Goal: Task Accomplishment & Management: Manage account settings

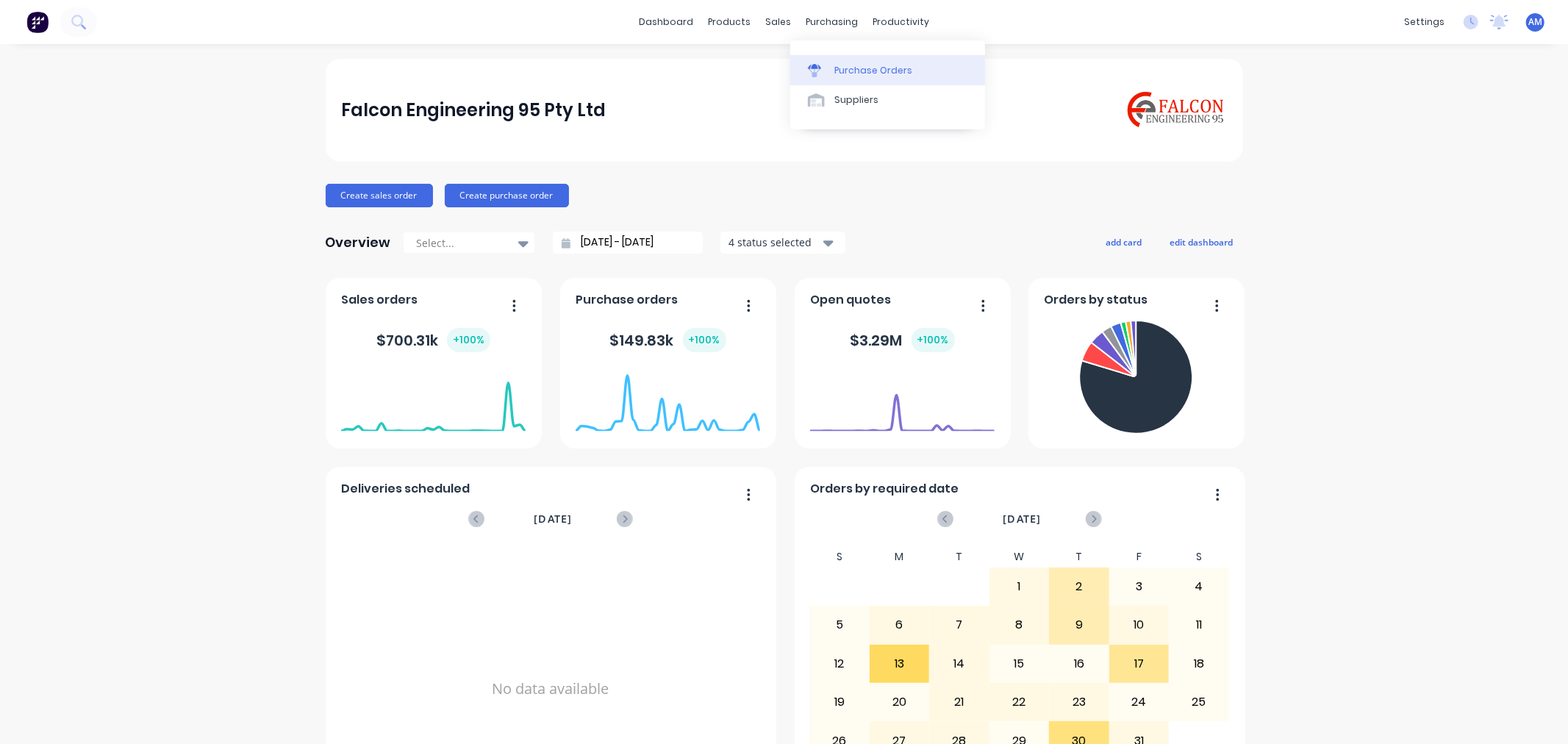
click at [863, 83] on link "Purchase Orders" at bounding box center [887, 70] width 195 height 30
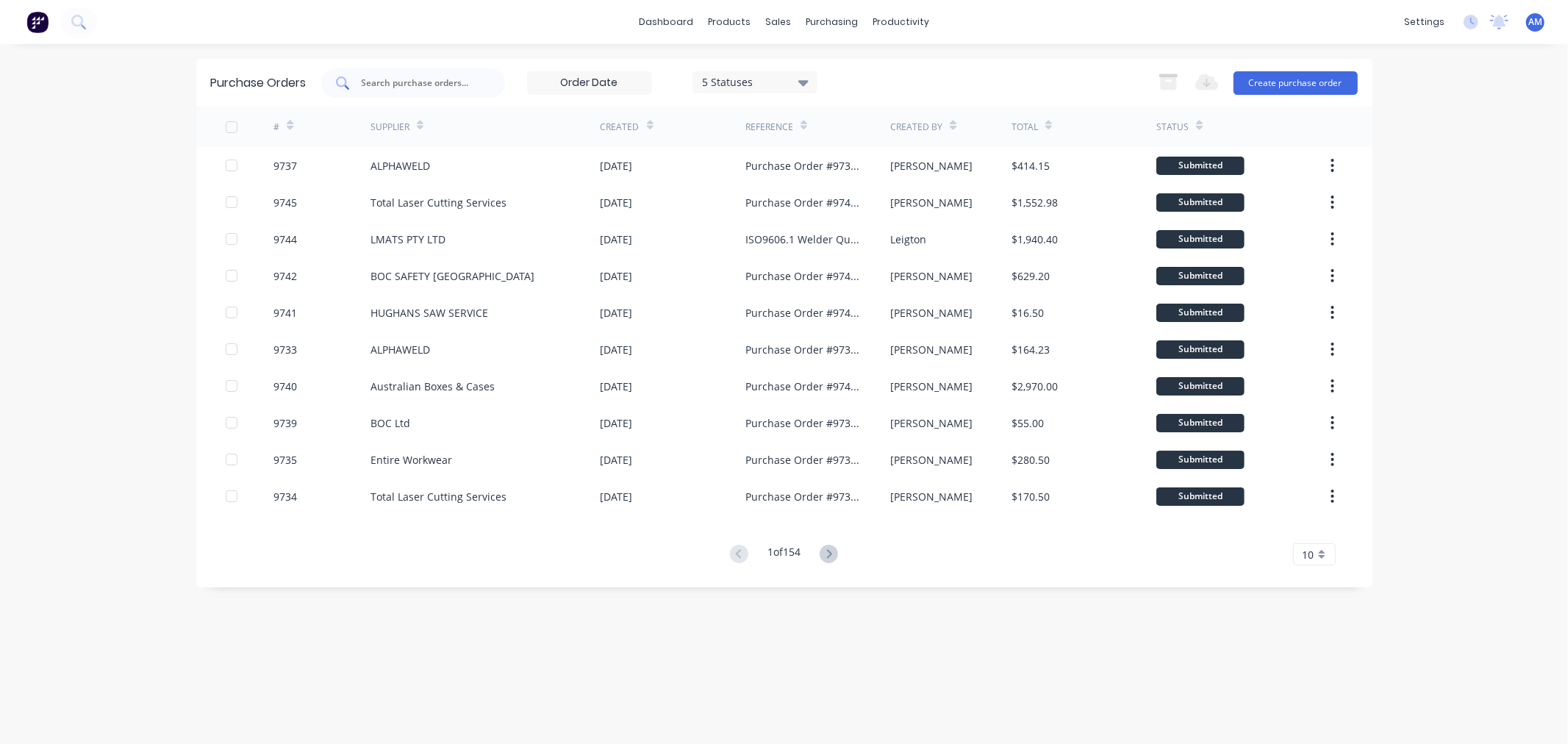
click at [415, 78] on input "text" at bounding box center [421, 83] width 122 height 14
click at [792, 65] on div "Product Catalogue" at bounding box center [795, 70] width 91 height 14
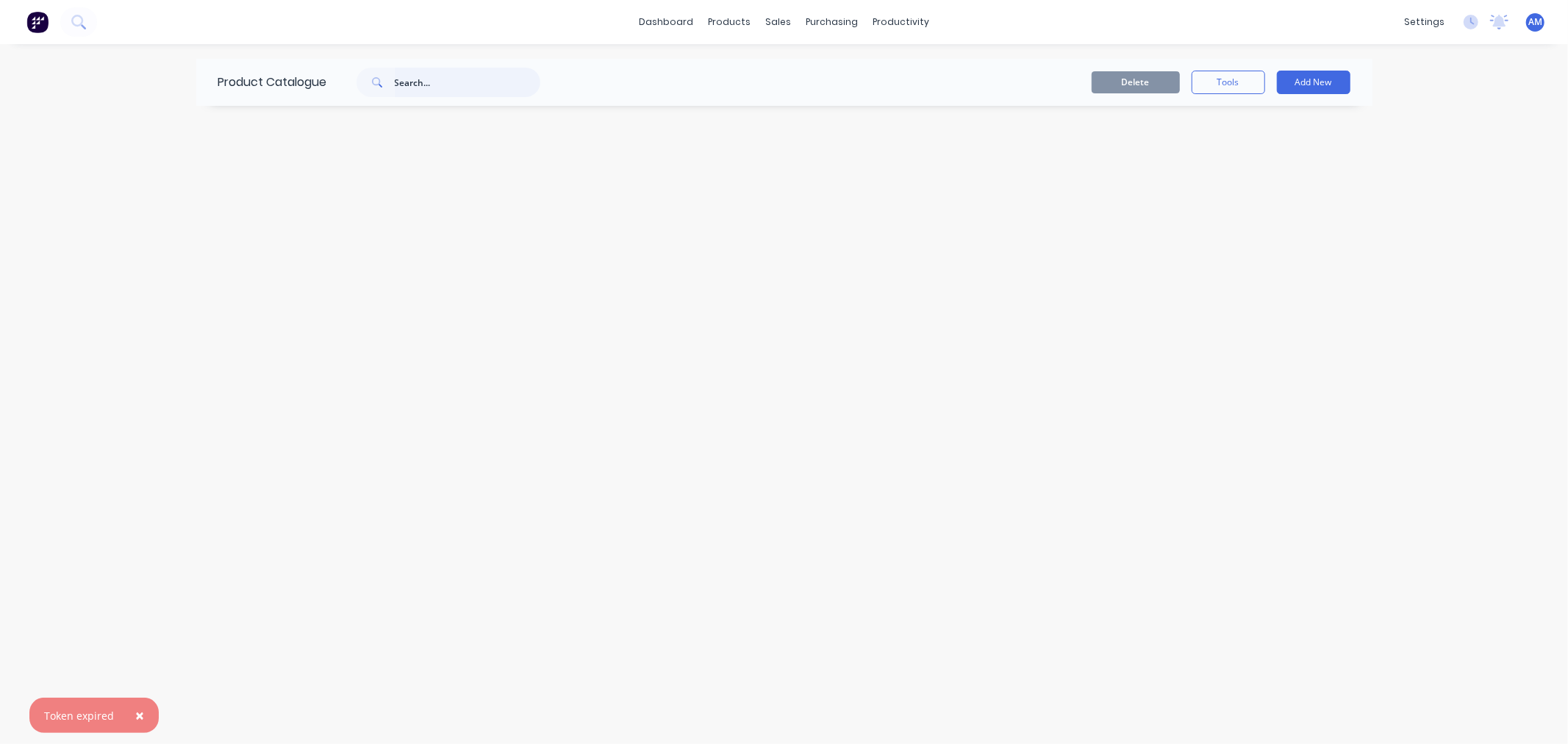
click at [439, 85] on input "text" at bounding box center [467, 82] width 145 height 30
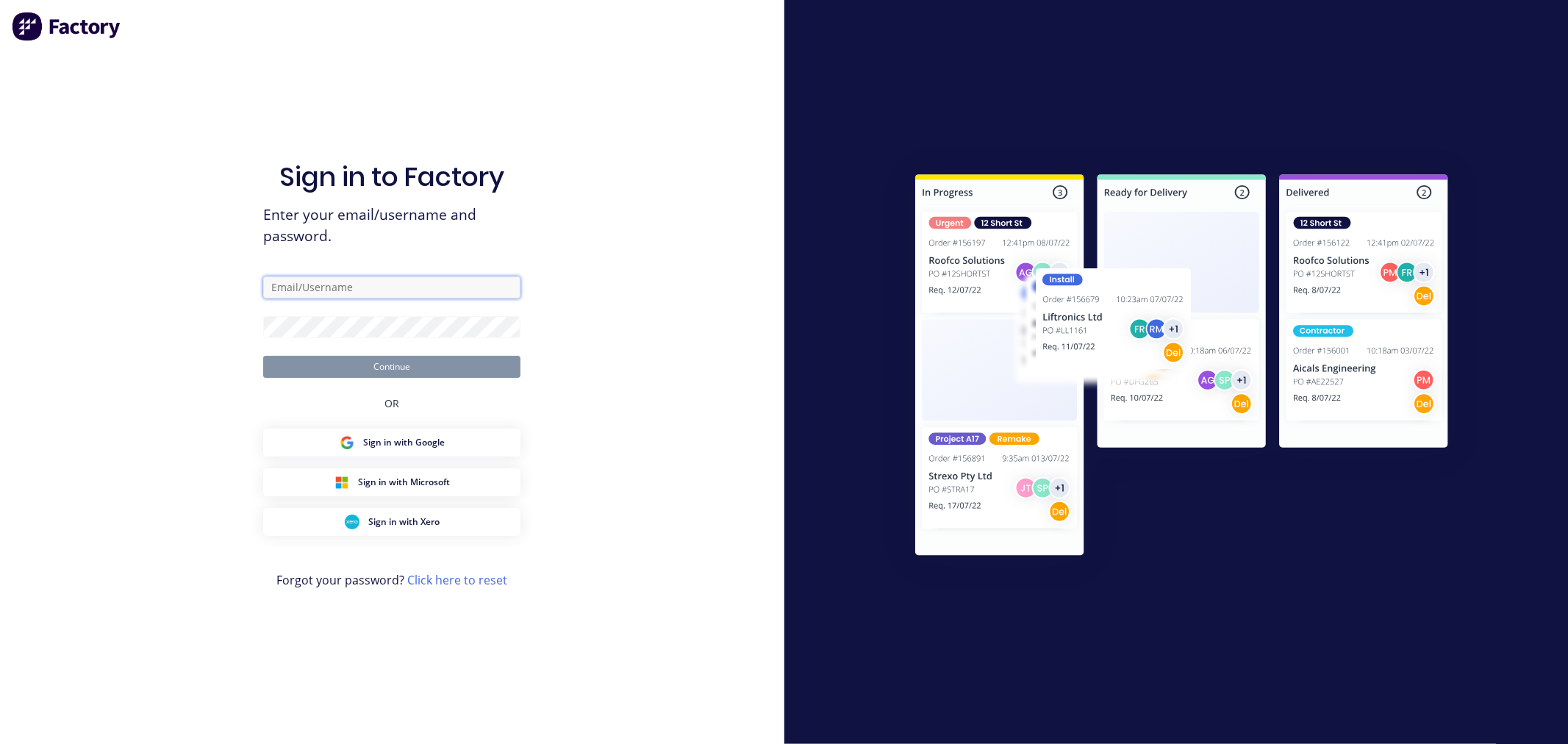
type input "andrew@falconeng95.com.au"
click at [350, 374] on button "Continue" at bounding box center [392, 367] width 257 height 22
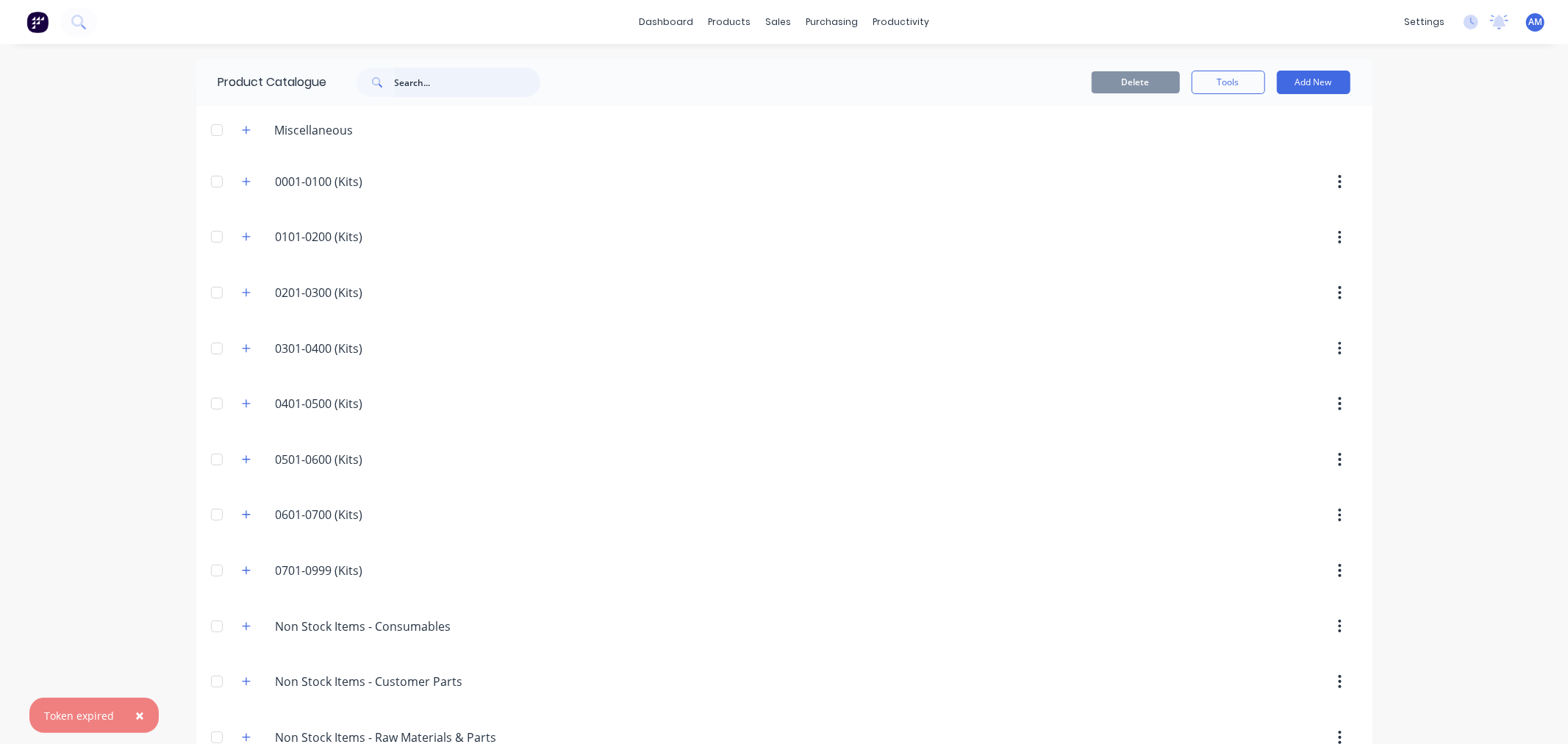
click at [421, 87] on input "text" at bounding box center [467, 82] width 145 height 30
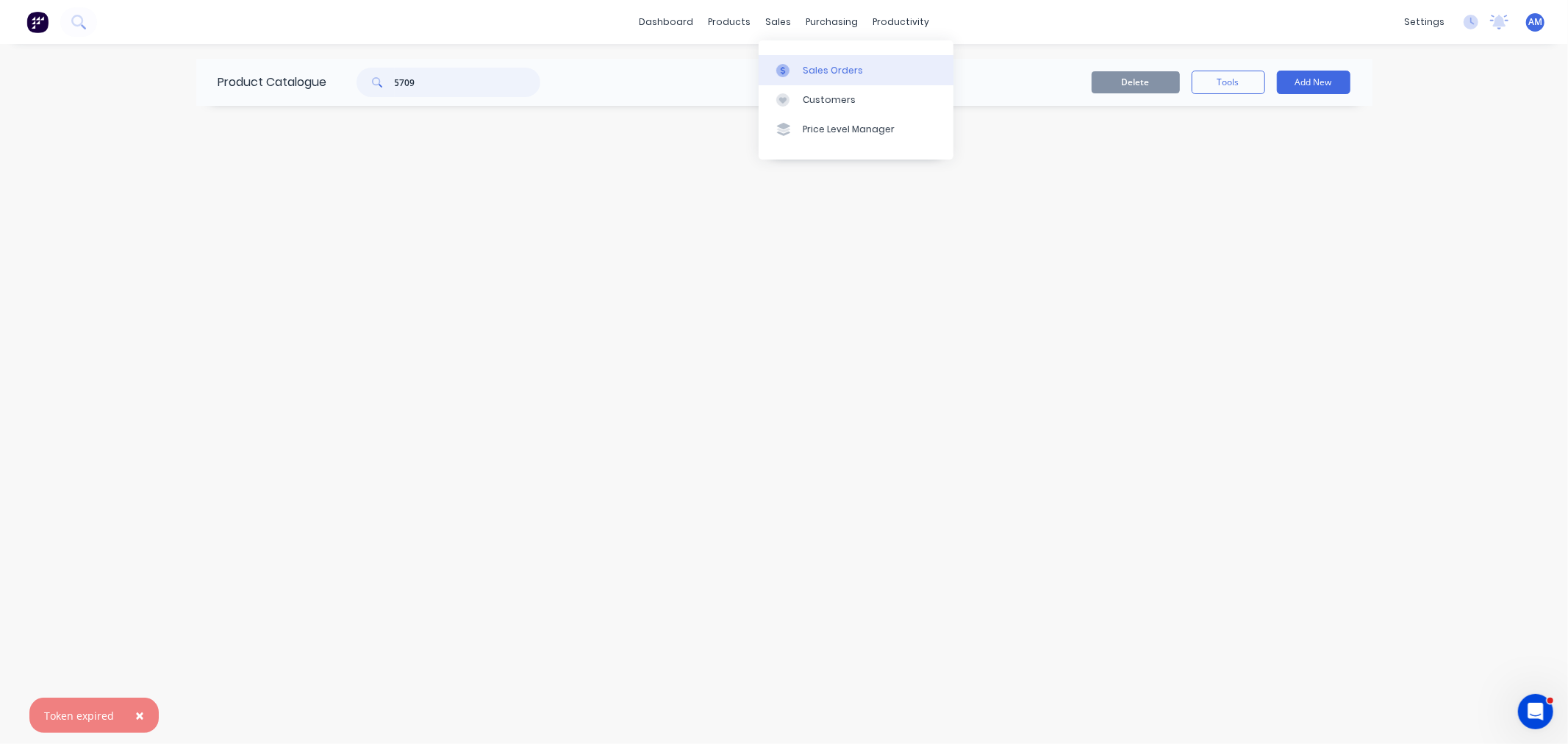
type input "5709"
click at [810, 67] on div "Sales Orders" at bounding box center [832, 70] width 60 height 14
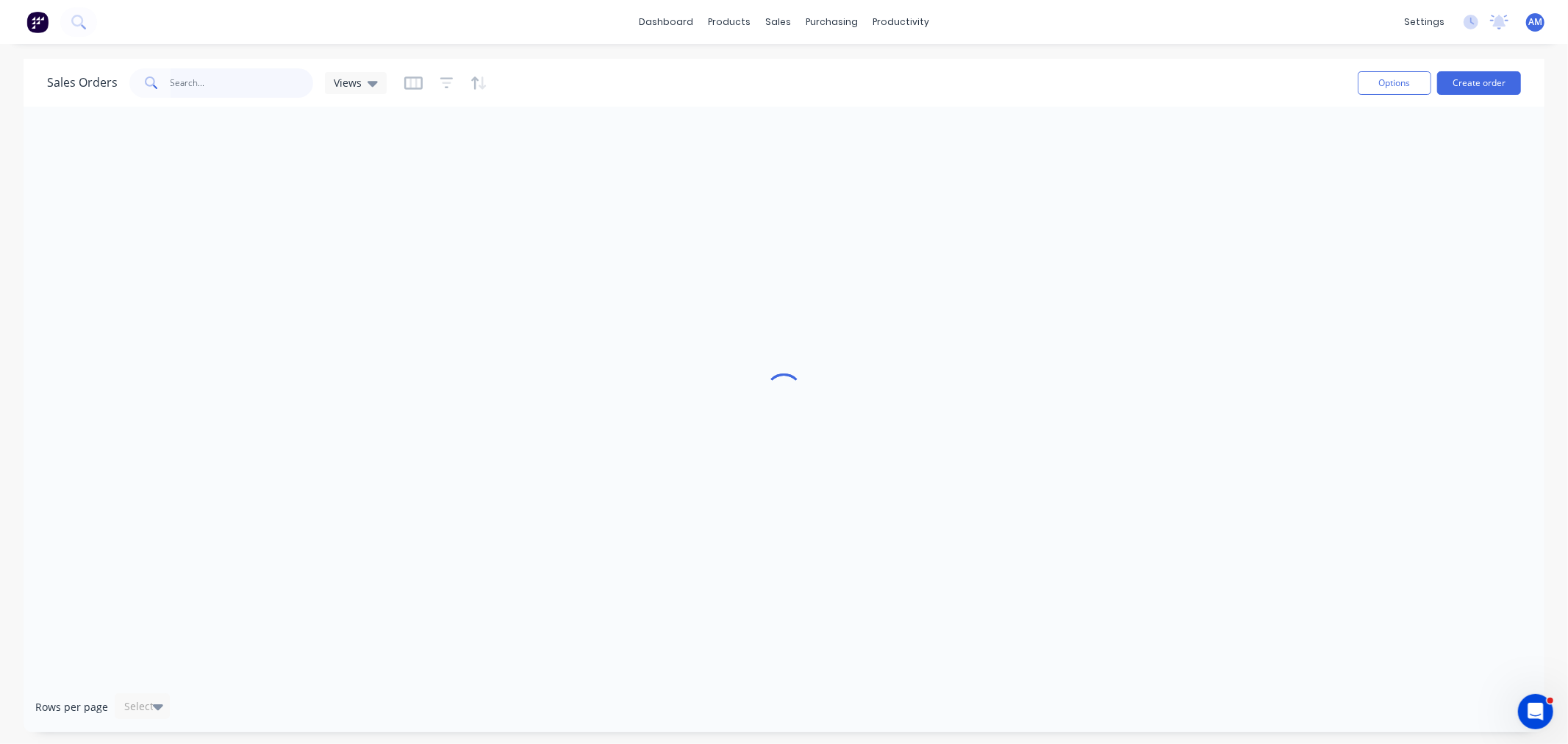
click at [252, 78] on input "text" at bounding box center [242, 83] width 143 height 30
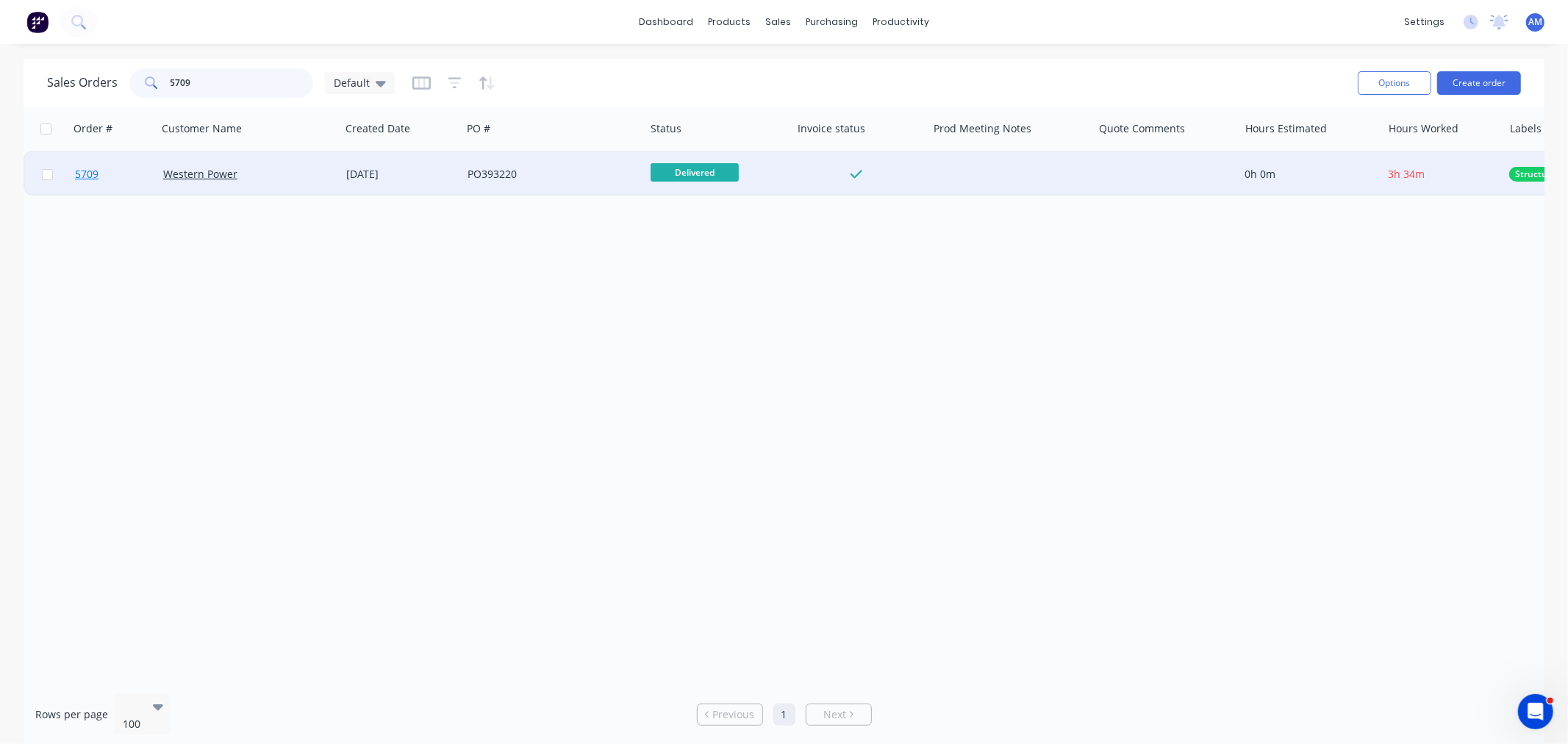
type input "5709"
click at [126, 172] on link "5709" at bounding box center [119, 174] width 88 height 44
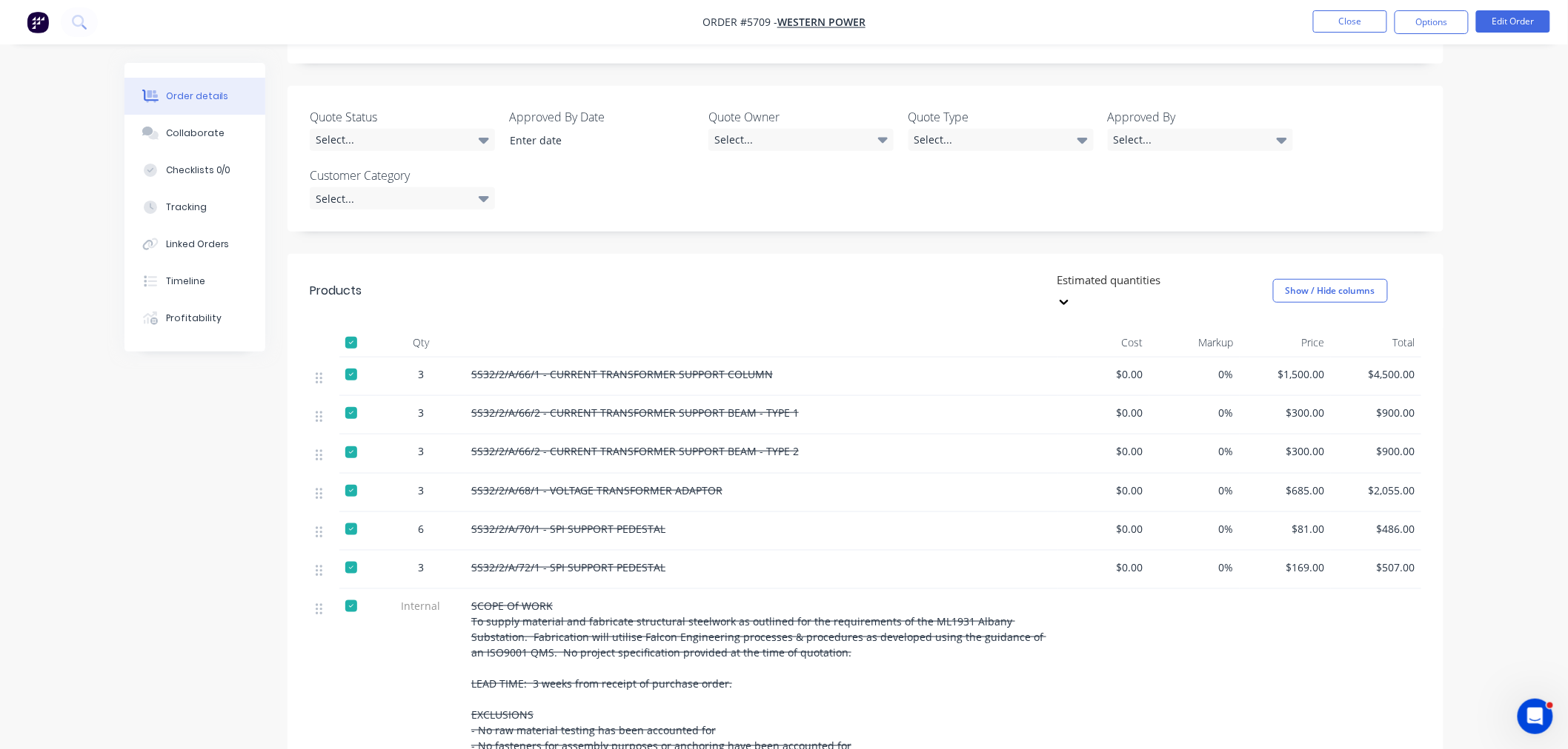
scroll to position [411, 0]
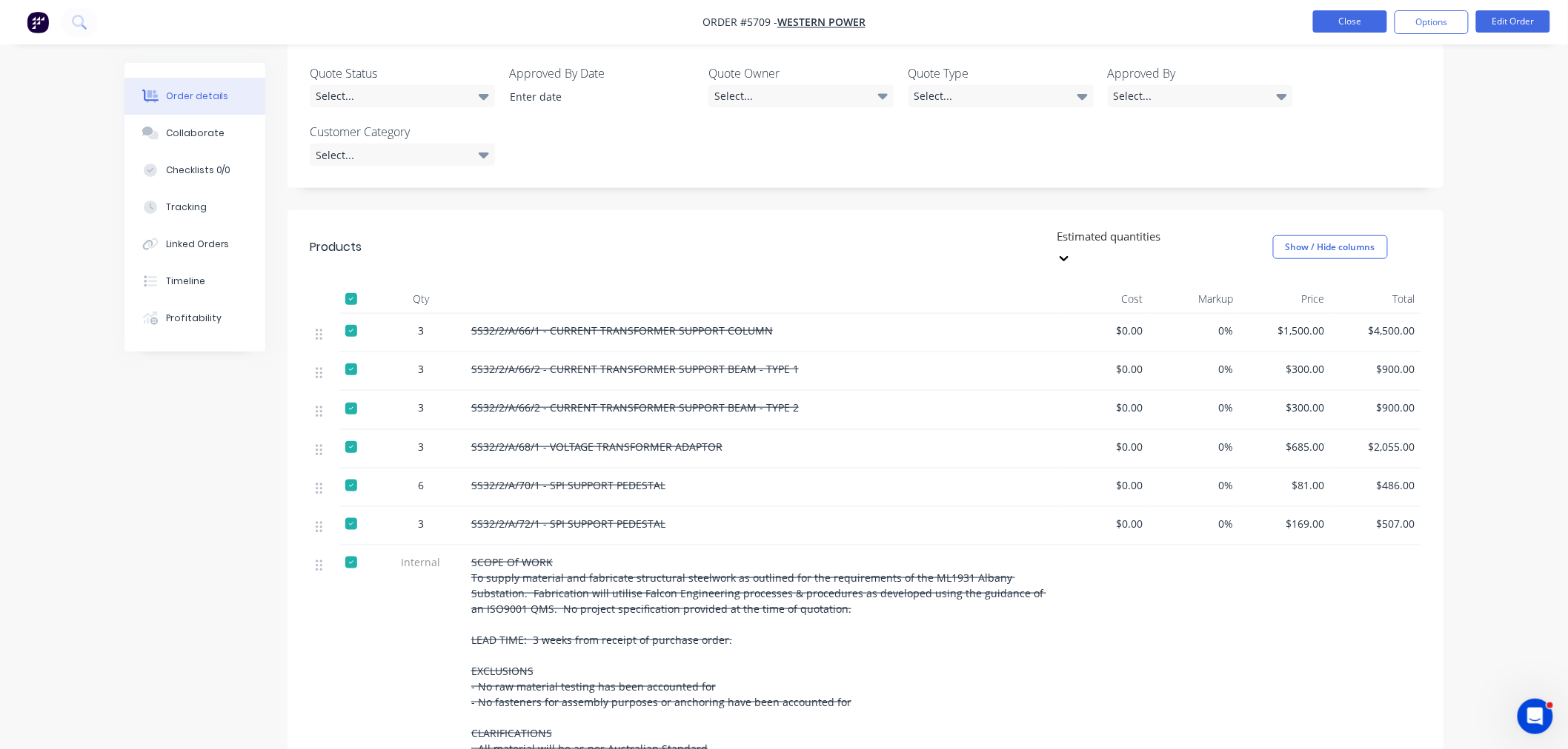
click at [1345, 30] on button "Close" at bounding box center [1350, 22] width 74 height 23
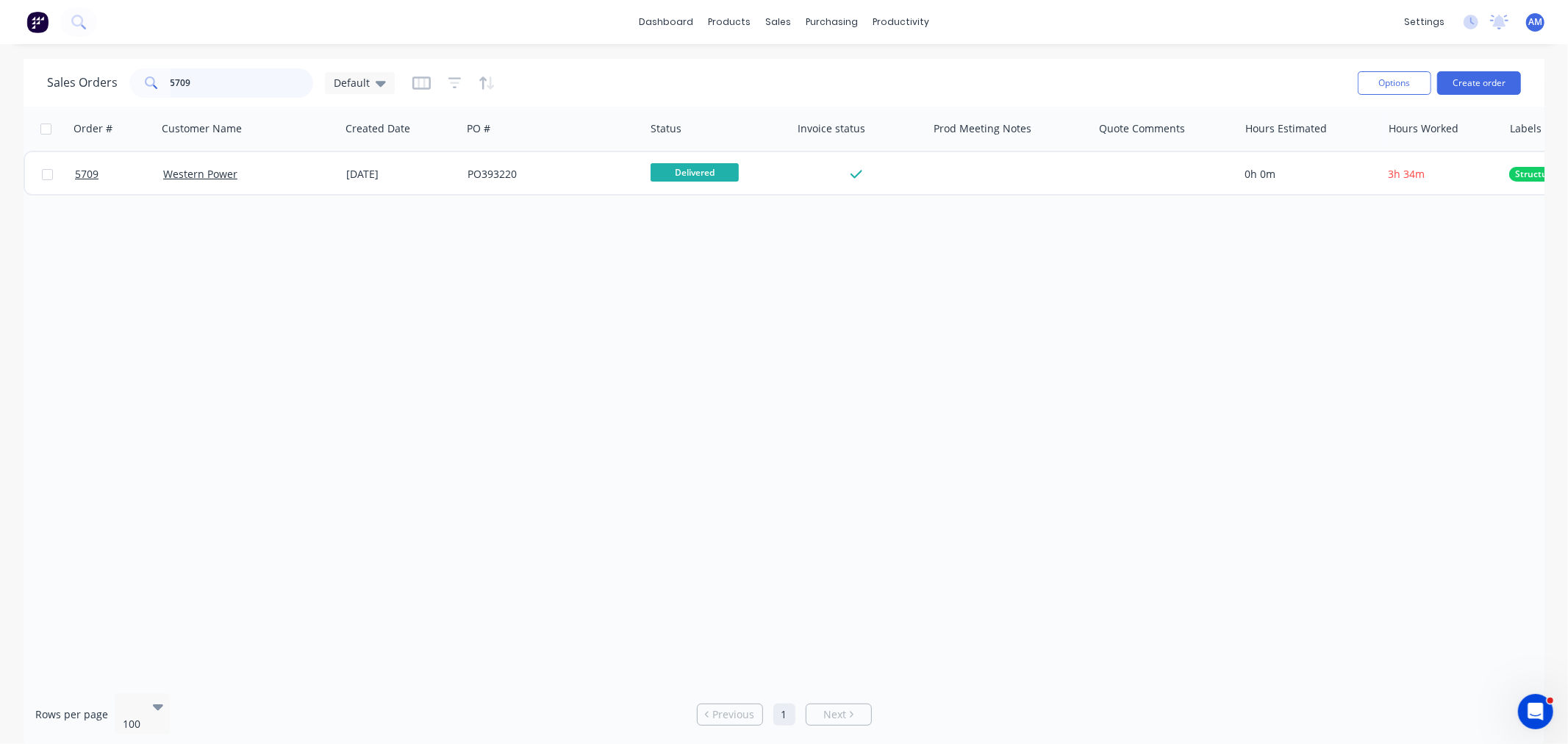
drag, startPoint x: 204, startPoint y: 78, endPoint x: 105, endPoint y: 97, distance: 100.8
click at [106, 93] on div "Sales Orders 5709 Default" at bounding box center [220, 83] width 347 height 30
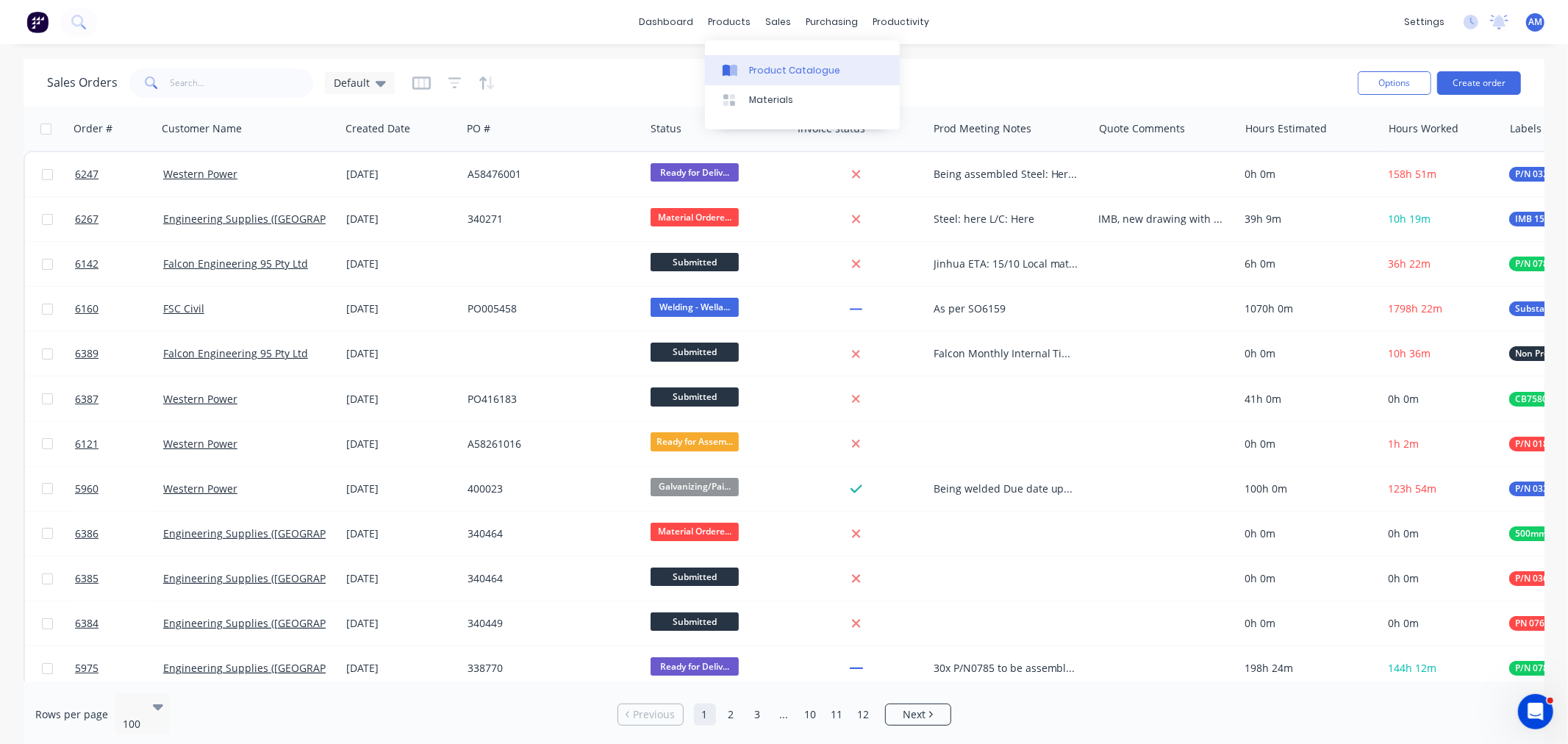
click at [762, 64] on div "Product Catalogue" at bounding box center [795, 70] width 91 height 14
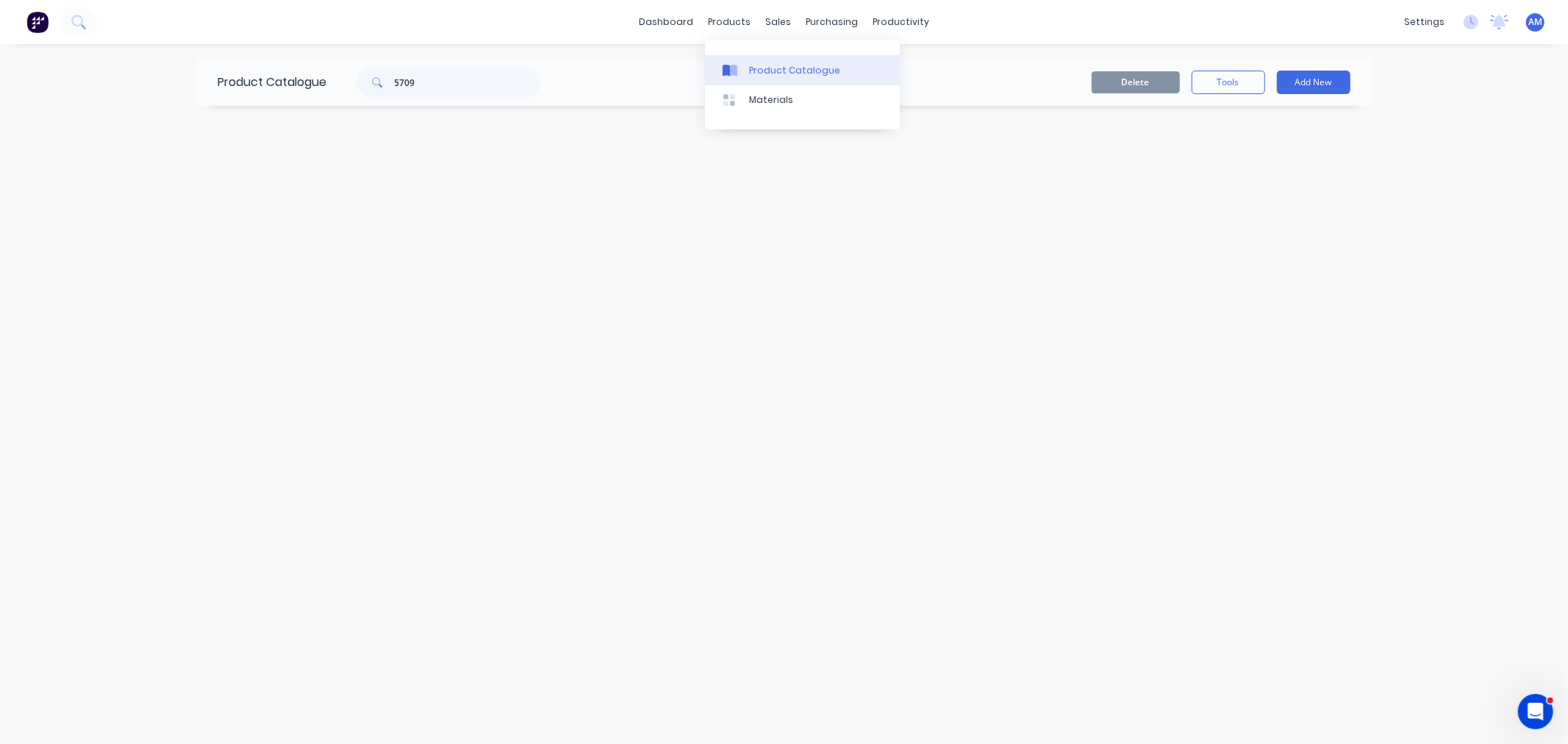
click at [783, 71] on div "Product Catalogue" at bounding box center [795, 70] width 91 height 14
click at [459, 85] on input "5709" at bounding box center [467, 82] width 145 height 30
drag, startPoint x: 464, startPoint y: 81, endPoint x: 367, endPoint y: 86, distance: 97.1
click at [367, 86] on div "5709" at bounding box center [448, 82] width 184 height 30
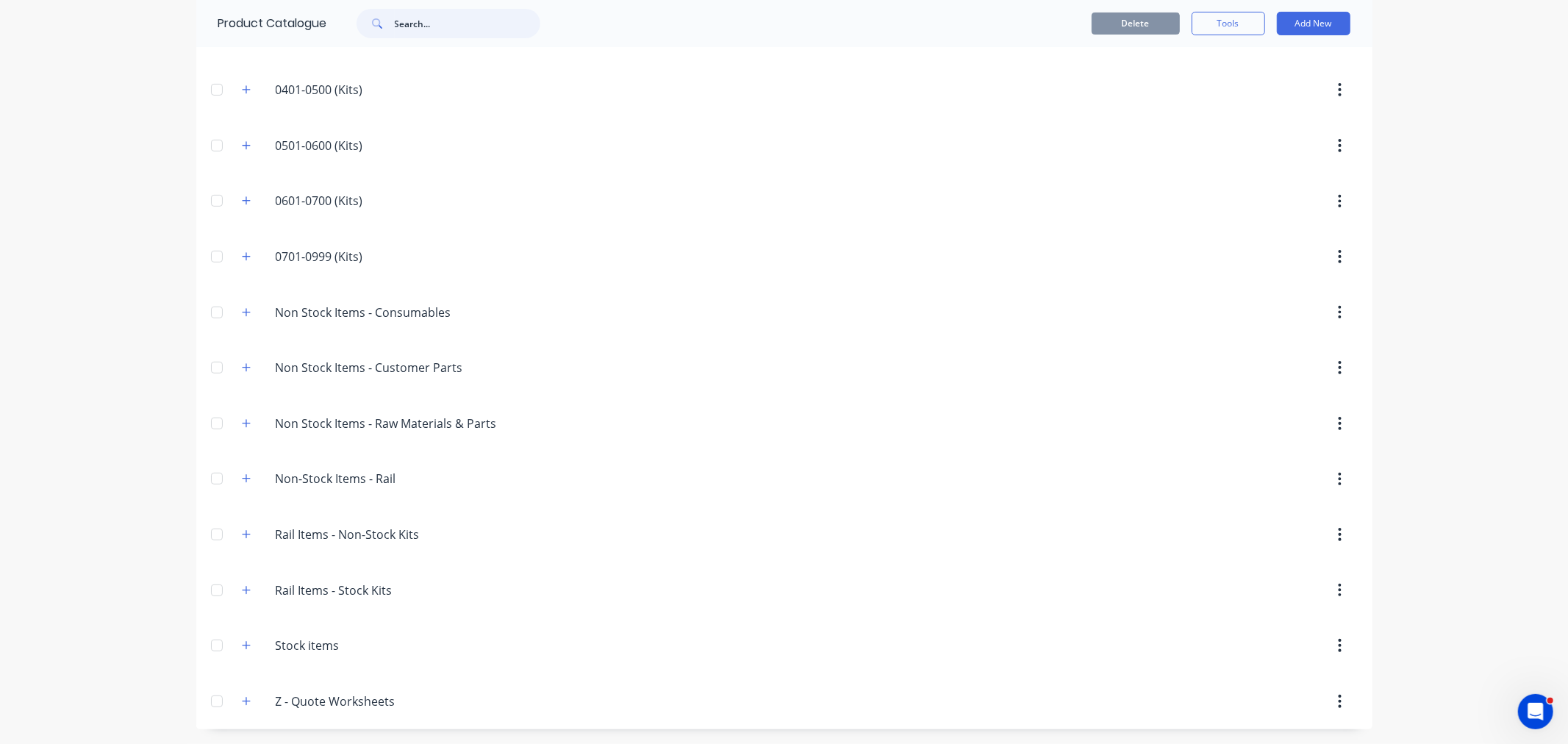
scroll to position [316, 0]
click at [247, 647] on button "button" at bounding box center [246, 646] width 18 height 18
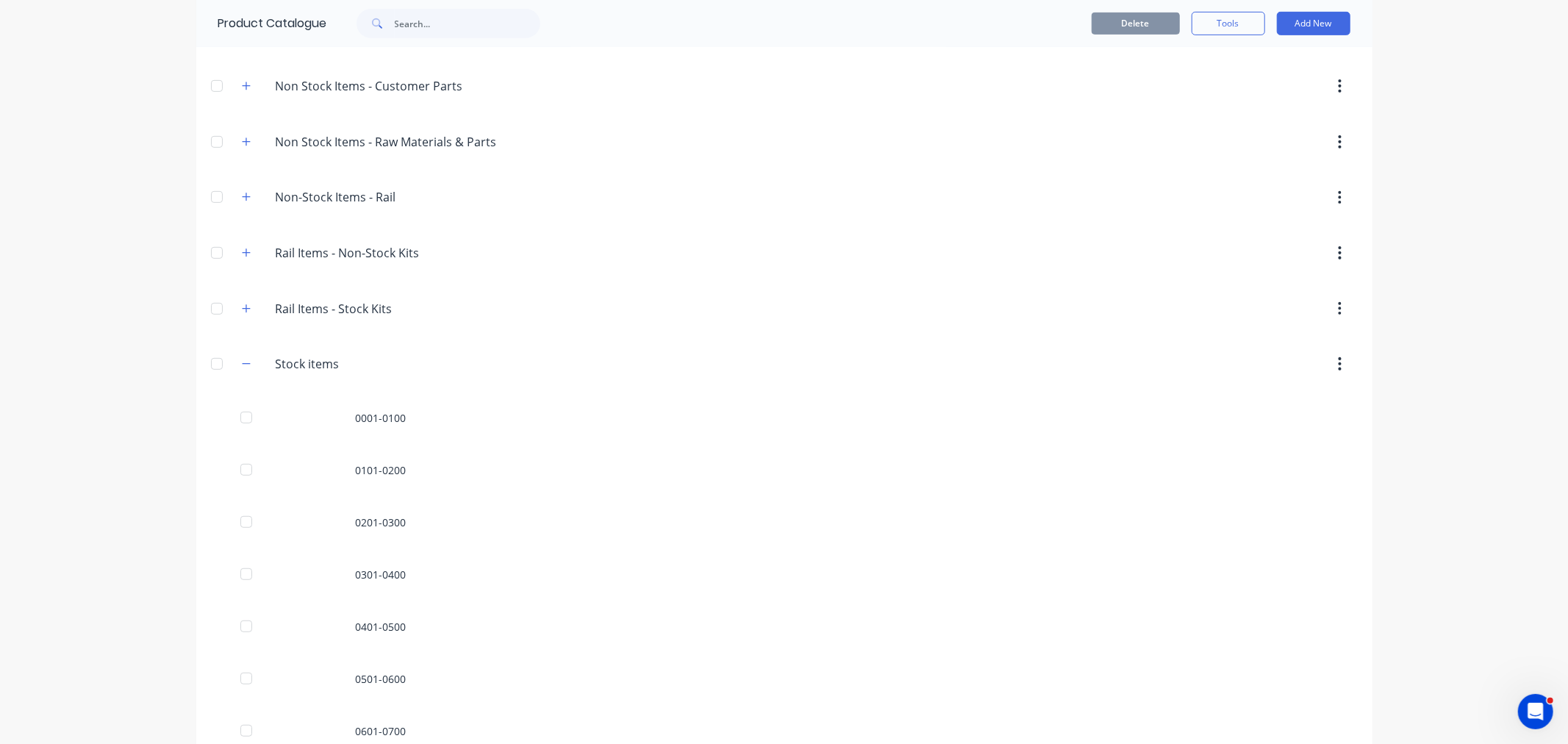
scroll to position [678, 0]
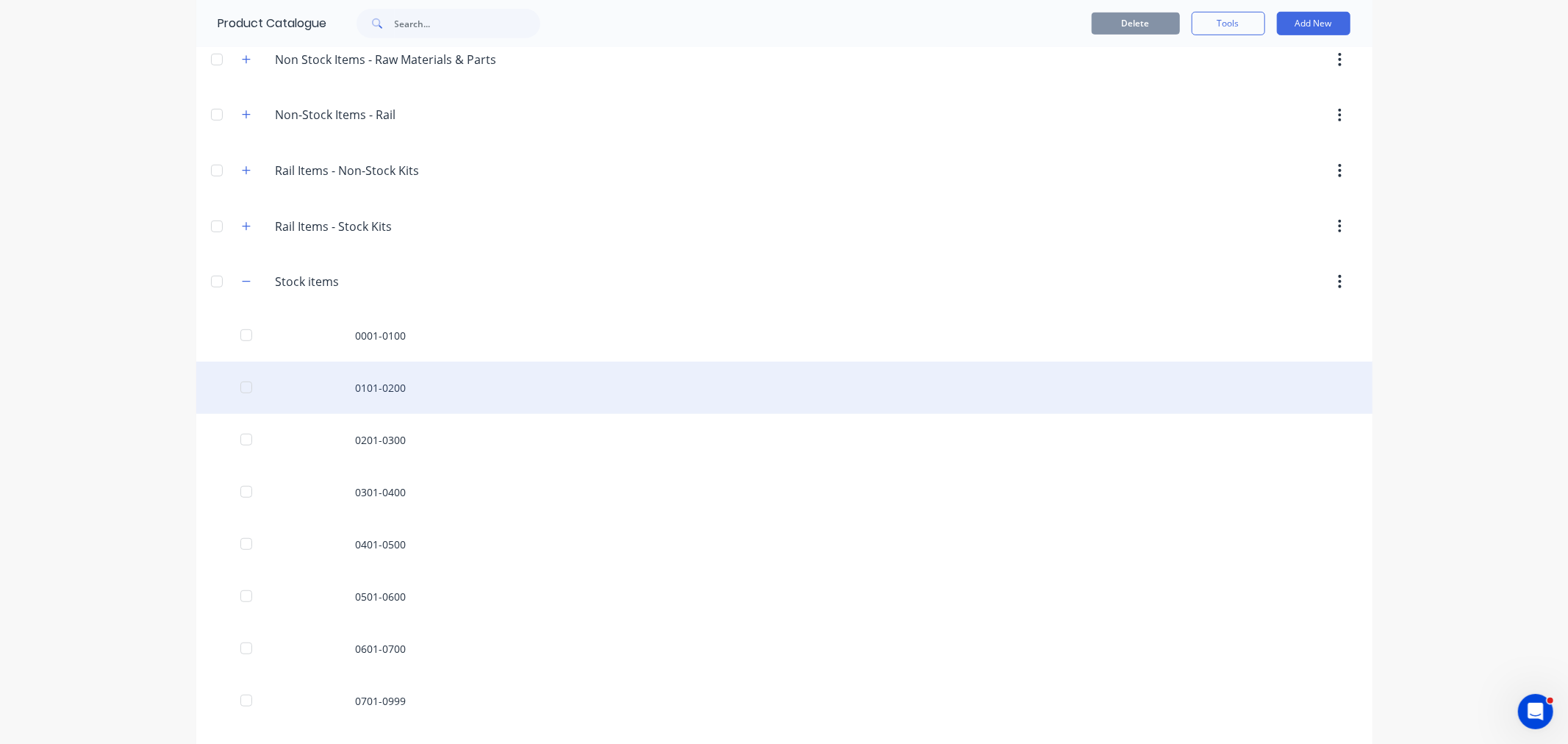
click at [371, 377] on div "0101-0200" at bounding box center [784, 388] width 1177 height 52
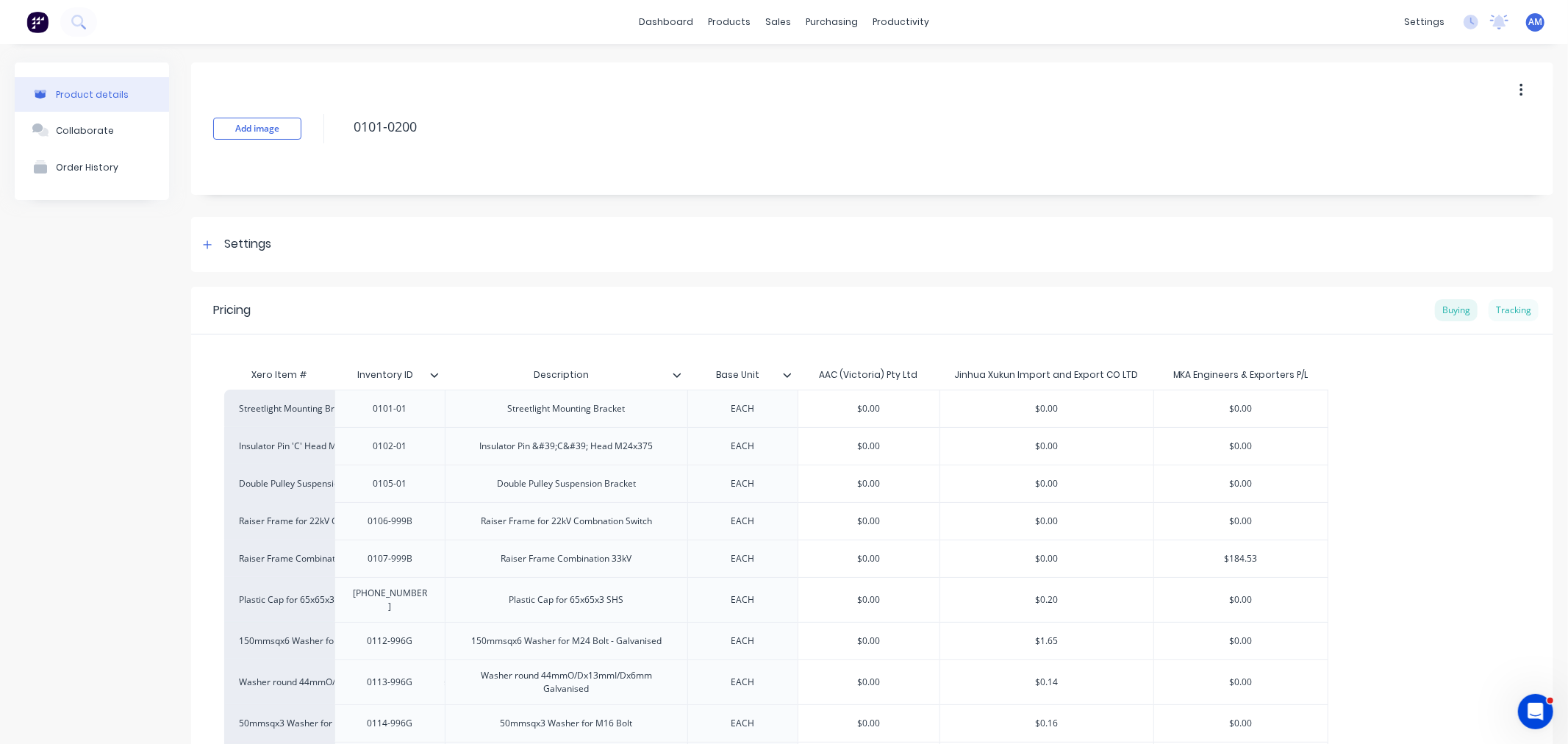
click at [1502, 312] on div "Tracking" at bounding box center [1514, 311] width 50 height 22
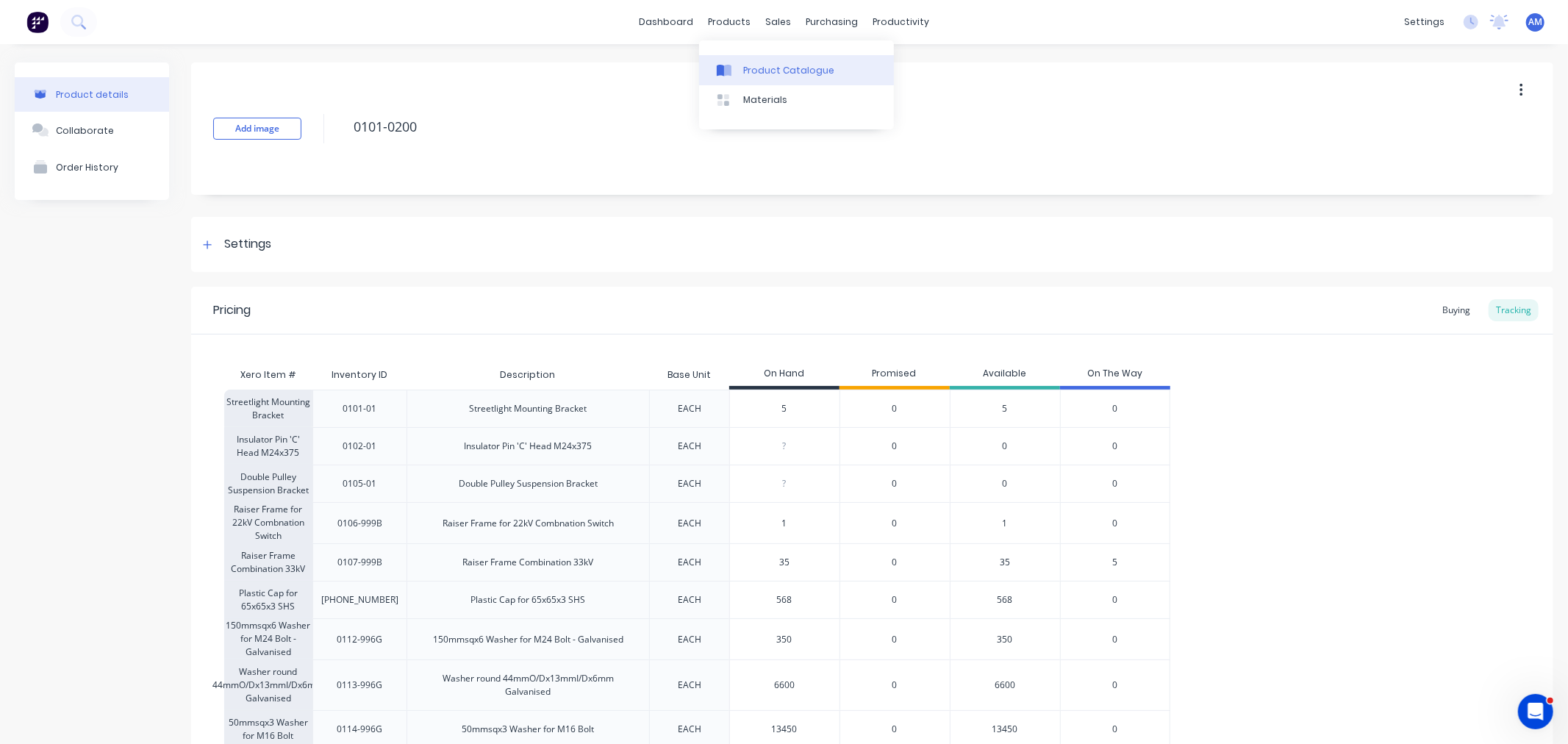
click at [783, 64] on div "Product Catalogue" at bounding box center [789, 70] width 91 height 14
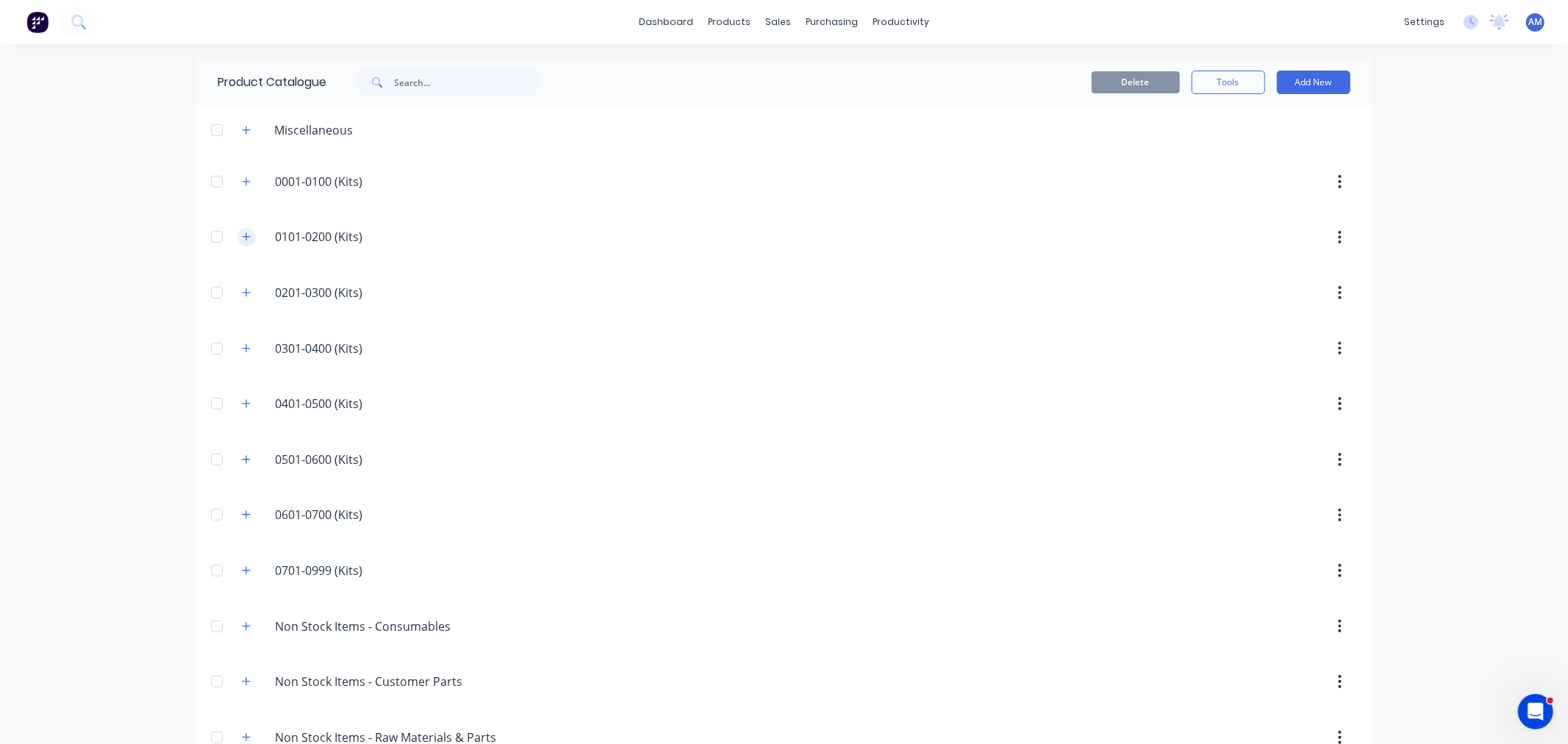
click at [244, 239] on icon "button" at bounding box center [246, 237] width 9 height 10
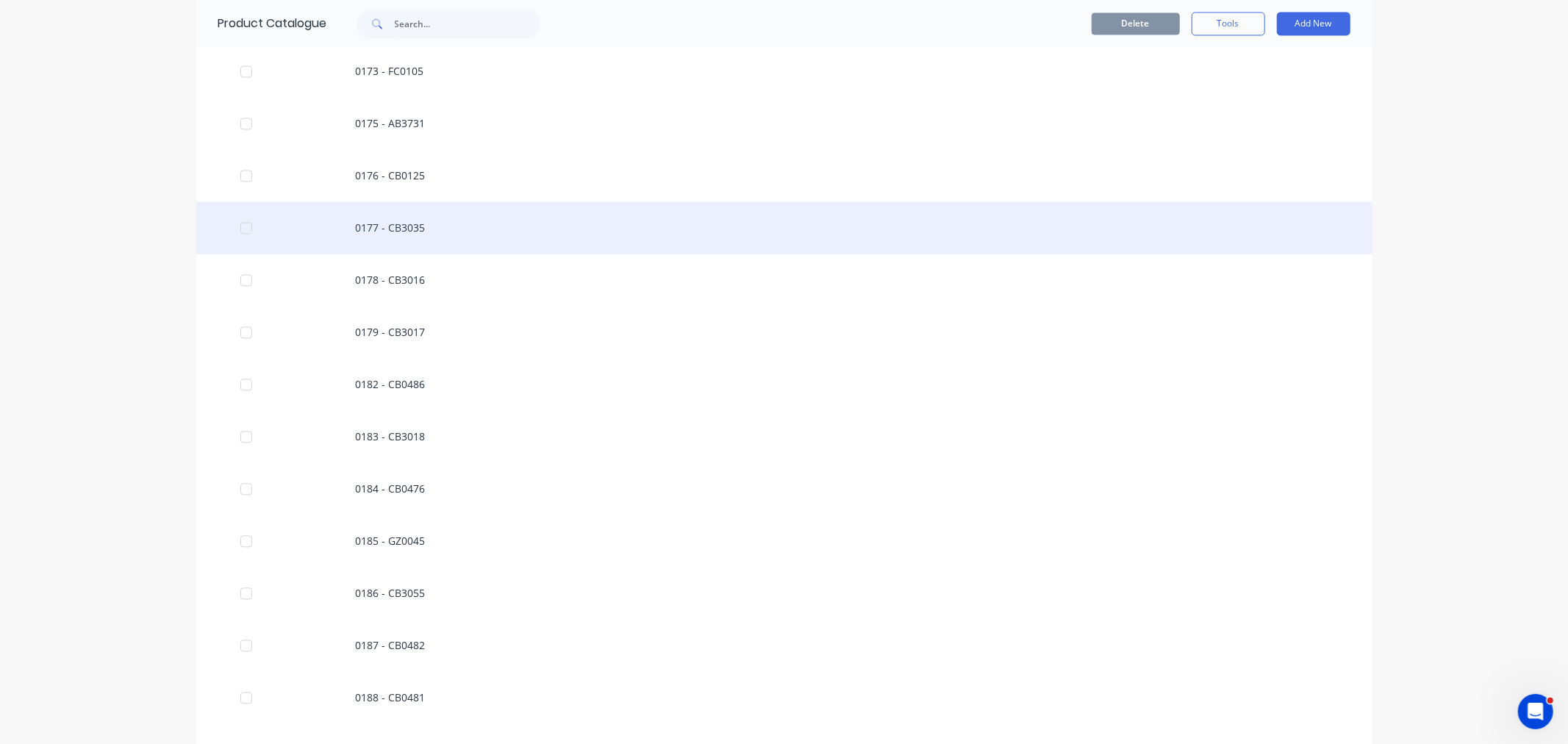
scroll to position [2533, 0]
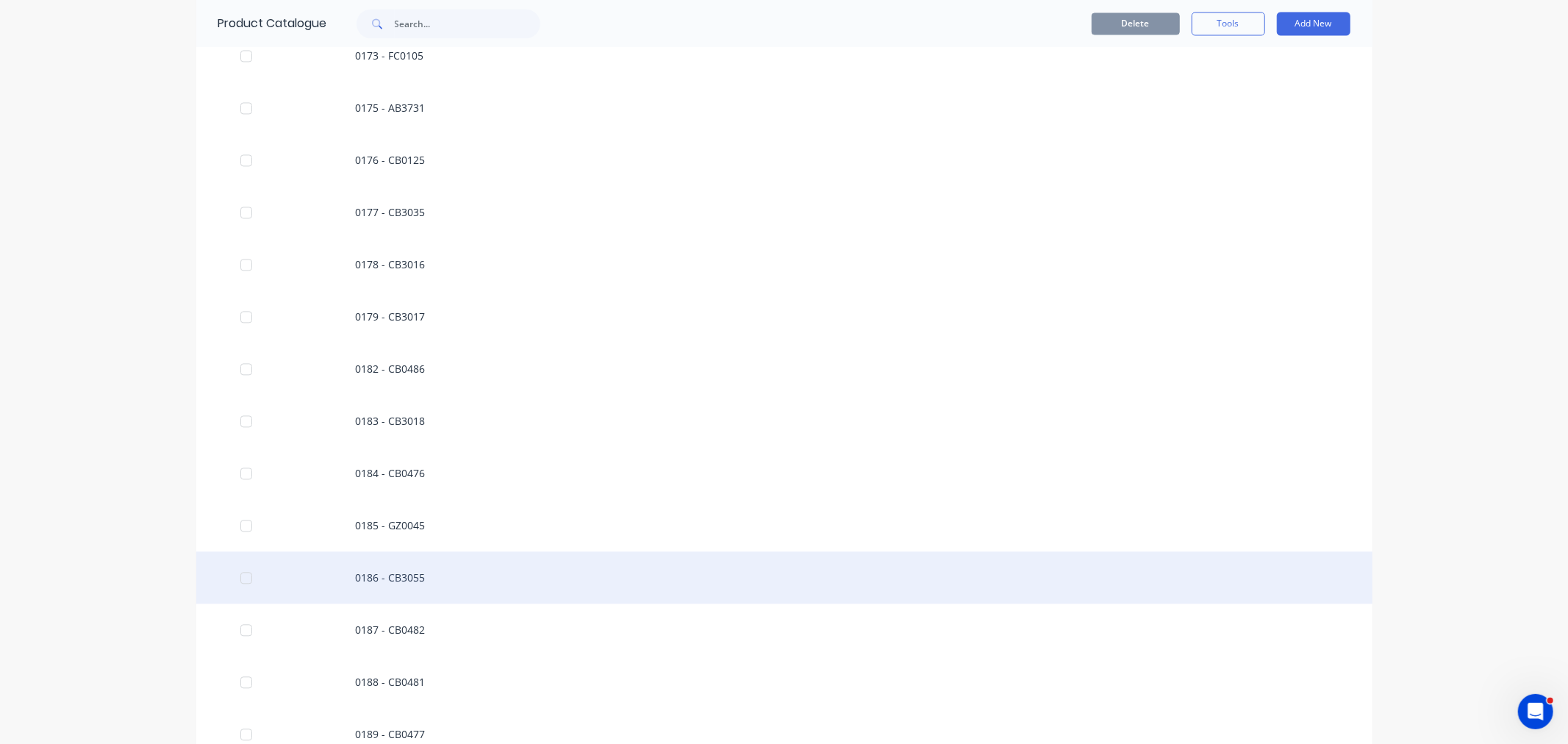
click at [388, 582] on div "0186 - CB3055" at bounding box center [784, 577] width 1177 height 52
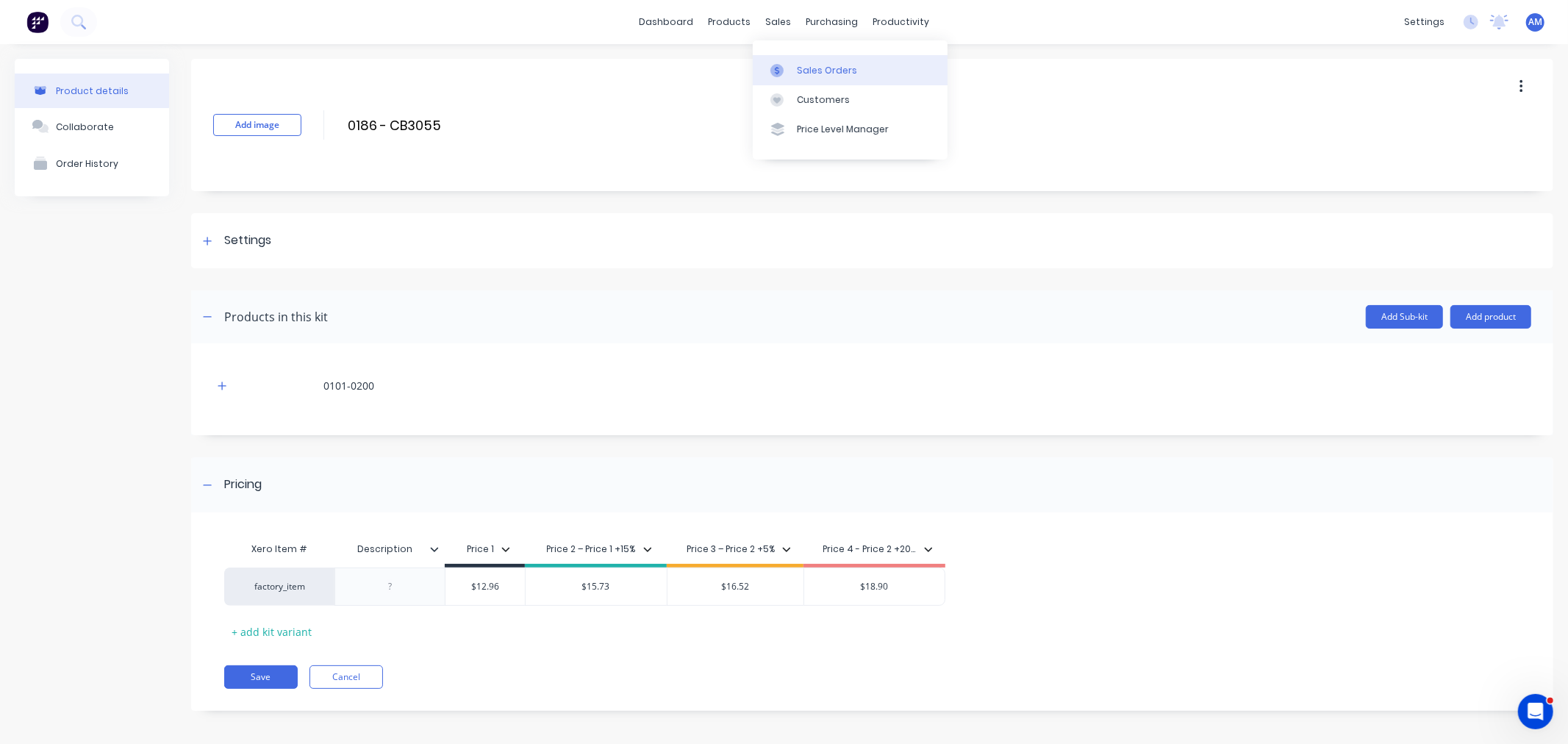
click at [818, 69] on div "Sales Orders" at bounding box center [827, 70] width 60 height 14
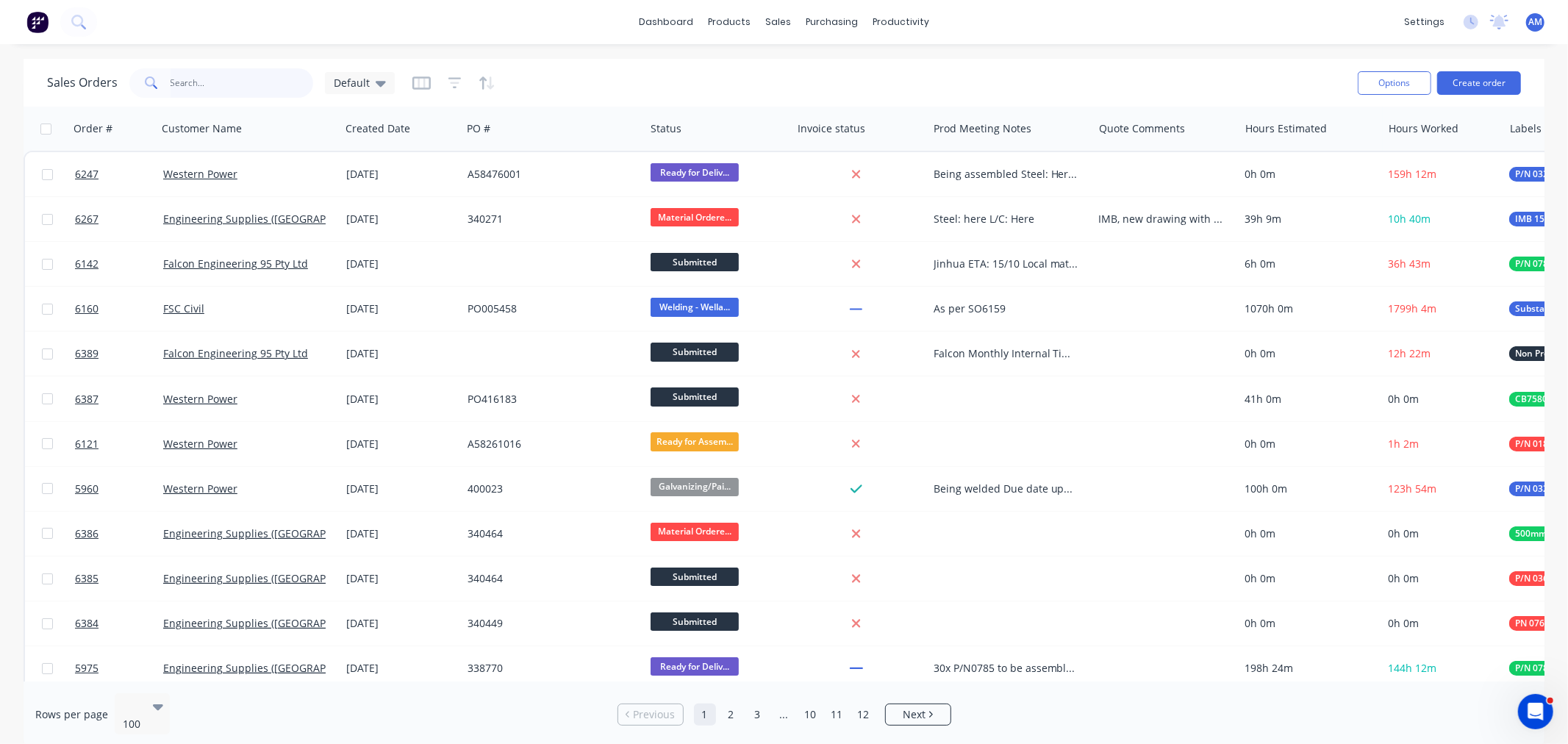
click at [200, 82] on input "text" at bounding box center [242, 83] width 143 height 30
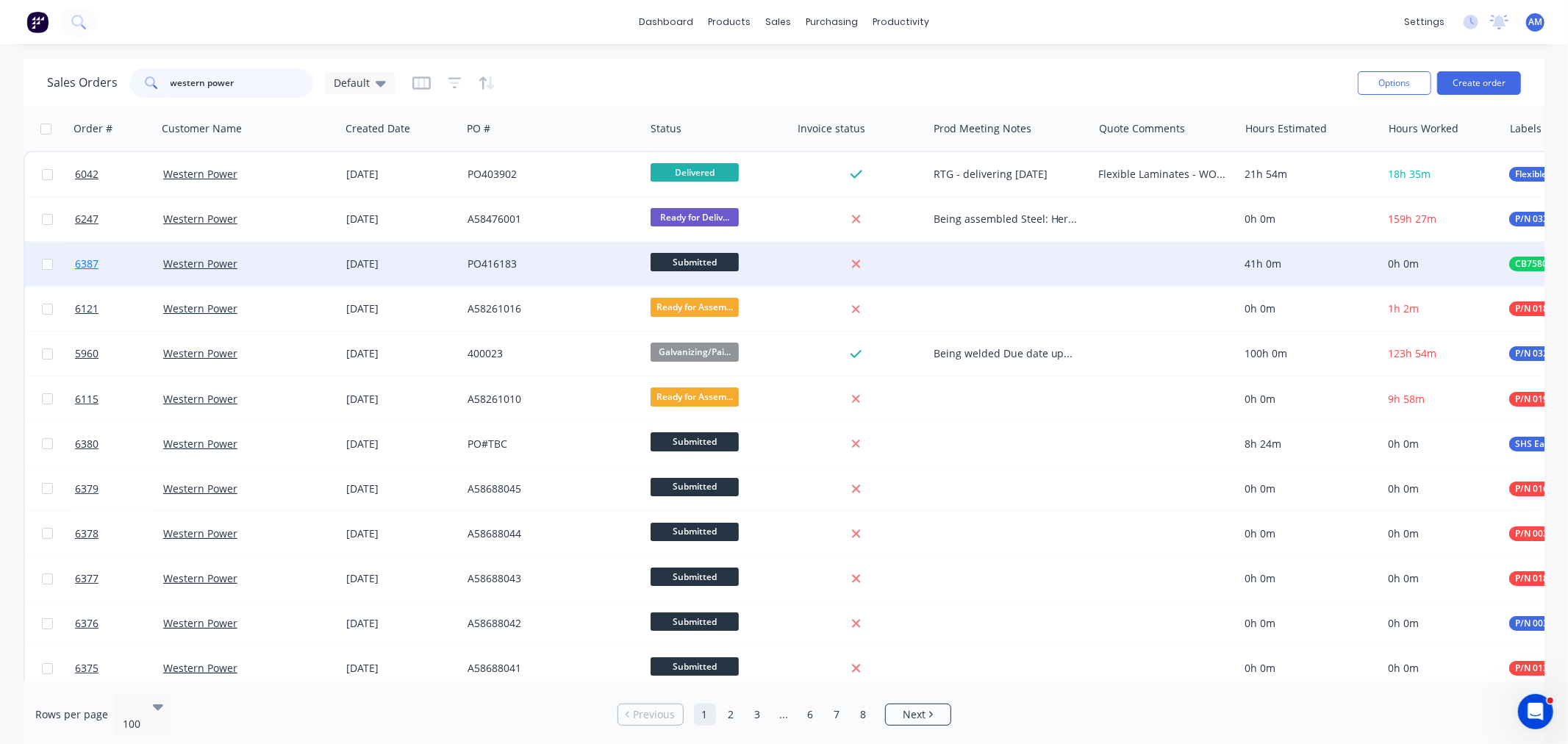
type input "western power"
click at [125, 260] on link "6387" at bounding box center [119, 264] width 88 height 44
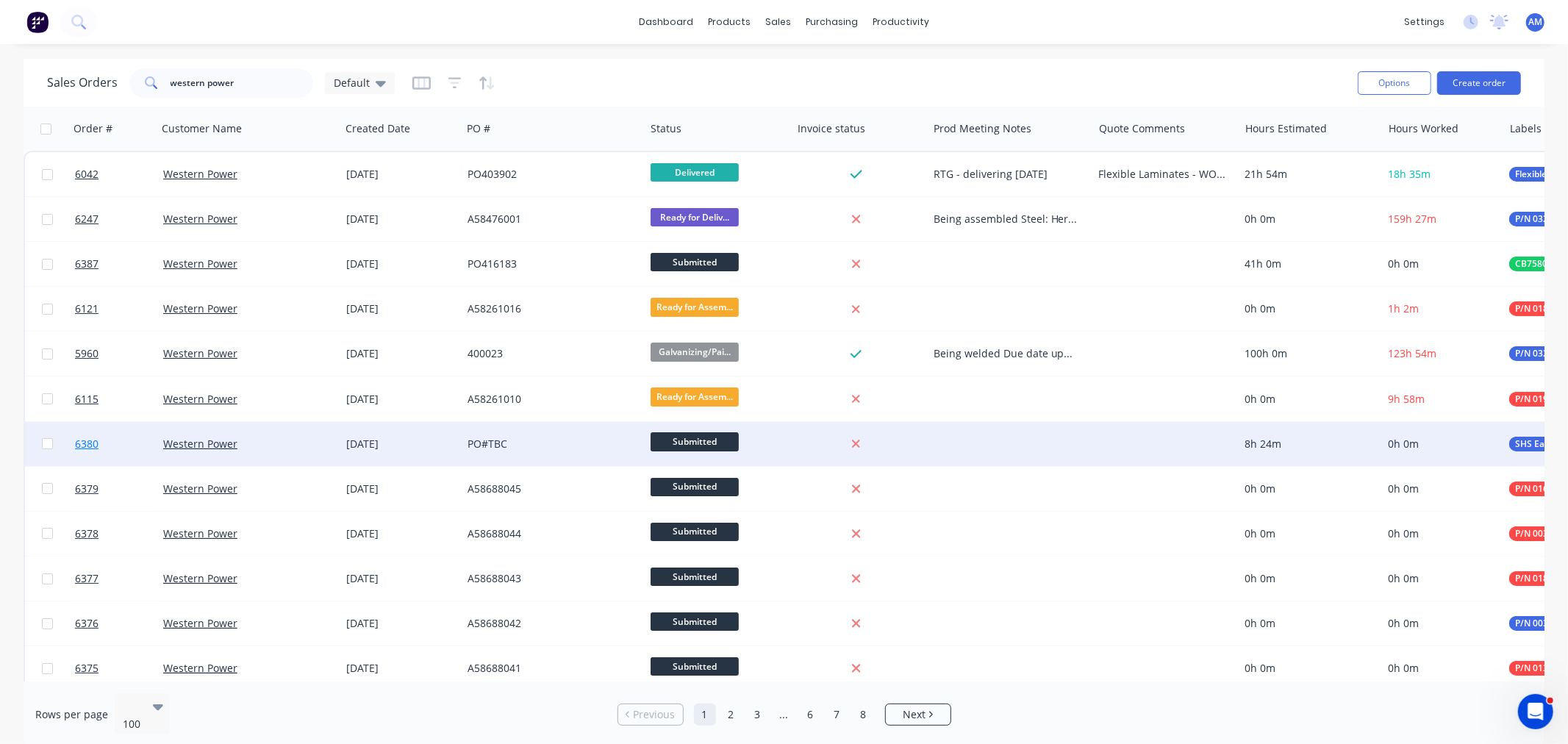
click at [121, 446] on link "6380" at bounding box center [119, 444] width 88 height 44
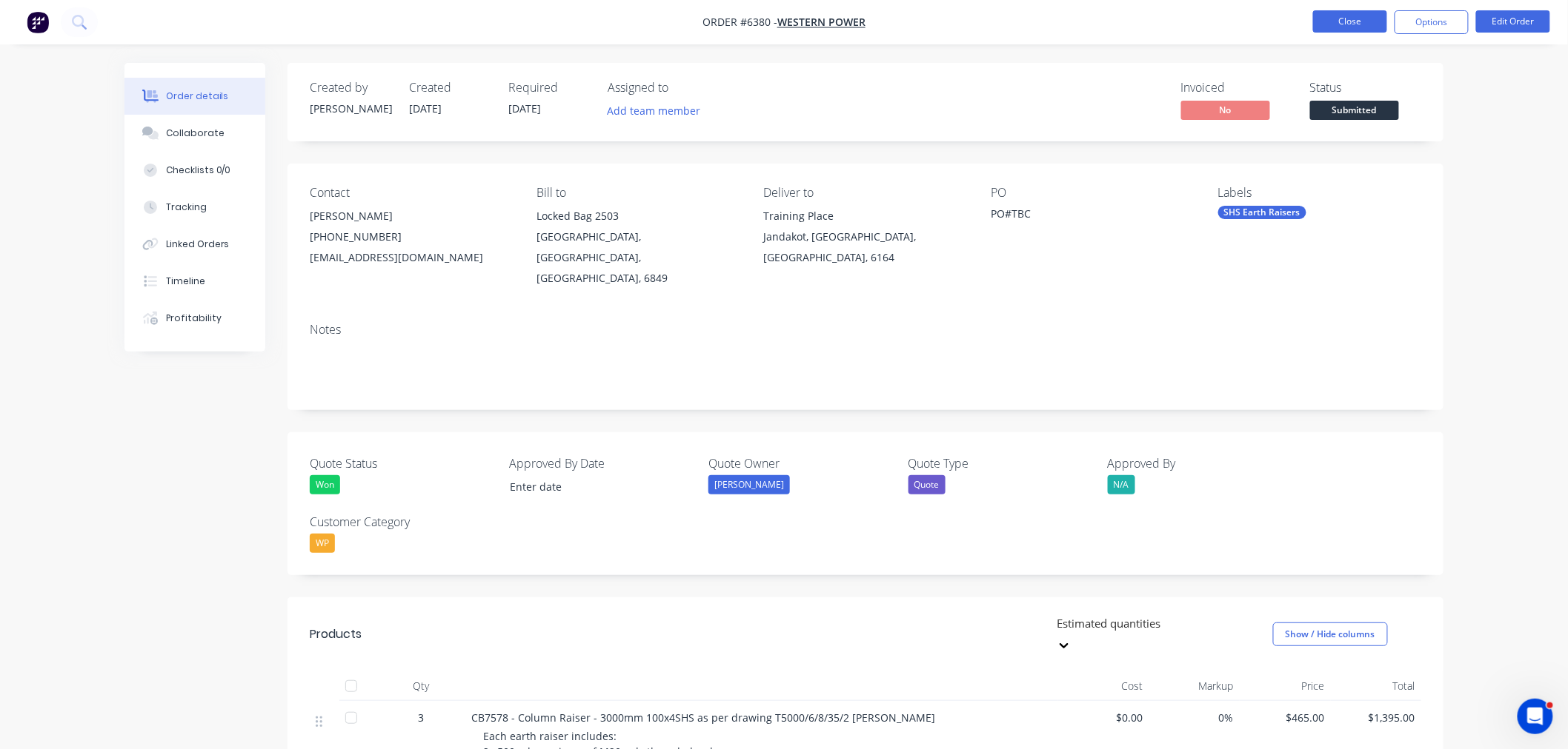
click at [1330, 19] on button "Close" at bounding box center [1350, 22] width 74 height 23
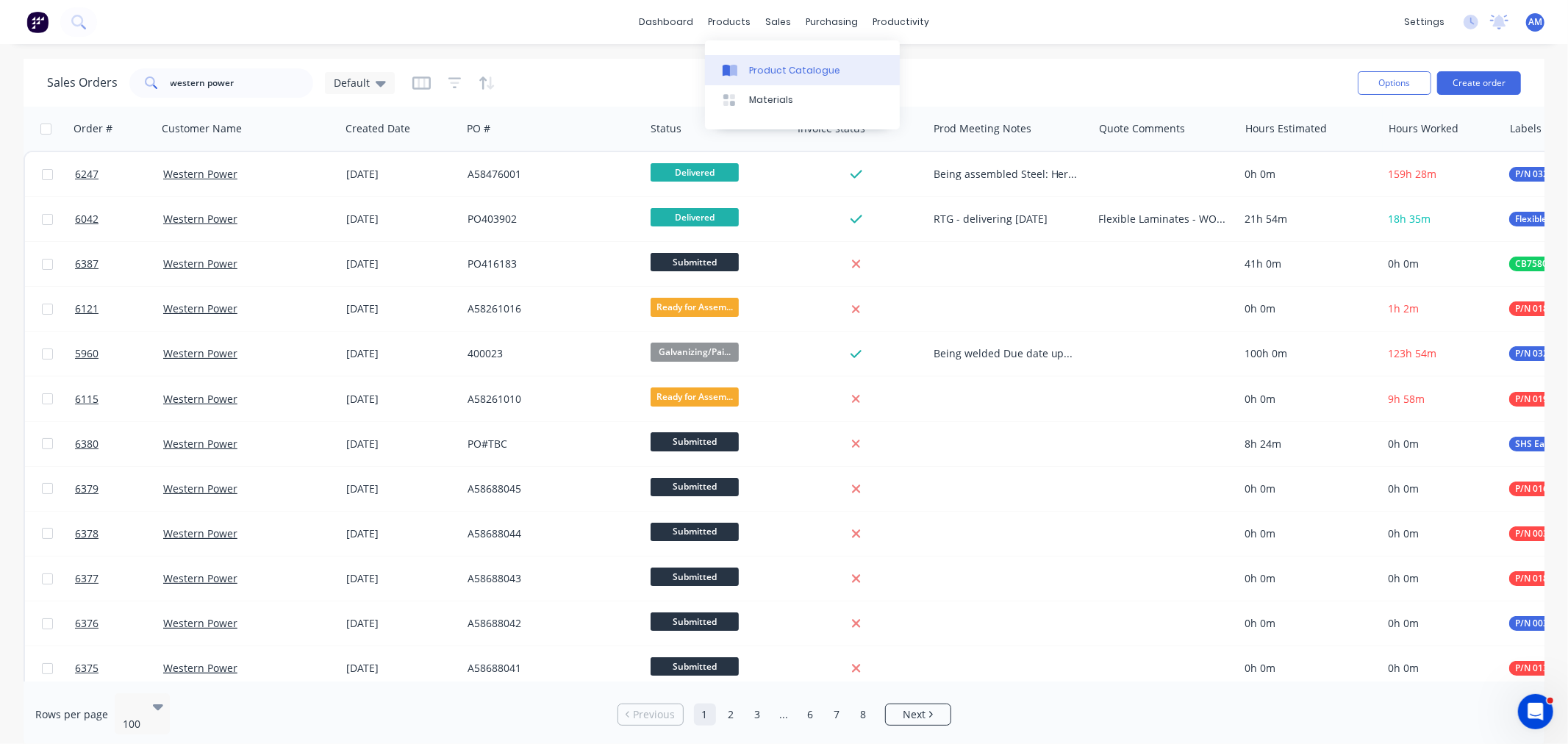
click at [752, 74] on div "Product Catalogue" at bounding box center [795, 70] width 91 height 14
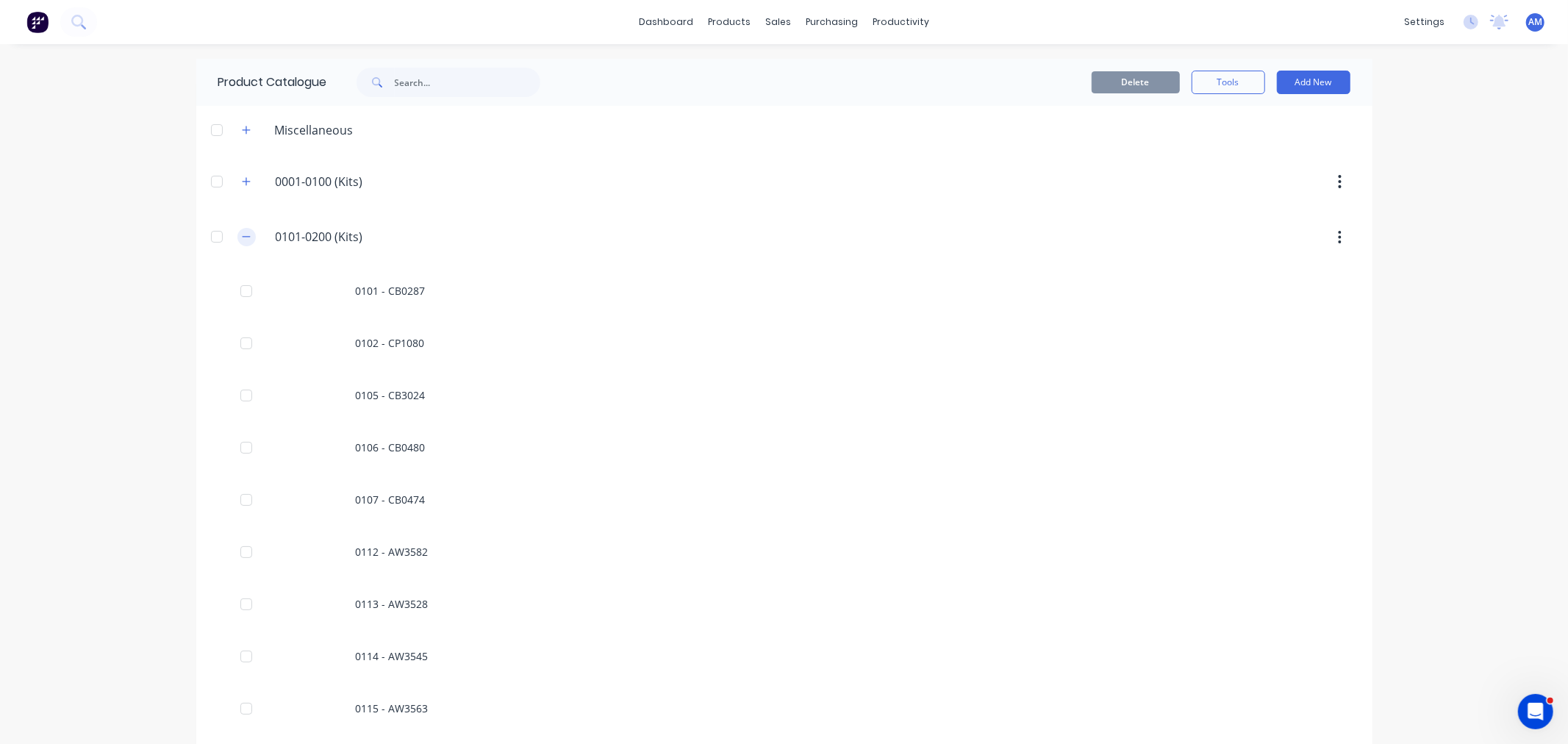
click at [246, 243] on button "button" at bounding box center [246, 237] width 18 height 18
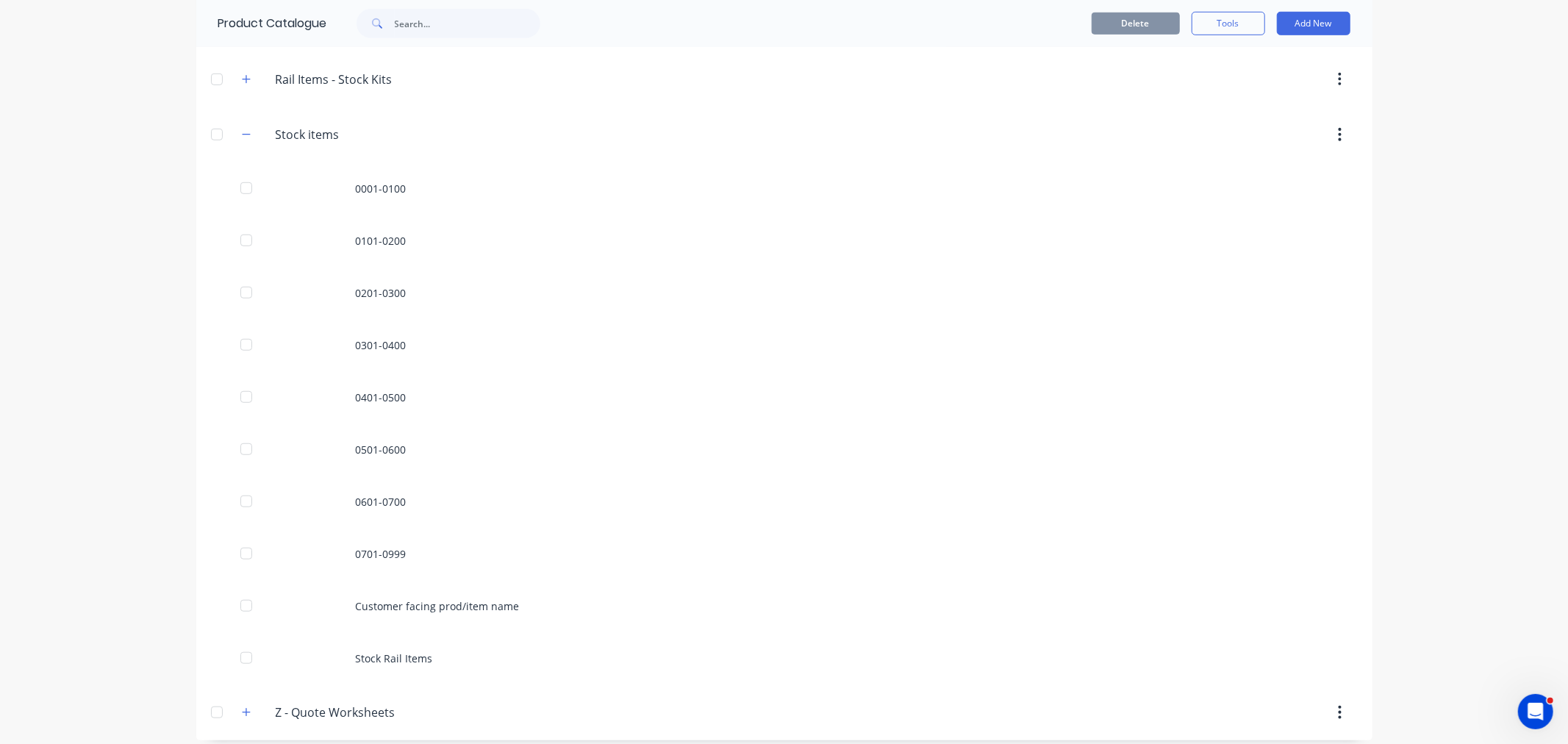
scroll to position [837, 0]
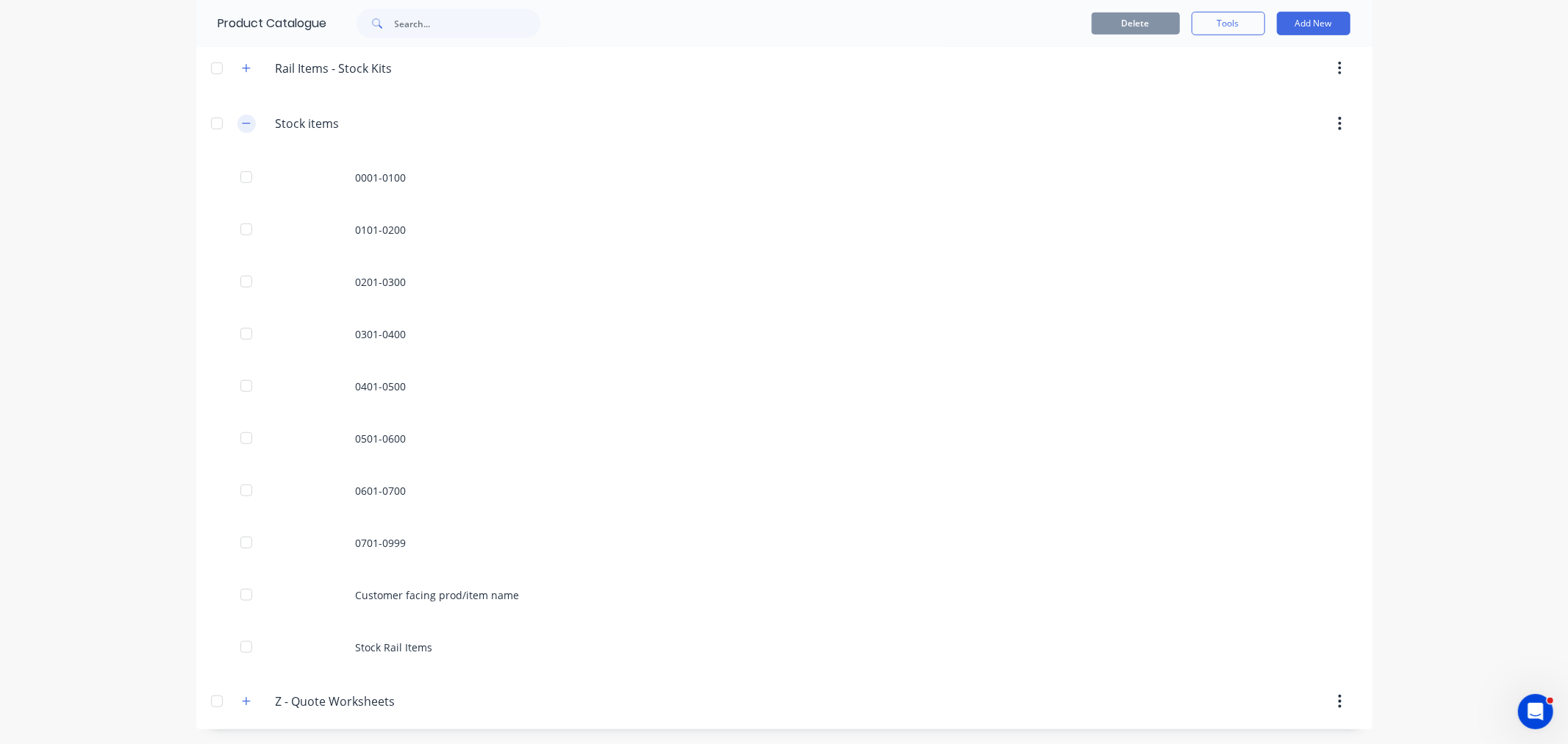
click at [243, 127] on icon "button" at bounding box center [246, 123] width 9 height 10
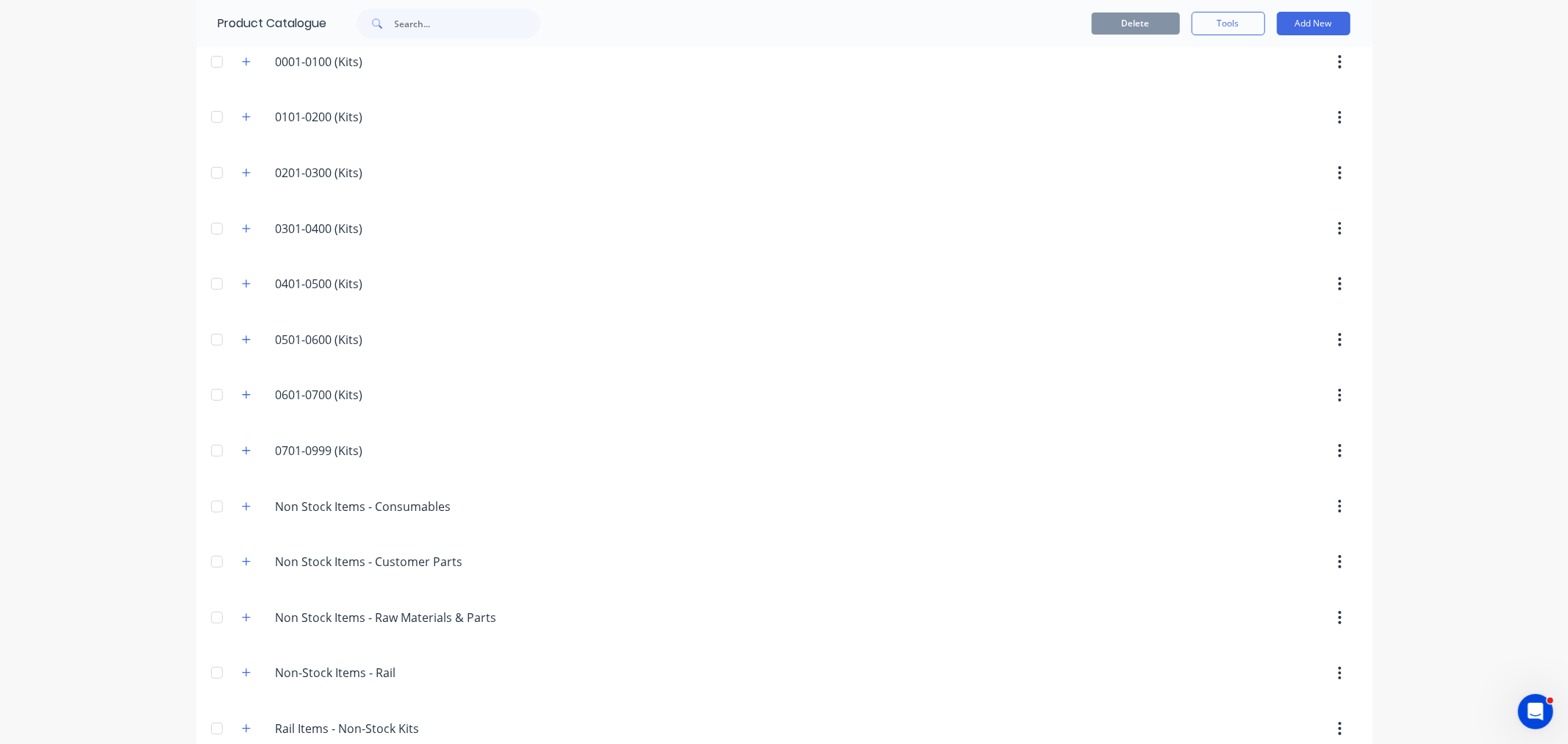
scroll to position [163, 0]
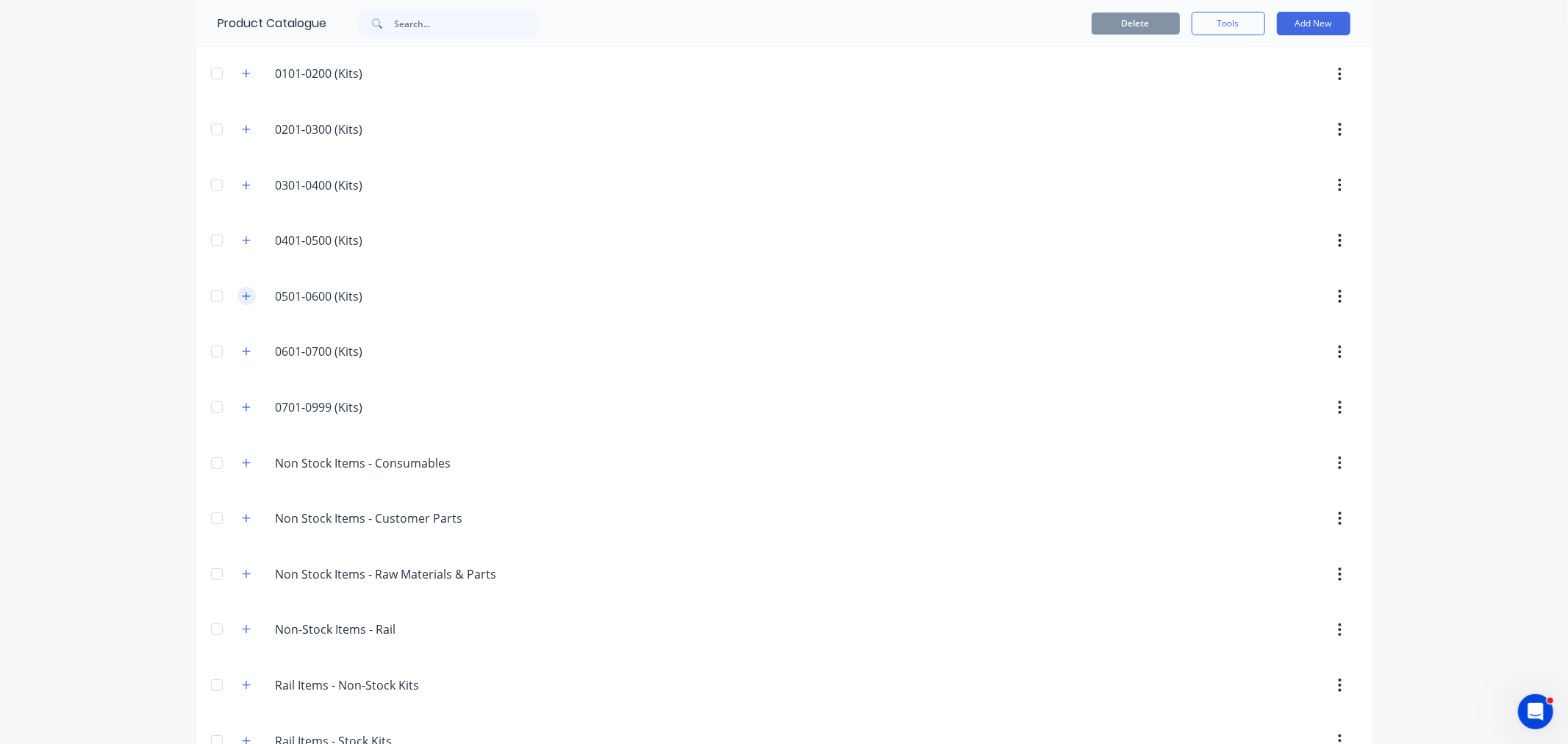
click at [242, 298] on icon "button" at bounding box center [246, 296] width 8 height 8
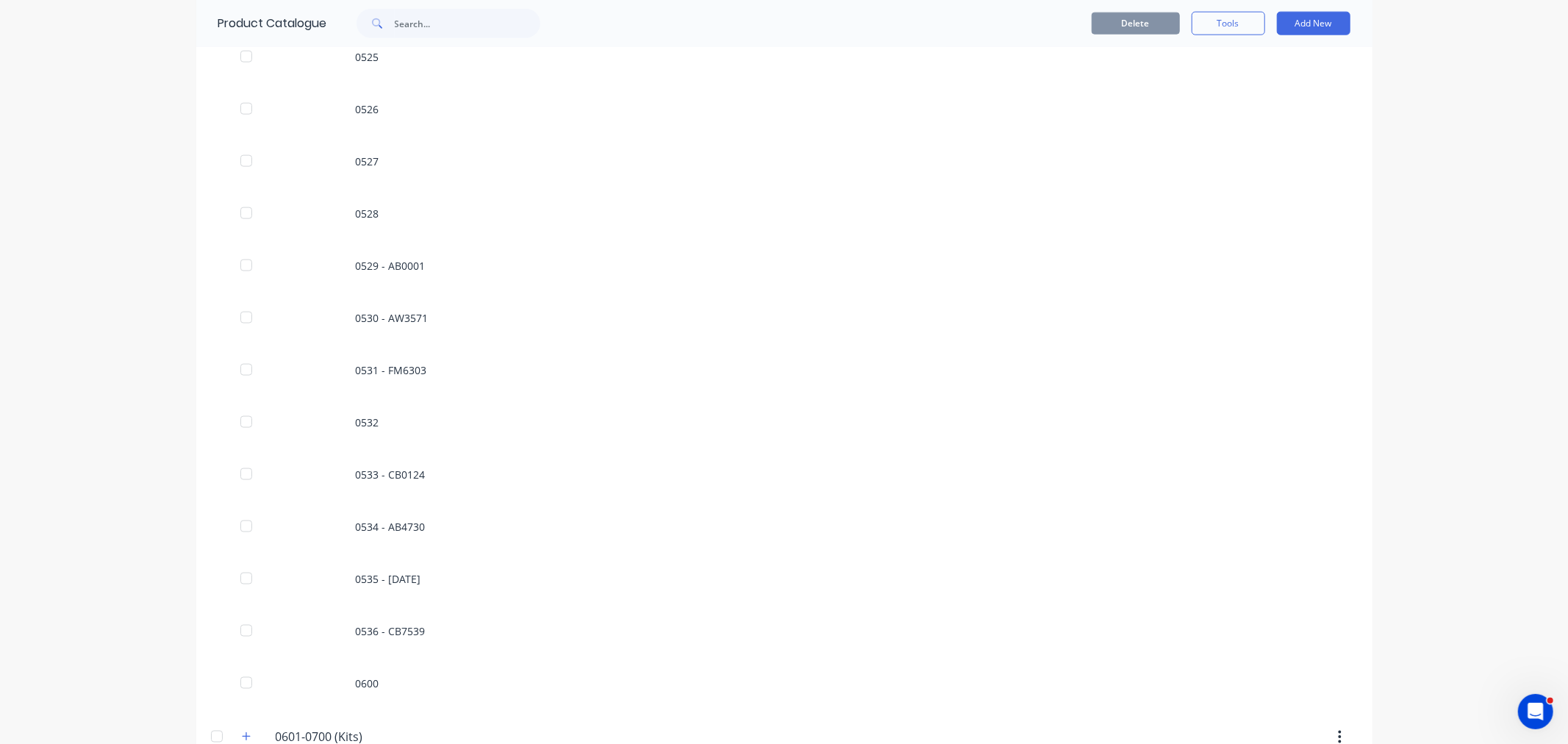
scroll to position [1634, 0]
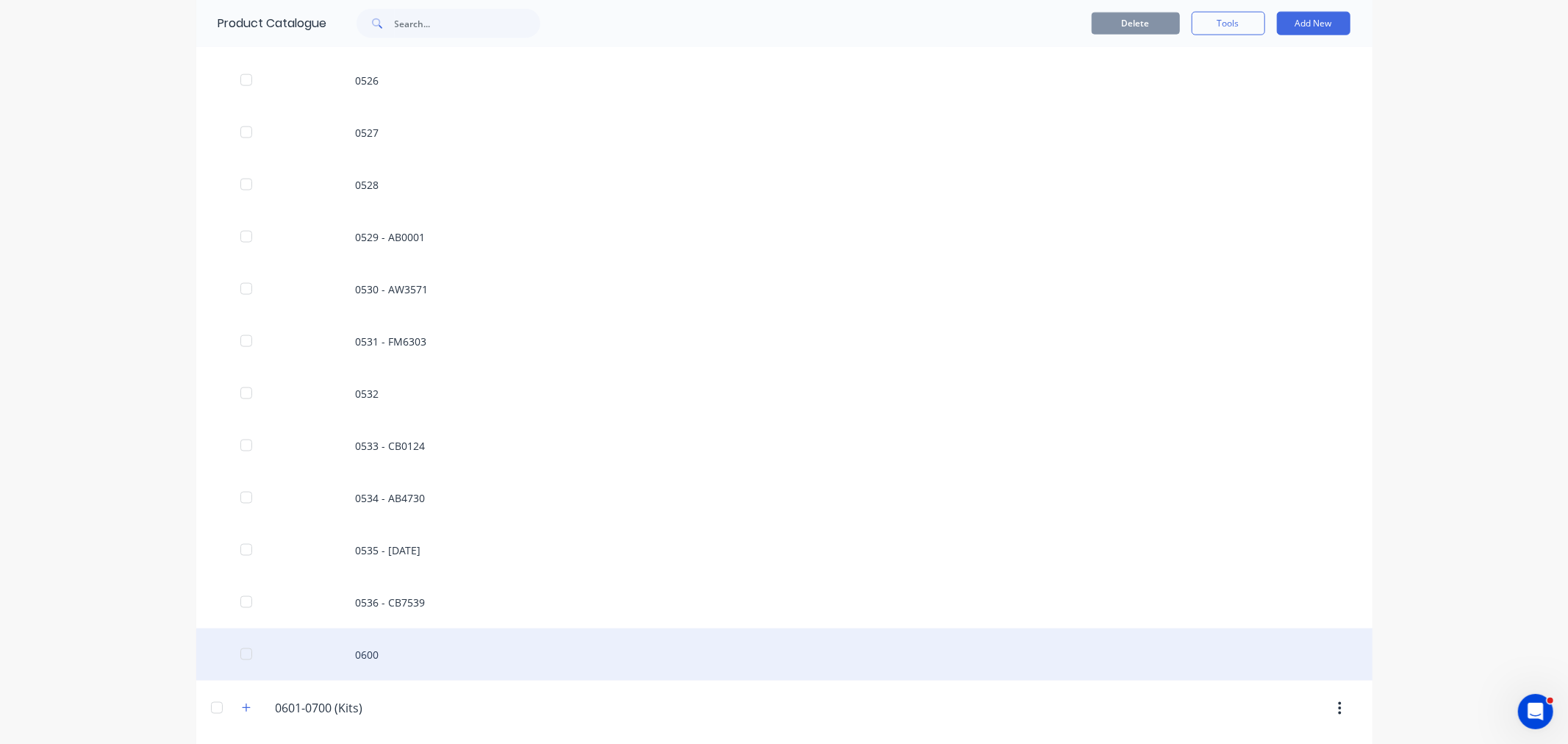
click at [379, 647] on div "0600" at bounding box center [784, 654] width 1177 height 52
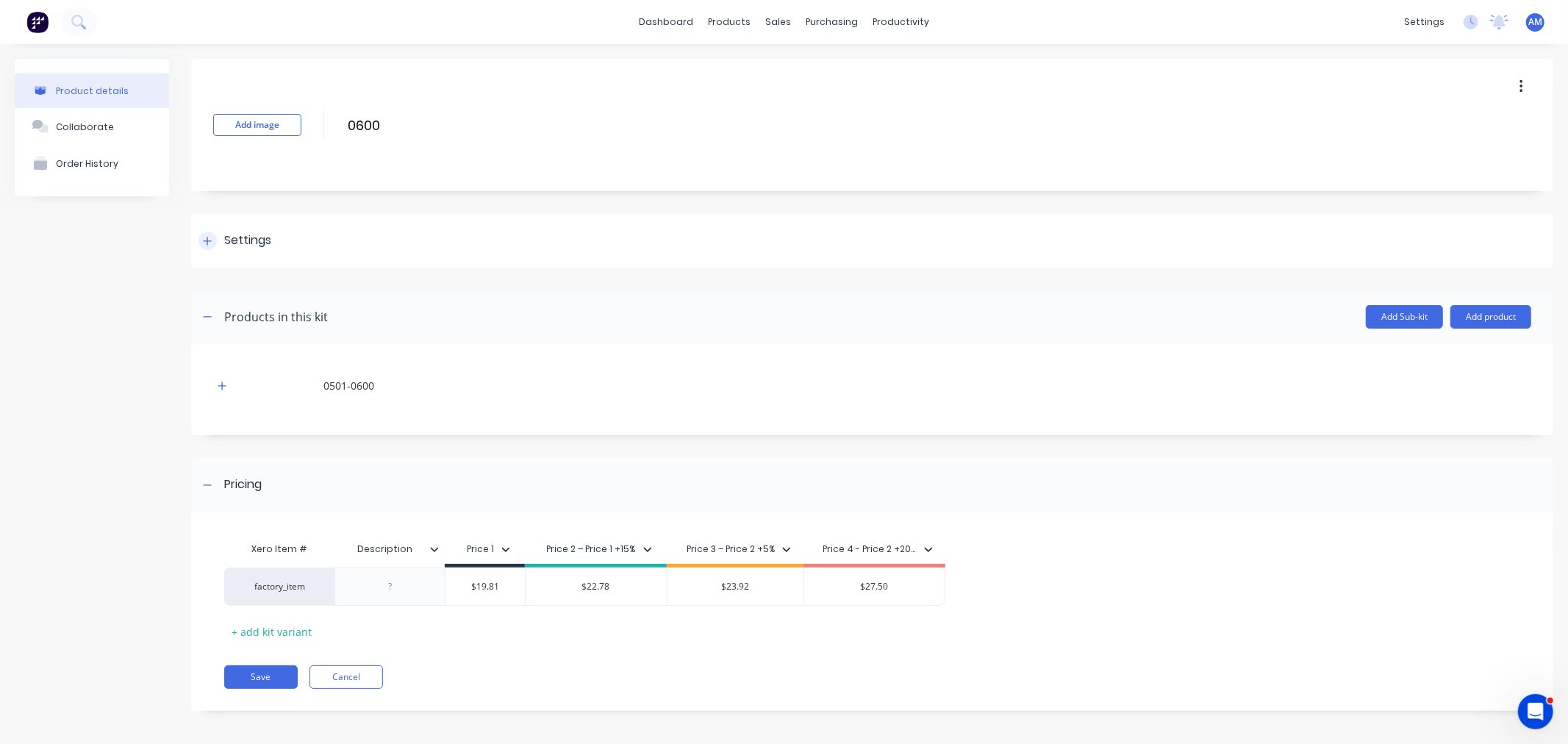
click at [212, 241] on div at bounding box center [208, 241] width 18 height 18
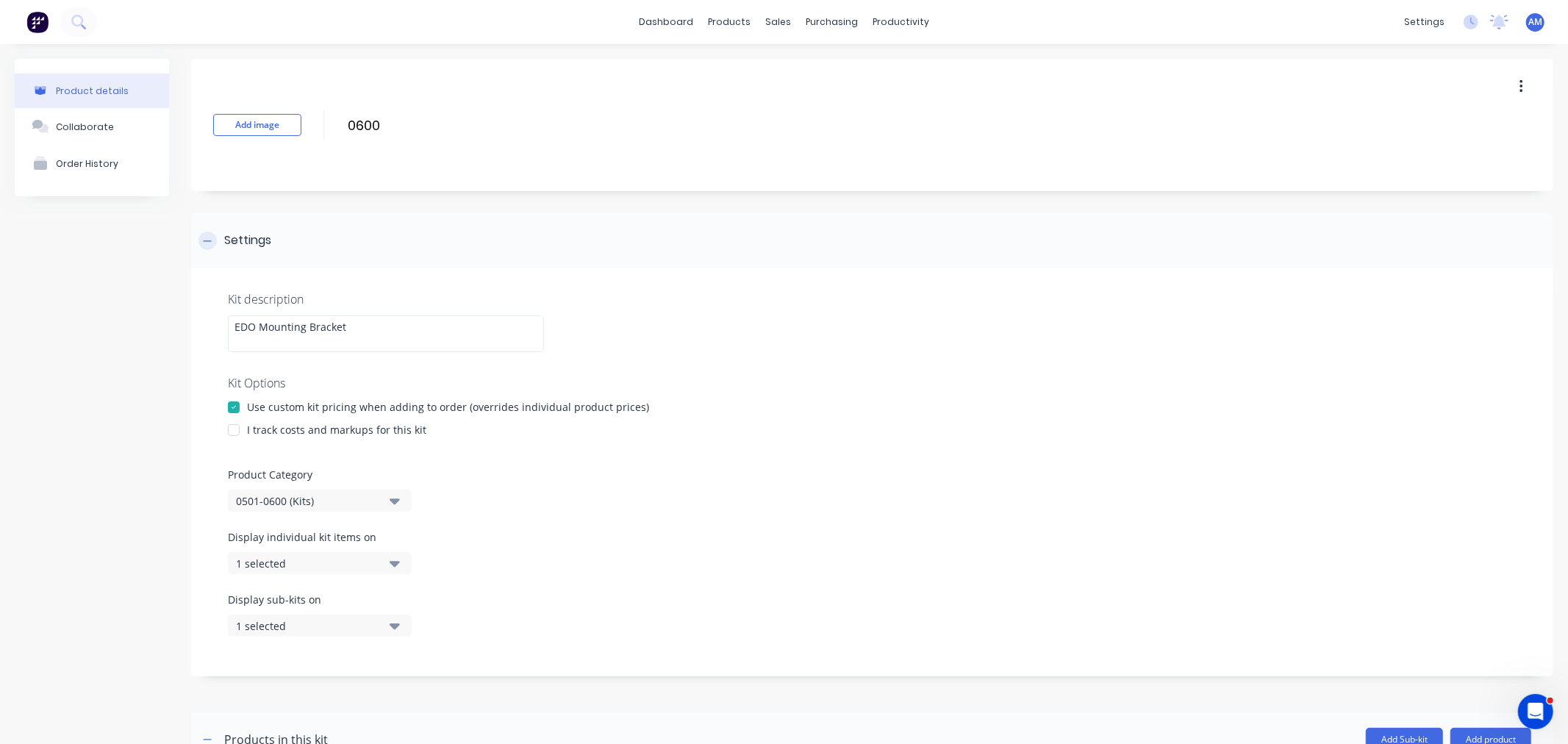
click at [212, 241] on div at bounding box center [208, 241] width 18 height 18
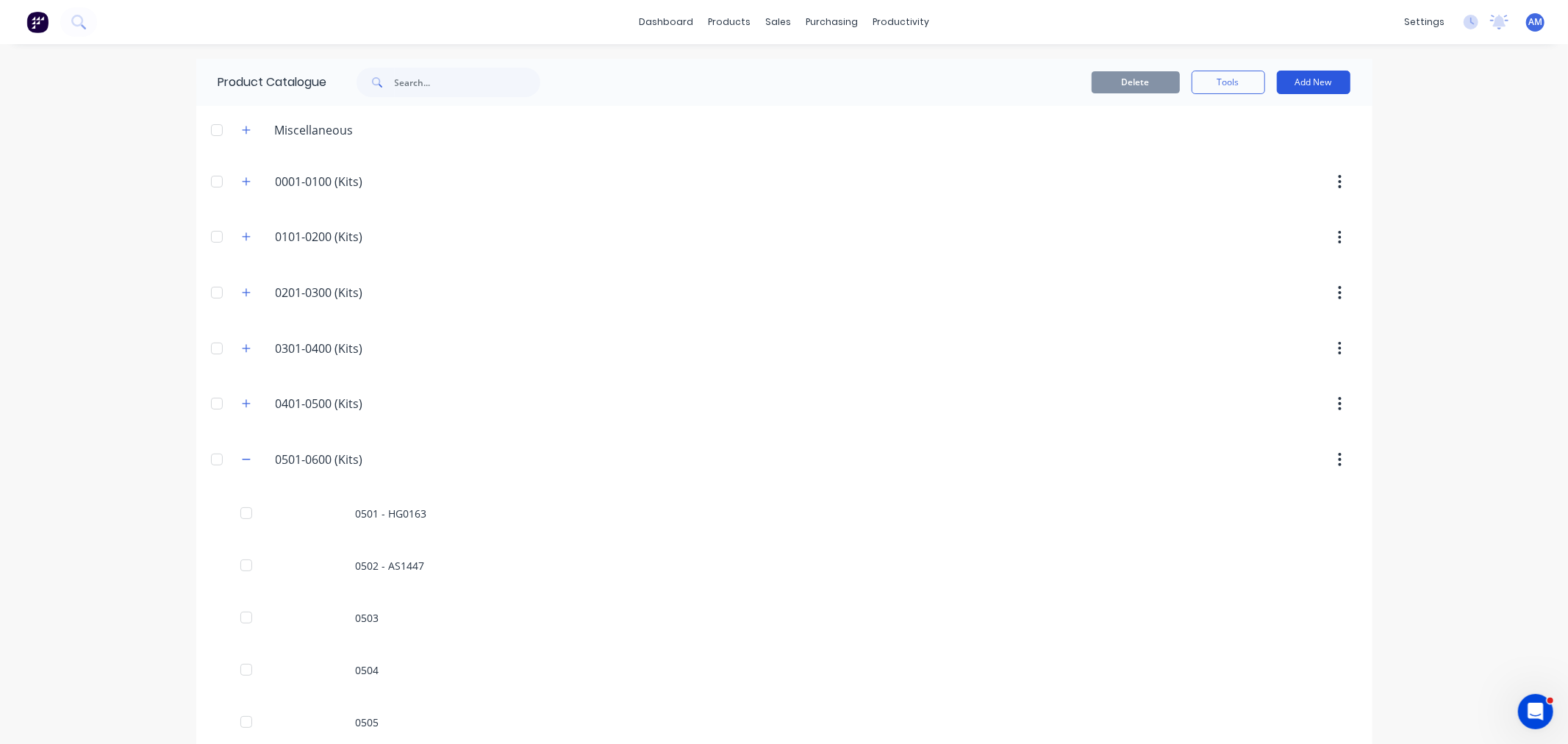
click at [1320, 79] on button "Add New" at bounding box center [1314, 82] width 73 height 23
click at [1289, 171] on div "Product Kit" at bounding box center [1281, 179] width 113 height 22
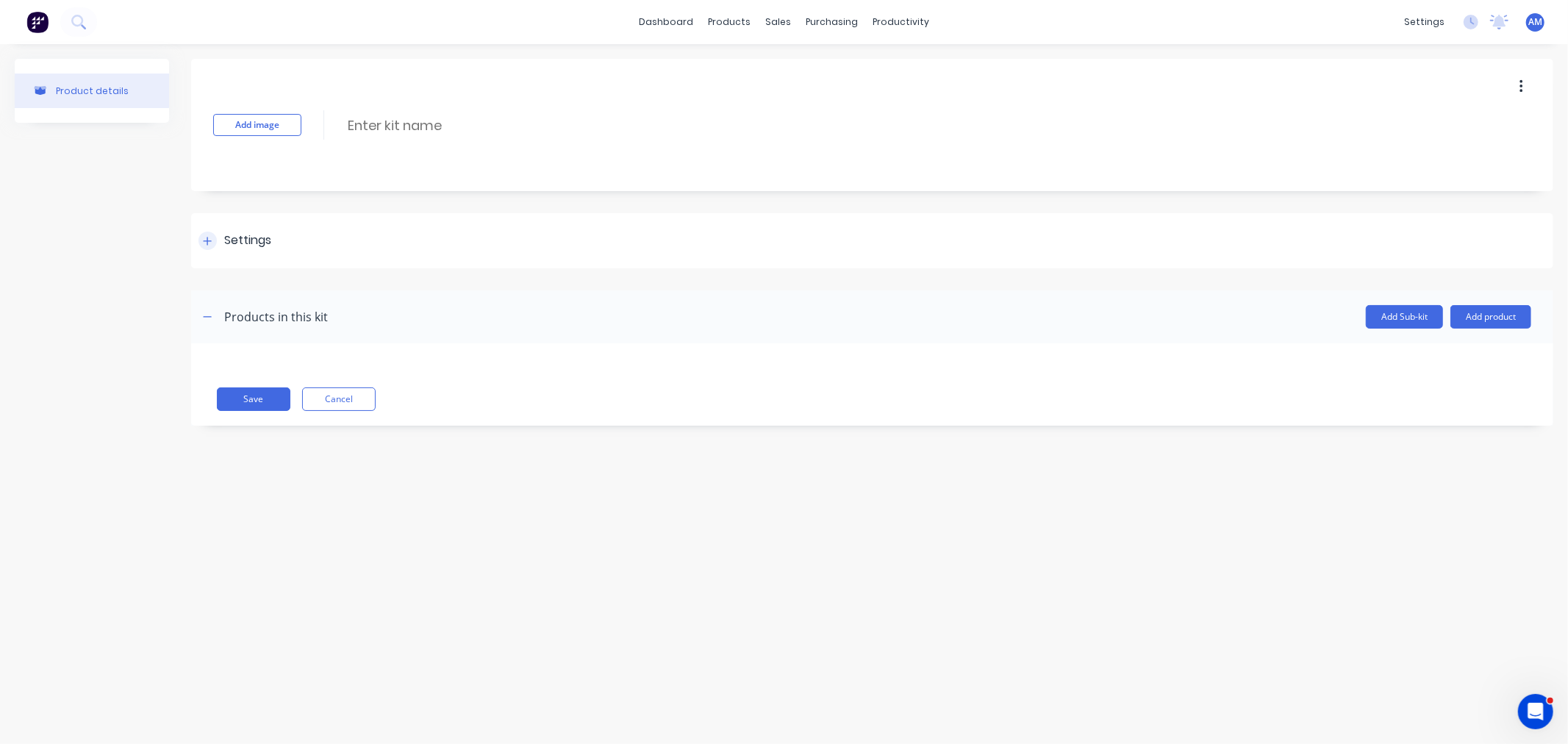
drag, startPoint x: 202, startPoint y: 245, endPoint x: 208, endPoint y: 265, distance: 20.9
click at [203, 245] on div at bounding box center [208, 241] width 18 height 18
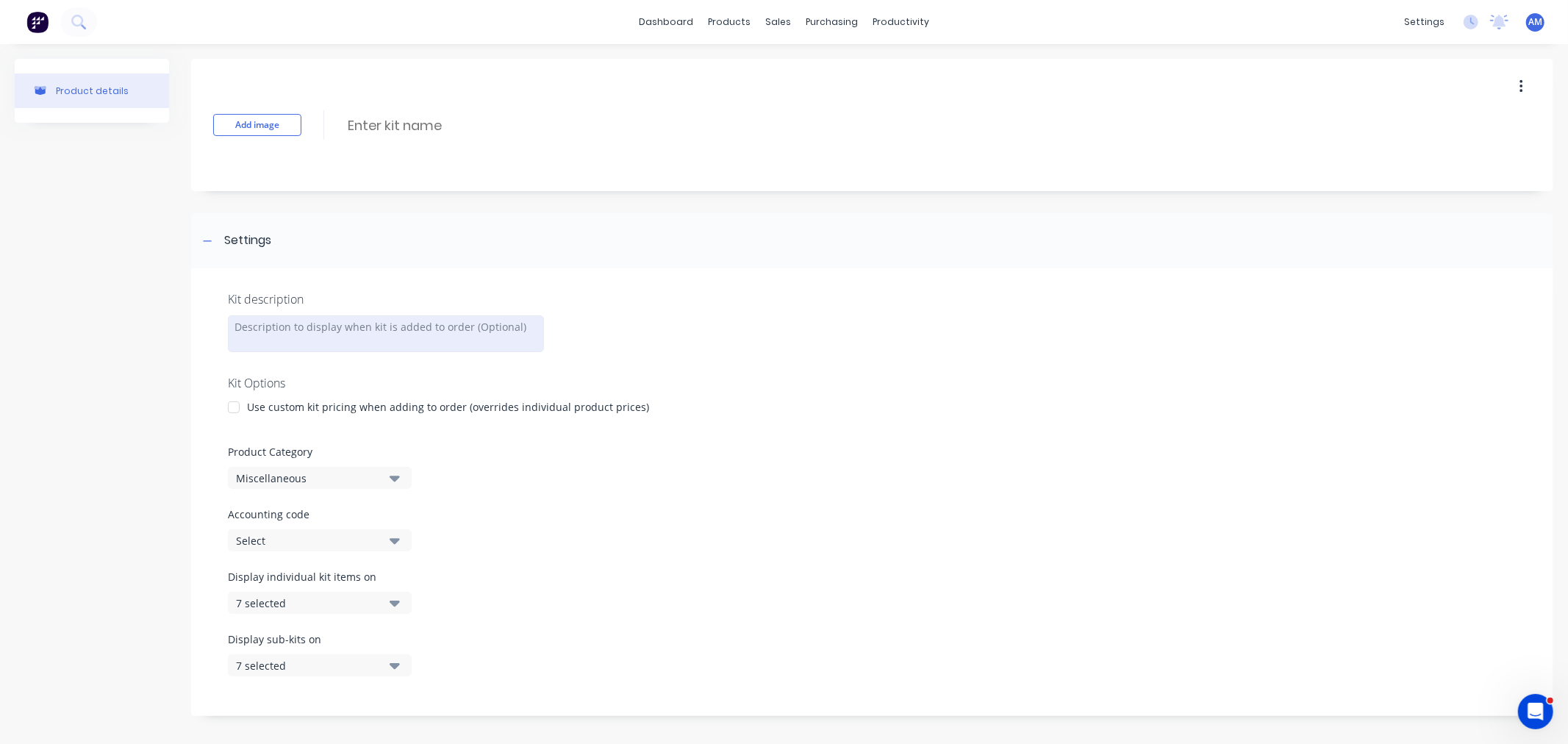
click at [295, 337] on div at bounding box center [386, 334] width 316 height 37
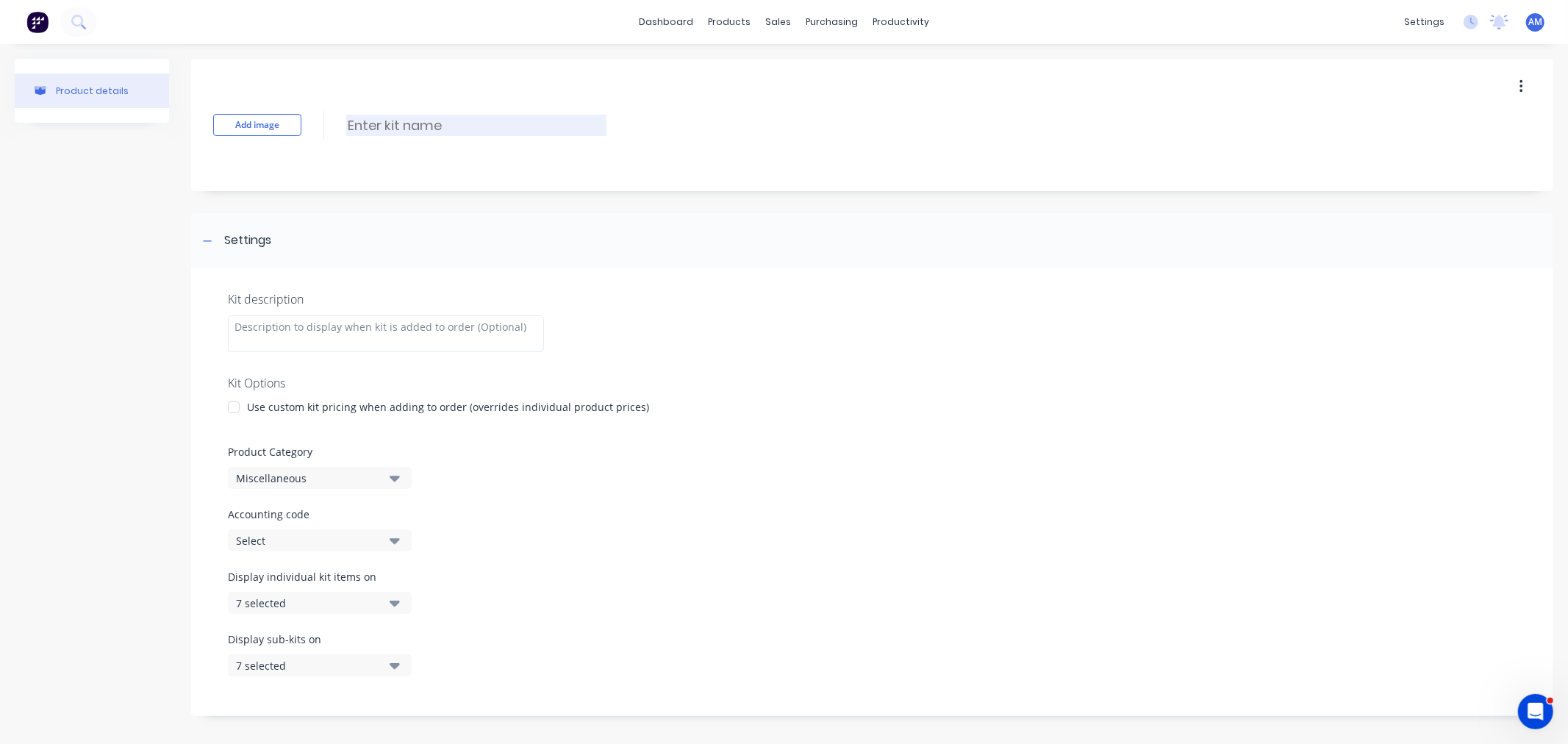
click at [391, 125] on input at bounding box center [477, 125] width 260 height 22
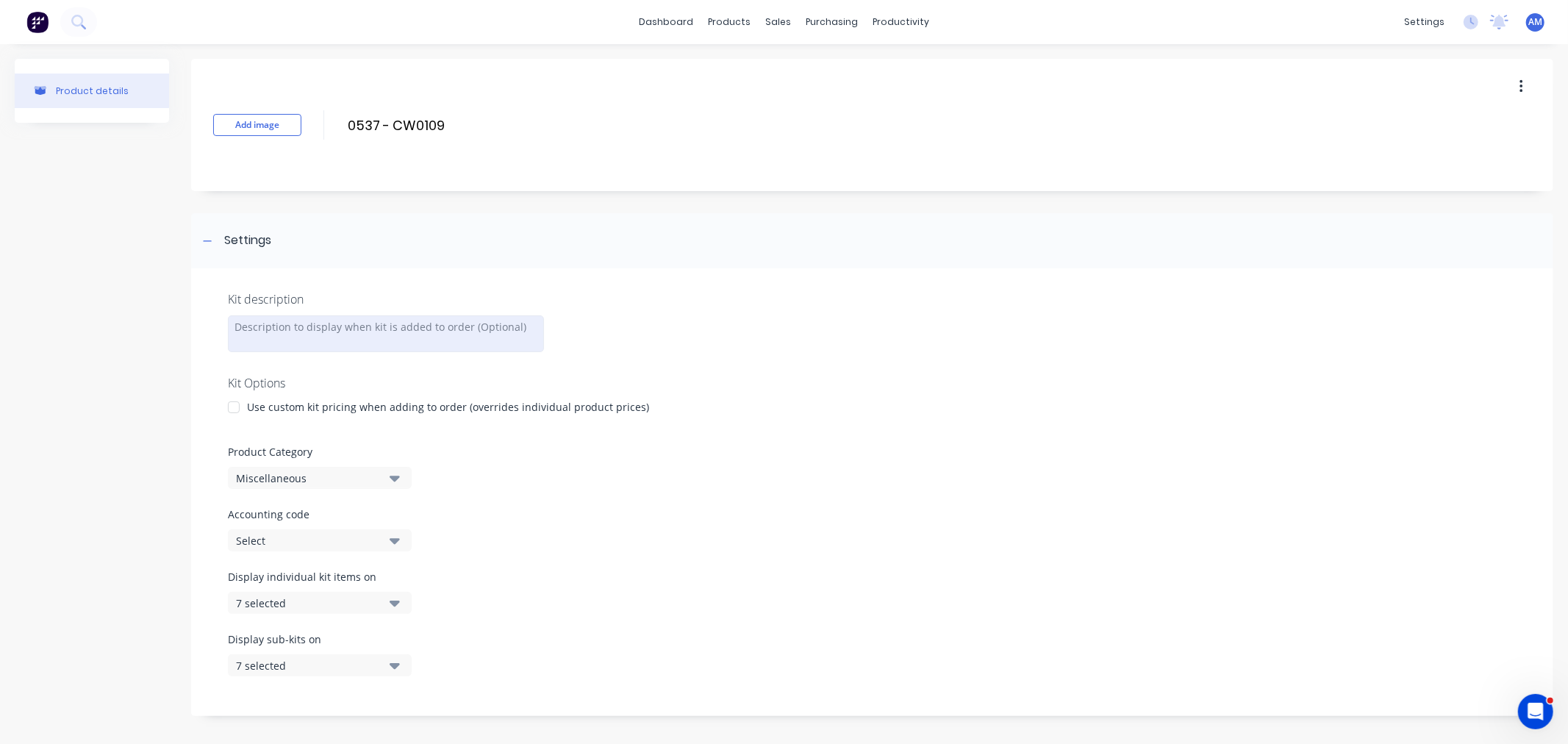
type input "0537 - CW0109"
click at [336, 318] on div at bounding box center [386, 334] width 316 height 37
click at [238, 408] on div at bounding box center [233, 408] width 30 height 30
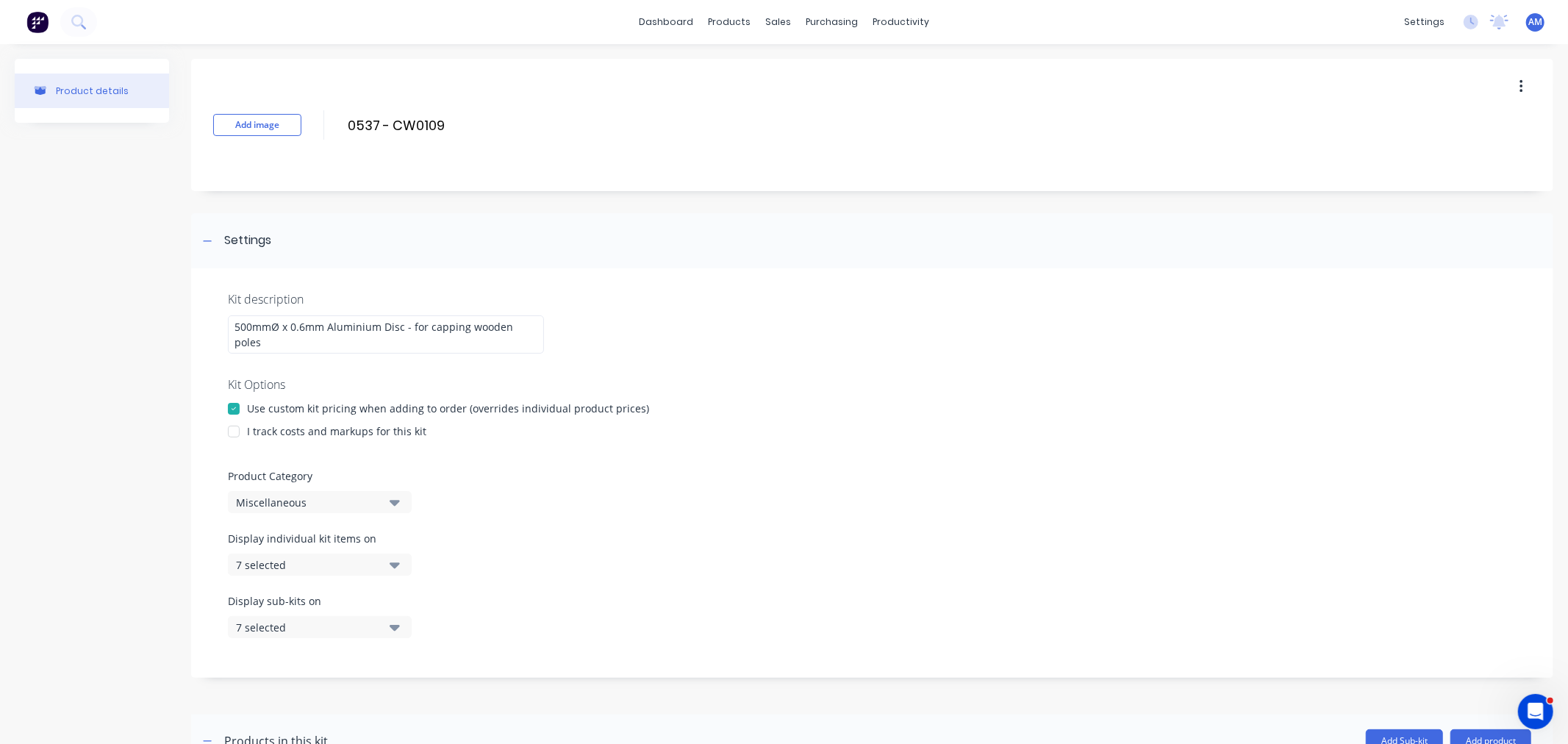
click at [395, 496] on icon "button" at bounding box center [395, 503] width 10 height 16
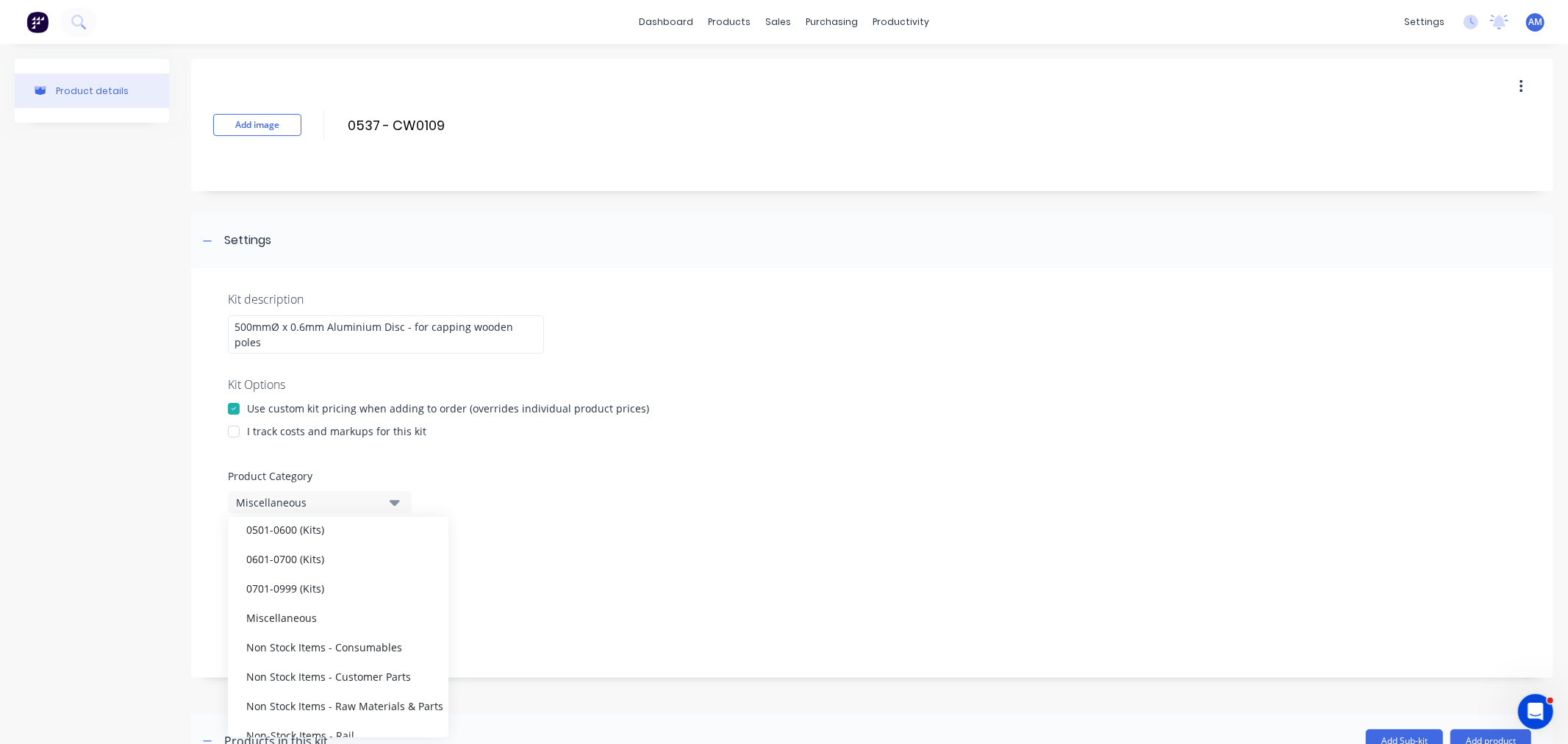
scroll to position [163, 0]
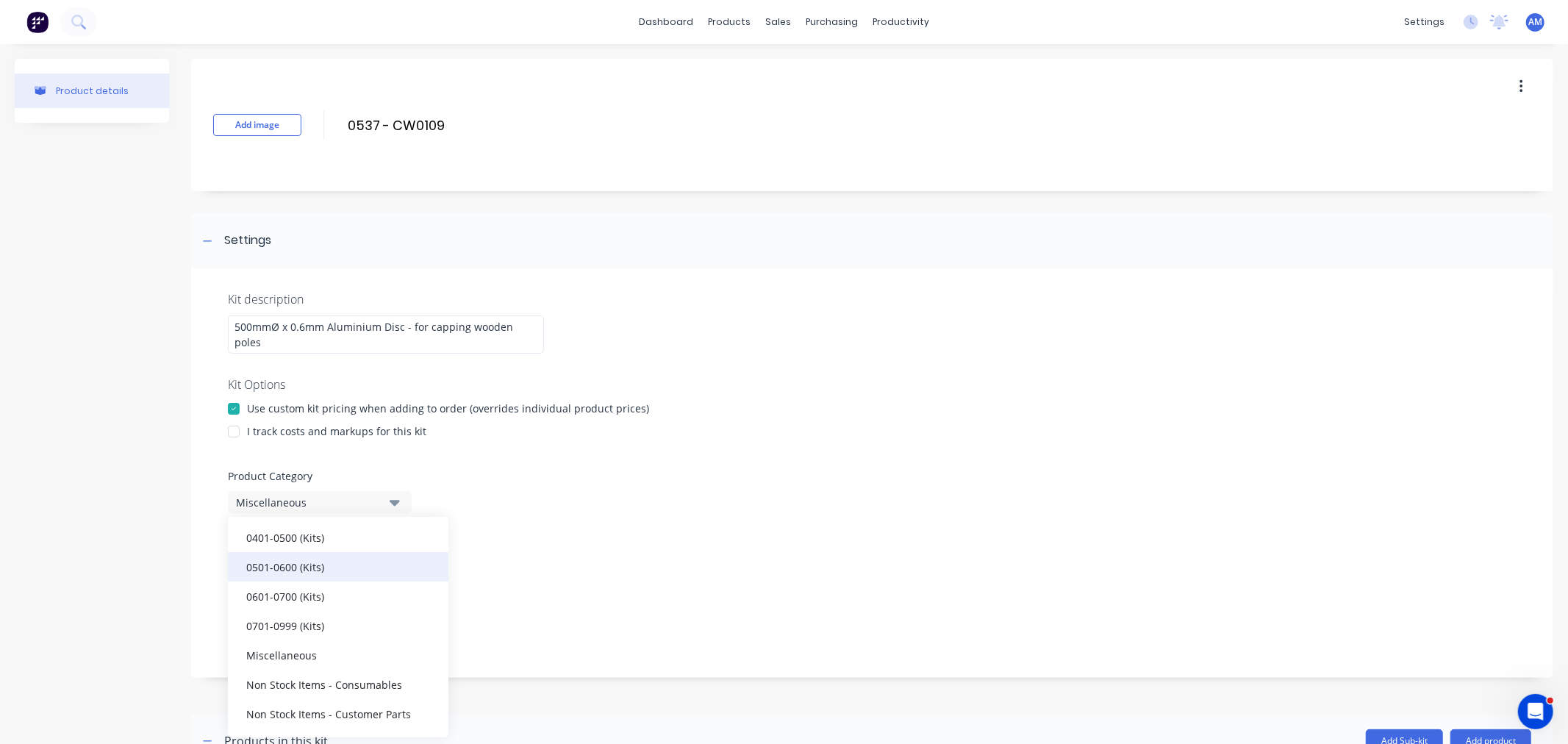
click at [303, 563] on div "0501-0600 (Kits)" at bounding box center [338, 567] width 220 height 30
click at [391, 563] on icon "button" at bounding box center [395, 565] width 10 height 6
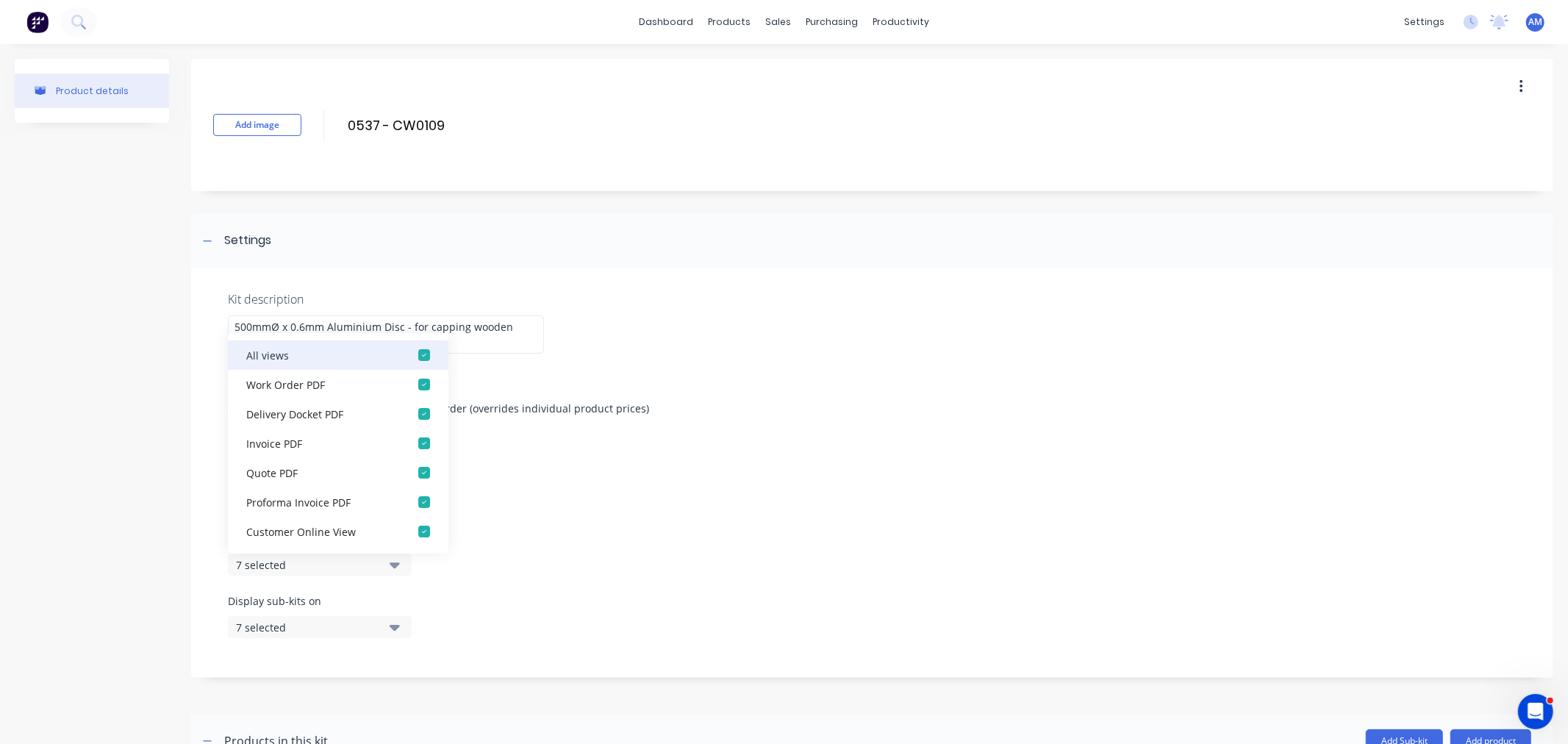
click at [412, 356] on div "button" at bounding box center [424, 355] width 30 height 30
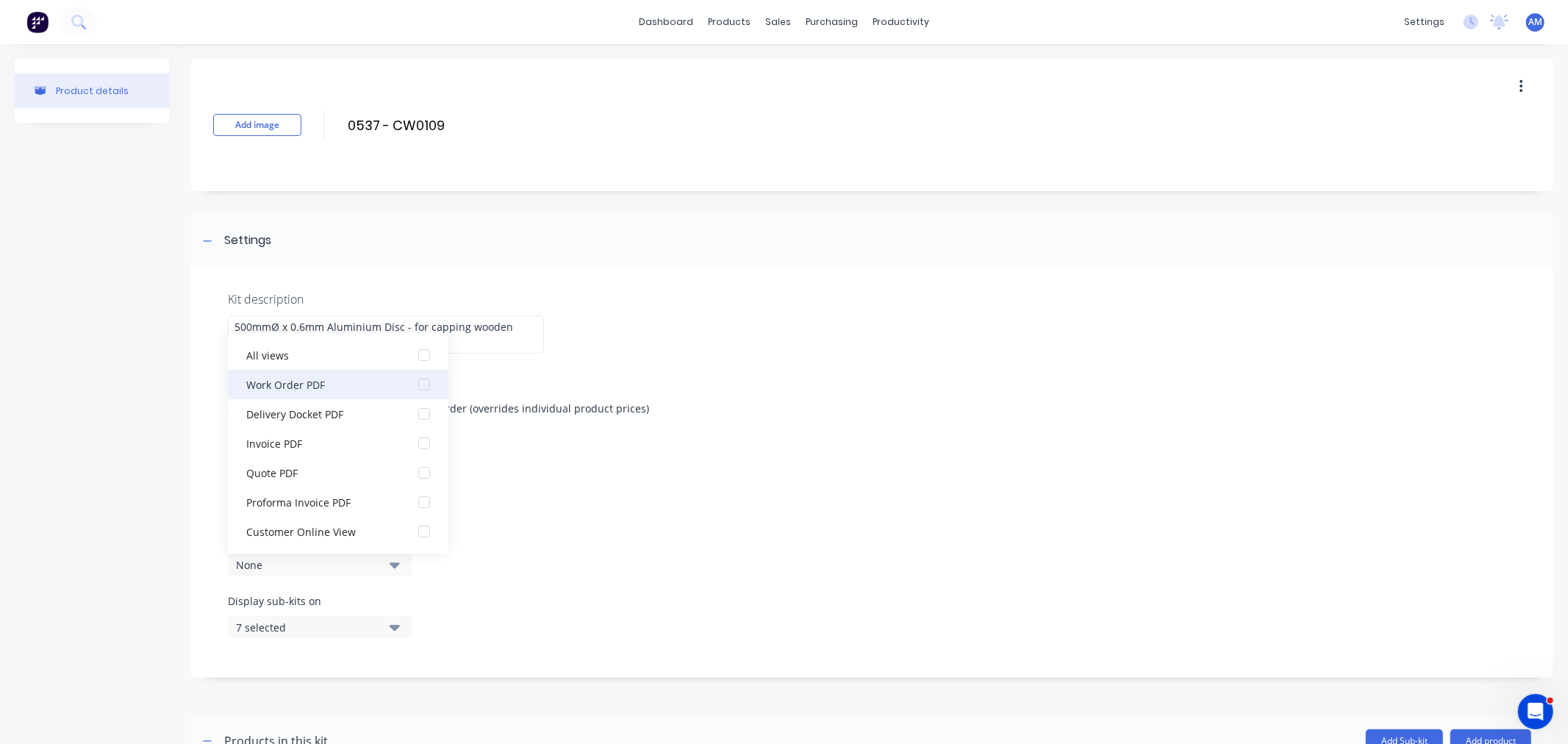
click at [410, 380] on div "button" at bounding box center [424, 384] width 30 height 30
click at [689, 540] on div "Display individual kit items on 1 selected" at bounding box center [872, 563] width 1289 height 62
click at [368, 628] on div "7 selected" at bounding box center [307, 627] width 143 height 15
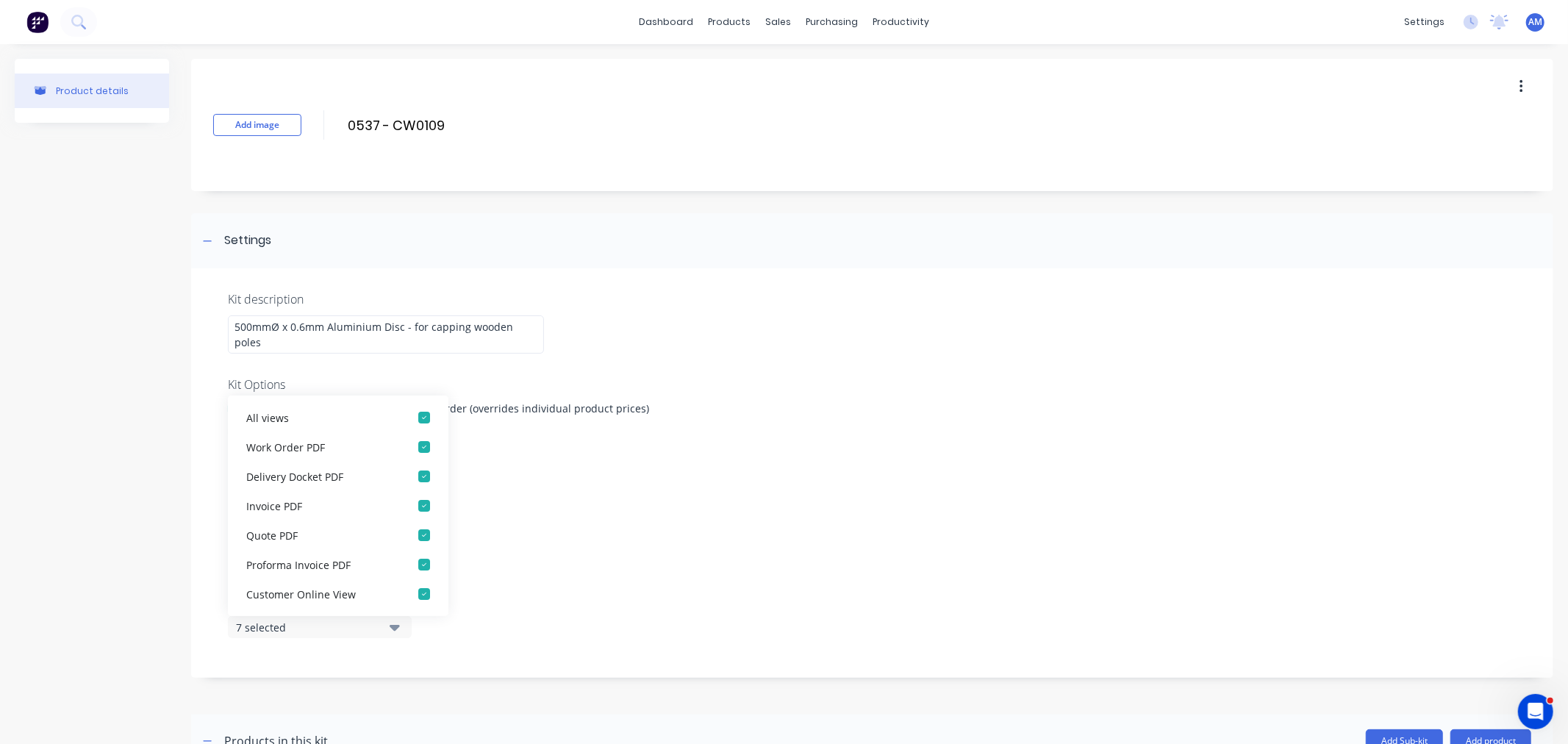
drag, startPoint x: 368, startPoint y: 628, endPoint x: 531, endPoint y: 596, distance: 166.1
click at [431, 625] on div "Display sub-kits on 7 selected" at bounding box center [872, 625] width 1289 height 62
click at [537, 594] on div "Display sub-kits on 7 selected" at bounding box center [872, 625] width 1289 height 62
click at [629, 539] on div "Display individual kit items on 1 selected" at bounding box center [872, 563] width 1289 height 62
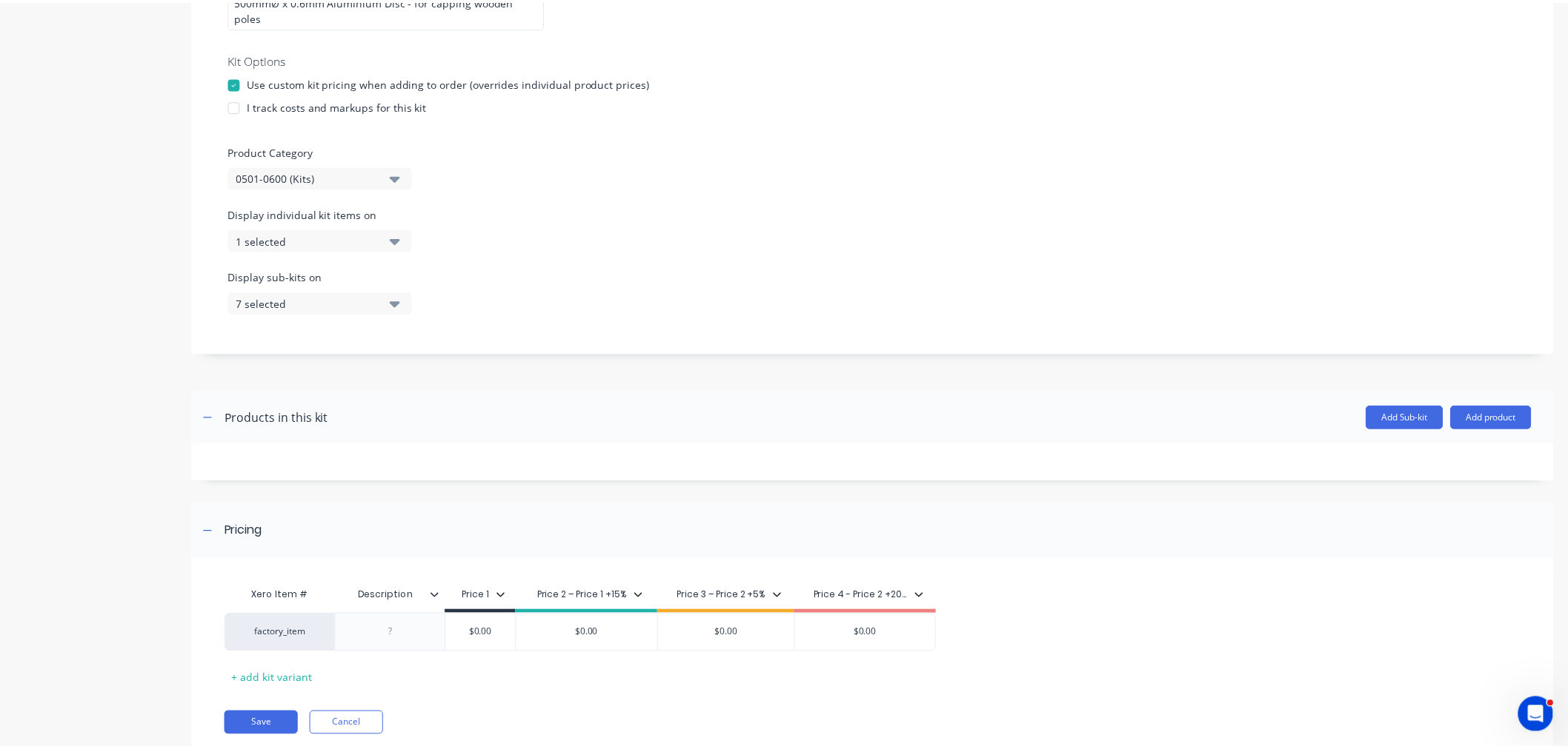
scroll to position [374, 0]
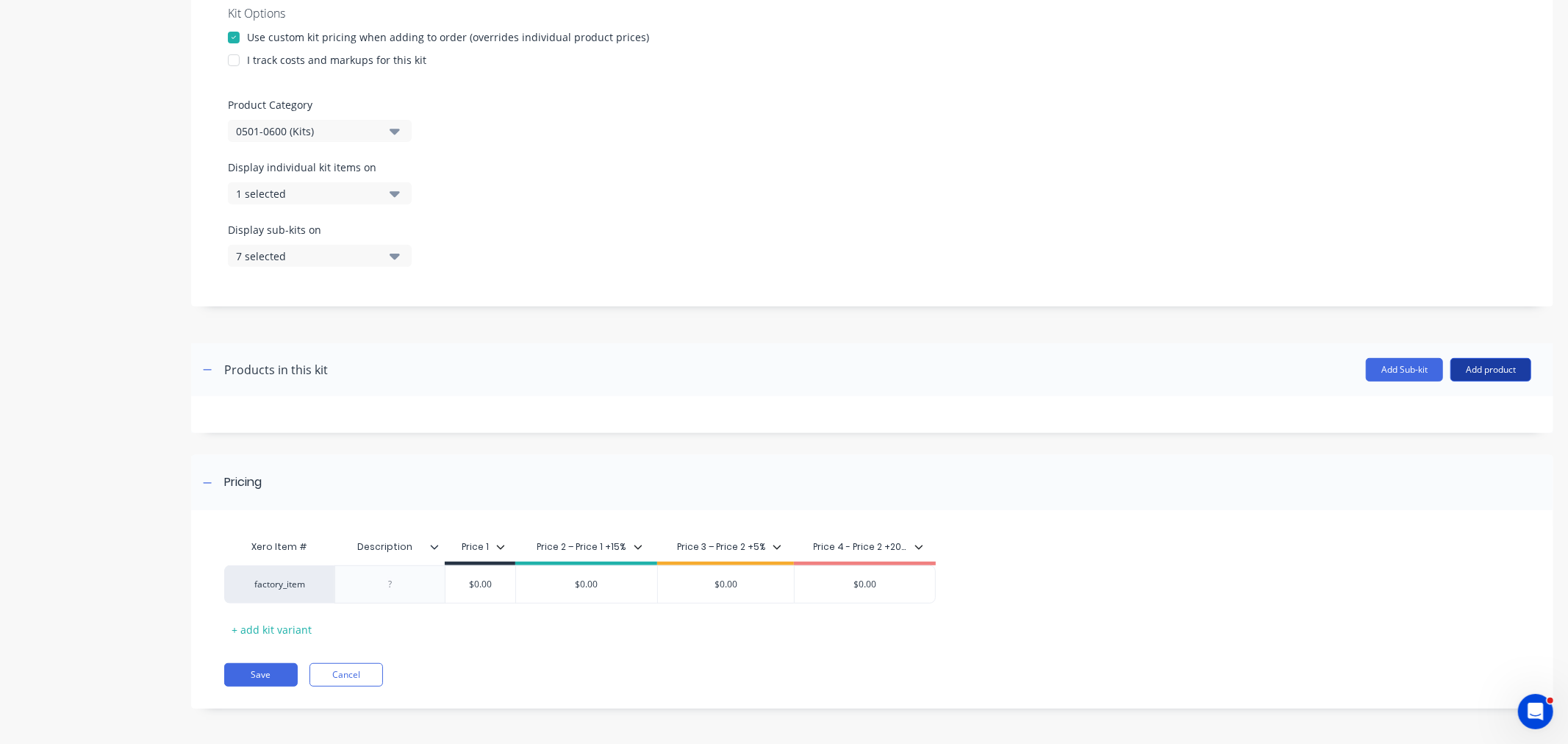
click at [1453, 372] on button "Add product" at bounding box center [1491, 369] width 81 height 23
click at [1427, 409] on div "Product catalogue" at bounding box center [1462, 408] width 113 height 22
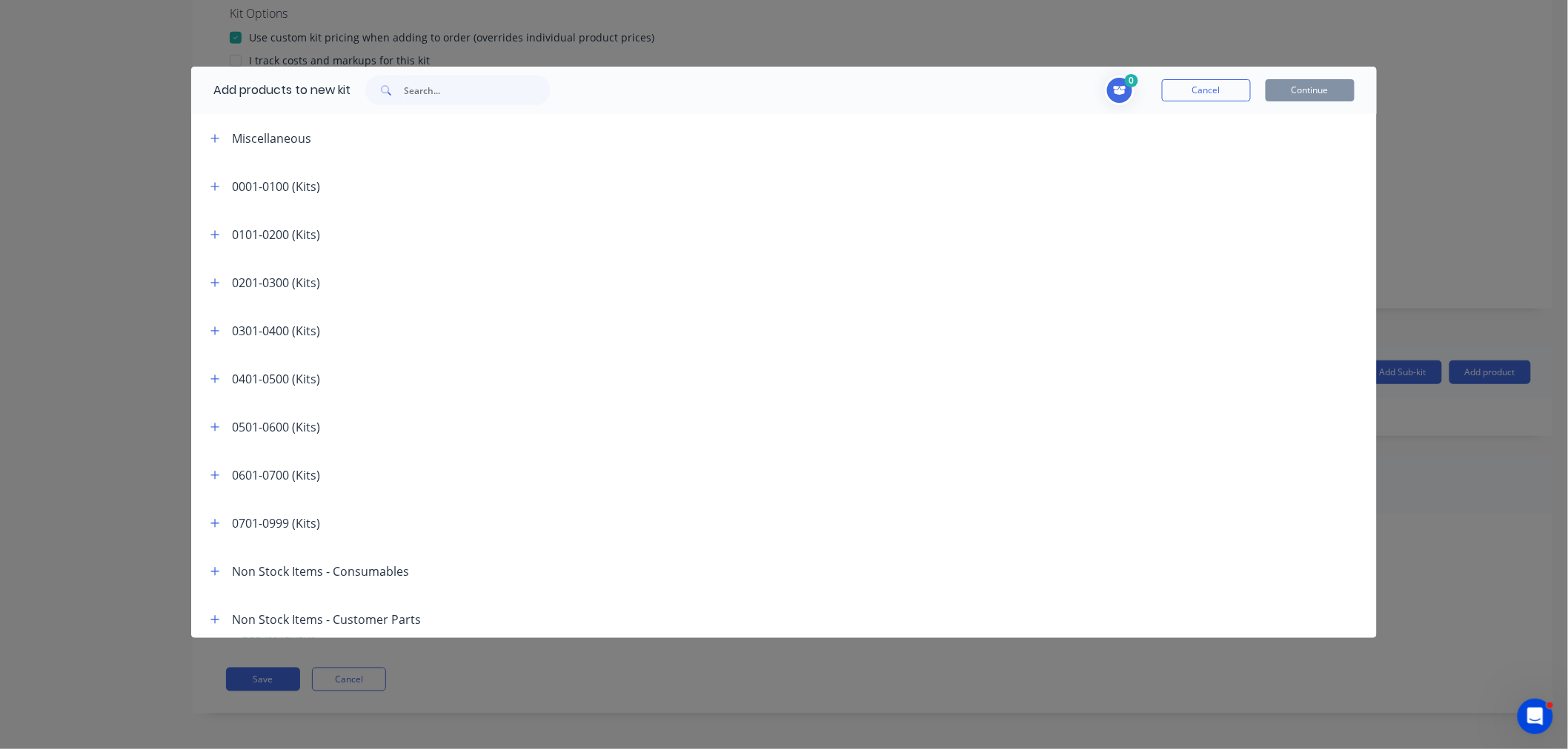
scroll to position [293, 0]
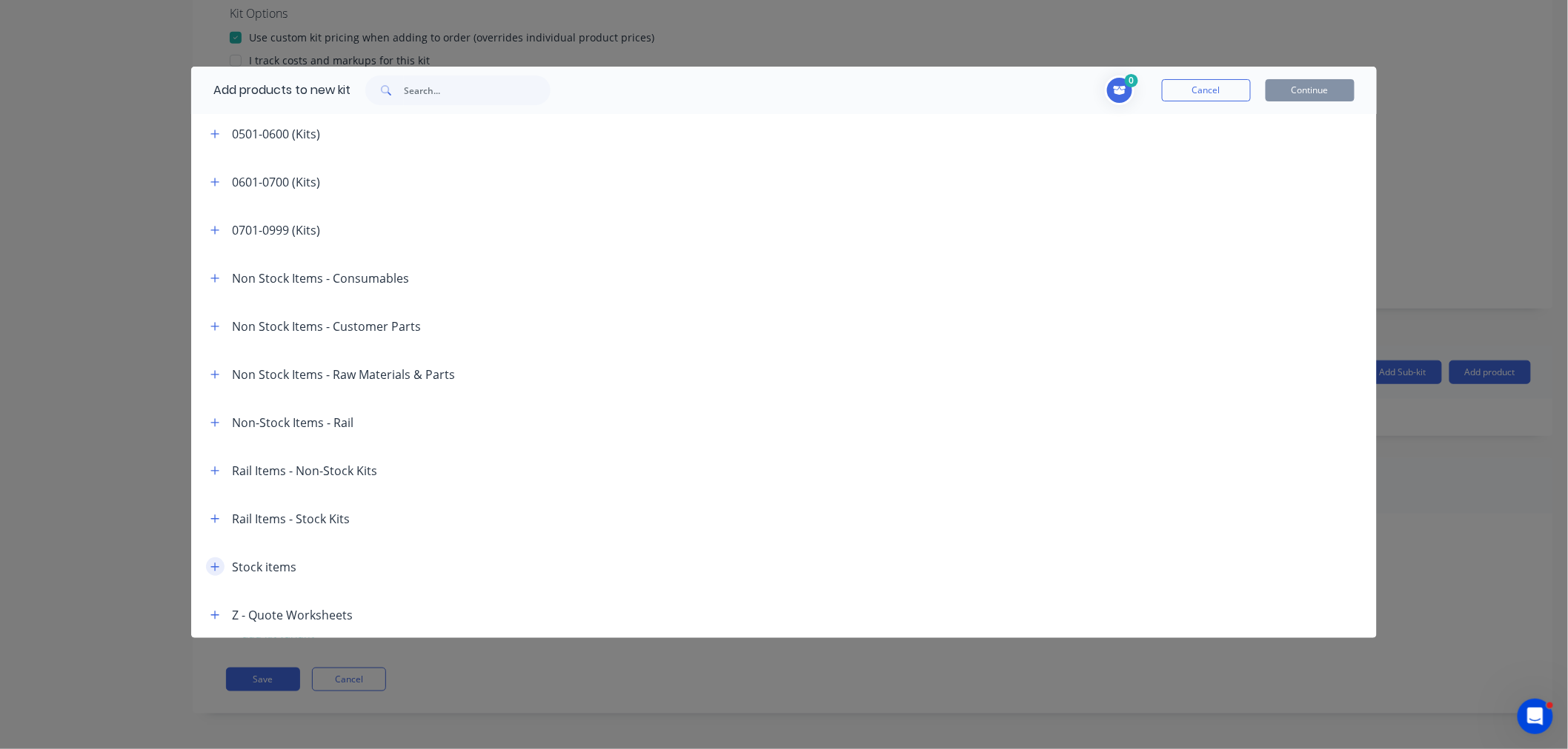
click at [209, 563] on button "button" at bounding box center [215, 566] width 19 height 19
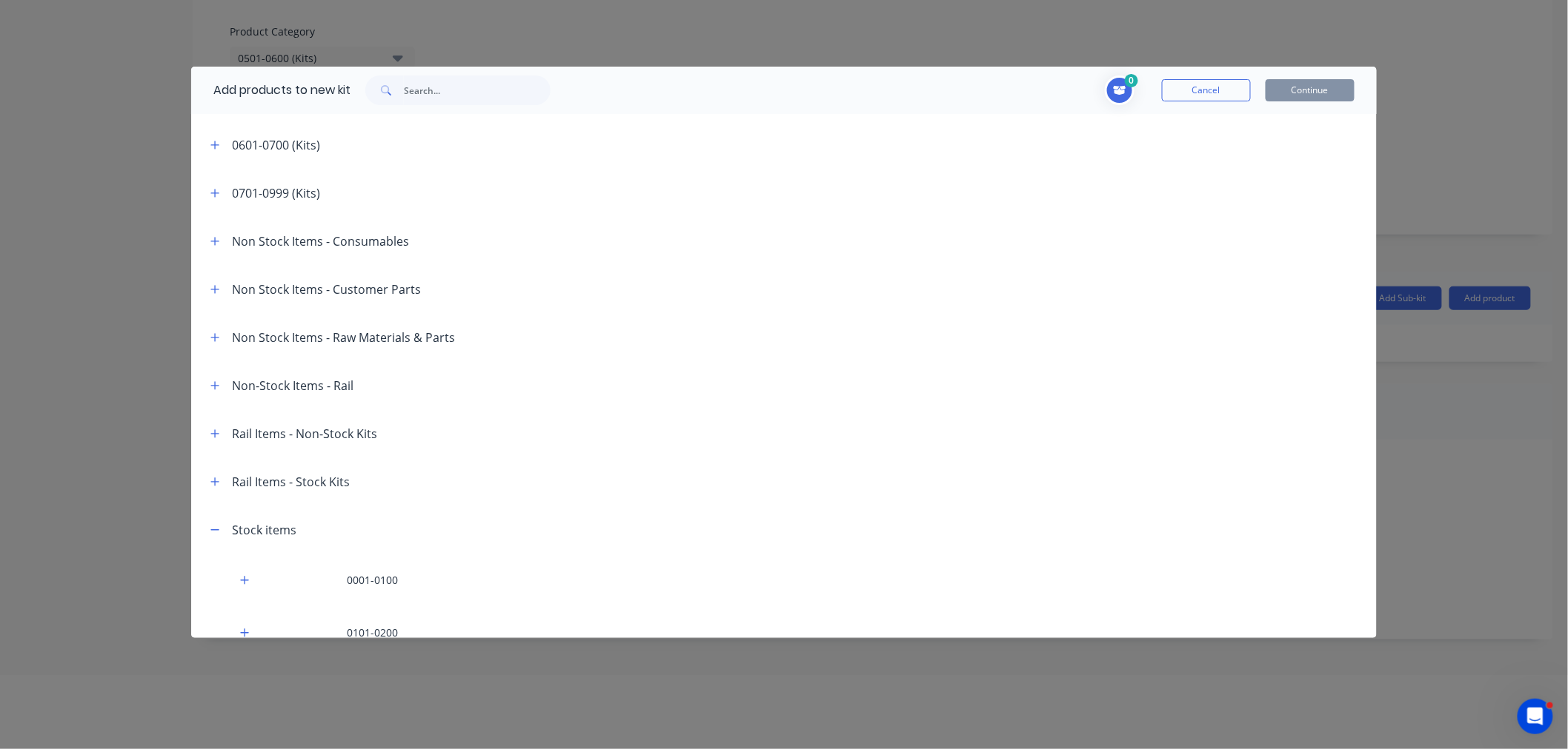
scroll to position [818, 0]
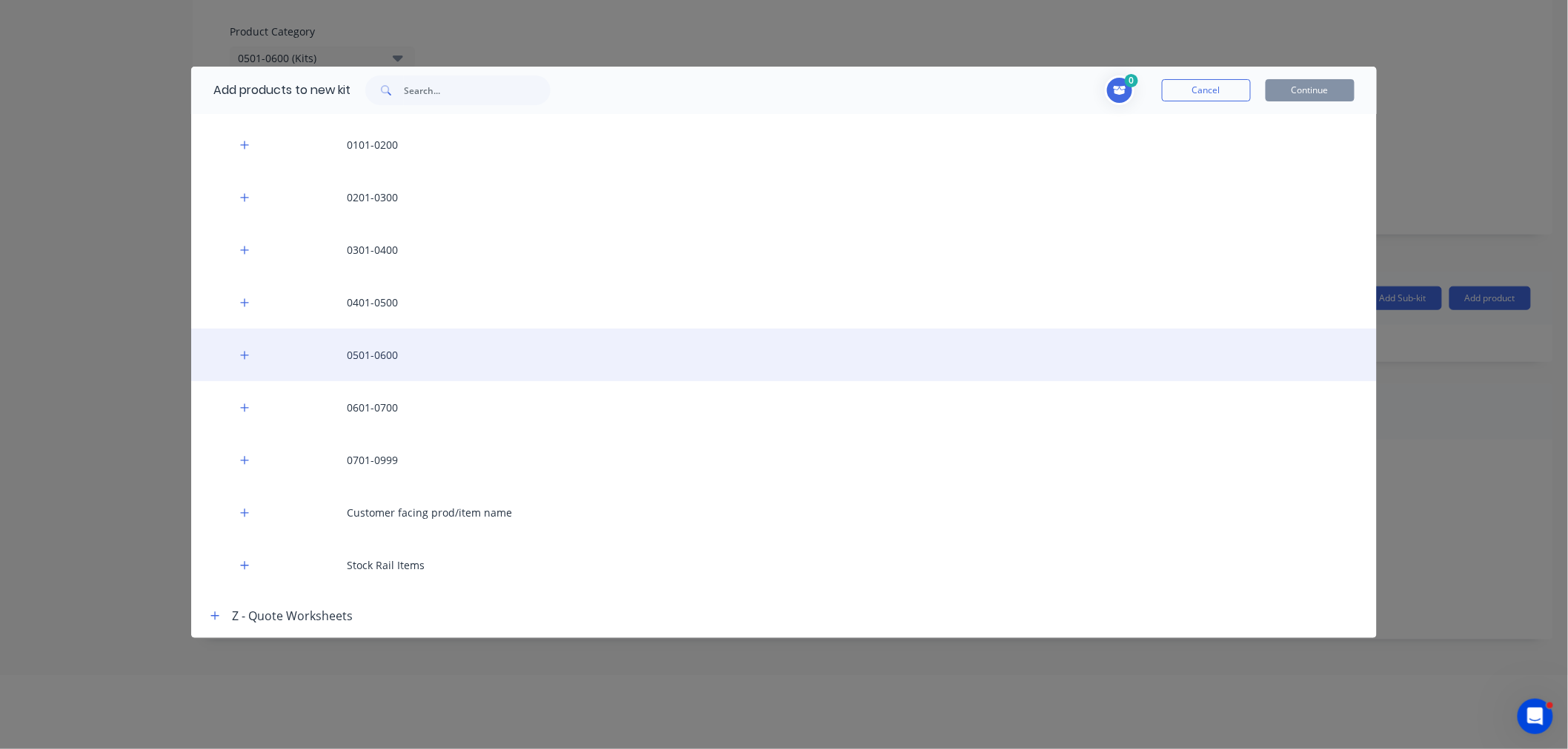
drag, startPoint x: 375, startPoint y: 351, endPoint x: 405, endPoint y: 361, distance: 31.6
click at [375, 352] on div "0501-0600" at bounding box center [783, 355] width 1186 height 52
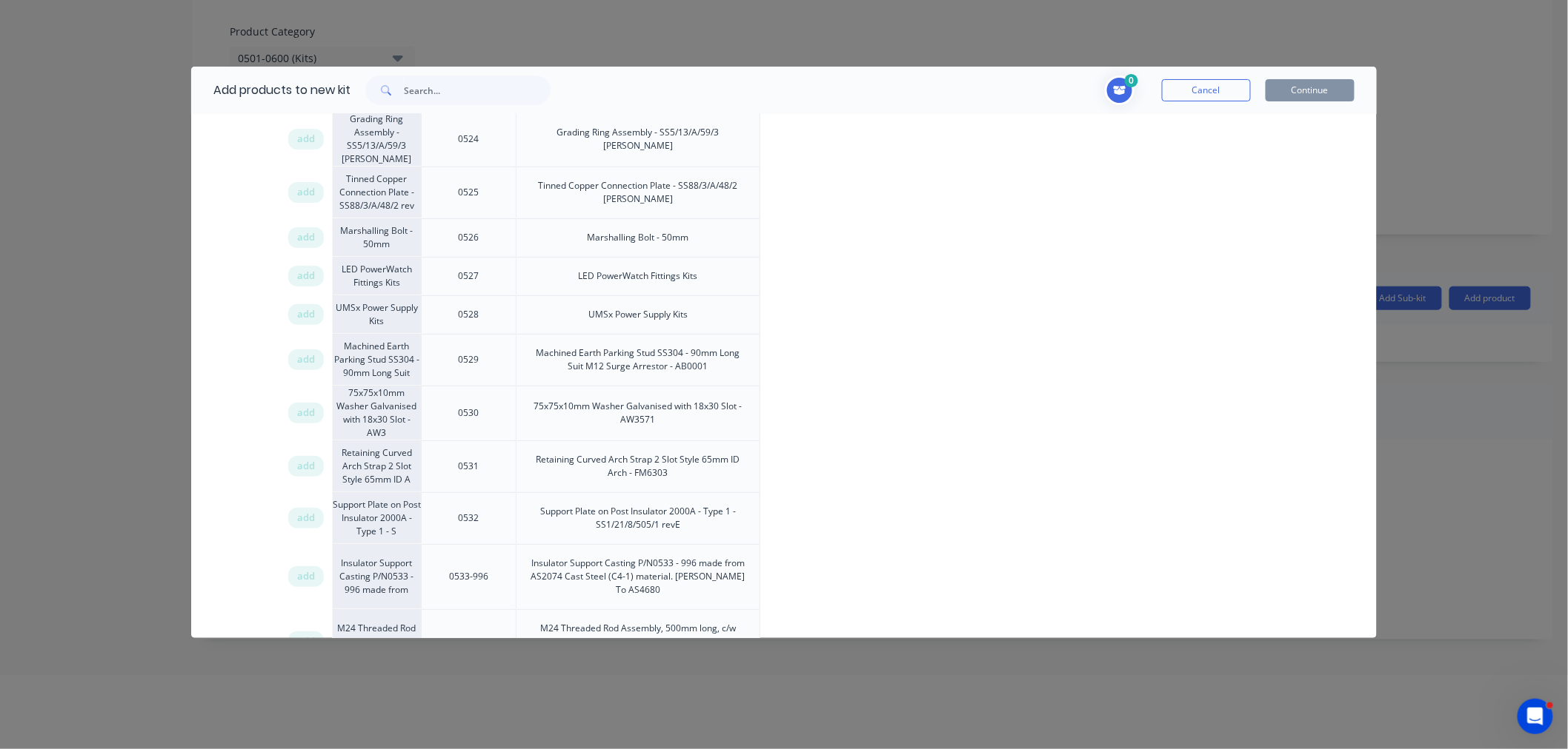
scroll to position [2629, 0]
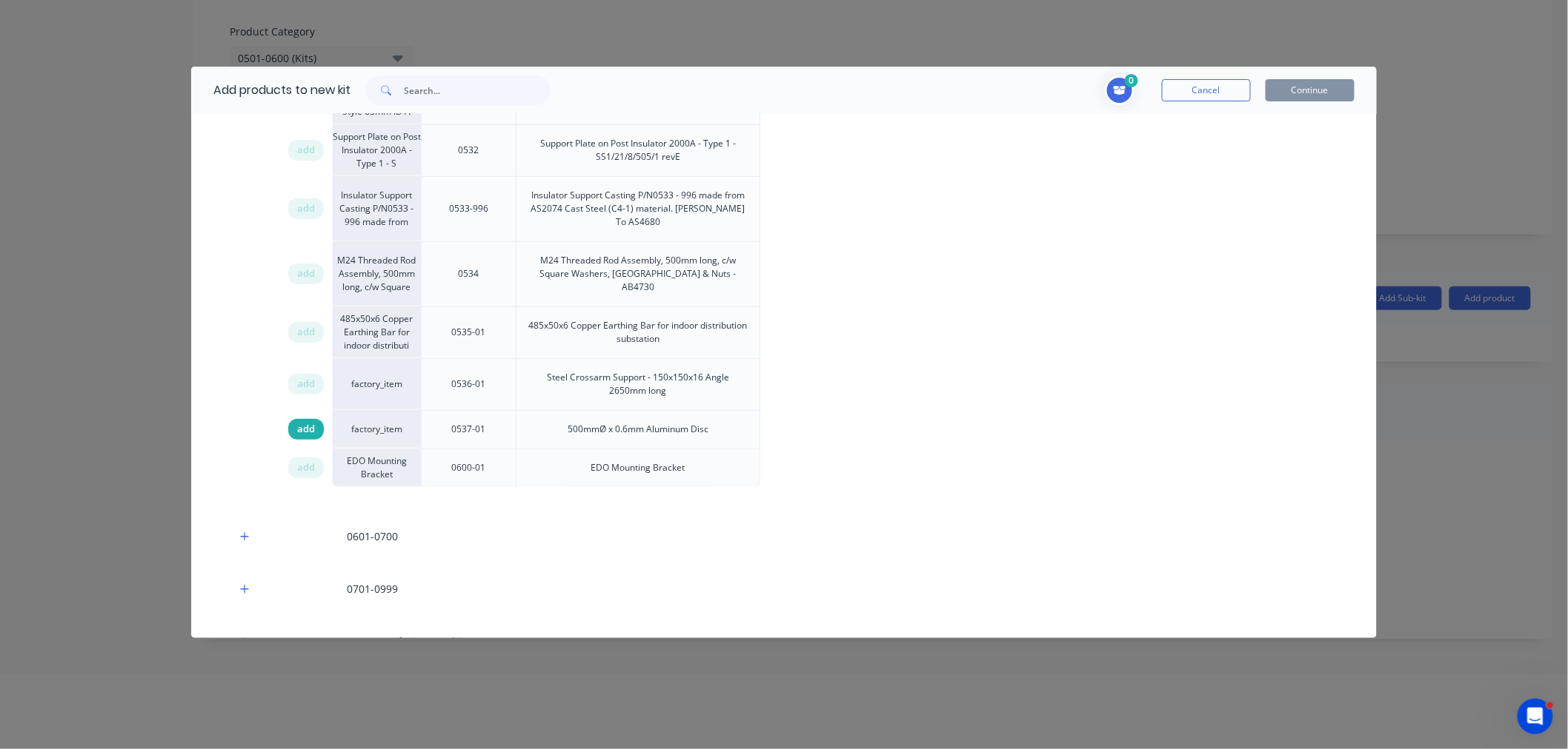
click at [293, 419] on div "add" at bounding box center [306, 430] width 35 height 21
click at [1290, 99] on button "Continue" at bounding box center [1310, 90] width 89 height 23
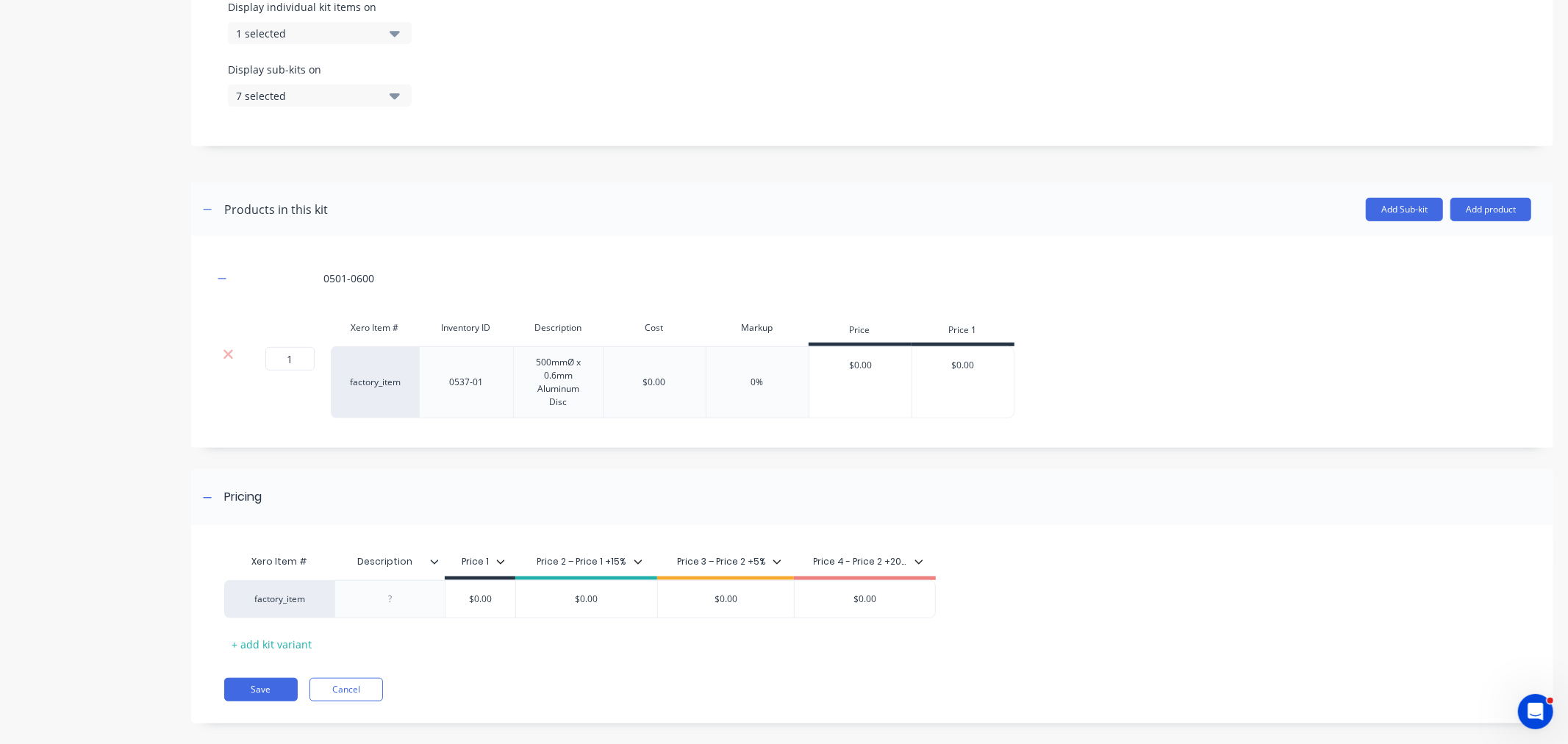
scroll to position [547, 0]
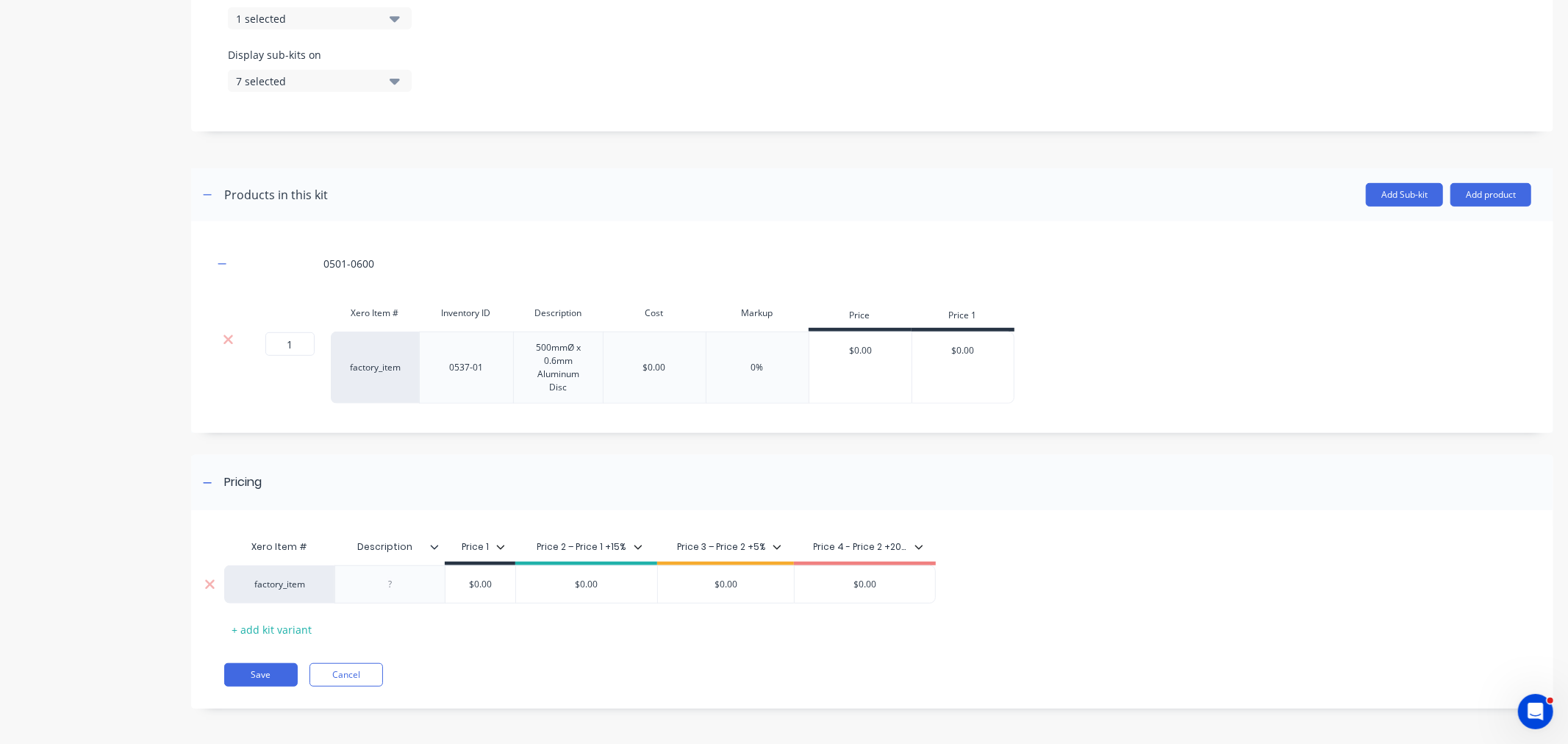
click at [498, 579] on input "$0.00" at bounding box center [480, 584] width 73 height 14
drag, startPoint x: 496, startPoint y: 587, endPoint x: 428, endPoint y: 591, distance: 68.1
click at [428, 587] on div "factory_item $0.00 $0.00 $0.00 $0.00 $0.00" at bounding box center [580, 585] width 712 height 38
type input "17.85"
drag, startPoint x: 633, startPoint y: 581, endPoint x: 547, endPoint y: 592, distance: 86.7
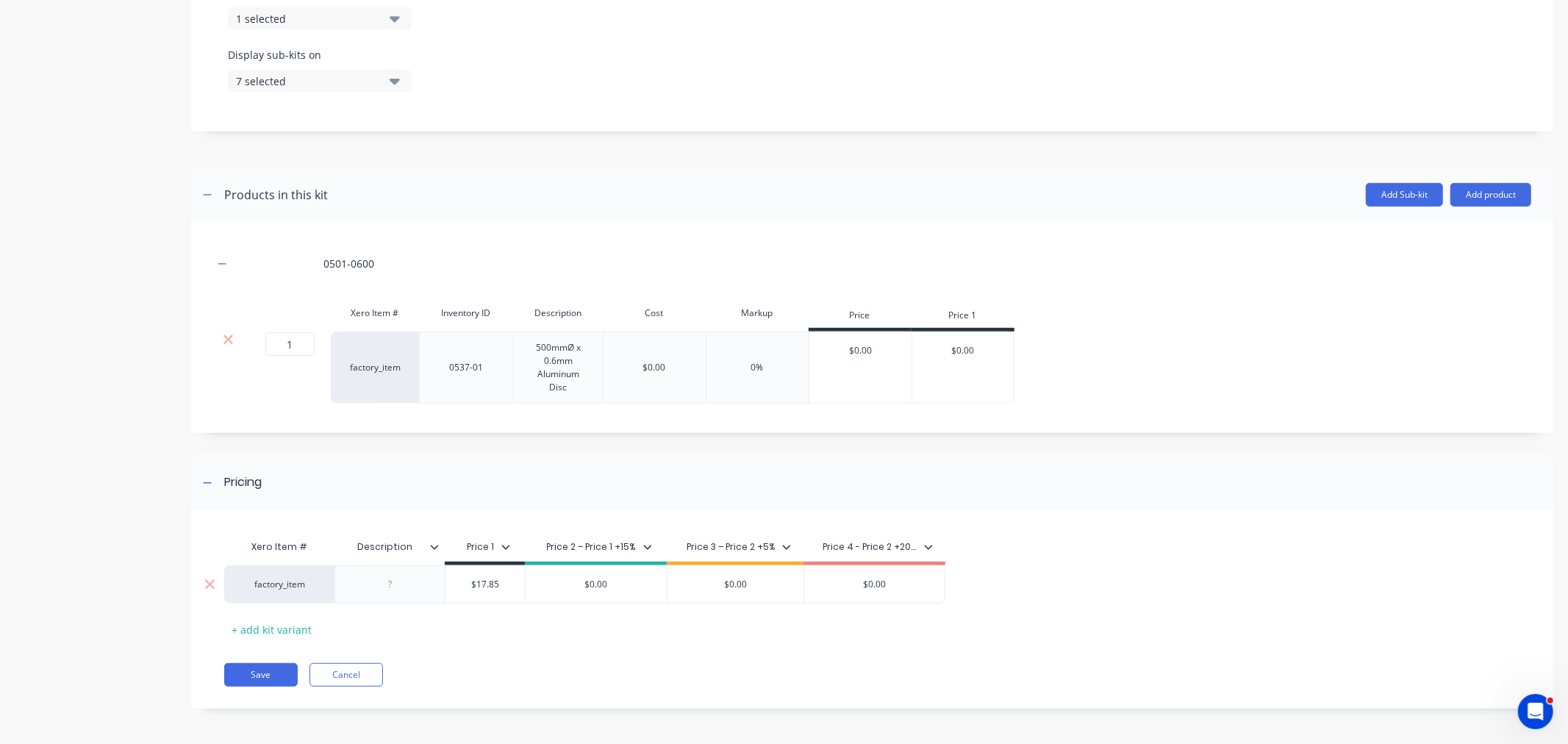
click at [540, 588] on input "$0.00" at bounding box center [596, 584] width 141 height 14
type input "20.53"
drag, startPoint x: 656, startPoint y: 572, endPoint x: 640, endPoint y: 572, distance: 16.0
click at [640, 570] on div "factory_item $17.85 17.85 $20.53 20.53 $0.00 $0.00 $0.00" at bounding box center [585, 585] width 721 height 38
type input "21.56"
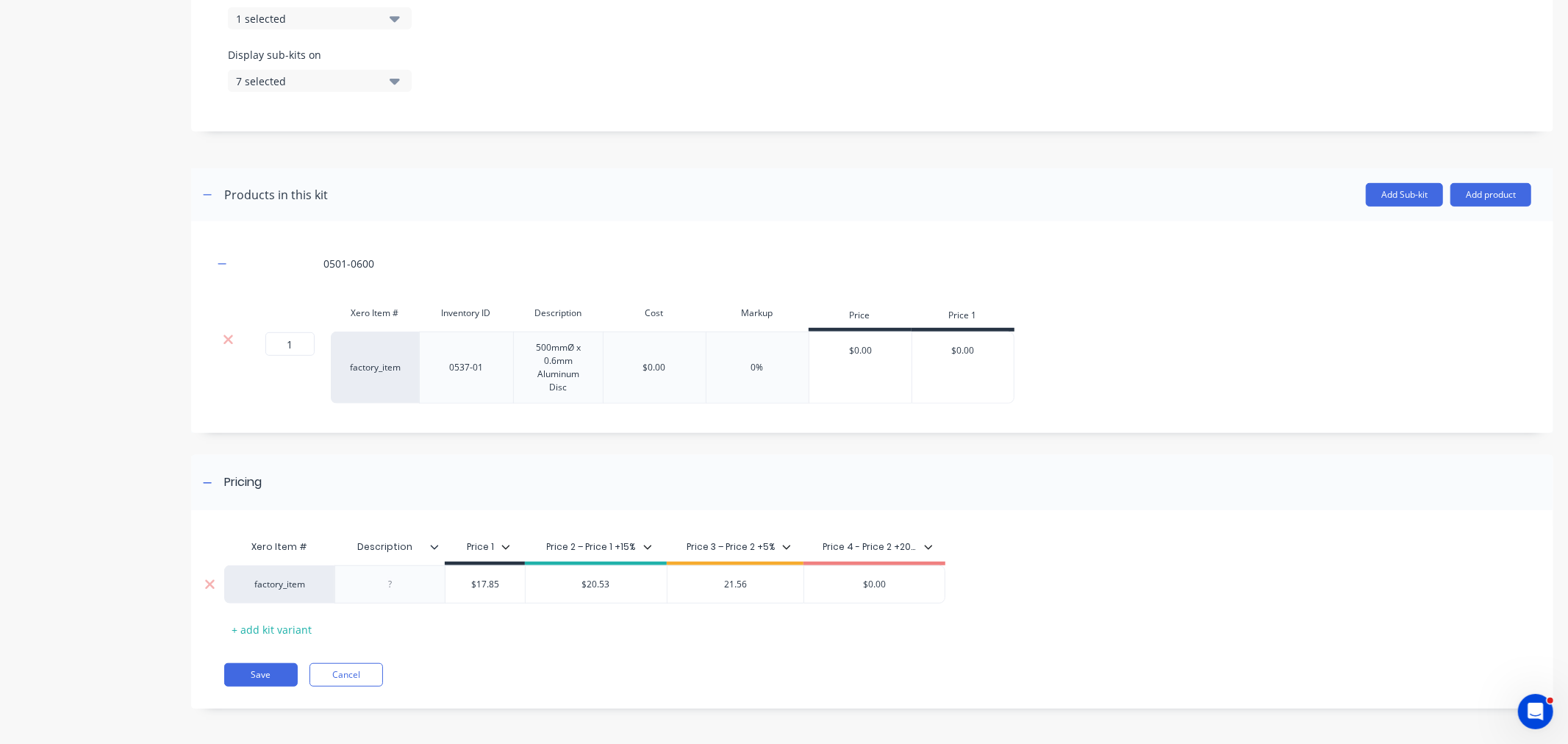
click at [893, 583] on input "$0.00" at bounding box center [875, 584] width 141 height 14
drag, startPoint x: 893, startPoint y: 583, endPoint x: 725, endPoint y: 585, distance: 168.0
click at [725, 585] on div "factory_item $17.85 17.85 $20.53 20.53 $21.56 21.56 $0.00 $0.00" at bounding box center [585, 585] width 721 height 38
type input "24.65"
click at [262, 682] on button "Save" at bounding box center [261, 674] width 73 height 23
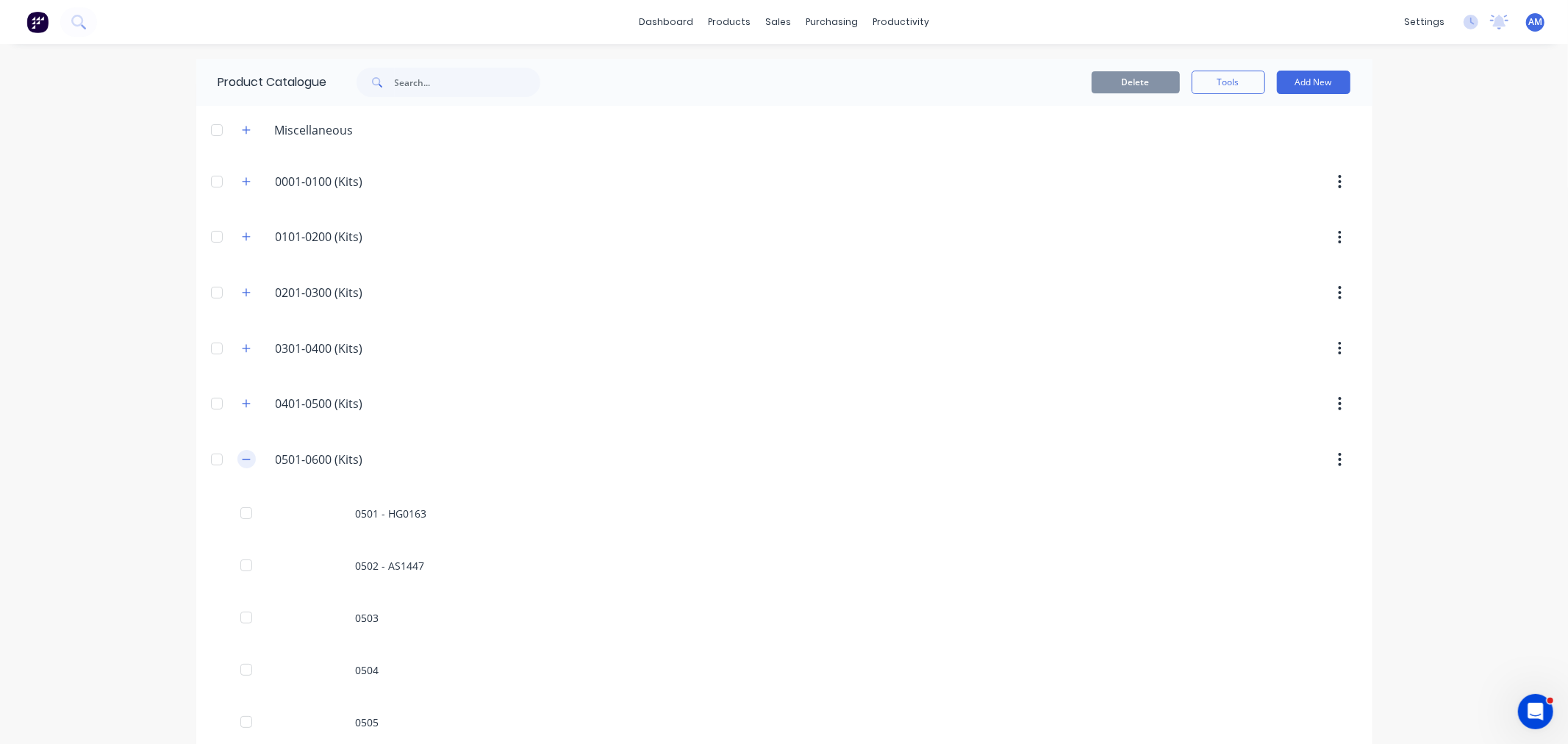
click at [248, 462] on button "button" at bounding box center [246, 459] width 18 height 18
click at [237, 187] on button "button" at bounding box center [246, 181] width 18 height 18
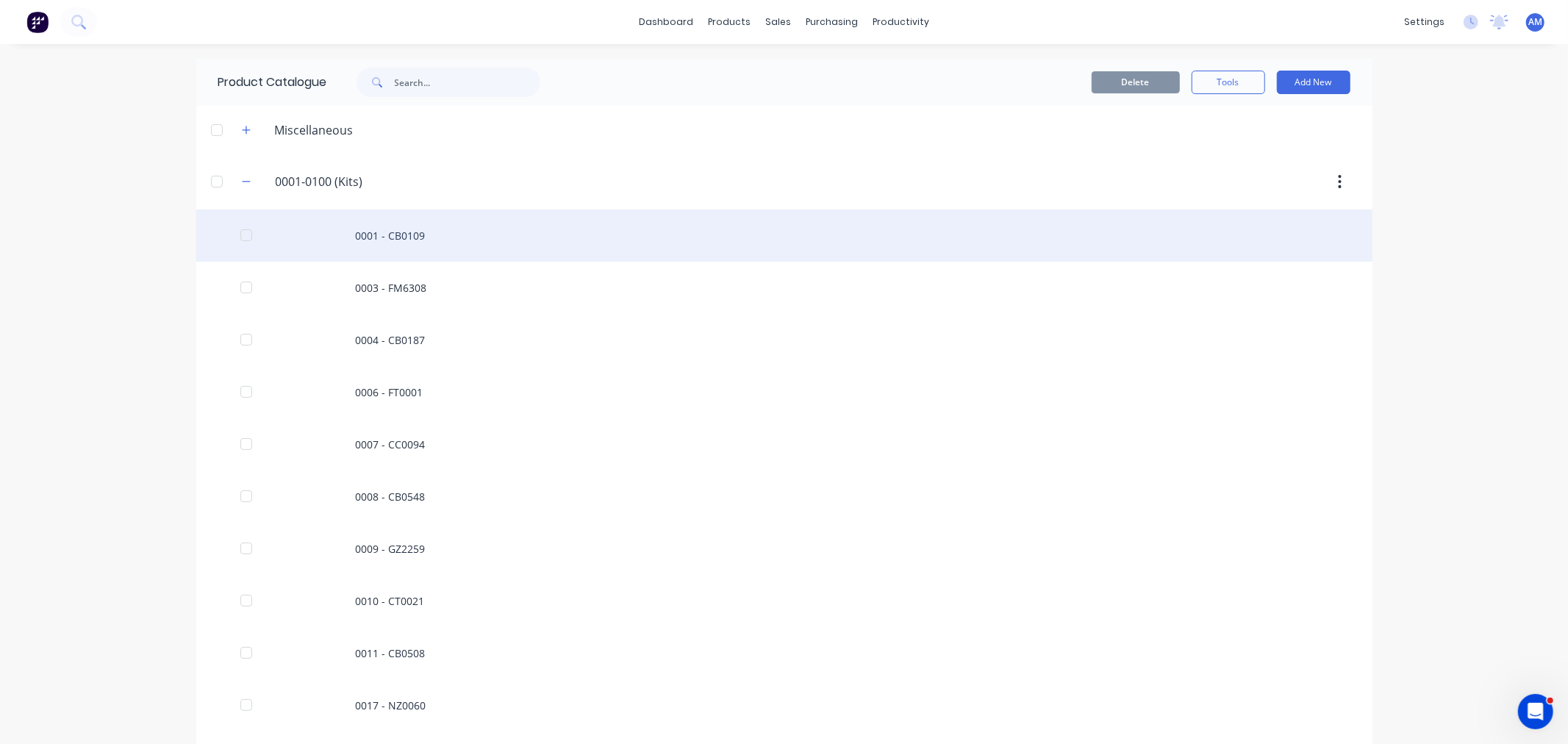
click at [362, 229] on div "0001 - CB0109" at bounding box center [784, 235] width 1177 height 52
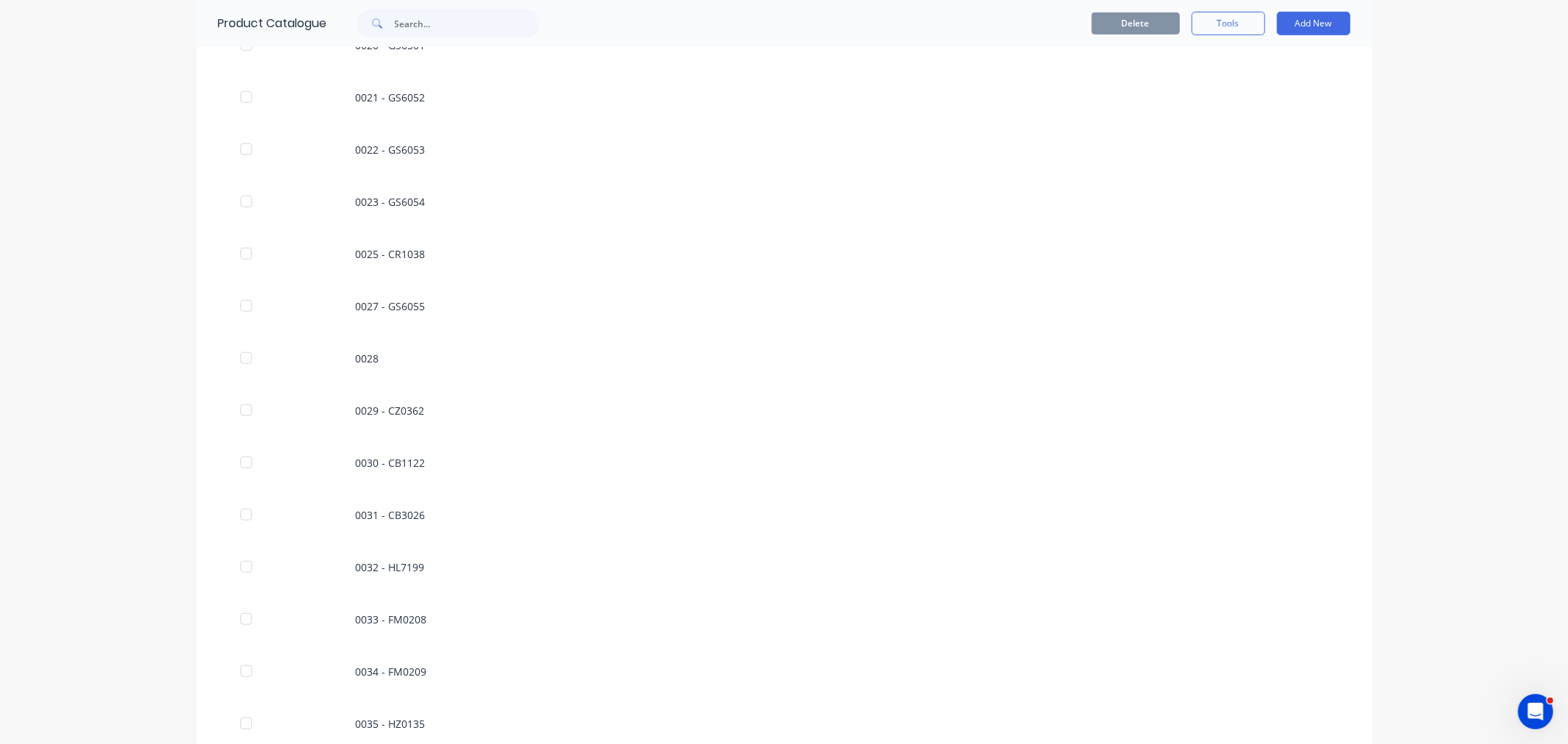
scroll to position [82, 0]
click at [245, 97] on header "0001-0100.(Kits) 0001-0100 (Kits)" at bounding box center [784, 100] width 1177 height 56
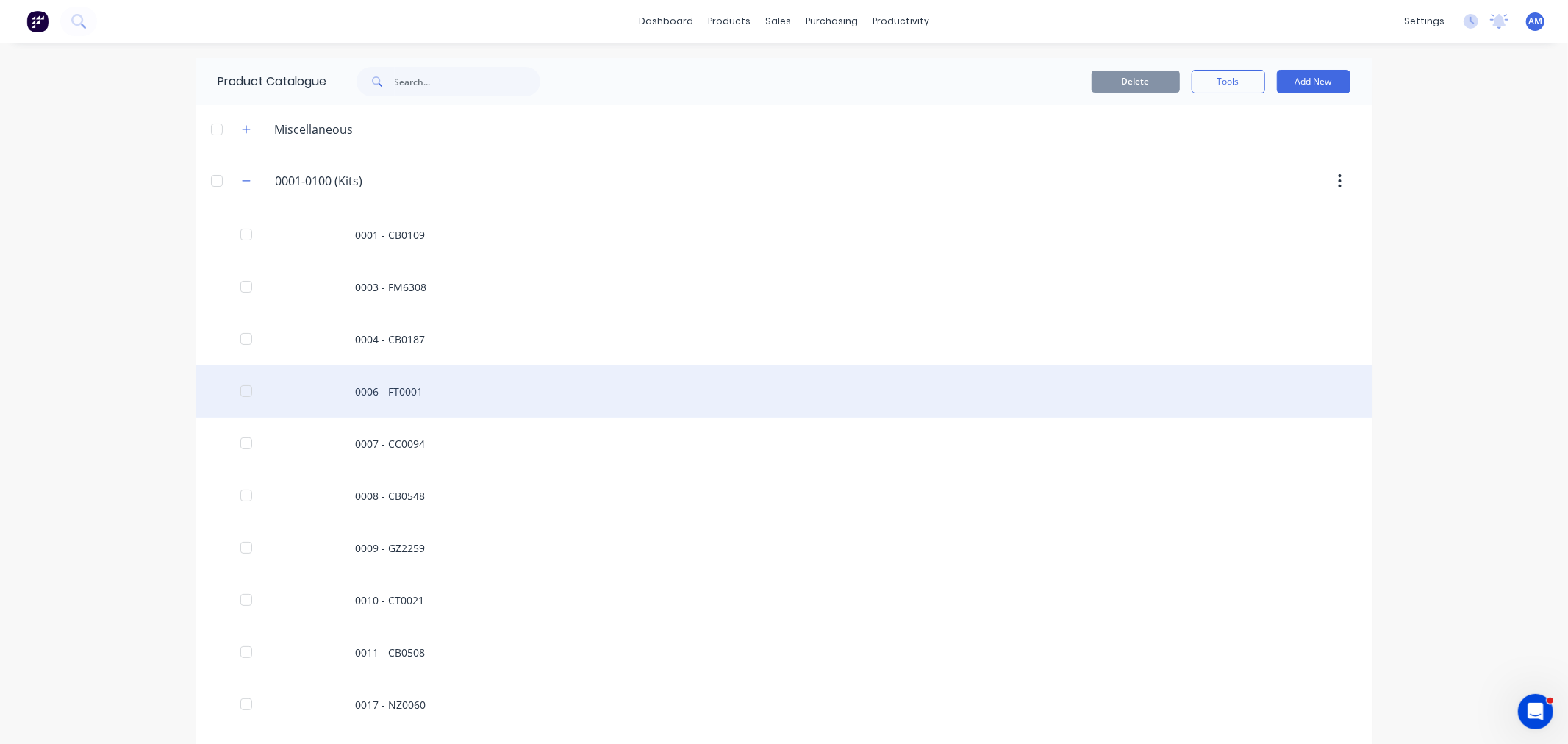
scroll to position [0, 0]
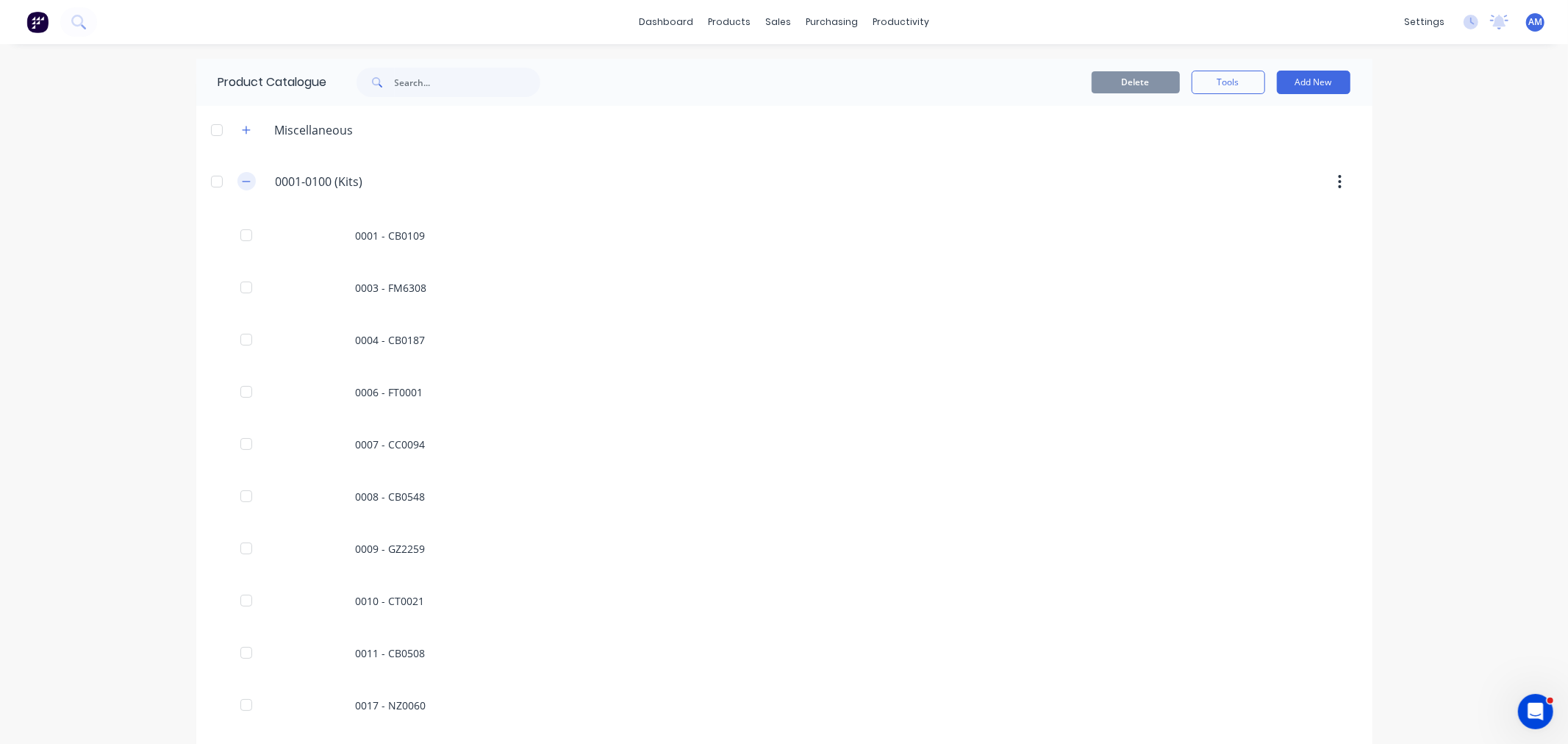
click at [242, 178] on icon "button" at bounding box center [246, 181] width 9 height 10
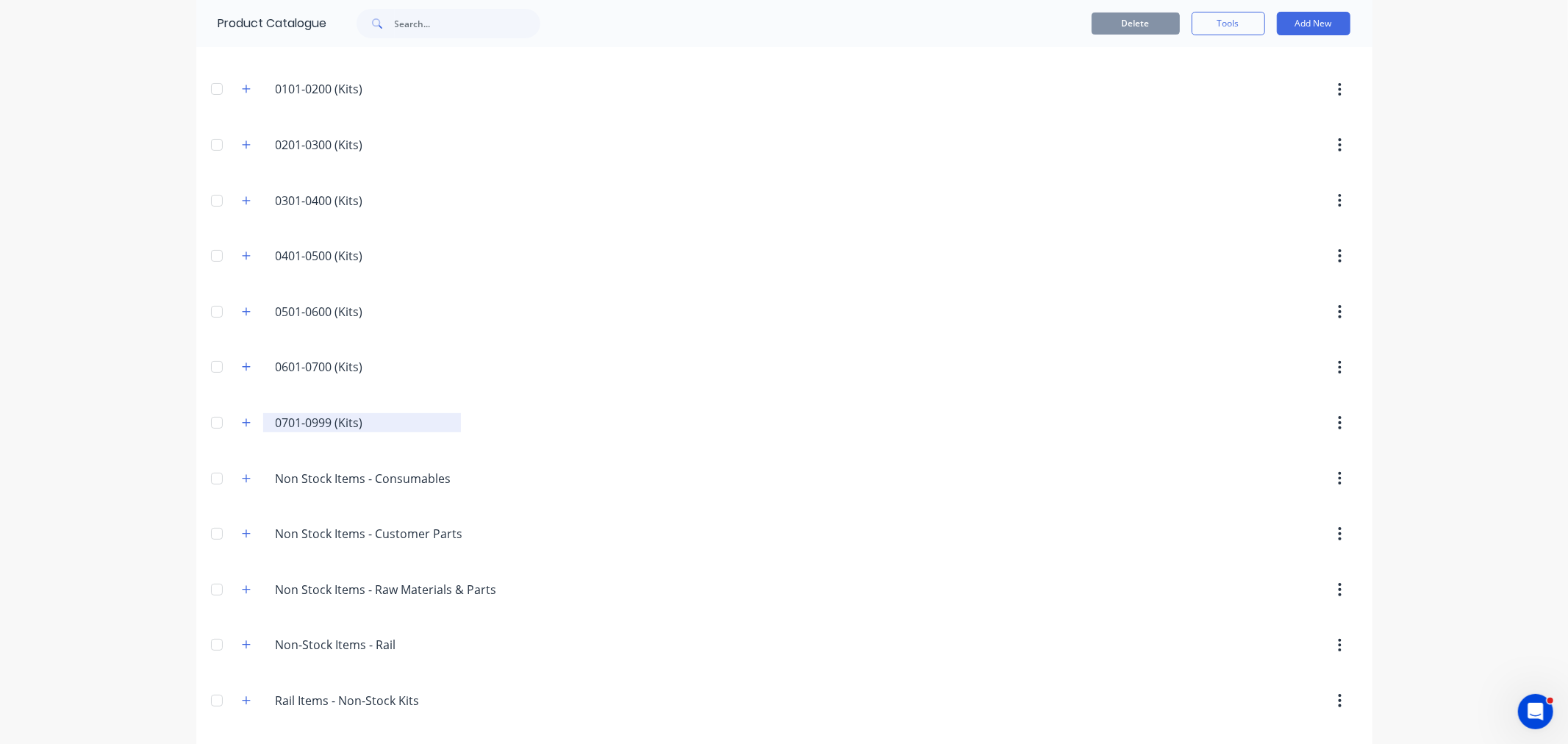
scroll to position [316, 0]
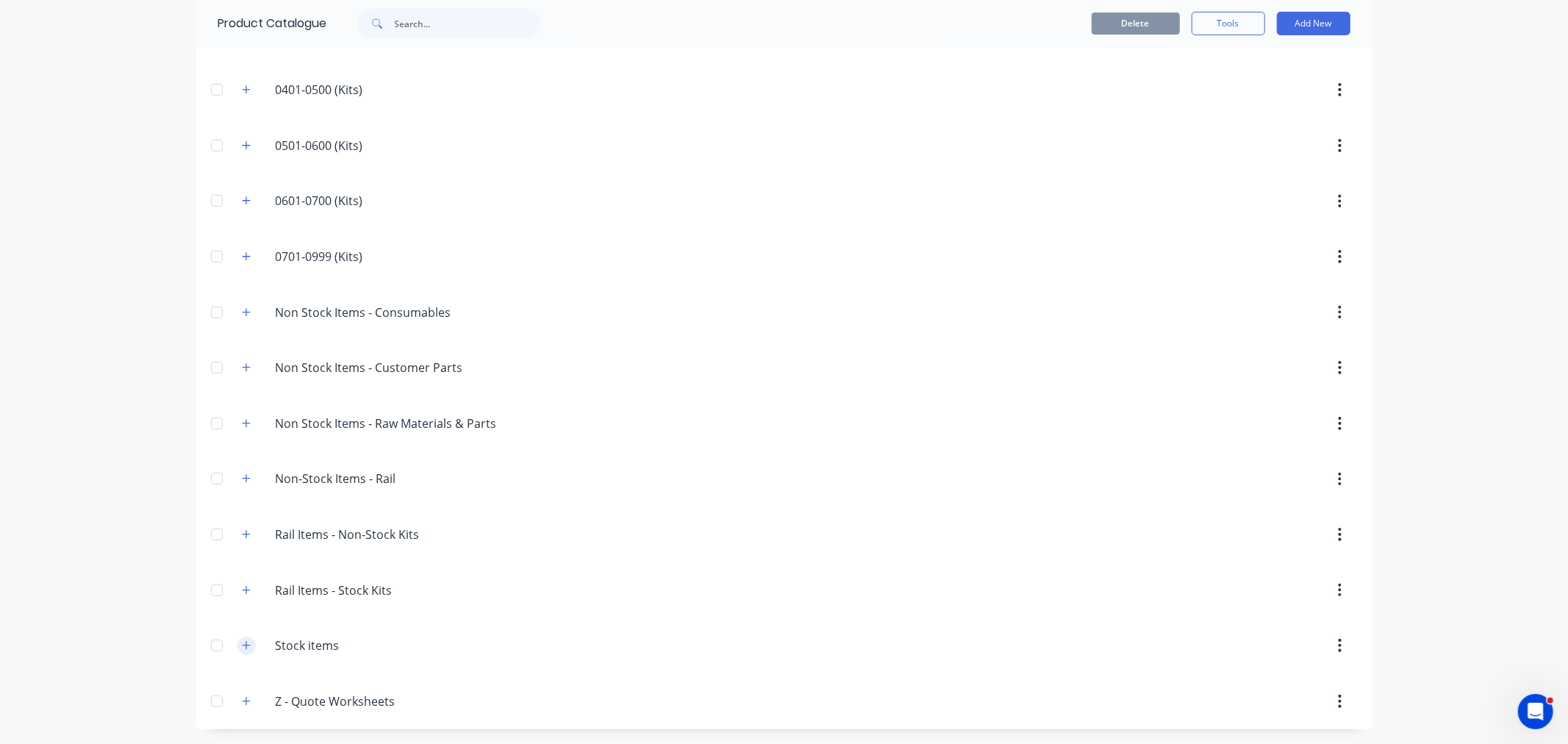
click at [237, 644] on button "button" at bounding box center [246, 646] width 18 height 18
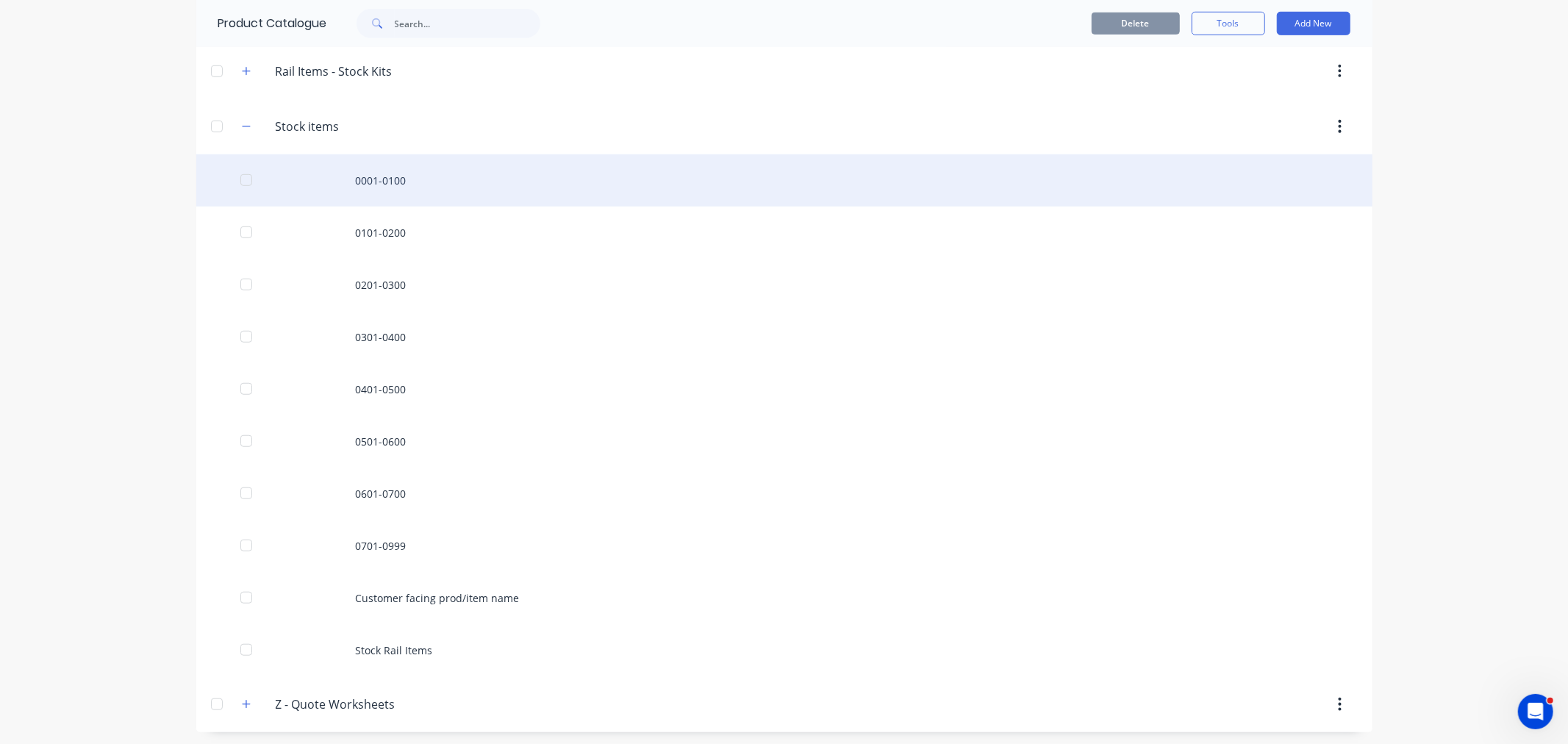
scroll to position [837, 0]
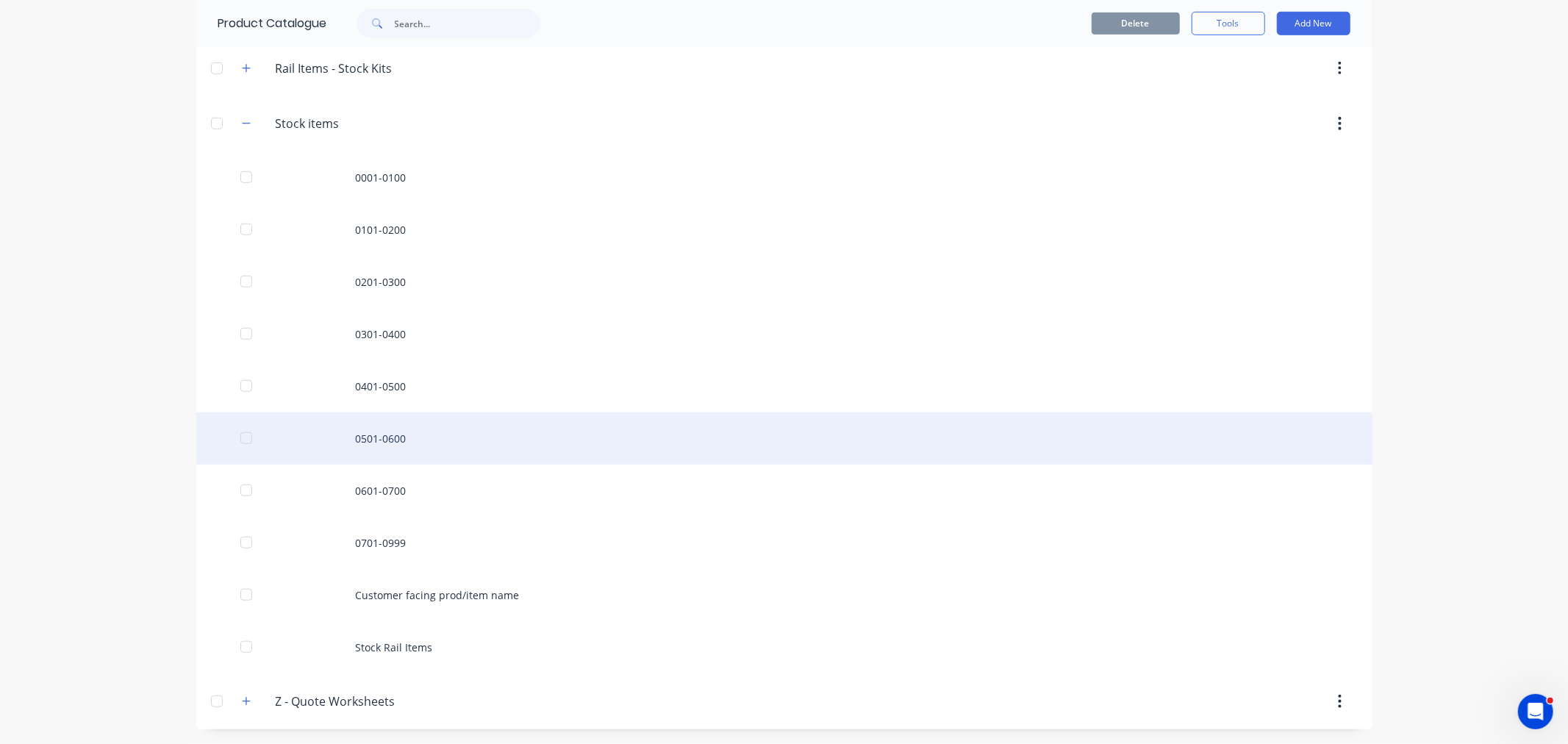
click at [372, 436] on div "0501-0600" at bounding box center [784, 438] width 1177 height 52
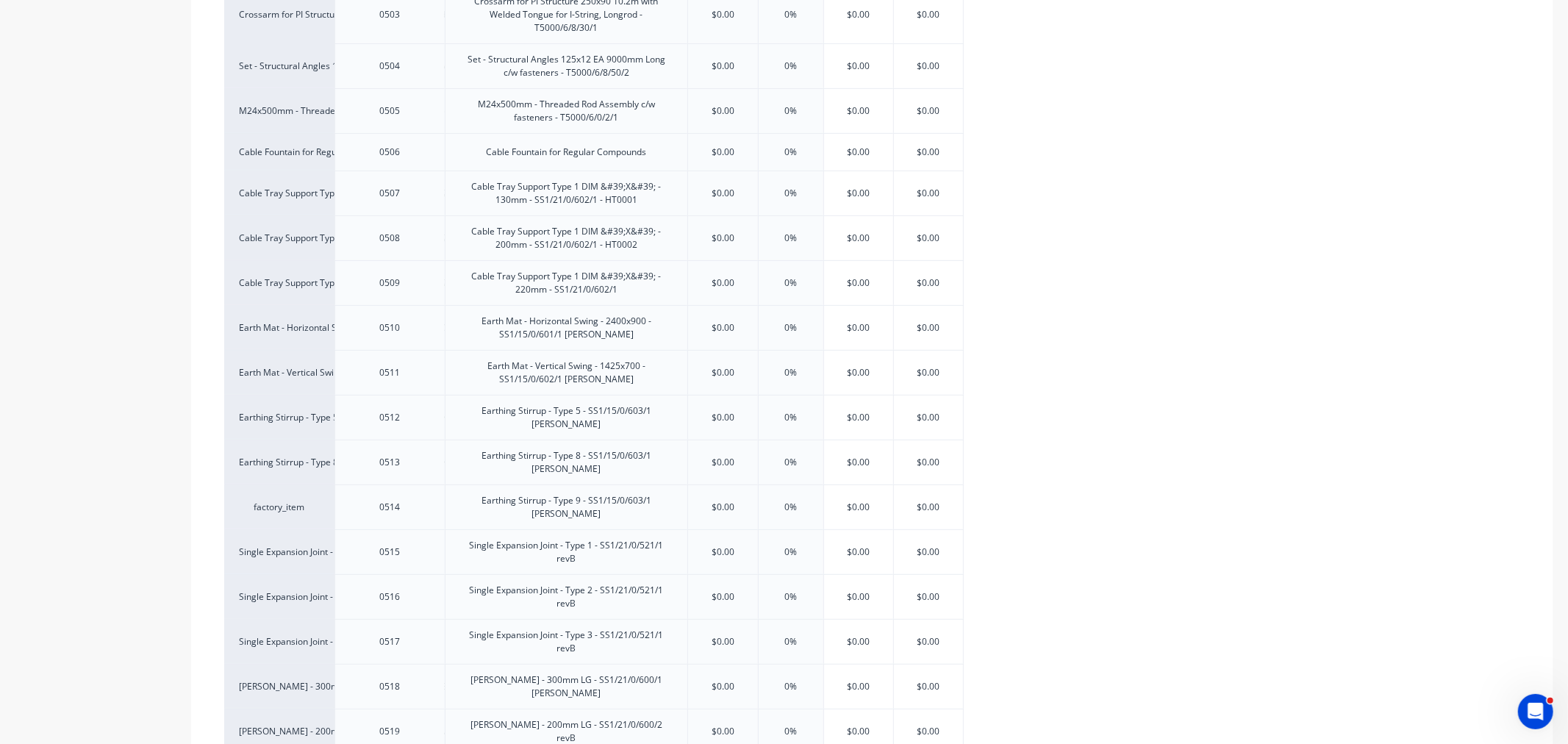
type textarea "x"
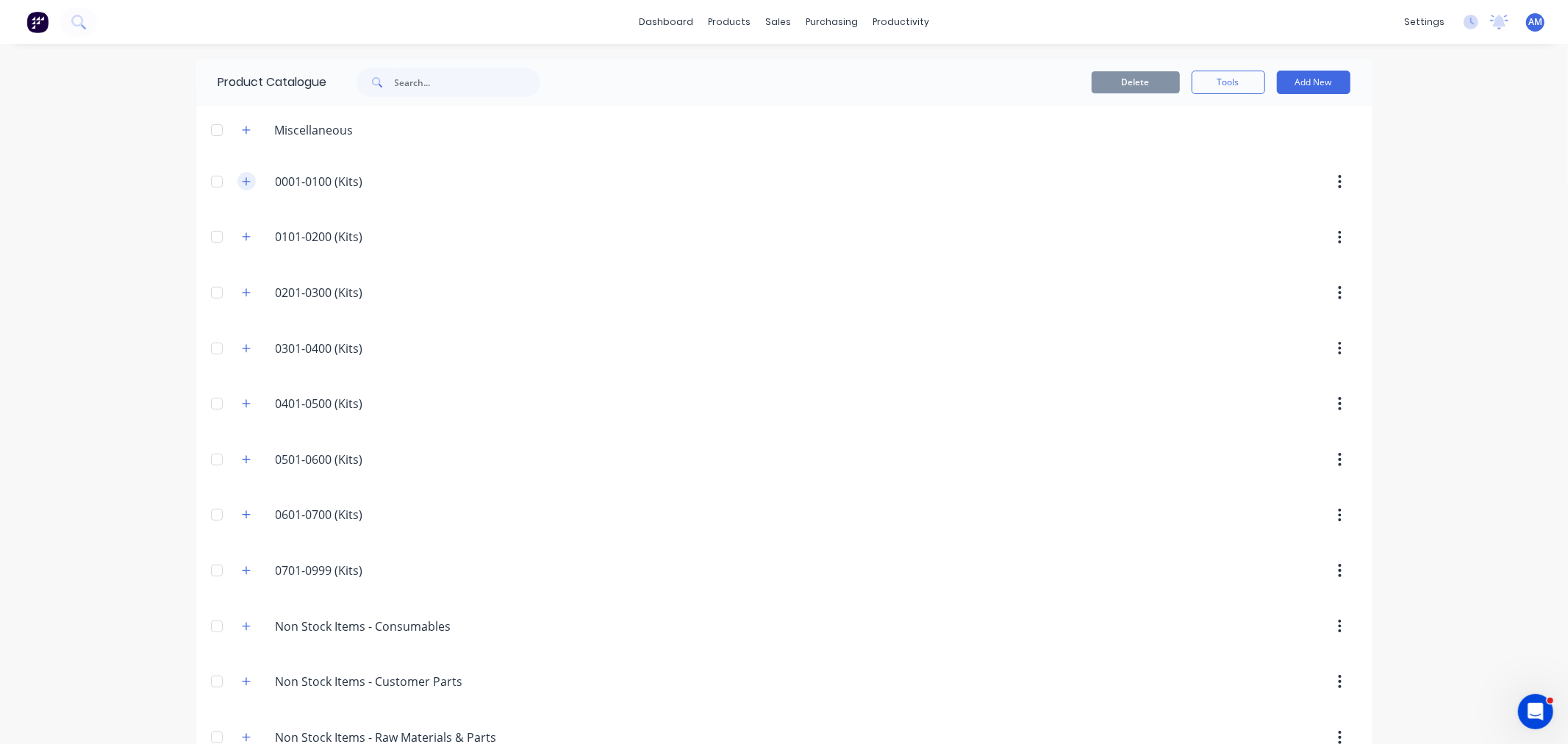
click at [243, 180] on icon "button" at bounding box center [246, 181] width 9 height 10
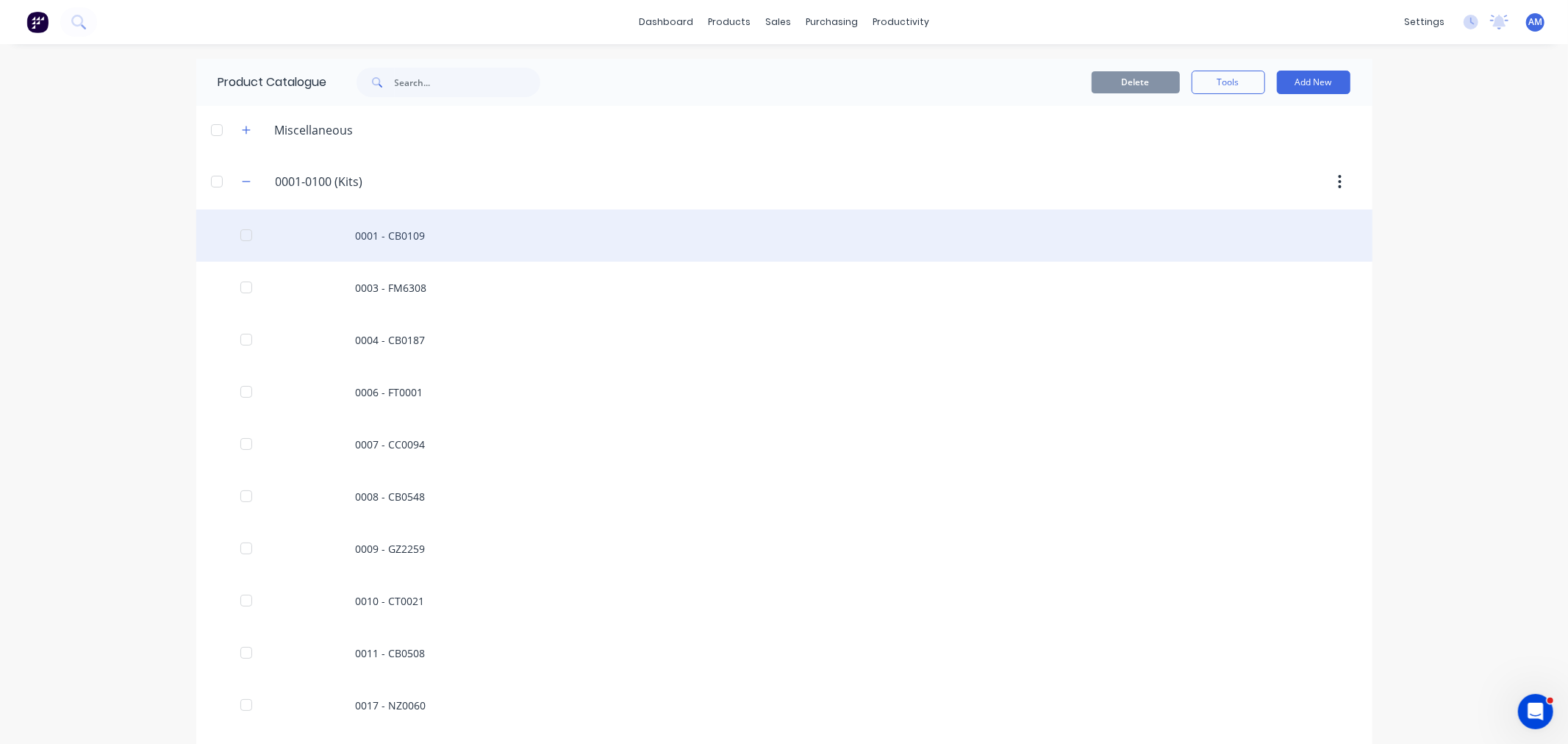
click at [364, 245] on div "0001 - CB0109" at bounding box center [784, 235] width 1177 height 52
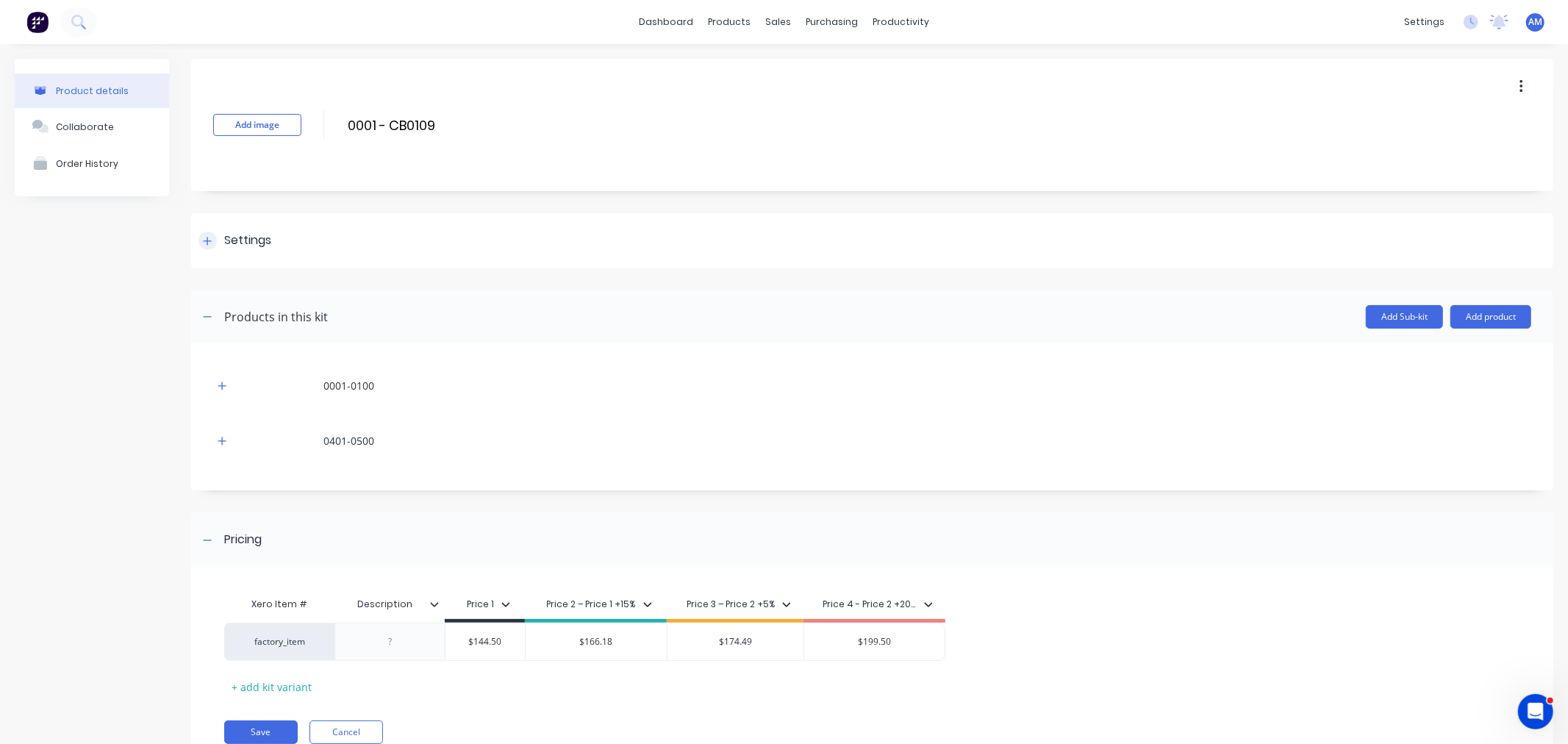
click at [212, 241] on div at bounding box center [208, 241] width 18 height 18
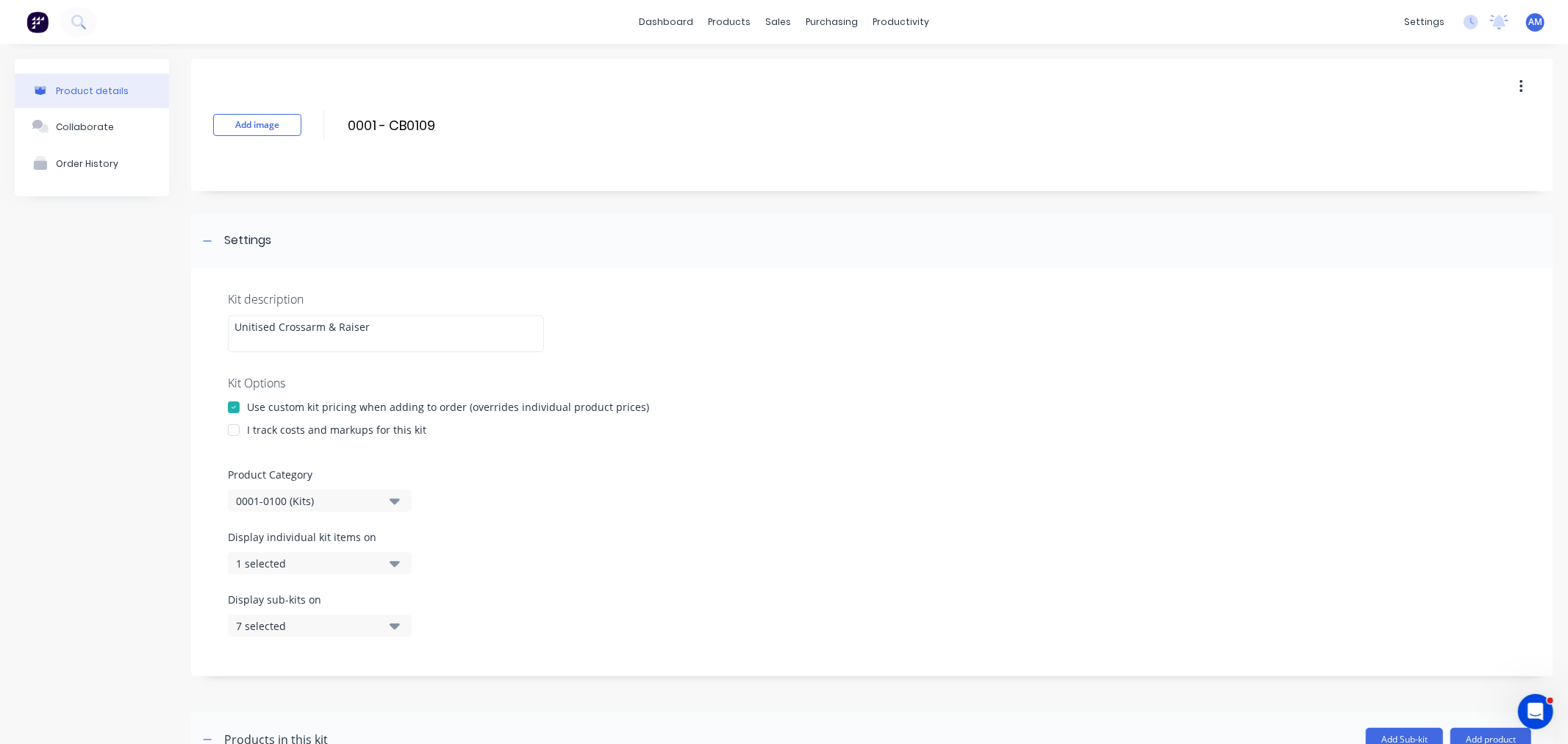
click at [379, 568] on button "1 selected" at bounding box center [320, 563] width 184 height 22
click at [332, 631] on div "7 selected" at bounding box center [307, 626] width 143 height 15
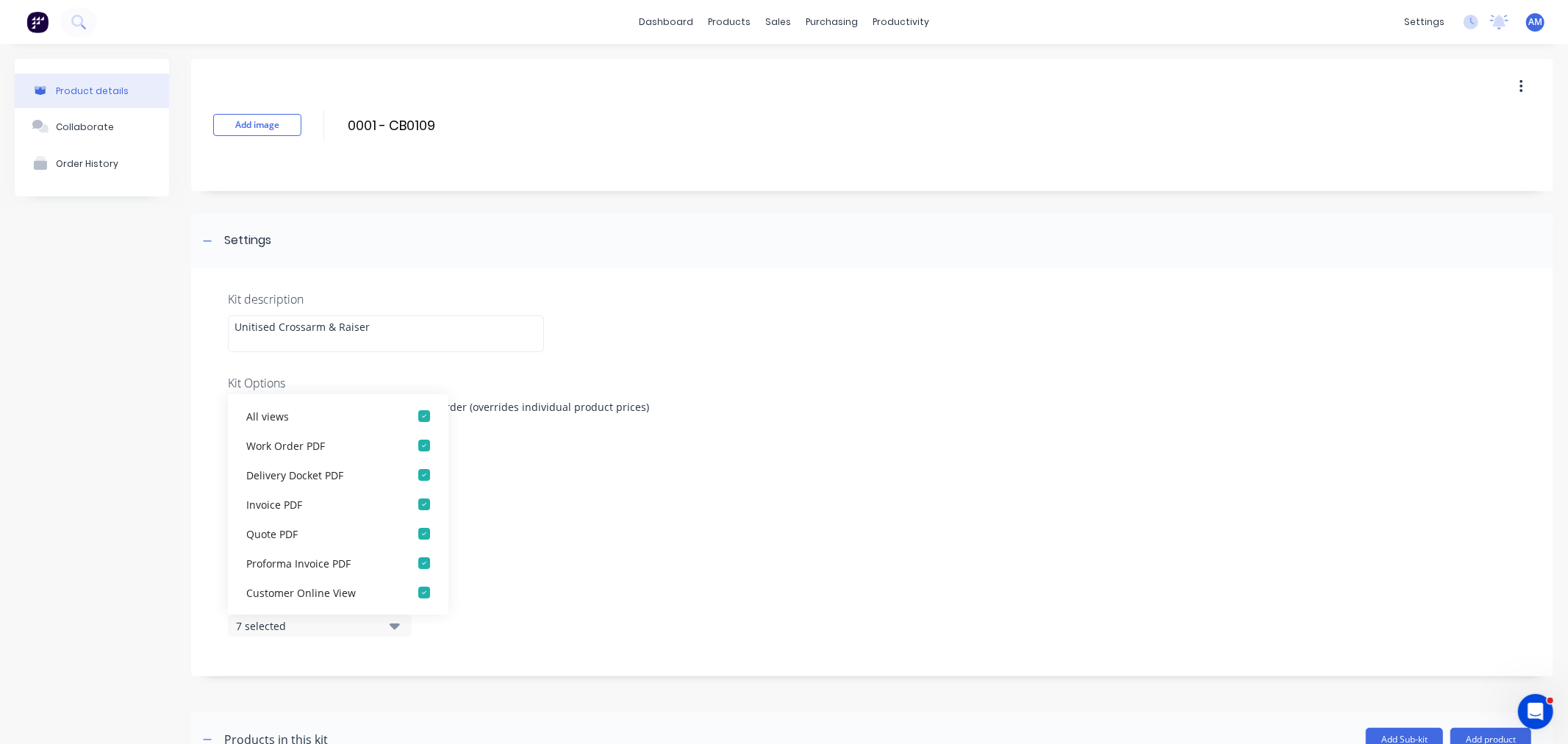
click at [667, 533] on div "Display individual kit items on 1 selected" at bounding box center [872, 561] width 1289 height 62
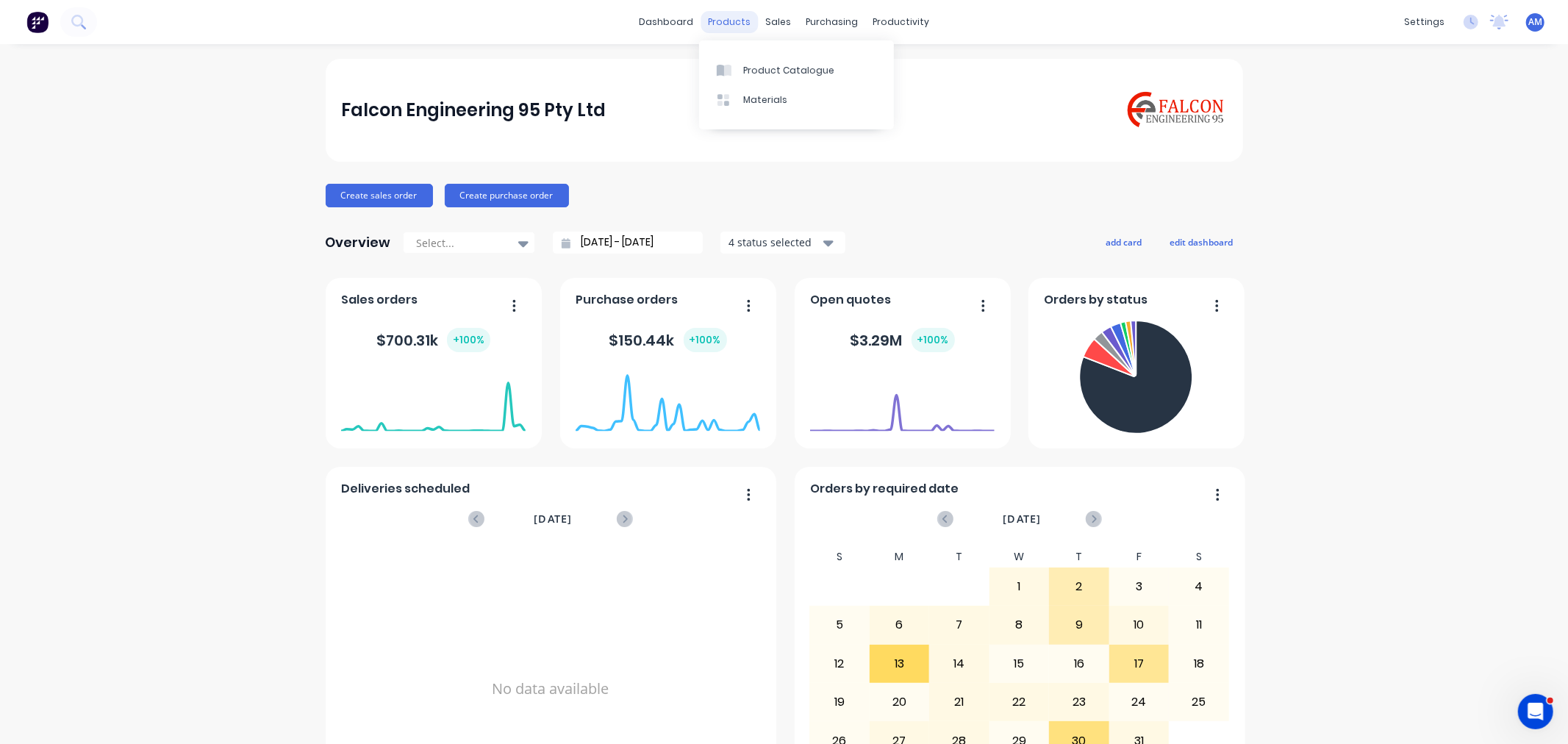
click at [724, 26] on div "products" at bounding box center [729, 22] width 58 height 22
click at [740, 78] on link "Product Catalogue" at bounding box center [796, 70] width 195 height 30
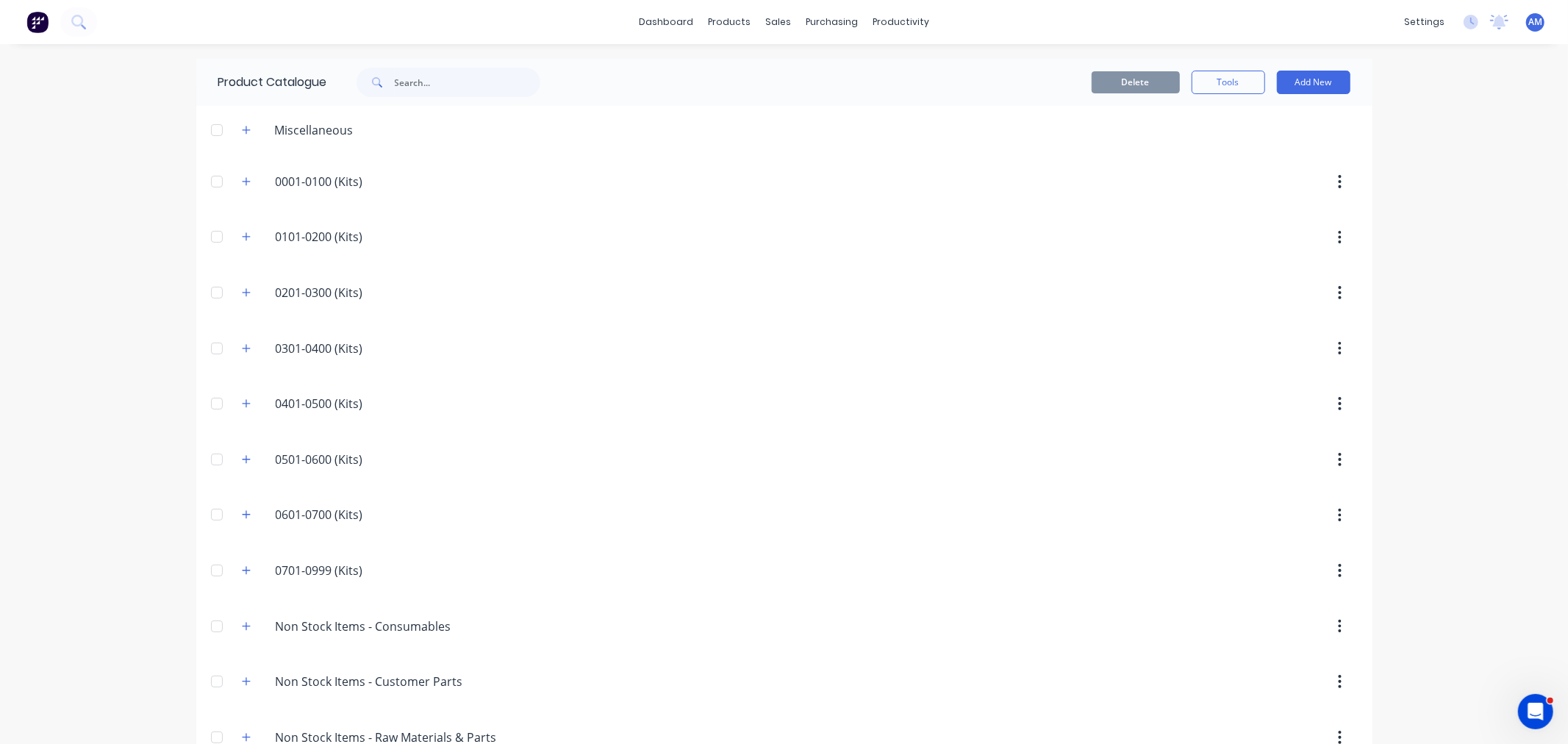
scroll to position [316, 0]
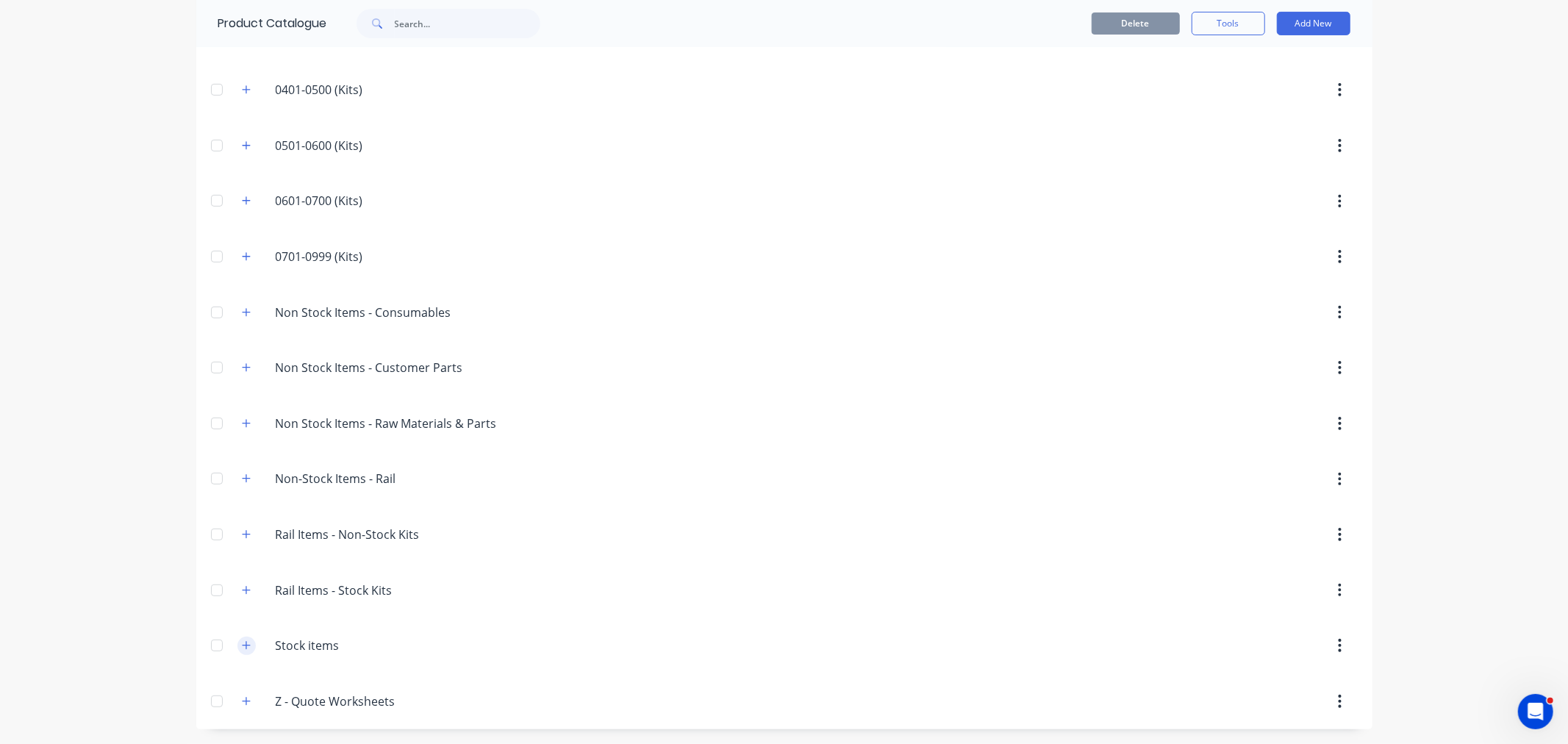
click at [245, 646] on button "button" at bounding box center [246, 646] width 18 height 18
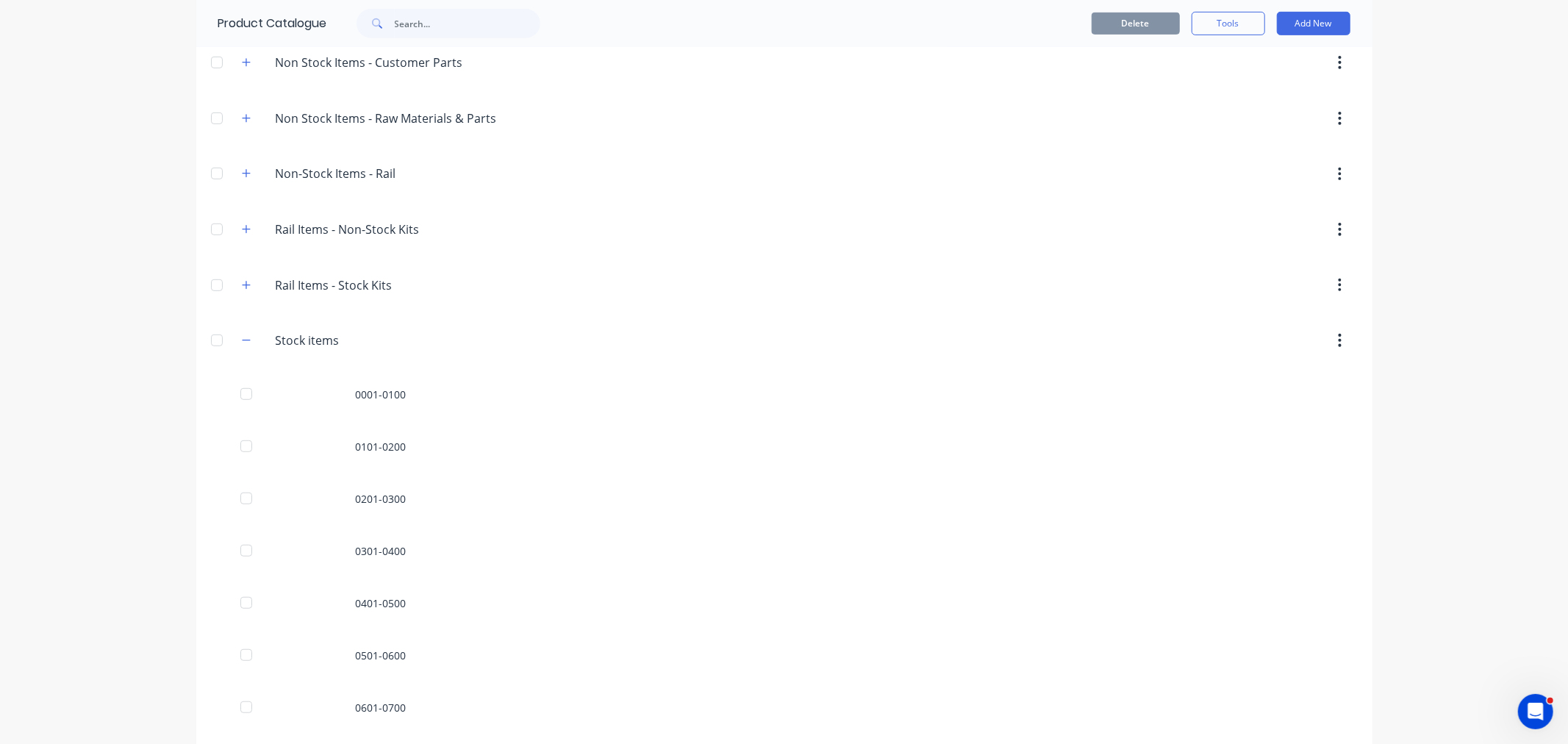
scroll to position [837, 0]
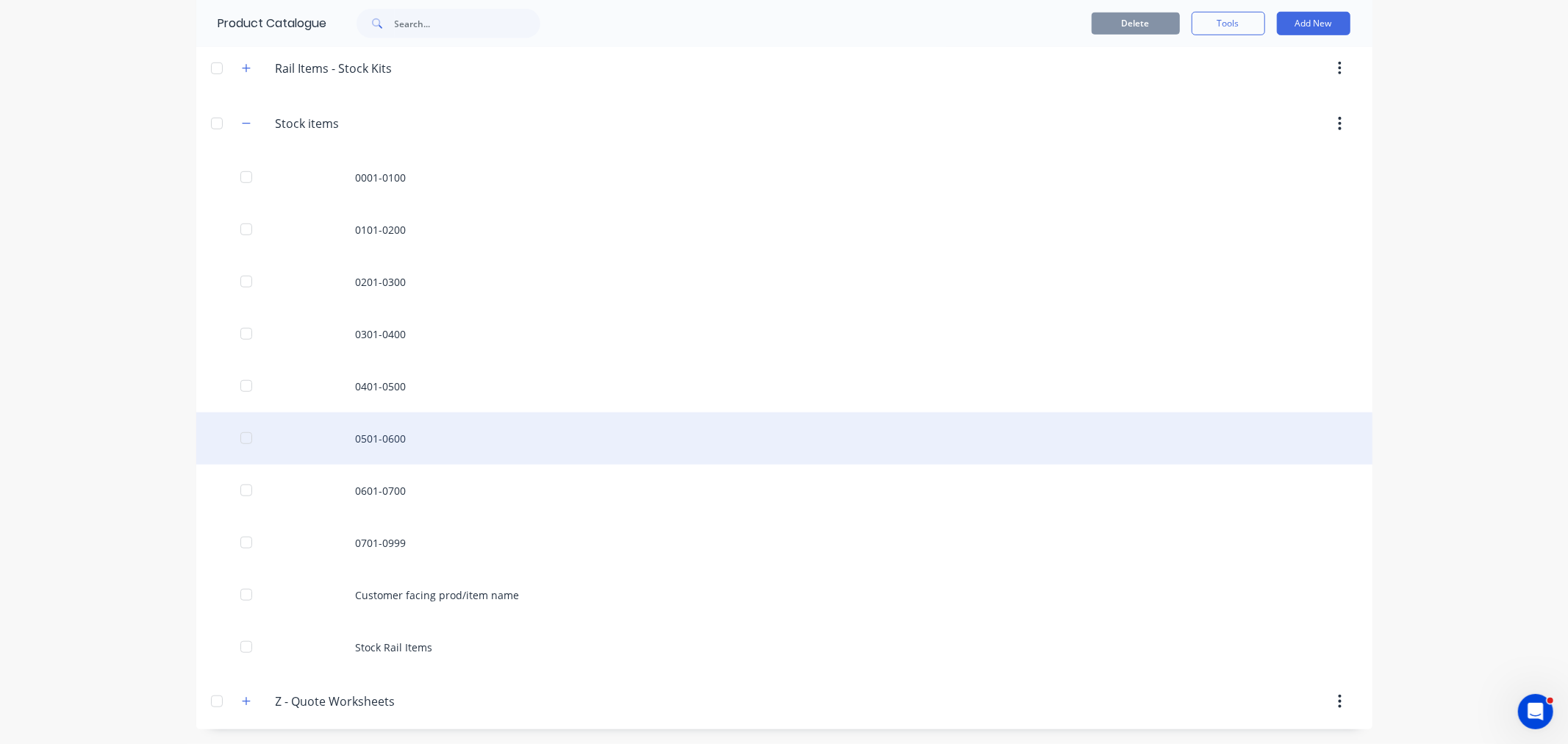
click at [379, 430] on div "0501-0600" at bounding box center [784, 438] width 1177 height 52
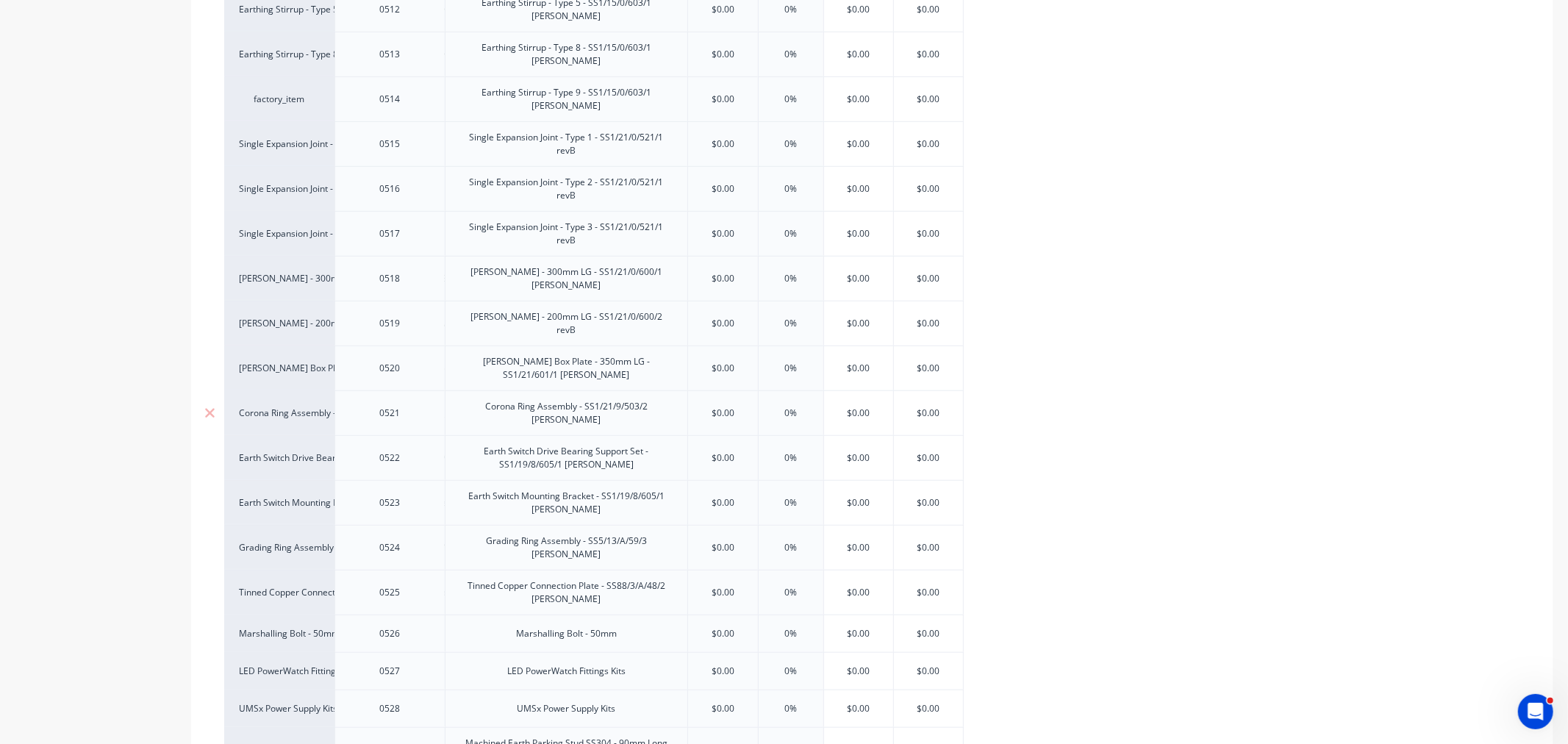
scroll to position [1388, 0]
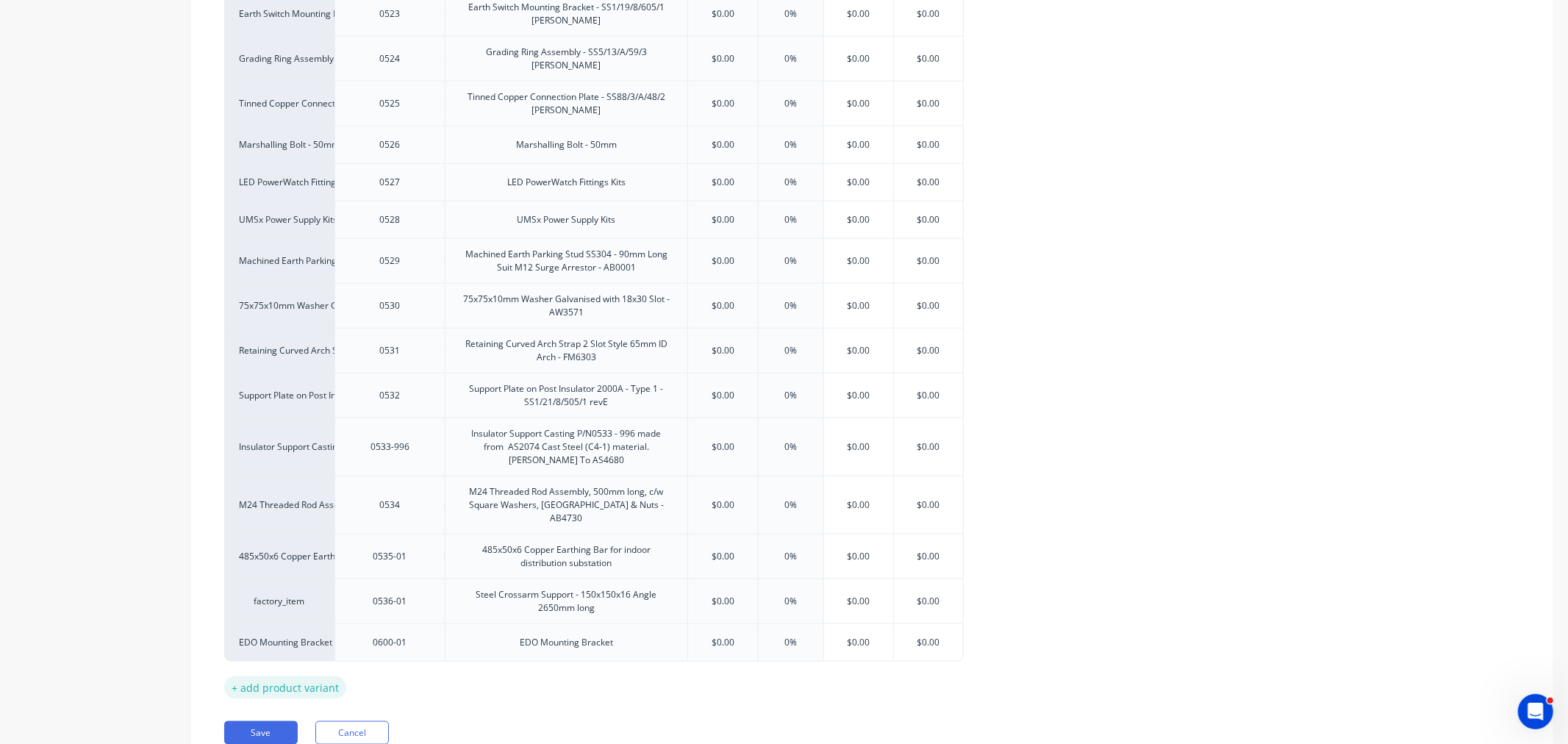
click at [280, 677] on div "+ add product variant" at bounding box center [285, 688] width 122 height 23
type textarea "x"
click at [387, 670] on div at bounding box center [391, 680] width 73 height 19
click at [574, 670] on div at bounding box center [567, 680] width 73 height 19
type textarea "x"
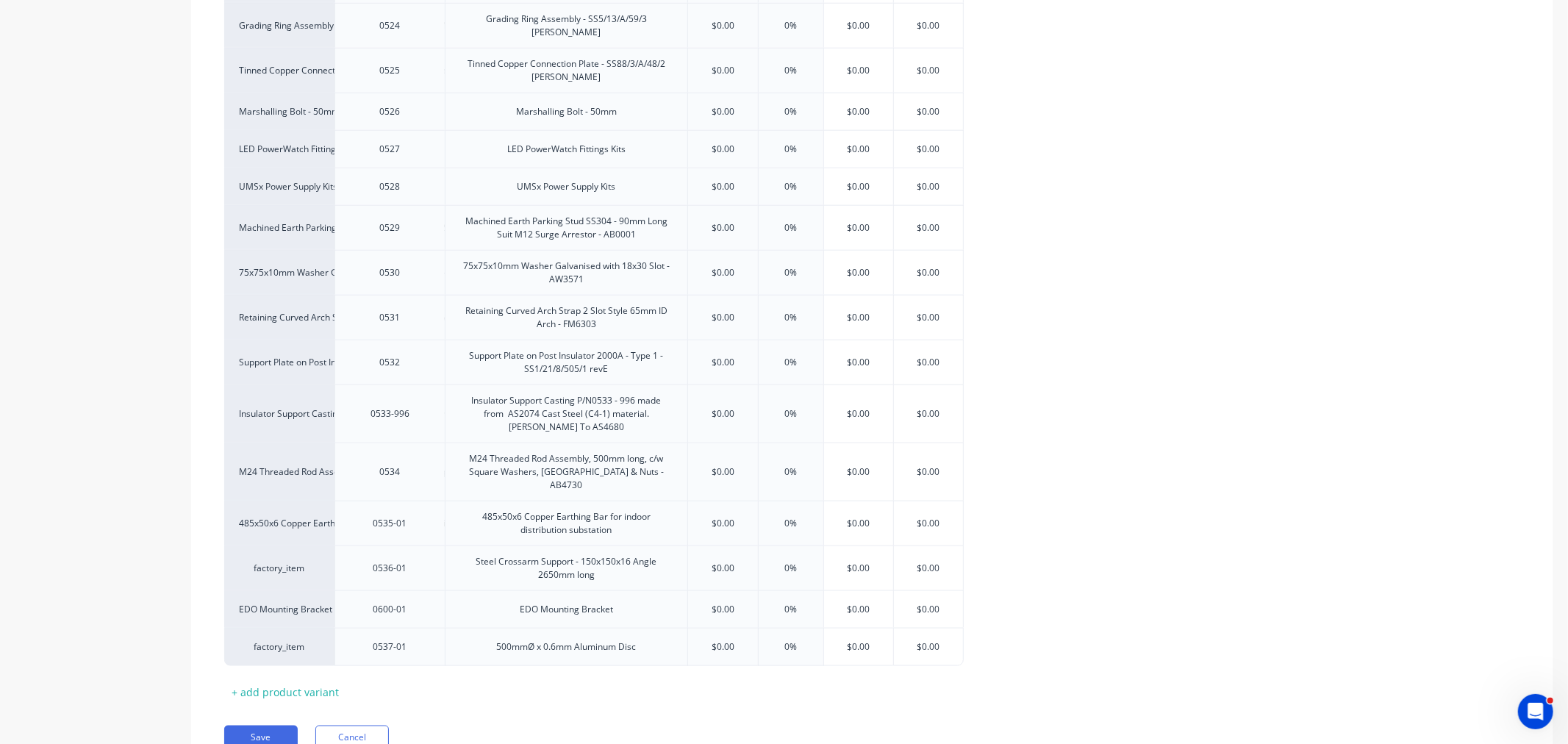
scroll to position [1426, 0]
click at [276, 722] on button "Save" at bounding box center [261, 733] width 73 height 23
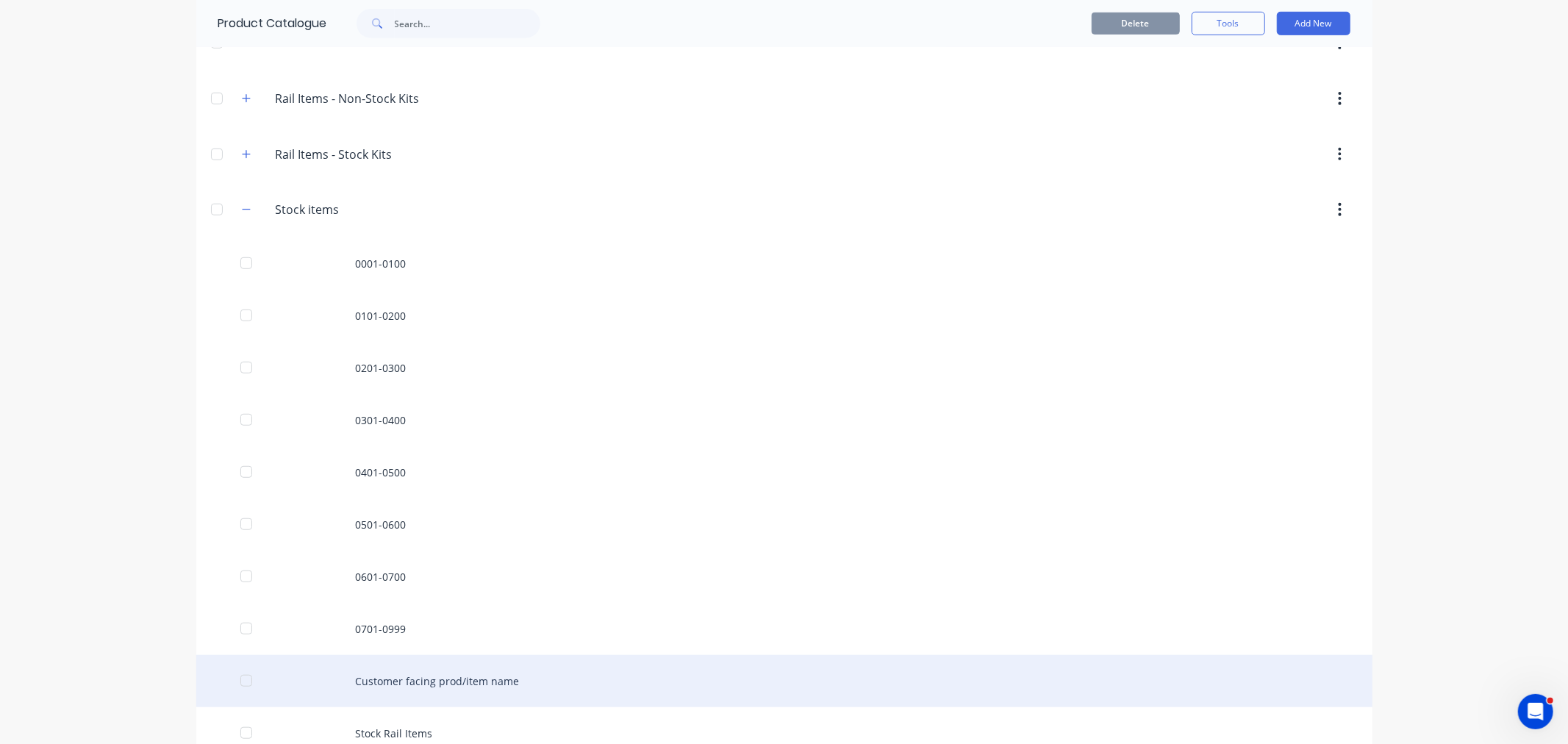
scroll to position [837, 0]
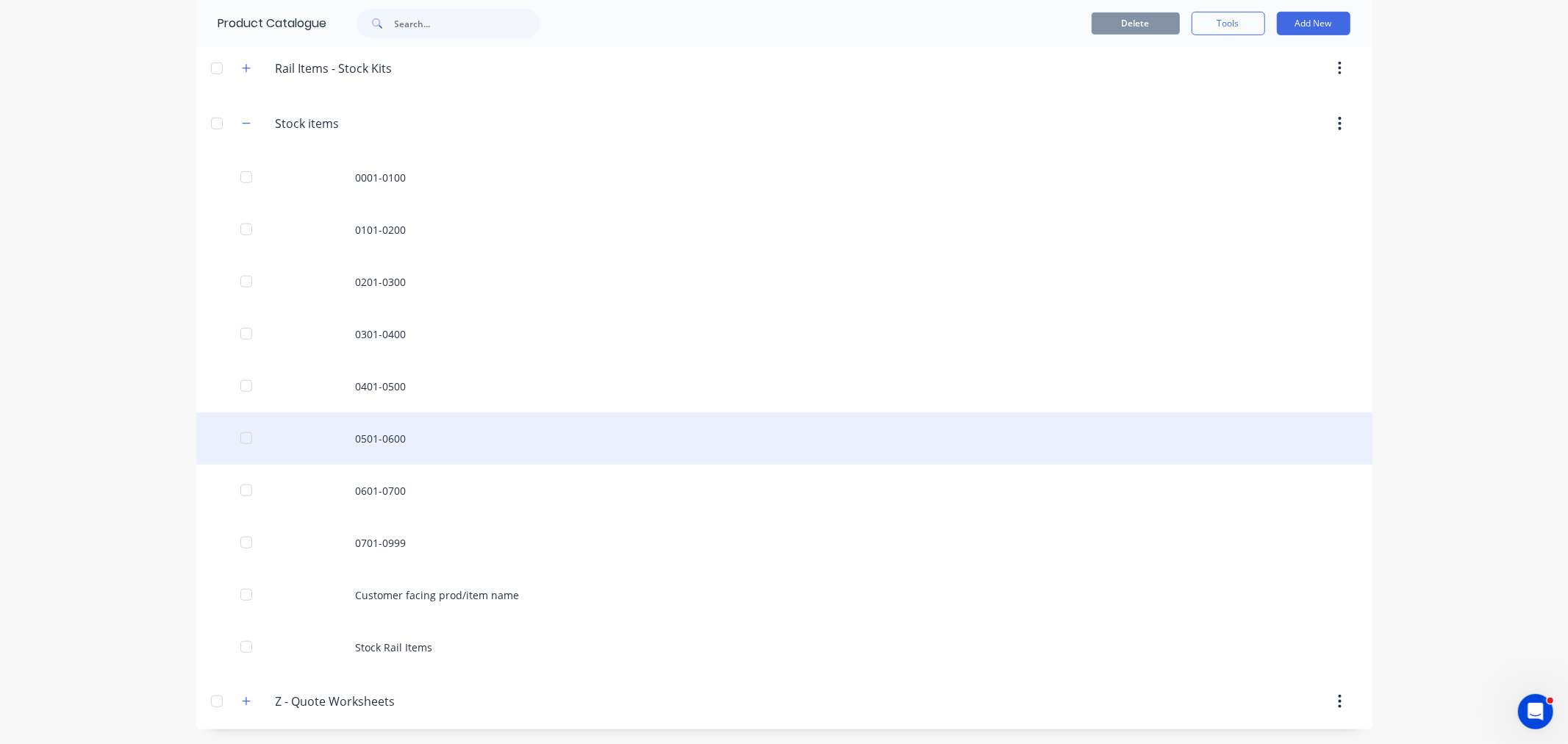
click at [370, 428] on div "0501-0600" at bounding box center [784, 438] width 1177 height 52
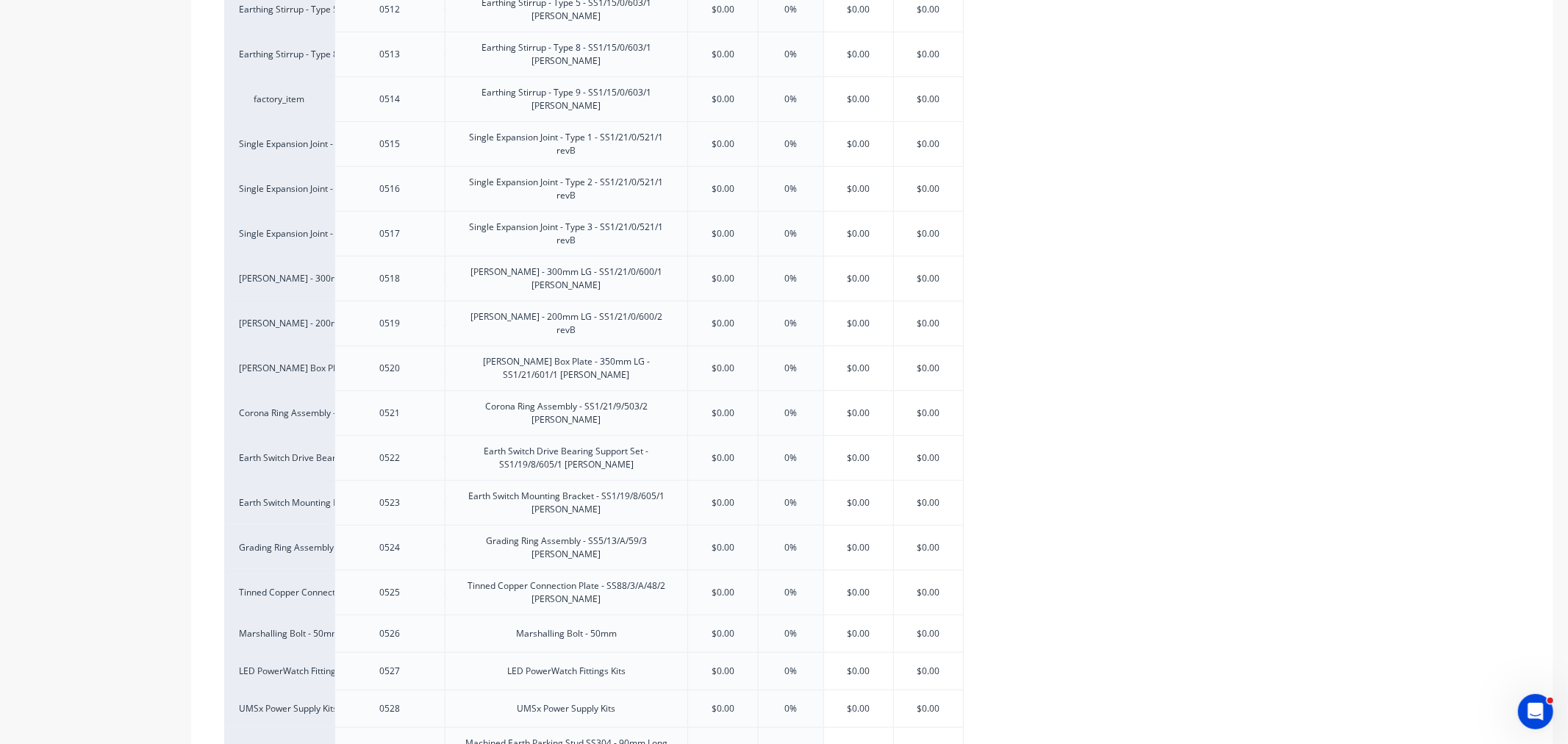
scroll to position [1426, 0]
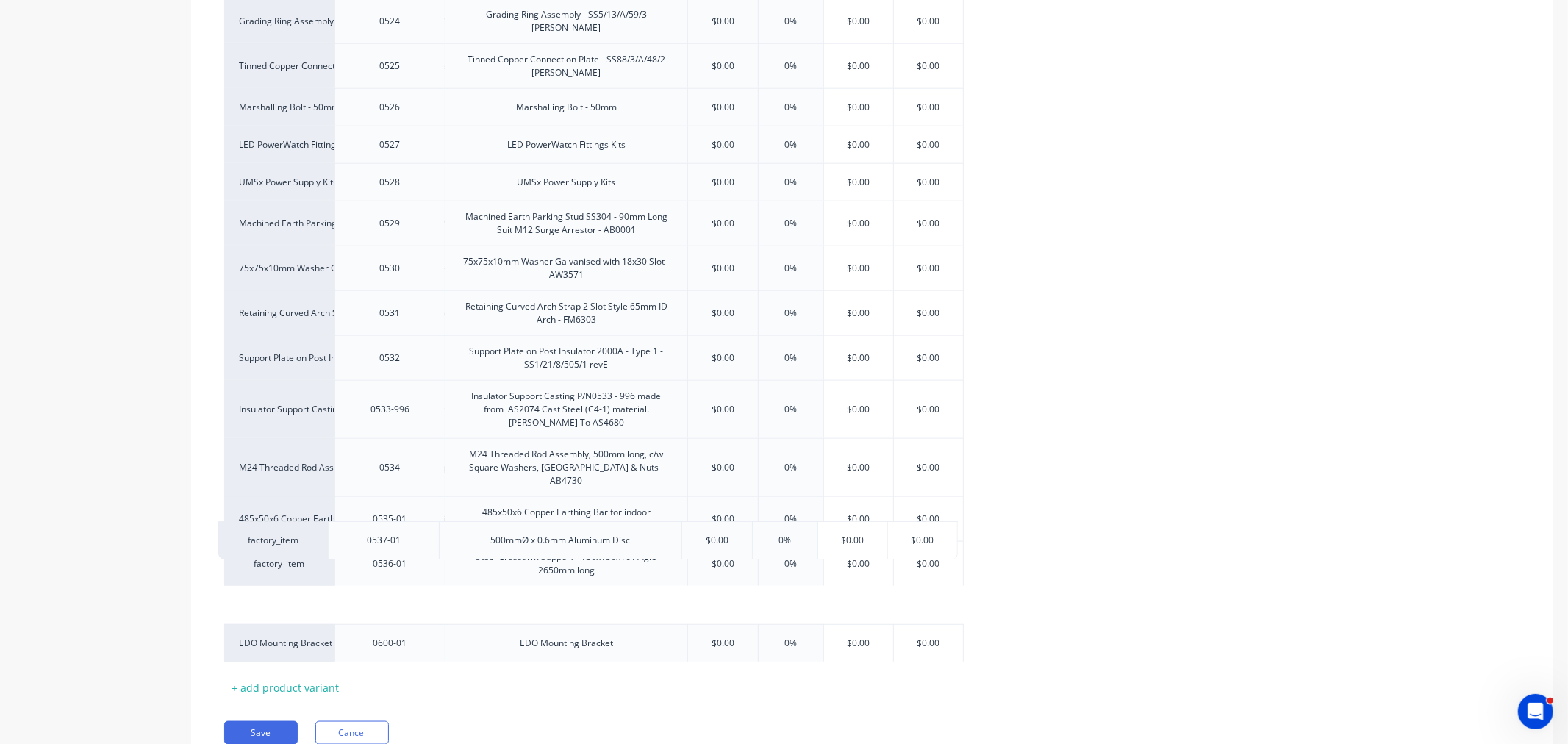
drag, startPoint x: 305, startPoint y: 586, endPoint x: 300, endPoint y: 541, distance: 45.3
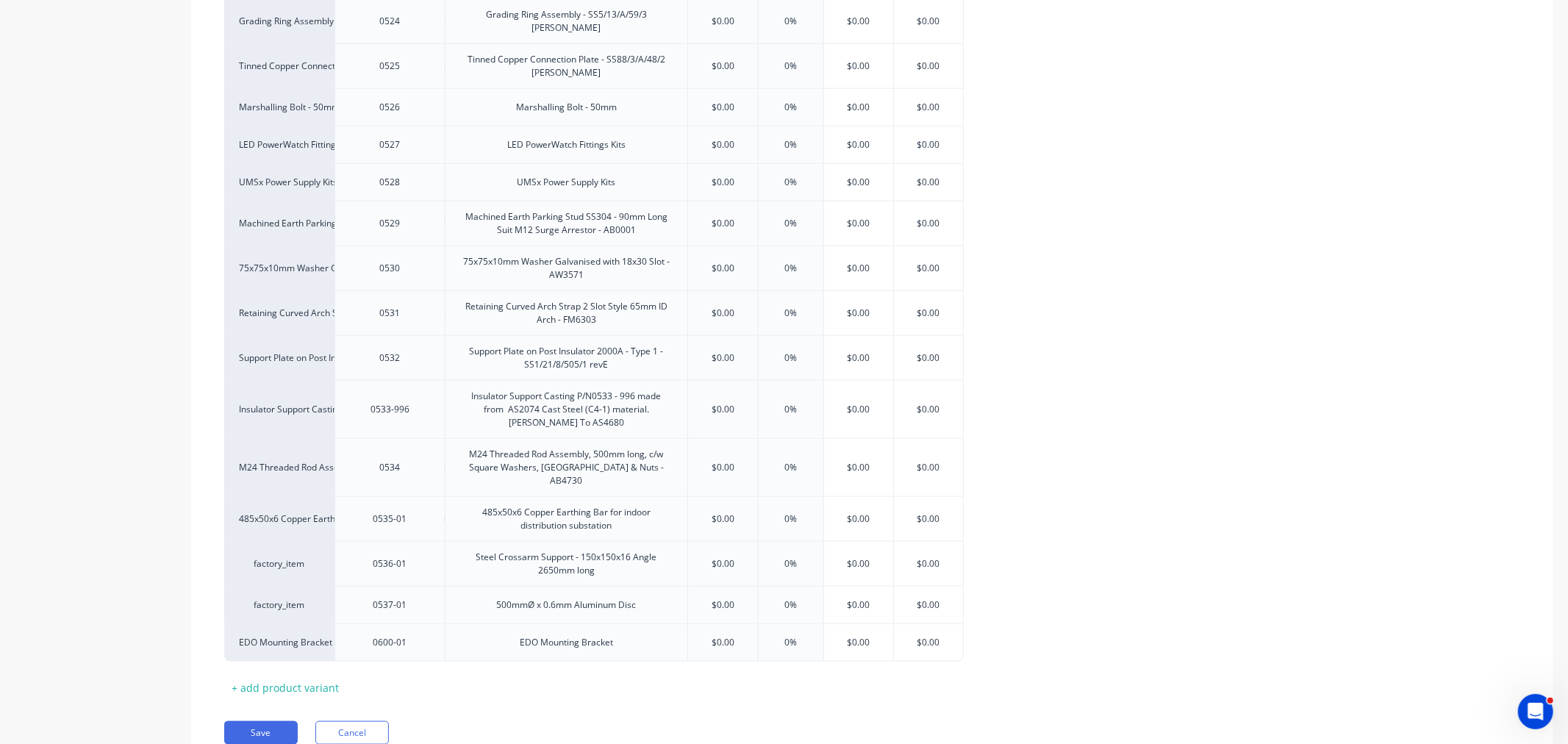
click at [526, 722] on div "Save Cancel" at bounding box center [889, 733] width 1329 height 23
click at [272, 722] on button "Save" at bounding box center [261, 733] width 73 height 23
type textarea "x"
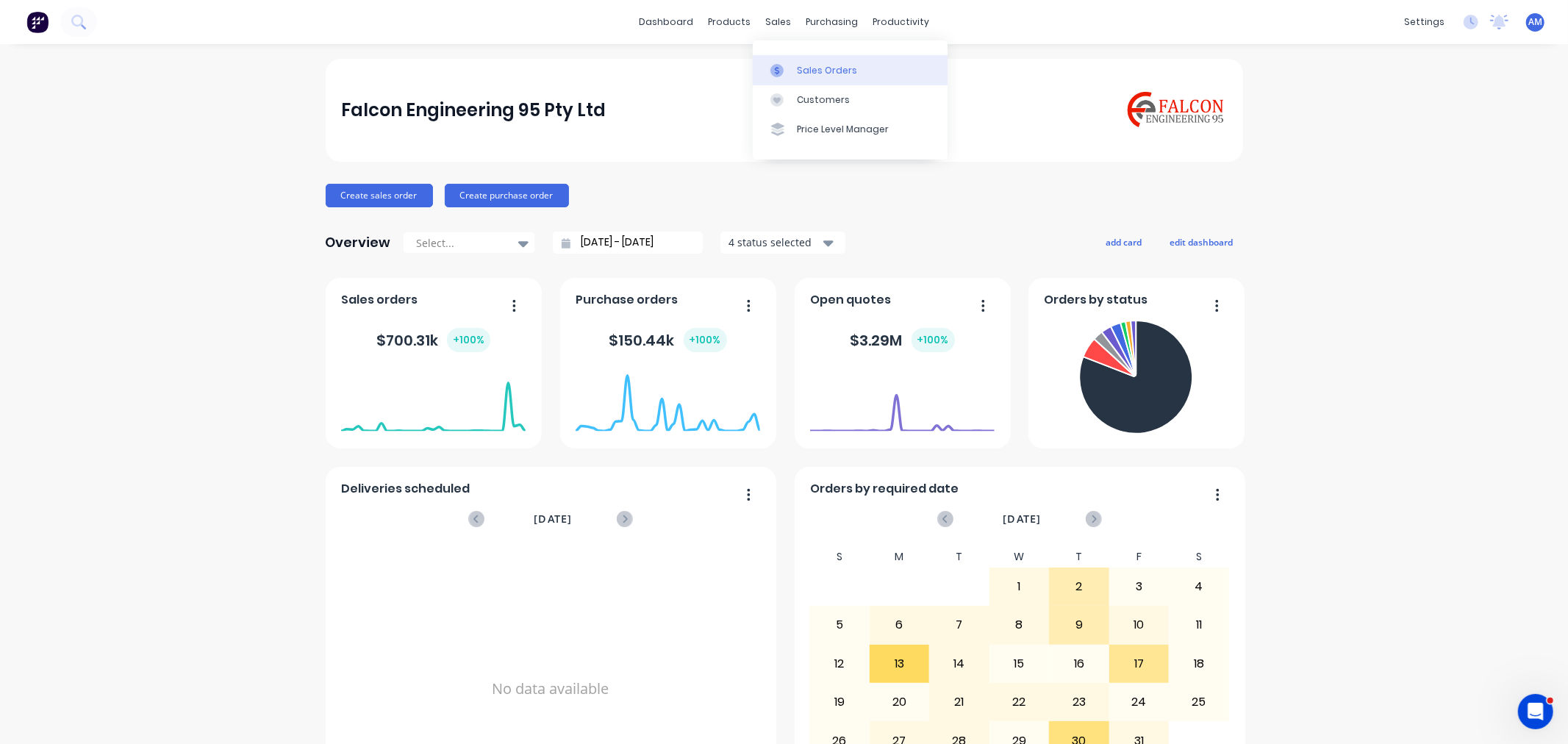
click at [805, 66] on div "Sales Orders" at bounding box center [827, 70] width 60 height 14
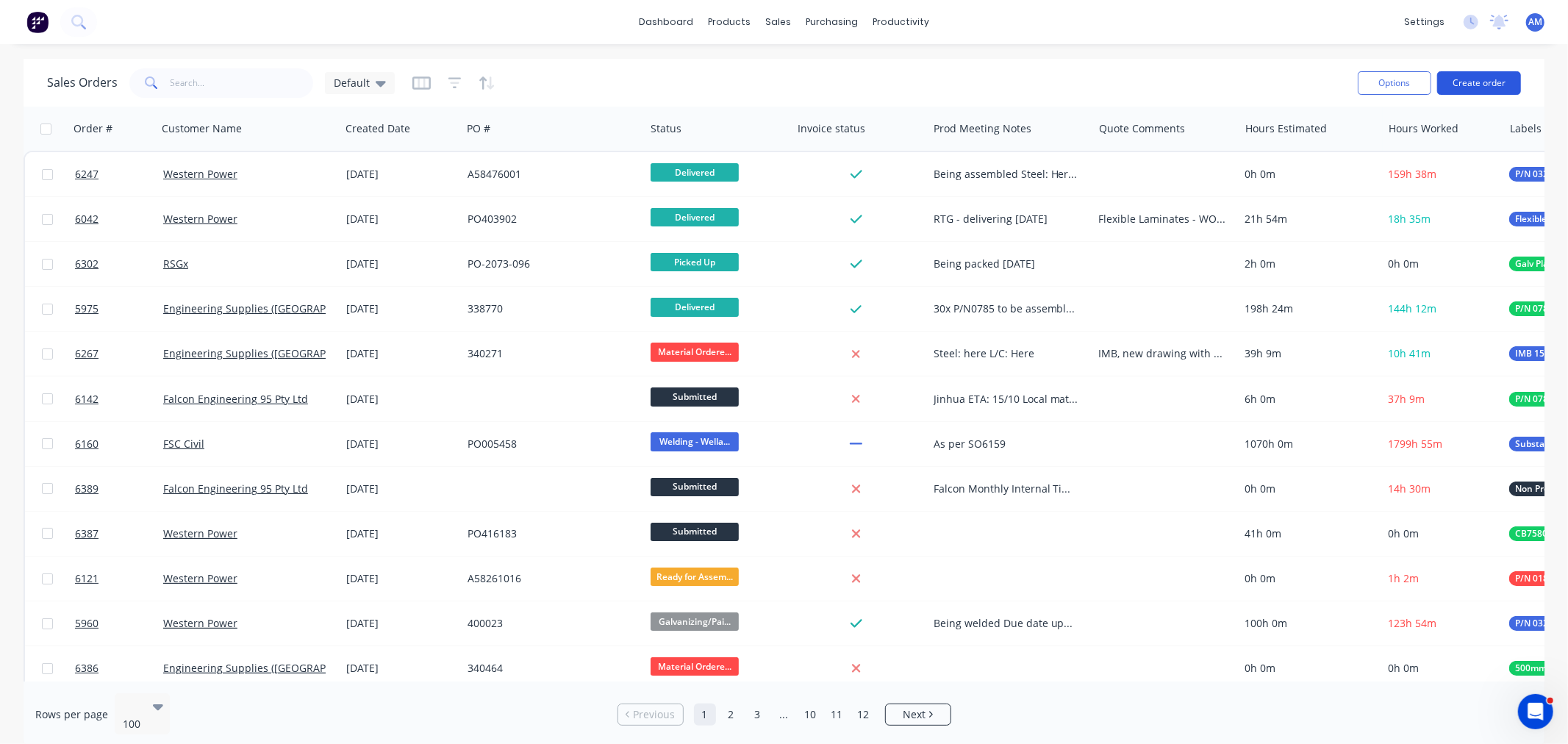
click at [1459, 78] on button "Create order" at bounding box center [1479, 82] width 84 height 23
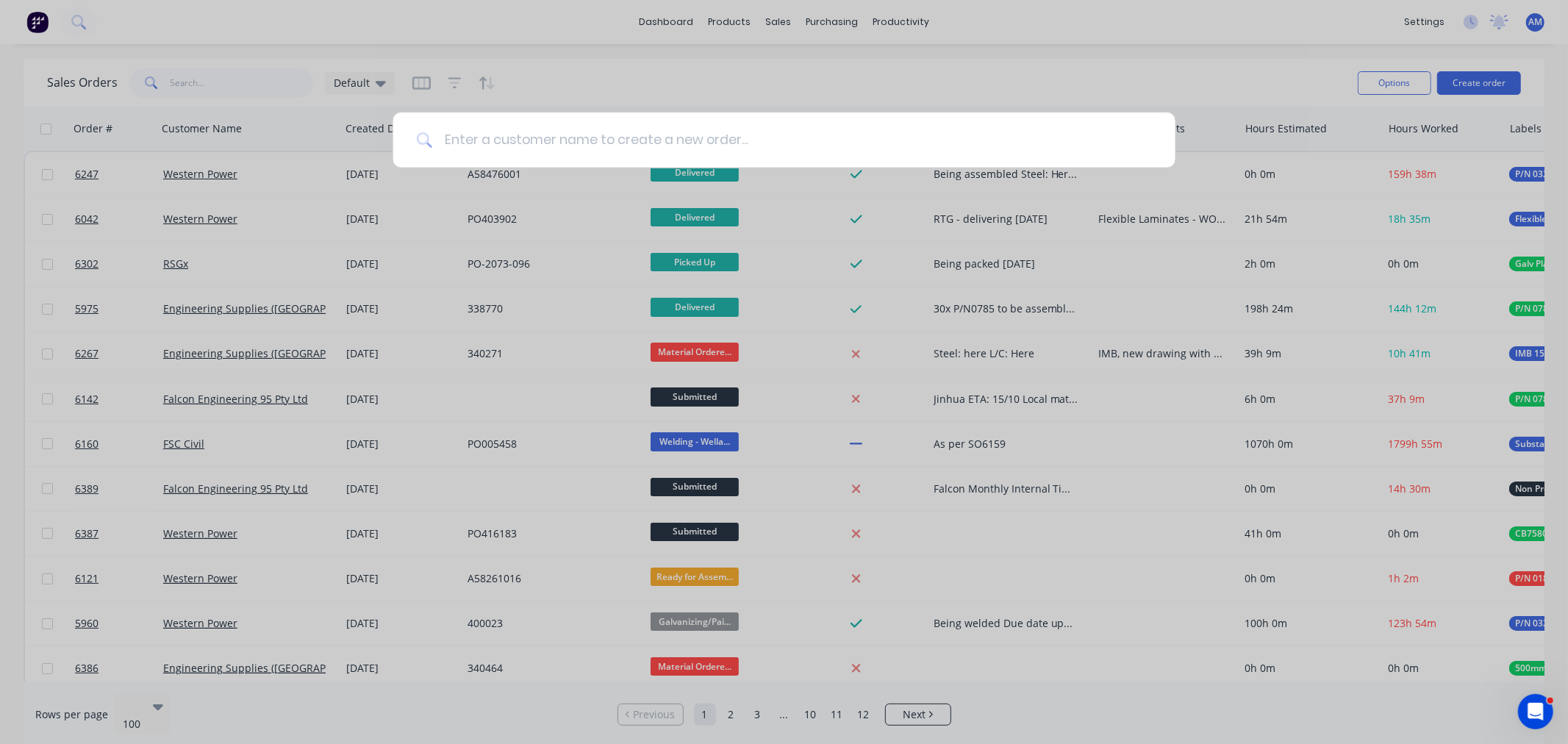
click at [523, 145] on input at bounding box center [792, 140] width 720 height 55
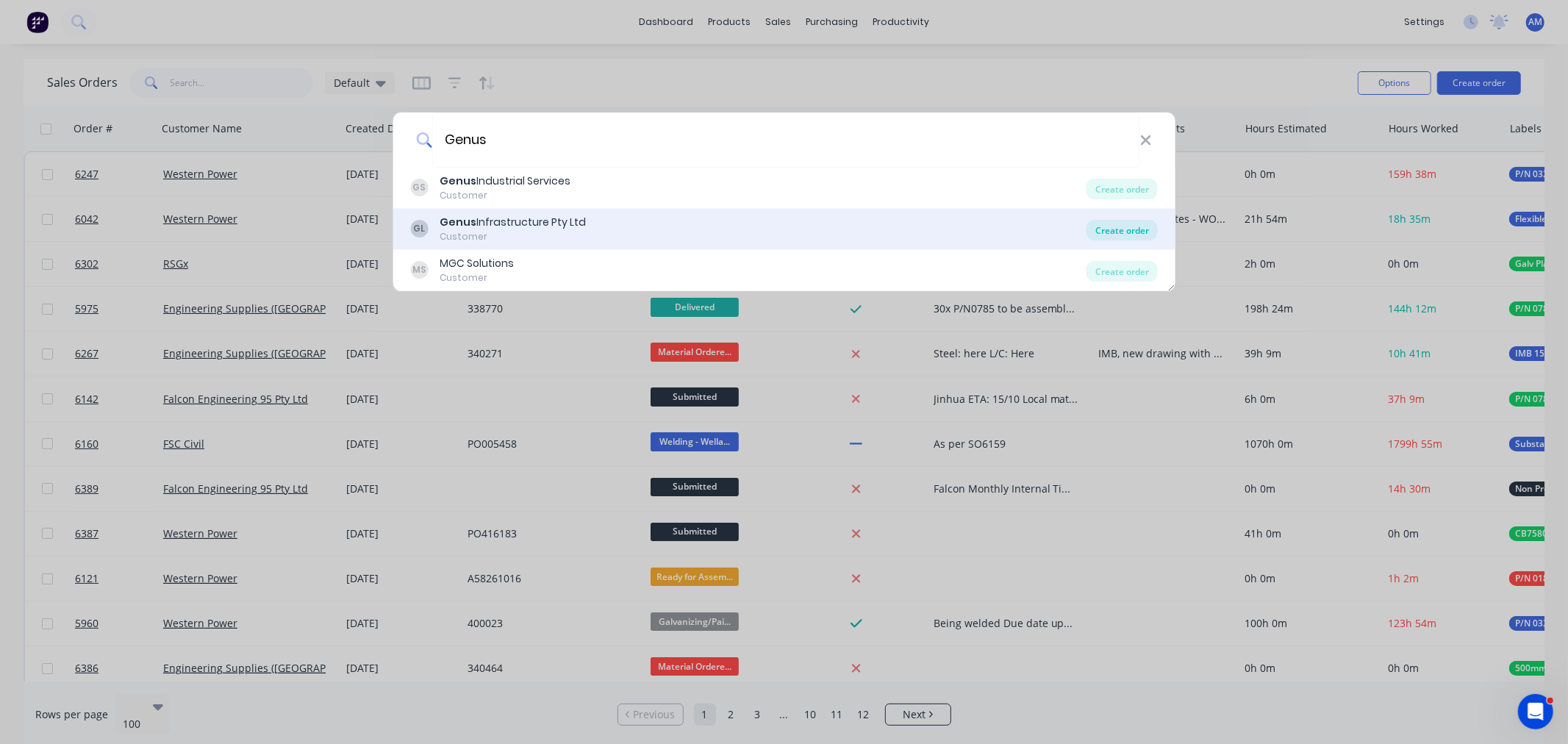
type input "Genus"
click at [1106, 226] on div "Create order" at bounding box center [1121, 230] width 71 height 21
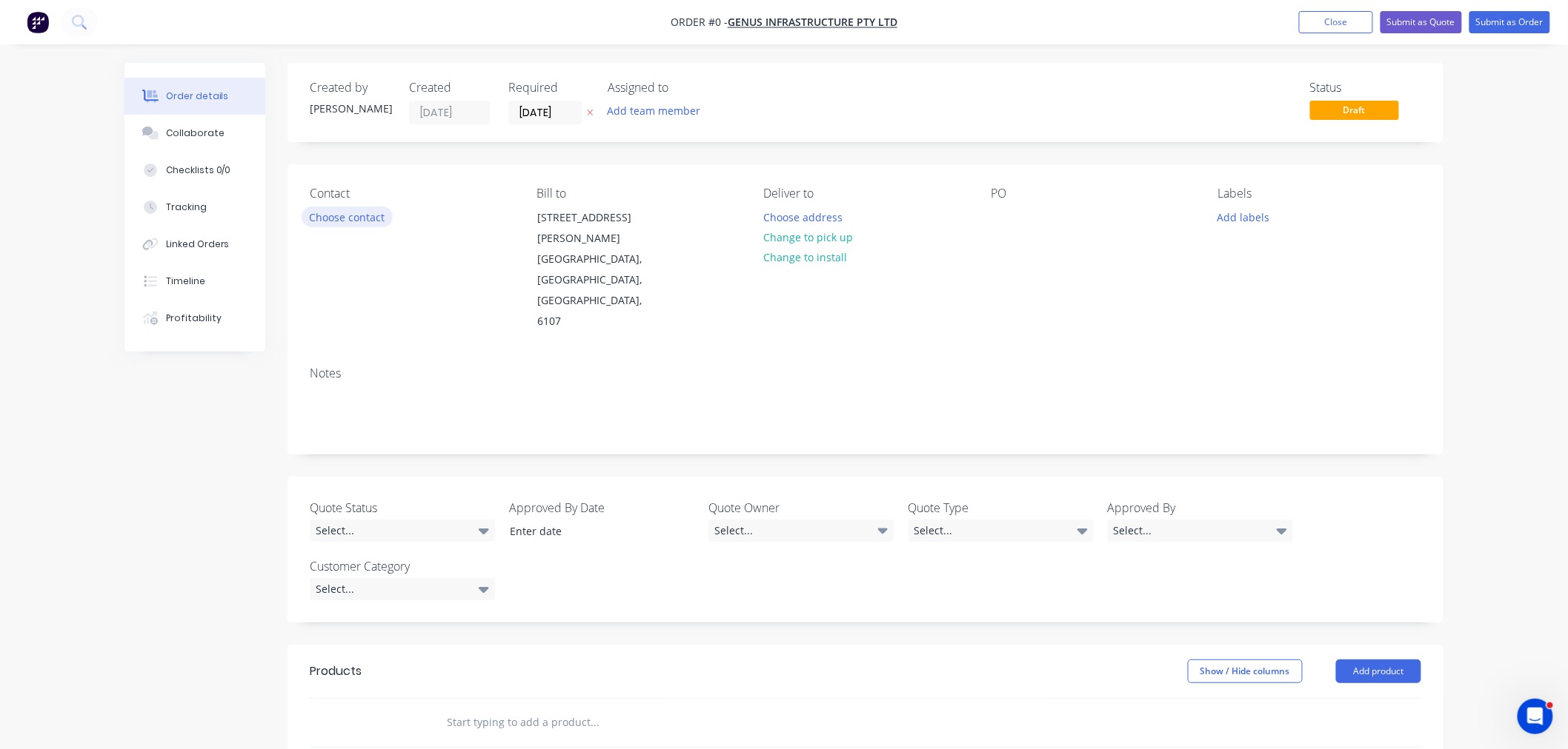
click at [367, 224] on button "Choose contact" at bounding box center [347, 216] width 91 height 20
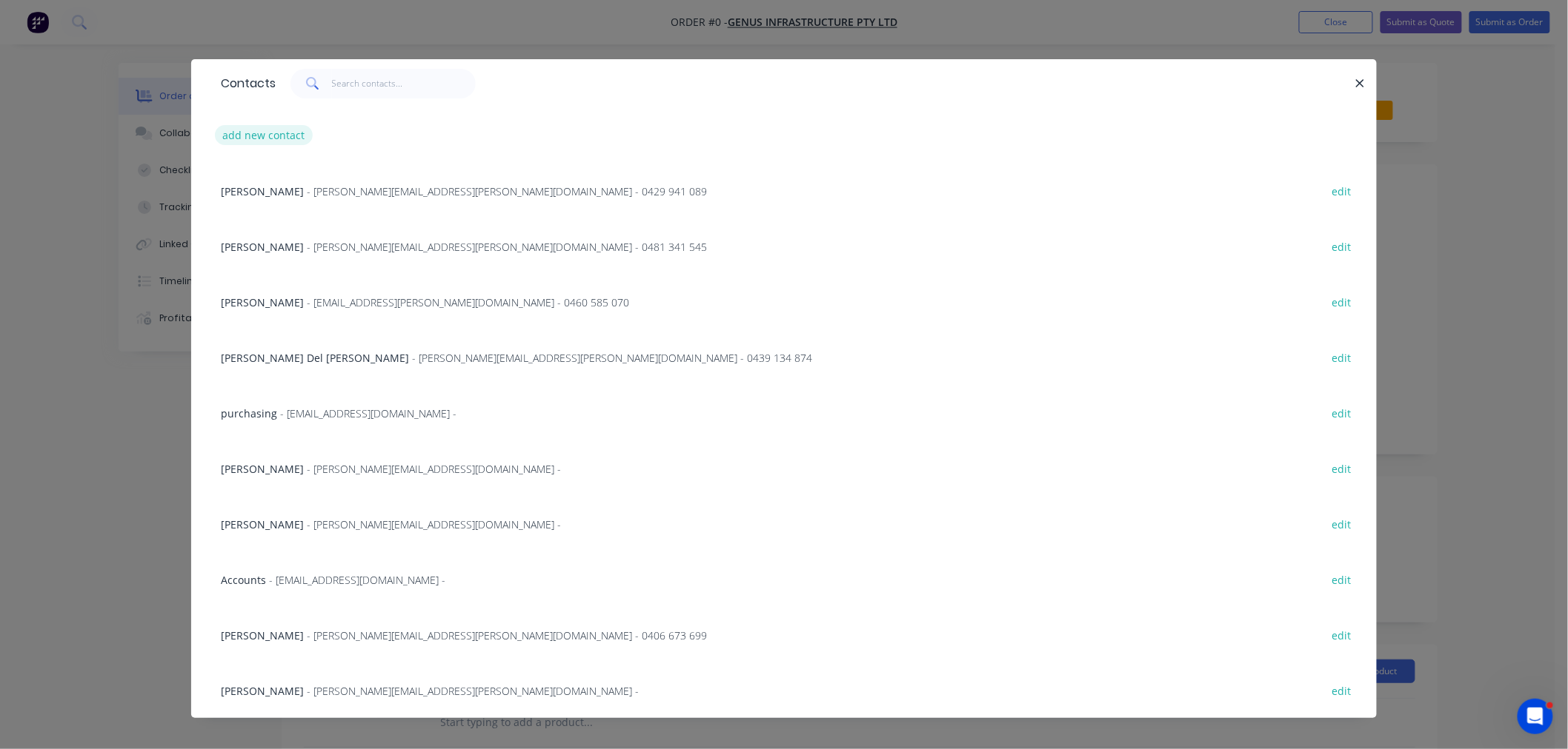
click at [255, 136] on button "add new contact" at bounding box center [263, 135] width 97 height 20
select select "AU"
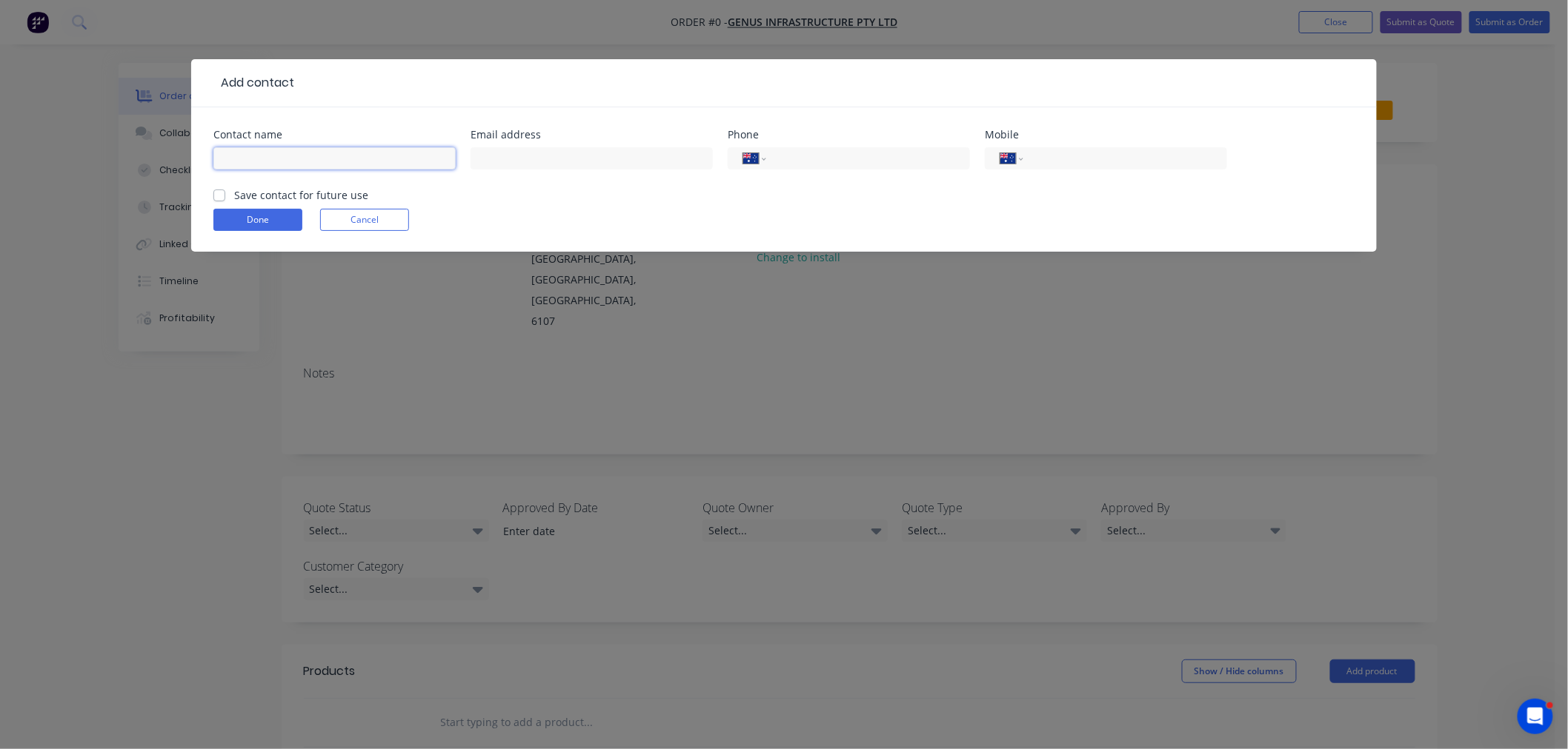
click at [279, 163] on input "text" at bounding box center [334, 158] width 242 height 23
type input "Aaron Cooper"
click at [517, 156] on input "text" at bounding box center [591, 158] width 242 height 23
click at [631, 153] on input "text" at bounding box center [591, 158] width 242 height 23
paste input "aaron.cooper@genus.com.au"
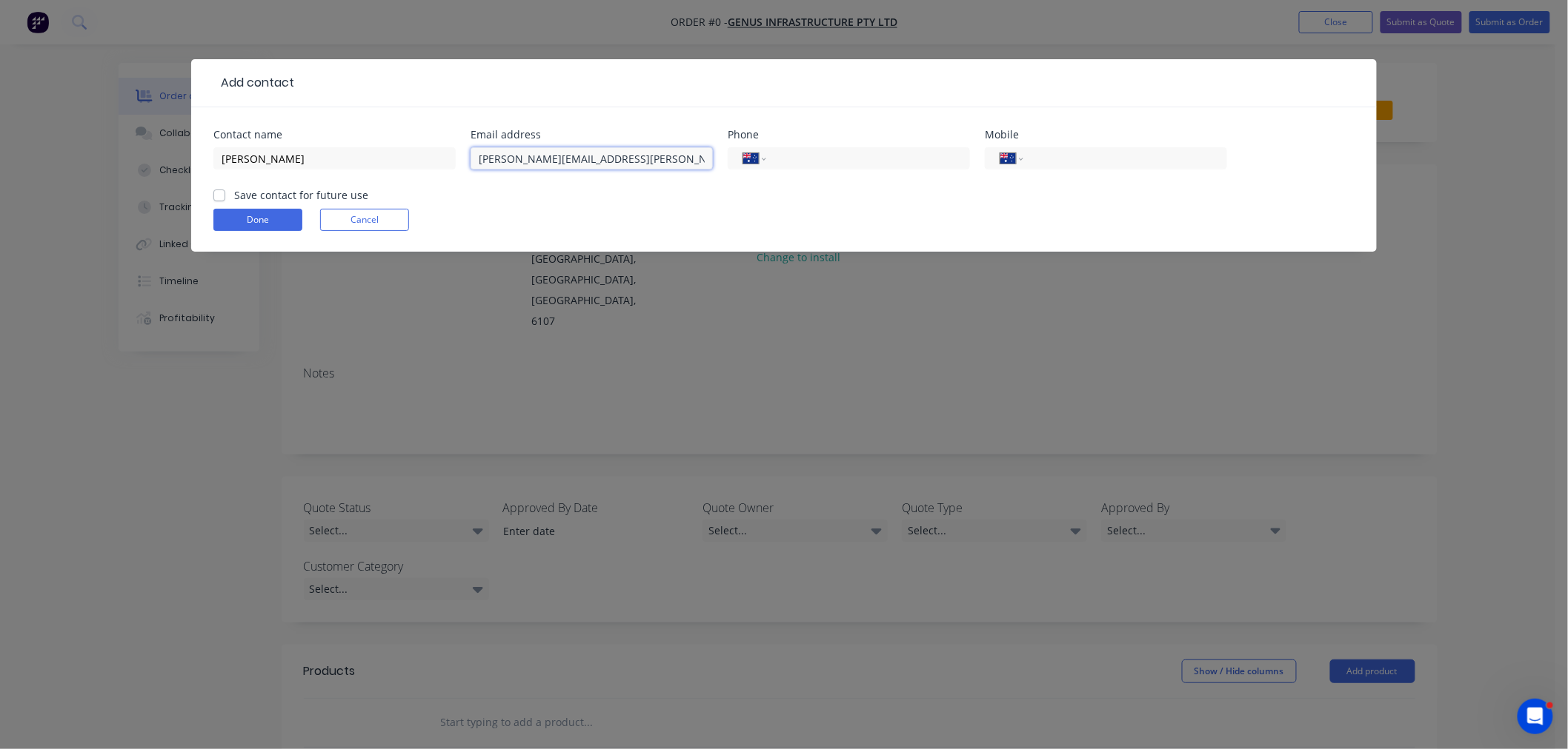
type input "aaron.cooper@genus.com.au"
click at [1034, 155] on input "tel" at bounding box center [1122, 158] width 178 height 17
type input "0427 338 153"
click at [234, 194] on label "Save contact for future use" at bounding box center [301, 195] width 134 height 15
click at [219, 194] on input "Save contact for future use" at bounding box center [219, 194] width 12 height 14
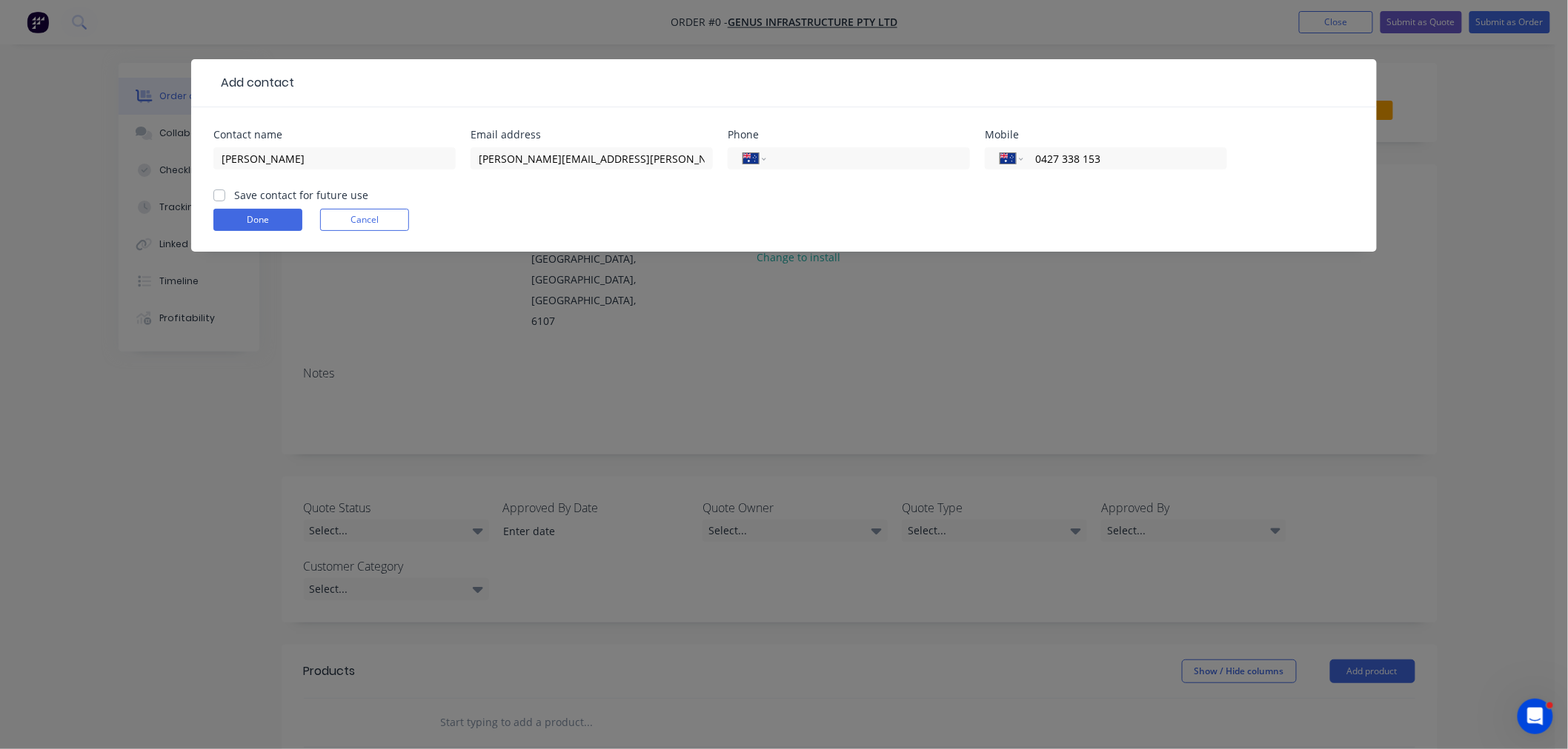
checkbox input "true"
click at [248, 222] on button "Done" at bounding box center [258, 220] width 89 height 23
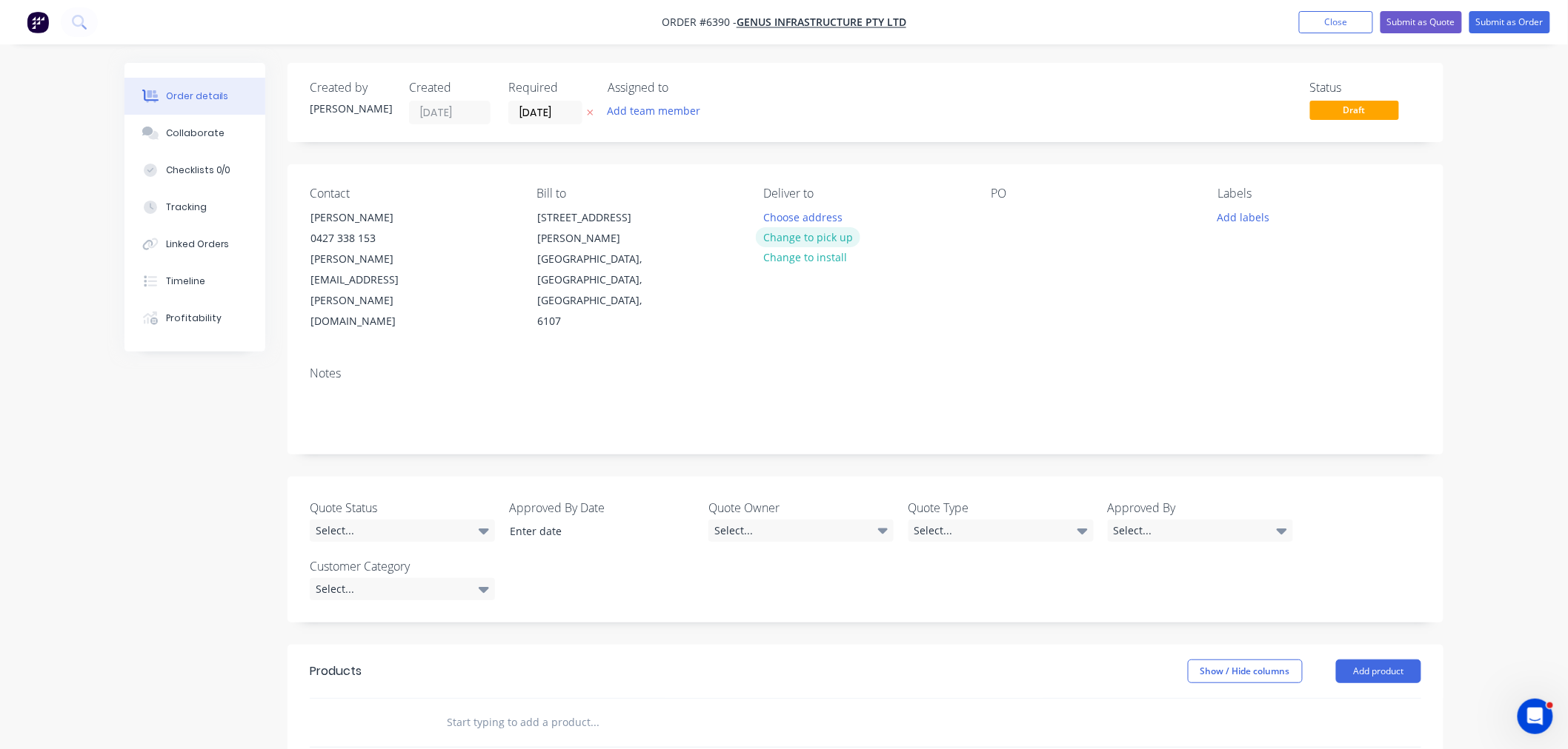
click at [830, 237] on button "Change to pick up" at bounding box center [808, 237] width 105 height 20
click at [769, 218] on div at bounding box center [775, 217] width 23 height 22
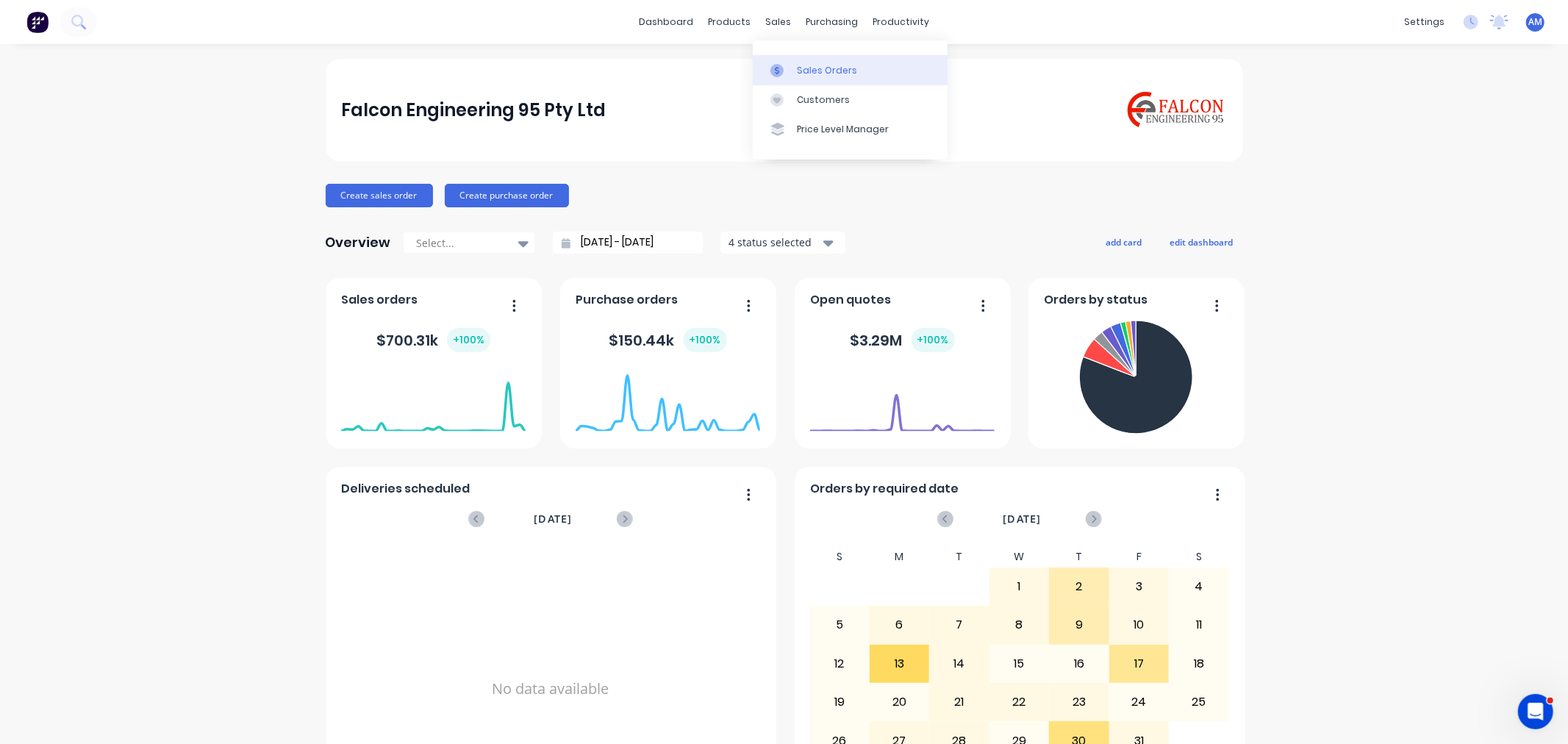
click at [796, 65] on link "Sales Orders" at bounding box center [851, 70] width 195 height 30
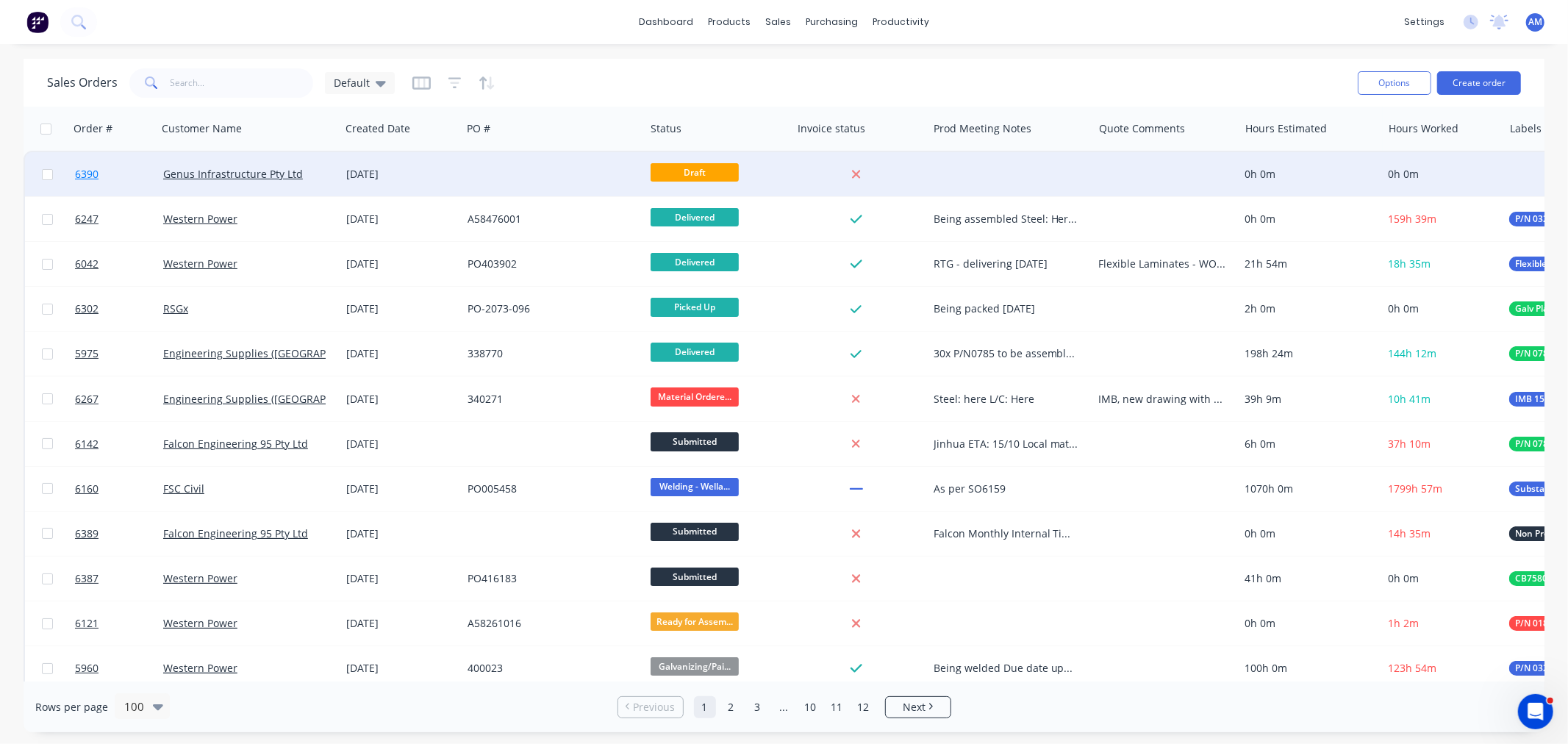
click at [128, 170] on link "6390" at bounding box center [119, 174] width 88 height 44
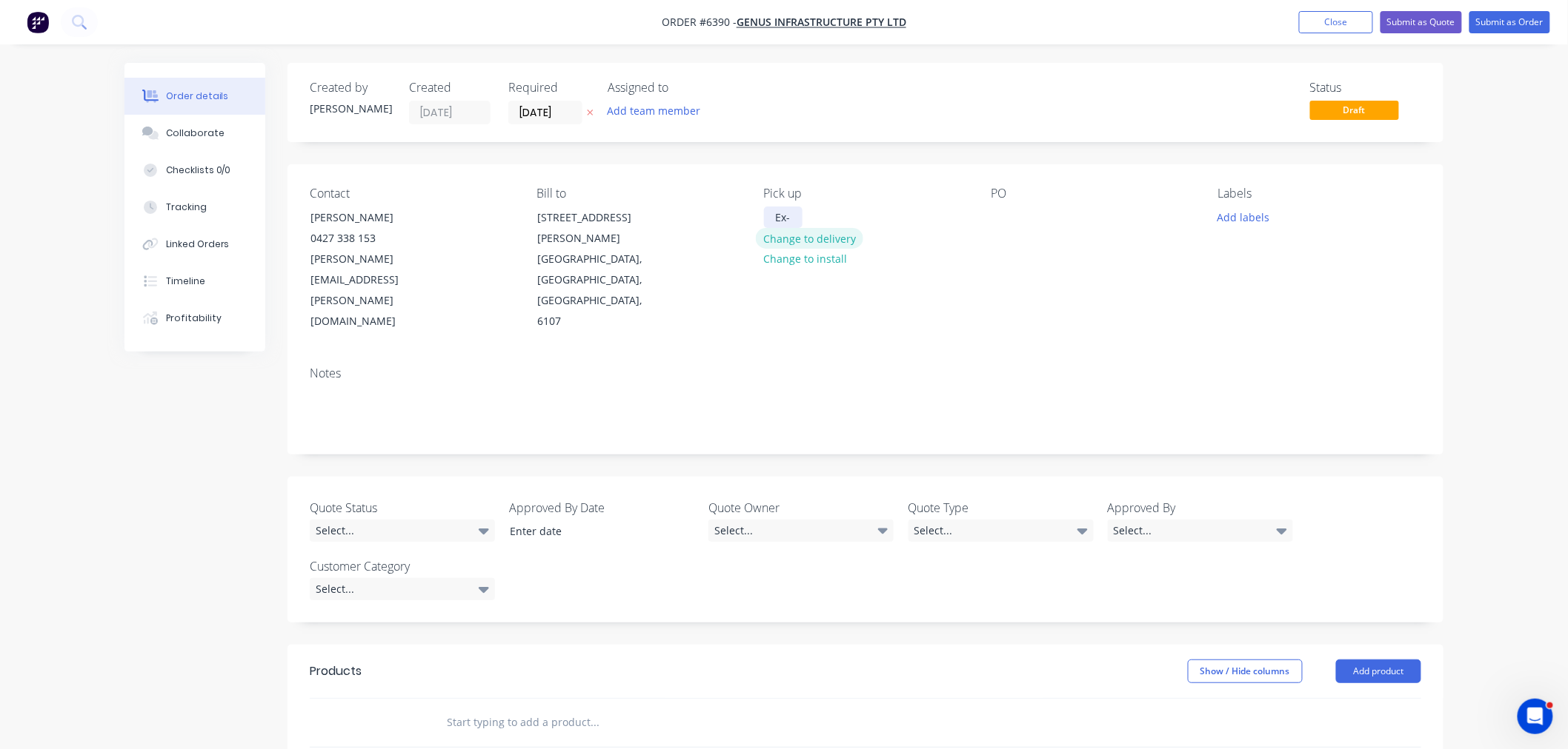
drag, startPoint x: 798, startPoint y: 216, endPoint x: 798, endPoint y: 228, distance: 12.0
click at [798, 218] on div "Ex-" at bounding box center [783, 217] width 39 height 22
drag, startPoint x: 1006, startPoint y: 213, endPoint x: 1003, endPoint y: 239, distance: 26.2
click at [1006, 219] on div at bounding box center [1002, 217] width 23 height 22
click at [1230, 218] on button "Add labels" at bounding box center [1243, 216] width 68 height 20
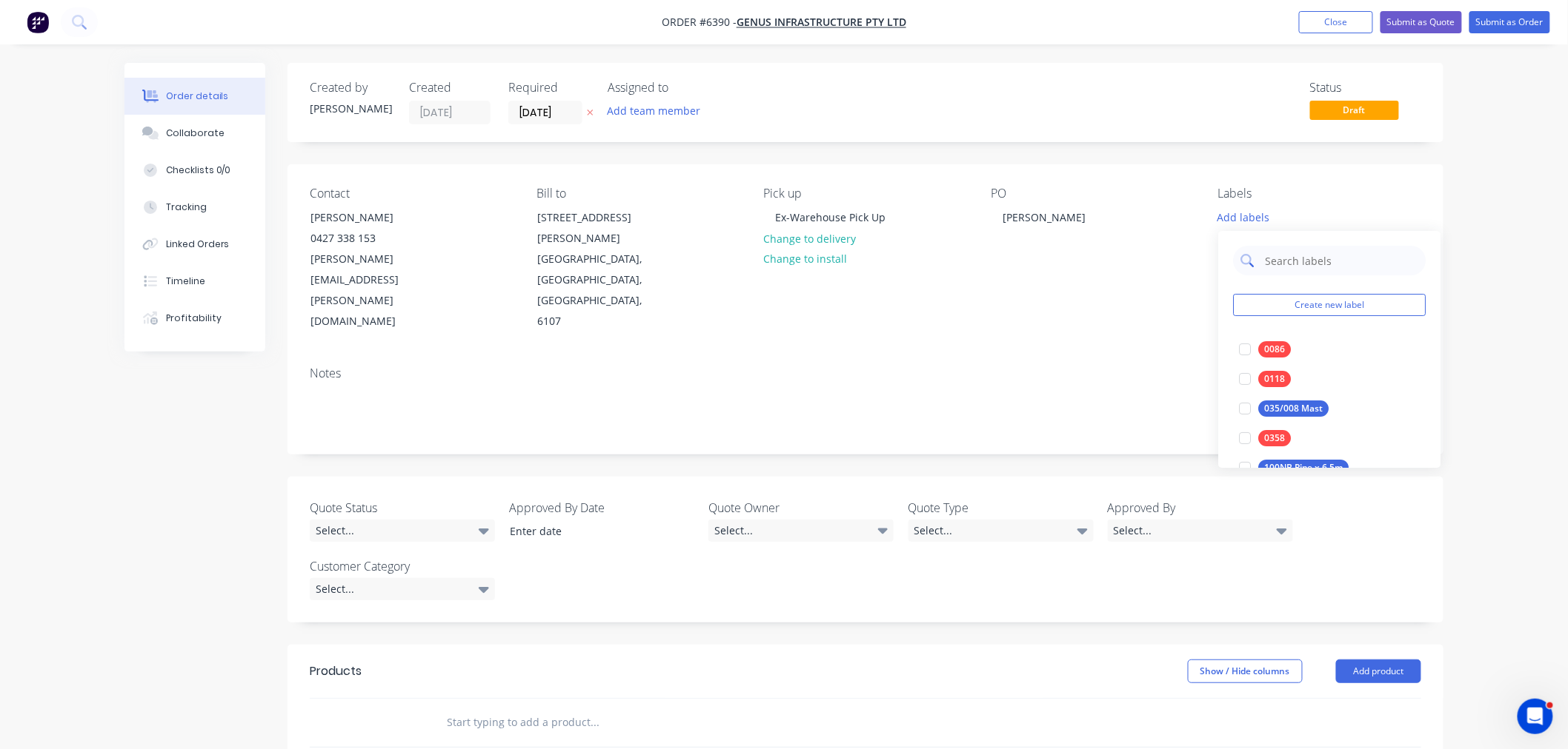
click at [1282, 265] on input "text" at bounding box center [1340, 261] width 155 height 30
type input "0186"
click at [1240, 349] on div at bounding box center [1244, 349] width 30 height 30
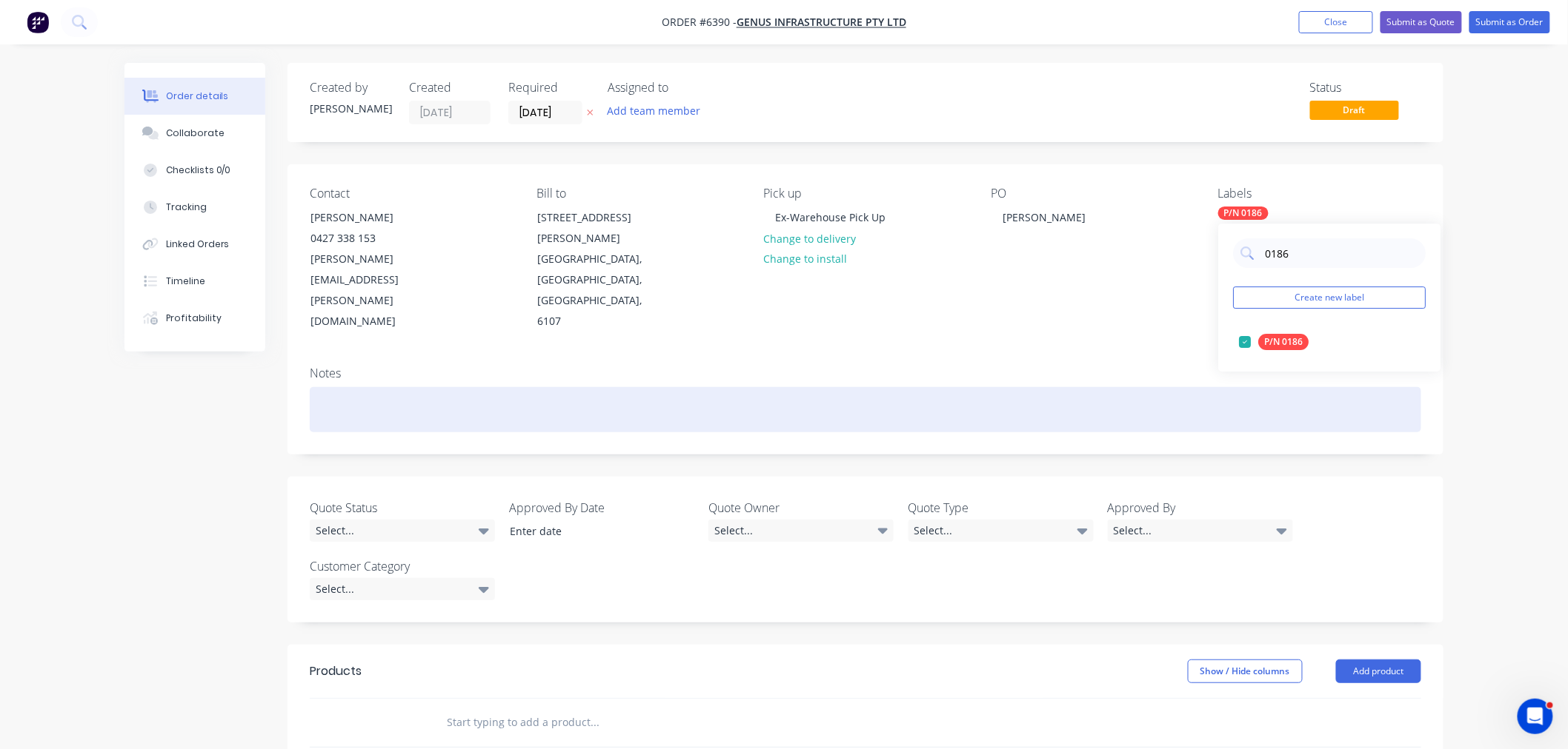
click at [1121, 387] on div at bounding box center [865, 409] width 1112 height 45
click at [332, 387] on div "Dleivery docket notices to be sent to:" at bounding box center [865, 409] width 1112 height 45
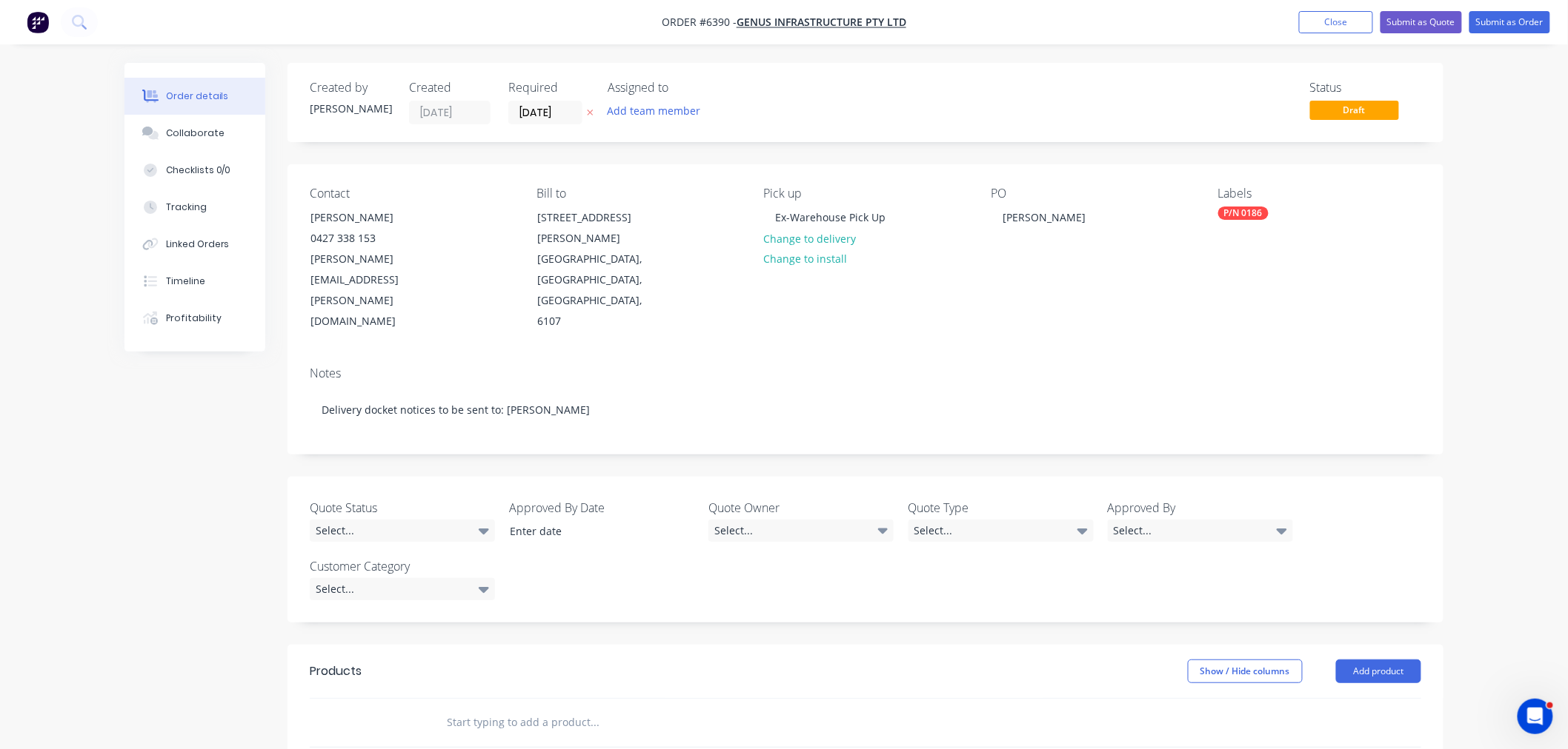
click at [517, 708] on input "text" at bounding box center [594, 722] width 296 height 30
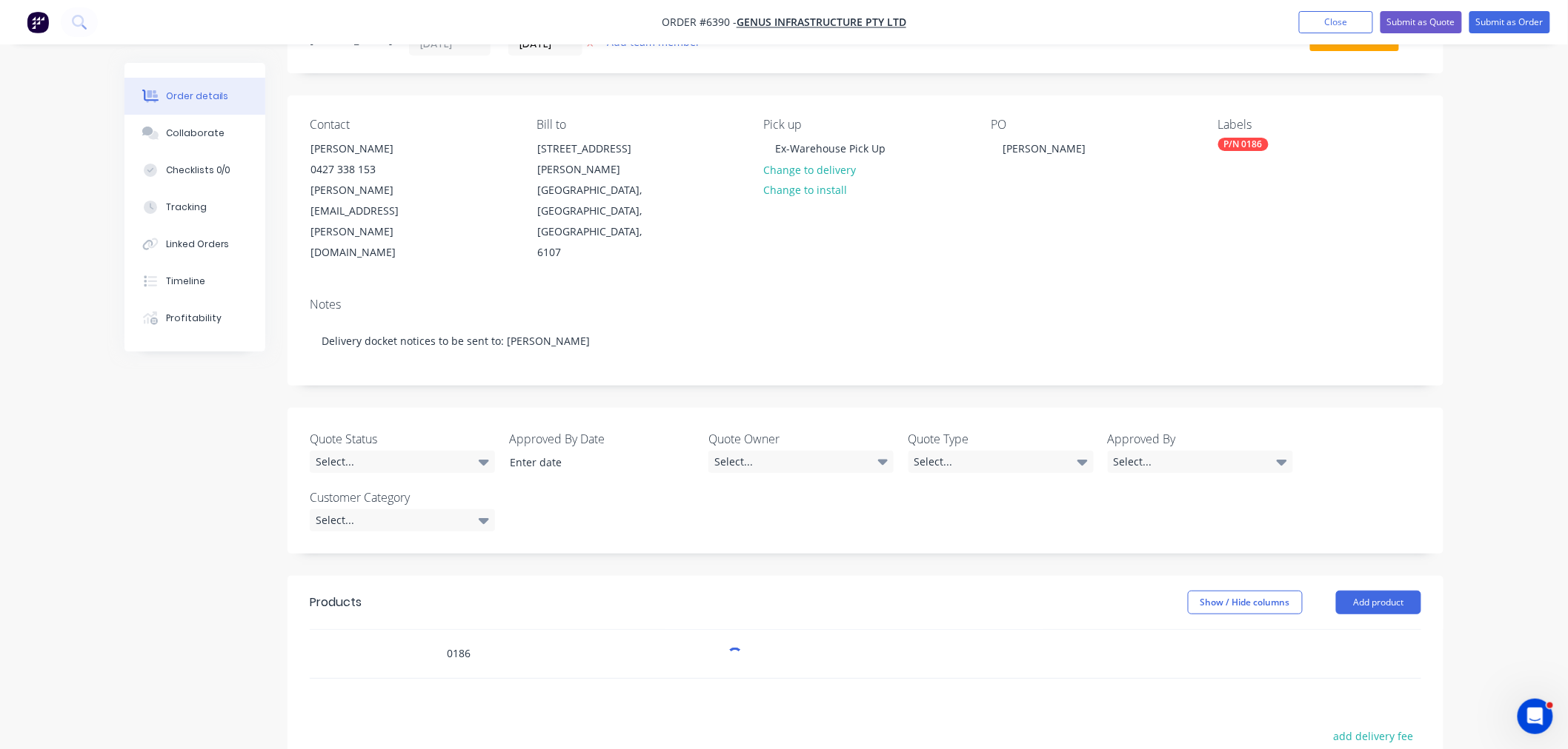
scroll to position [247, 0]
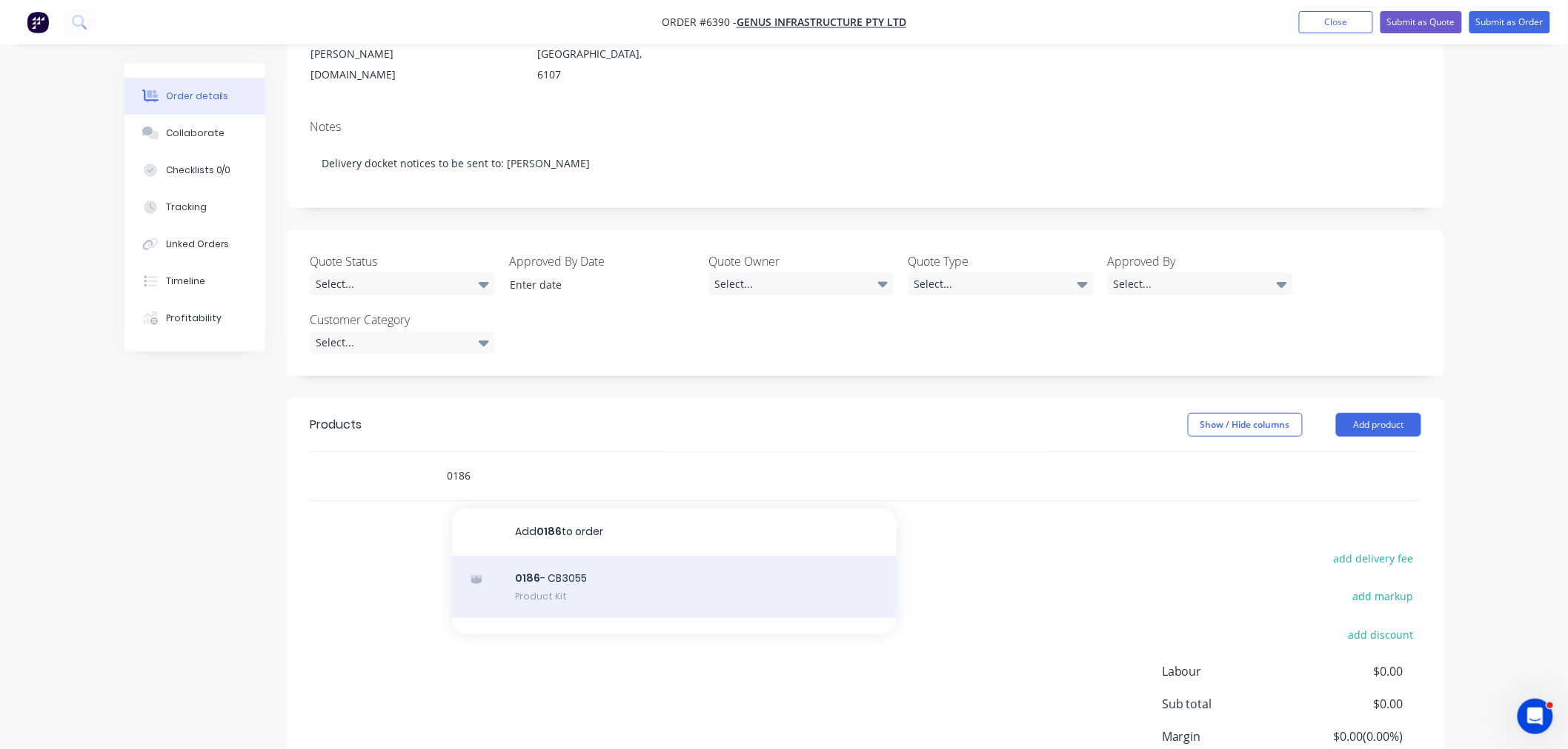
type input "0186"
click at [525, 556] on div "0186 - CB3055 Product Kit" at bounding box center [674, 586] width 444 height 62
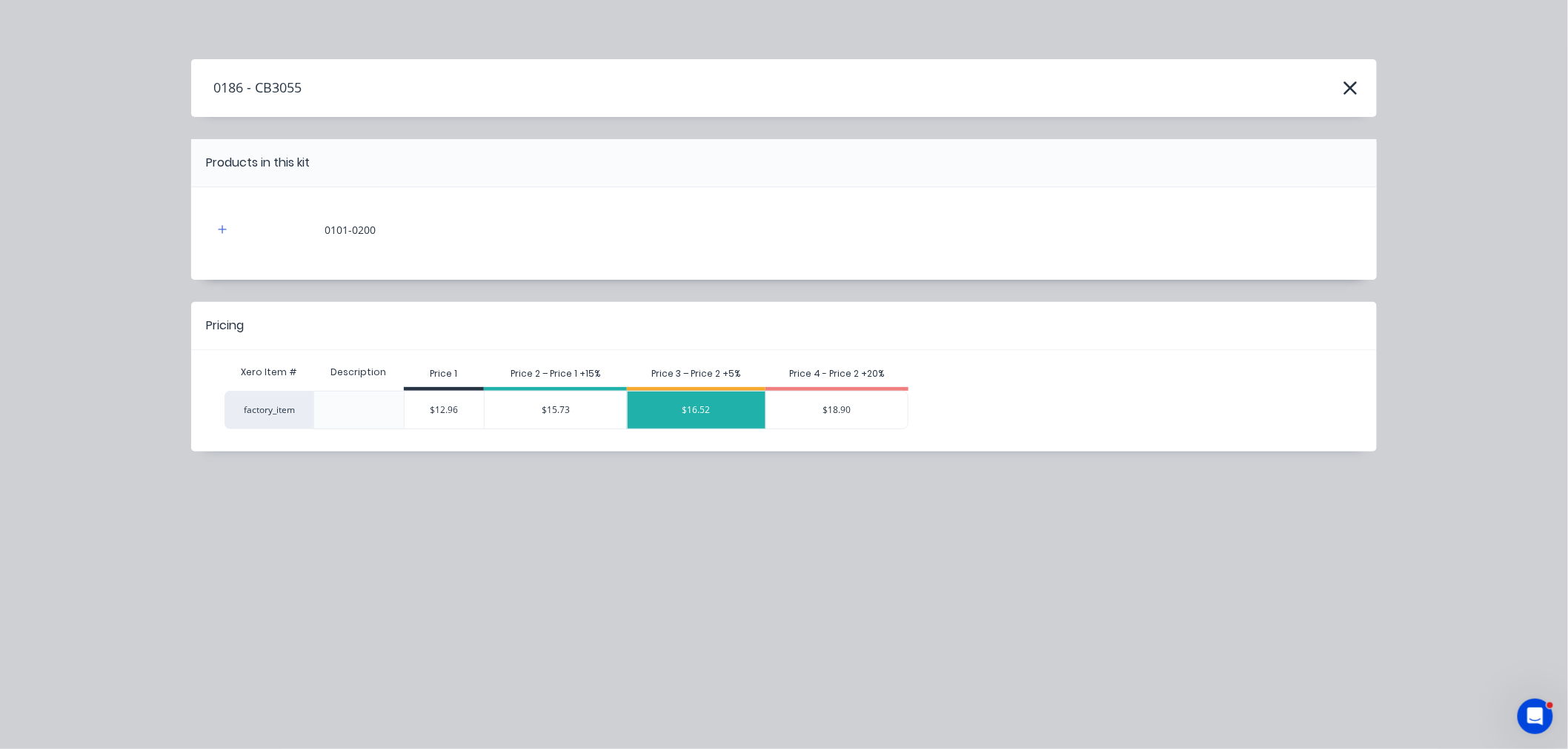
click at [699, 414] on div "$16.52" at bounding box center [696, 410] width 138 height 37
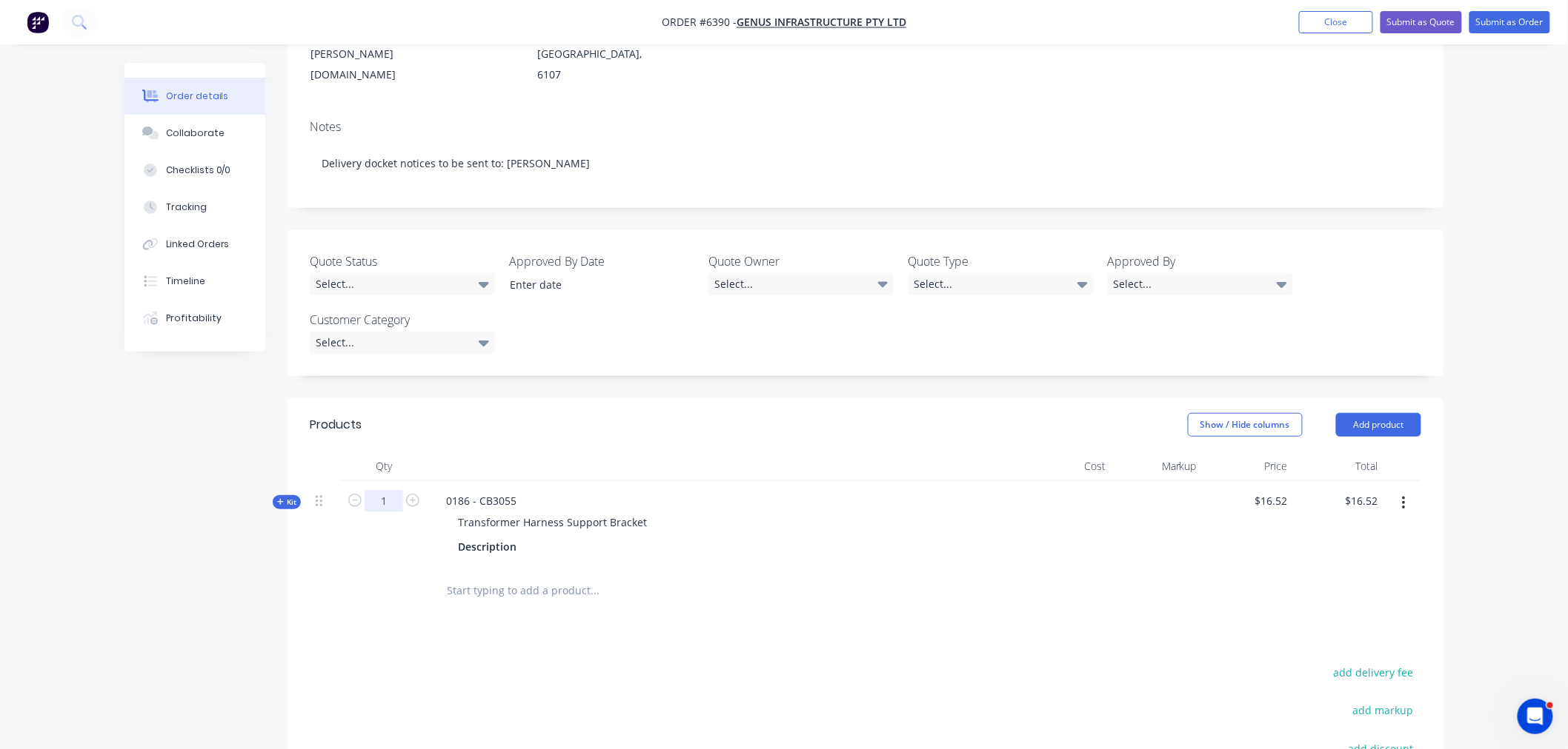
click at [393, 490] on input "1" at bounding box center [384, 501] width 39 height 23
type input "30"
type input "$495.60"
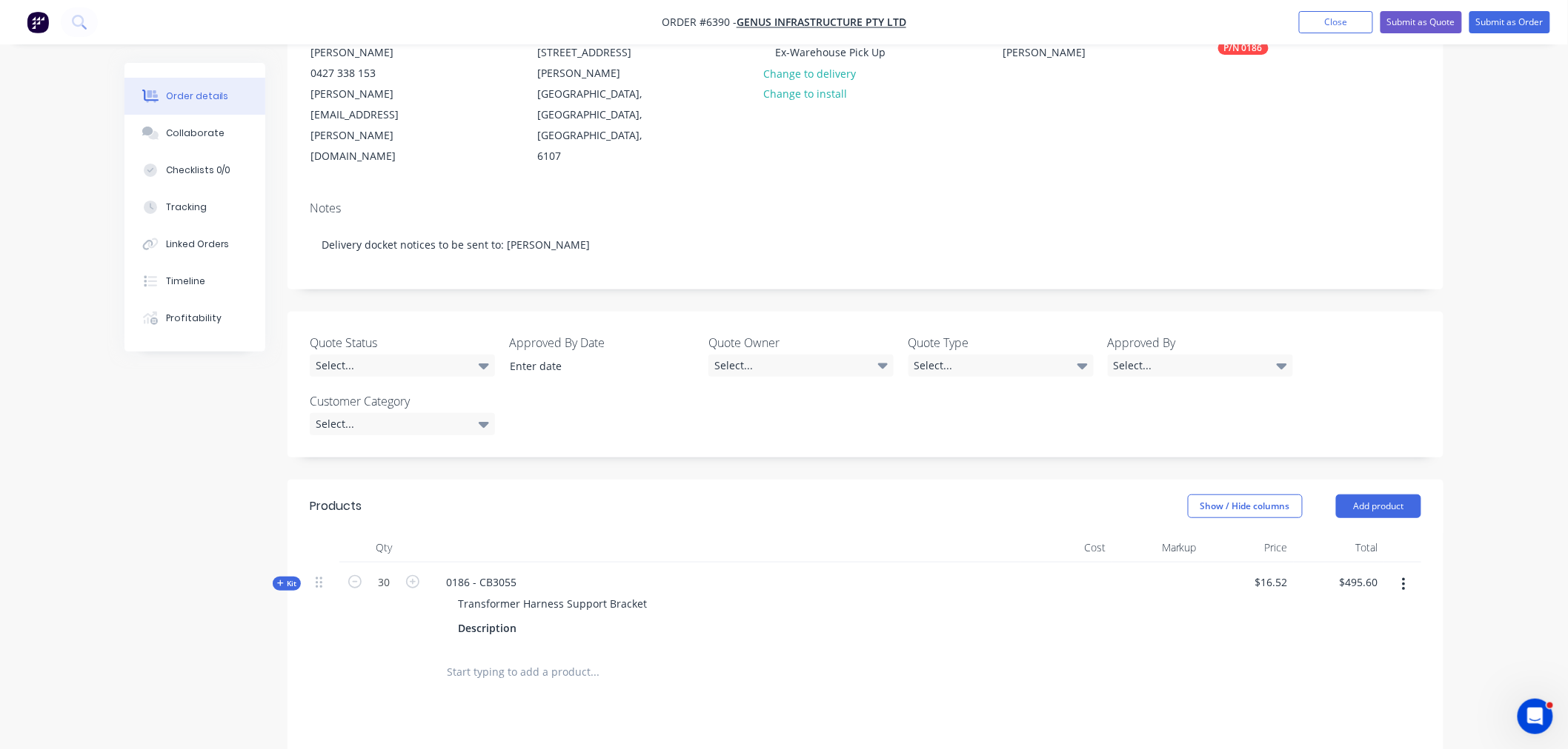
scroll to position [0, 0]
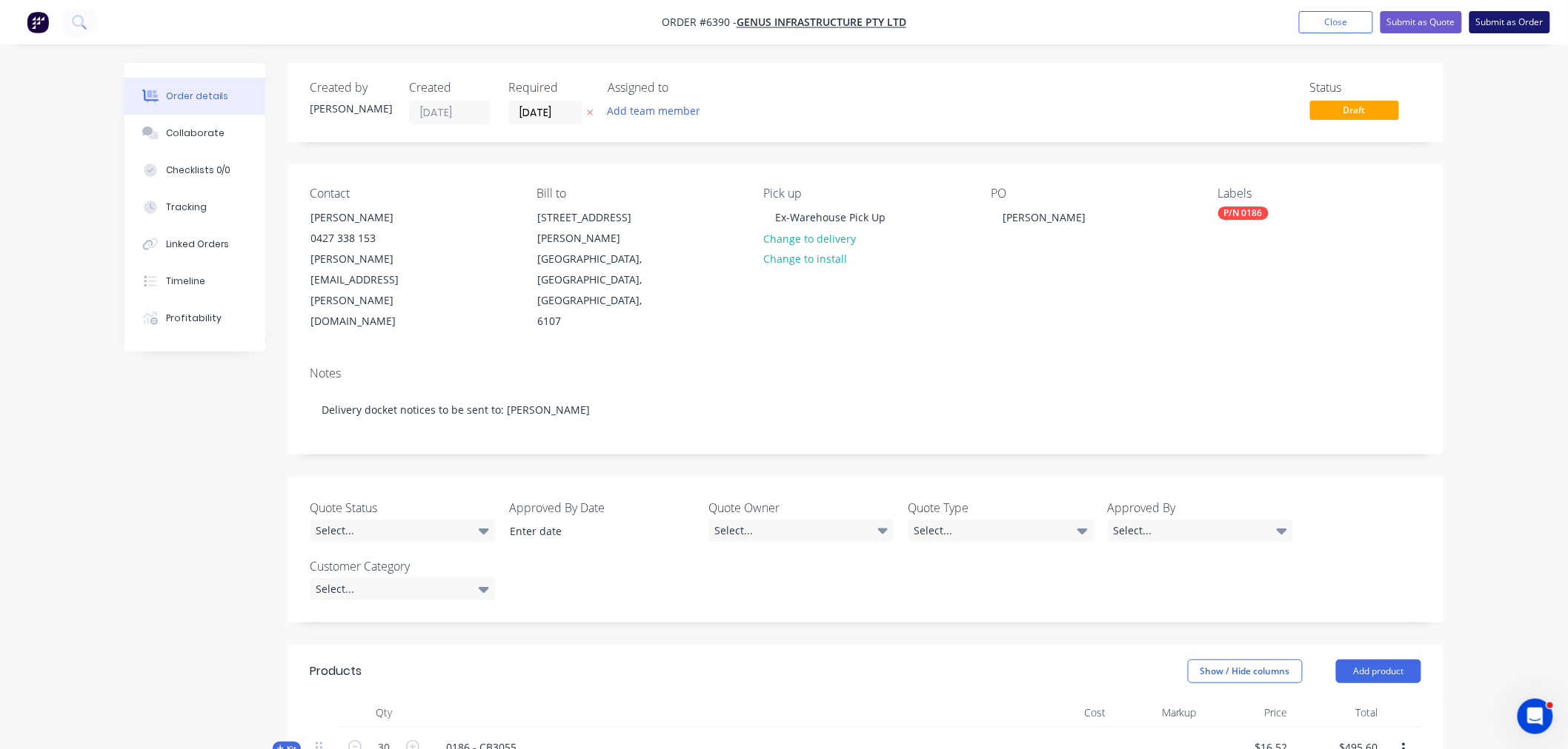
click at [1514, 14] on button "Submit as Order" at bounding box center [1509, 23] width 80 height 23
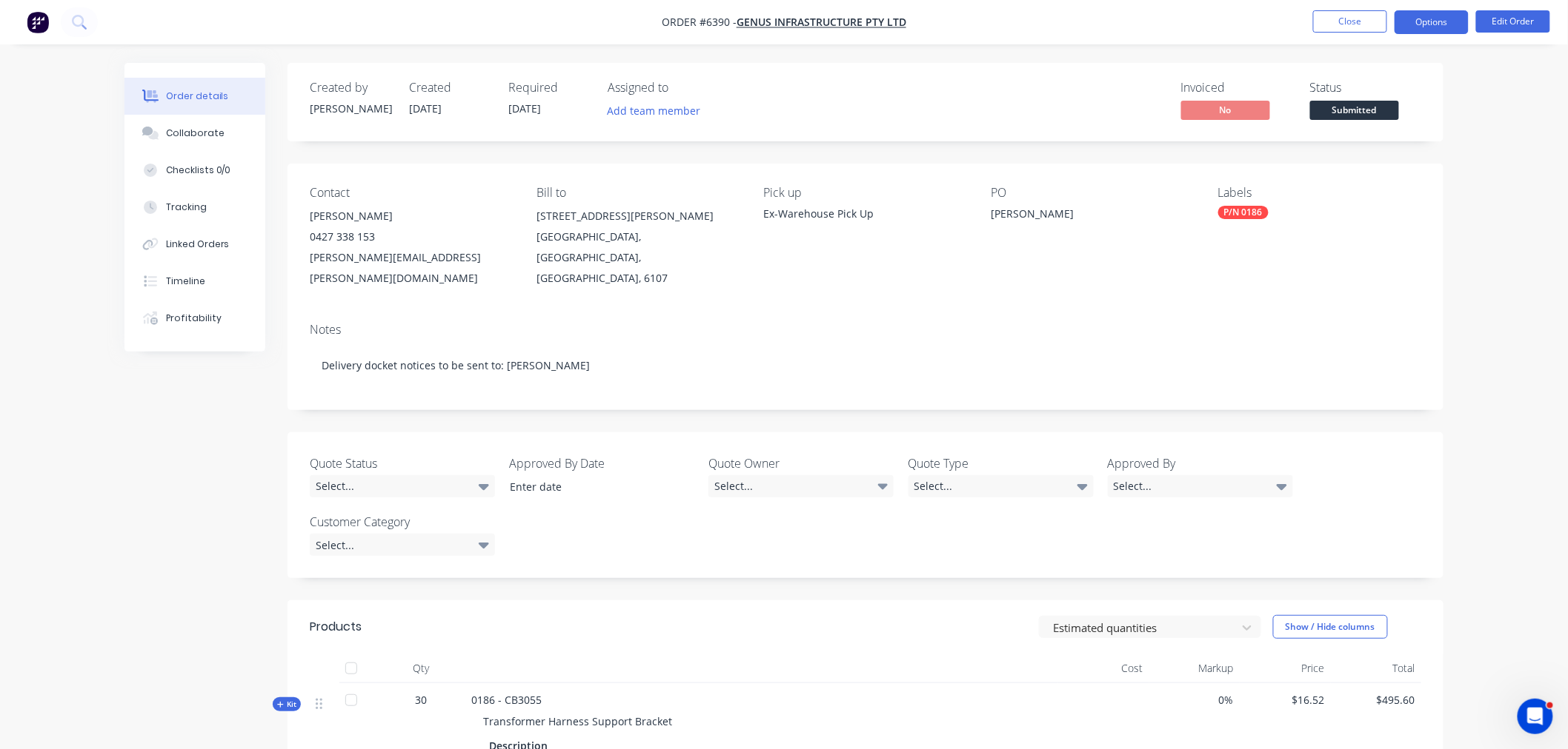
click at [1421, 19] on button "Options" at bounding box center [1431, 22] width 74 height 23
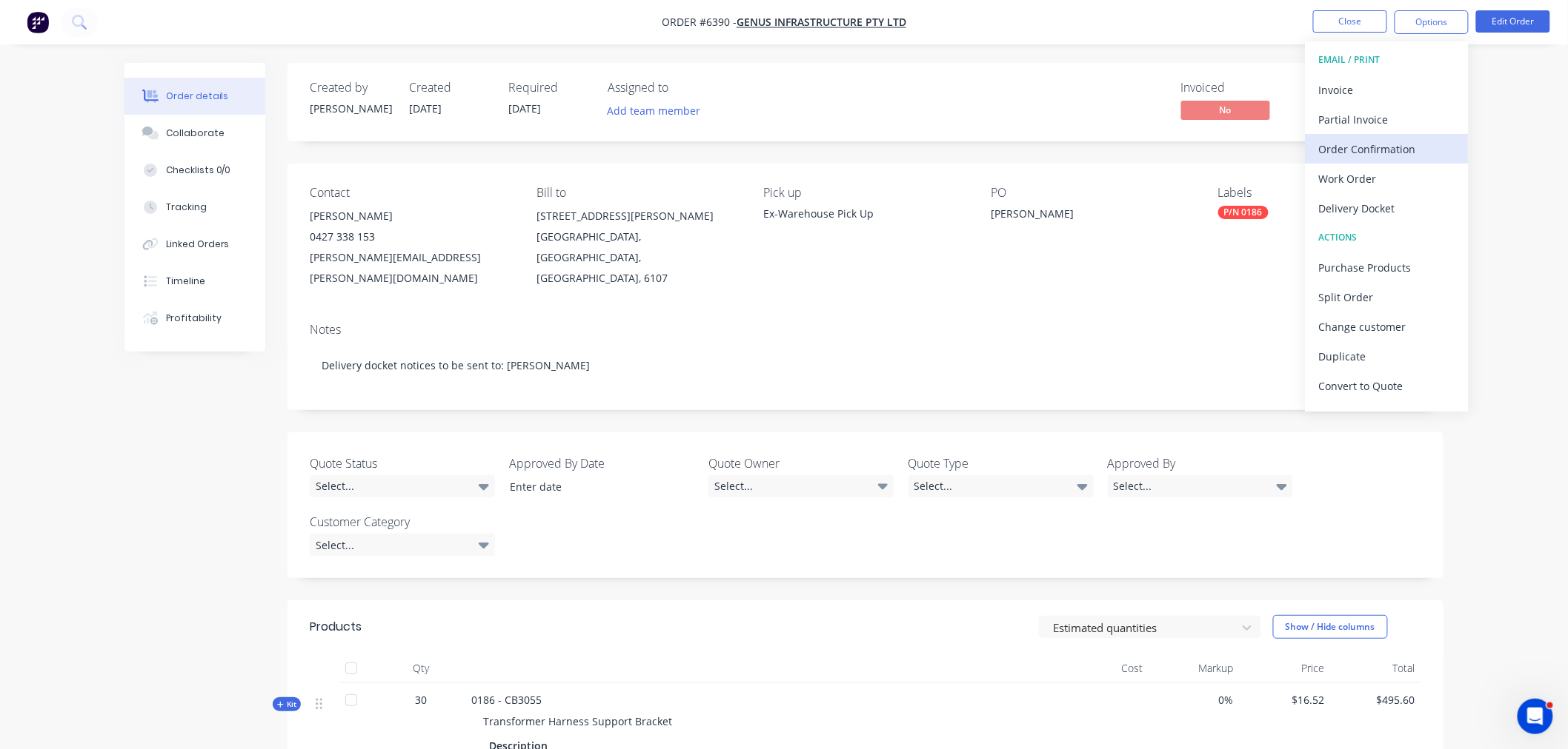
click at [1393, 146] on div "Order Confirmation" at bounding box center [1386, 149] width 136 height 22
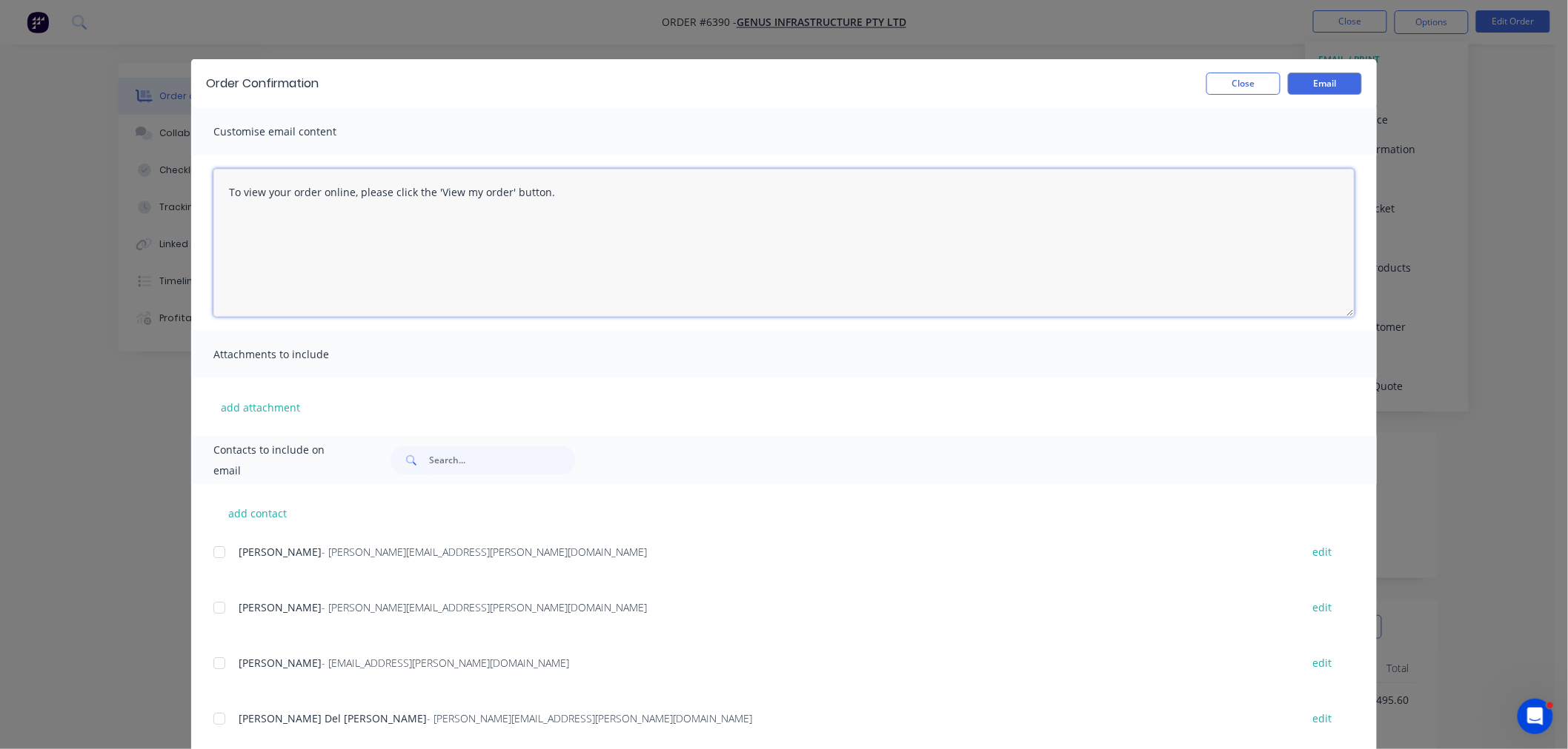
drag, startPoint x: 451, startPoint y: 247, endPoint x: 583, endPoint y: 237, distance: 132.4
click at [456, 249] on textarea "To view your order online, please click the 'View my order' button." at bounding box center [783, 243] width 1141 height 148
drag, startPoint x: 547, startPoint y: 209, endPoint x: -118, endPoint y: 237, distance: 665.6
click at [0, 237] on html "Order #6390 - Genus Infrastructure Pty Ltd Close Options Edit Order Order detai…" at bounding box center [784, 515] width 1568 height 1030
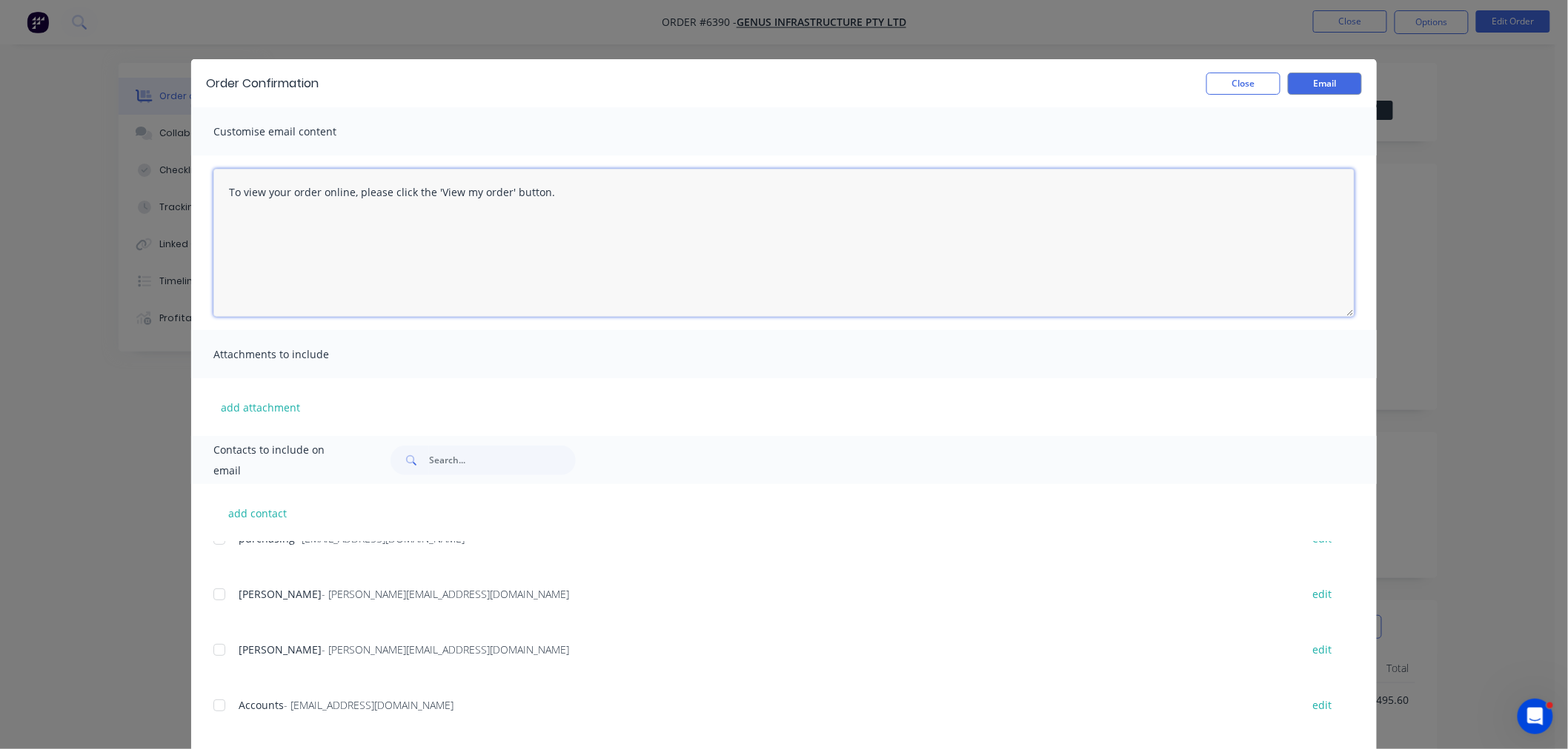
click at [215, 592] on div at bounding box center [219, 595] width 30 height 30
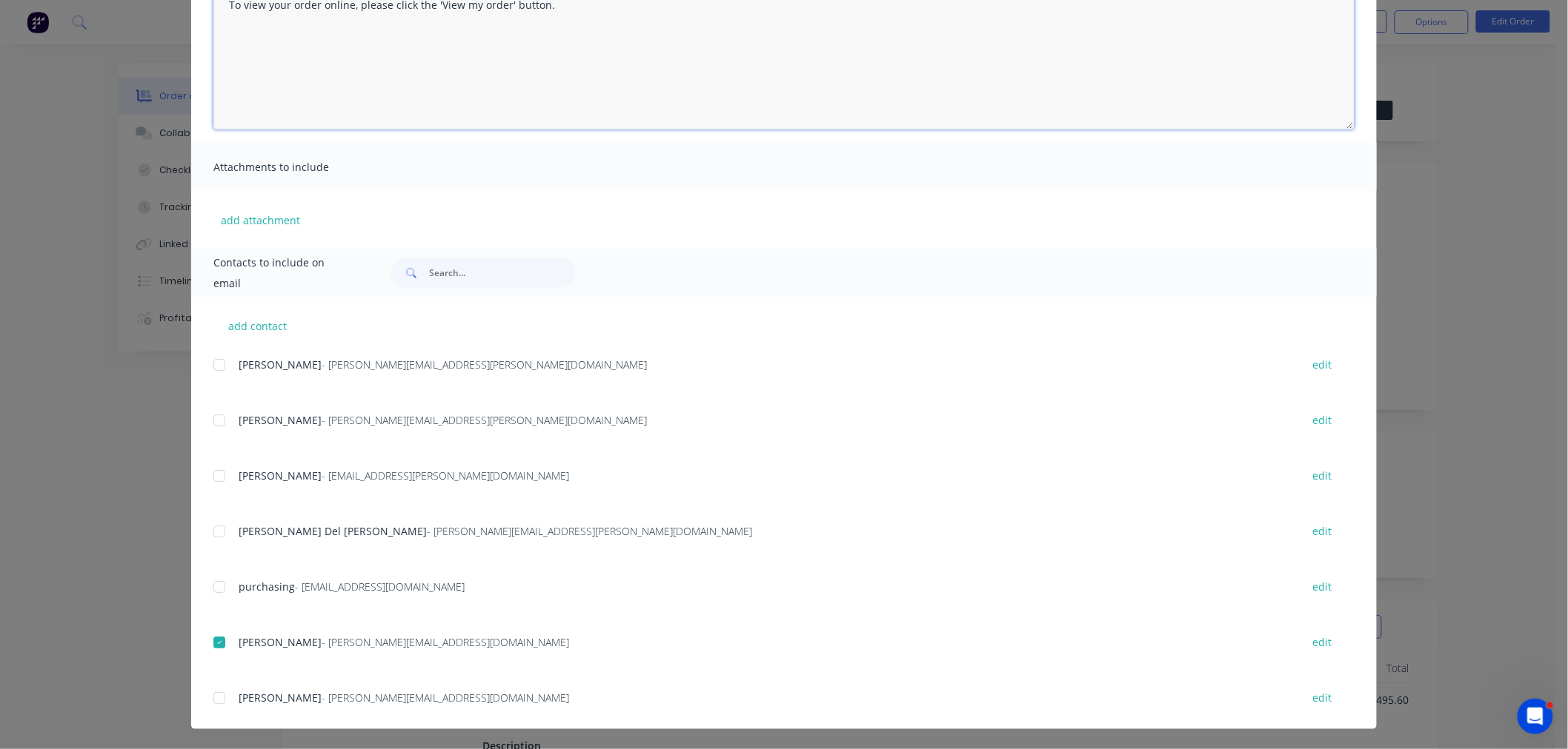
scroll to position [105, 0]
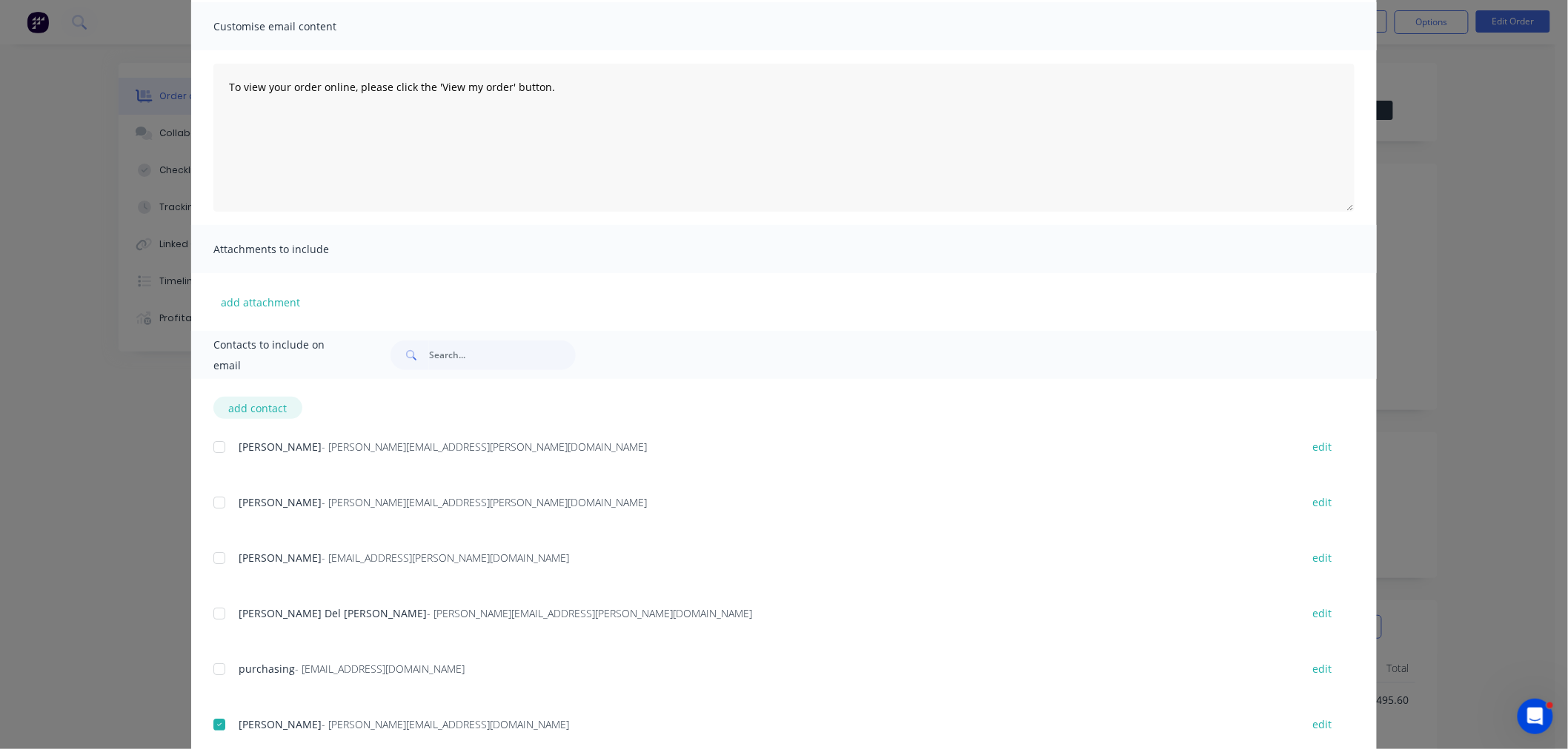
click at [271, 403] on button "add contact" at bounding box center [258, 408] width 89 height 23
select select "AU"
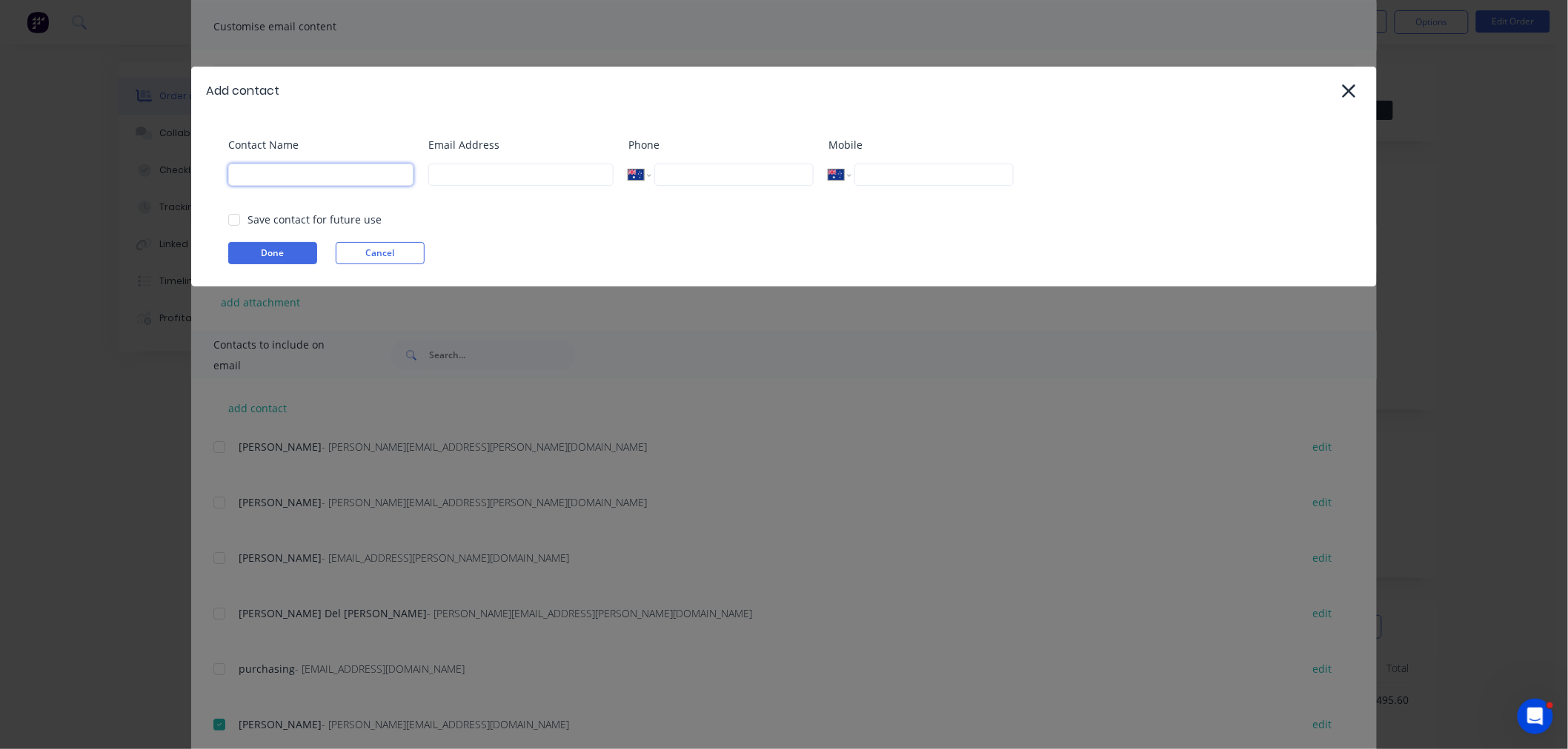
click at [300, 175] on input at bounding box center [320, 175] width 185 height 23
type input "s"
type input "Stores"
click at [492, 172] on input at bounding box center [521, 175] width 185 height 23
click at [233, 220] on div at bounding box center [233, 220] width 30 height 30
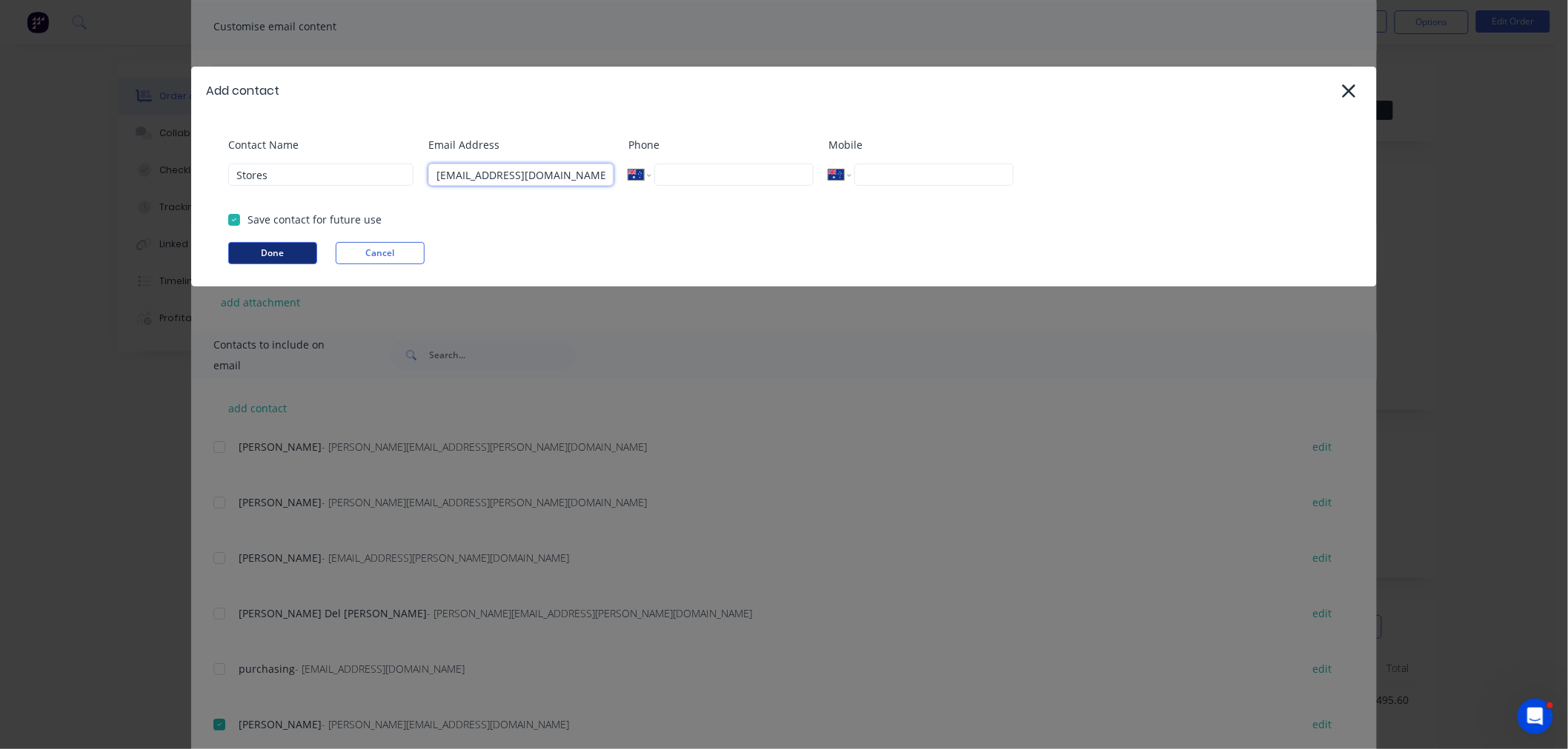
type input "[EMAIL_ADDRESS][DOMAIN_NAME]"
click at [262, 248] on button "Done" at bounding box center [272, 253] width 89 height 23
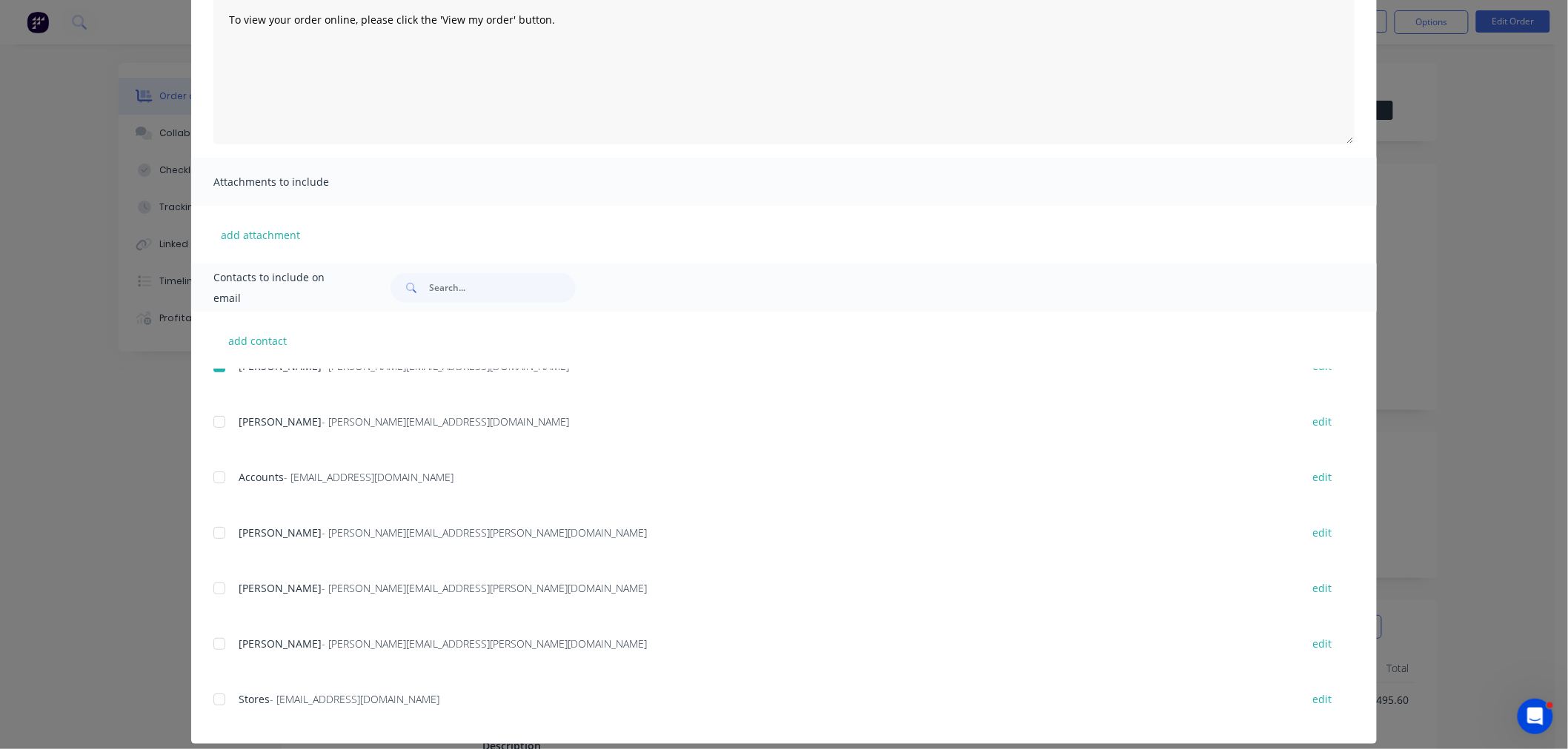
scroll to position [187, 0]
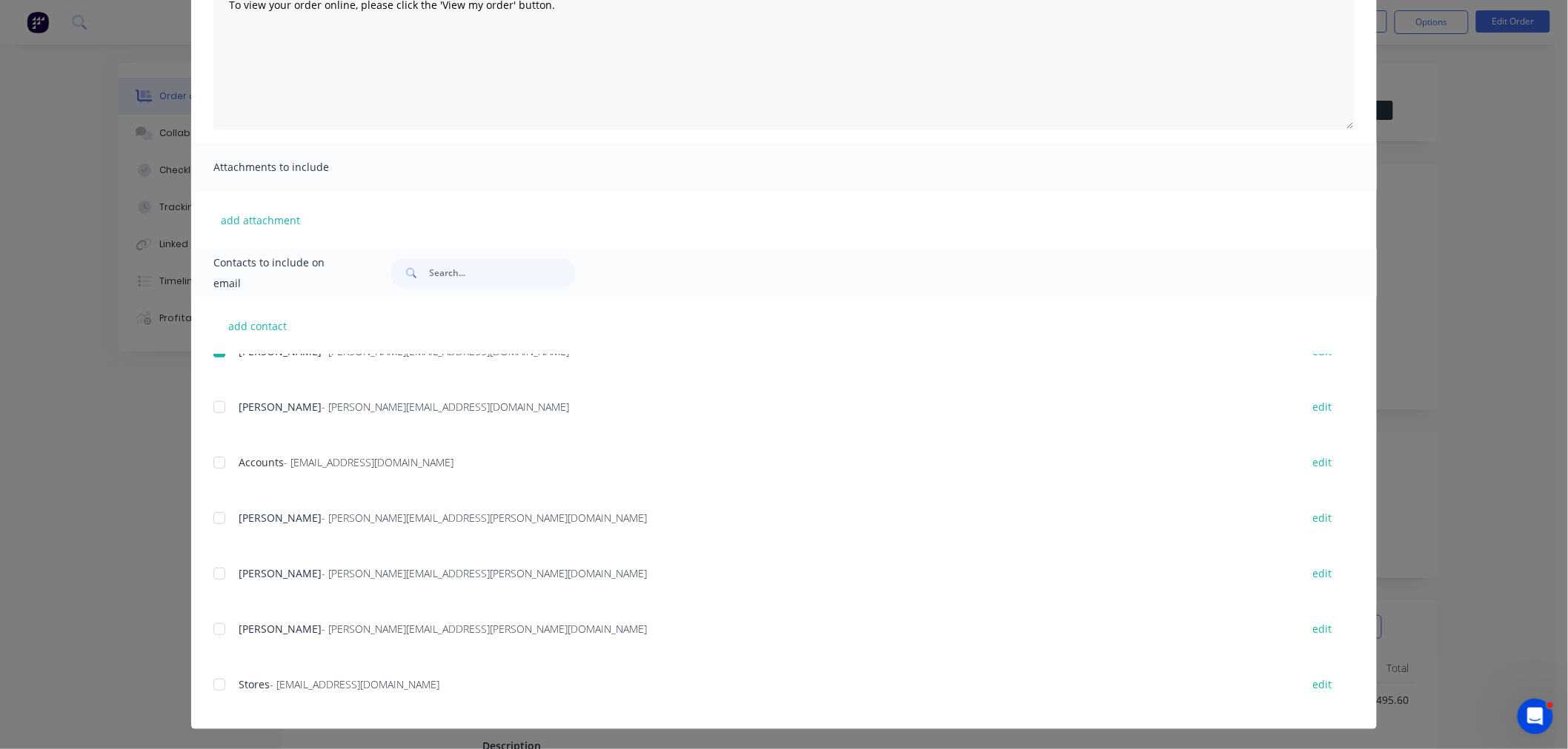
click at [209, 684] on div at bounding box center [219, 685] width 30 height 30
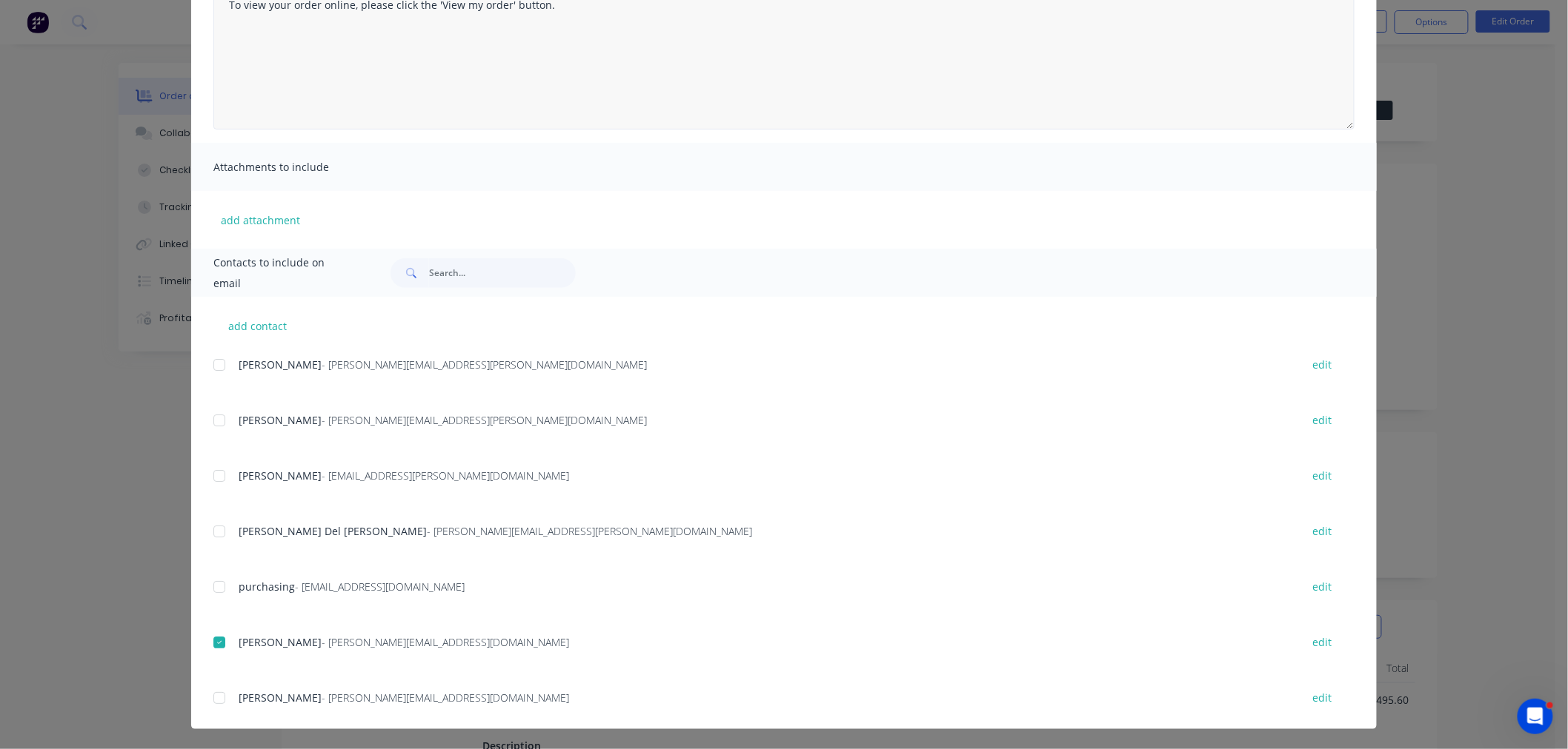
scroll to position [0, 0]
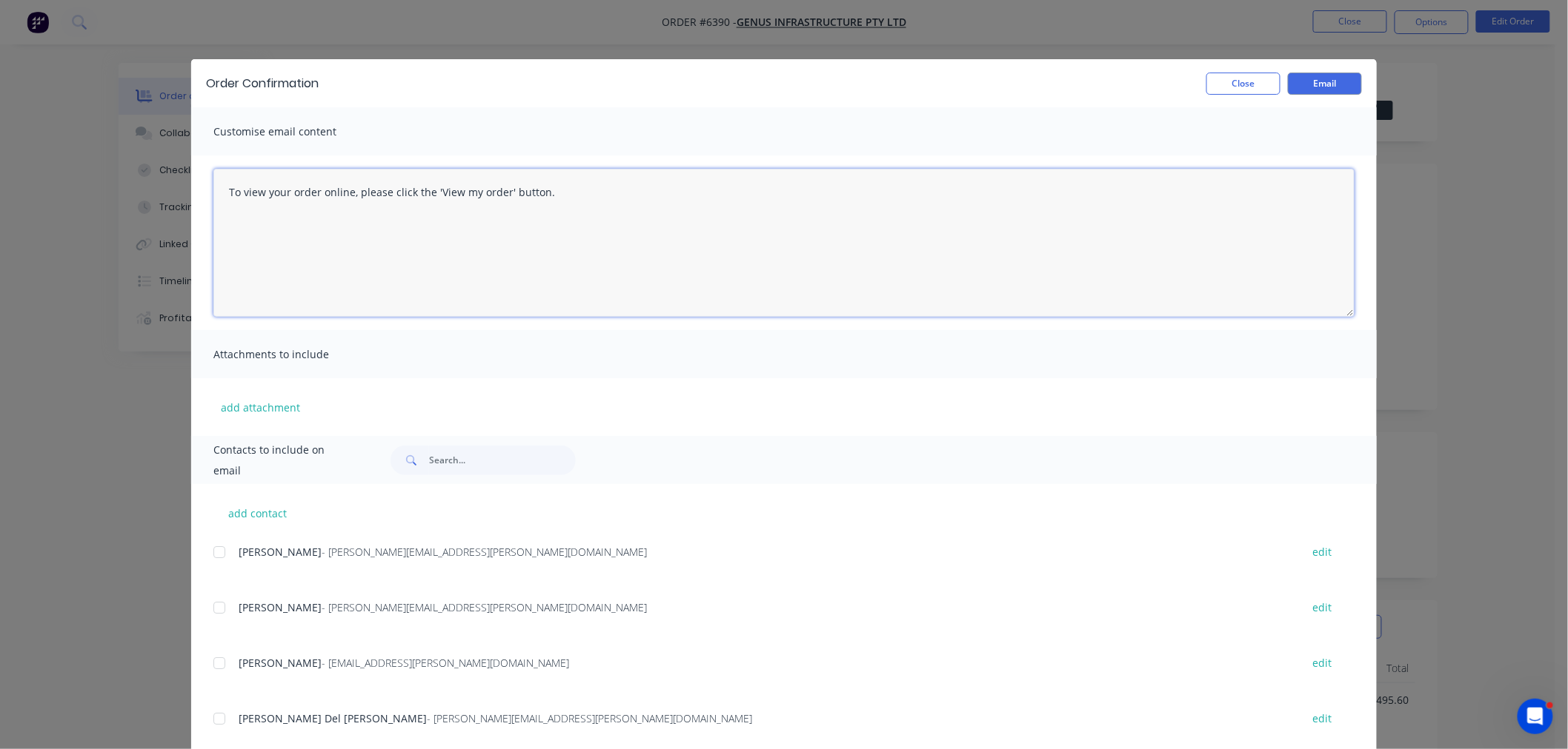
click at [563, 190] on textarea "To view your order online, please click the 'View my order' button." at bounding box center [783, 243] width 1141 height 148
drag, startPoint x: 569, startPoint y: 187, endPoint x: 181, endPoint y: 220, distance: 389.4
click at [181, 220] on div "Order Confirmation Close Email Customise email content To view your order onlin…" at bounding box center [784, 374] width 1568 height 749
drag, startPoint x: 586, startPoint y: 220, endPoint x: 593, endPoint y: 270, distance: 50.5
click at [585, 222] on textarea "Hi SK, As discussed, please see above an order entered for Genus, they will be …" at bounding box center [783, 243] width 1141 height 148
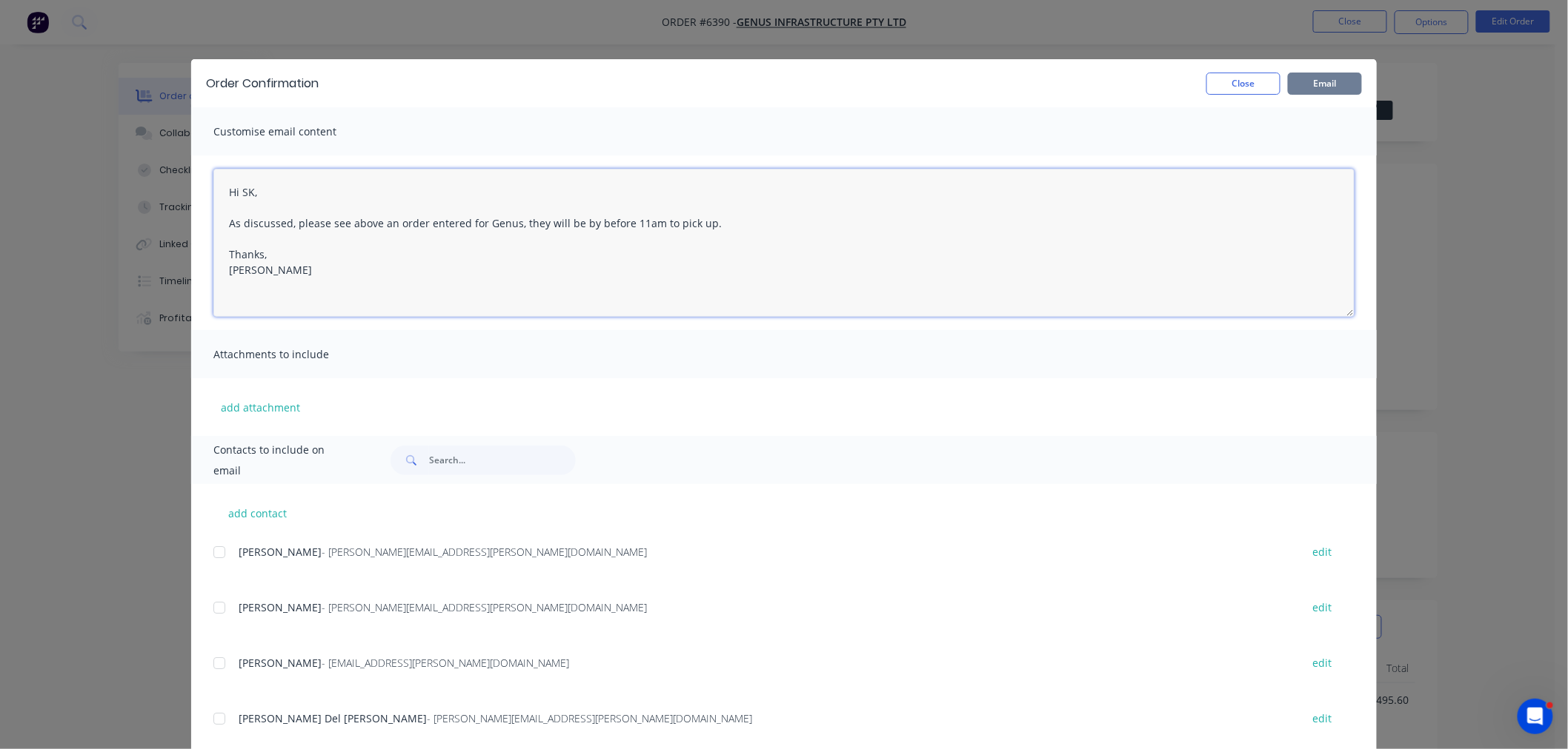
type textarea "Hi SK, As discussed, please see above an order entered for Genus, they will be …"
drag, startPoint x: 1322, startPoint y: 79, endPoint x: 1318, endPoint y: 101, distance: 22.4
click at [1322, 80] on button "Email" at bounding box center [1325, 84] width 74 height 23
click at [1234, 87] on button "Close" at bounding box center [1243, 84] width 74 height 23
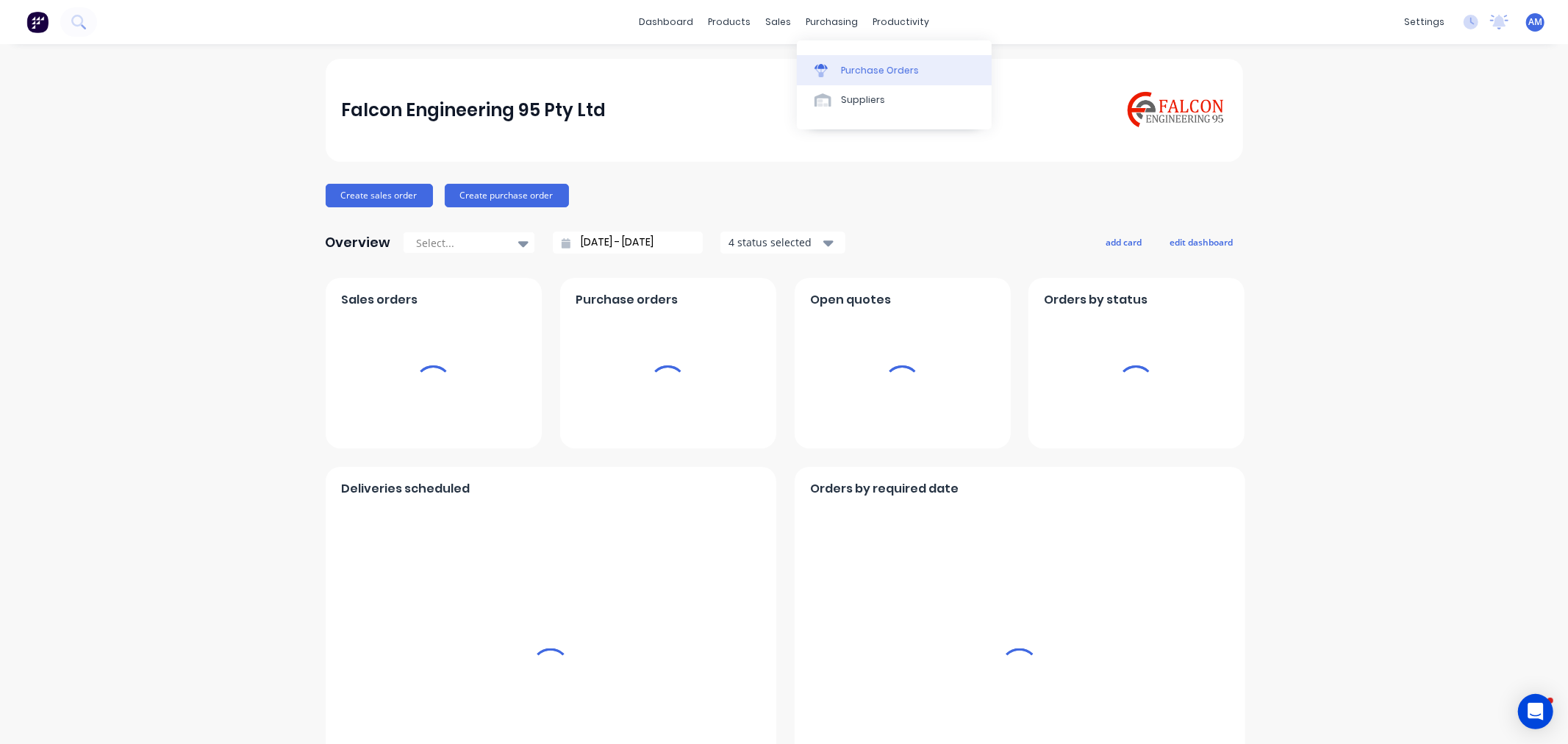
click at [873, 70] on div "Purchase Orders" at bounding box center [880, 70] width 78 height 14
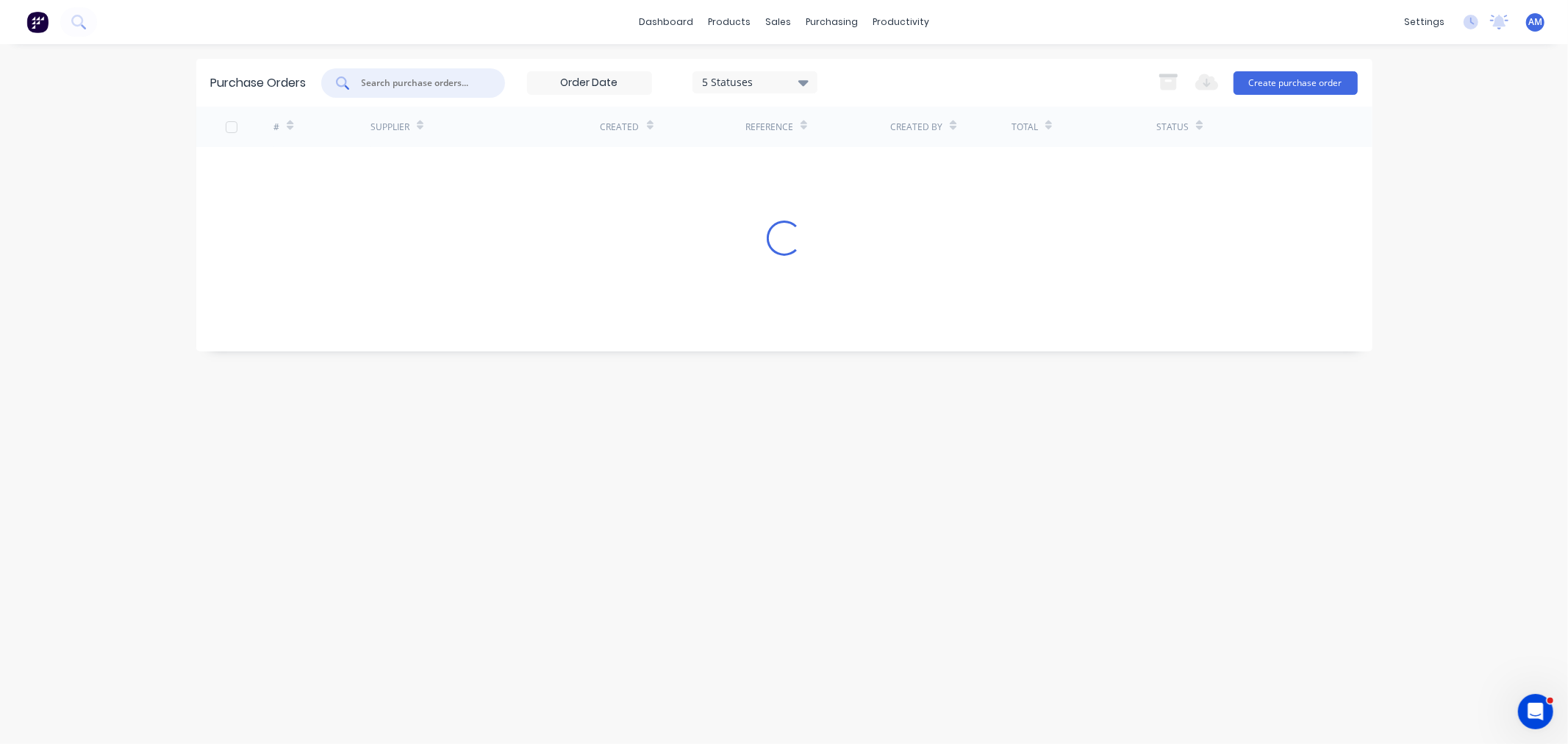
click at [420, 90] on input "text" at bounding box center [421, 83] width 122 height 14
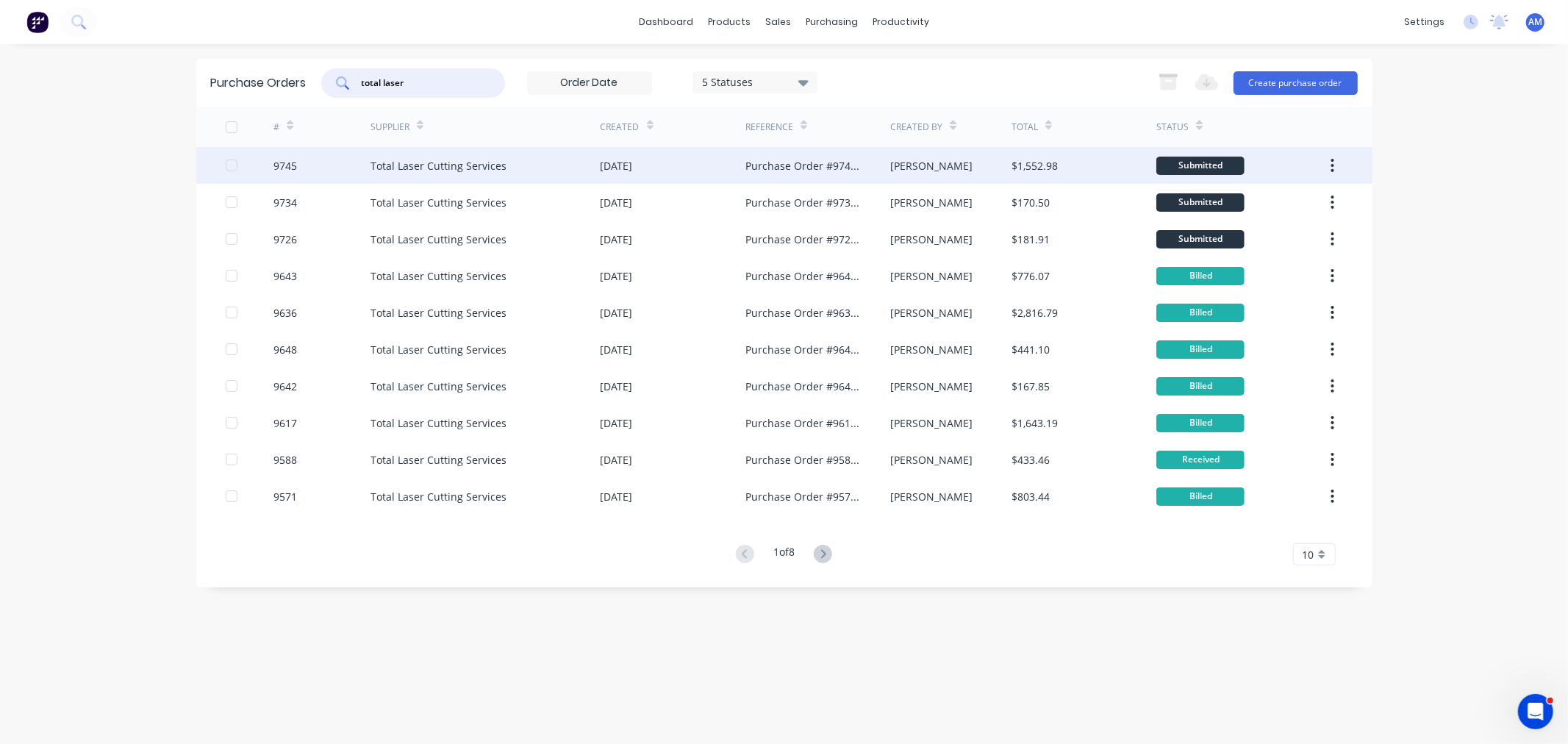
type input "total laser"
click at [341, 165] on div "9745" at bounding box center [321, 165] width 97 height 37
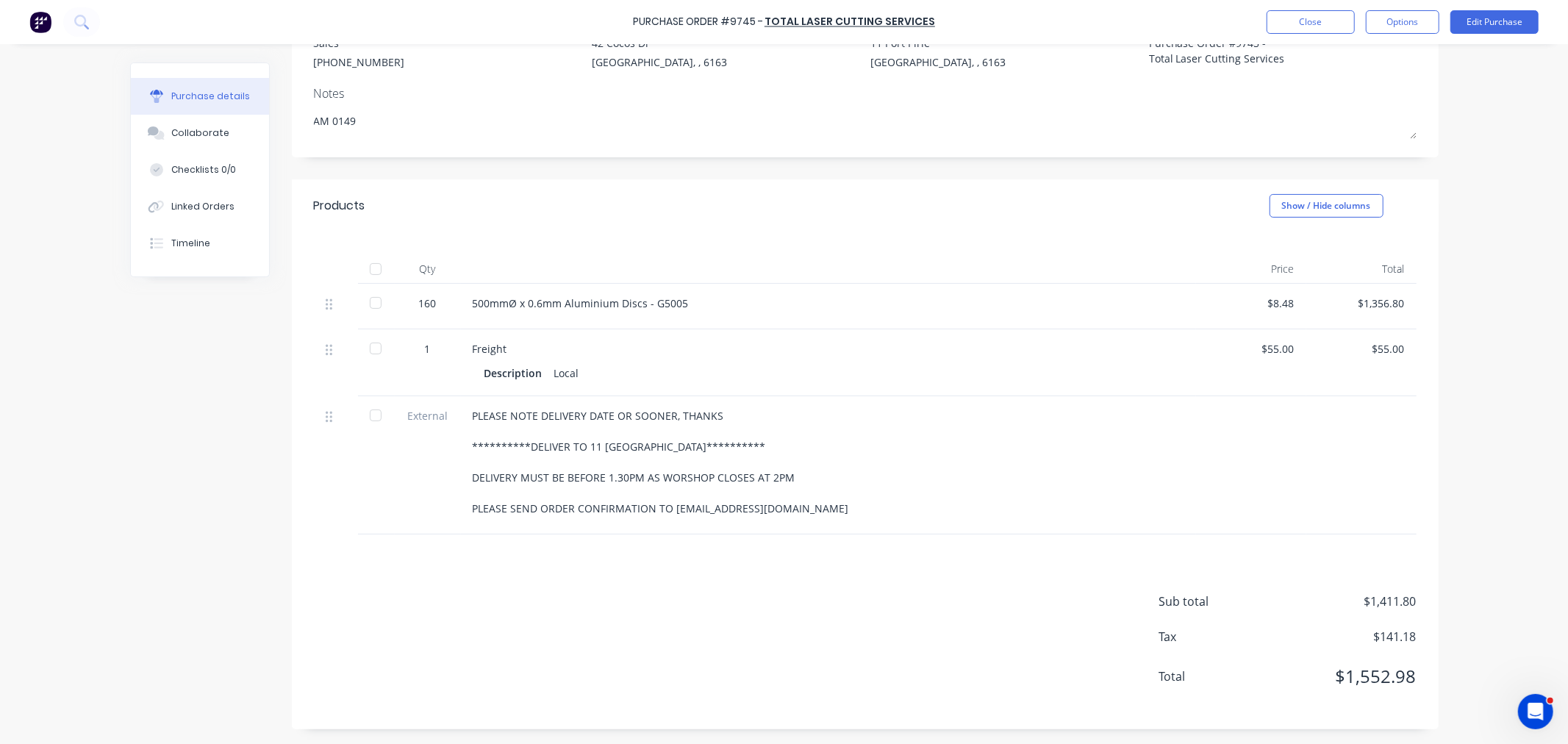
scroll to position [164, 0]
click at [1507, 22] on button "Edit Purchase" at bounding box center [1495, 22] width 88 height 23
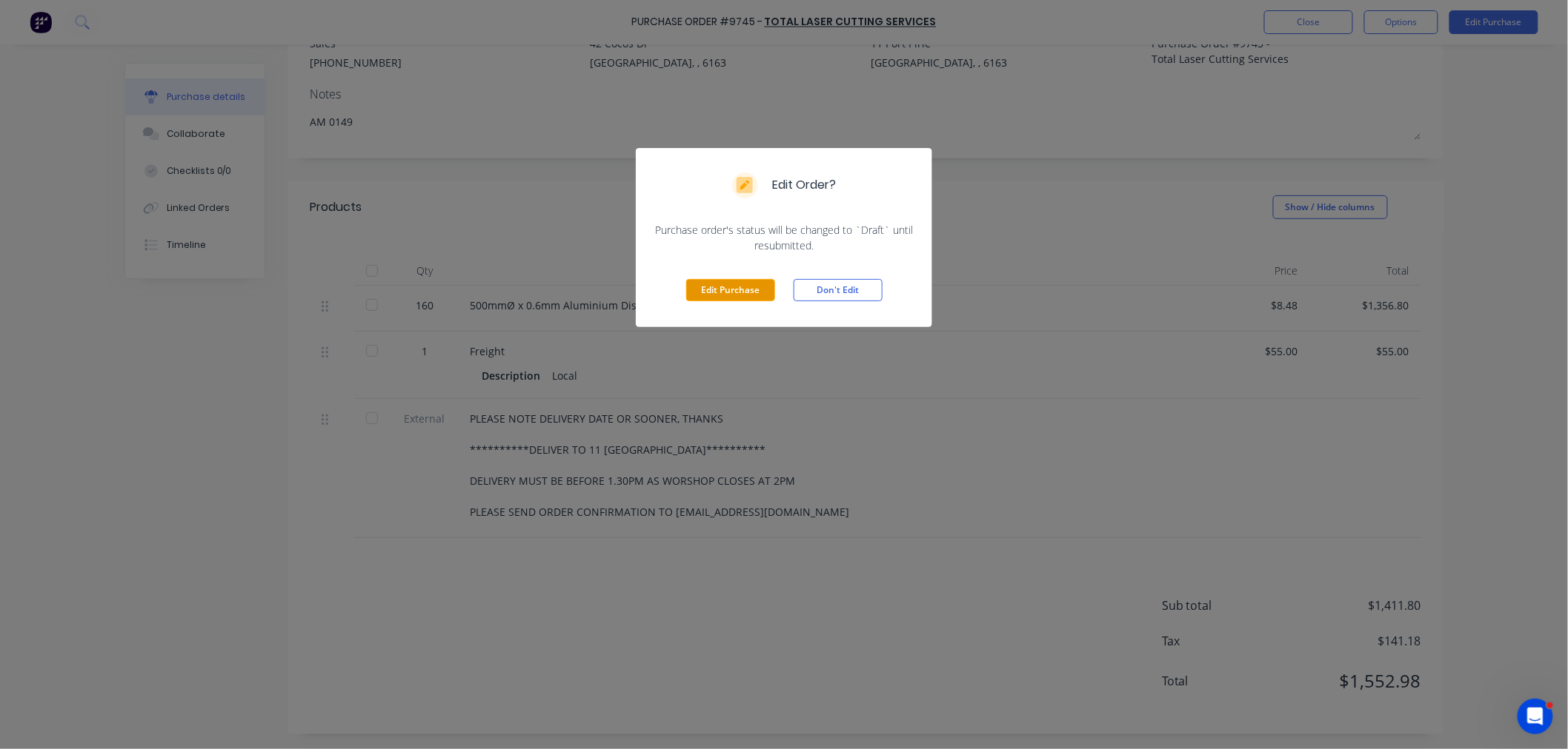
click at [753, 282] on button "Edit Purchase" at bounding box center [730, 290] width 89 height 23
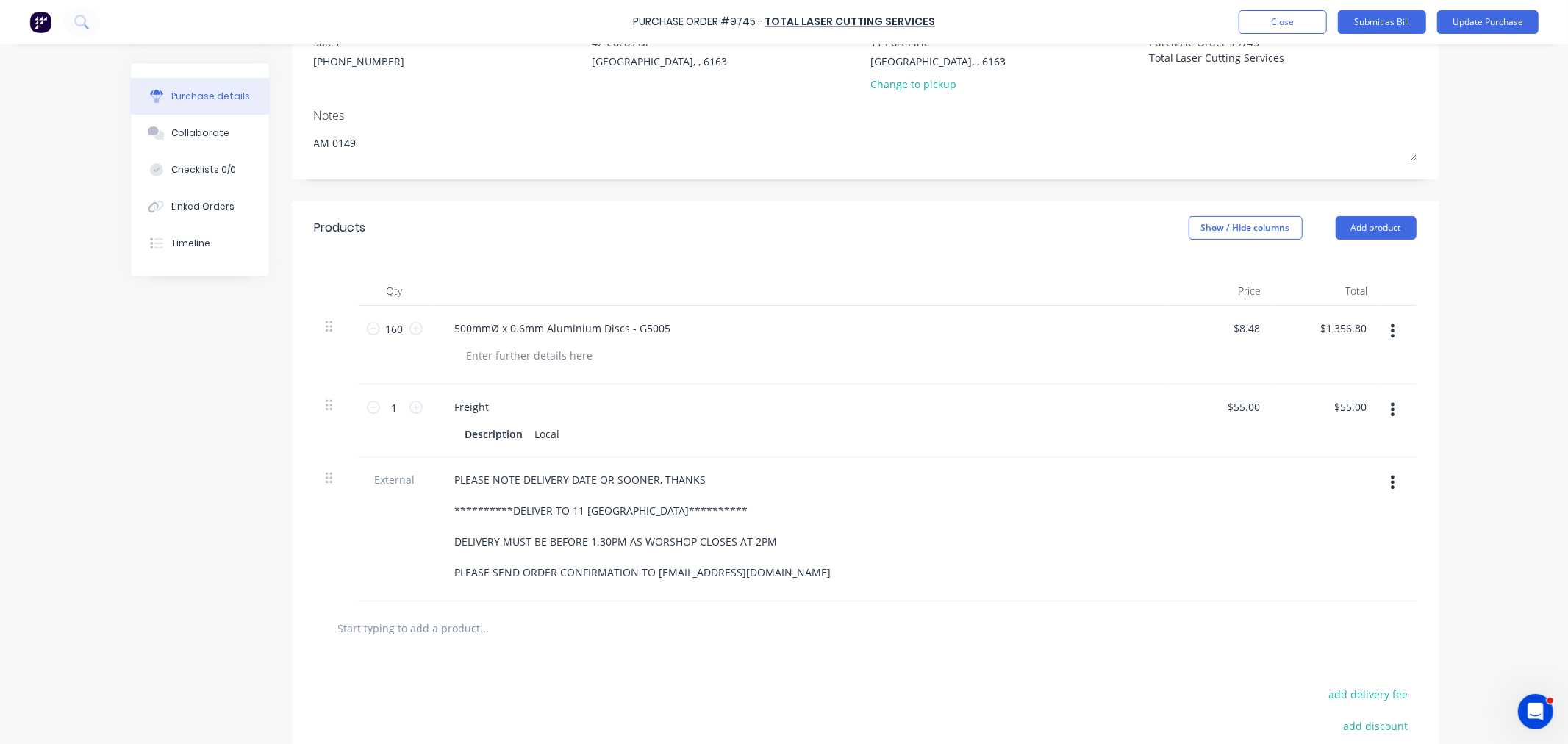
click at [459, 643] on input "text" at bounding box center [484, 628] width 294 height 30
type textarea "x"
type input "0"
type textarea "x"
type input "05"
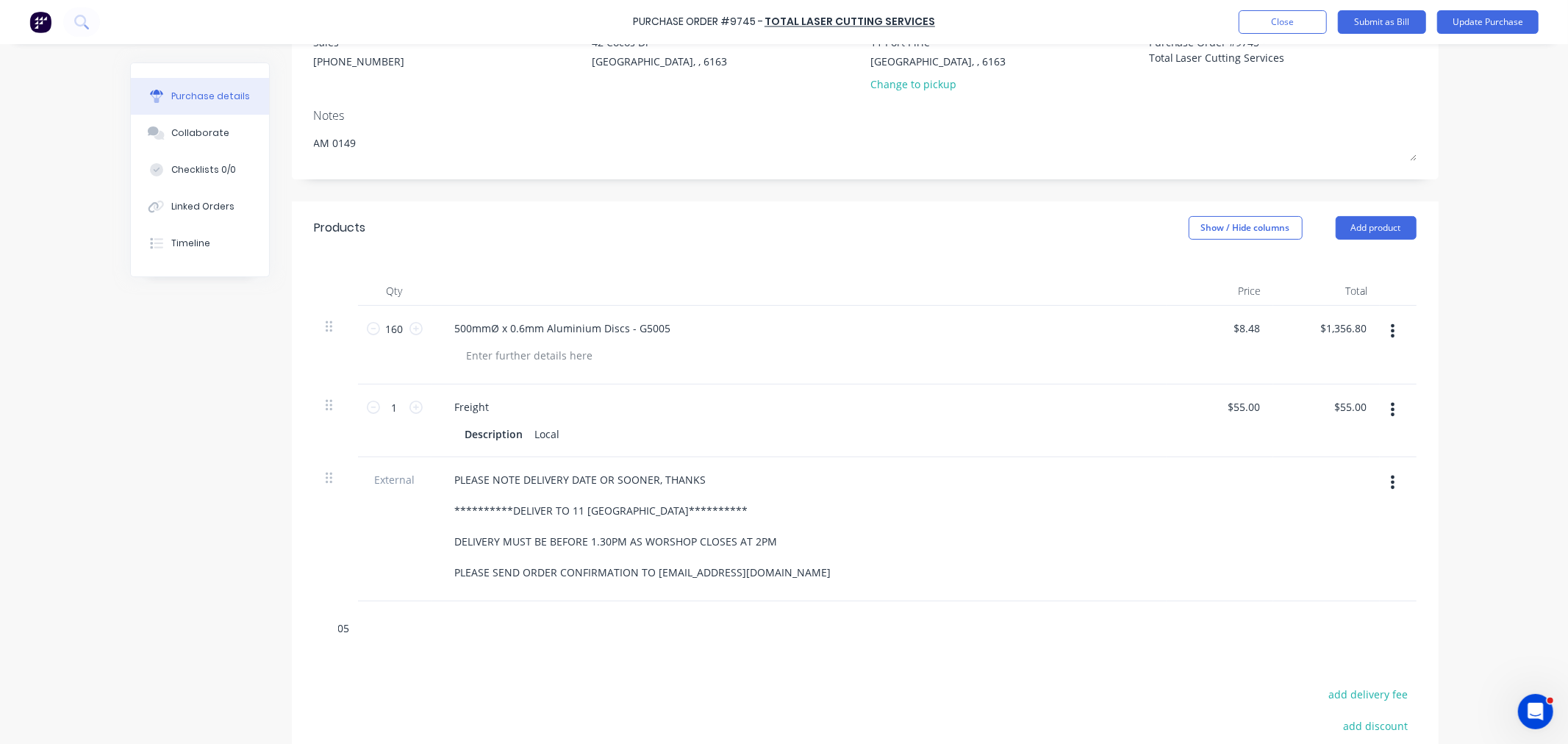
type textarea "x"
type input "053"
type textarea "x"
type input "0537"
type textarea "x"
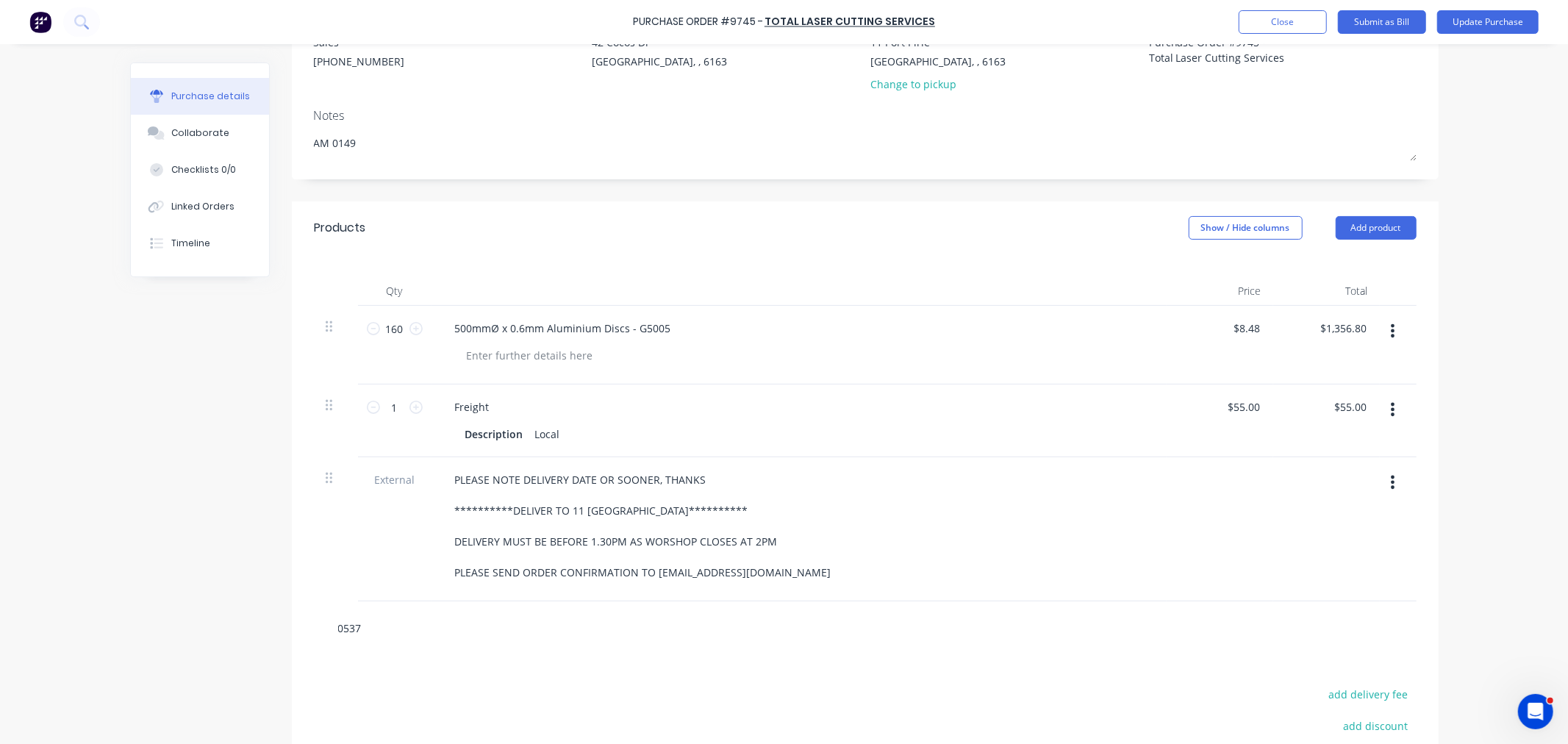
type input "0537-"
type textarea "x"
type input "0537-0"
type textarea "x"
type input "0537-01"
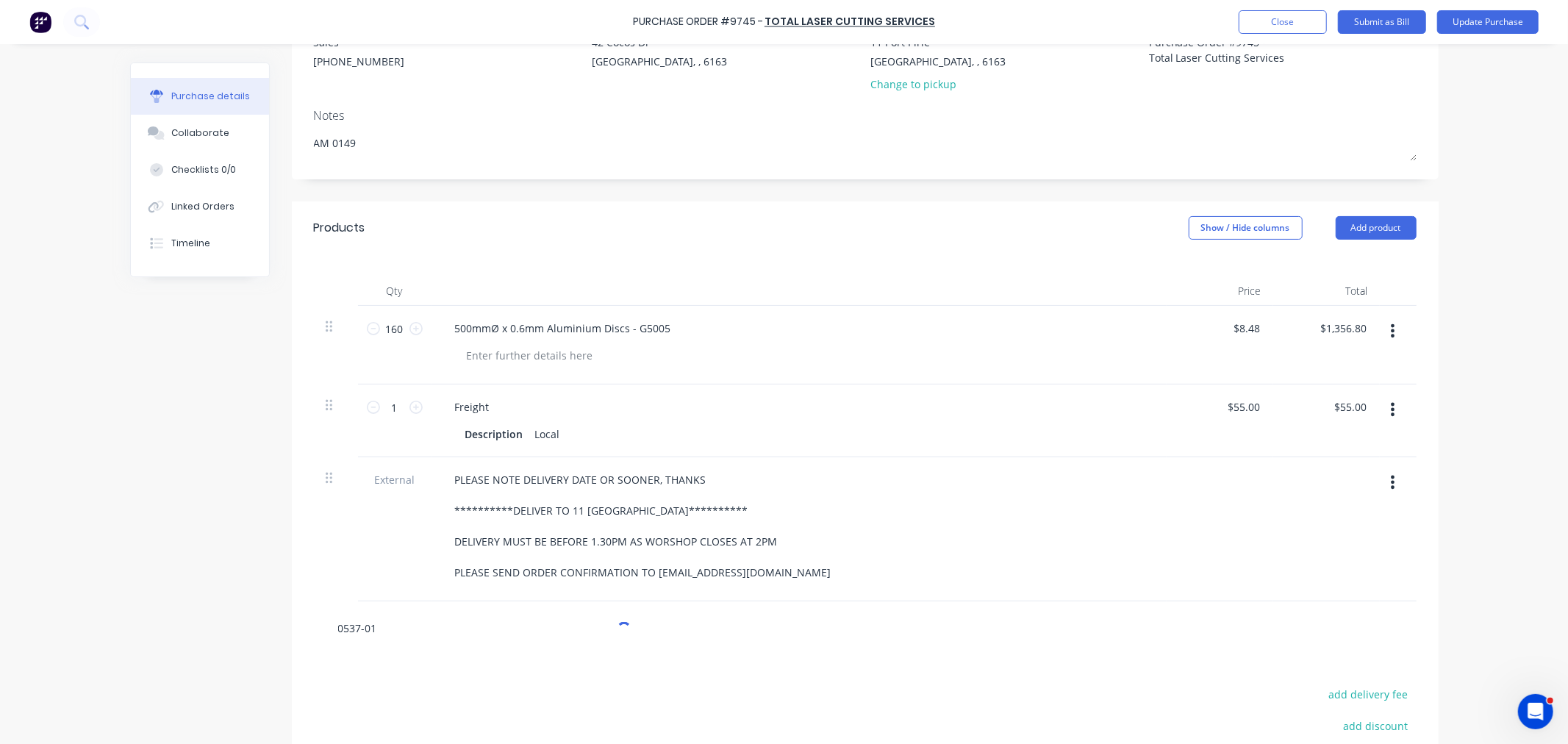
type textarea "x"
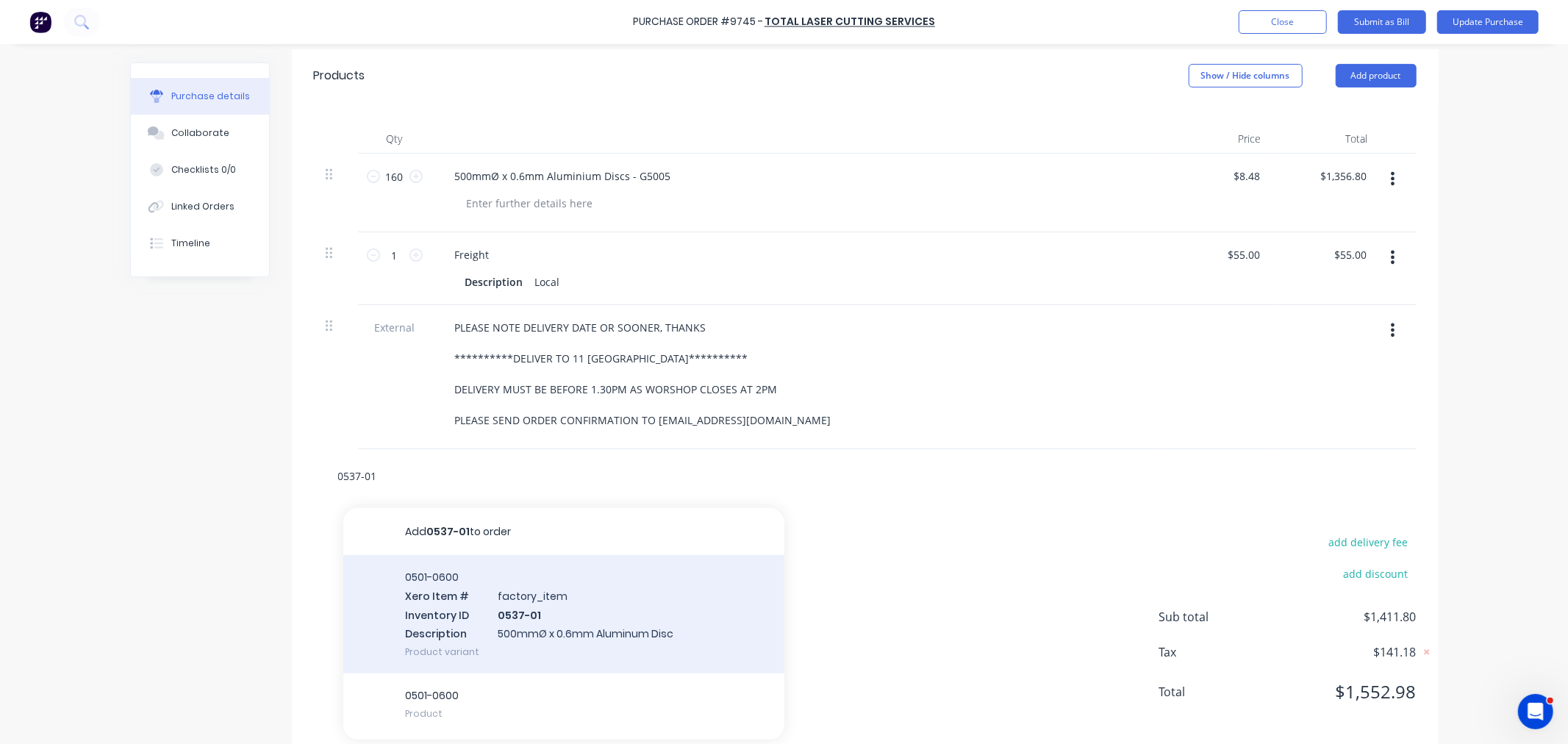
scroll to position [328, 0]
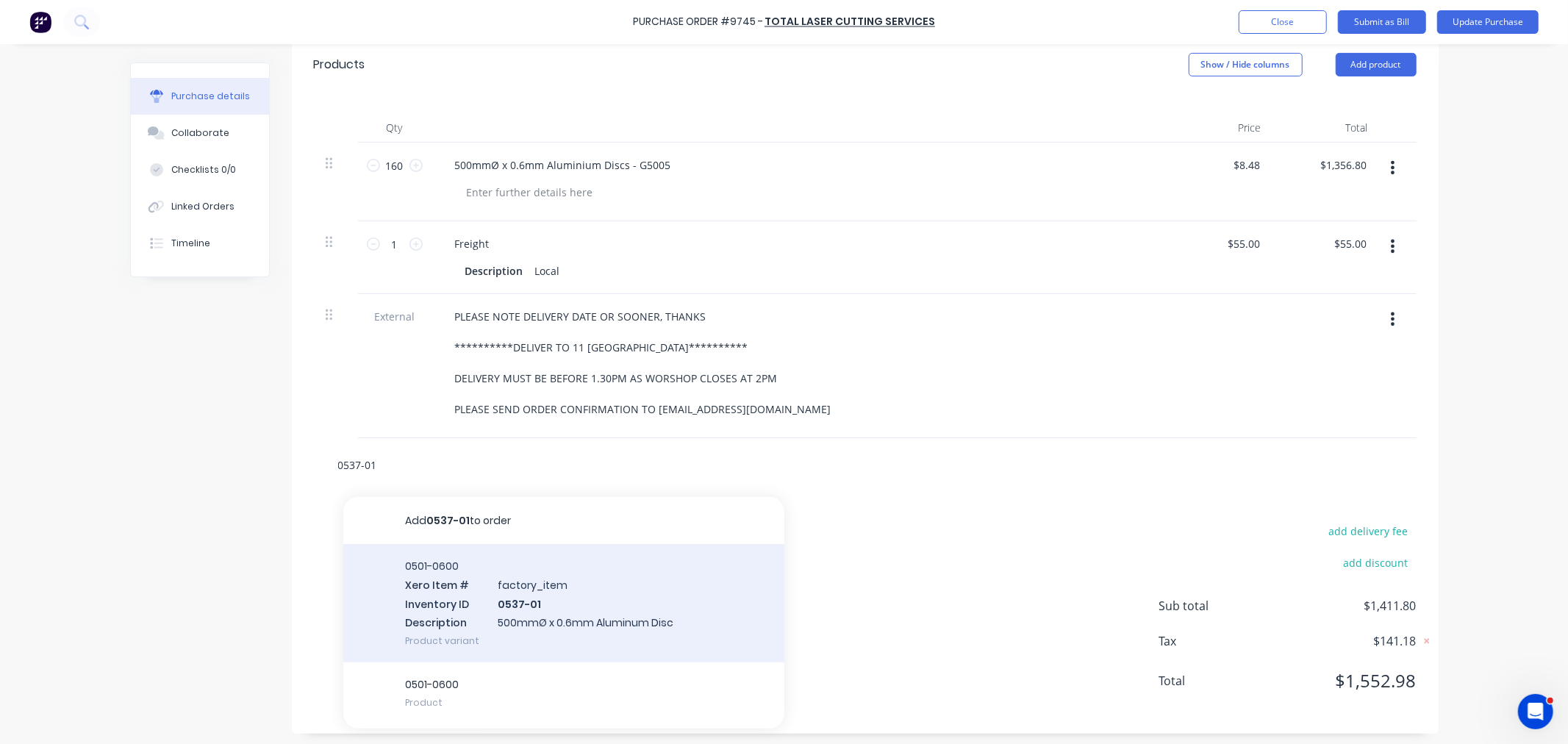
type input "0537-01"
click at [507, 621] on div "0501-0600 Xero Item # factory_item Inventory ID 0537-01 Description 500mmØ x 0.…" at bounding box center [564, 603] width 441 height 118
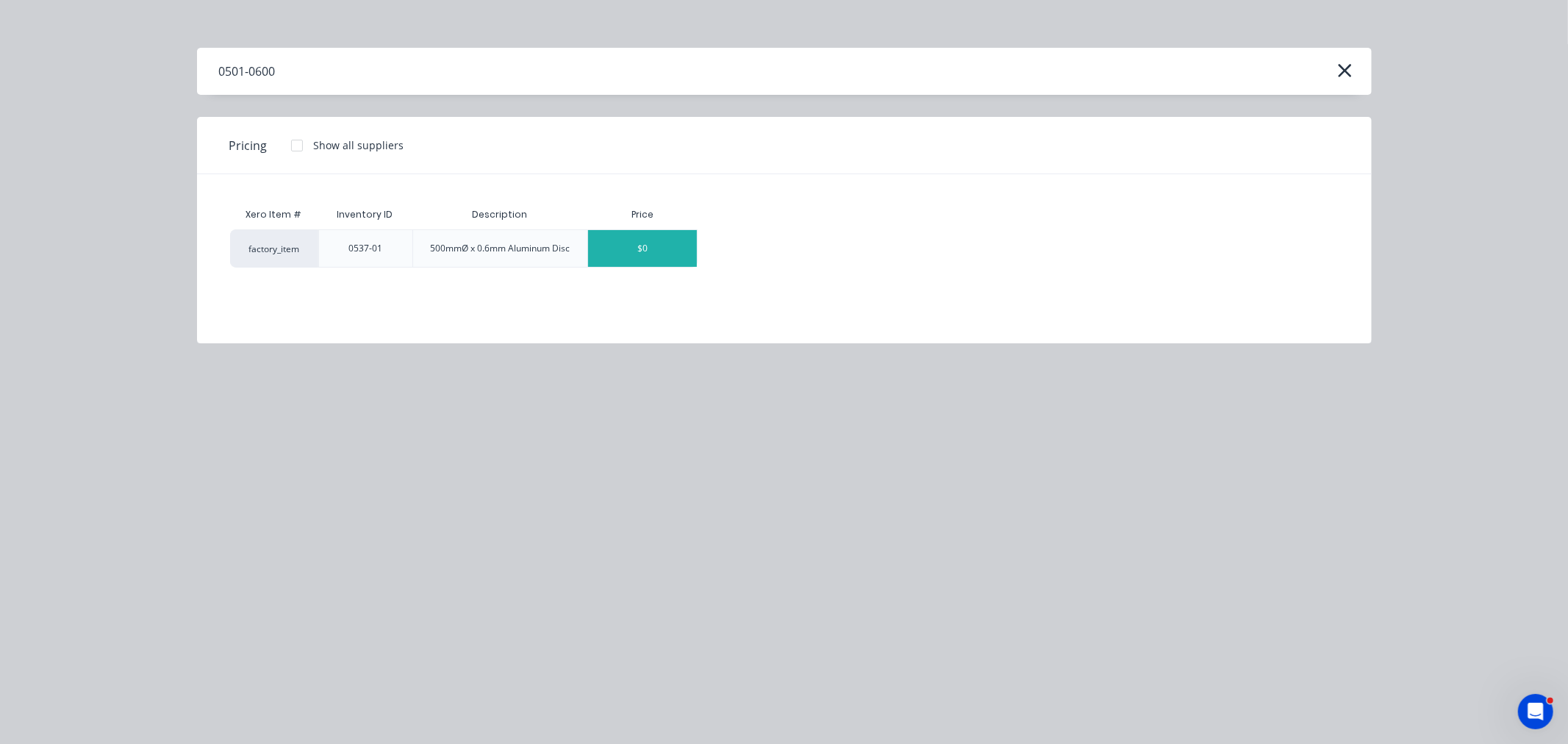
click at [636, 249] on div "$0" at bounding box center [642, 249] width 109 height 37
type textarea "x"
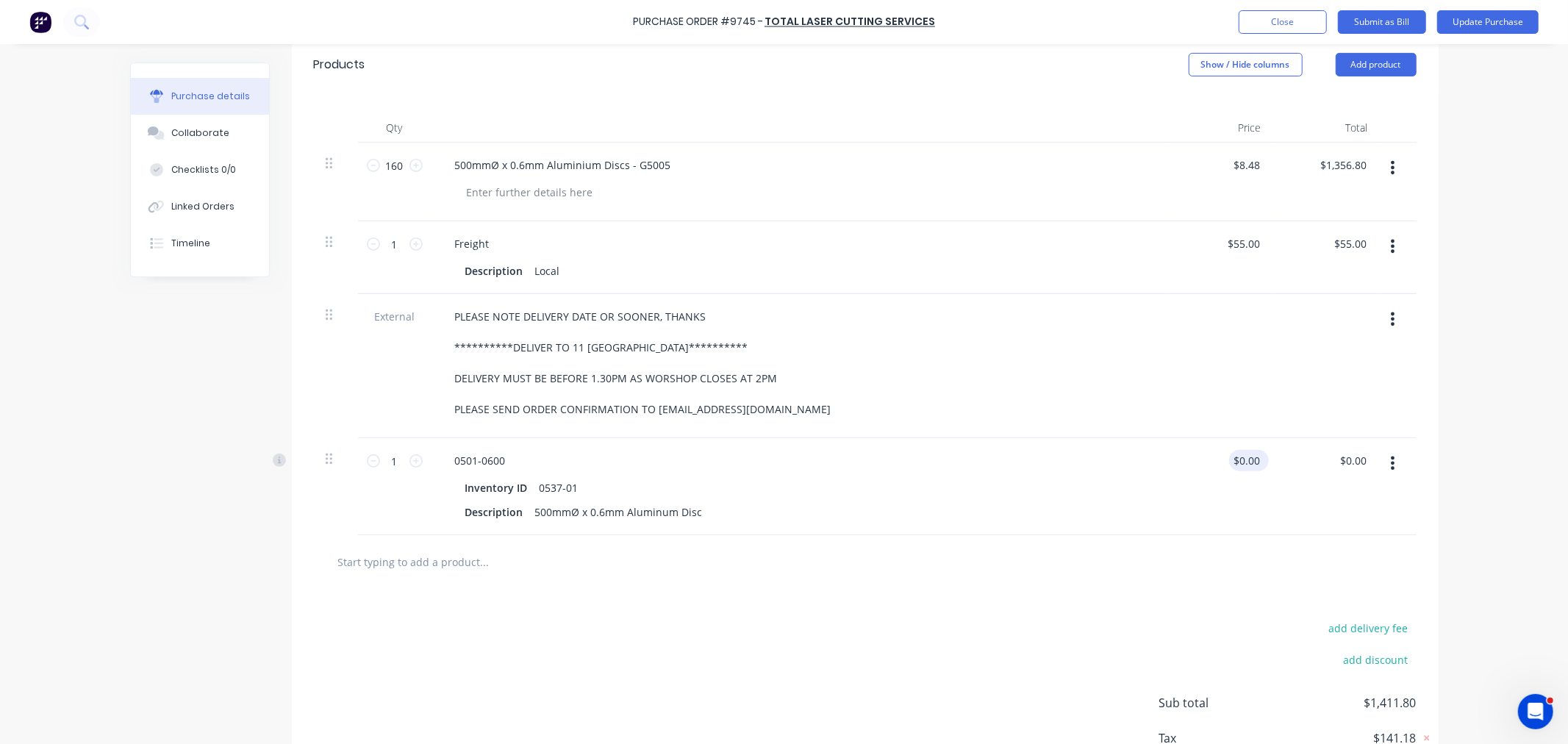
type textarea "x"
drag, startPoint x: 1240, startPoint y: 466, endPoint x: 1240, endPoint y: 474, distance: 8.0
click at [1240, 467] on input "0.00" at bounding box center [1246, 460] width 34 height 22
type input "8.48"
type textarea "x"
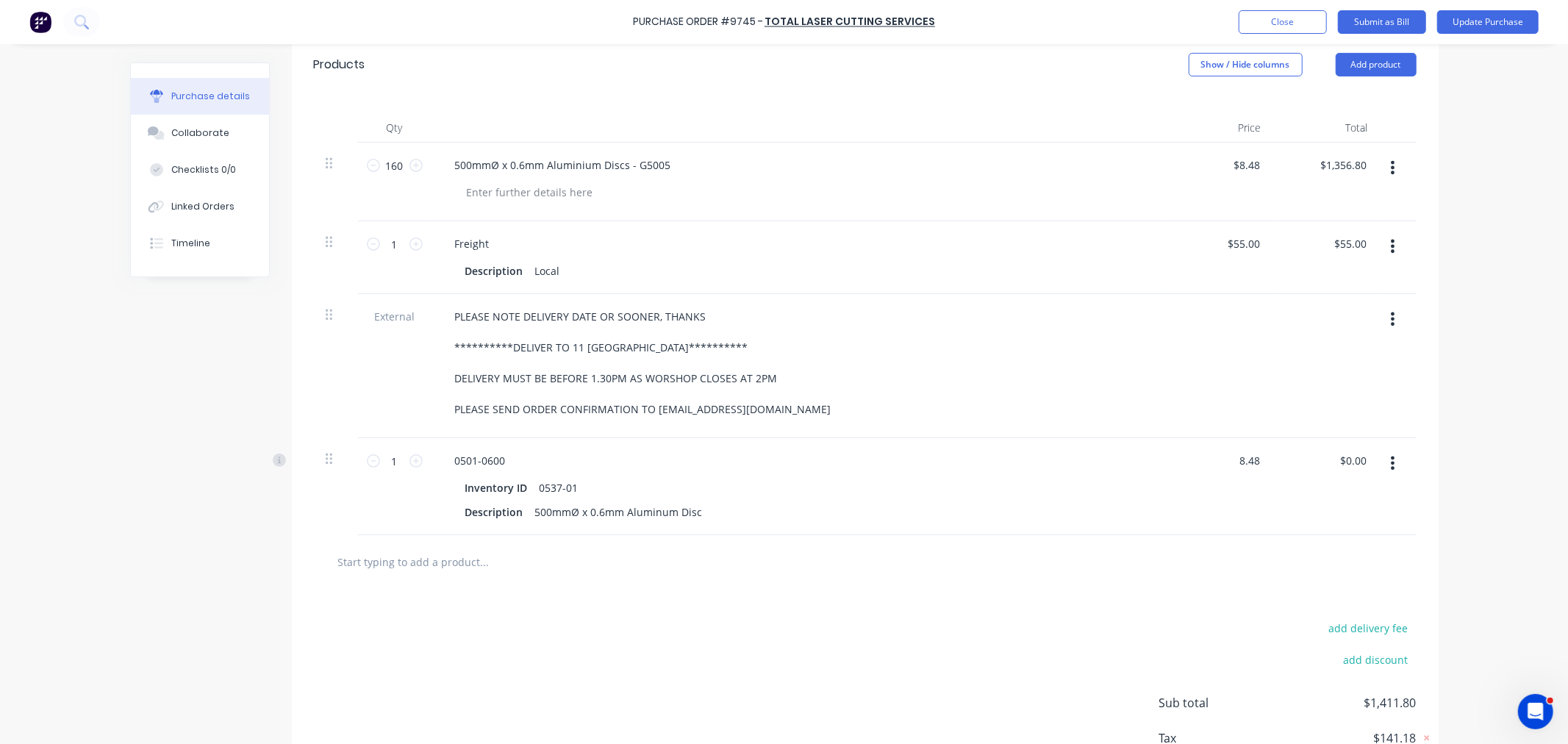
type input "$8.48"
type input "8.48"
type textarea "x"
type input "$8.48"
click at [397, 460] on input "1" at bounding box center [395, 461] width 30 height 22
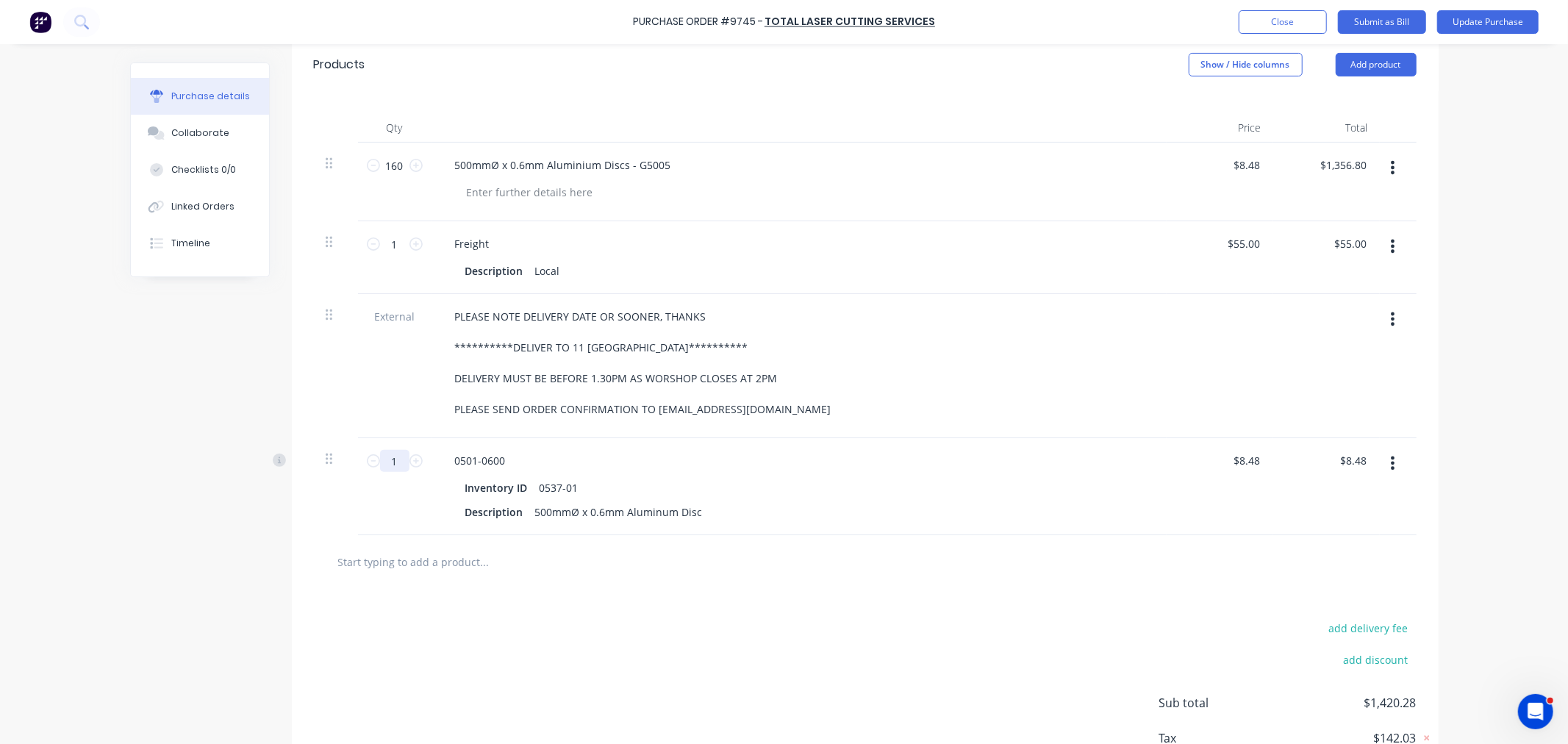
type textarea "x"
type input "16"
type input "$135.68"
type textarea "x"
type input "160"
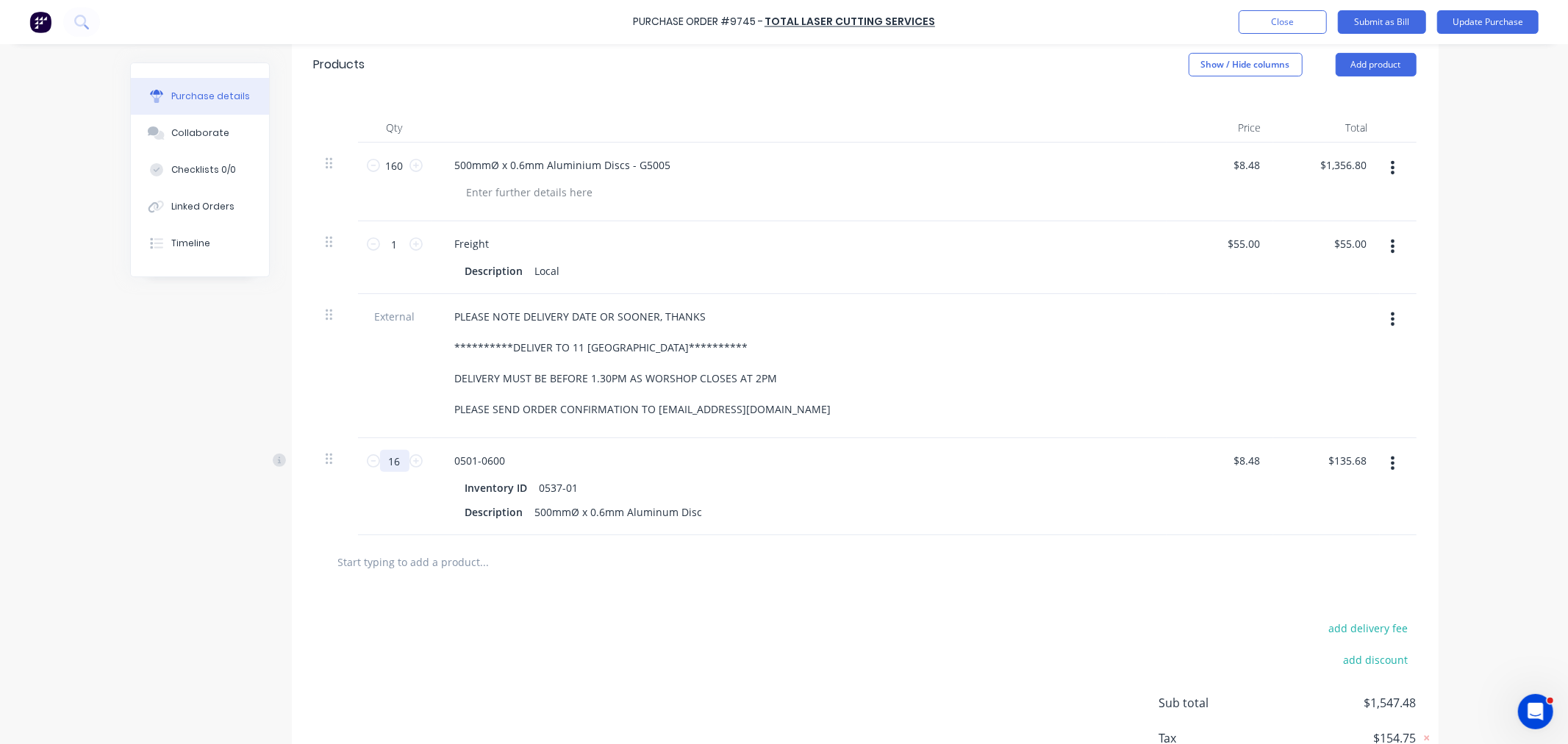
type input "$1,356.80"
type textarea "x"
type input "160"
click at [695, 585] on div at bounding box center [865, 562] width 1103 height 54
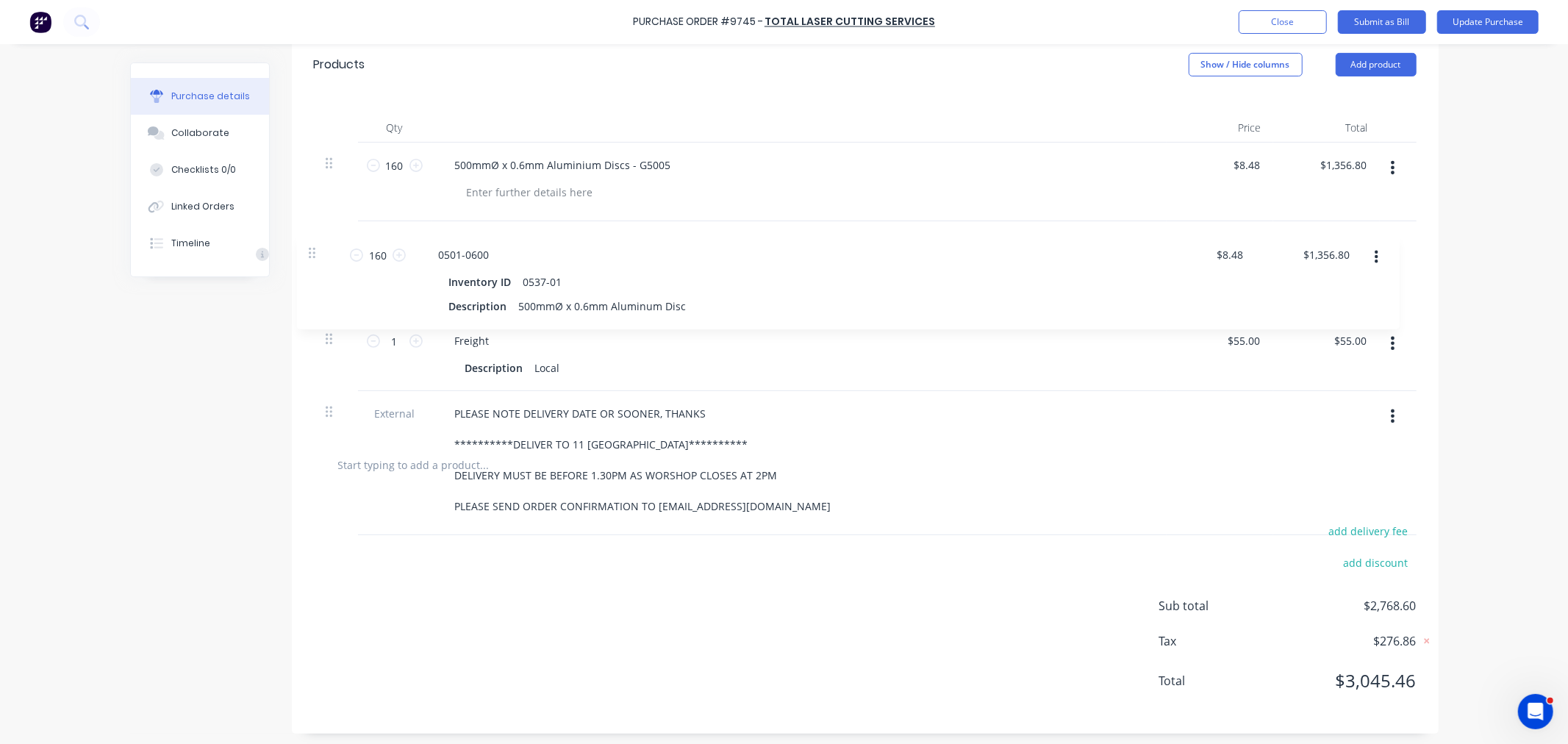
drag, startPoint x: 324, startPoint y: 460, endPoint x: 310, endPoint y: 236, distance: 224.4
click at [314, 236] on div "**********" at bounding box center [865, 291] width 1103 height 296
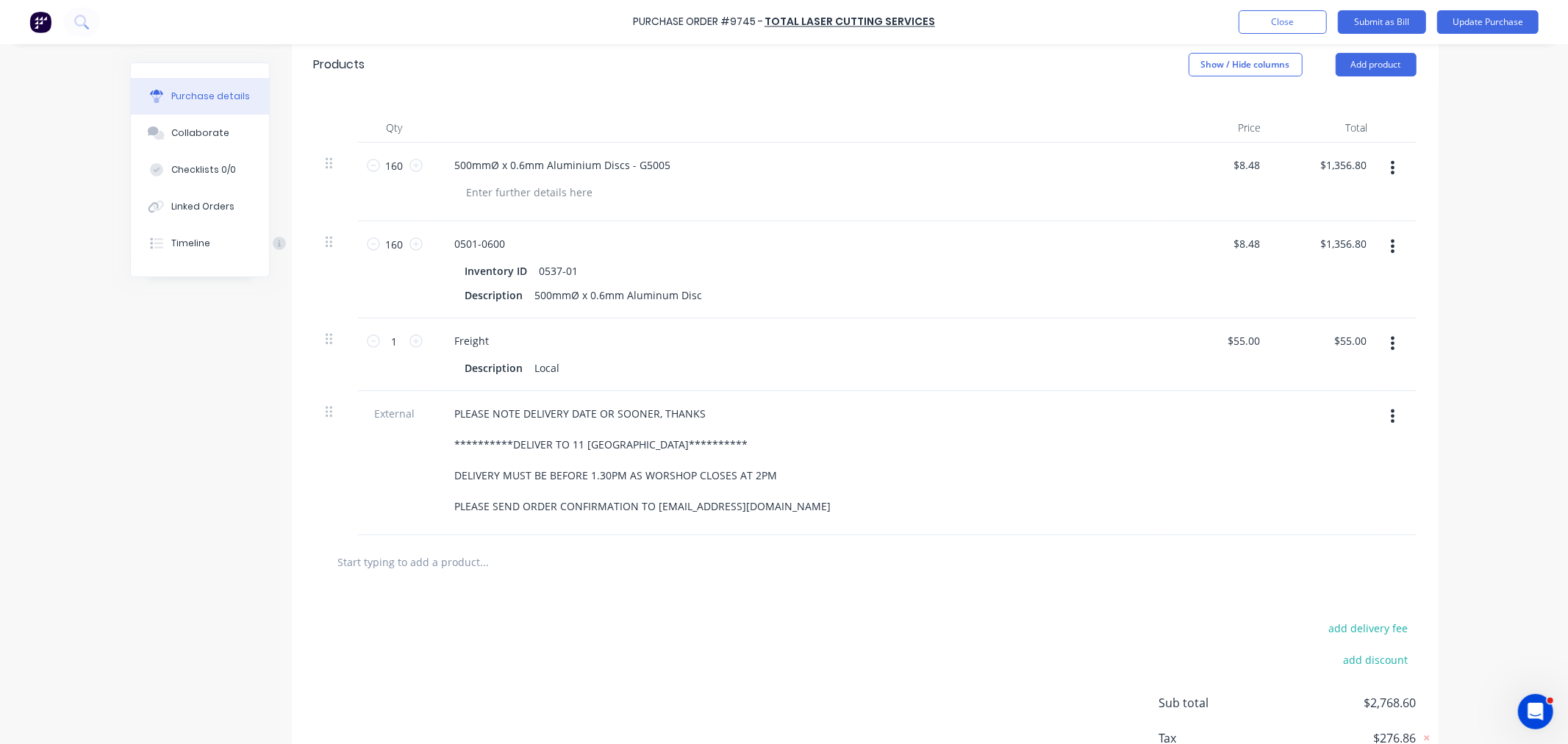
click at [1391, 167] on icon "button" at bounding box center [1392, 168] width 4 height 14
click at [1336, 289] on button "Delete" at bounding box center [1348, 295] width 125 height 30
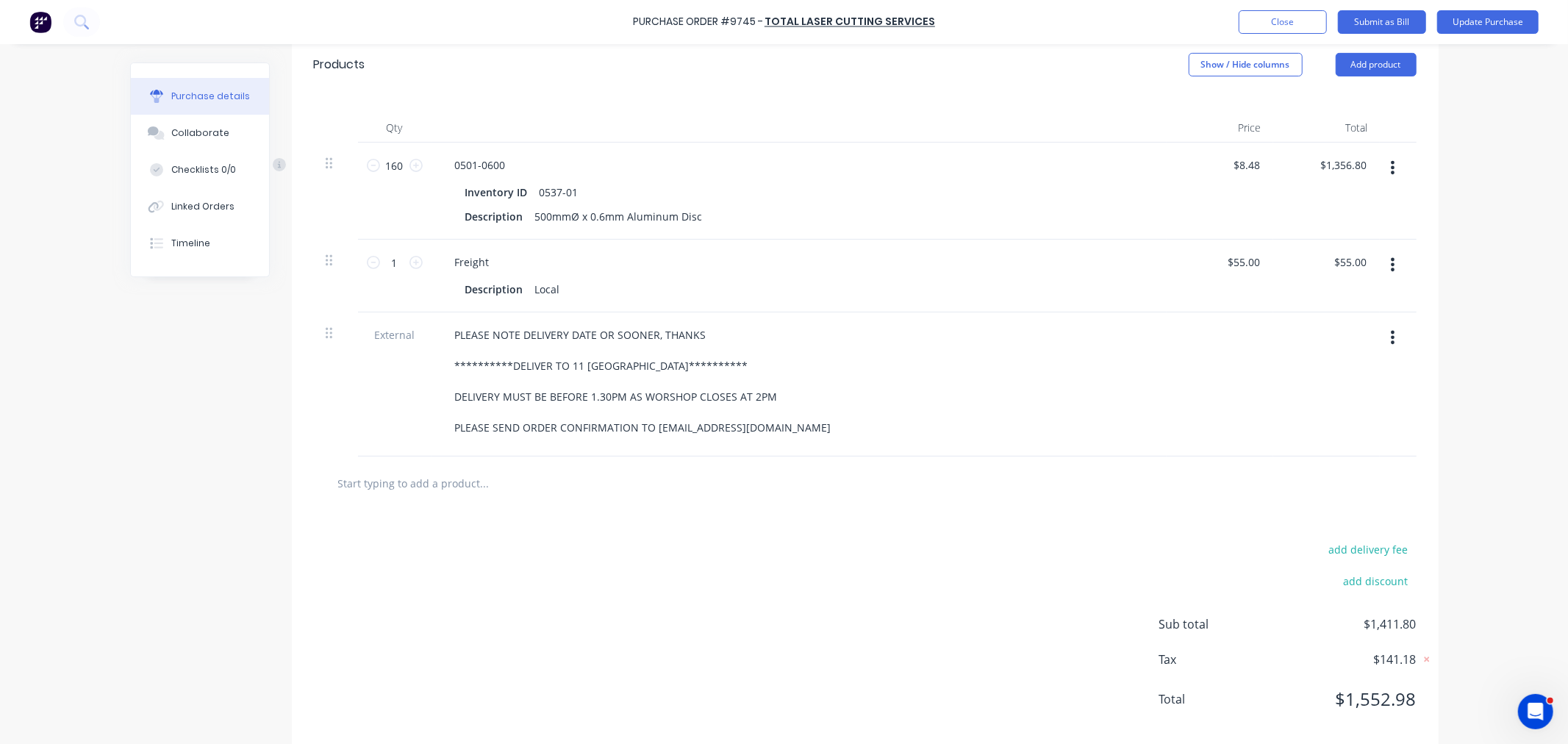
click at [617, 604] on div "add delivery fee add discount Sub total $1,411.80 Tax $141.18 Total $1,552.98" at bounding box center [865, 631] width 1147 height 242
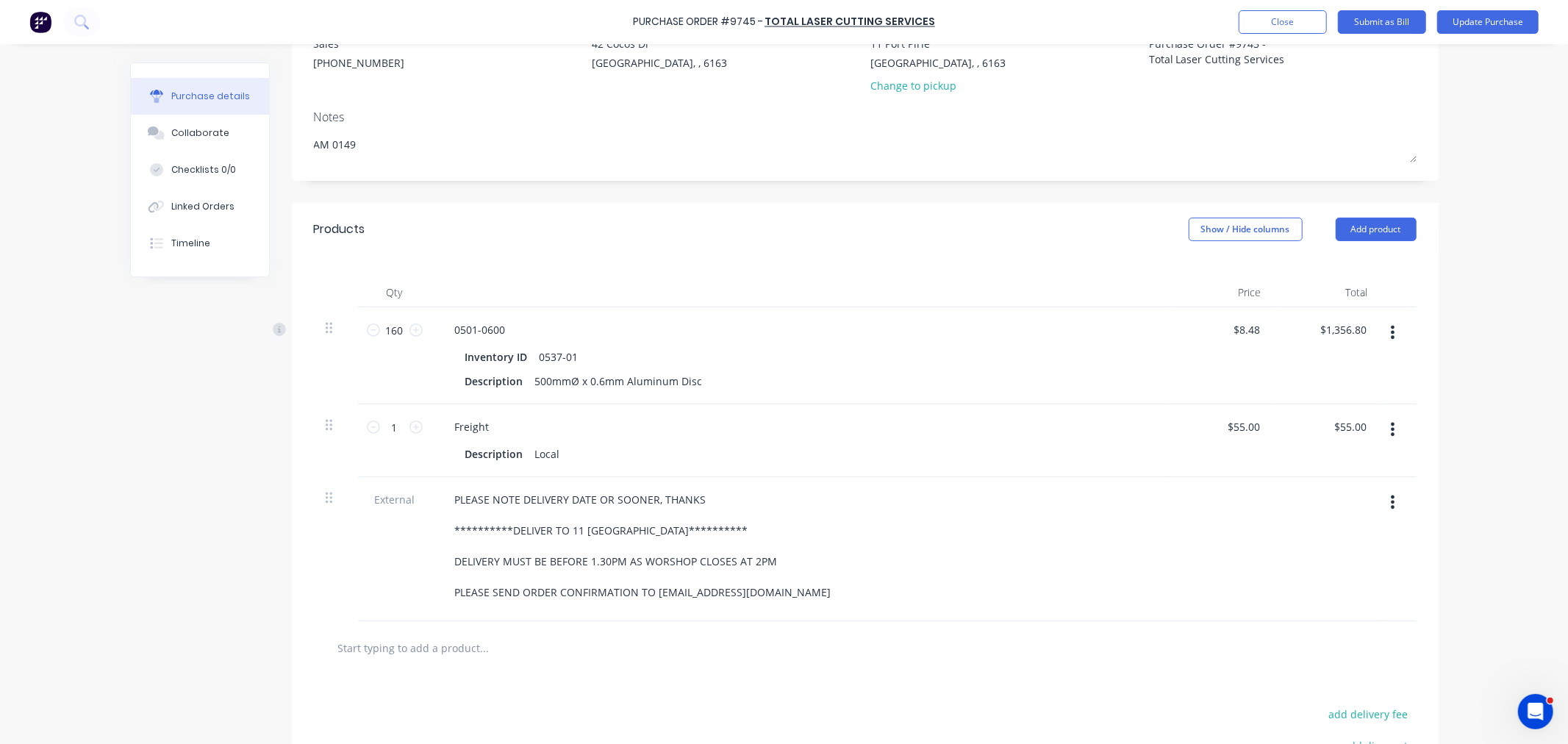
scroll to position [163, 0]
click at [1487, 22] on button "Update Purchase" at bounding box center [1487, 22] width 101 height 23
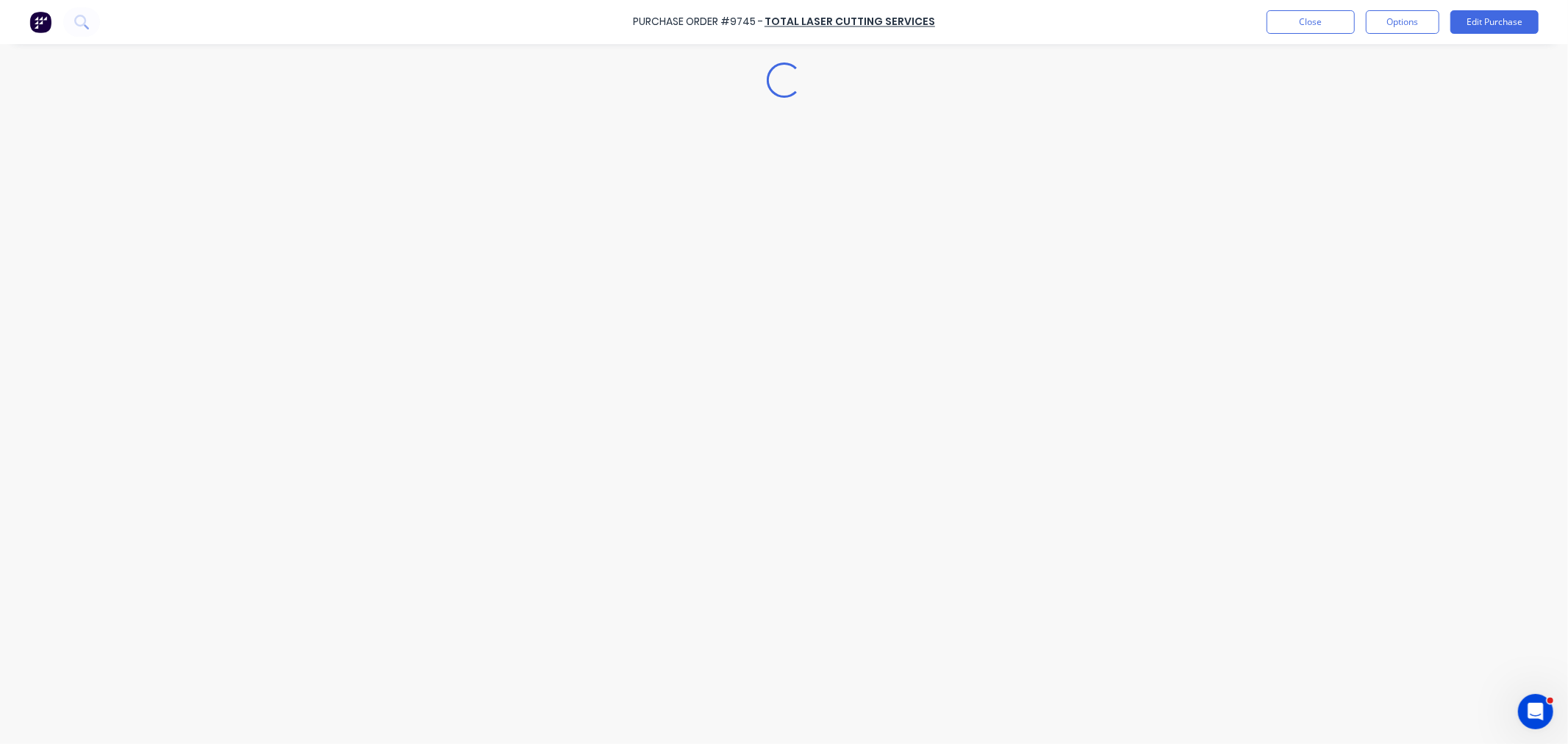
scroll to position [0, 0]
type textarea "x"
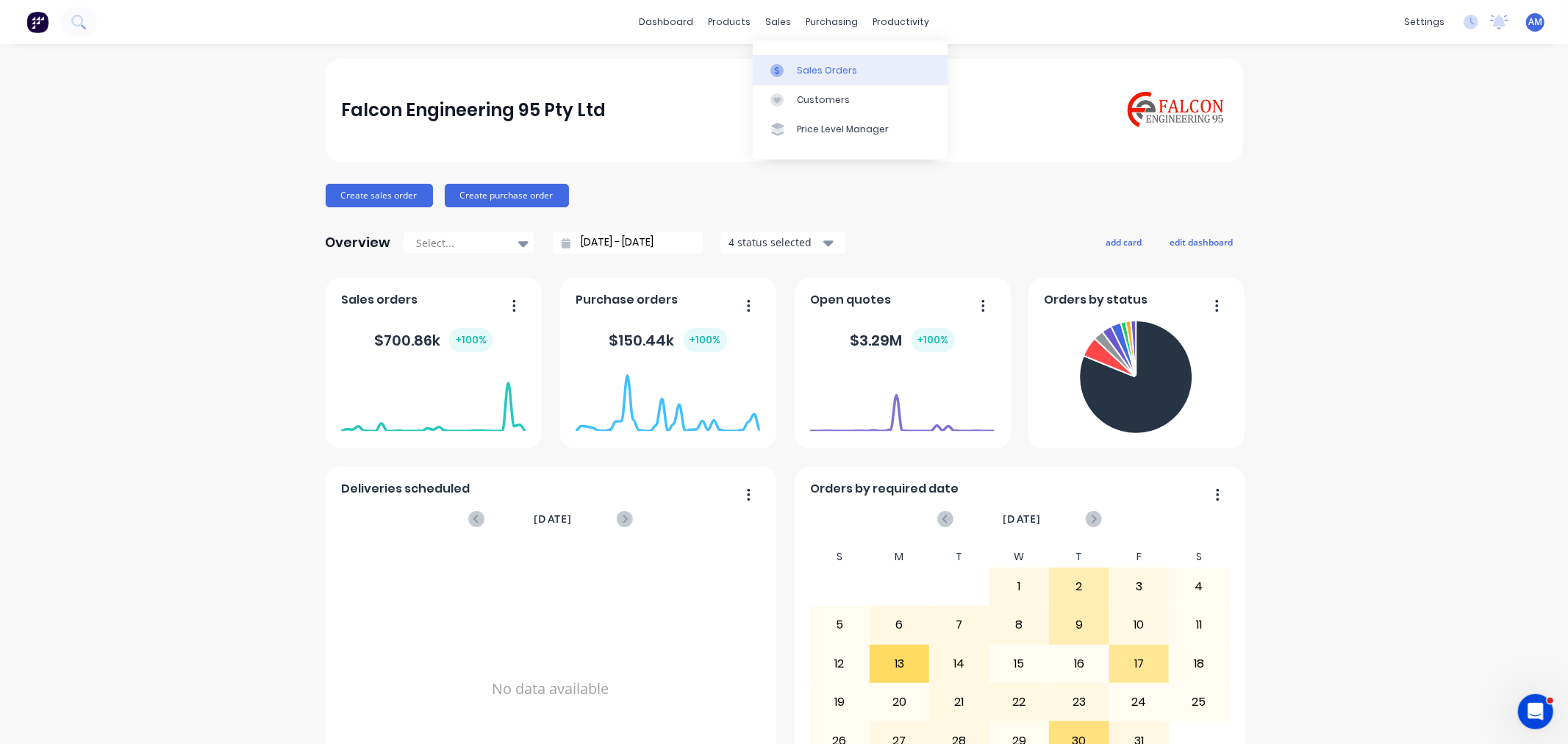
click at [834, 65] on div "Sales Orders" at bounding box center [827, 70] width 60 height 14
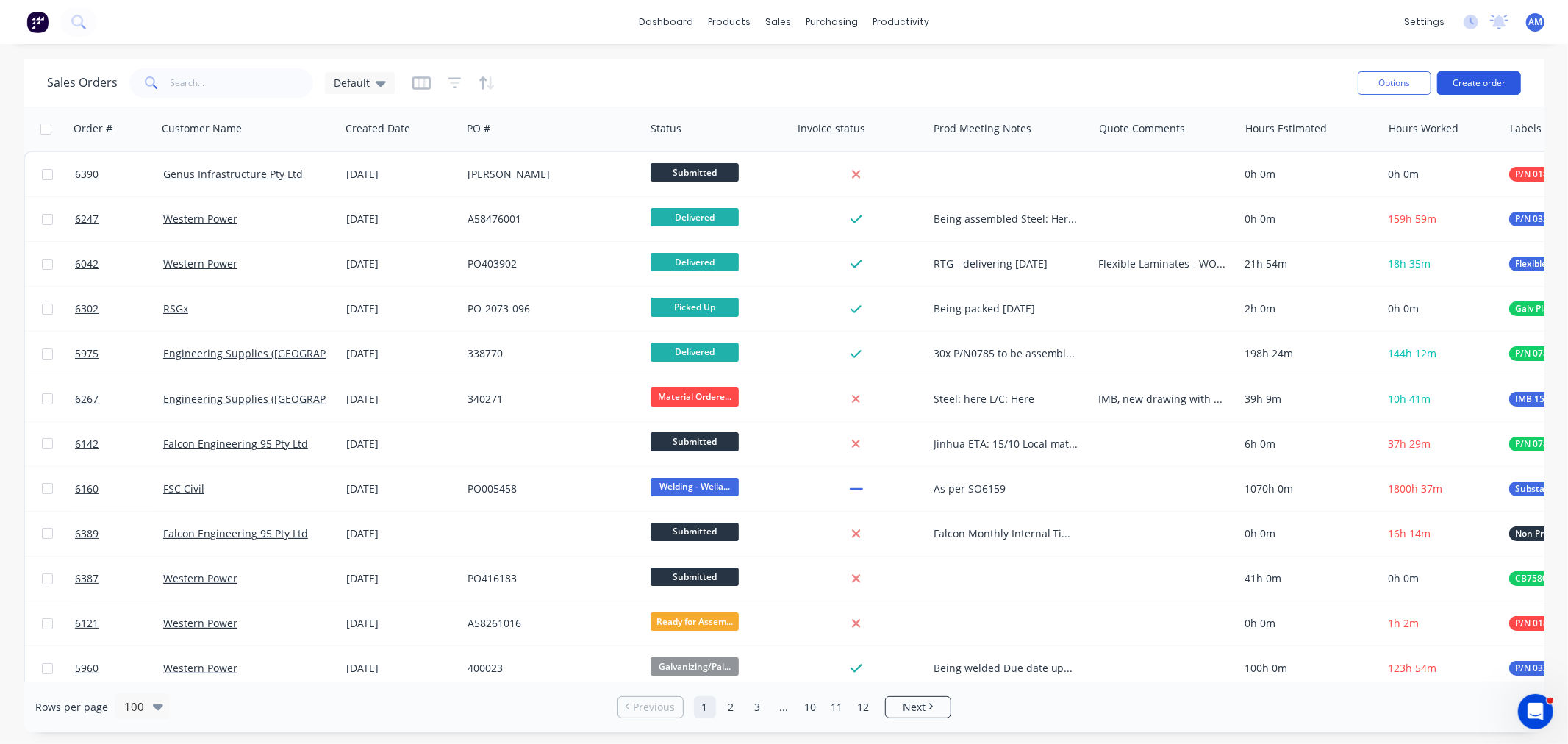
click at [1454, 85] on button "Create order" at bounding box center [1479, 82] width 84 height 23
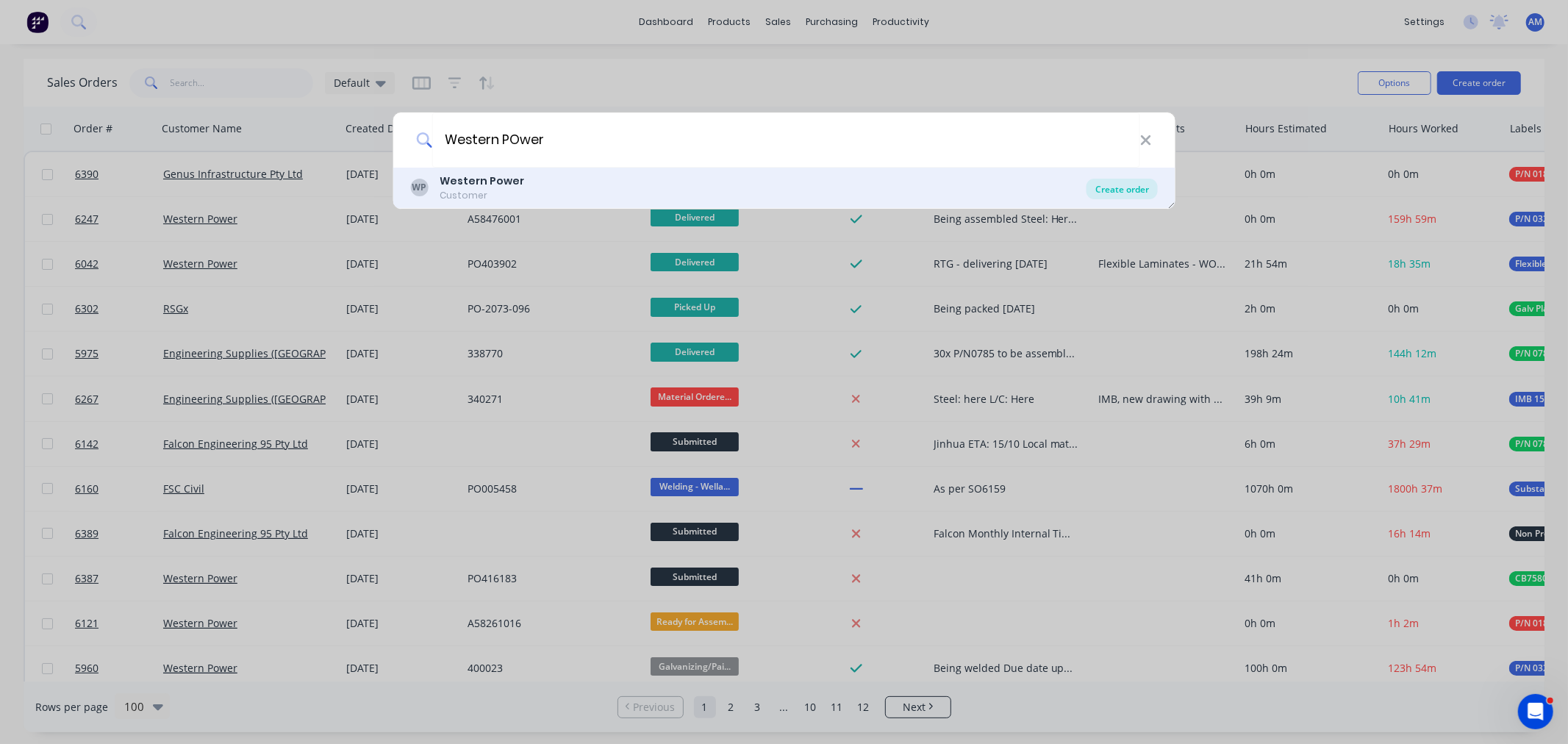
type input "Western POwer"
click at [1099, 181] on div "Create order" at bounding box center [1121, 189] width 71 height 21
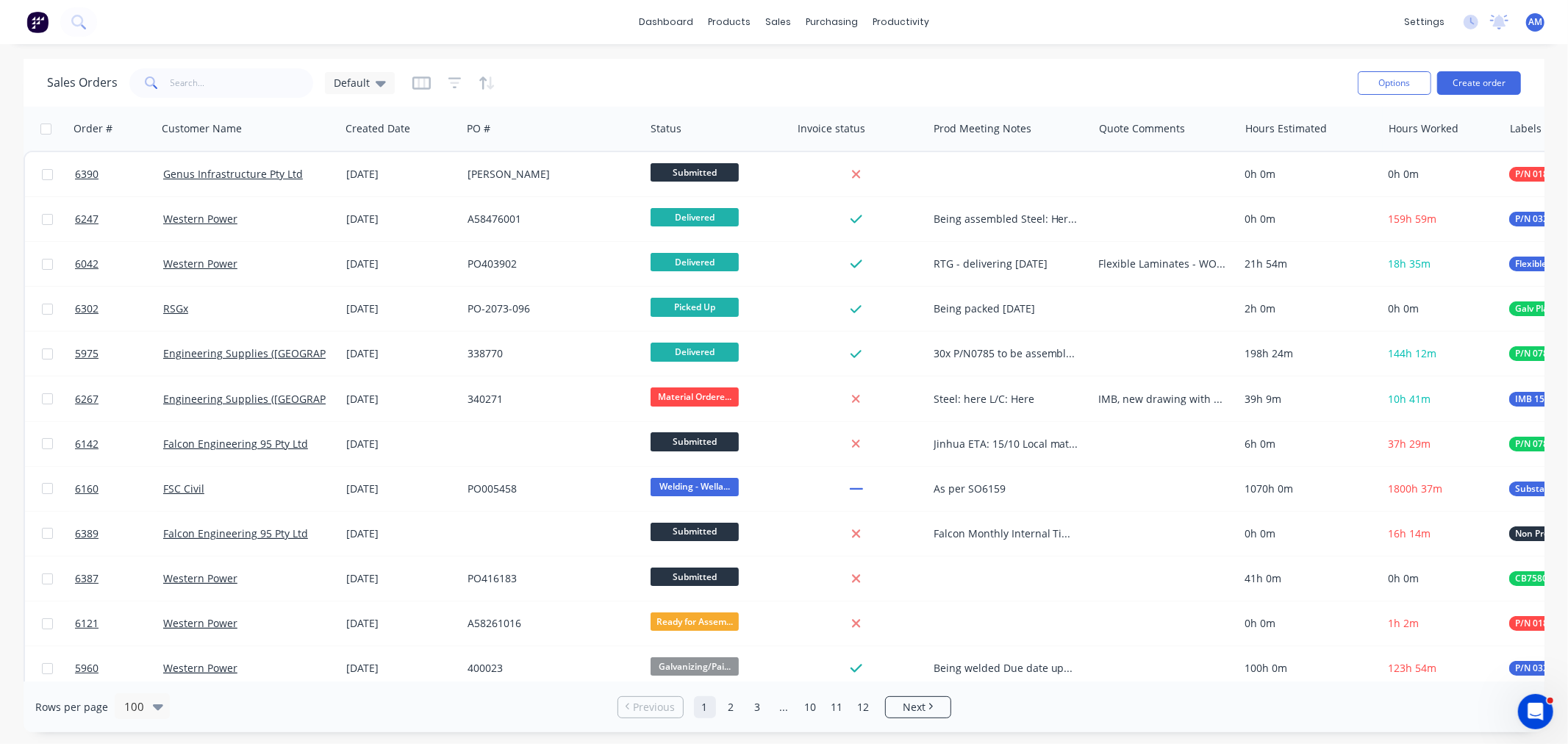
click at [1102, 189] on div at bounding box center [1166, 174] width 145 height 44
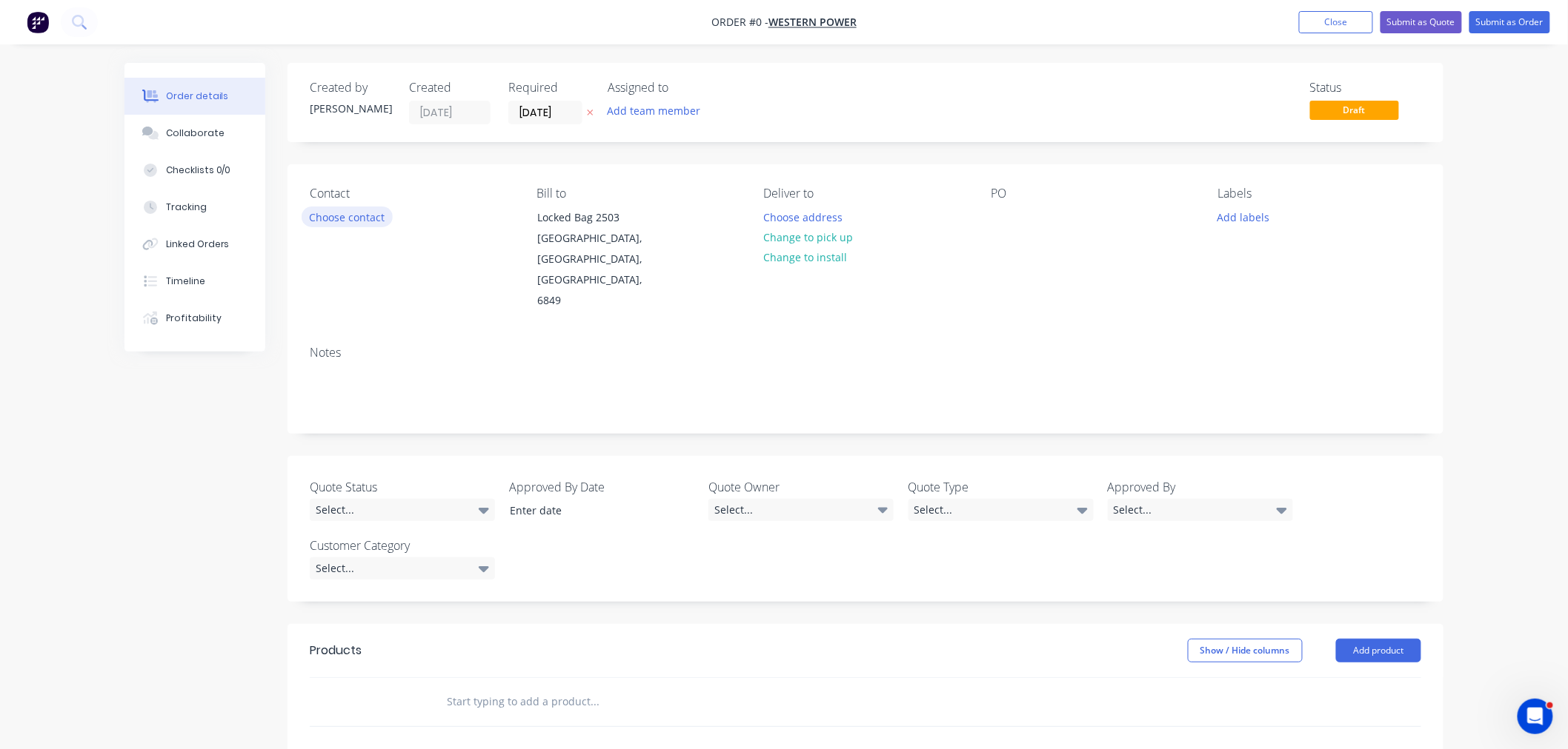
click at [356, 206] on div "Contact Choose contact" at bounding box center [411, 249] width 203 height 126
click at [353, 218] on button "Choose contact" at bounding box center [347, 216] width 91 height 20
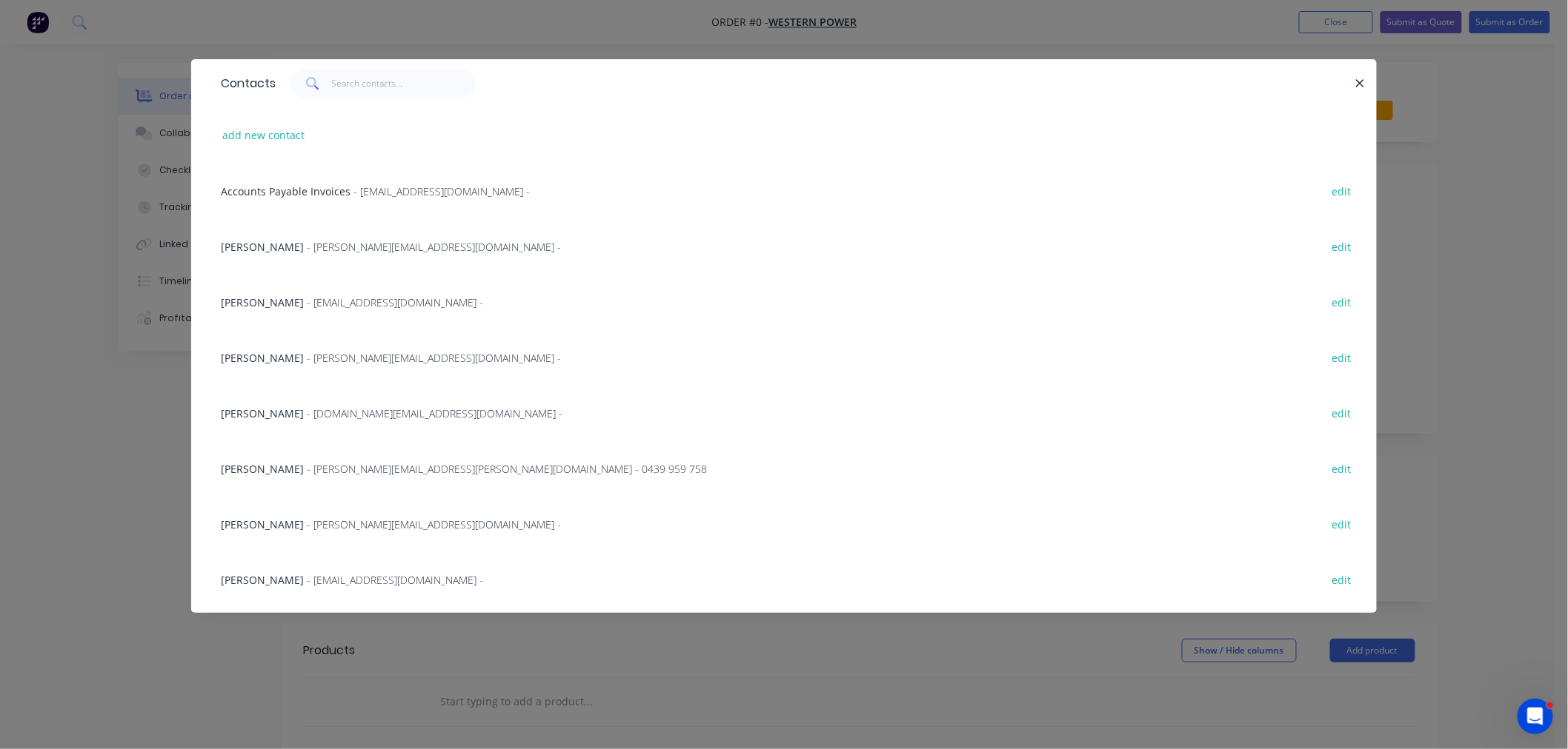
click at [323, 302] on span "- bklein@westernpower.com.au -" at bounding box center [394, 302] width 176 height 14
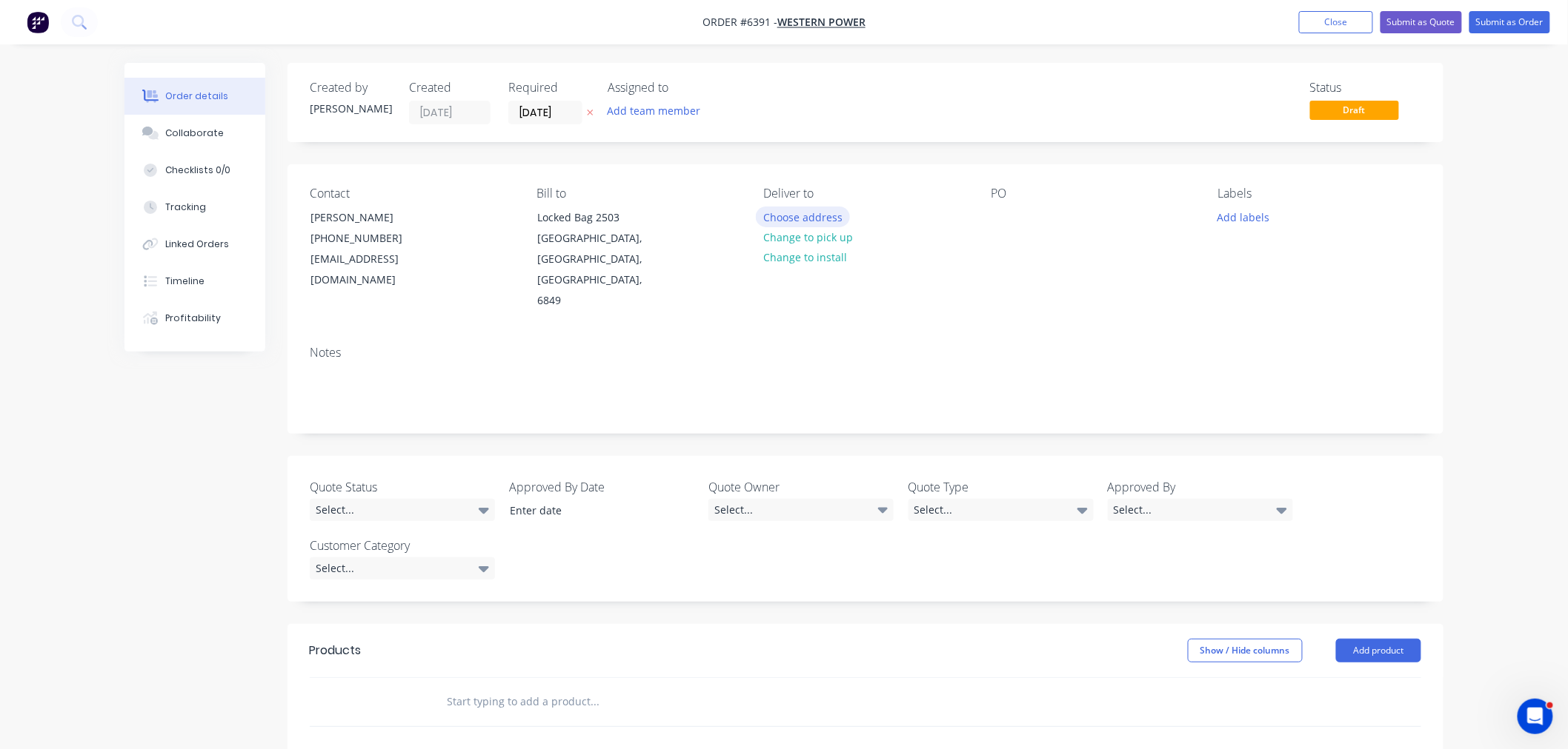
click at [812, 218] on button "Choose address" at bounding box center [803, 216] width 95 height 20
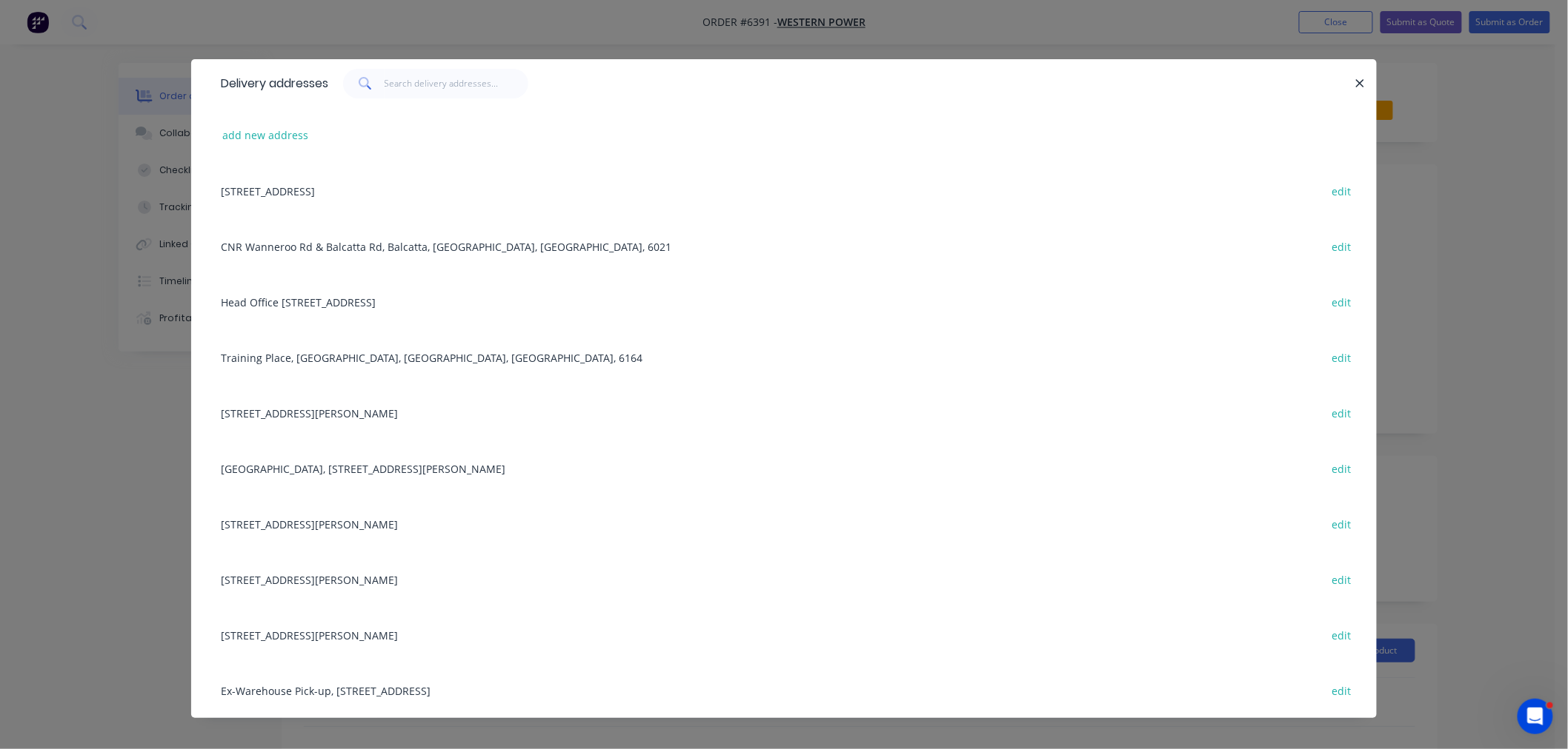
click at [283, 349] on div "Training Place, Jandakot, Western Australia, Australia, 6164 edit" at bounding box center [783, 357] width 1141 height 56
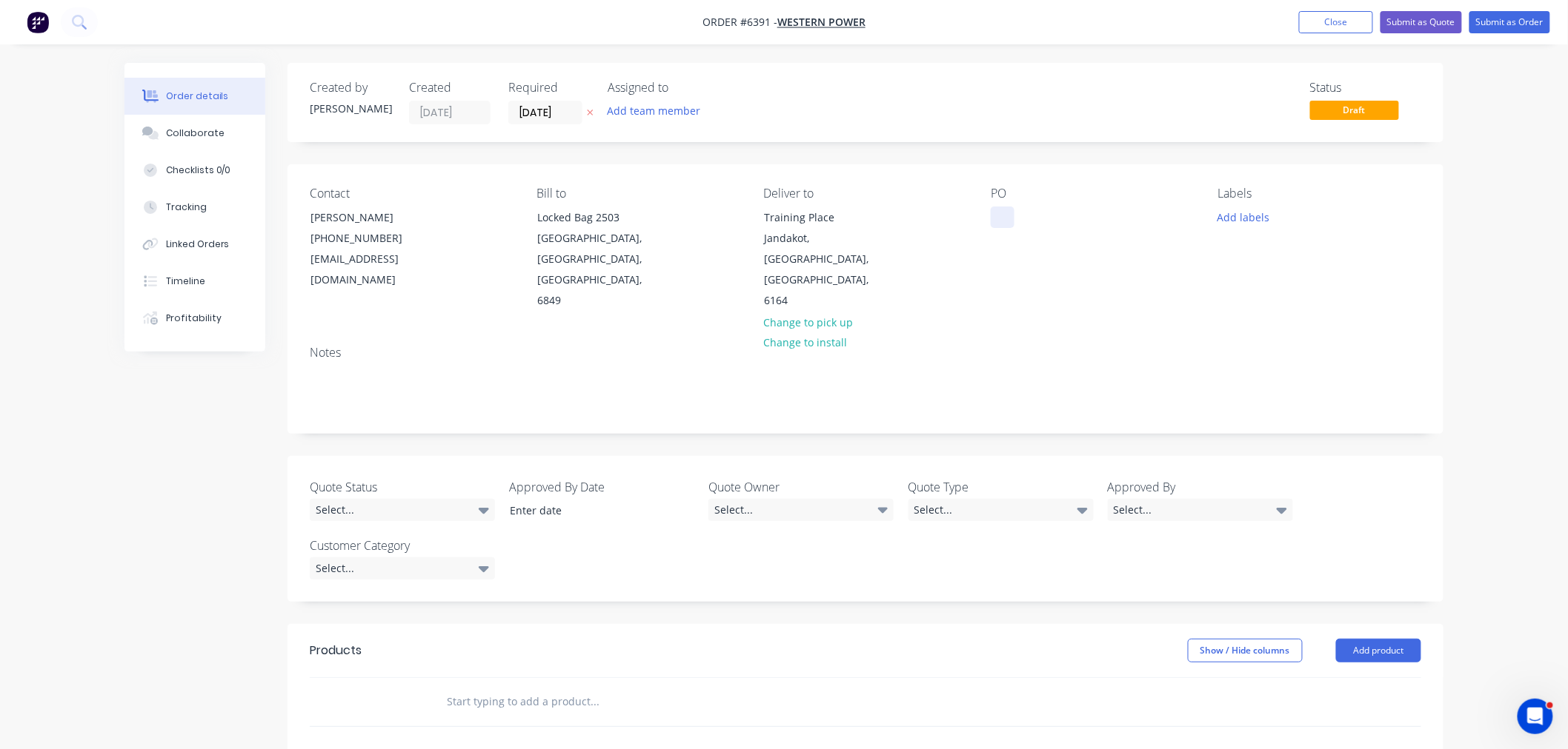
drag, startPoint x: 1001, startPoint y: 212, endPoint x: 1016, endPoint y: 261, distance: 51.2
click at [1001, 215] on div at bounding box center [1002, 217] width 23 height 22
click at [1224, 218] on button "Add labels" at bounding box center [1243, 216] width 68 height 20
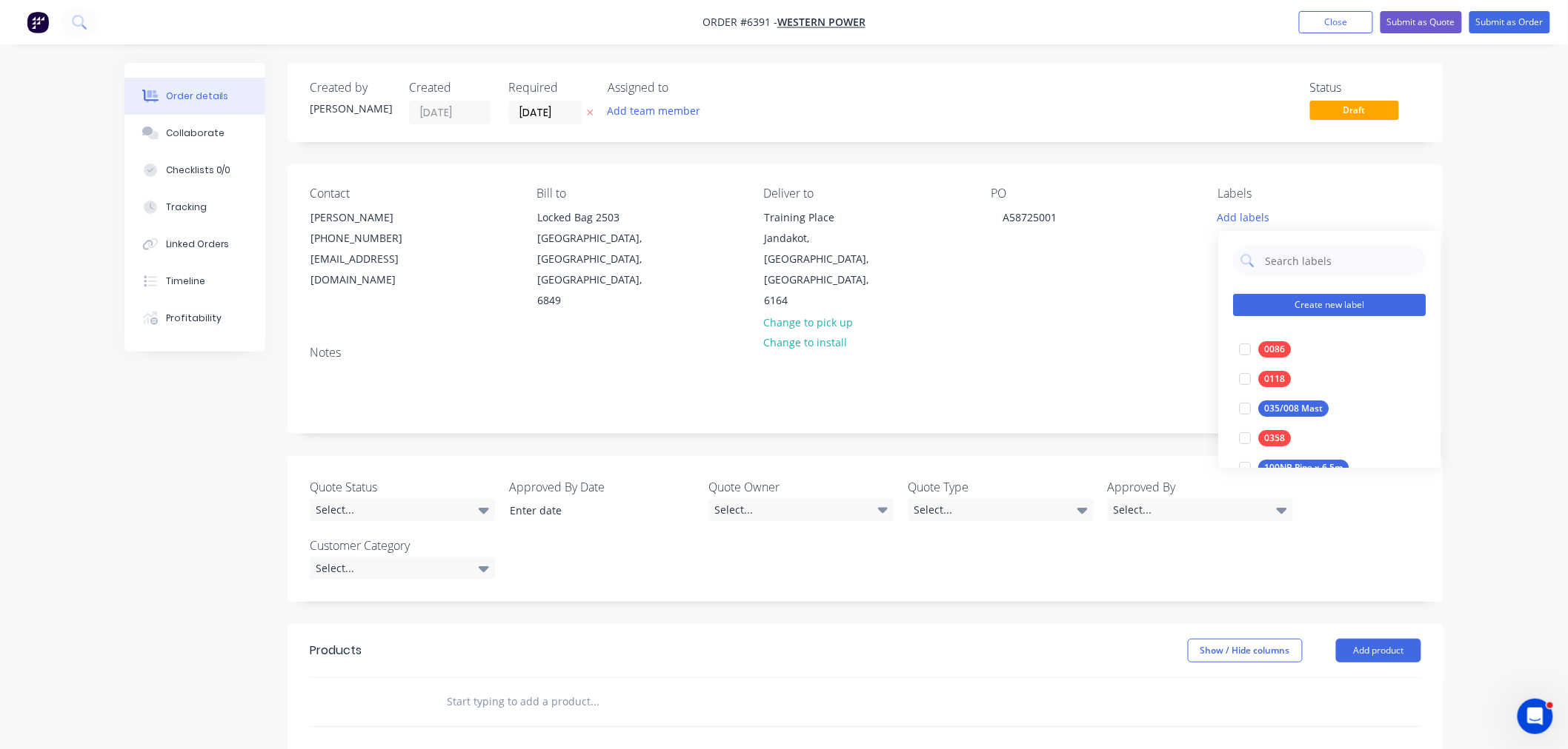
click at [1292, 305] on button "Create new label" at bounding box center [1329, 305] width 192 height 23
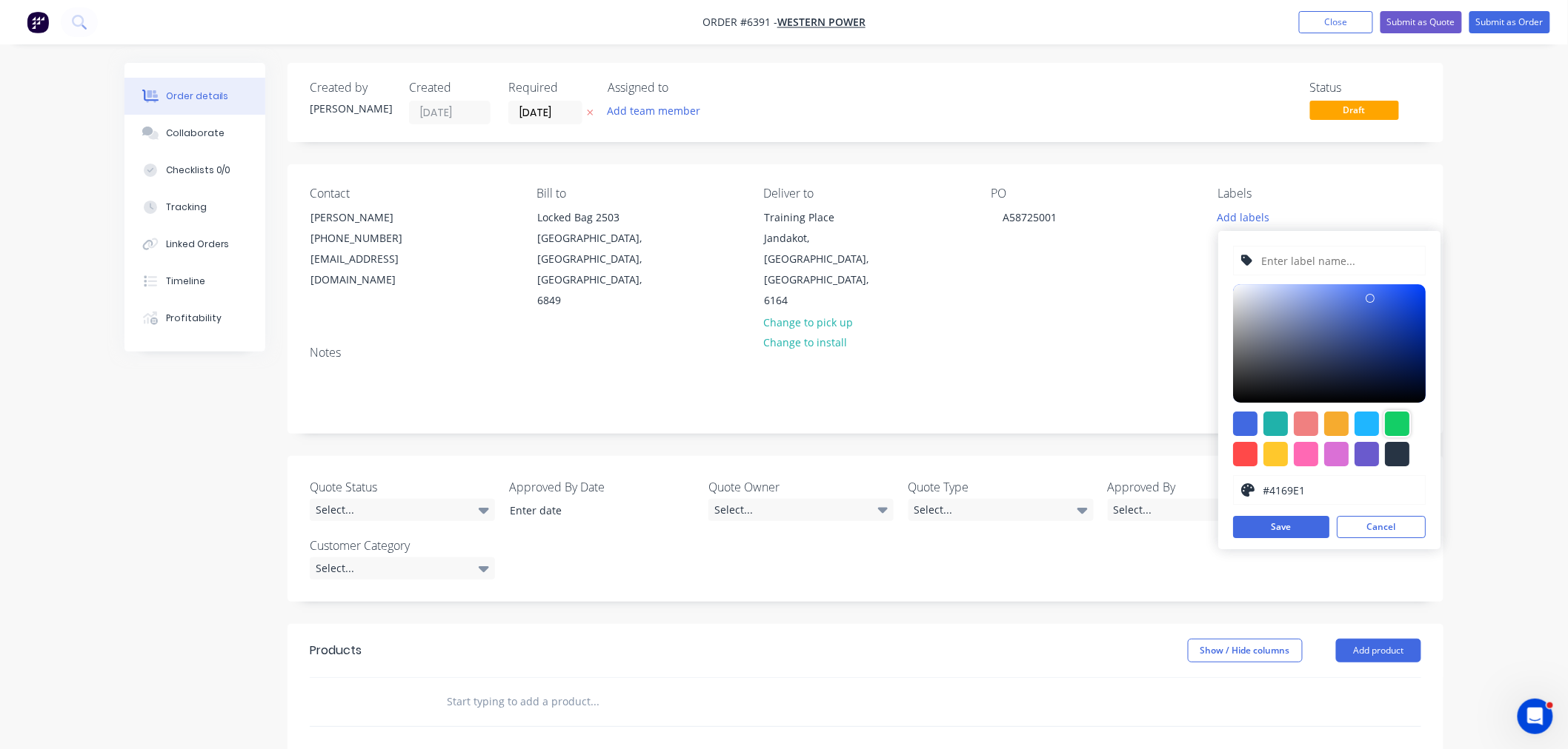
click at [1406, 420] on div at bounding box center [1397, 424] width 24 height 24
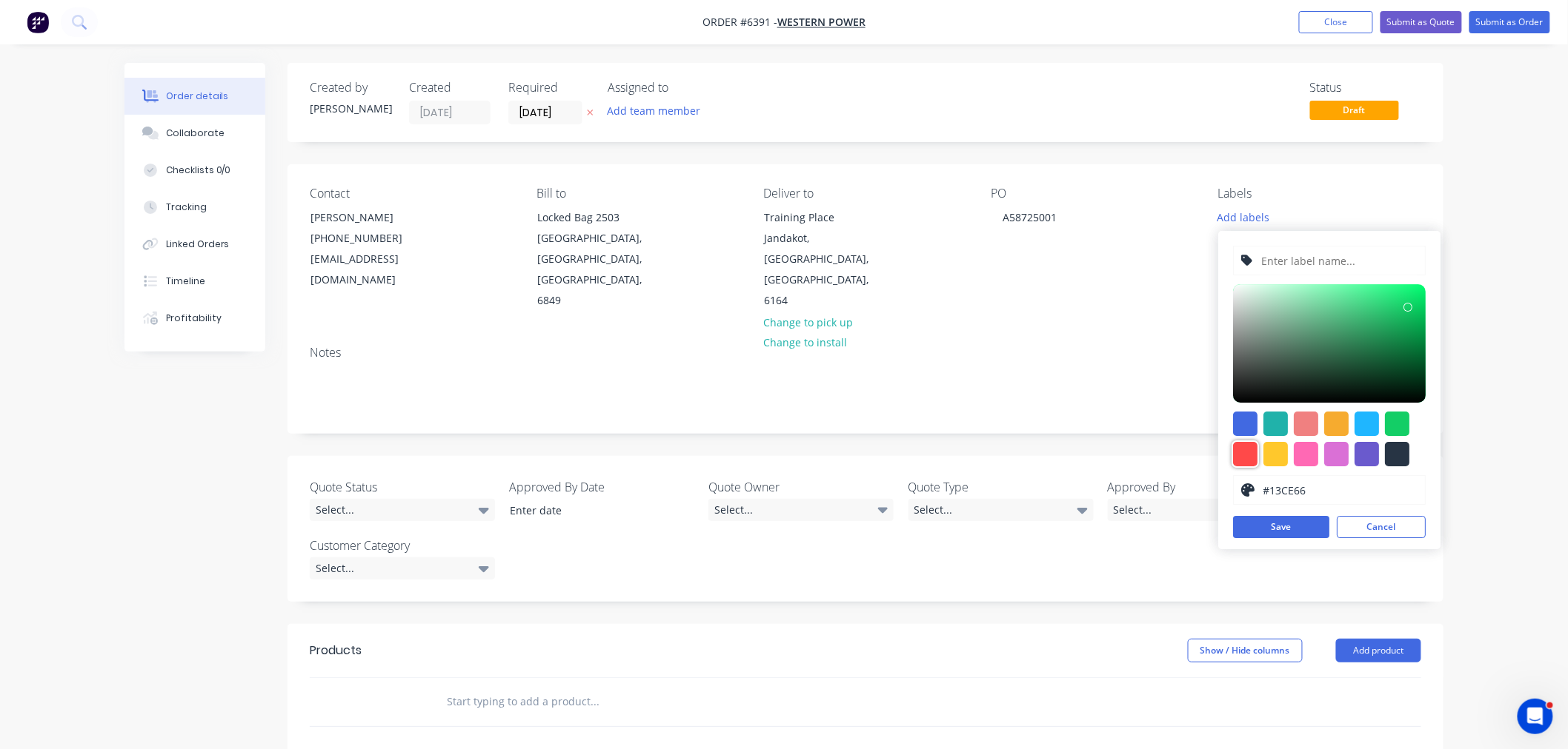
click at [1248, 456] on div at bounding box center [1245, 455] width 24 height 24
type input "#FF4949"
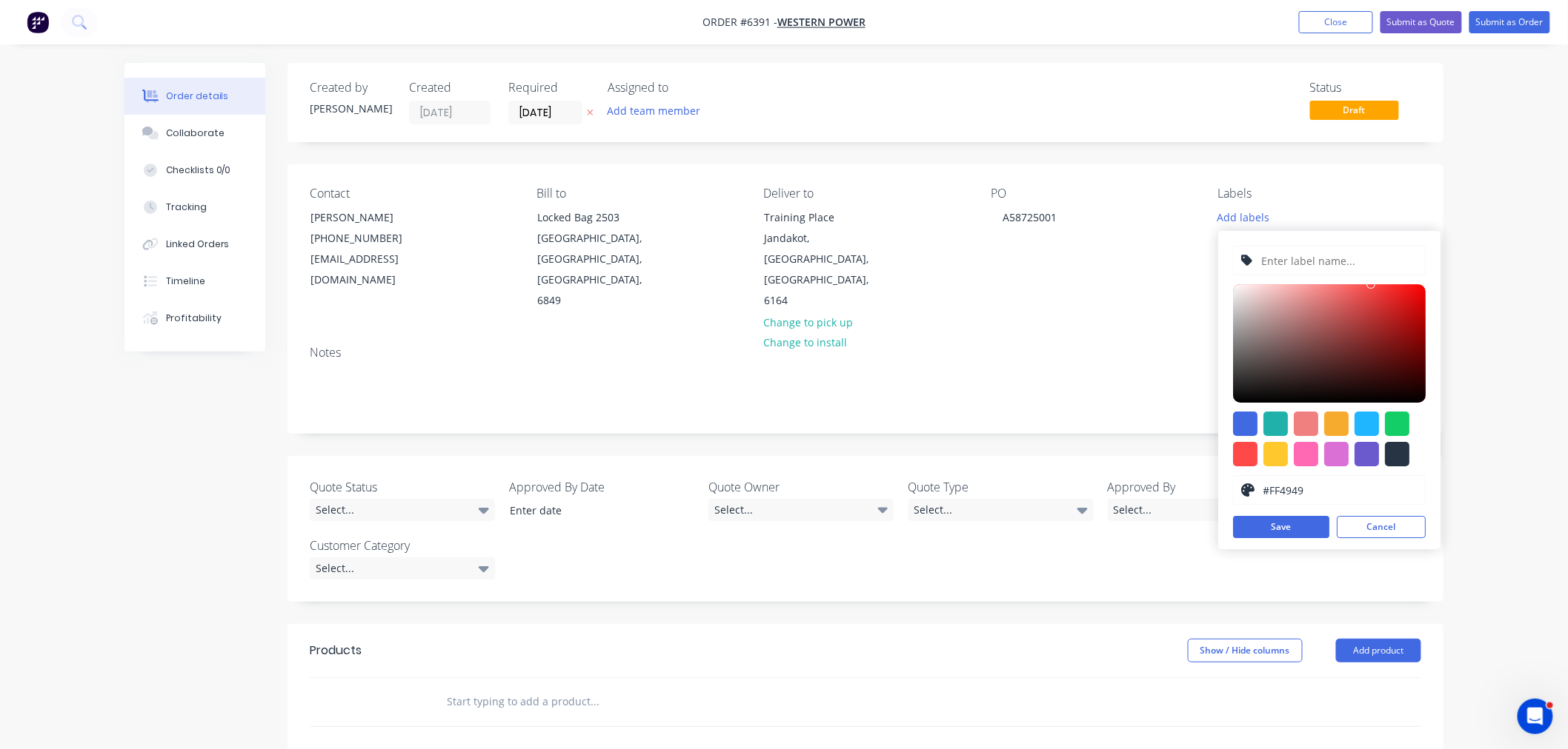
click at [1285, 257] on input "text" at bounding box center [1339, 261] width 158 height 28
type input "P/N 0537"
click at [1302, 530] on button "Save" at bounding box center [1281, 528] width 97 height 23
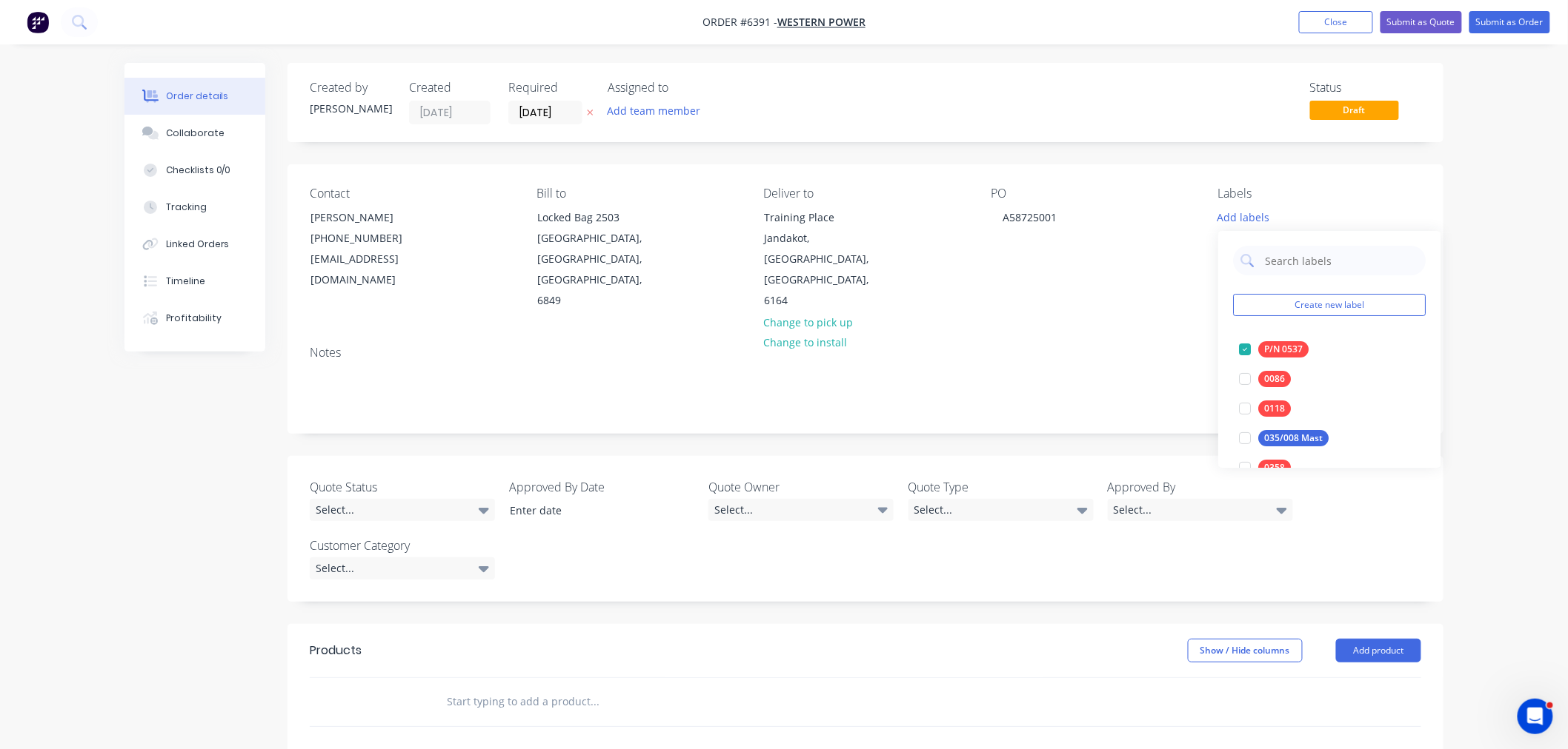
click at [1106, 334] on div "Notes" at bounding box center [865, 383] width 1156 height 99
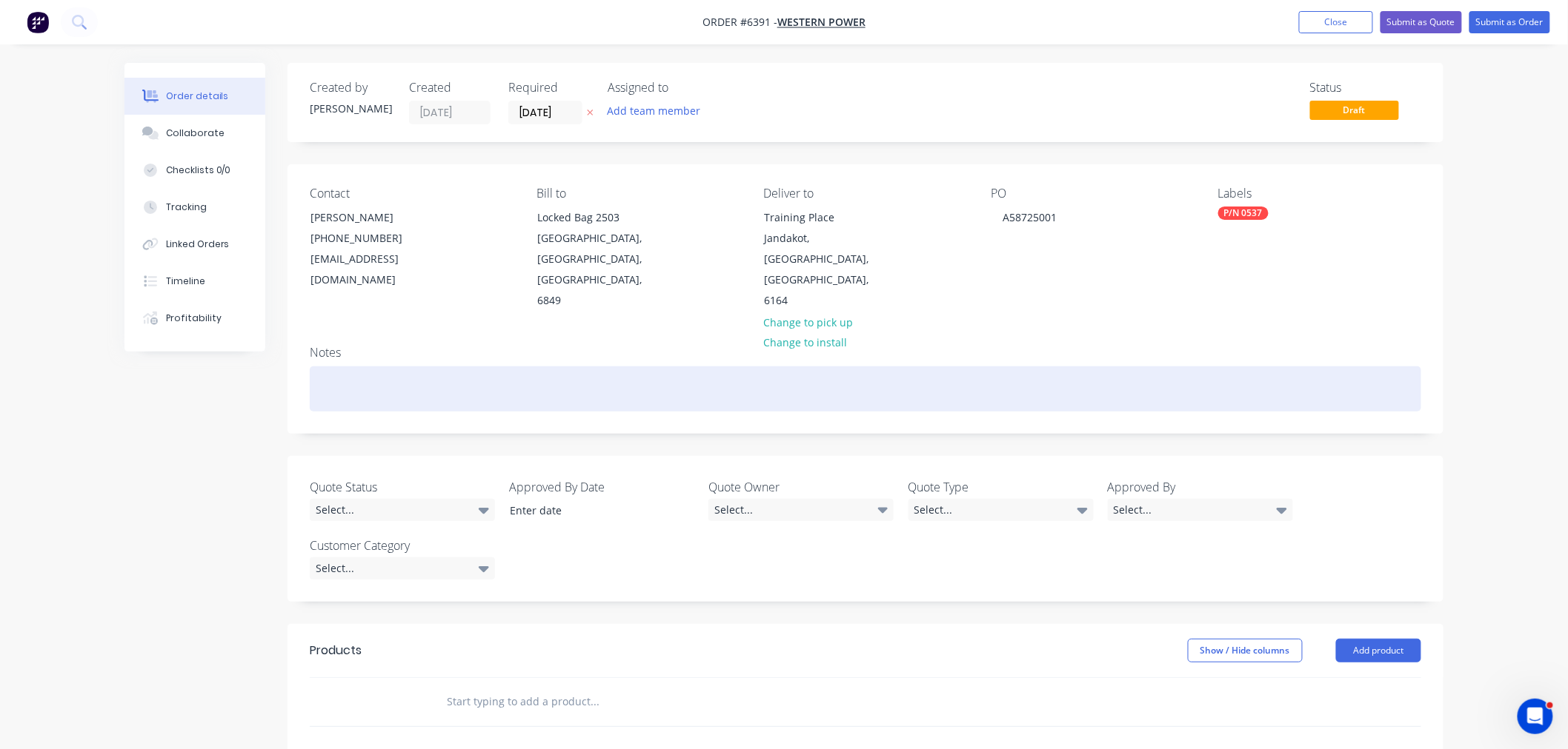
click at [803, 367] on div at bounding box center [865, 389] width 1112 height 45
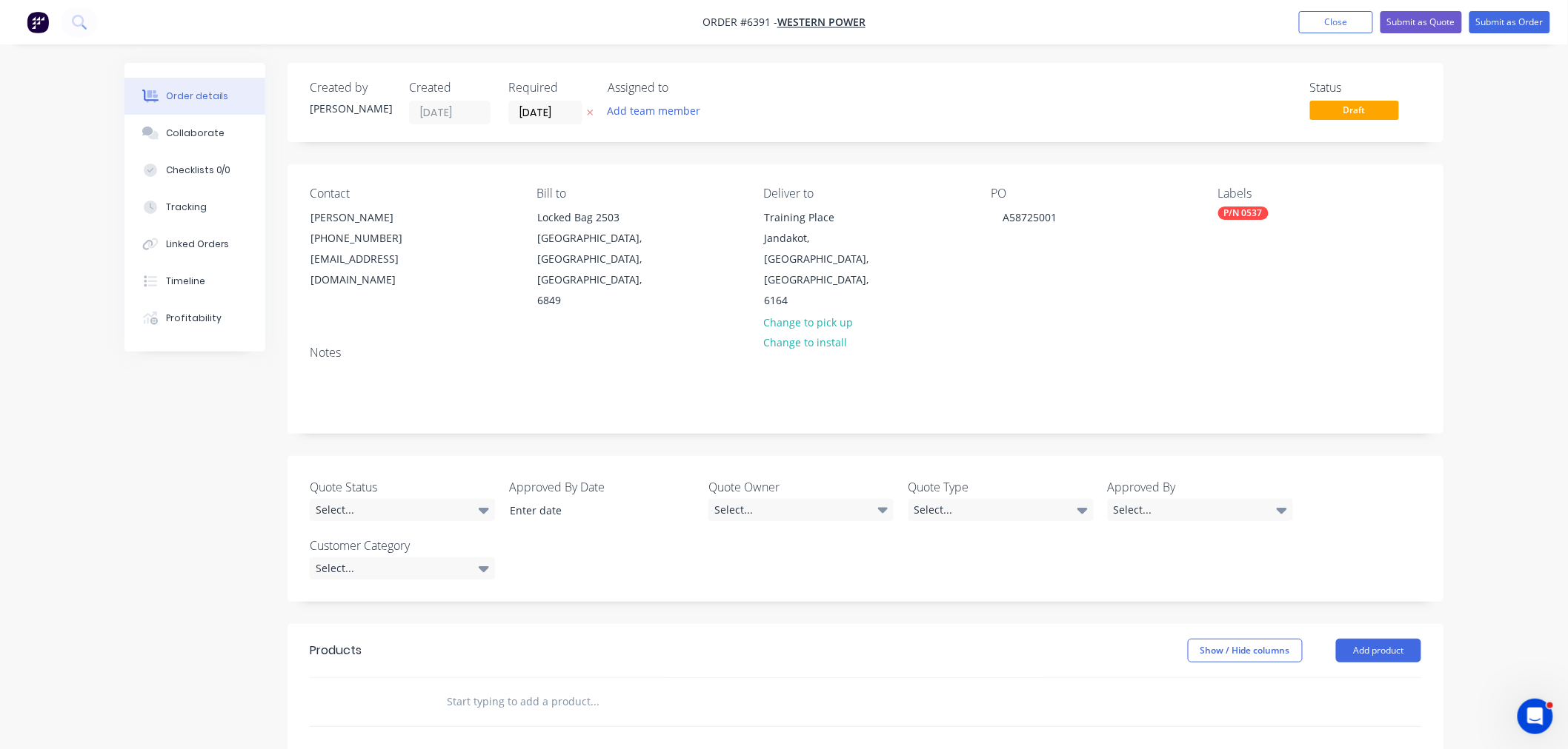
click at [1206, 265] on div "Contact Brandon Klein (08) 9411 7786 bklein@westernpower.com.au Bill to Locked …" at bounding box center [865, 249] width 1156 height 170
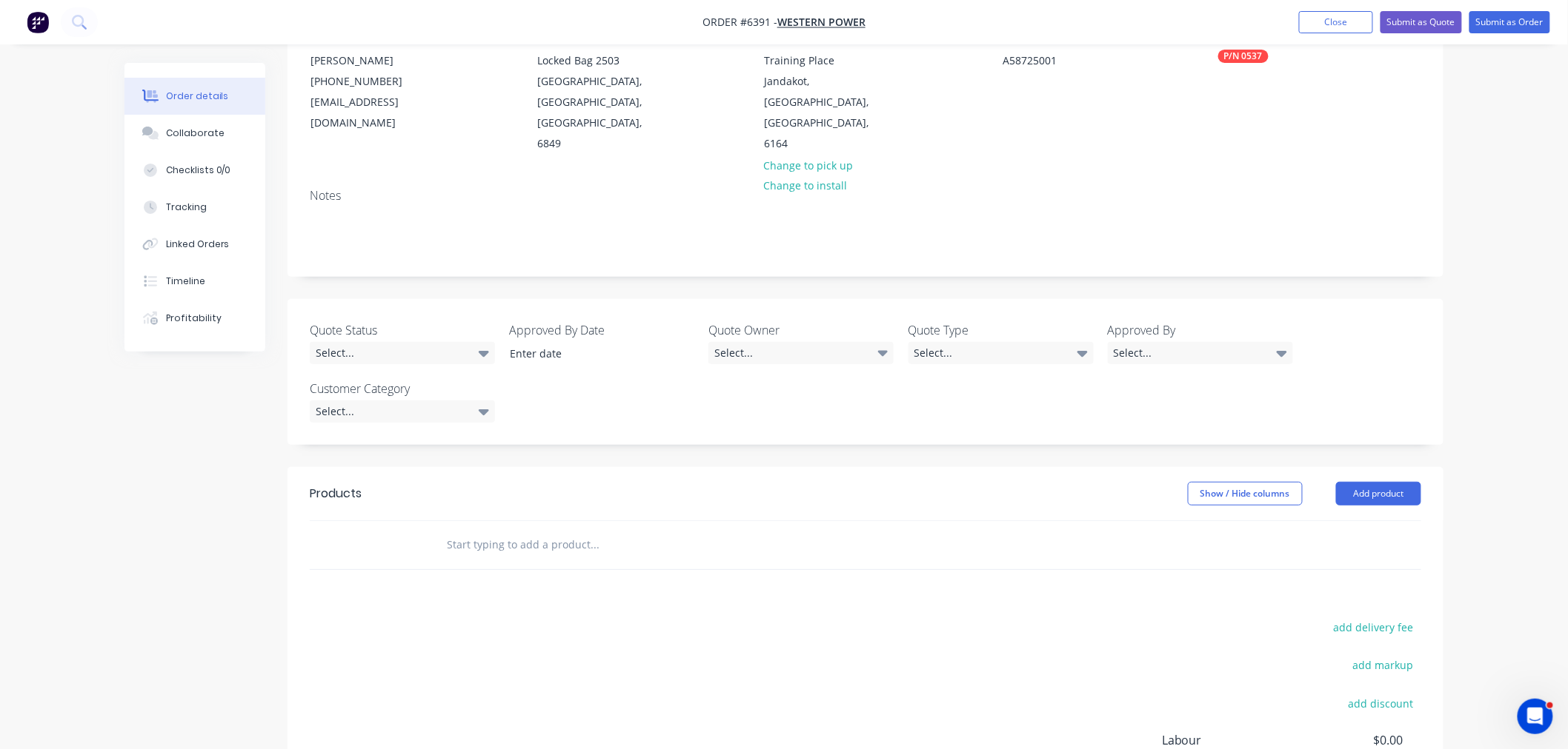
scroll to position [164, 0]
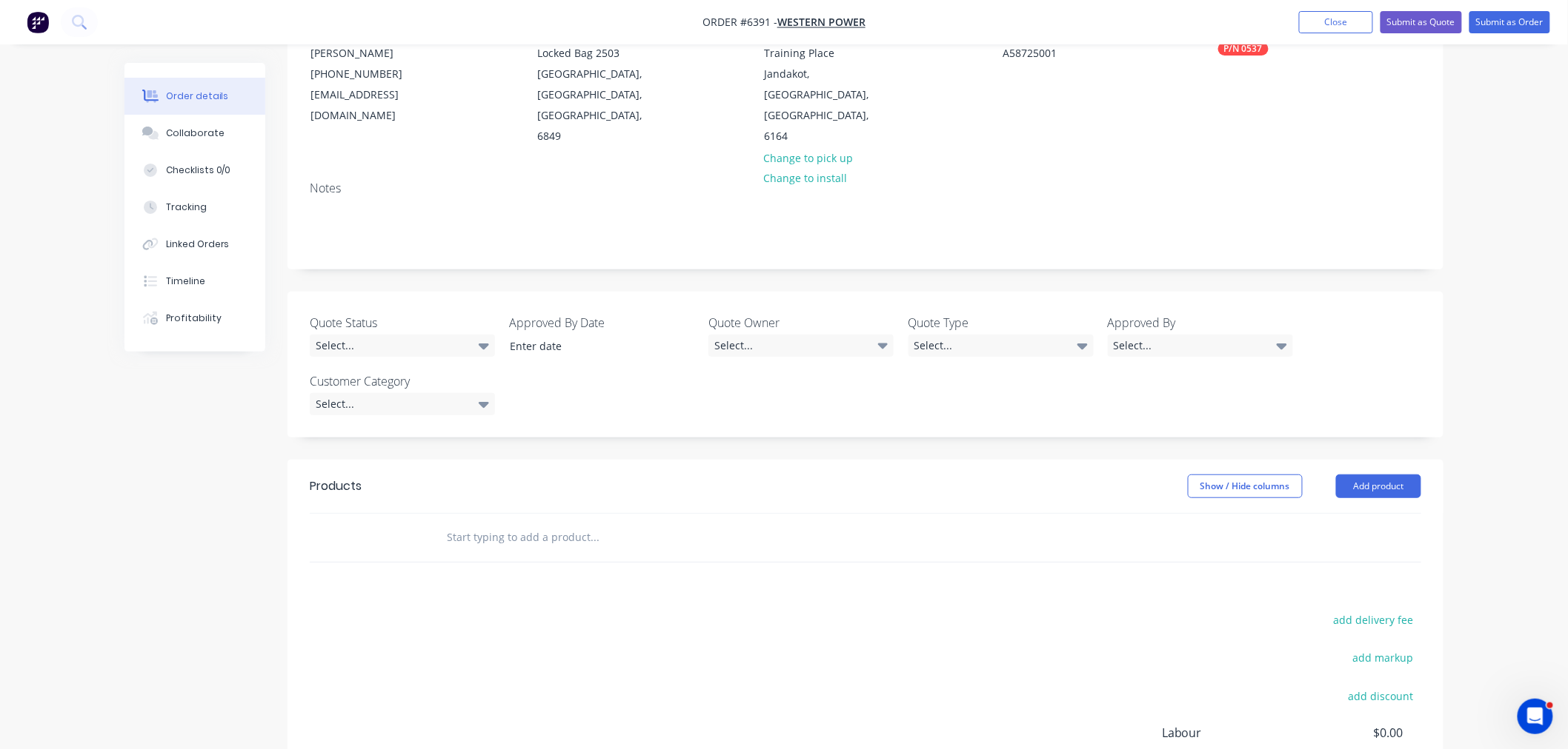
click at [525, 523] on input "text" at bounding box center [594, 537] width 296 height 30
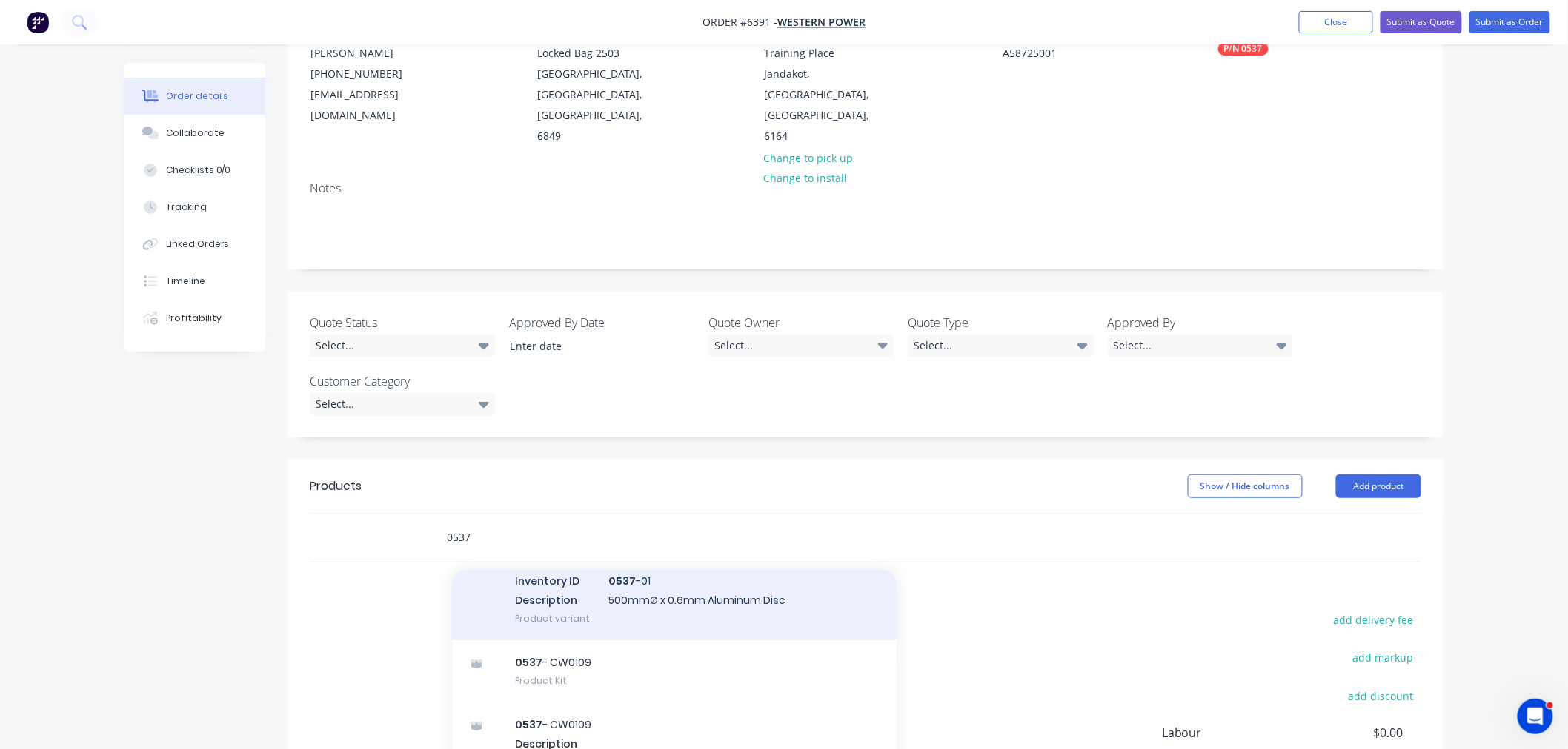
scroll to position [97, 0]
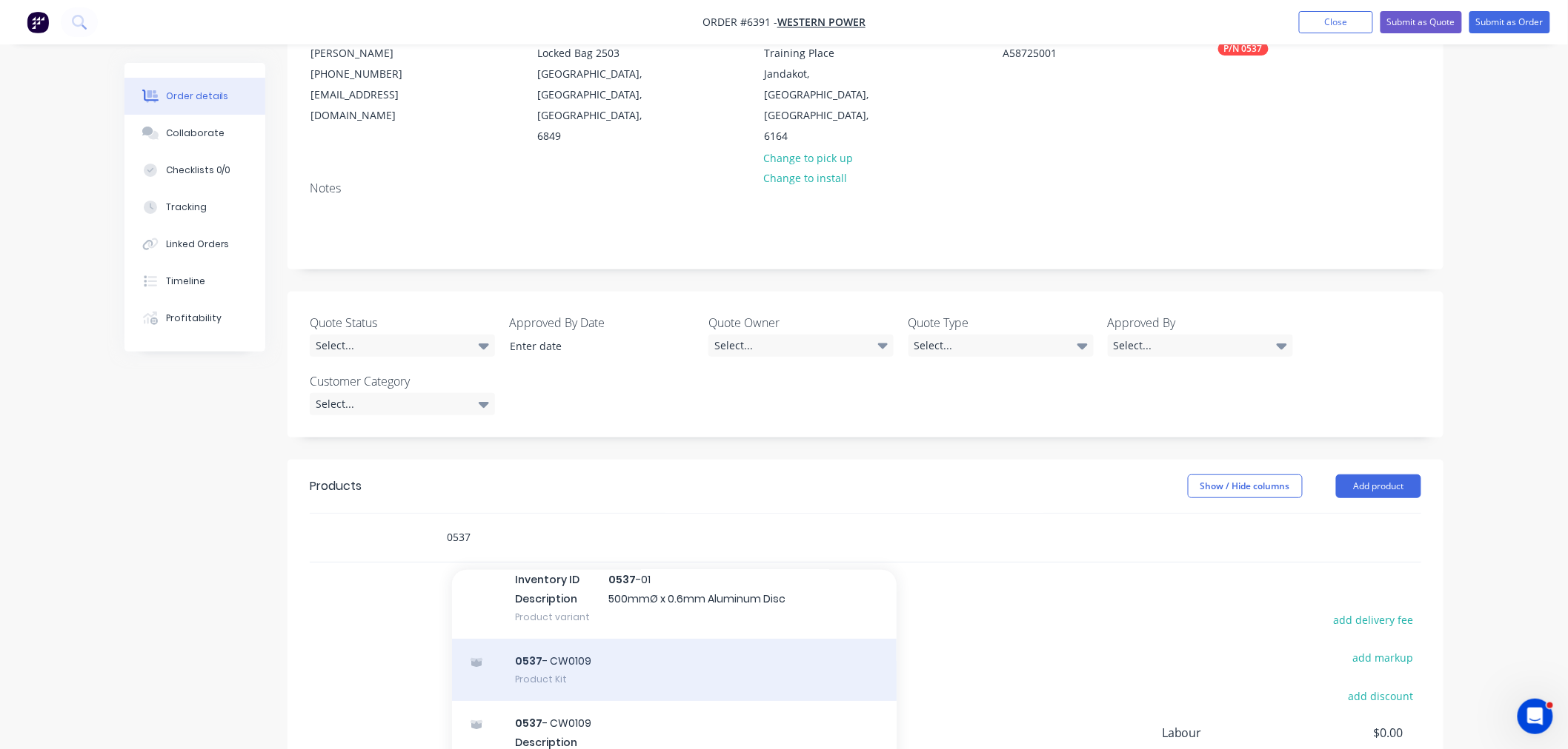
type input "0537"
click at [555, 639] on div "0537 - CW0109 Product Kit" at bounding box center [674, 669] width 444 height 62
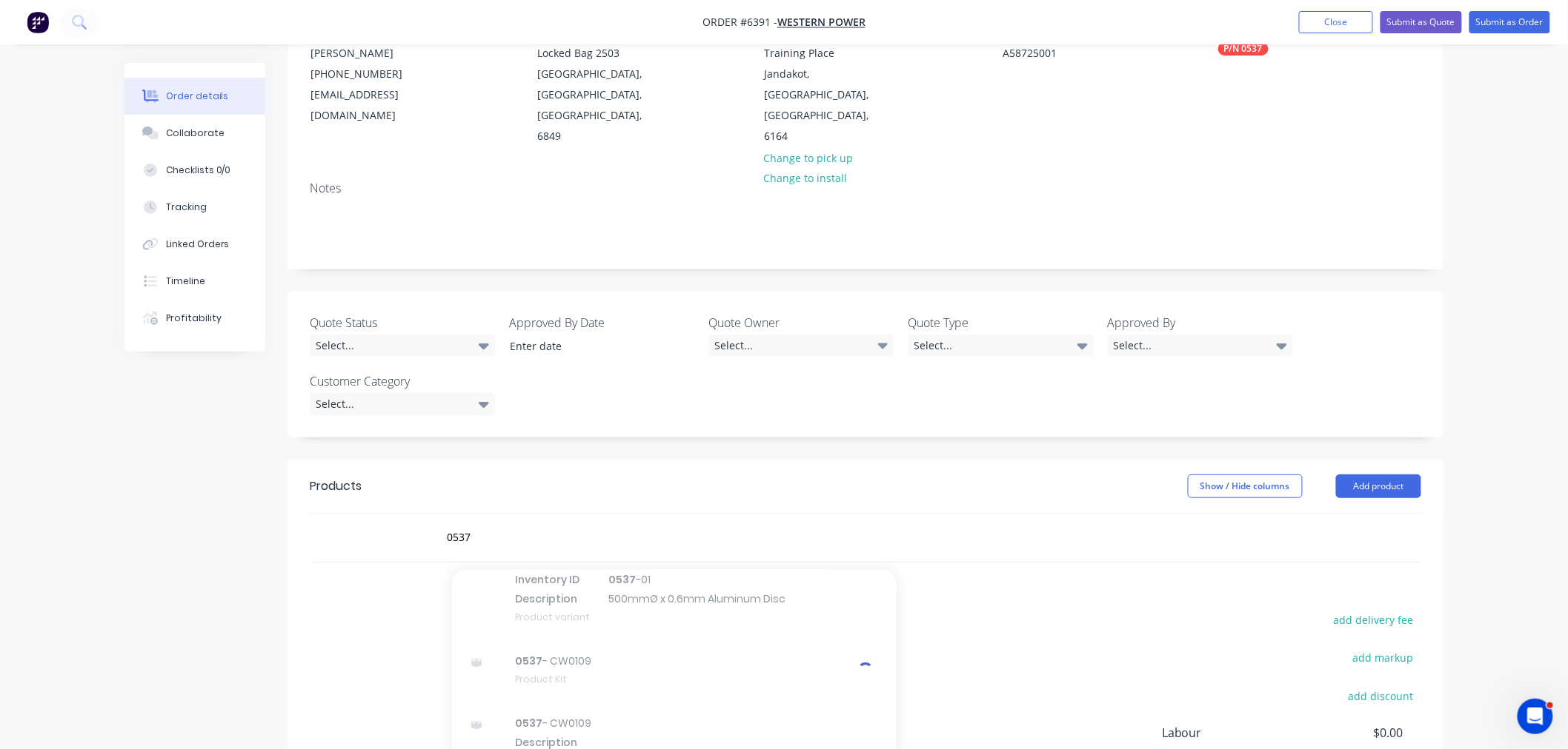
click at [969, 613] on div "add delivery fee add markup add discount Labour $0.00 Sub total $0.00 Margin $0…" at bounding box center [865, 752] width 1112 height 286
click at [1372, 475] on button "Add product" at bounding box center [1379, 486] width 85 height 23
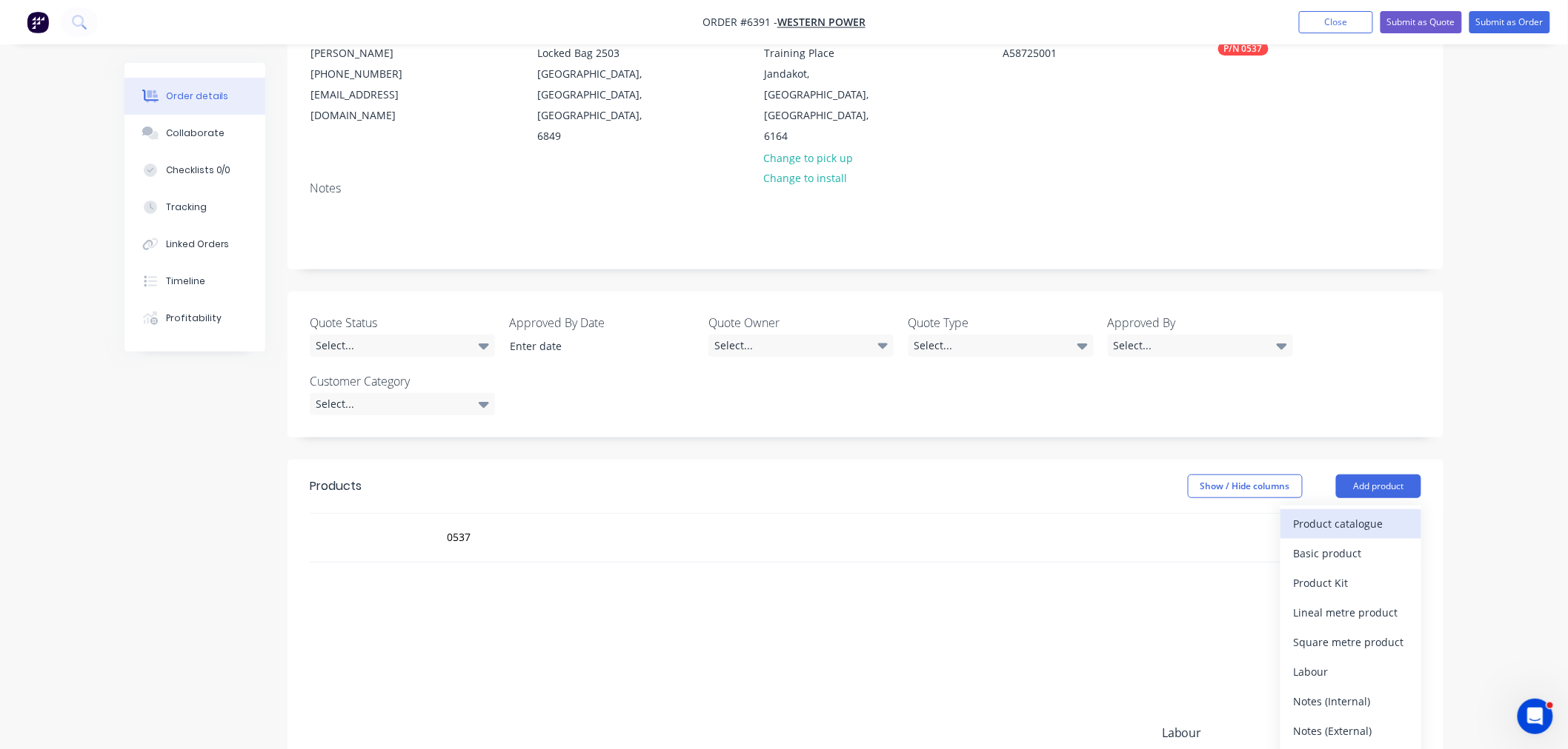
click at [1355, 509] on button "Product catalogue" at bounding box center [1351, 524] width 141 height 30
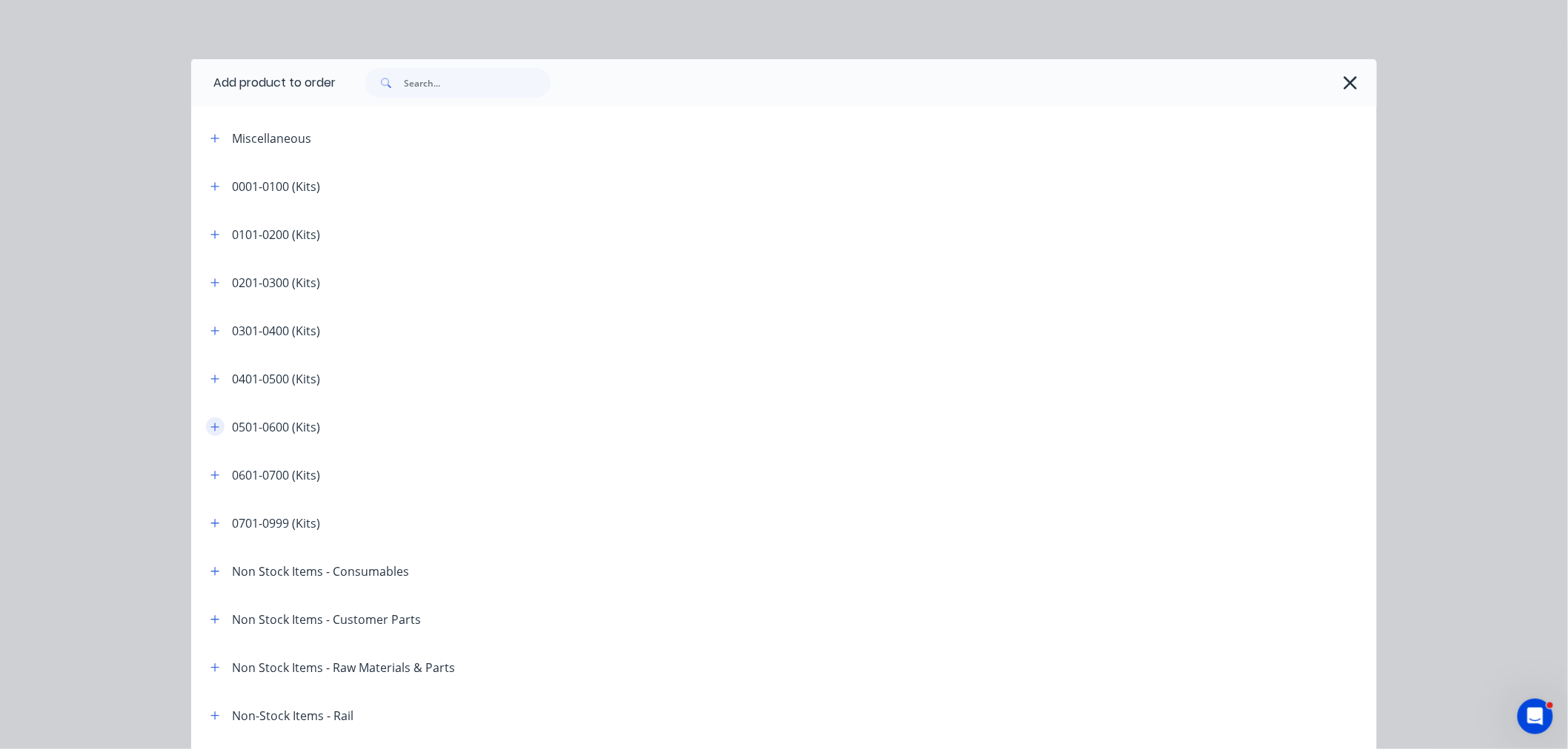
click at [211, 426] on icon "button" at bounding box center [215, 427] width 8 height 8
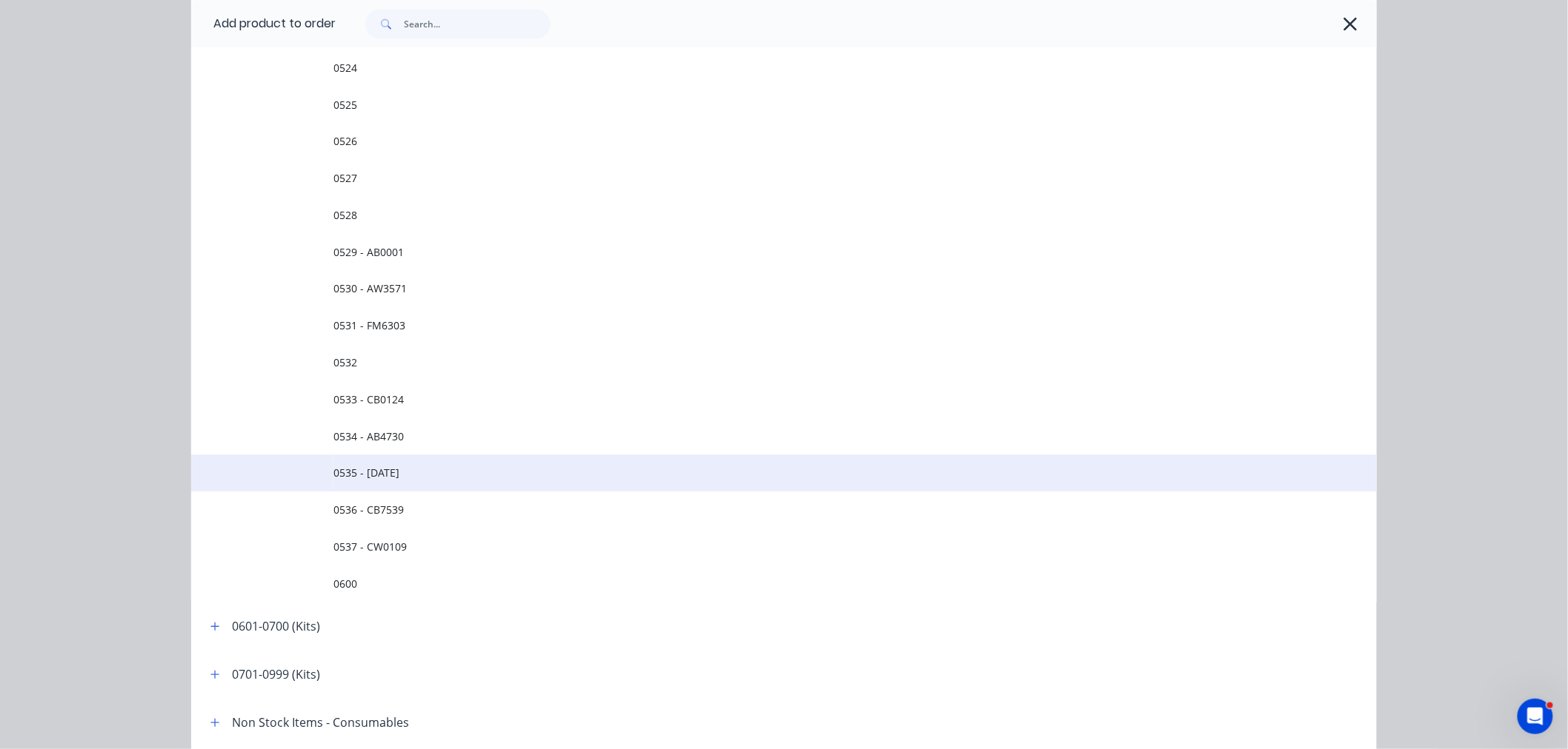
scroll to position [1187, 0]
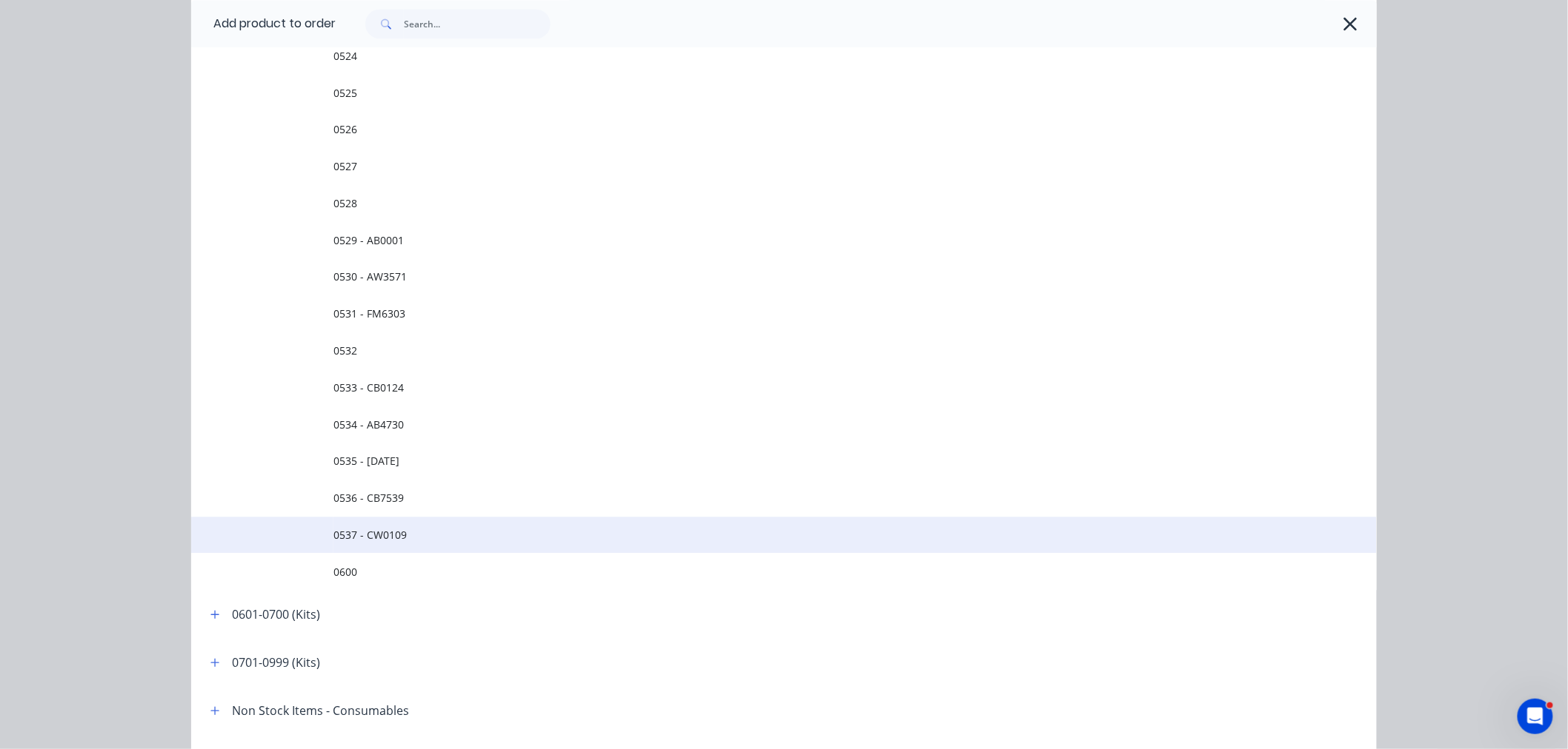
click at [340, 536] on span "0537 - CW0109" at bounding box center [750, 534] width 834 height 15
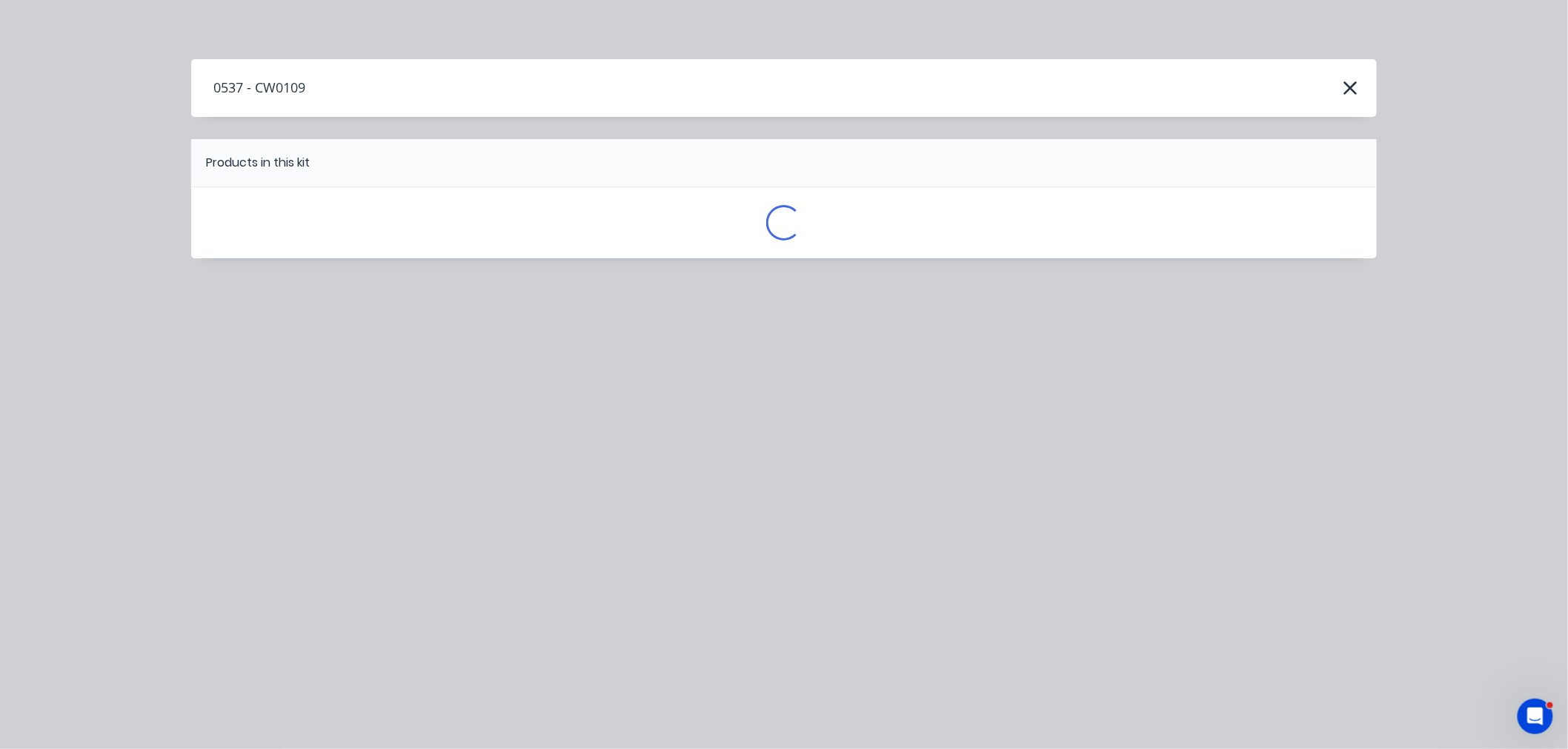
scroll to position [0, 0]
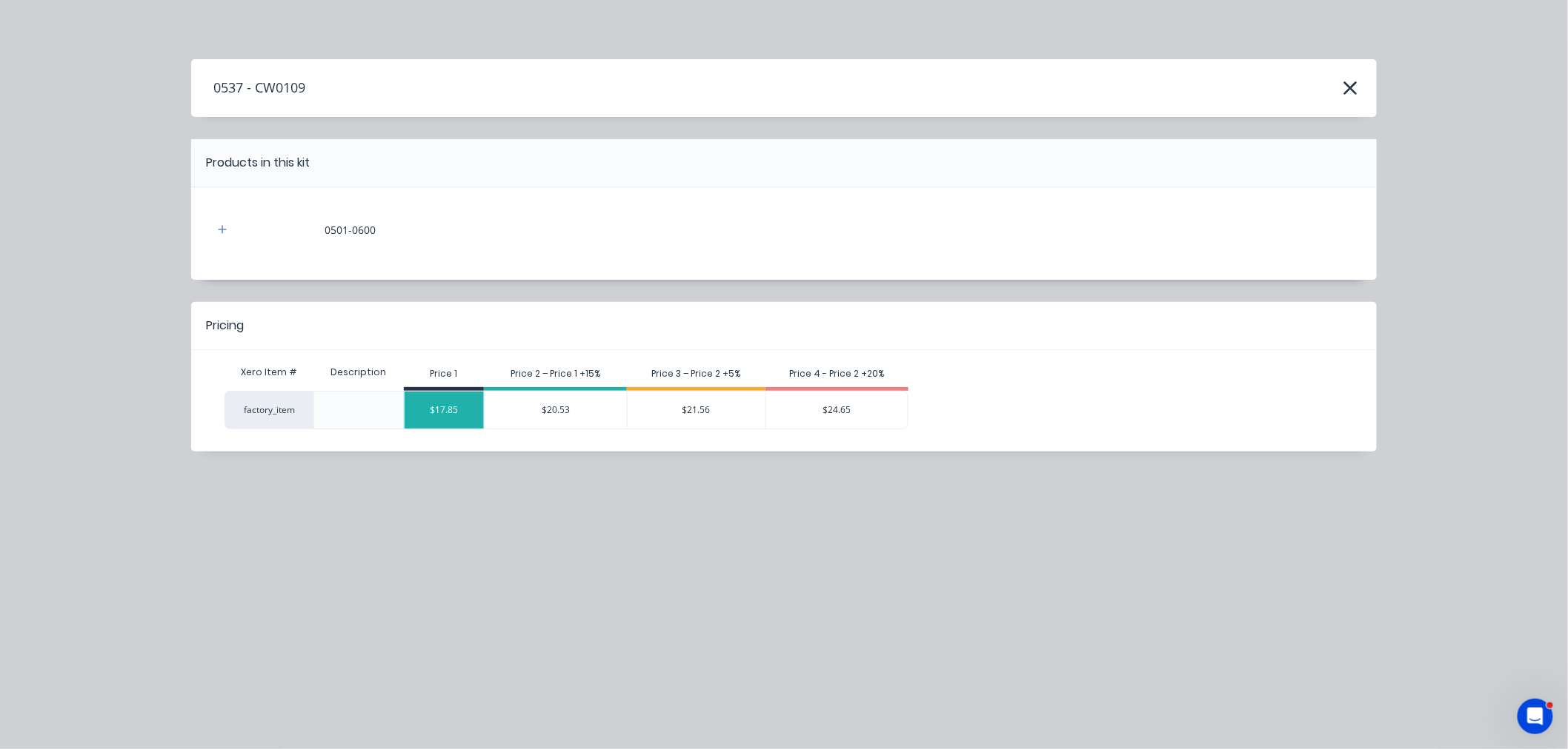
click at [453, 409] on div "$17.85" at bounding box center [444, 410] width 80 height 37
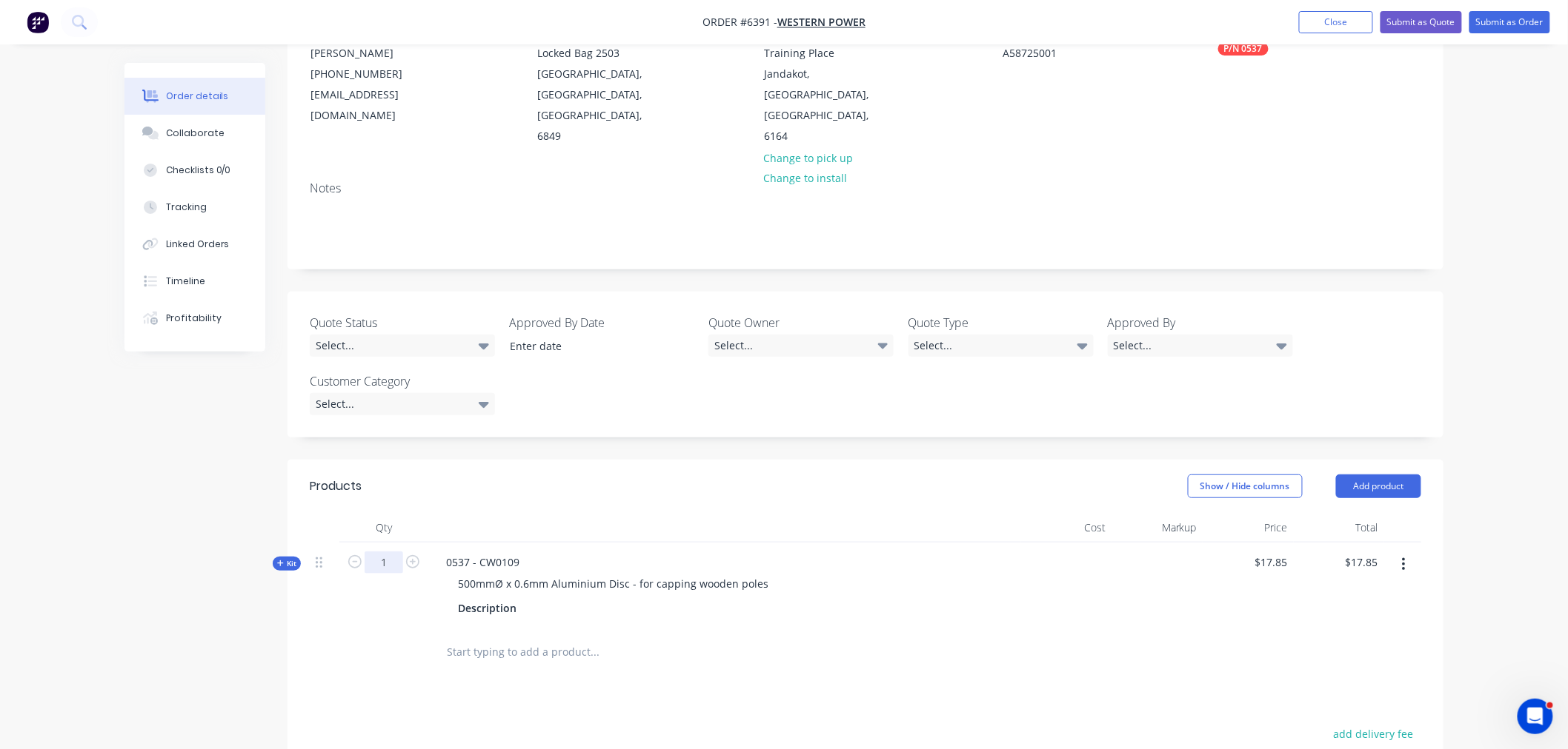
drag, startPoint x: 383, startPoint y: 519, endPoint x: 384, endPoint y: 533, distance: 14.0
click at [383, 552] on input "1" at bounding box center [384, 563] width 39 height 23
type input "0"
type input "$0.00"
click at [386, 552] on input "0" at bounding box center [384, 563] width 39 height 23
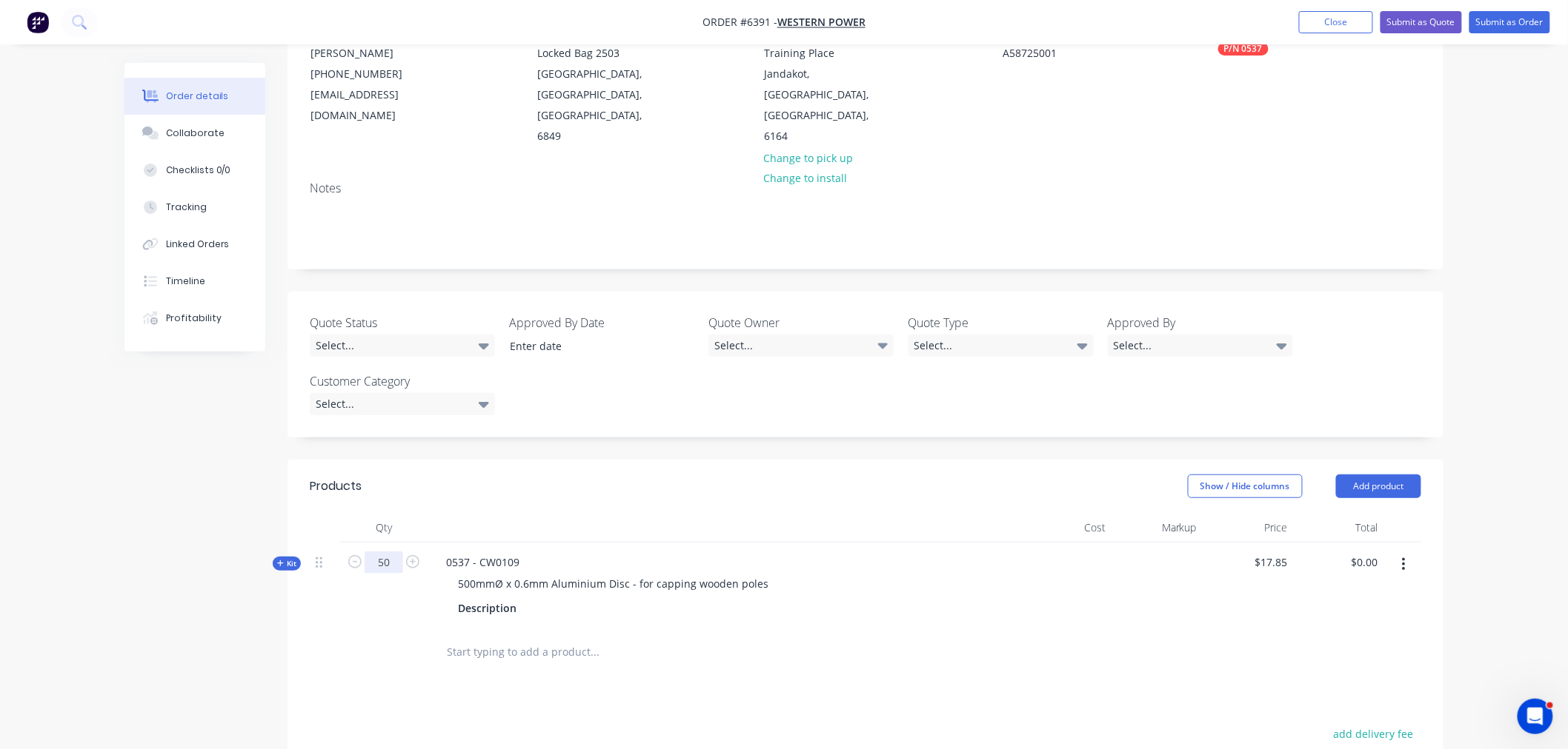
type input "50"
type input "$892.50"
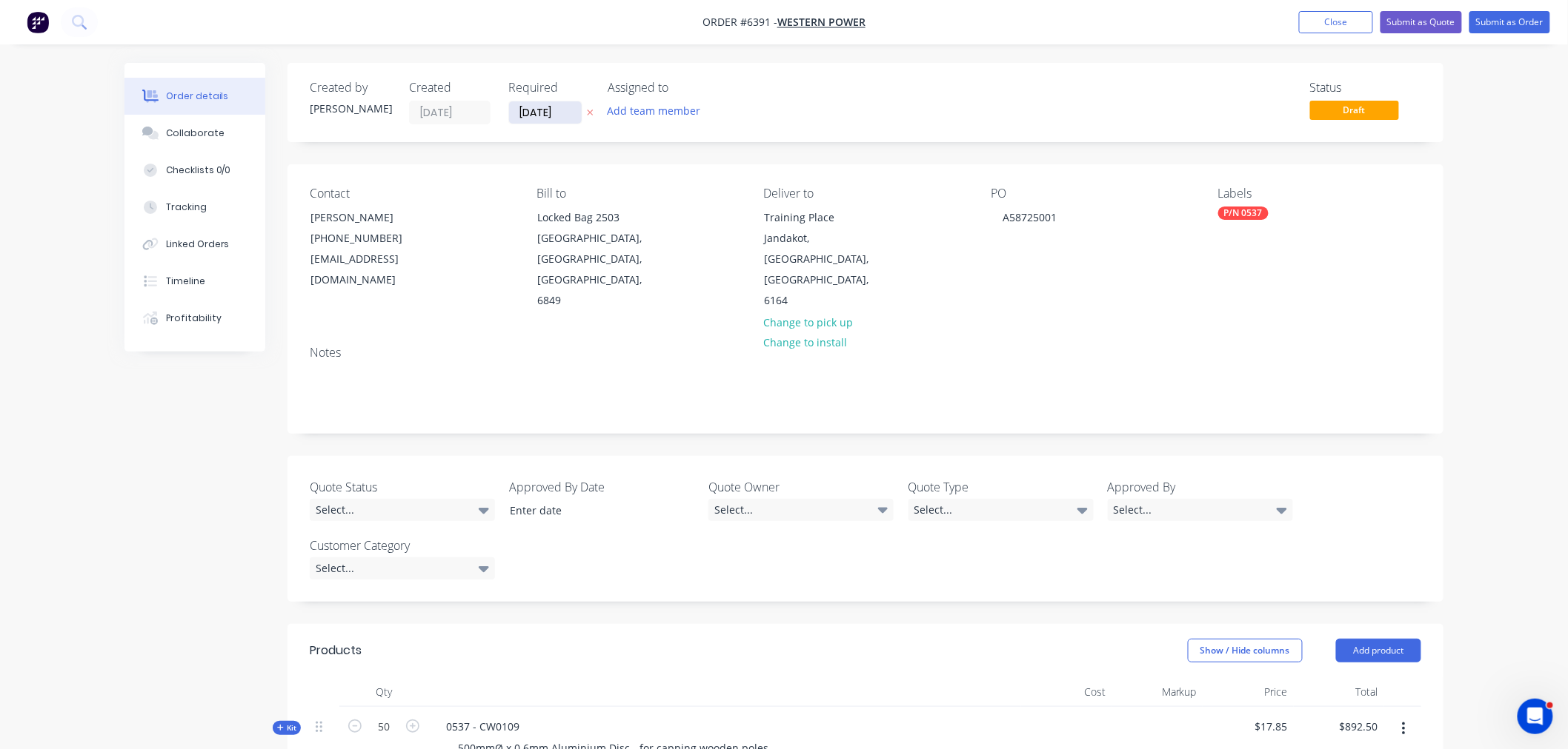
click at [530, 105] on input "03/10/25" at bounding box center [545, 113] width 72 height 23
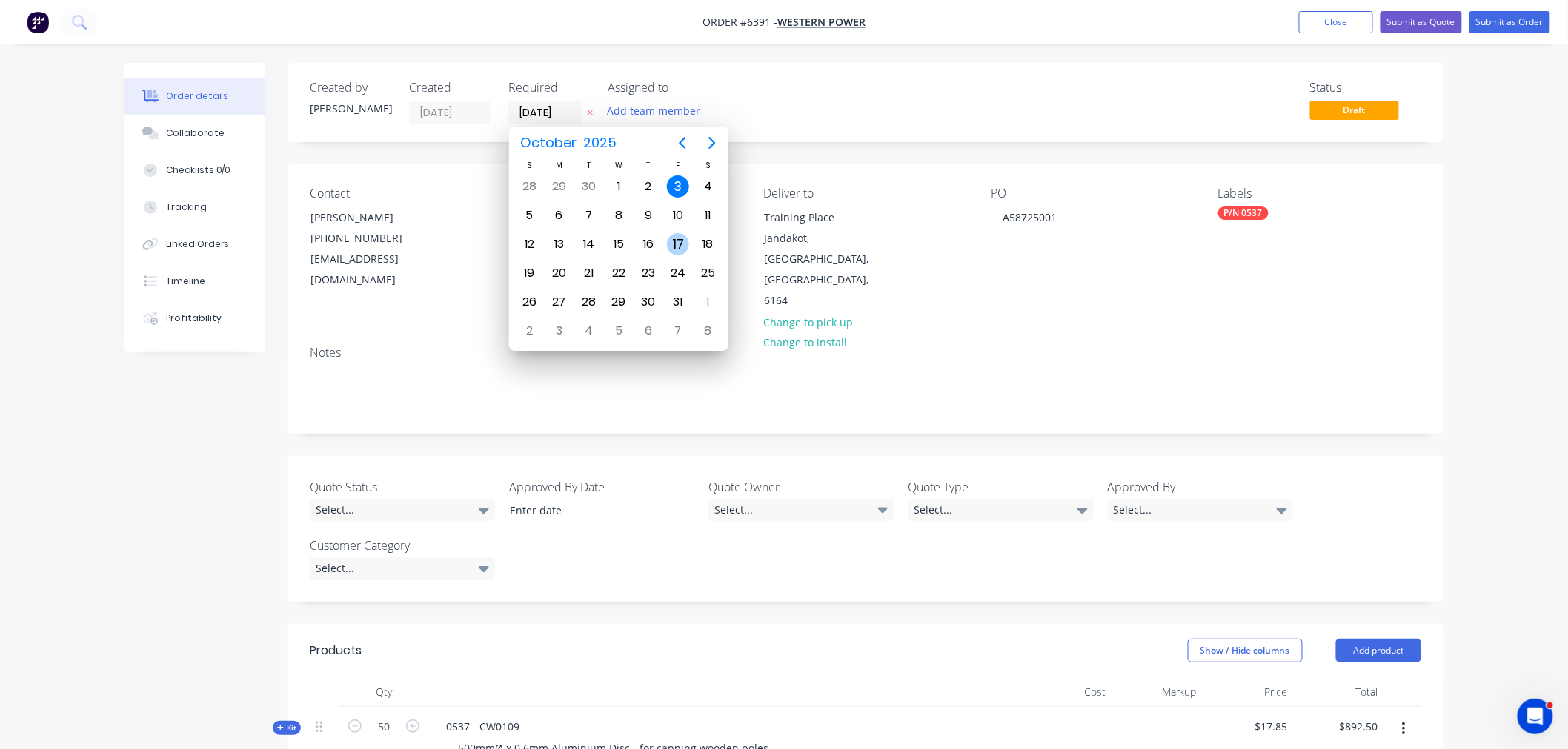
click at [672, 238] on div "17" at bounding box center [678, 245] width 23 height 23
type input "17/10/25"
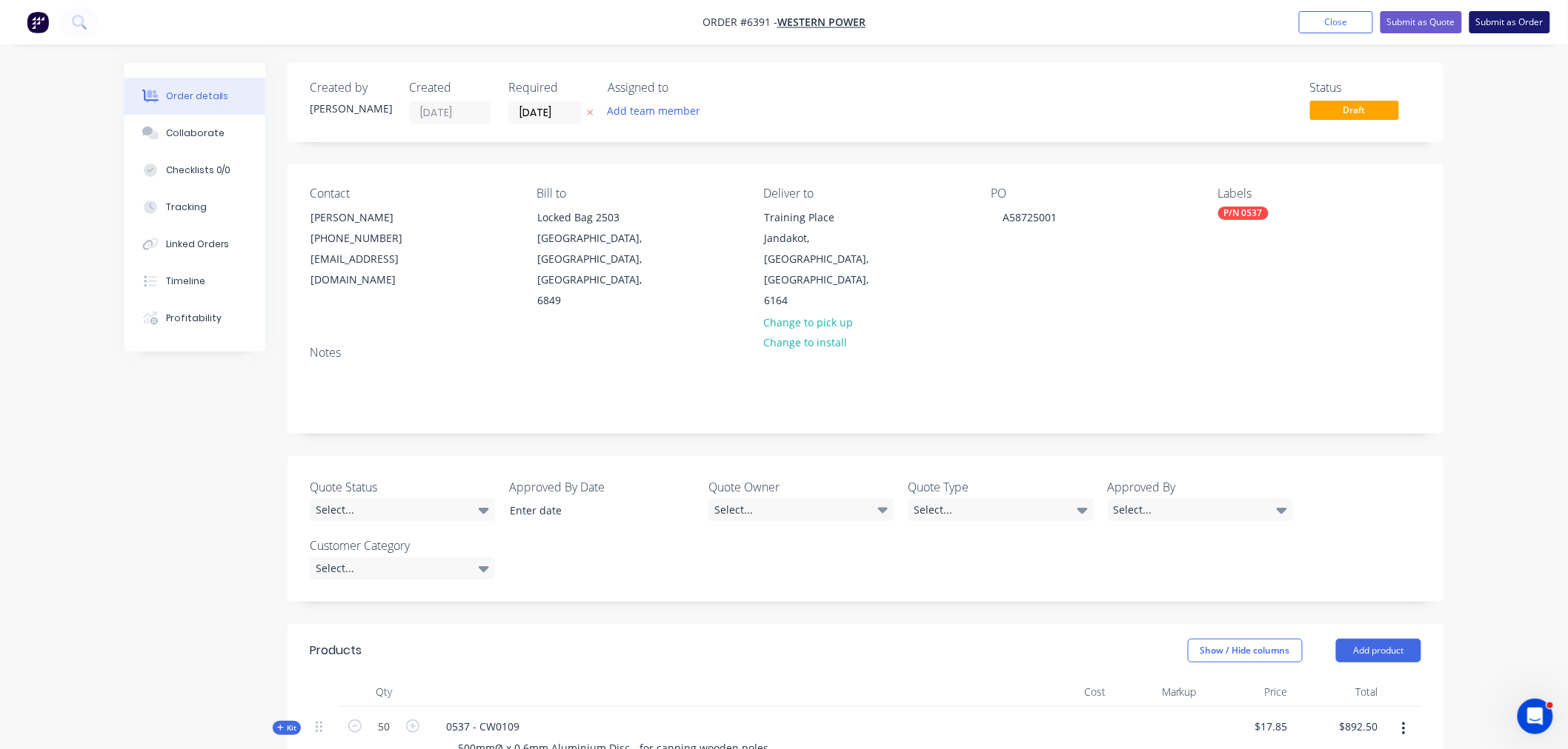
click at [1516, 21] on button "Submit as Order" at bounding box center [1509, 23] width 80 height 23
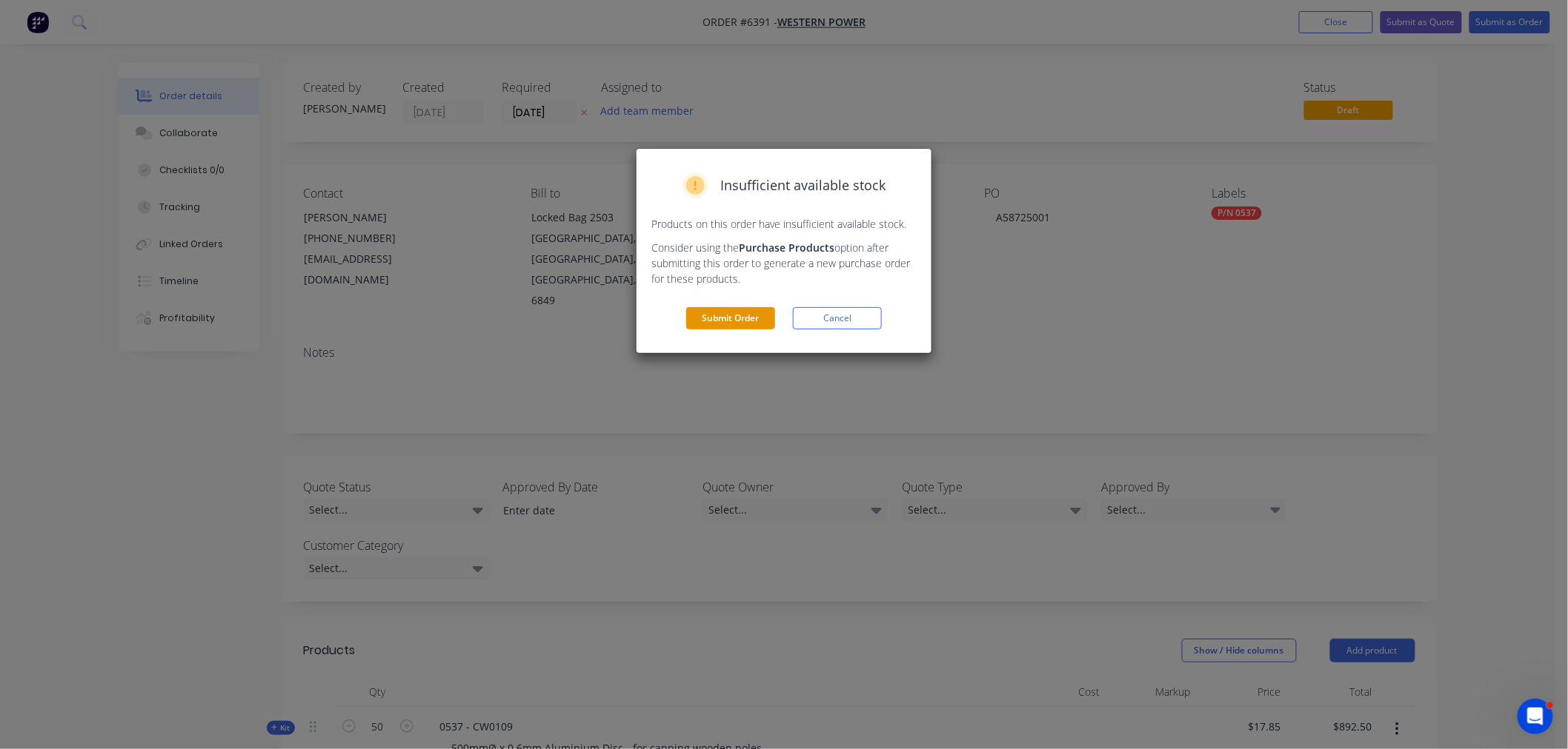
click at [746, 315] on button "Submit Order" at bounding box center [730, 319] width 89 height 23
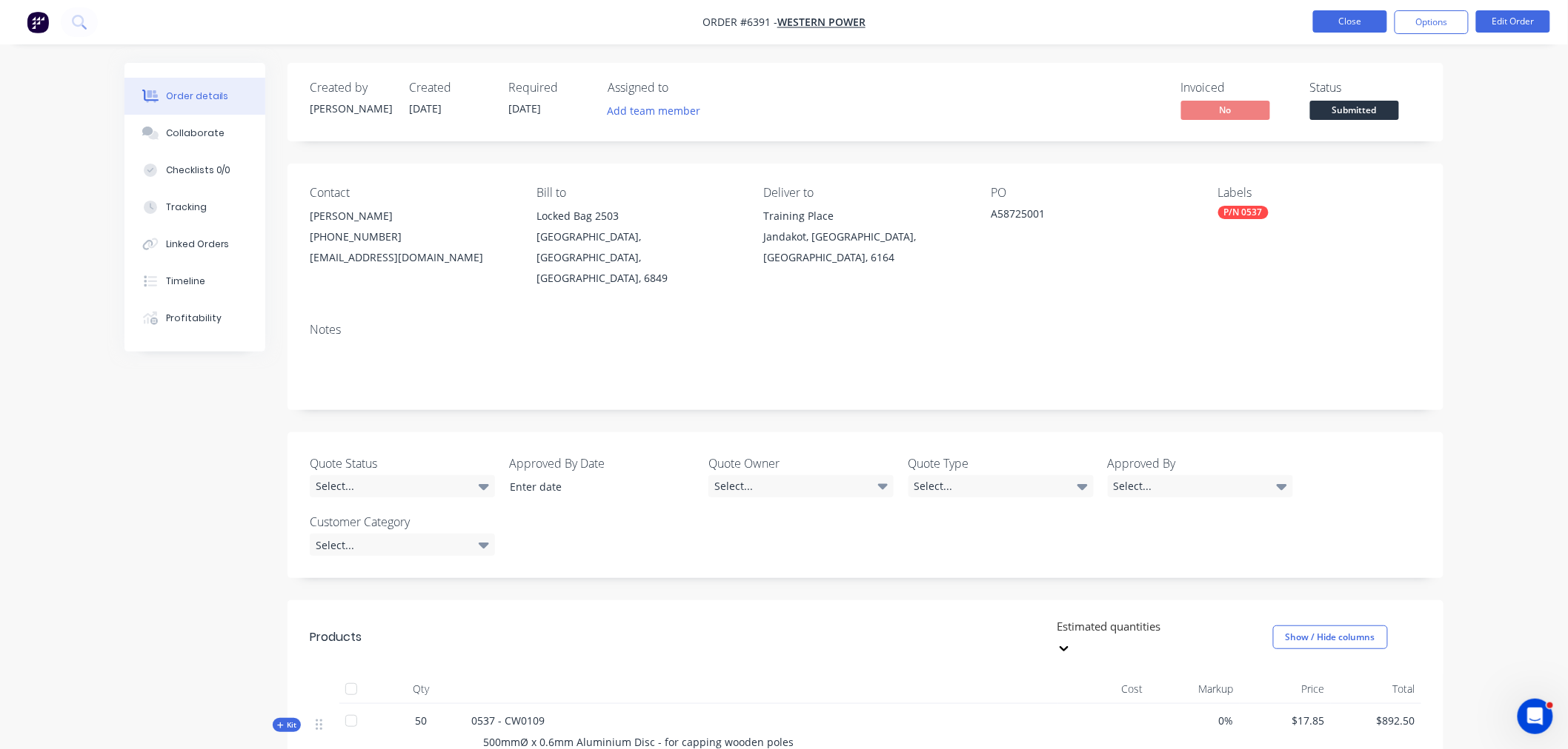
click at [1355, 19] on button "Close" at bounding box center [1350, 22] width 74 height 23
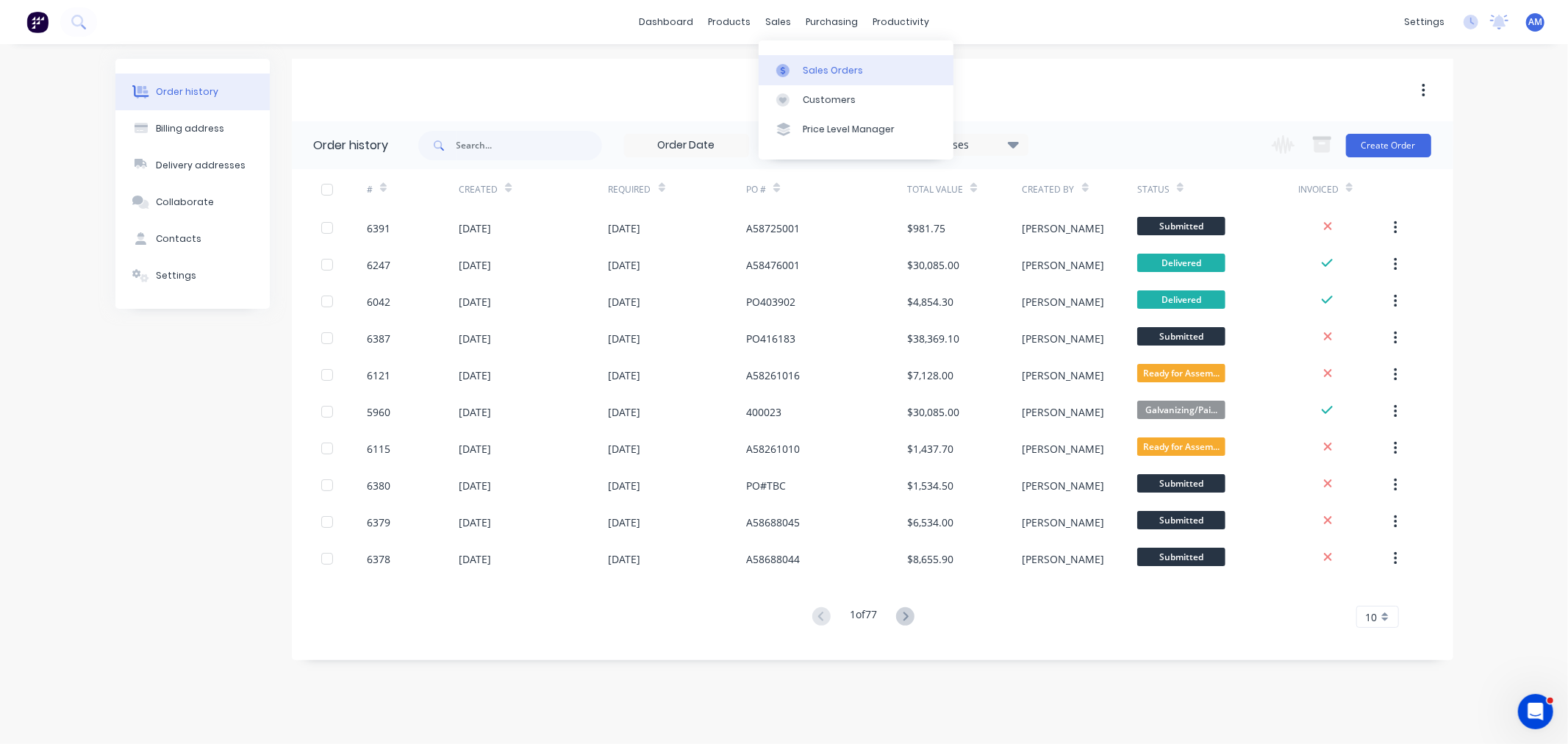
click at [814, 76] on div "Sales Orders" at bounding box center [832, 70] width 60 height 14
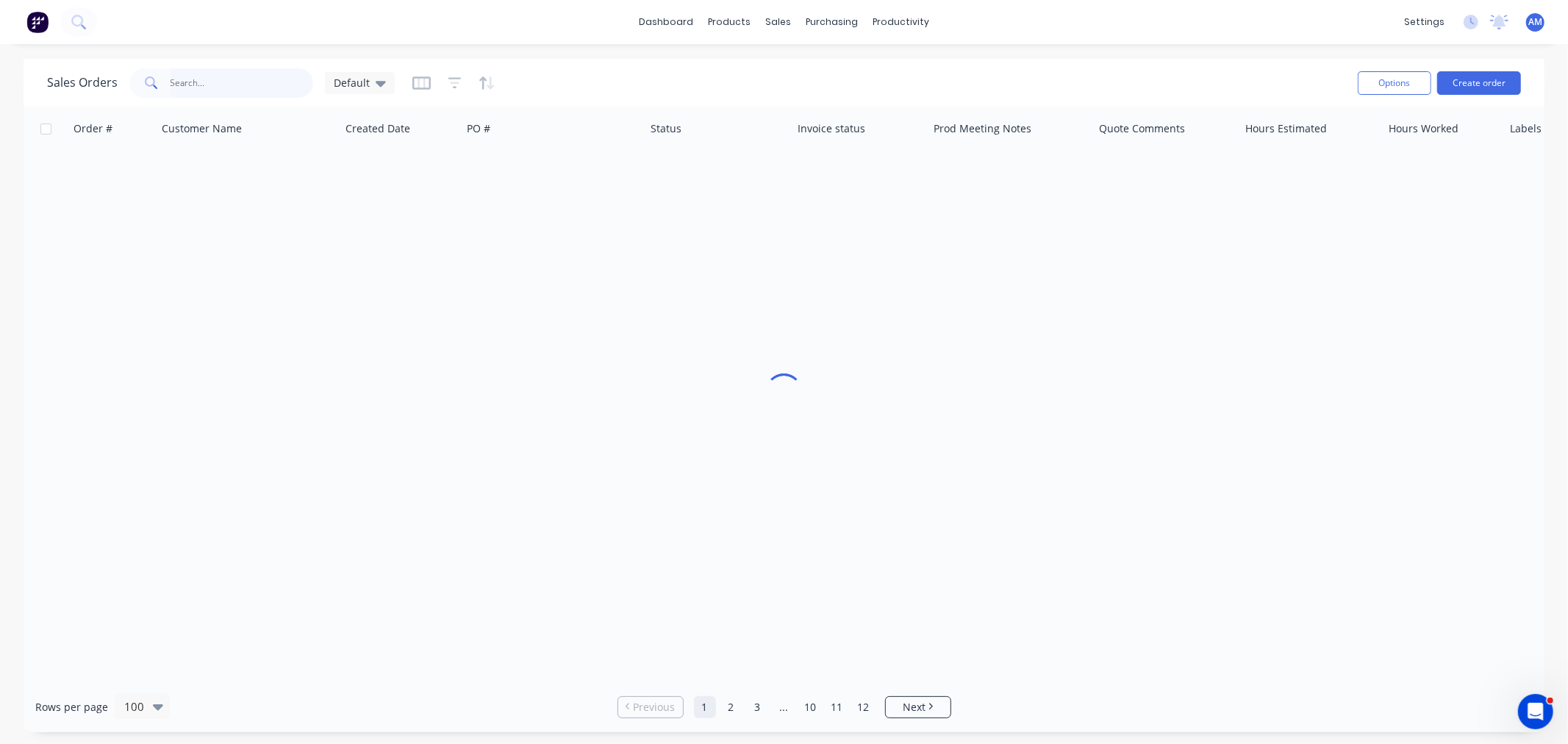
click at [194, 78] on input "text" at bounding box center [242, 83] width 143 height 30
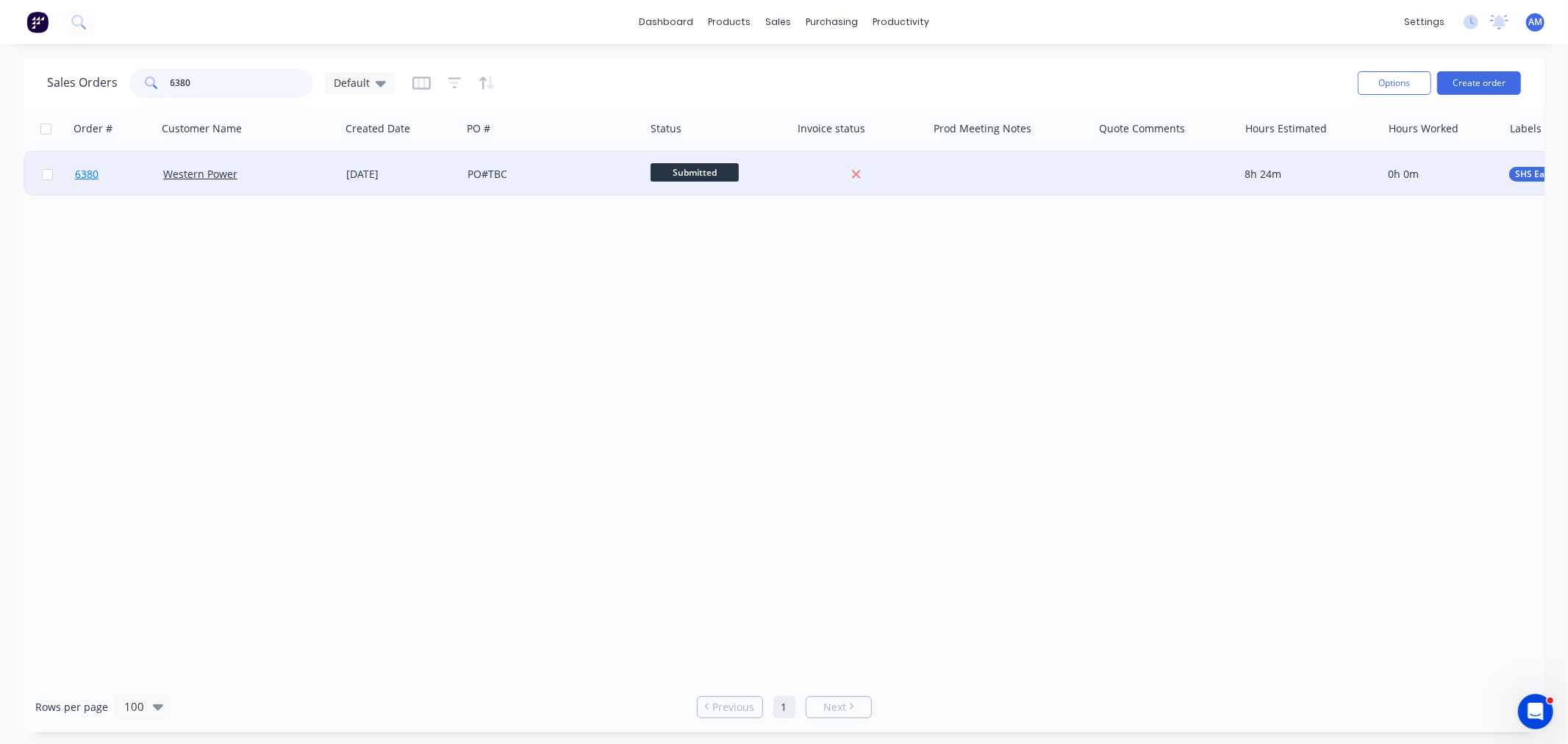
type input "6380"
click at [151, 177] on link "6380" at bounding box center [119, 174] width 88 height 44
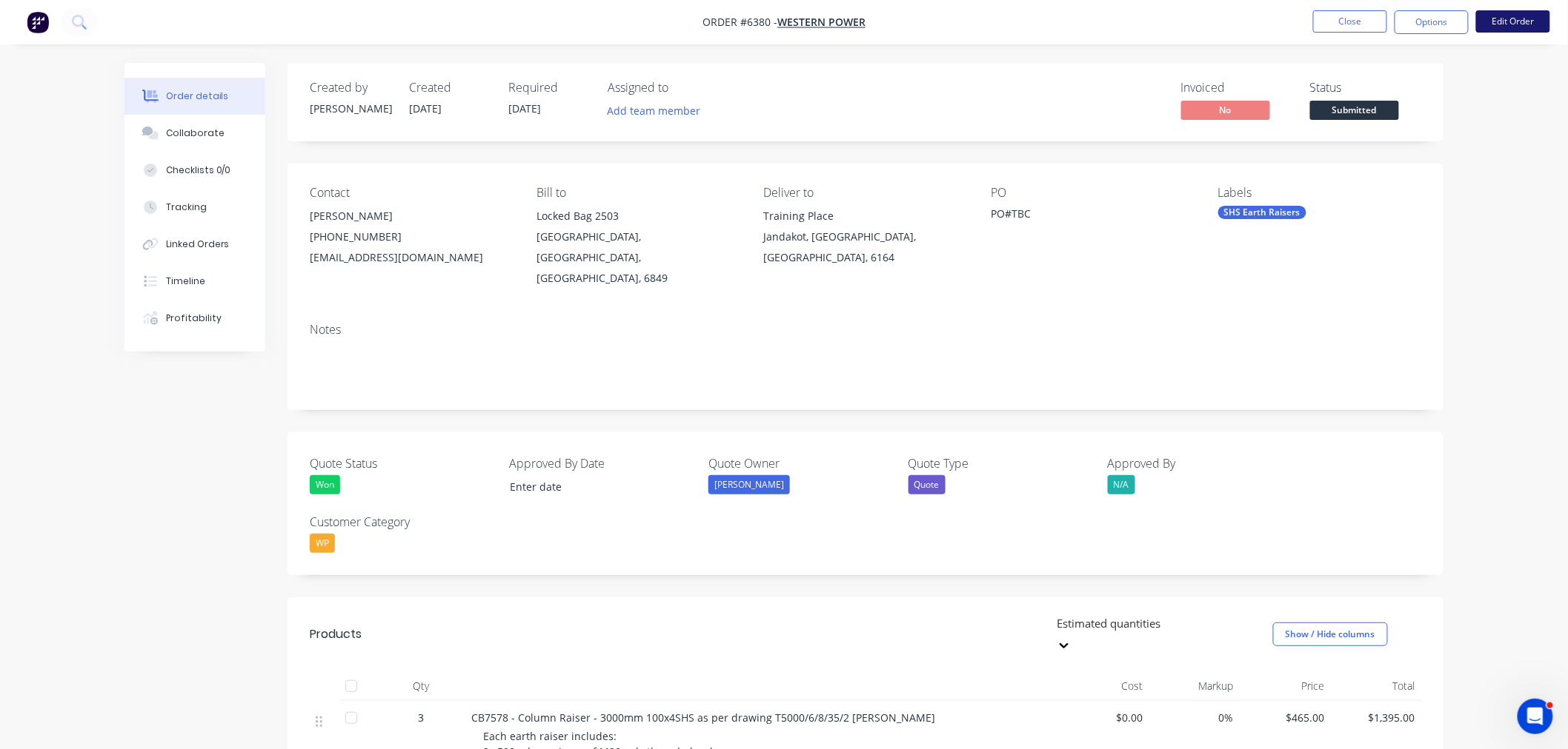
click at [1541, 19] on button "Edit Order" at bounding box center [1513, 22] width 74 height 23
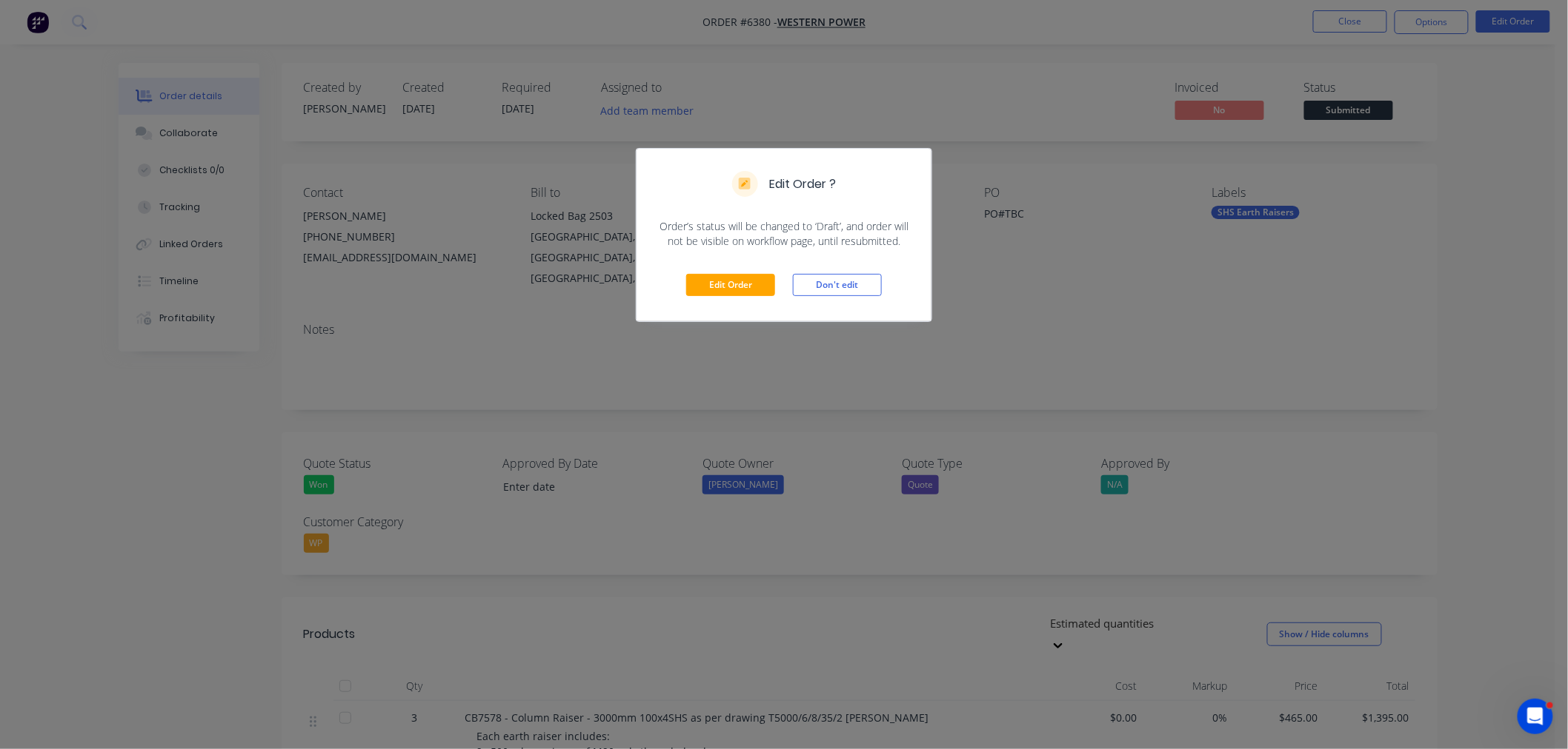
click at [740, 273] on div "Edit Order Don't edit" at bounding box center [784, 285] width 295 height 72
click at [750, 284] on button "Edit Order" at bounding box center [730, 286] width 89 height 23
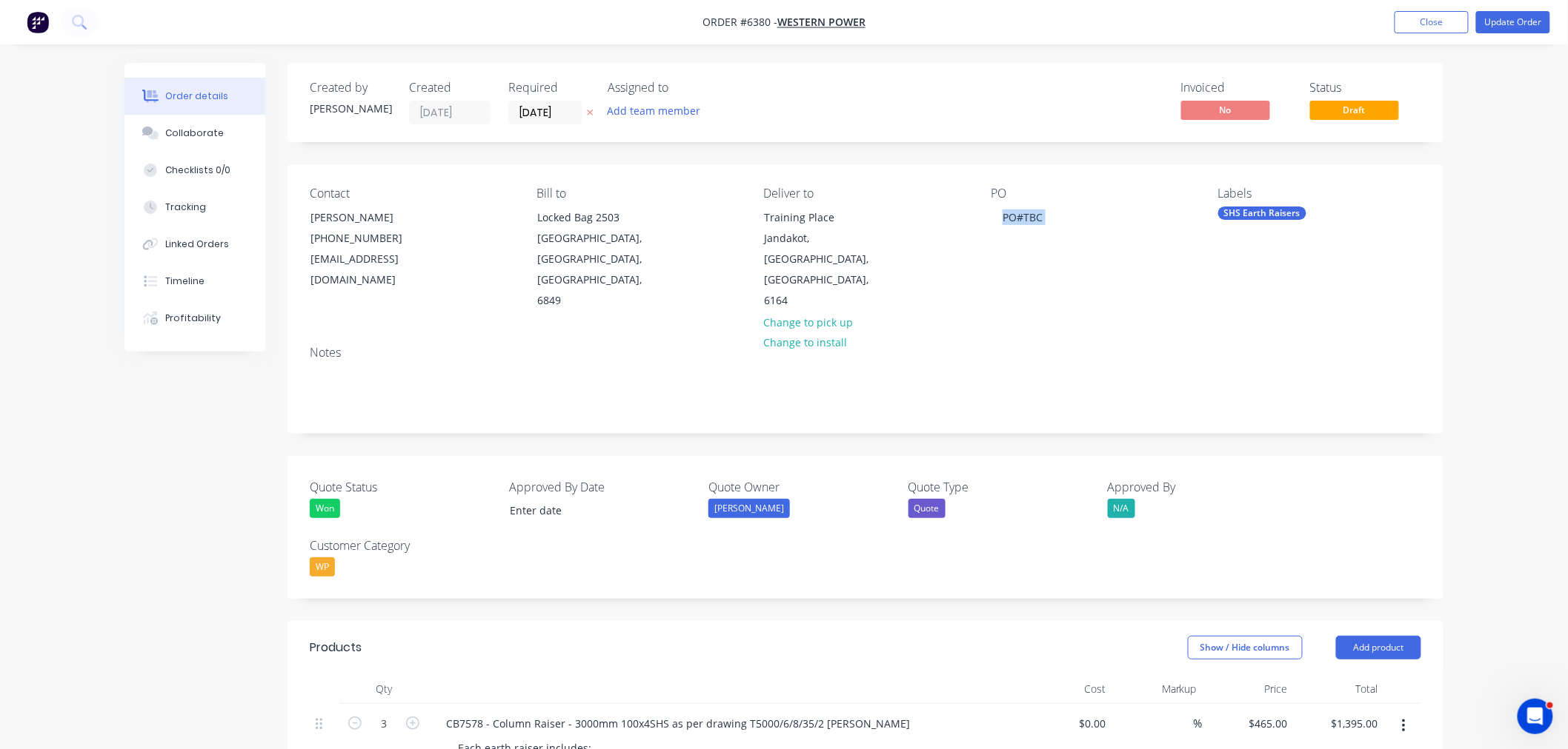
click at [1038, 201] on div "PO PO#TBC" at bounding box center [1092, 249] width 203 height 126
click at [1027, 216] on div "PO#TBC" at bounding box center [1022, 217] width 64 height 22
drag, startPoint x: 1042, startPoint y: 216, endPoint x: 973, endPoint y: 216, distance: 69.0
click at [973, 216] on div "Contact Brandon Klein (08) 9411 7786 bklein@westernpower.com.au Bill to Locked …" at bounding box center [865, 249] width 1156 height 170
click at [1512, 19] on button "Update Order" at bounding box center [1513, 23] width 74 height 23
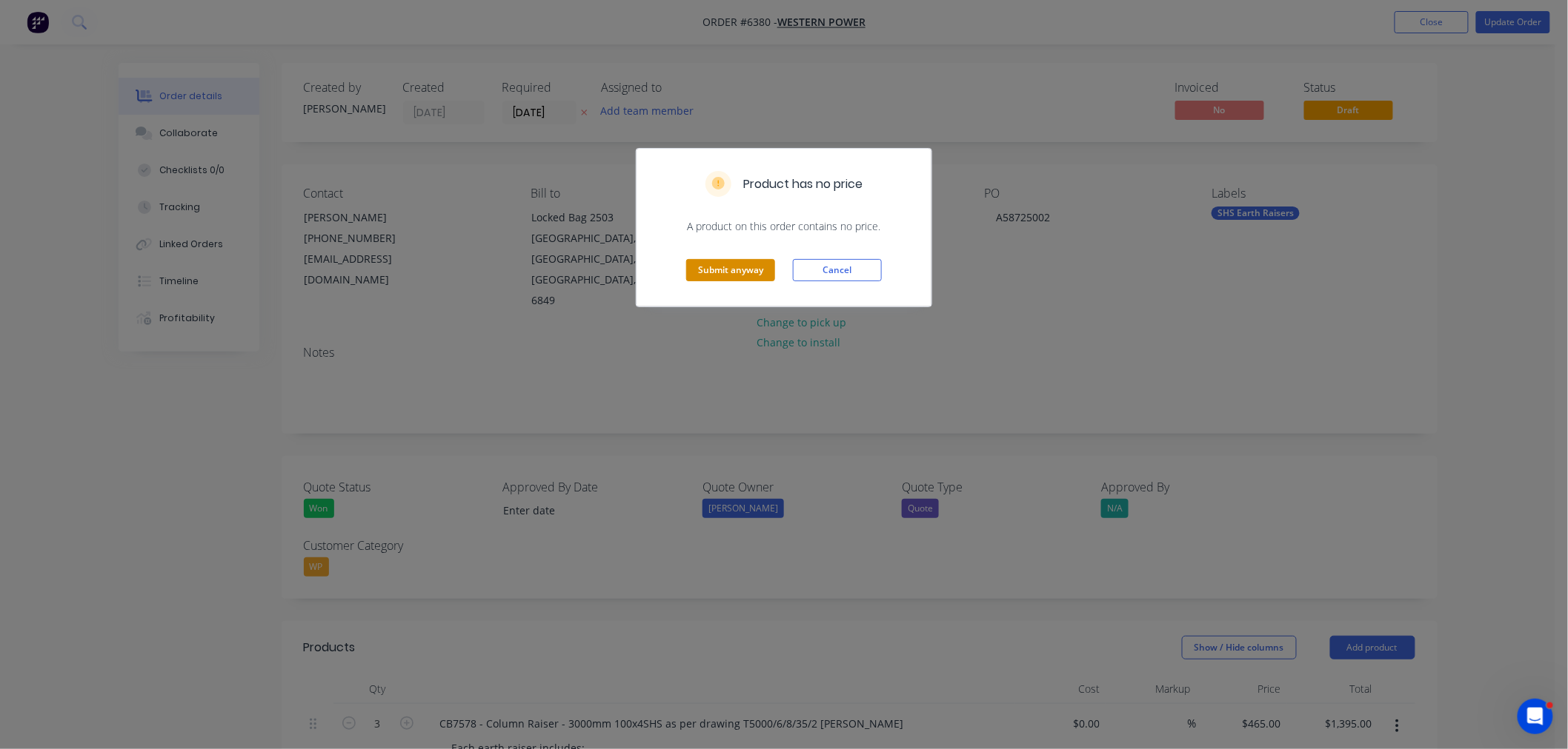
click at [754, 274] on button "Submit anyway" at bounding box center [730, 270] width 89 height 23
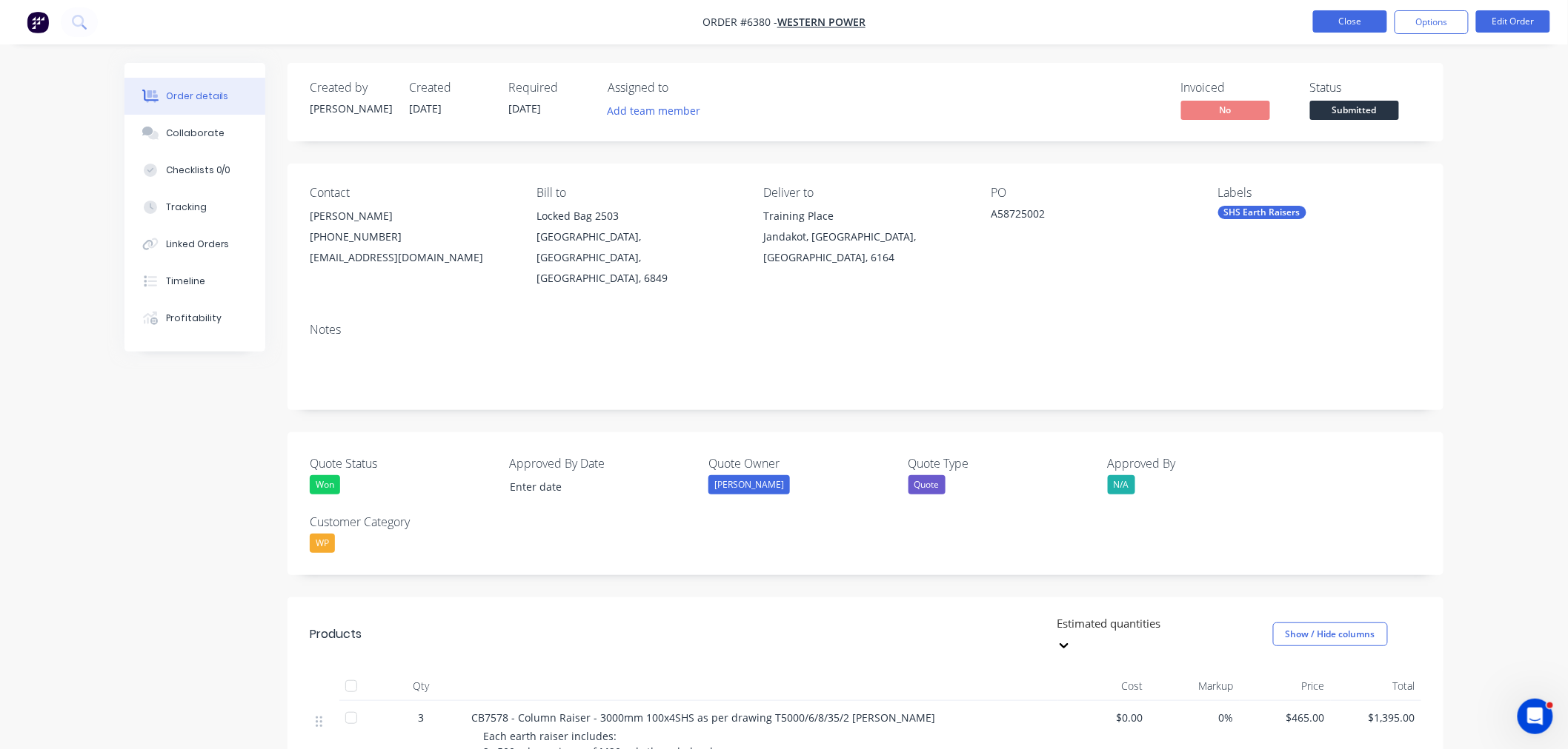
click at [1339, 21] on button "Close" at bounding box center [1350, 22] width 74 height 23
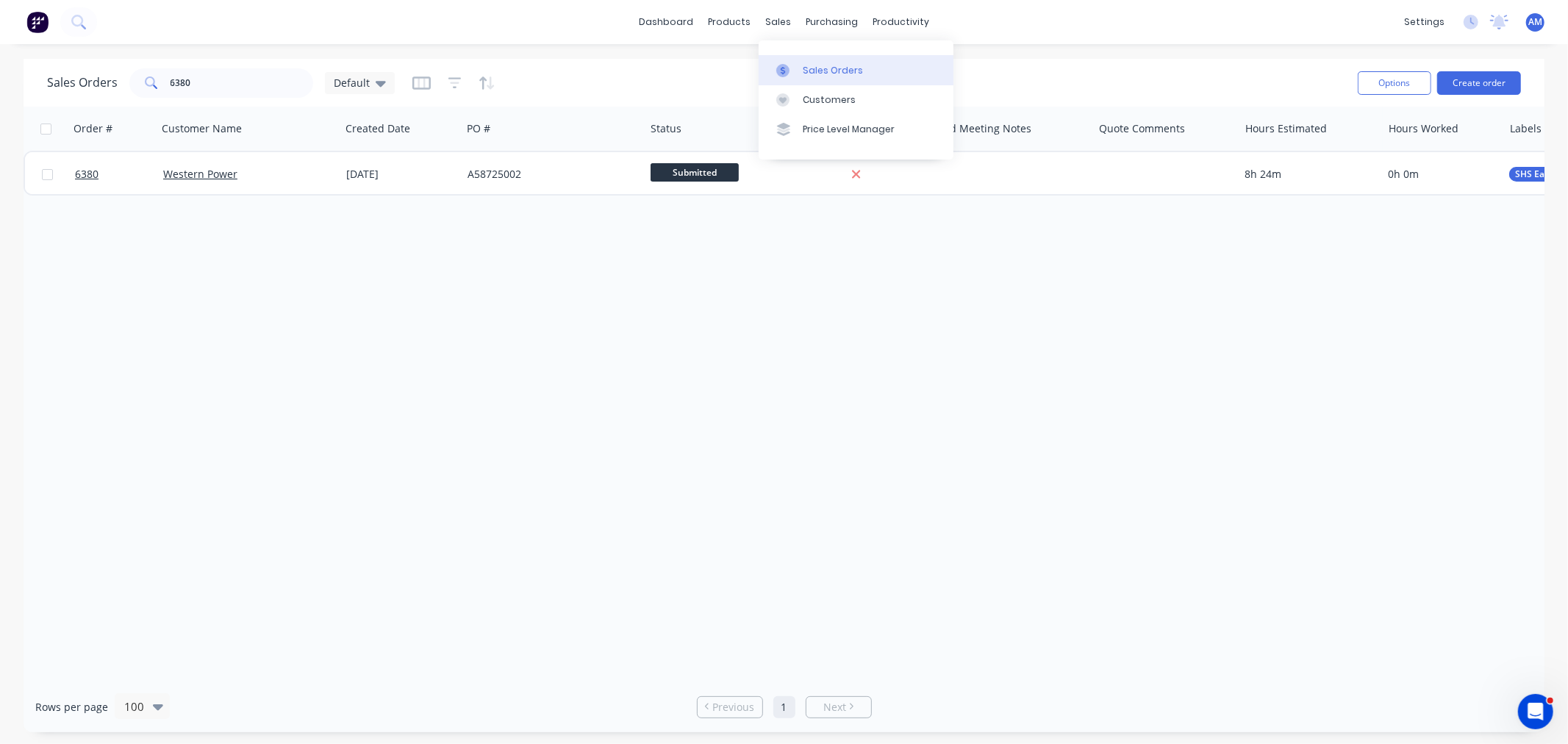
click at [822, 72] on div "Sales Orders" at bounding box center [832, 70] width 60 height 14
drag, startPoint x: 222, startPoint y: 71, endPoint x: 97, endPoint y: 97, distance: 127.7
click at [97, 97] on div "Sales Orders 6380 Default" at bounding box center [697, 82] width 1299 height 36
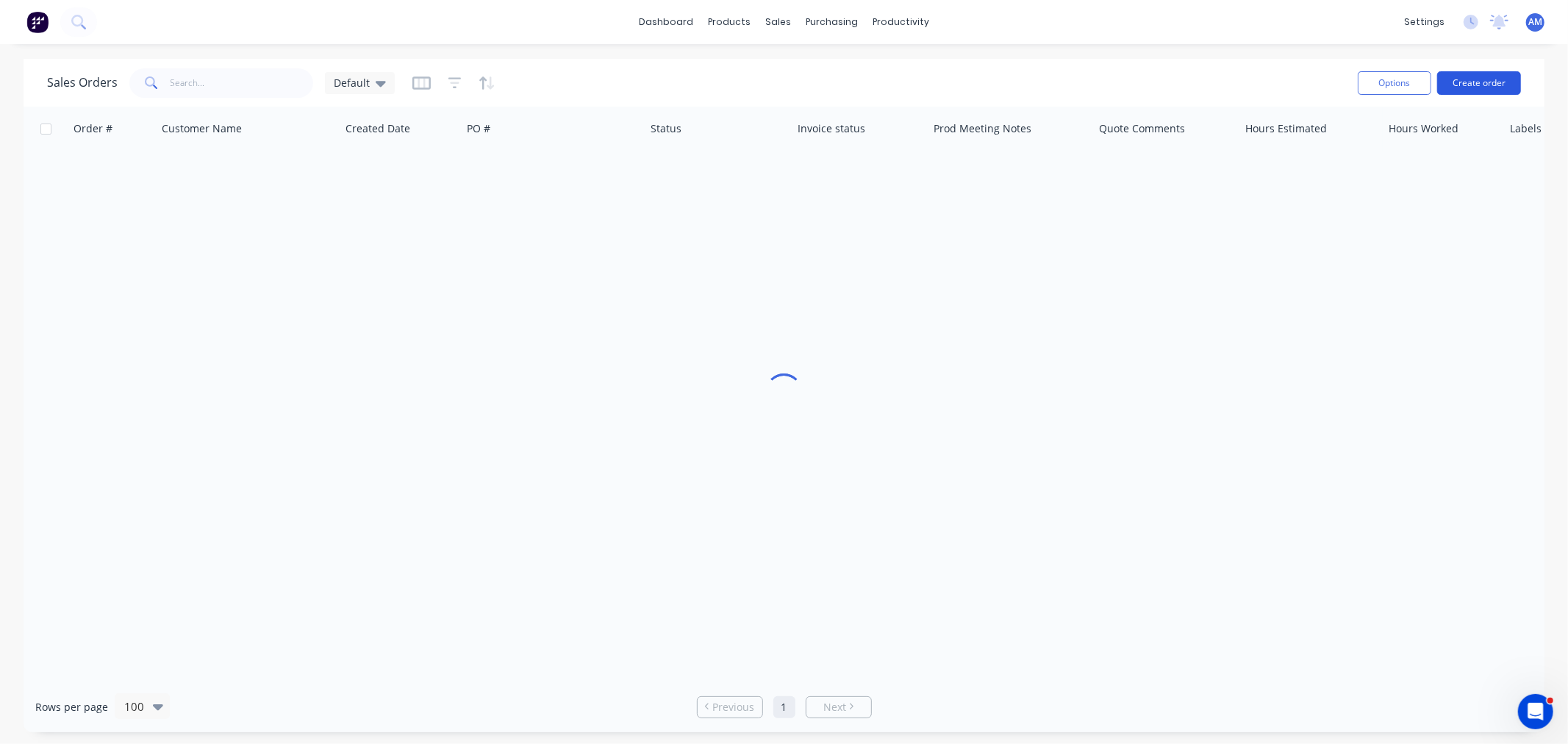
click at [1483, 79] on button "Create order" at bounding box center [1479, 82] width 84 height 23
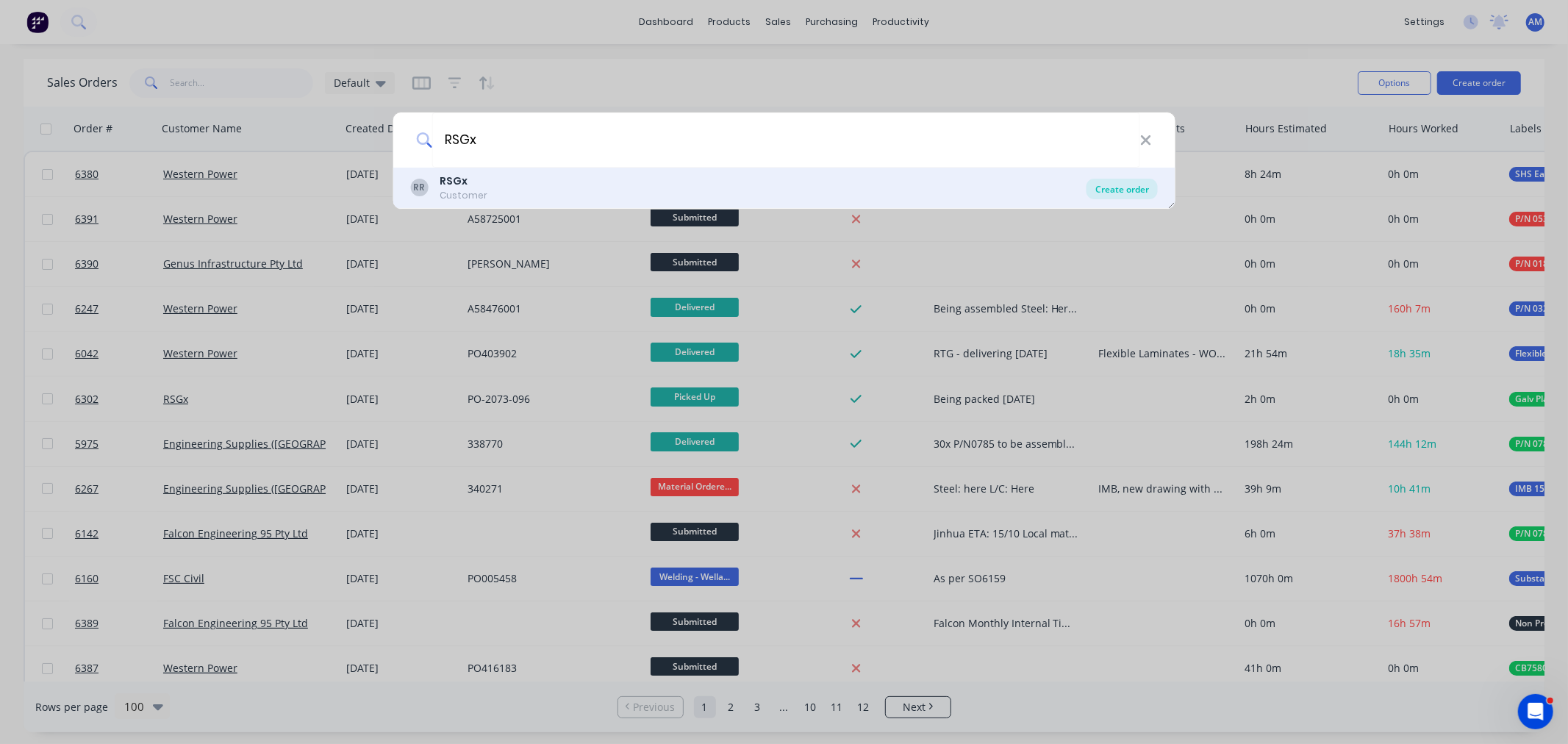
type input "RSGx"
click at [1109, 179] on div "Create order" at bounding box center [1121, 189] width 71 height 21
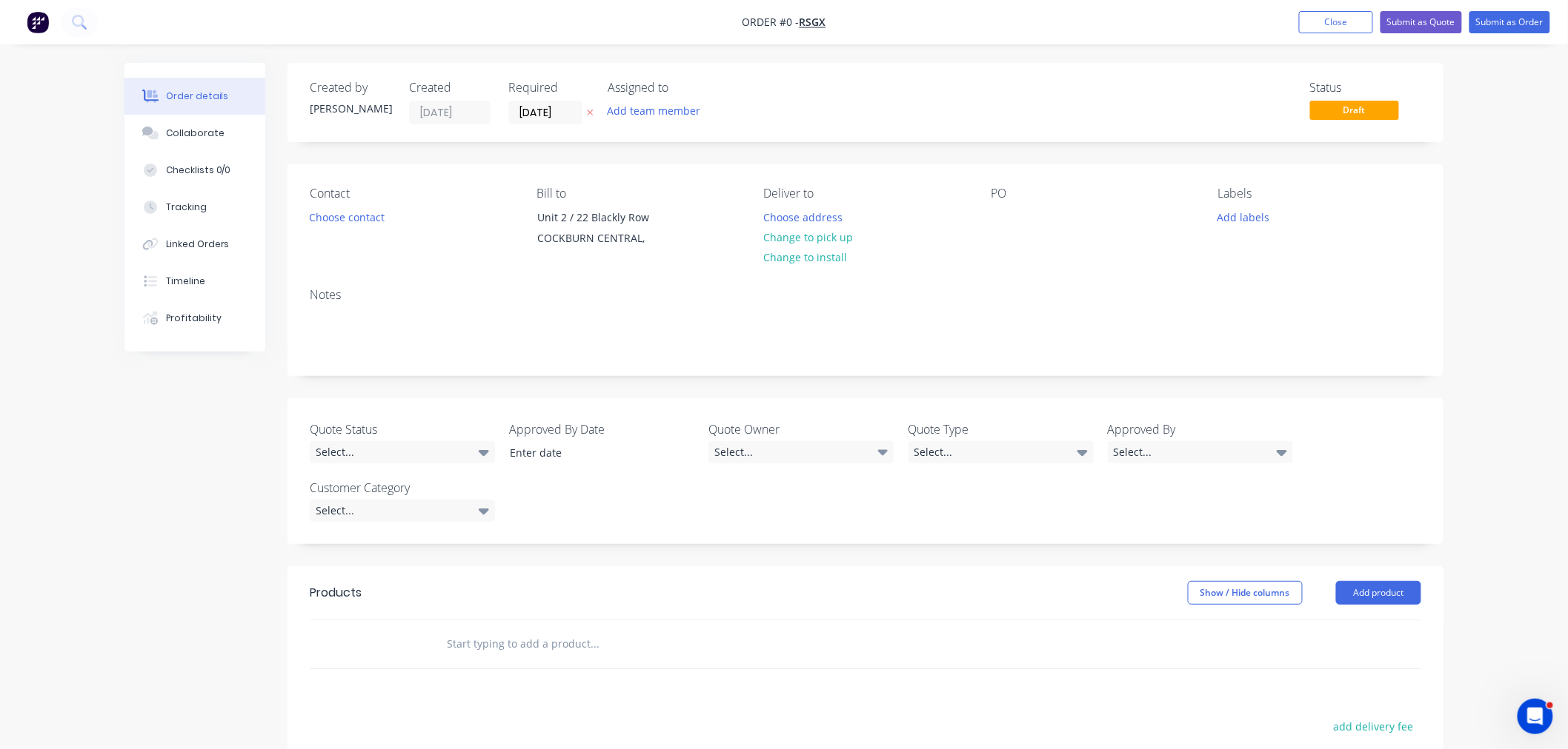
click at [357, 228] on div "Contact Choose contact" at bounding box center [411, 220] width 203 height 68
click at [358, 216] on button "Choose contact" at bounding box center [347, 216] width 91 height 20
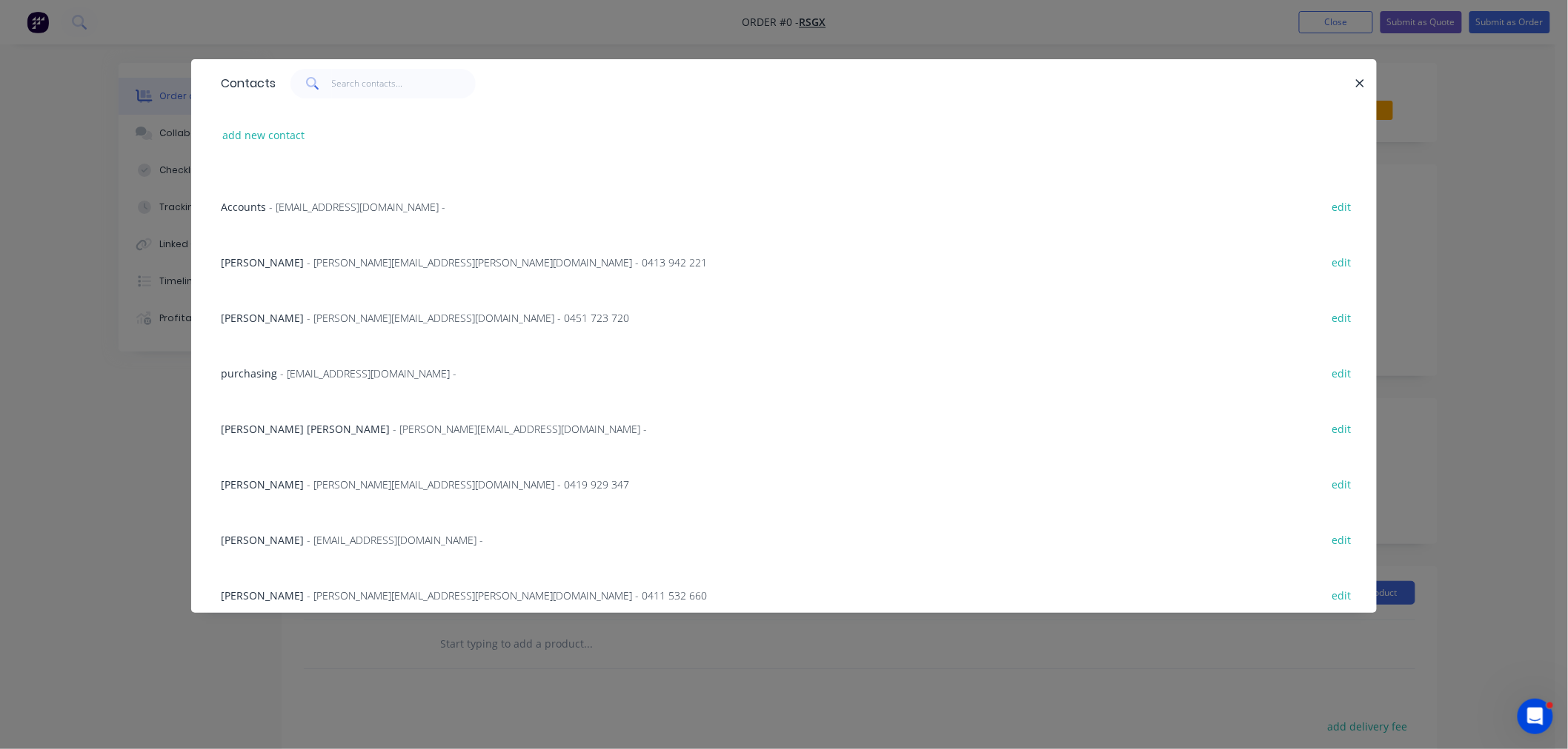
scroll to position [329, 0]
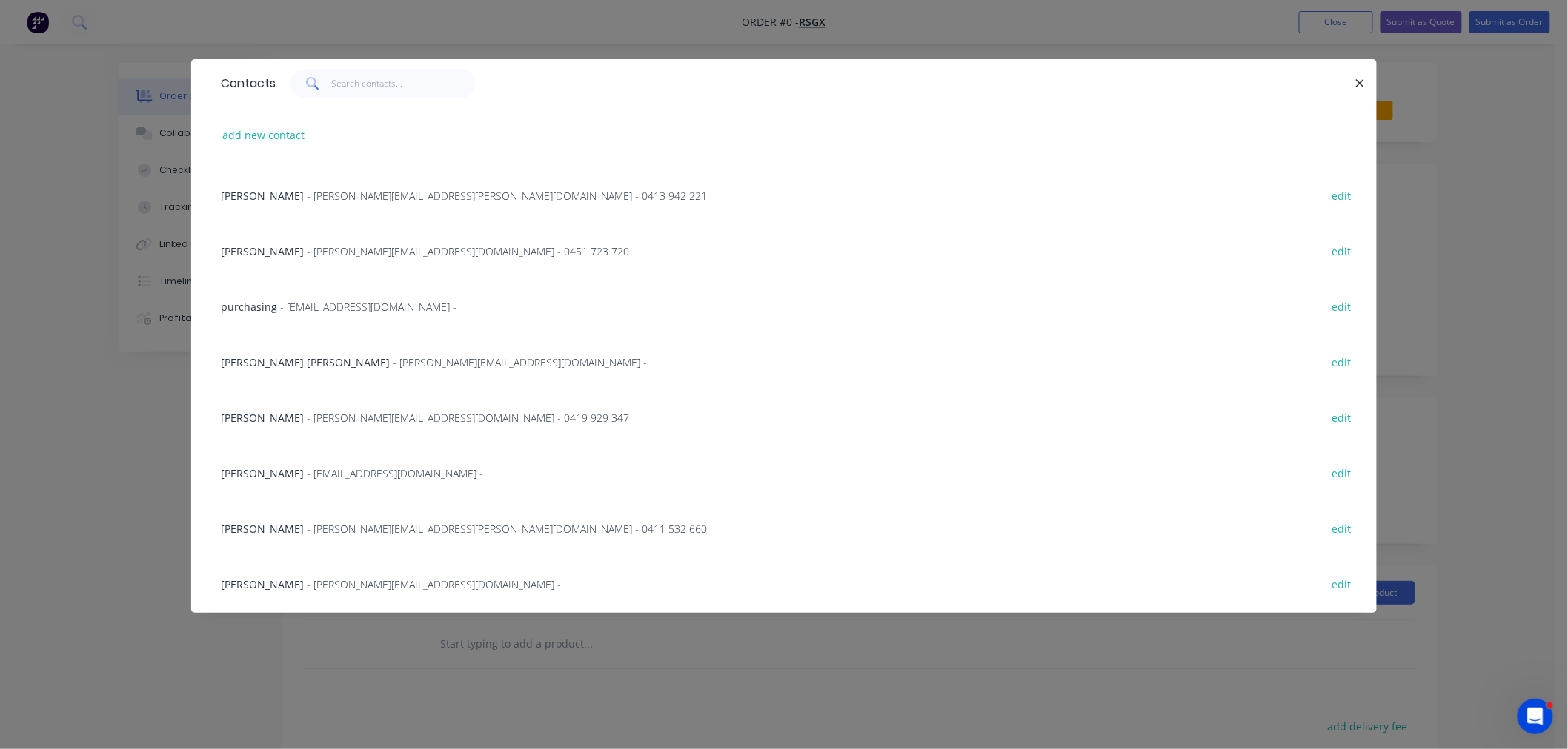
click at [312, 479] on span "- intan.masayu@rsgx.com -" at bounding box center [394, 473] width 176 height 14
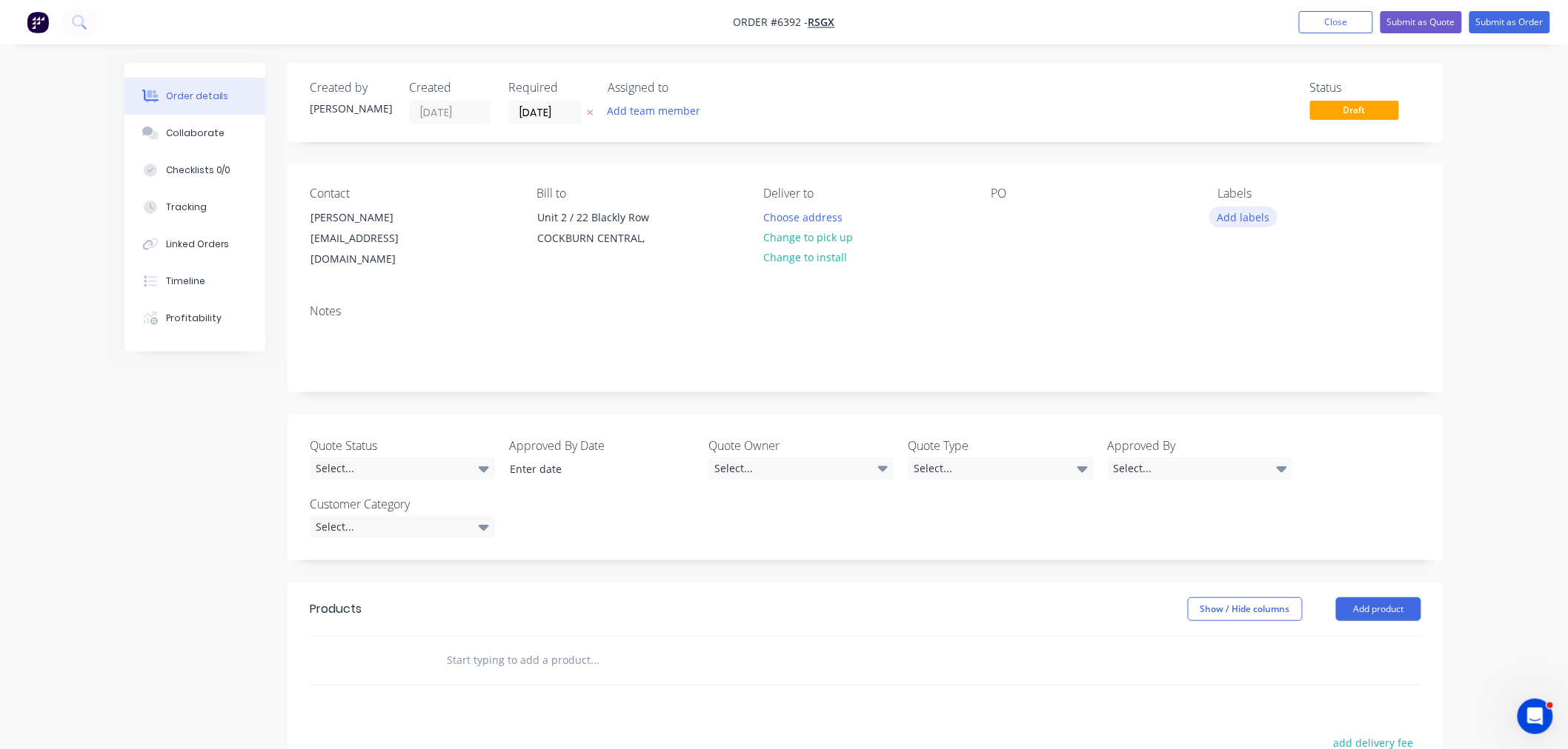
drag, startPoint x: 1258, startPoint y: 212, endPoint x: 1252, endPoint y: 225, distance: 14.3
click at [1258, 212] on button "Add labels" at bounding box center [1243, 216] width 68 height 20
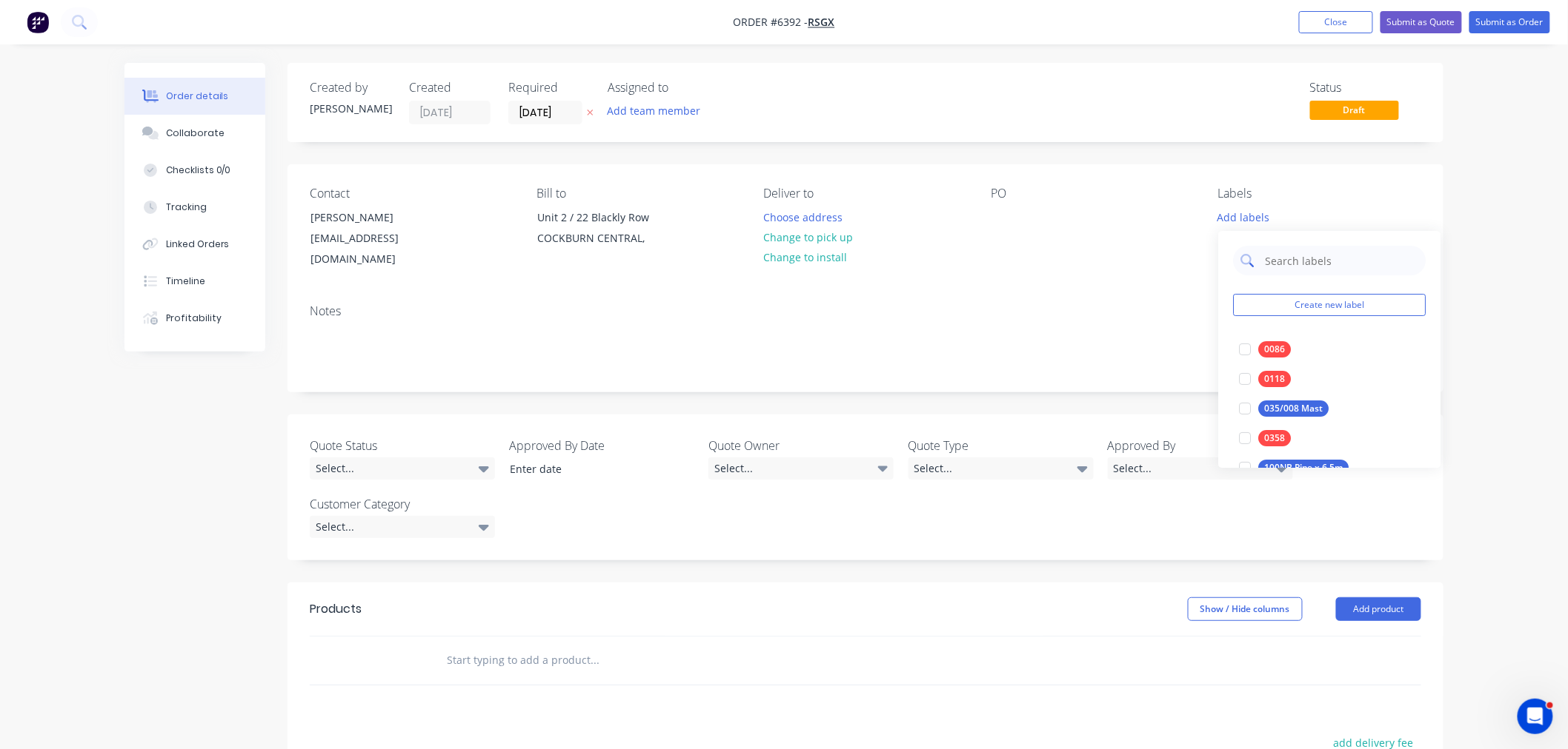
click at [1273, 262] on input "text" at bounding box center [1340, 261] width 155 height 30
drag, startPoint x: 1399, startPoint y: 263, endPoint x: 1235, endPoint y: 261, distance: 164.0
click at [1231, 257] on div "Cloudbreak Stay UC & Assy Create new label" at bounding box center [1329, 290] width 222 height 118
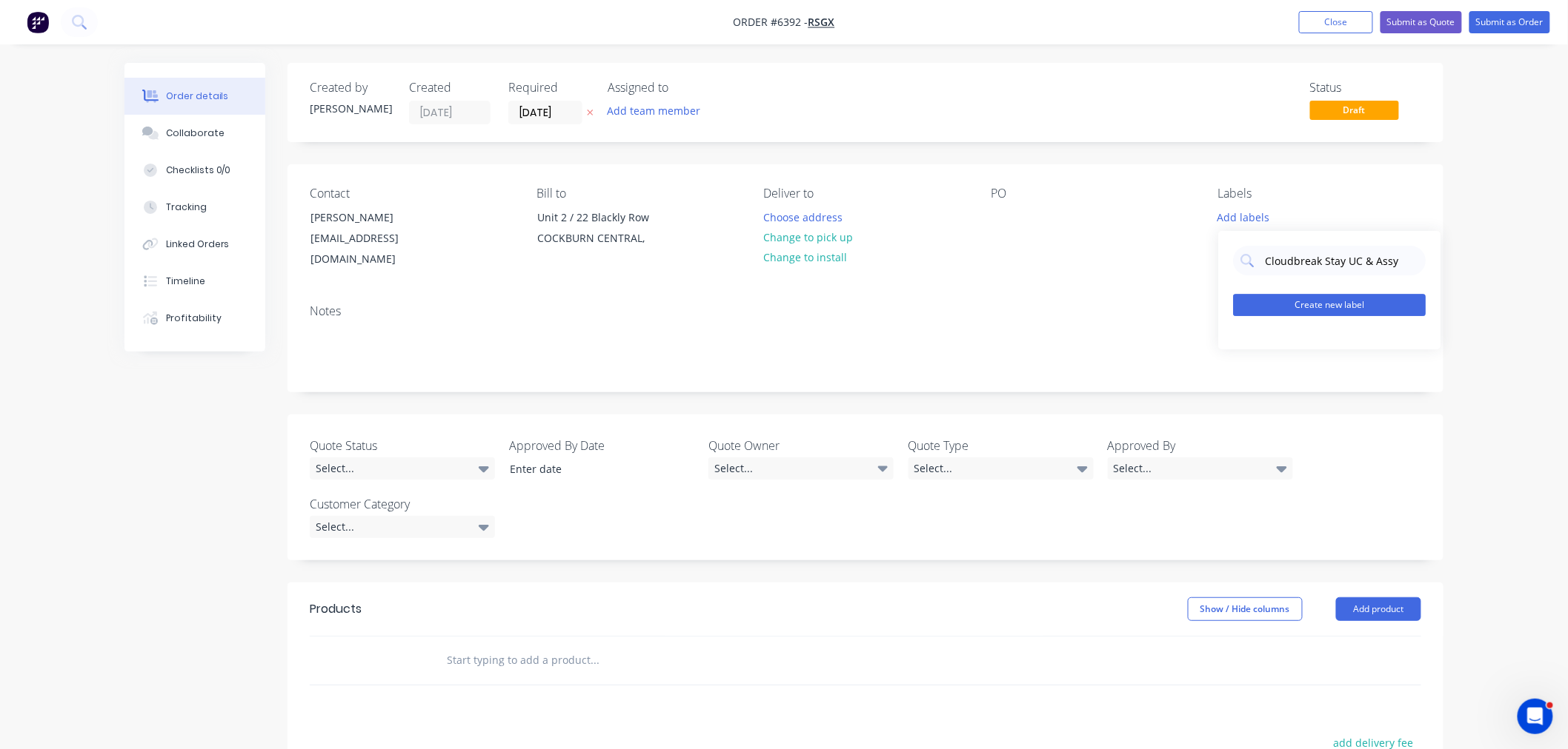
type input "Cloudbreak Stay UC & Assy"
click at [1314, 309] on button "Create new label" at bounding box center [1329, 305] width 192 height 23
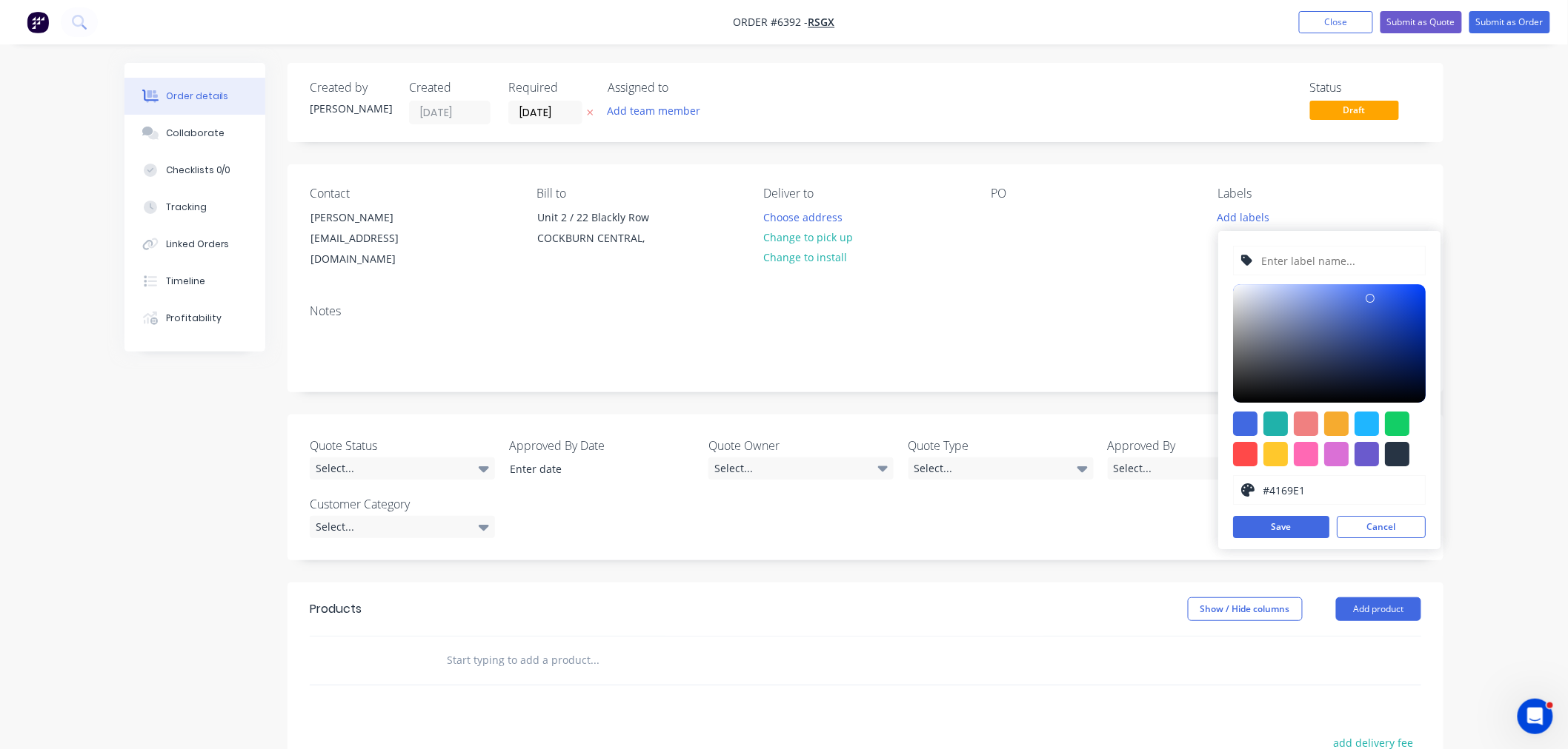
click at [1286, 261] on input "text" at bounding box center [1339, 261] width 158 height 28
paste input "Cloudbreak Stay UC & Assy"
type input "Cloudbreak Stay UC & Assy"
click at [1278, 529] on button "Save" at bounding box center [1281, 528] width 97 height 23
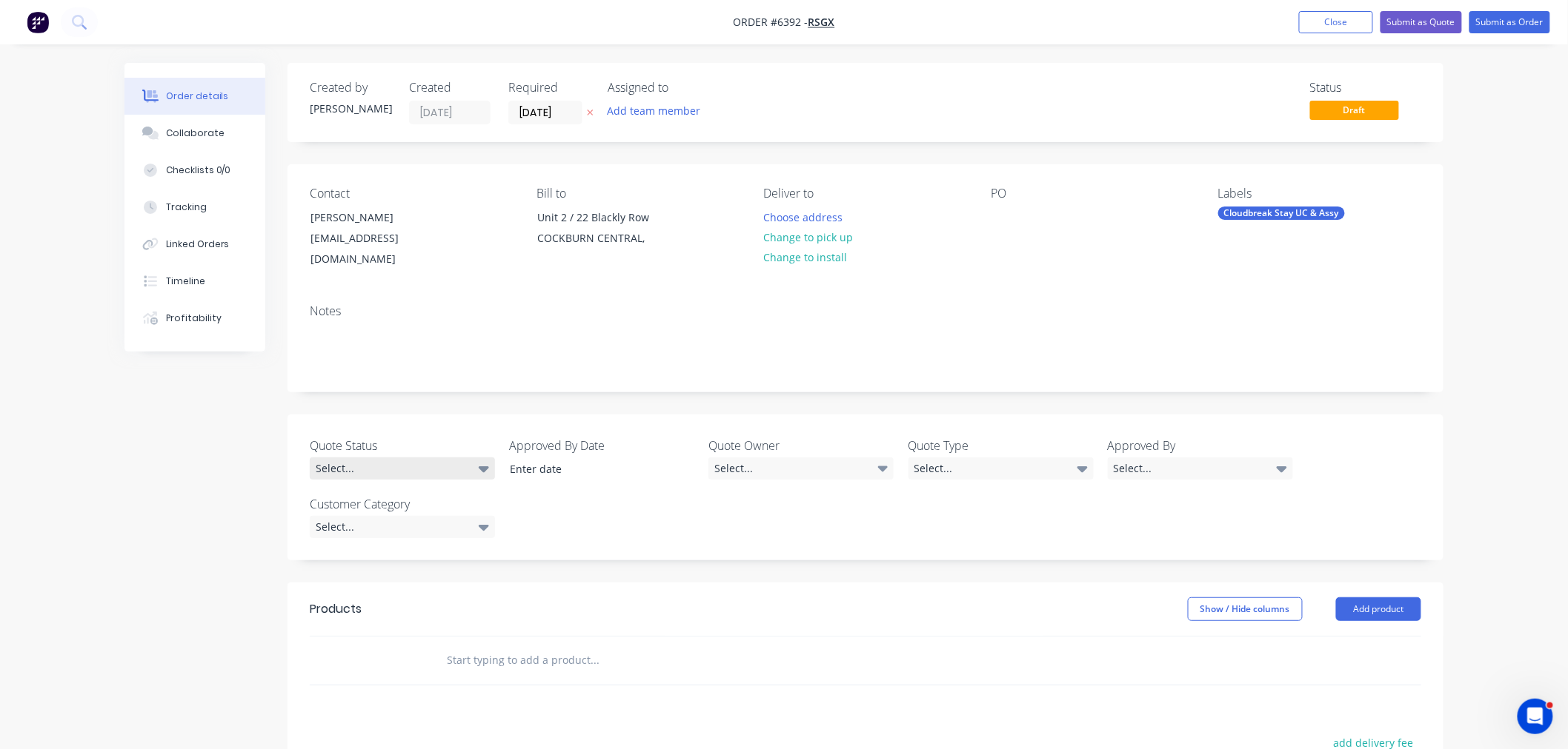
click at [416, 458] on div "Select..." at bounding box center [402, 469] width 185 height 23
click at [363, 563] on div "Pending" at bounding box center [344, 573] width 45 height 19
drag, startPoint x: 827, startPoint y: 472, endPoint x: 811, endPoint y: 463, distance: 18.4
click at [820, 469] on div "Quote Status Pending Approved By Date Quote Owner Select... Quote Type Select..…" at bounding box center [865, 487] width 1156 height 146
click at [806, 461] on div "Select..." at bounding box center [801, 469] width 185 height 23
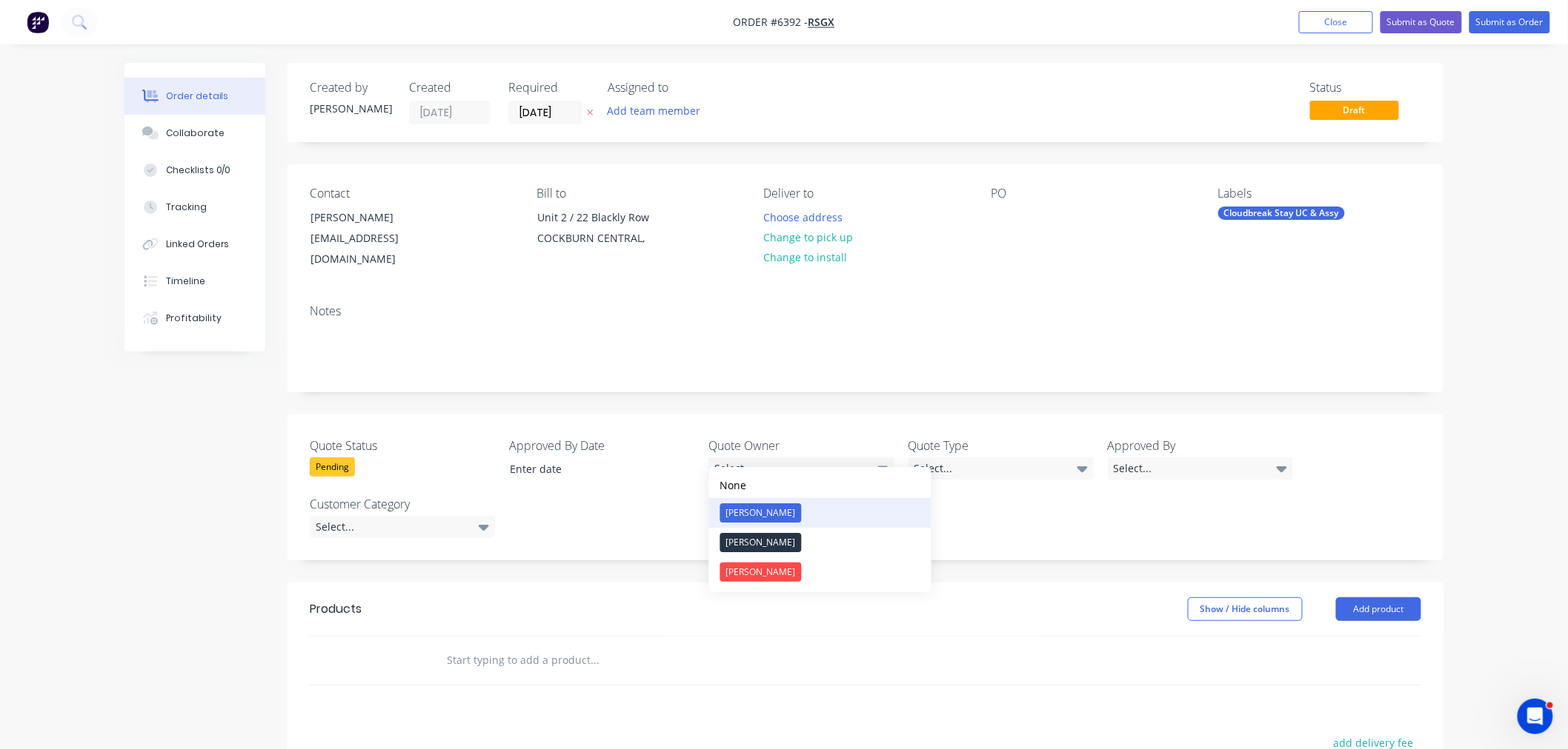
click at [774, 508] on button "[PERSON_NAME]" at bounding box center [820, 512] width 222 height 30
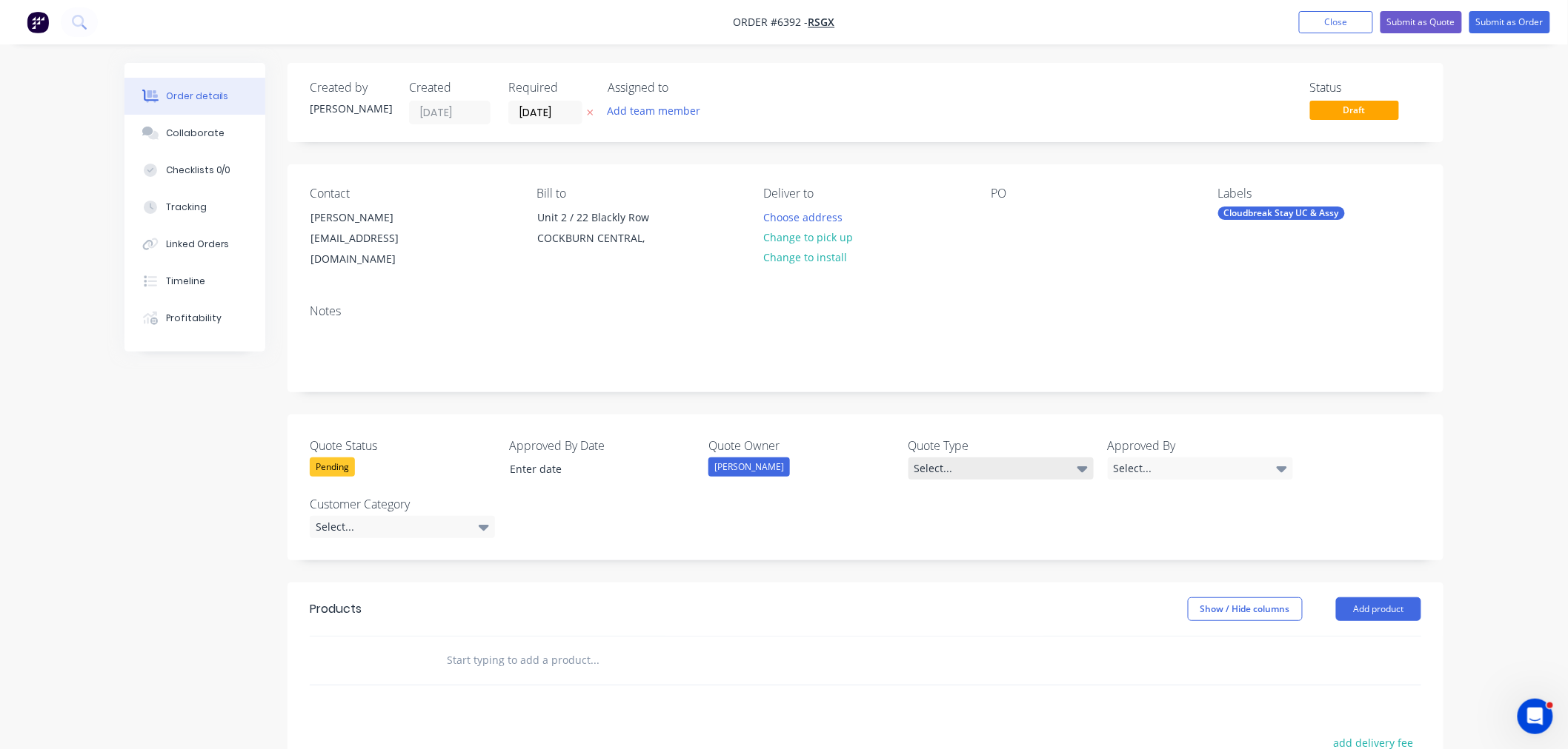
click at [923, 460] on div "Select..." at bounding box center [1001, 469] width 185 height 23
click at [942, 578] on div "Quote" at bounding box center [938, 573] width 37 height 19
click at [1122, 458] on div "Select..." at bounding box center [1200, 469] width 185 height 23
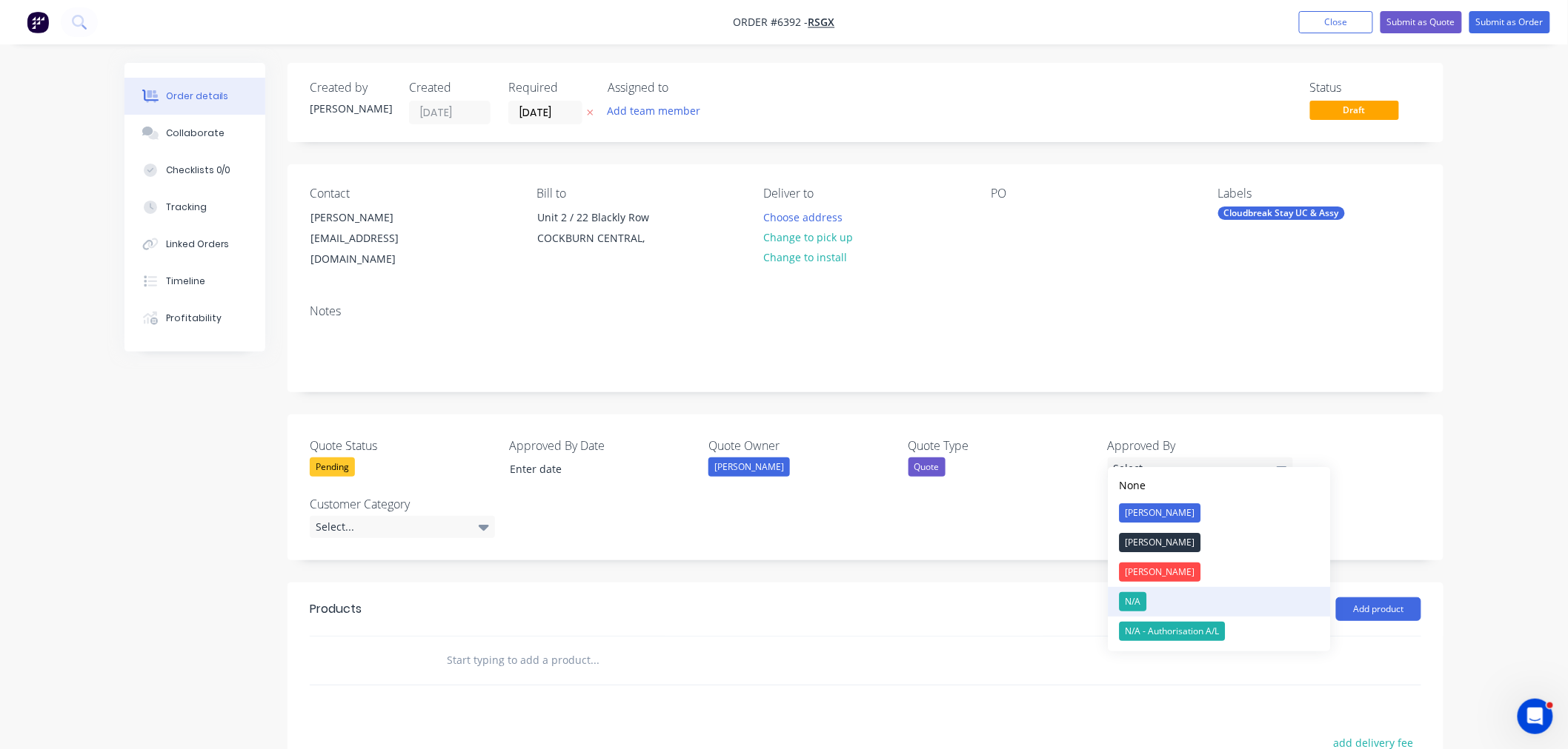
click at [1131, 599] on div "N/A" at bounding box center [1133, 602] width 27 height 19
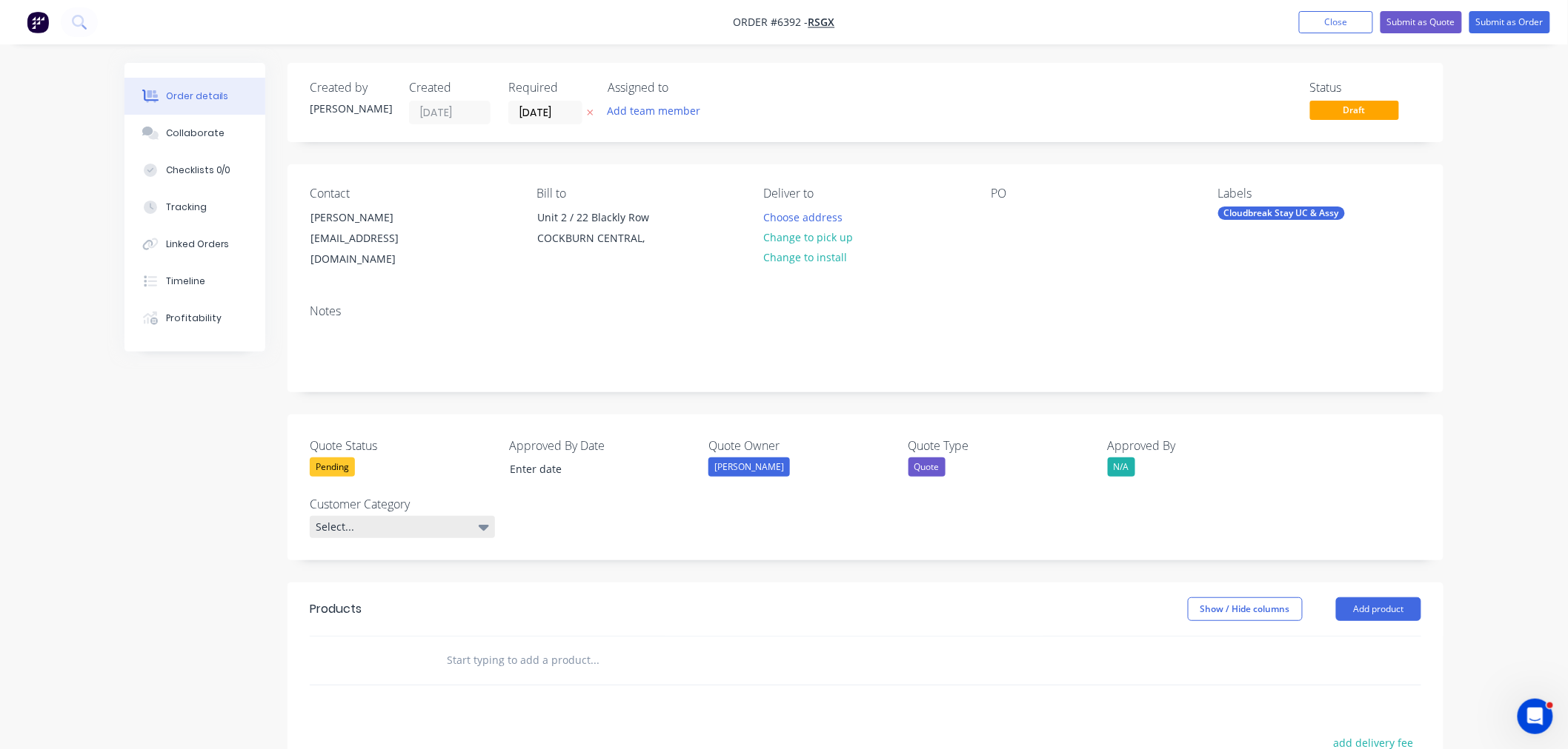
click at [428, 516] on div "Select..." at bounding box center [402, 528] width 185 height 23
click at [340, 591] on div "PD" at bounding box center [332, 601] width 23 height 19
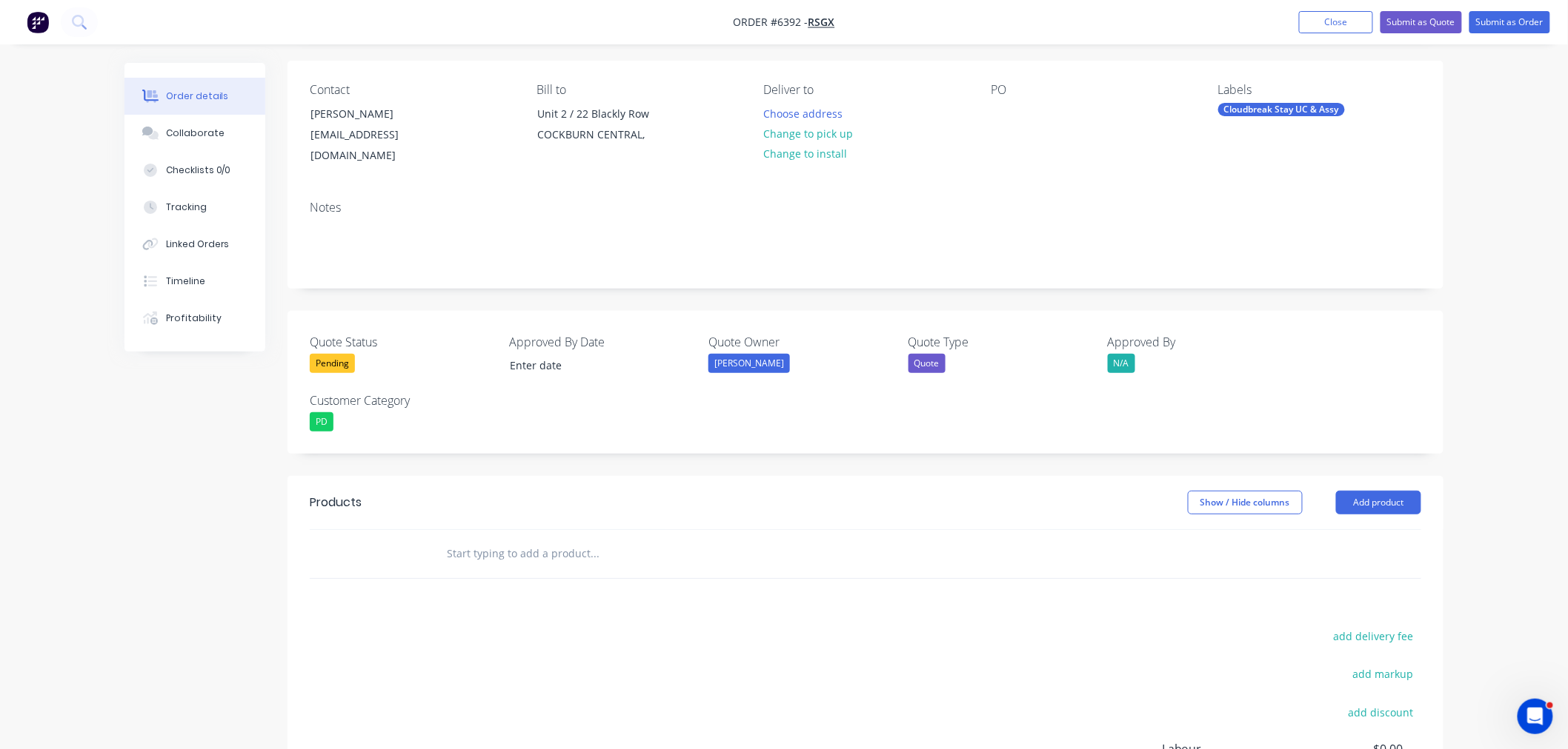
scroll to position [294, 0]
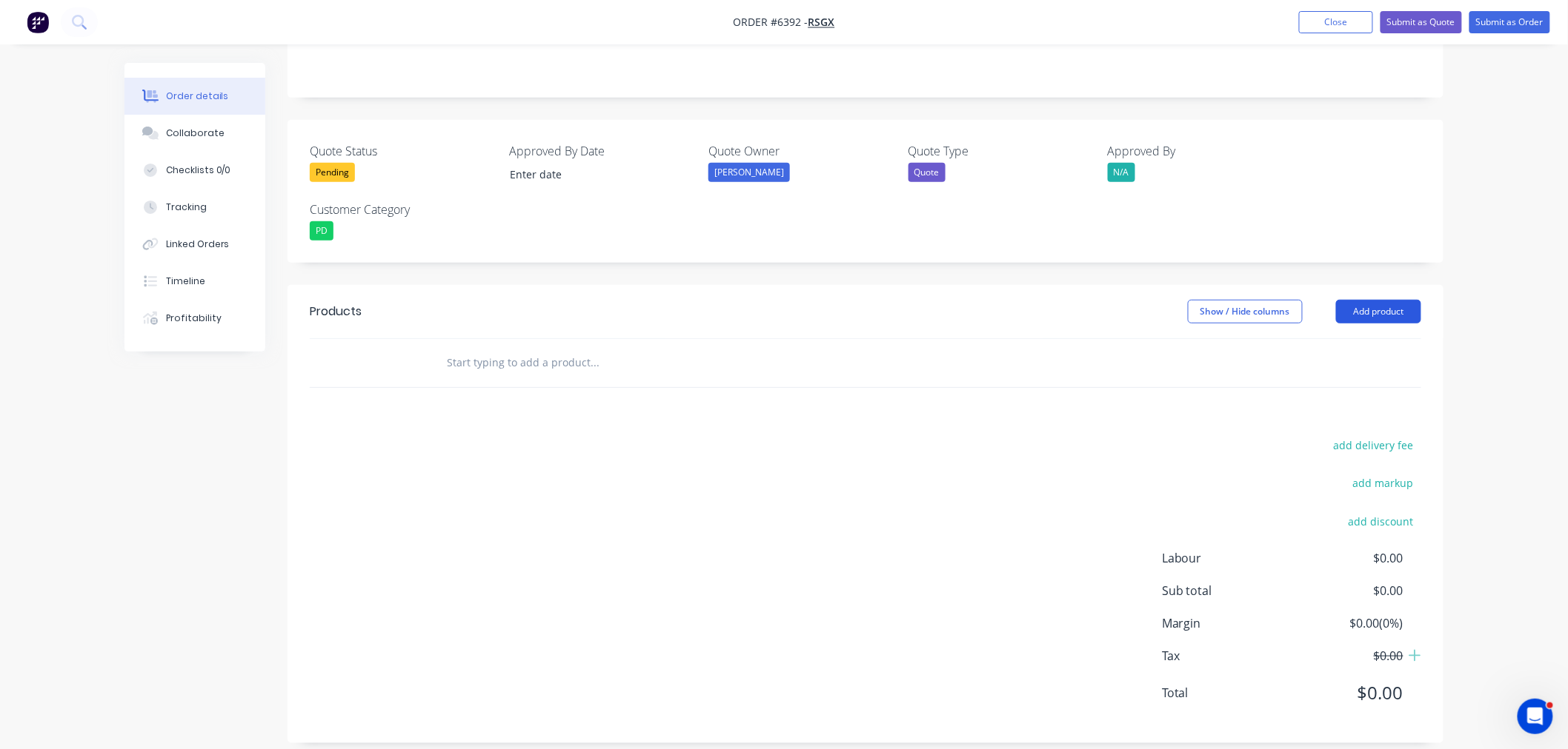
drag, startPoint x: 1396, startPoint y: 294, endPoint x: 1389, endPoint y: 291, distance: 7.6
click at [1389, 300] on button "Add product" at bounding box center [1379, 311] width 85 height 23
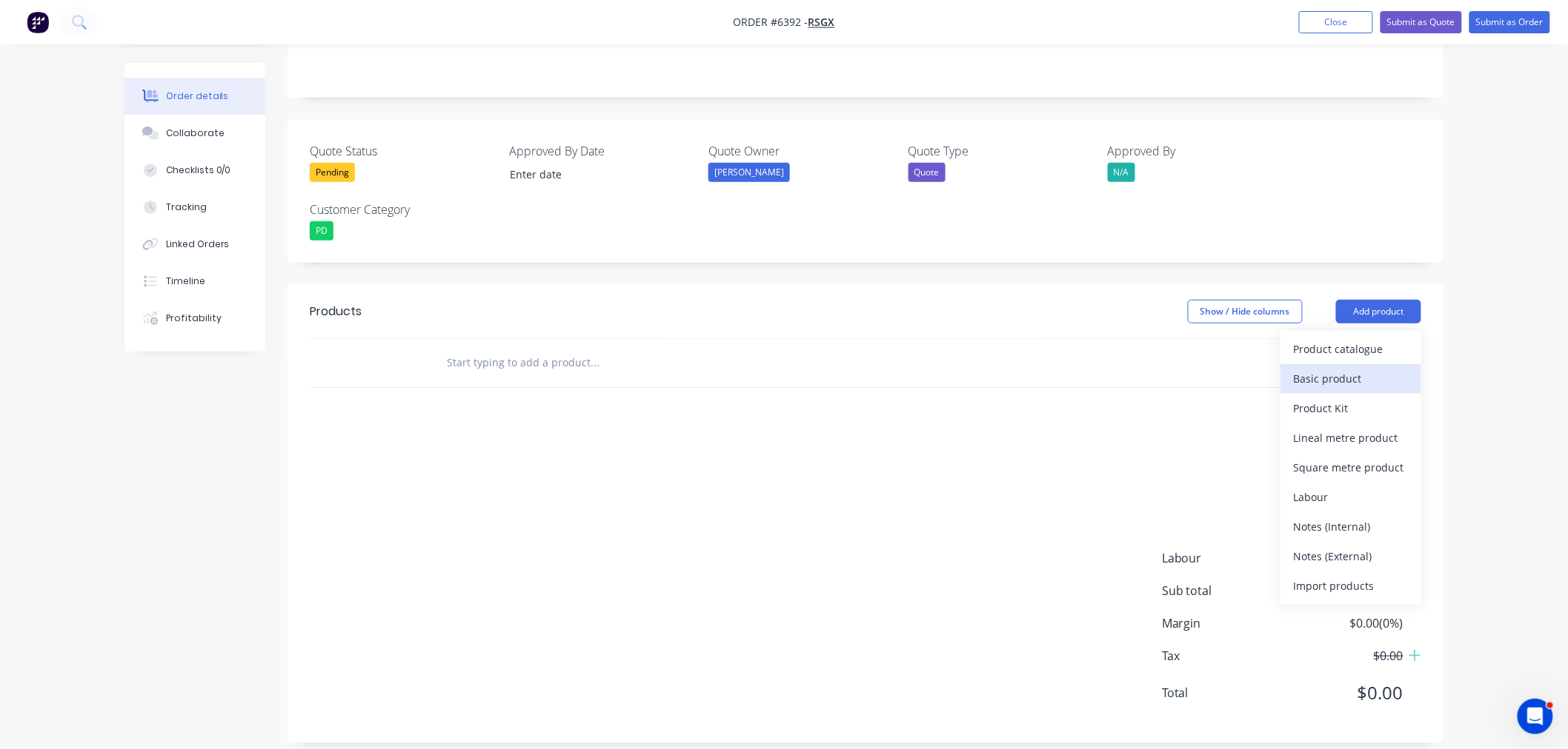
click at [1355, 368] on div "Basic product" at bounding box center [1351, 378] width 114 height 22
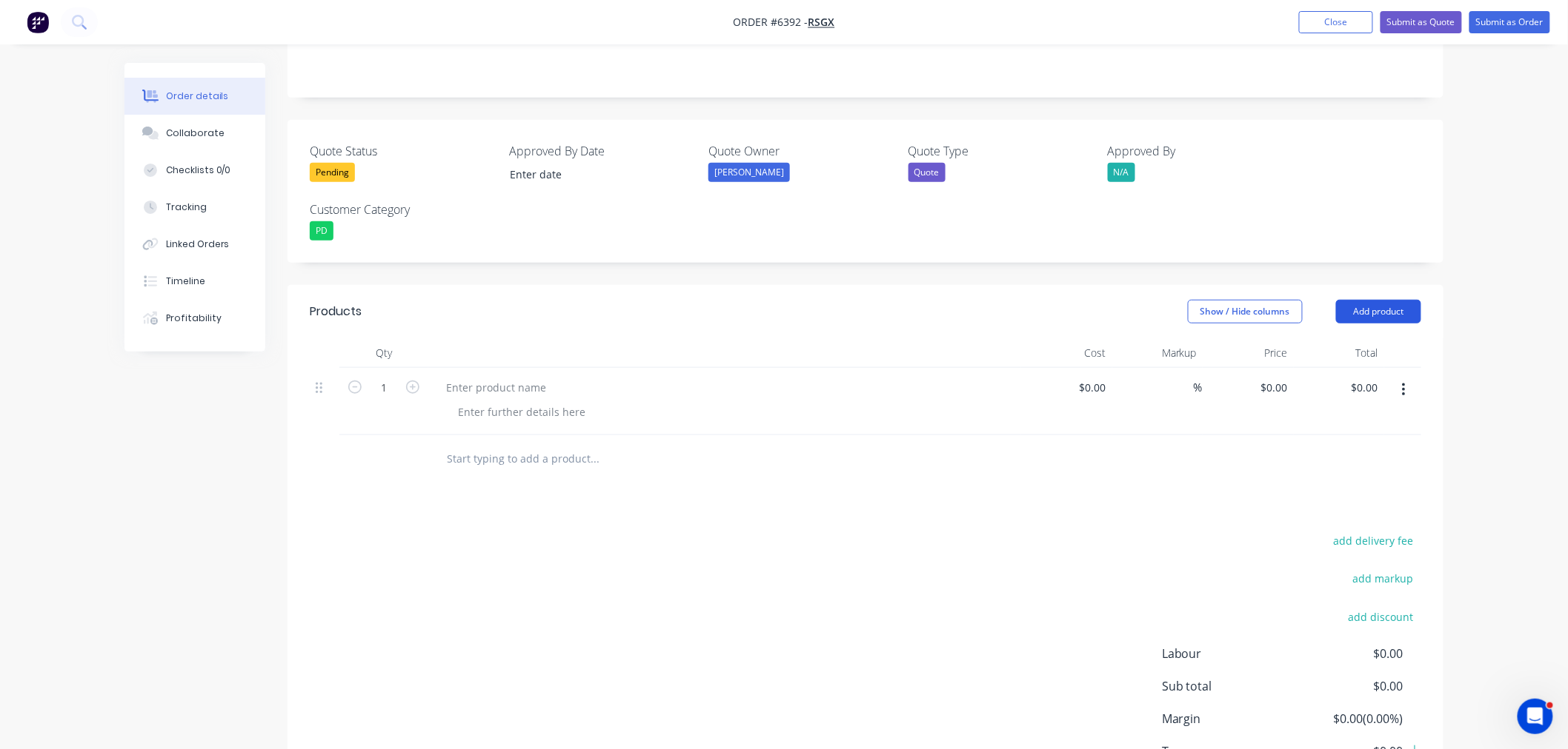
click at [1356, 300] on button "Add product" at bounding box center [1379, 311] width 85 height 23
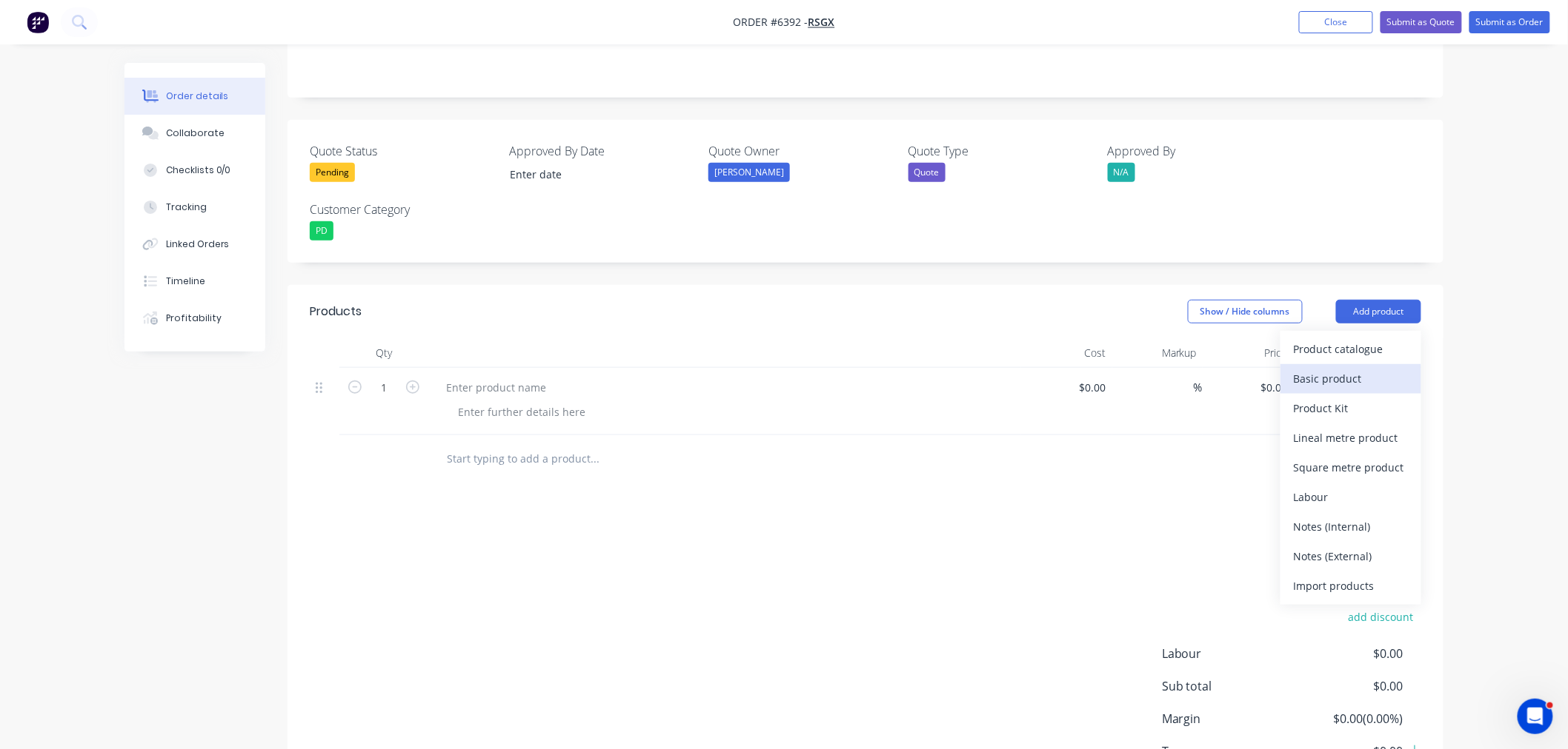
click at [1348, 368] on div "Basic product" at bounding box center [1351, 378] width 114 height 22
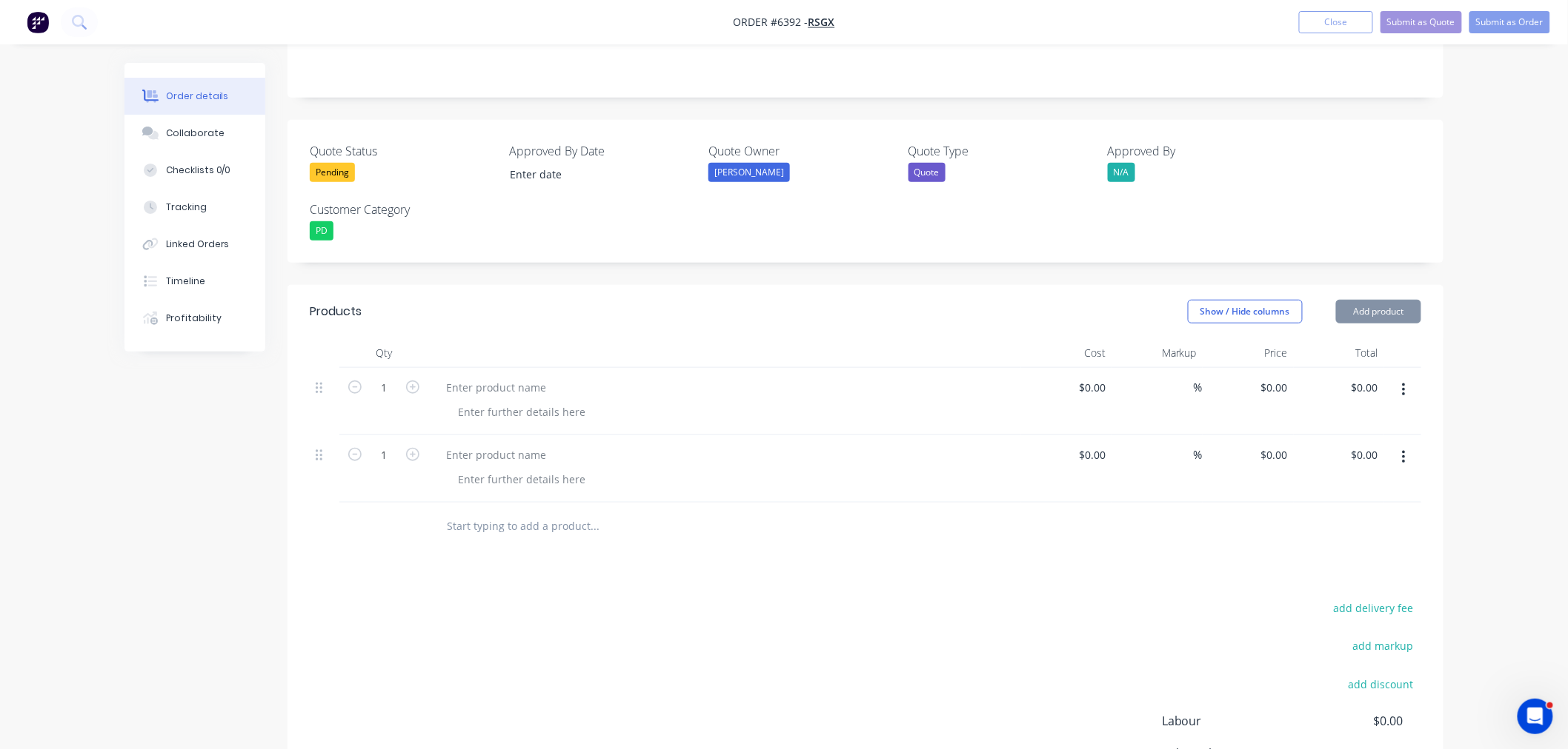
click at [1358, 300] on button "Add product" at bounding box center [1379, 311] width 85 height 23
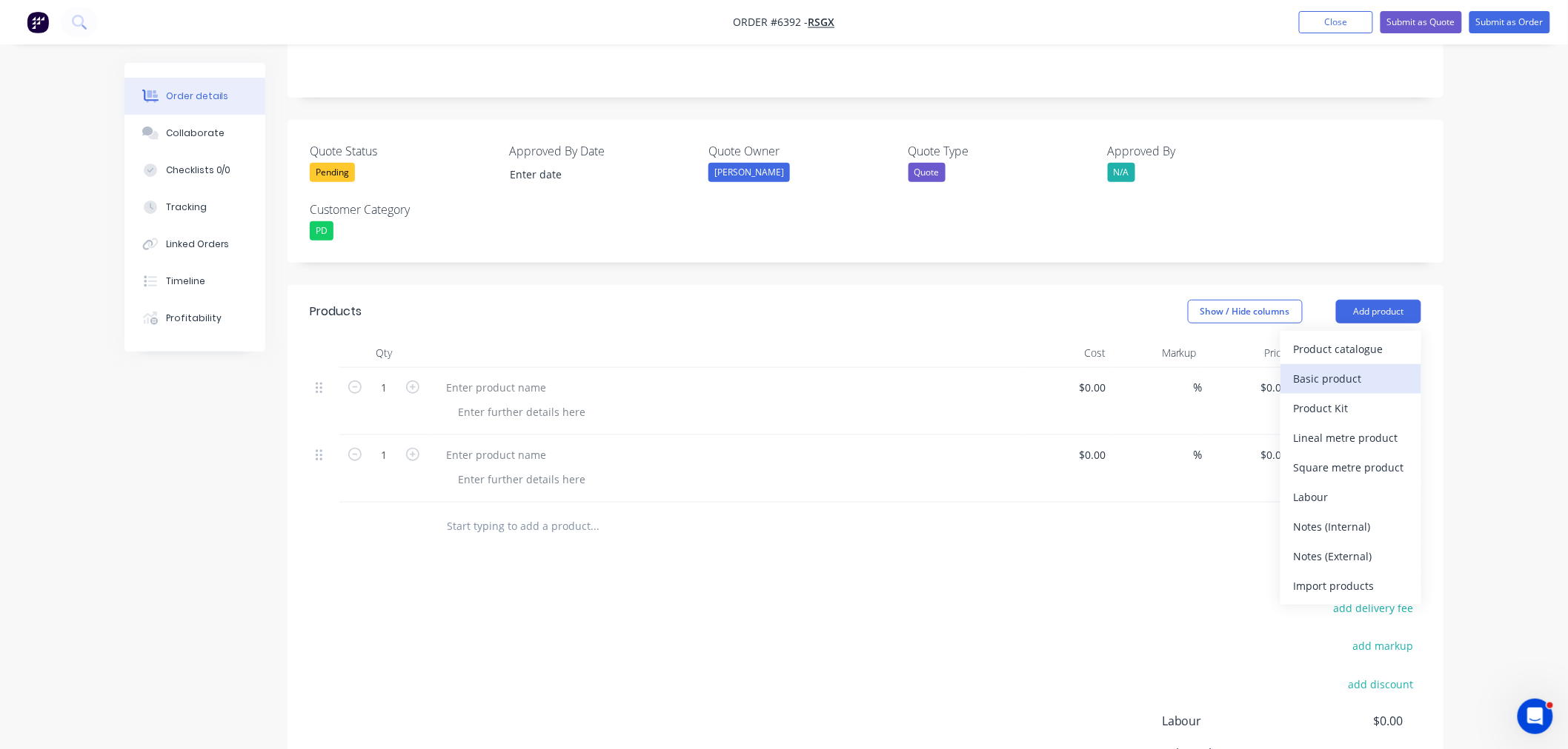
click at [1347, 368] on div "Basic product" at bounding box center [1351, 378] width 114 height 22
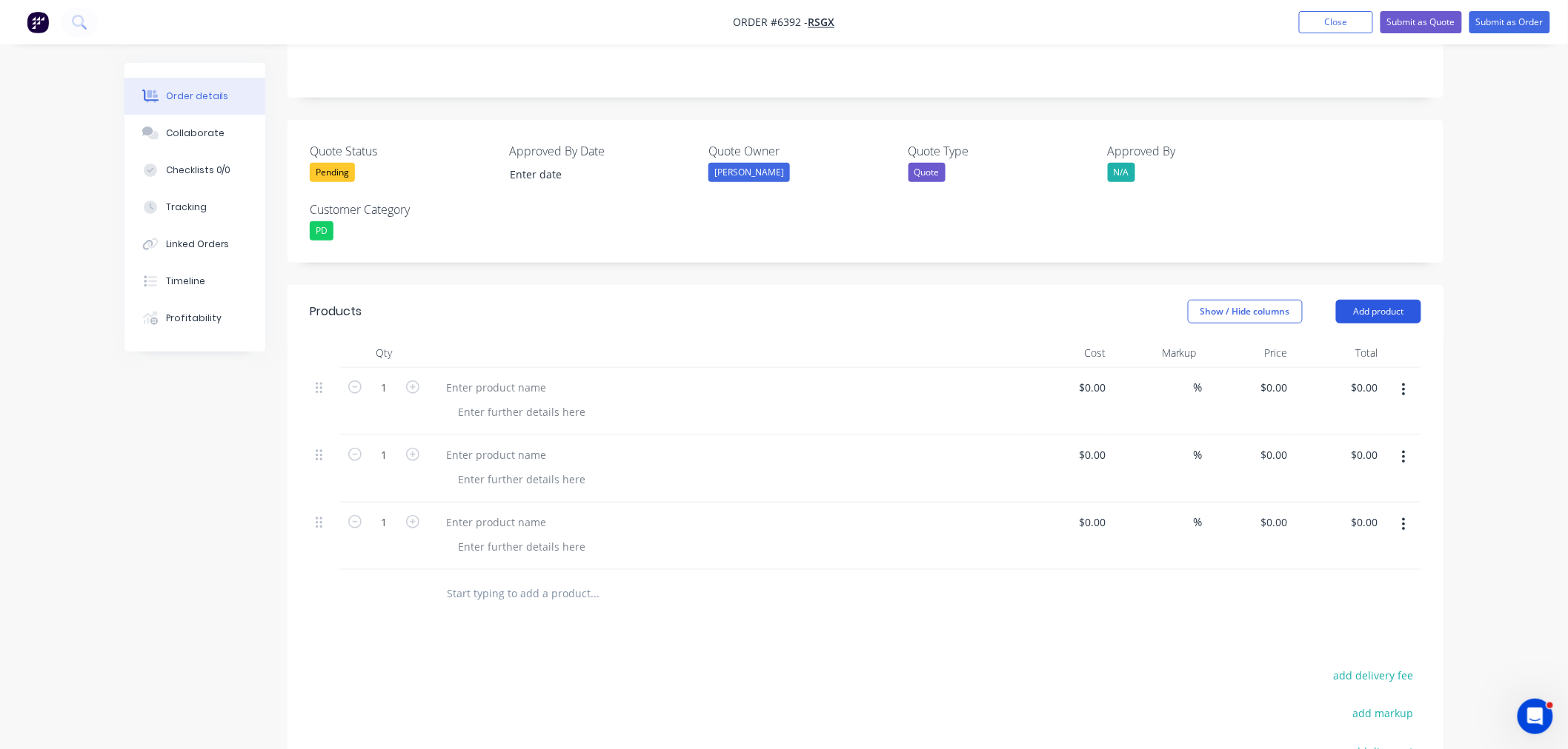
click at [1349, 300] on button "Add product" at bounding box center [1379, 311] width 85 height 23
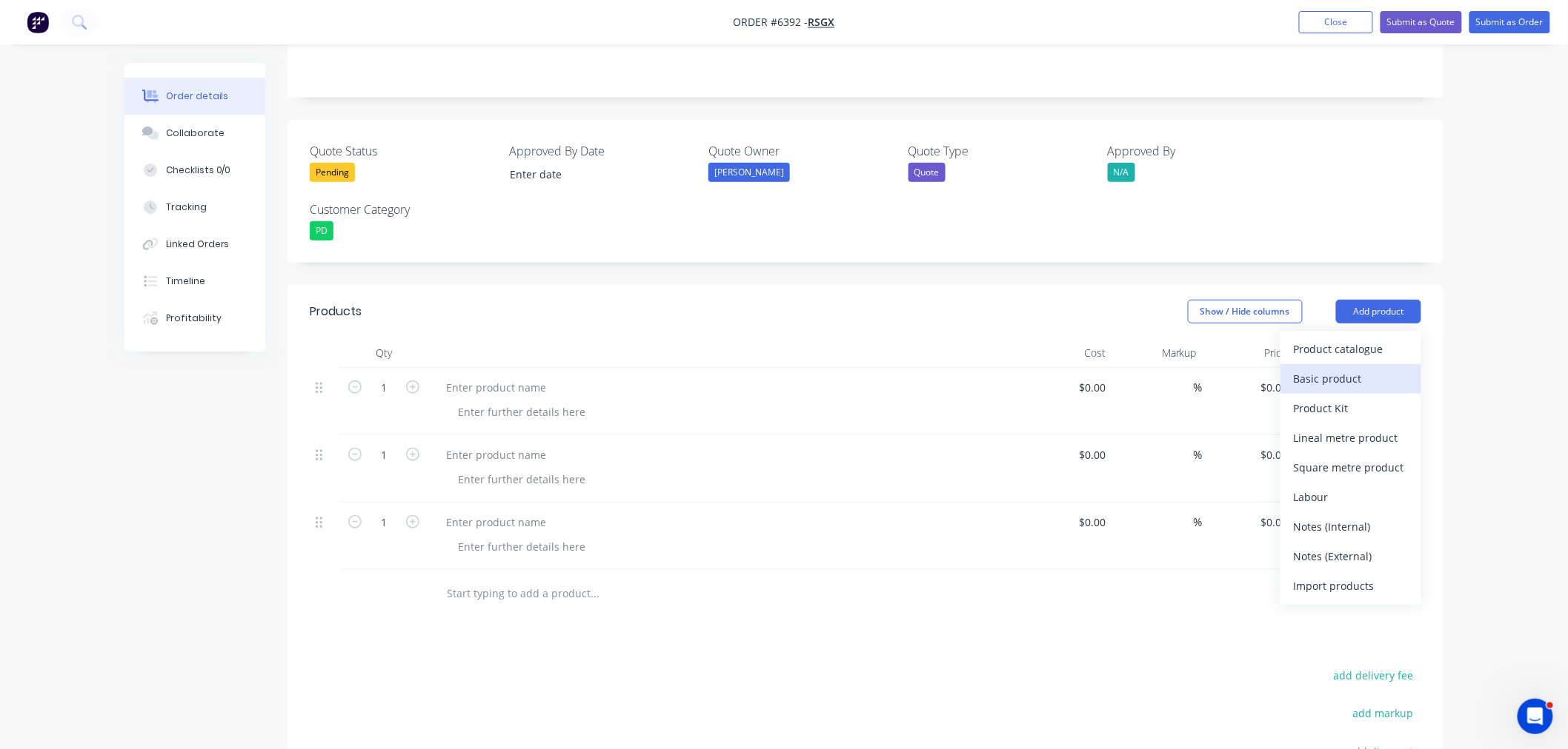
click at [1347, 368] on div "Basic product" at bounding box center [1351, 378] width 114 height 22
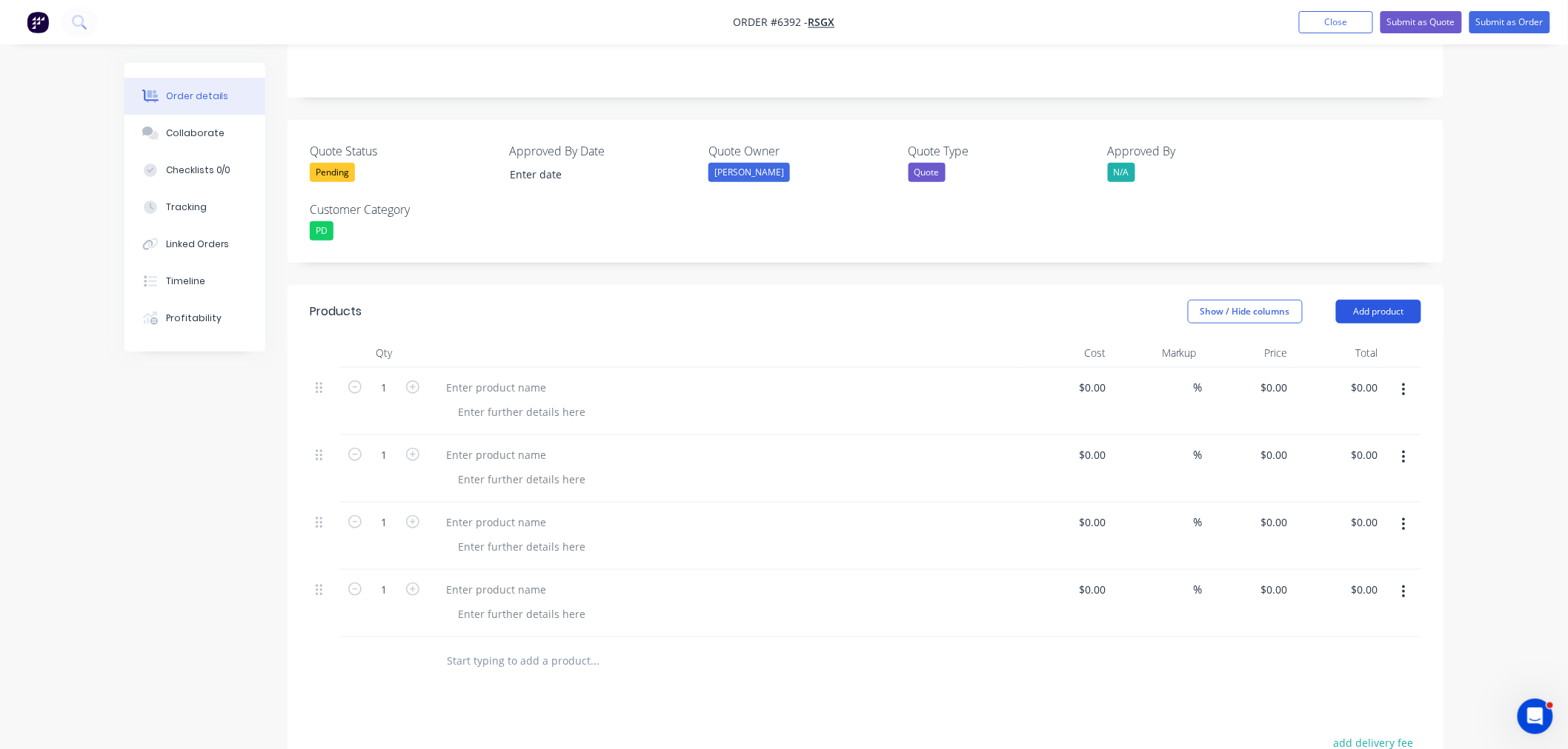
click at [1356, 300] on button "Add product" at bounding box center [1379, 311] width 85 height 23
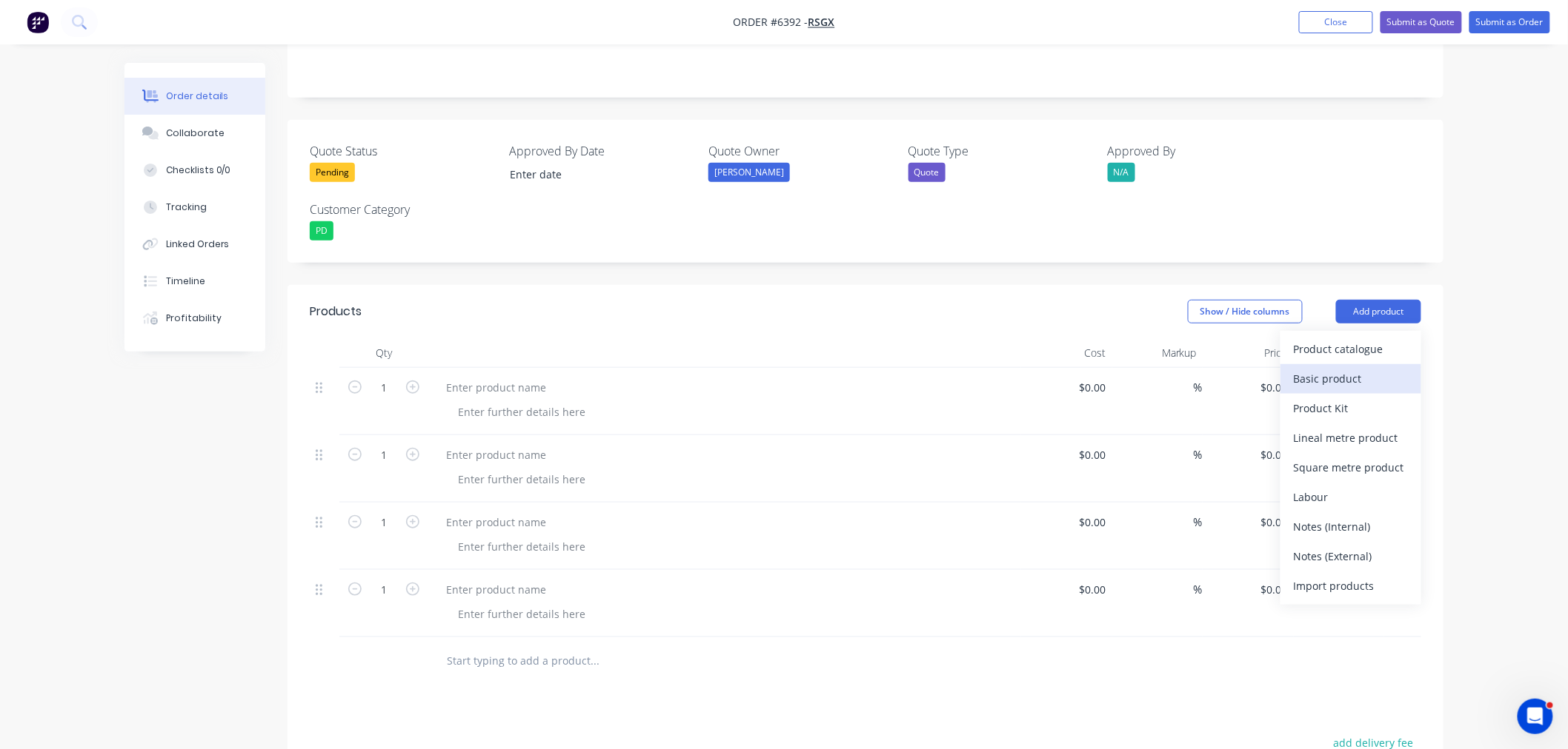
click at [1346, 368] on div "Basic product" at bounding box center [1351, 378] width 114 height 22
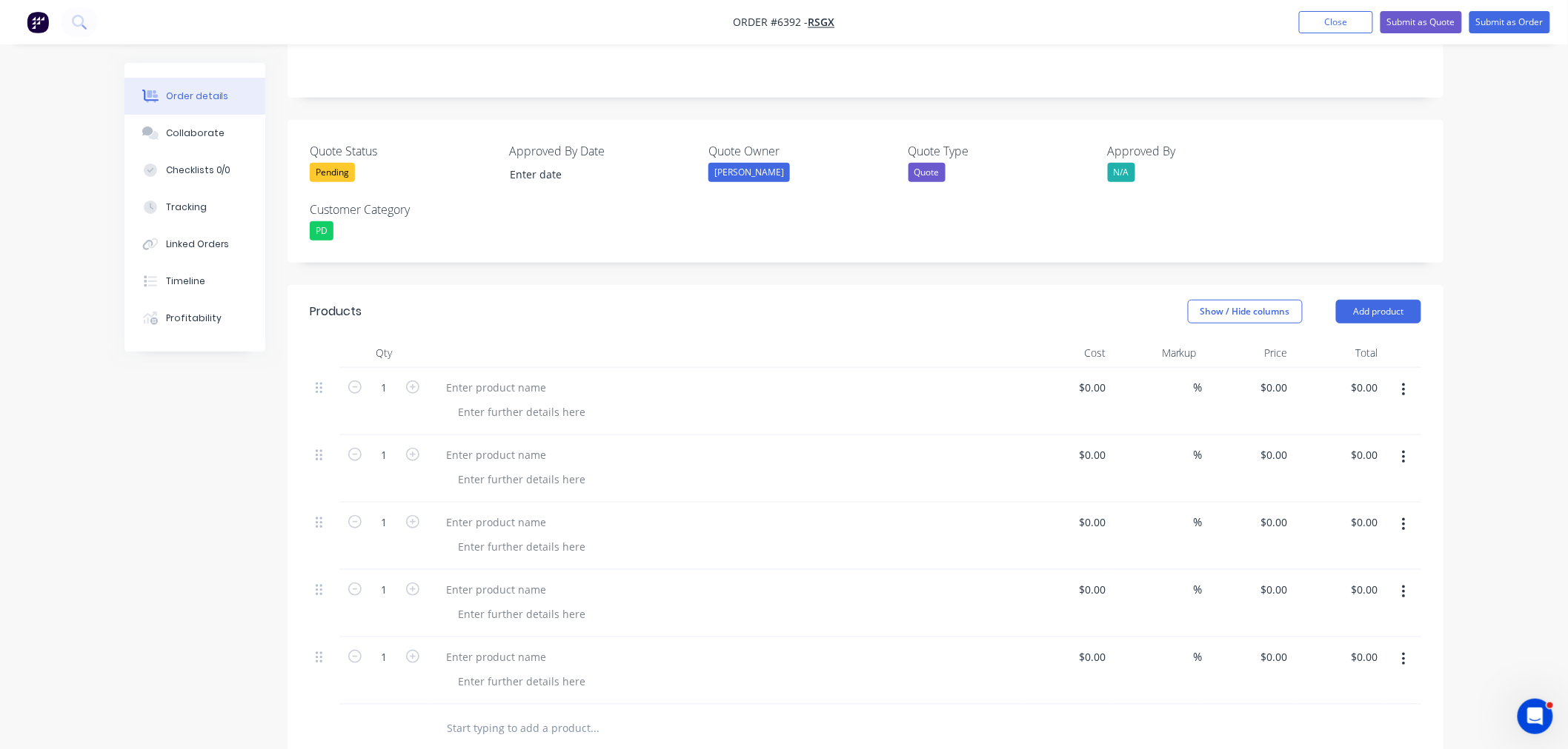
scroll to position [460, 0]
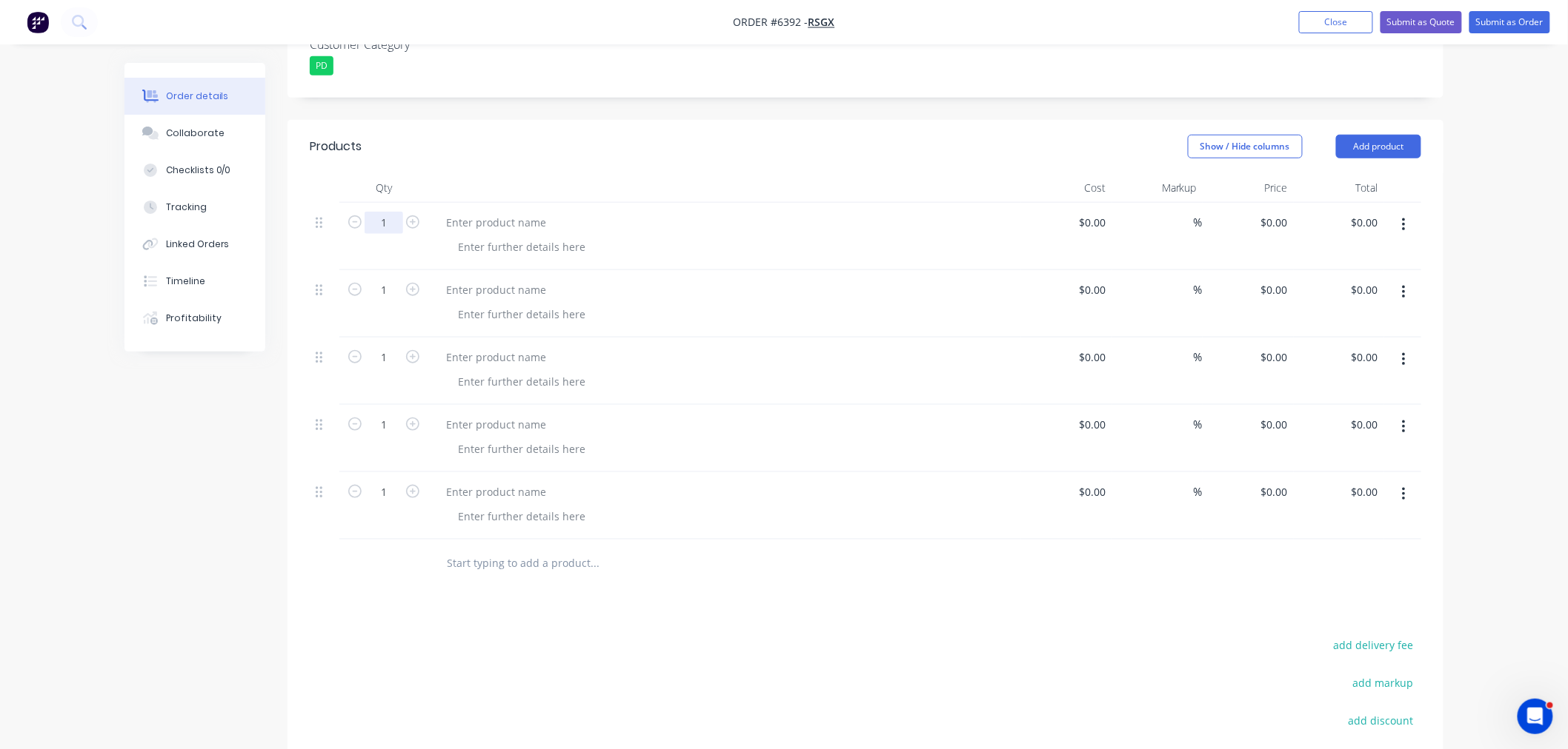
drag, startPoint x: 391, startPoint y: 201, endPoint x: 391, endPoint y: 209, distance: 8.0
click at [391, 212] on input "1" at bounding box center [384, 223] width 39 height 23
type input "40"
click at [630, 356] on div at bounding box center [724, 372] width 592 height 68
click at [382, 279] on input "1" at bounding box center [384, 290] width 39 height 23
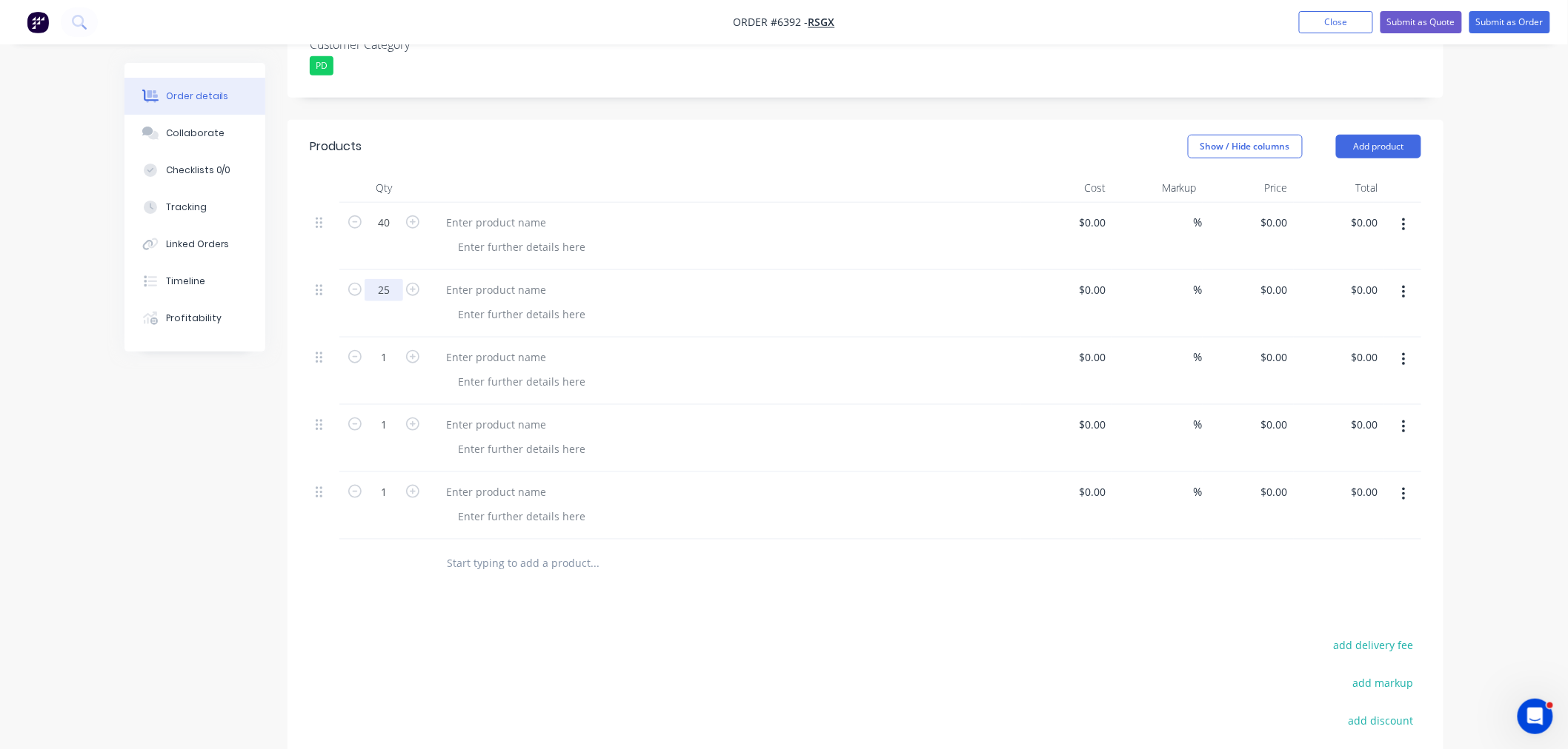
type input "25"
click at [664, 540] on div at bounding box center [695, 564] width 534 height 48
click at [386, 347] on input "1" at bounding box center [384, 358] width 39 height 23
type input "10"
click at [387, 414] on input "1" at bounding box center [384, 426] width 39 height 23
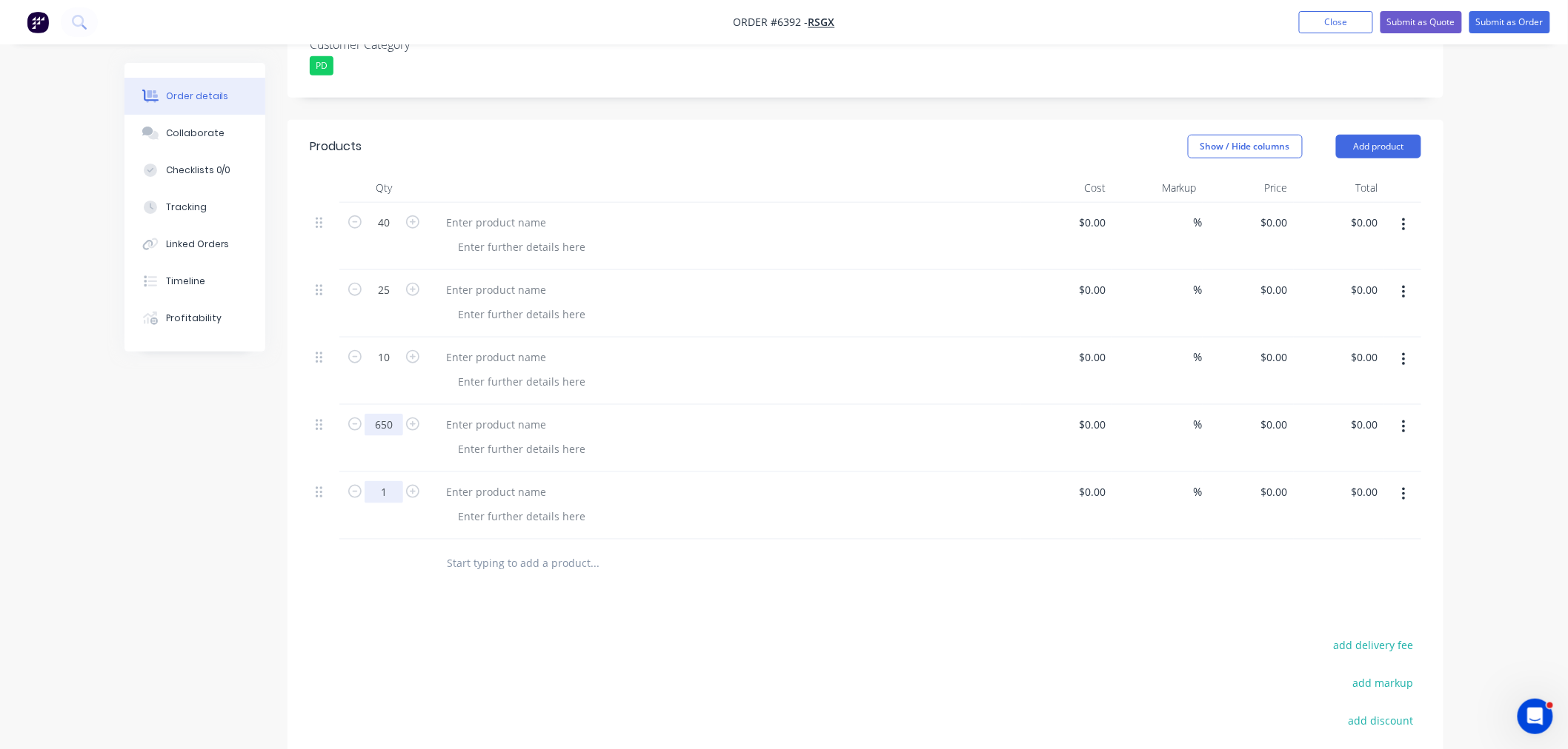
type input "650"
click at [397, 481] on input "1" at bounding box center [384, 492] width 39 height 23
type input "12"
click at [560, 594] on div "Products Show / Hide columns Add product Qty Cost Markup Price Total 40 $0.00 $…" at bounding box center [865, 532] width 1156 height 824
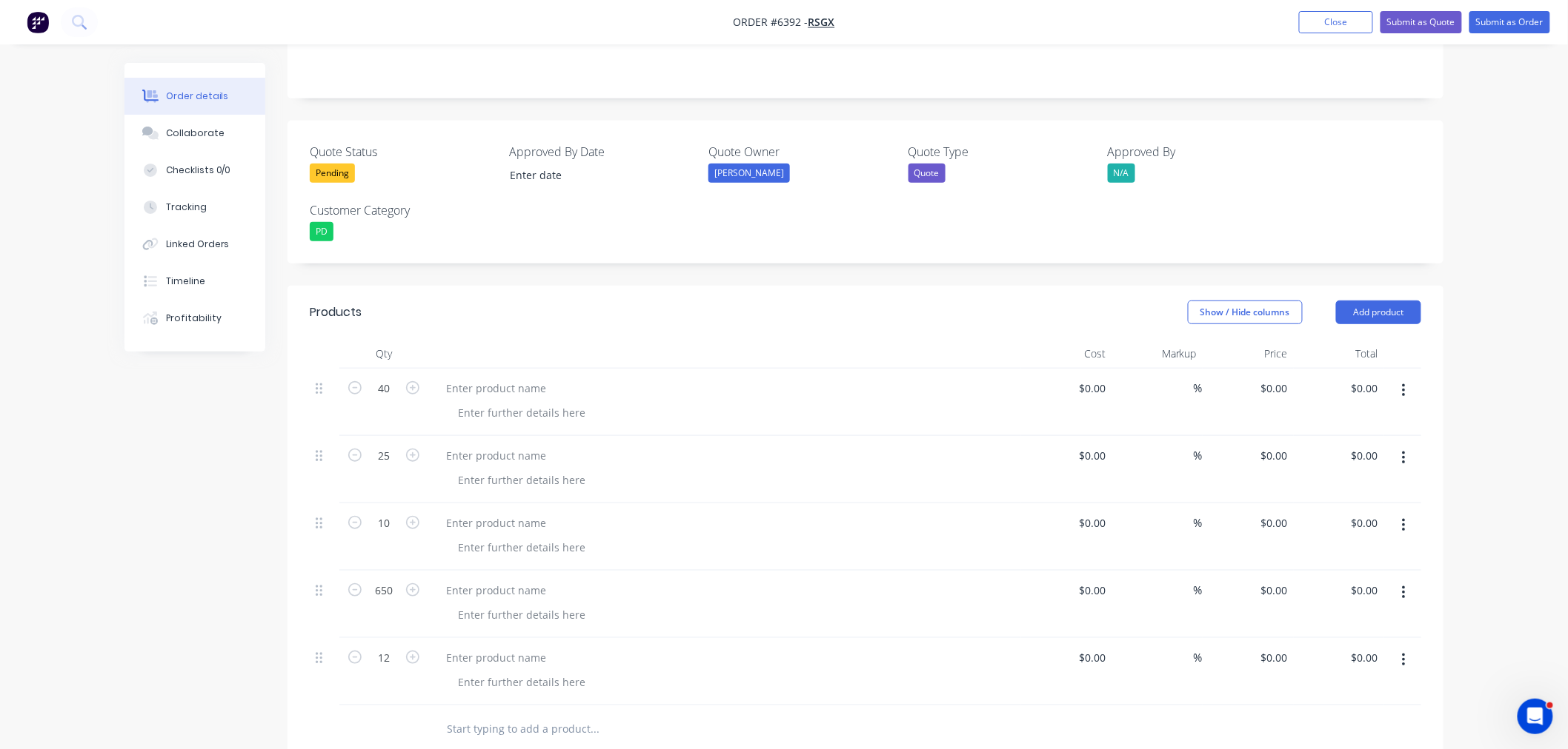
scroll to position [294, 0]
click at [1359, 300] on button "Add product" at bounding box center [1379, 311] width 85 height 23
click at [1320, 542] on button "Notes (External)" at bounding box center [1351, 557] width 141 height 30
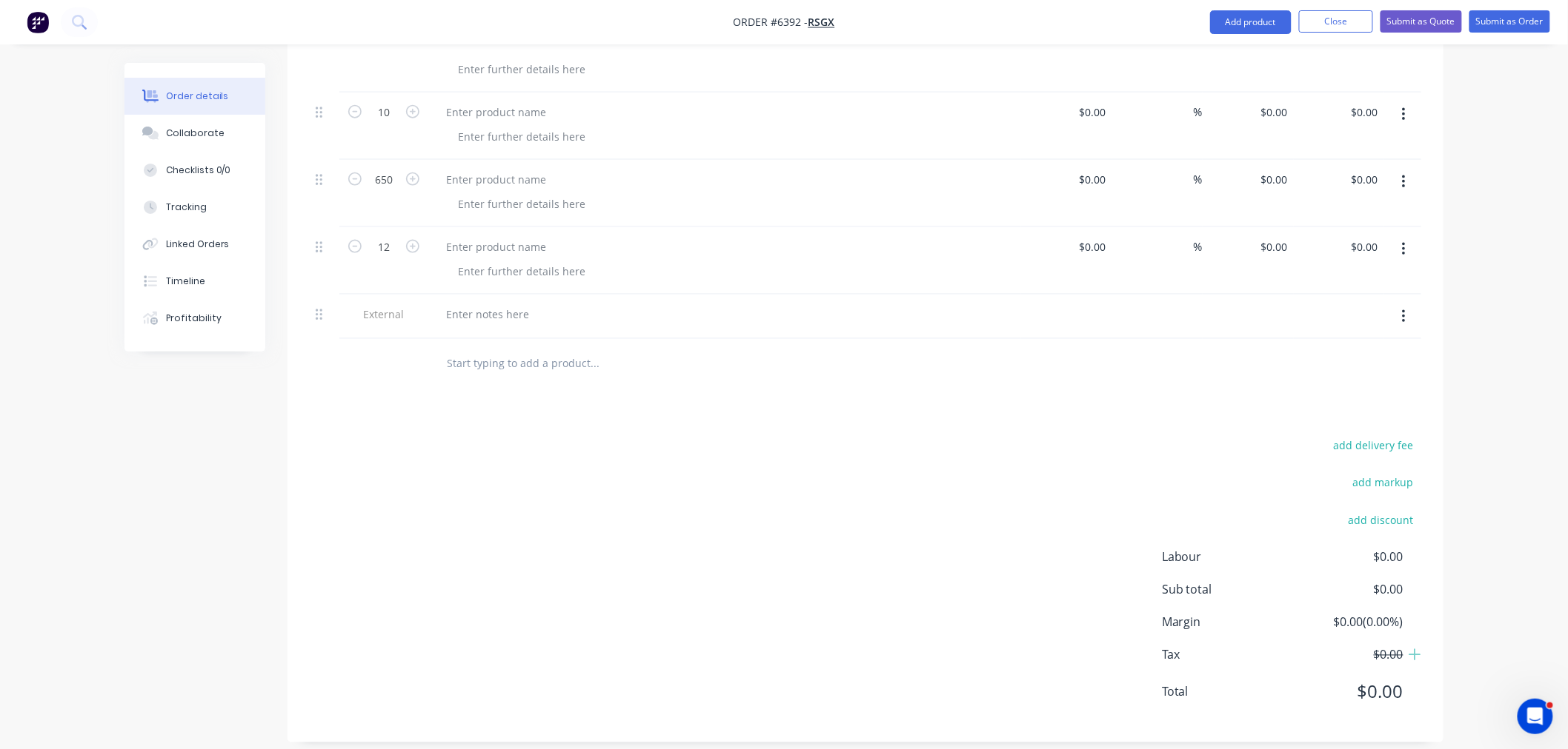
scroll to position [541, 0]
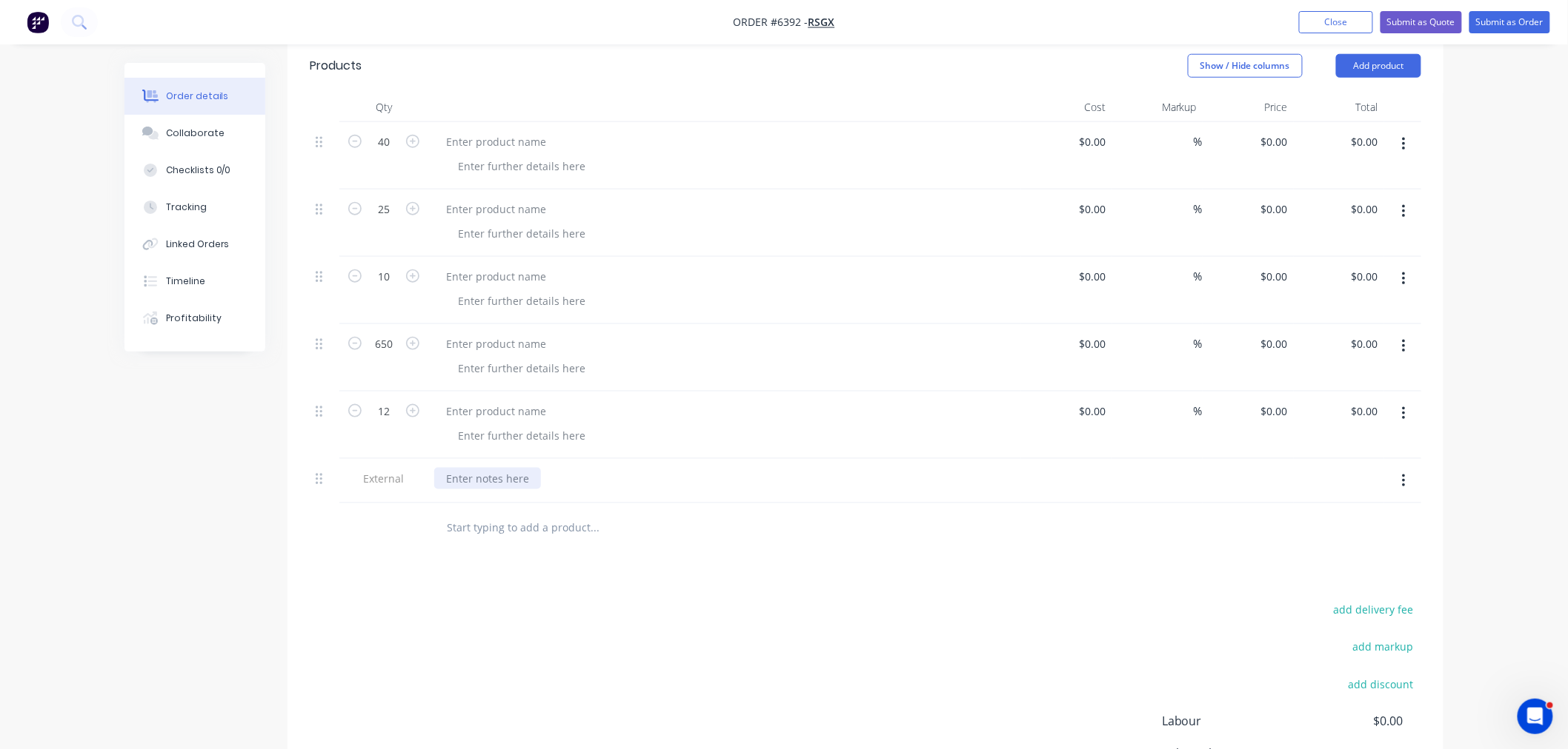
drag, startPoint x: 477, startPoint y: 459, endPoint x: 507, endPoint y: 525, distance: 72.5
click at [477, 468] on div at bounding box center [487, 479] width 107 height 22
paste div
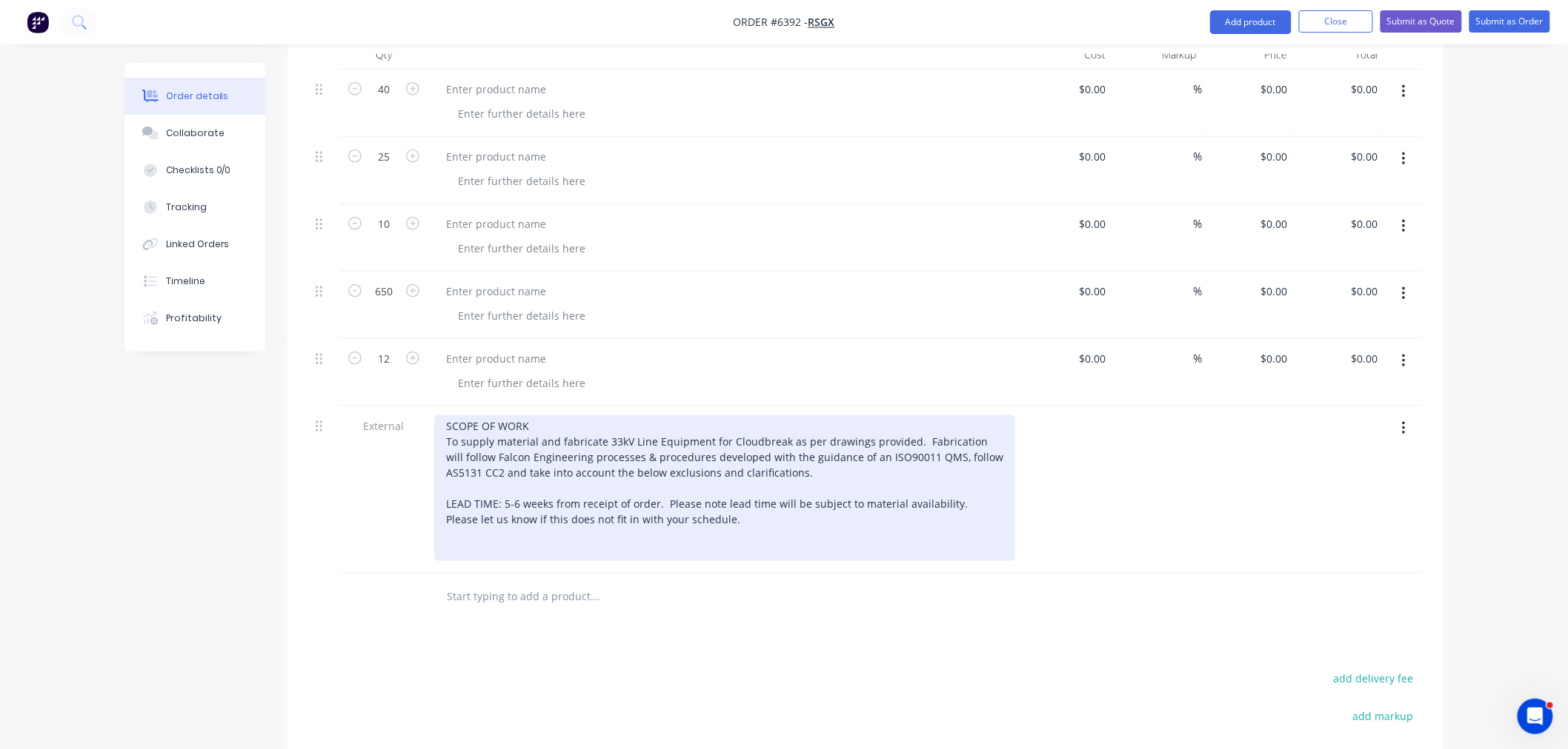
scroll to position [623, 0]
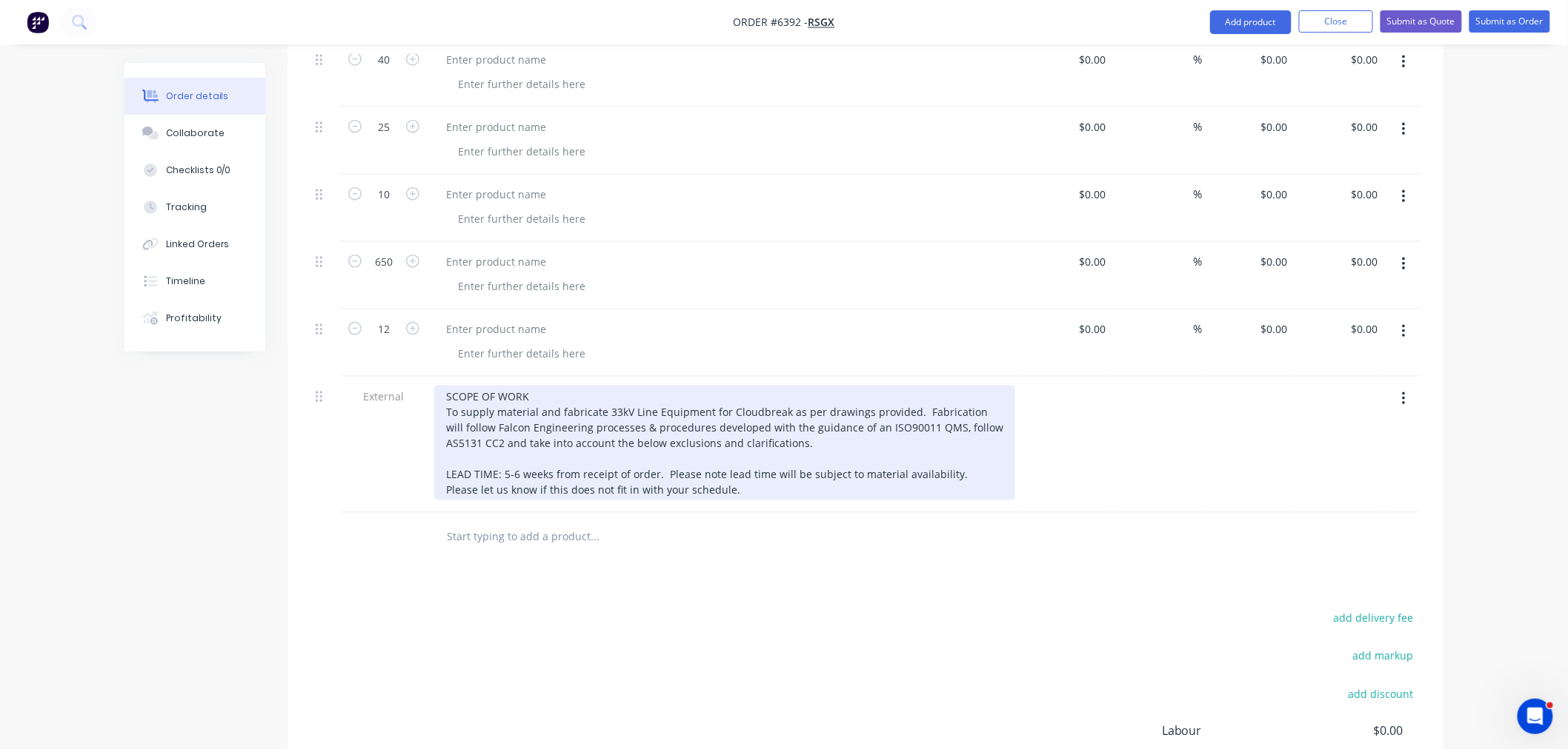
click at [720, 468] on div "SCOPE OF WORK To supply material and fabricate 33kV Line Equipment for Cloudbre…" at bounding box center [724, 443] width 581 height 115
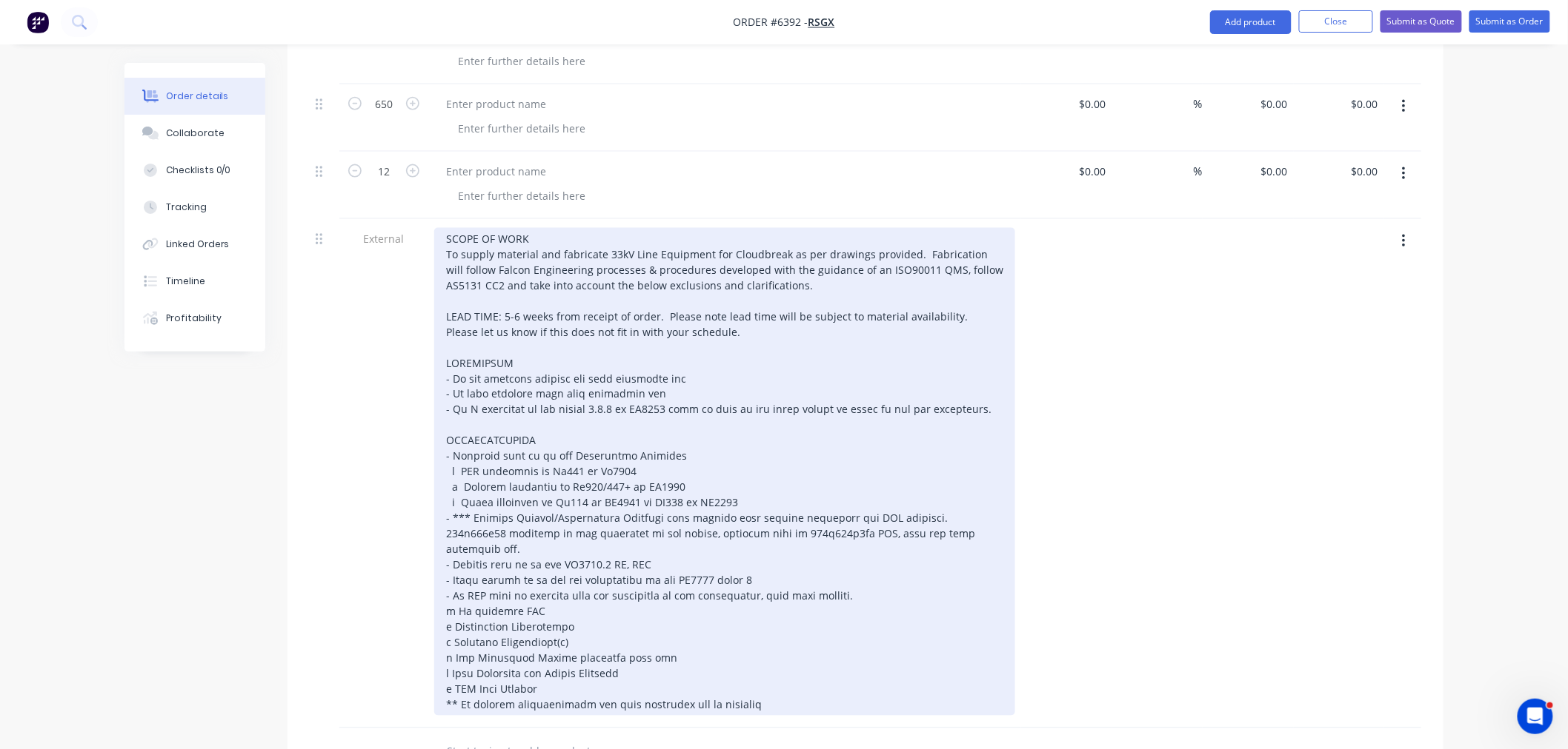
scroll to position [787, 0]
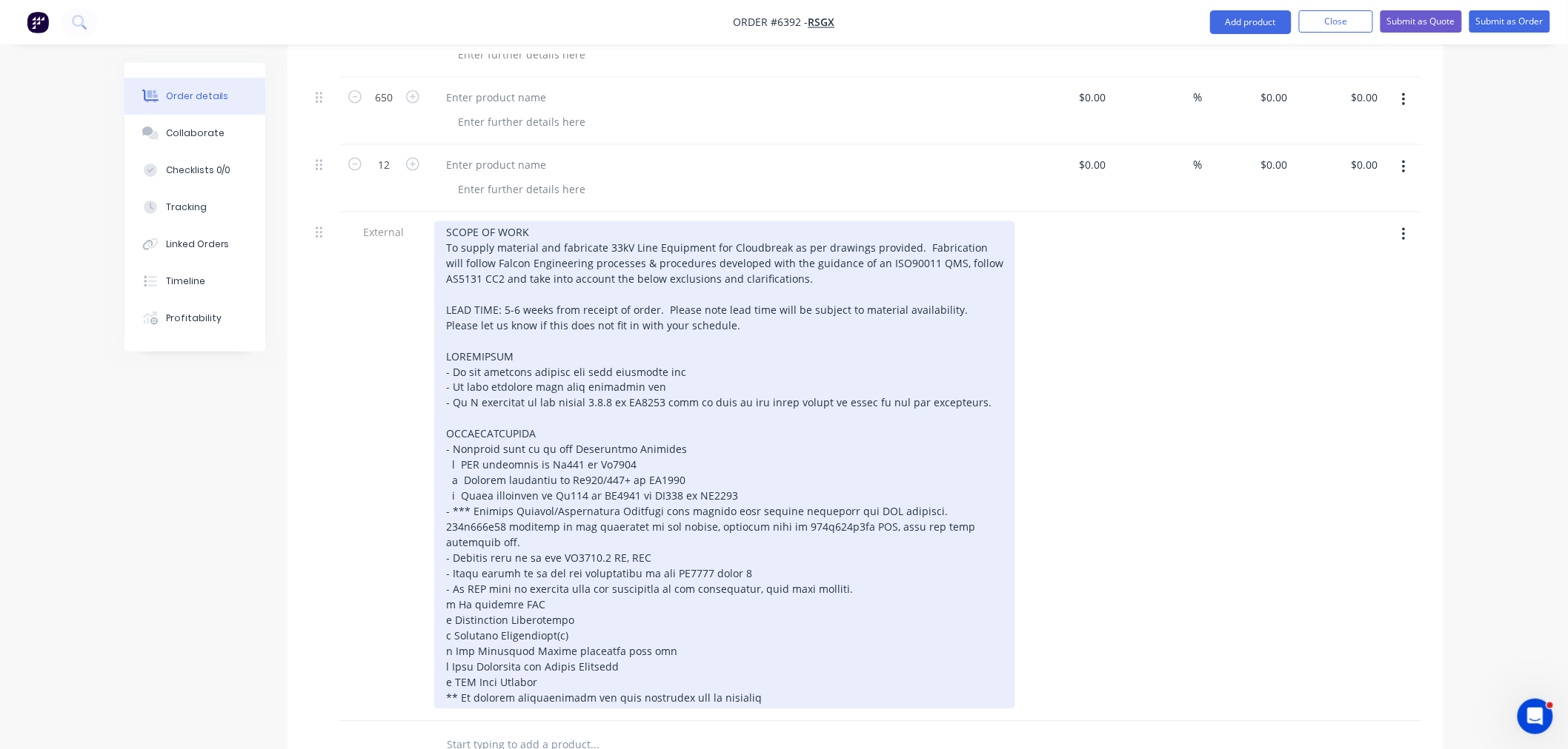
click at [451, 496] on div "SCOPE OF WORK To supply material and fabricate 33kV Line Equipment for Cloudbre…" at bounding box center [724, 465] width 581 height 488
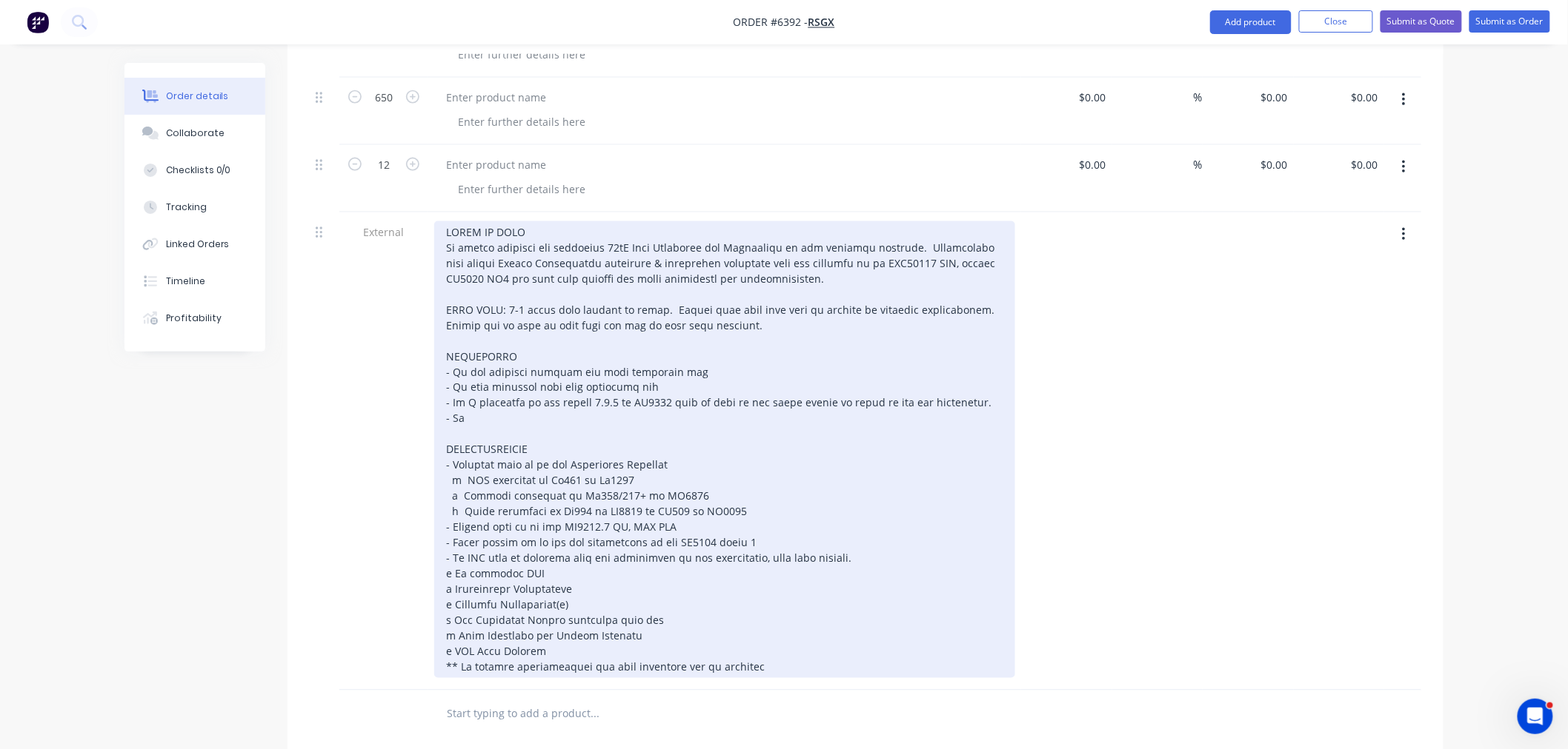
click at [474, 400] on div at bounding box center [724, 450] width 581 height 457
click at [505, 414] on div at bounding box center [724, 450] width 581 height 457
click at [493, 404] on div at bounding box center [724, 450] width 581 height 457
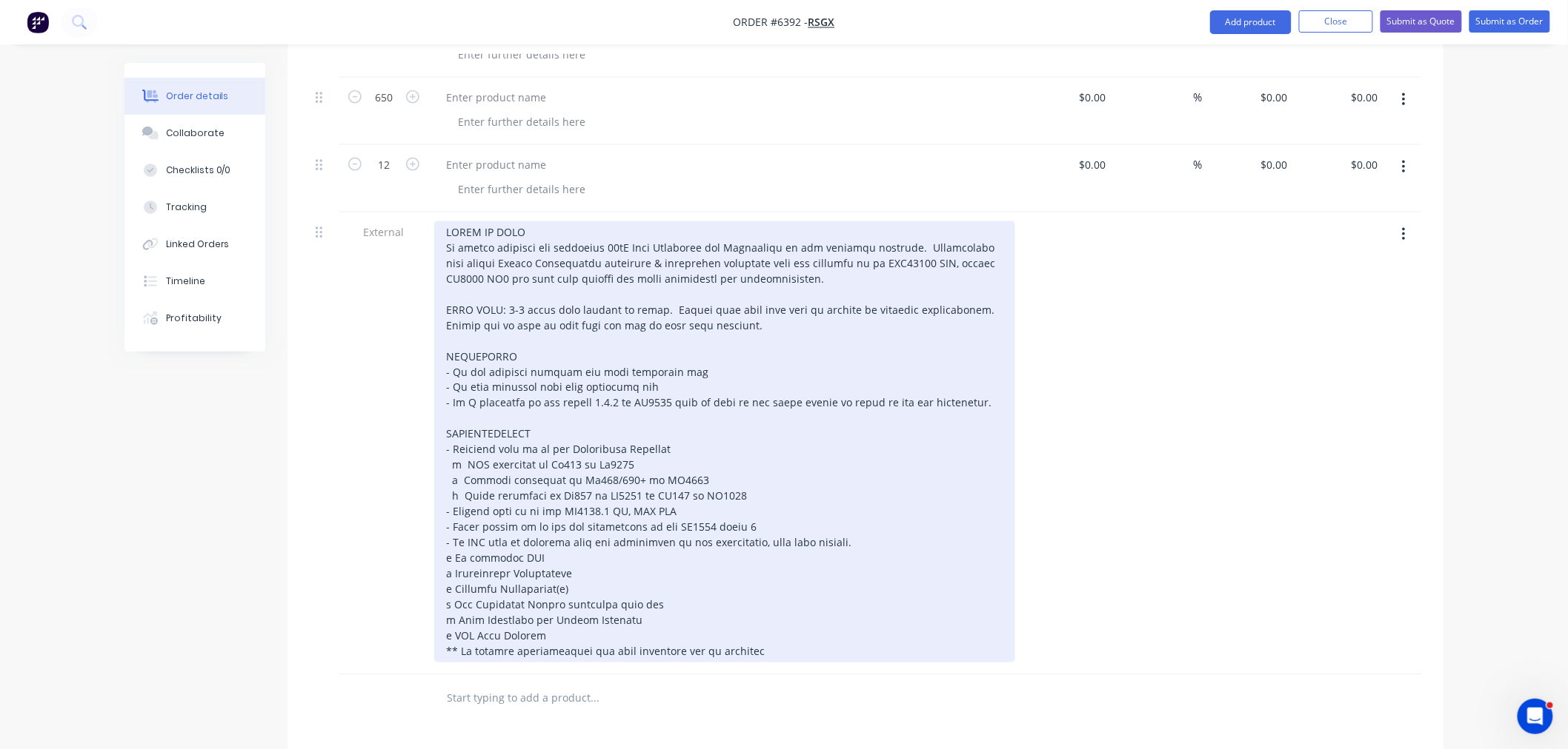
click at [735, 511] on div at bounding box center [724, 442] width 581 height 442
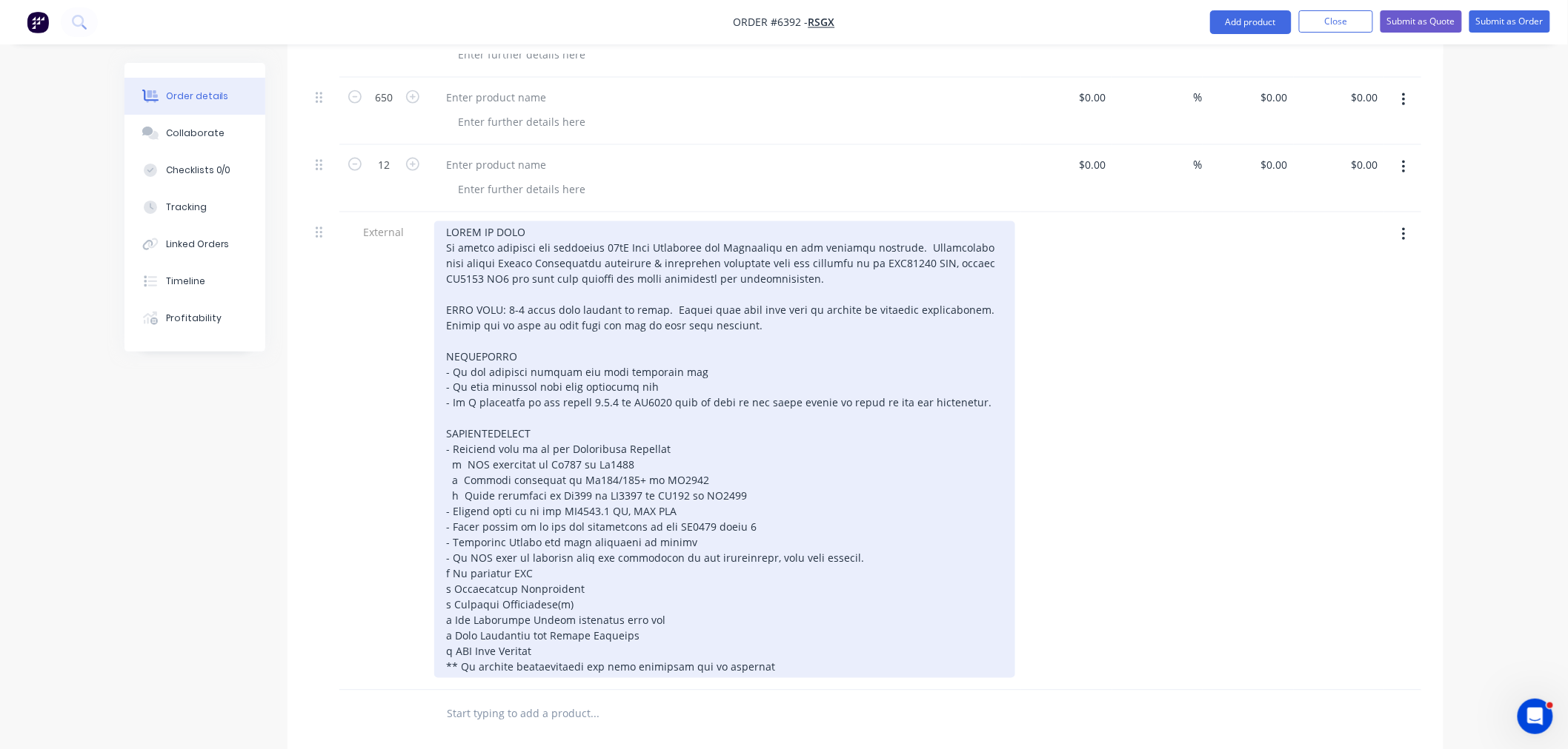
drag, startPoint x: 537, startPoint y: 526, endPoint x: 539, endPoint y: 538, distance: 12.2
click at [536, 526] on div at bounding box center [724, 450] width 581 height 457
click at [689, 533] on div at bounding box center [724, 450] width 581 height 457
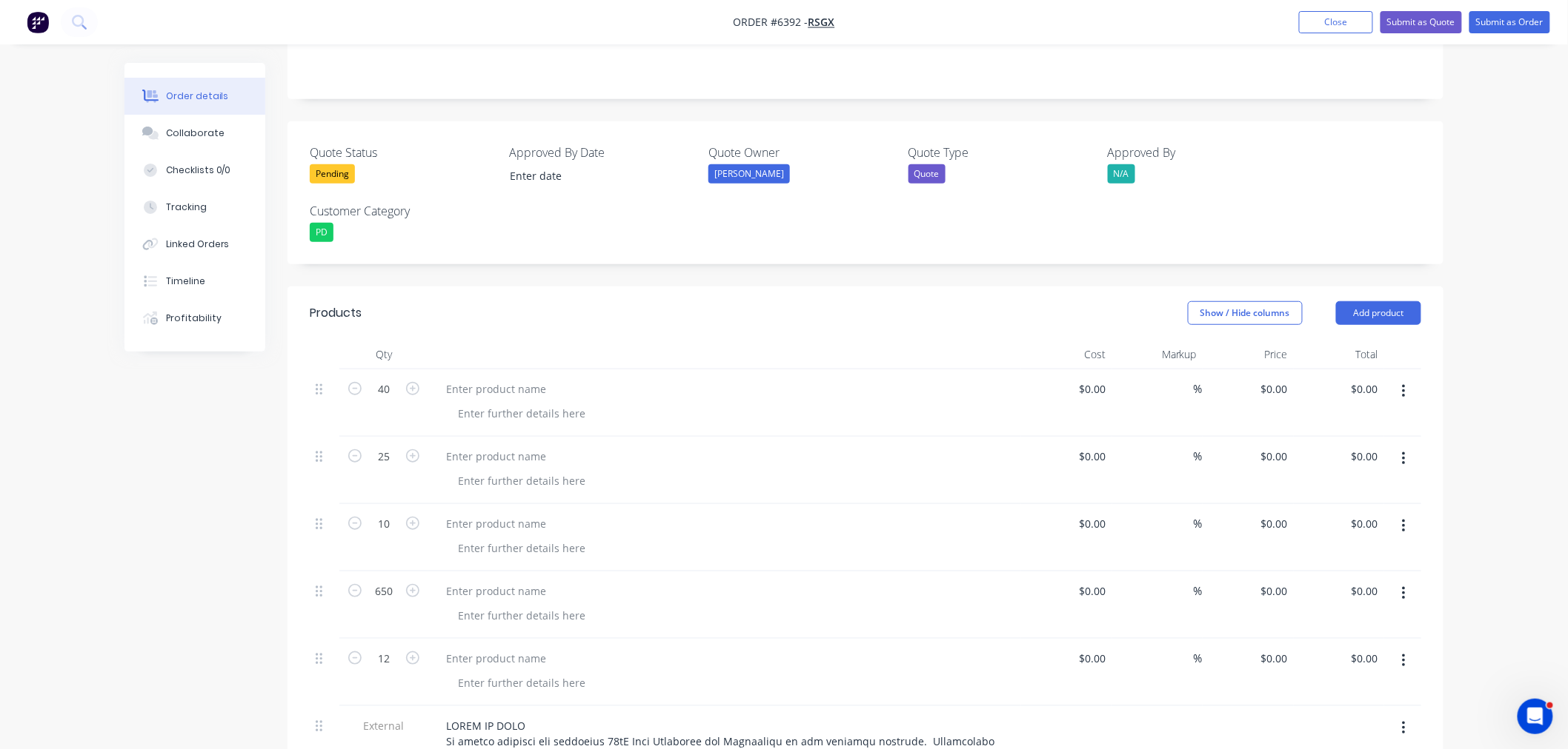
scroll to position [376, 0]
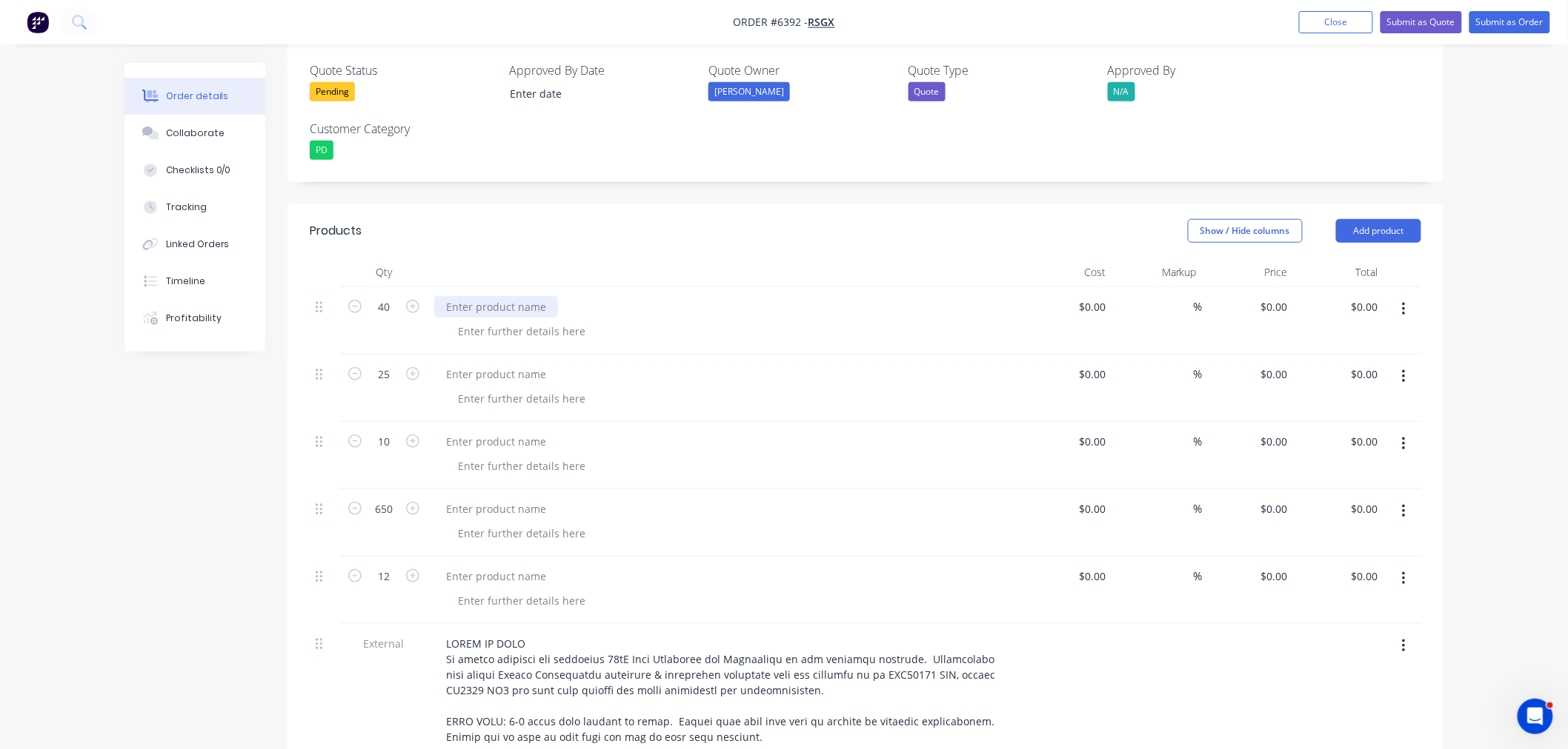
click at [504, 296] on div at bounding box center [496, 307] width 124 height 22
click at [472, 296] on div at bounding box center [496, 307] width 124 height 22
click at [800, 296] on div "Stay Anchor Assembly - Universal Column 3550mm long as per drawing" at bounding box center [623, 307] width 379 height 22
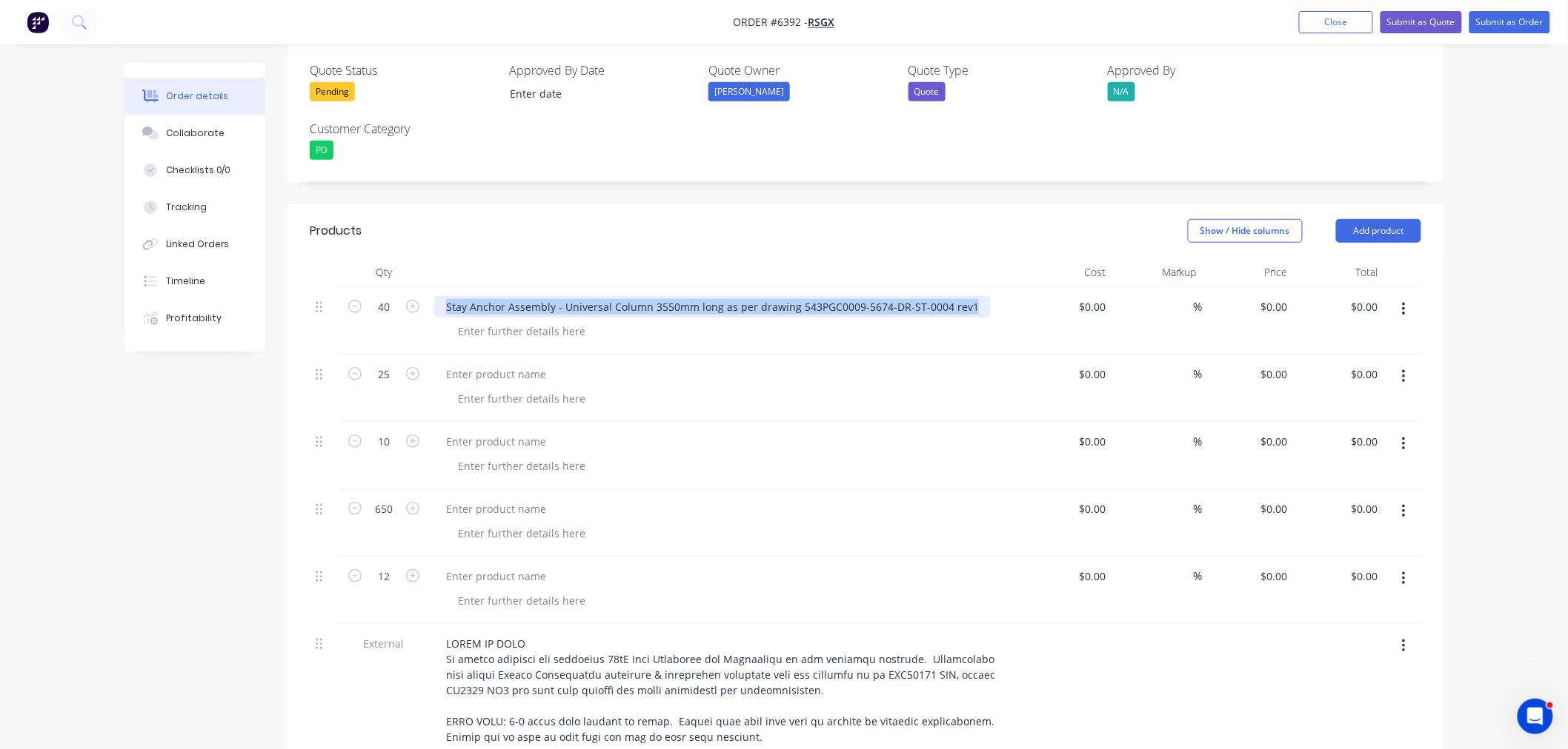
drag, startPoint x: 444, startPoint y: 290, endPoint x: 1031, endPoint y: 278, distance: 587.1
click at [1031, 287] on div "40 Stay Anchor Assembly - Universal Column 3550mm long as per drawing 543PGC000…" at bounding box center [865, 321] width 1112 height 68
copy div "Stay Anchor Assembly - Universal Column 3550mm long as per drawing 543PGC0009-5…"
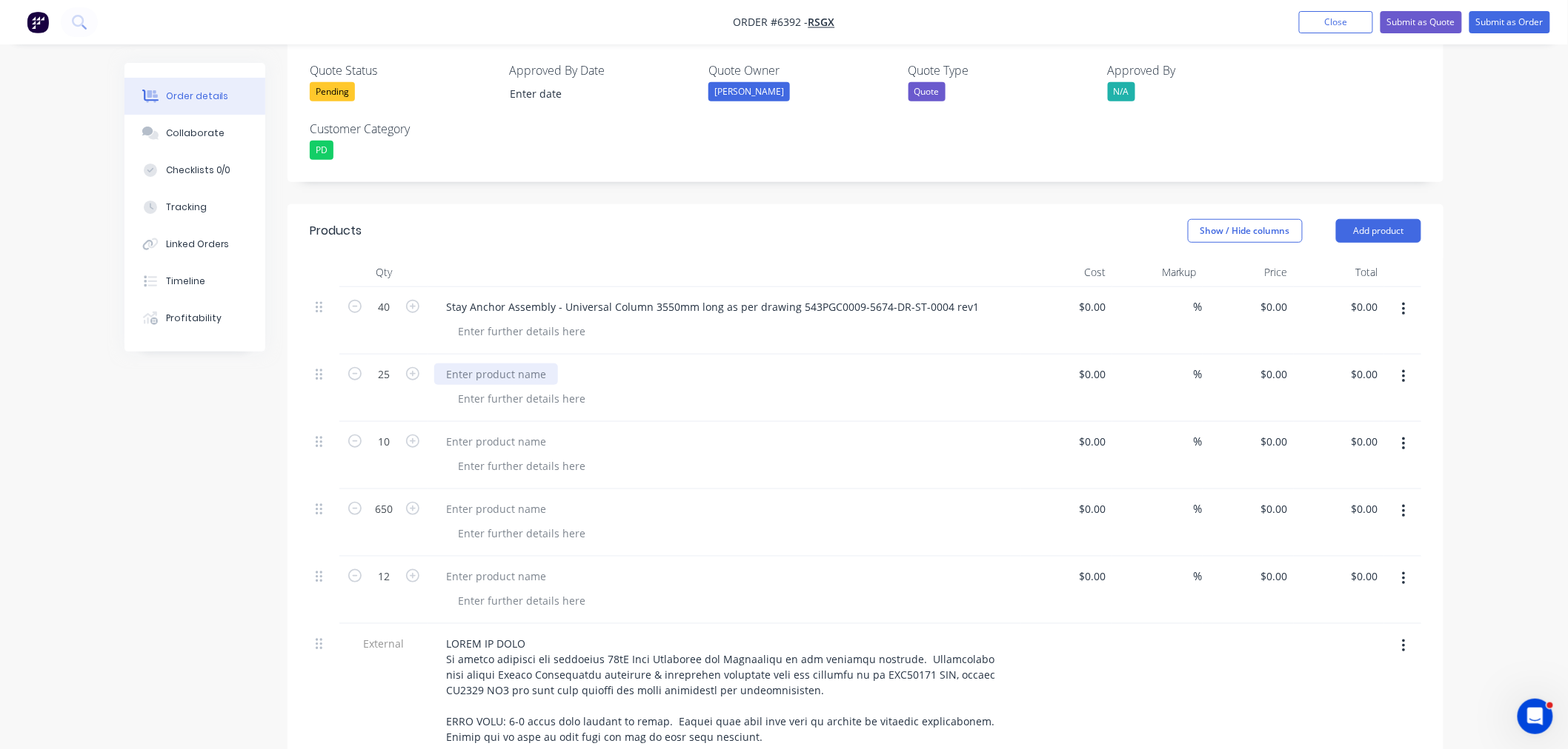
click at [500, 364] on div at bounding box center [496, 374] width 124 height 22
click at [481, 364] on div at bounding box center [496, 374] width 124 height 22
paste div
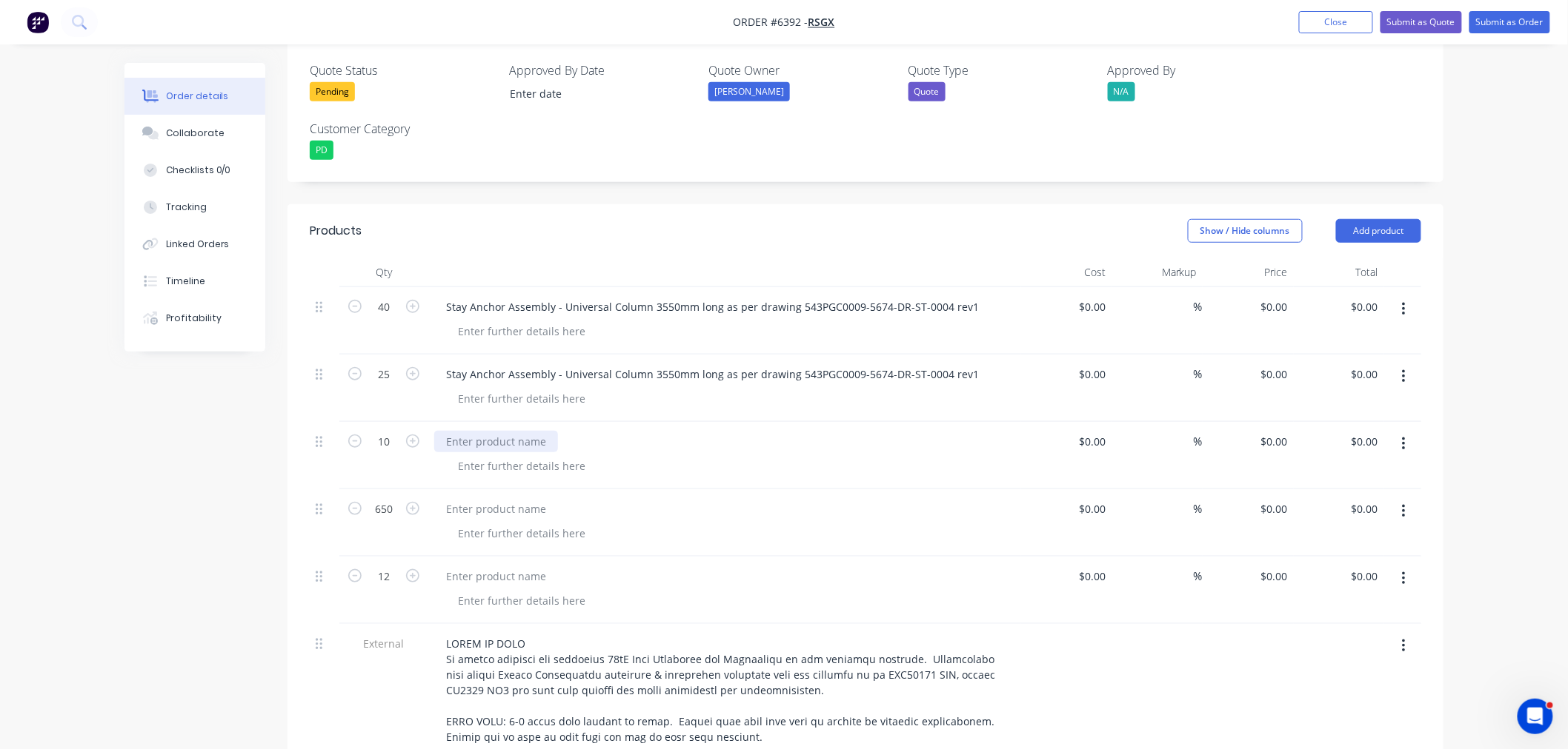
click at [472, 431] on div at bounding box center [496, 442] width 124 height 22
click at [470, 431] on div at bounding box center [496, 442] width 124 height 22
paste div
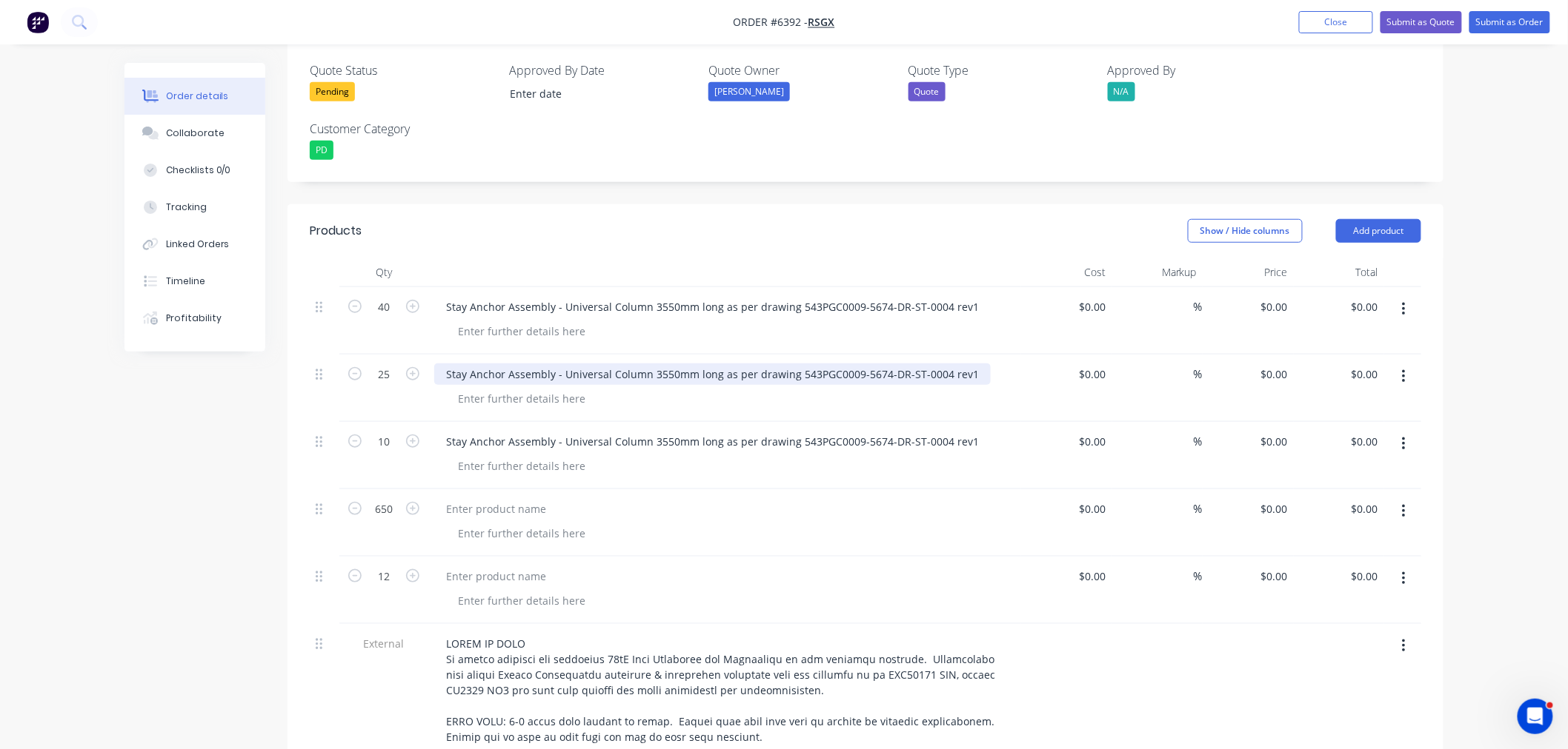
click at [649, 364] on div "Stay Anchor Assembly - Universal Column 3550mm long as per drawing 543PGC0009-5…" at bounding box center [712, 374] width 556 height 22
click at [650, 364] on div "Stay Anchor Assembly - Universal Column 3550mm long as per drawing 543PGC0009-5…" at bounding box center [712, 374] width 556 height 22
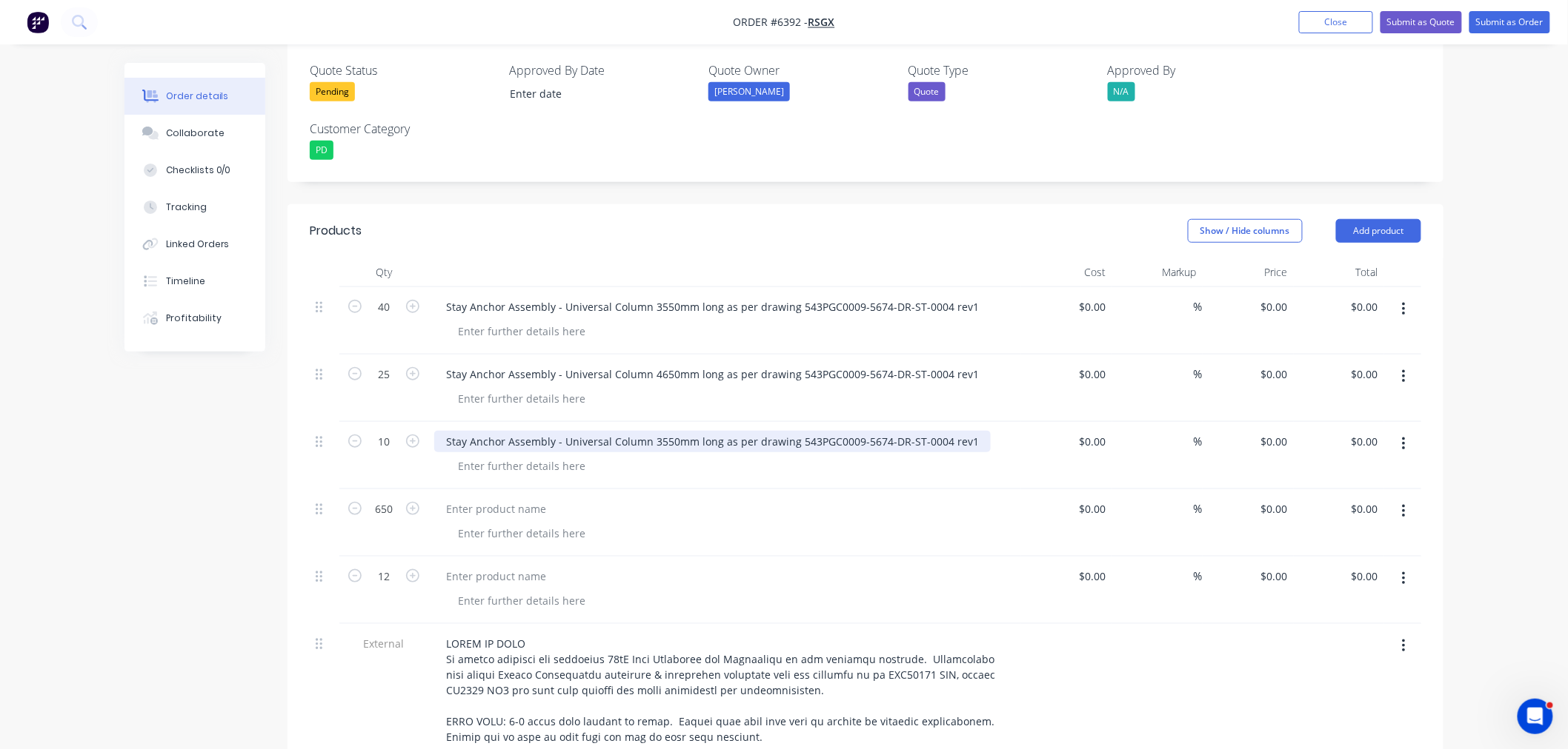
click at [650, 431] on div "Stay Anchor Assembly - Universal Column 3550mm long as per drawing 543PGC0009-5…" at bounding box center [712, 442] width 556 height 22
click at [653, 431] on div "Stay Anchor Assembly - Universal Column 3550mm long as per drawing 543PGC0009-5…" at bounding box center [712, 442] width 556 height 22
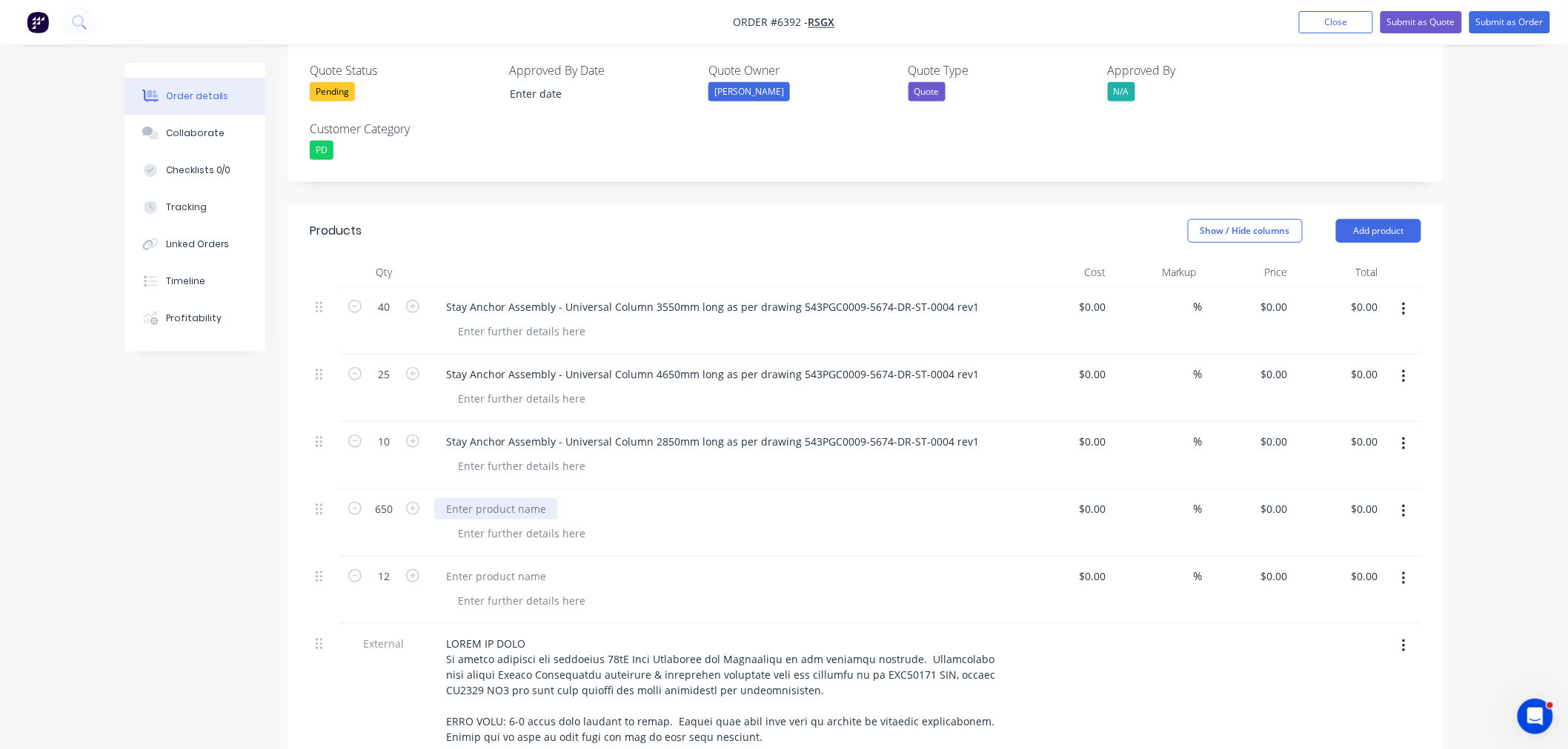
click at [513, 498] on div at bounding box center [496, 508] width 124 height 22
click at [469, 498] on div at bounding box center [496, 508] width 124 height 22
drag, startPoint x: 480, startPoint y: 489, endPoint x: 331, endPoint y: 508, distance: 150.2
click at [331, 508] on div "650 Single Stay Mounting Bracket Sets $0.00 $0.00 % $0.00 $0.00 $0.00 $0.00" at bounding box center [865, 523] width 1112 height 68
click at [480, 523] on div at bounding box center [522, 533] width 151 height 22
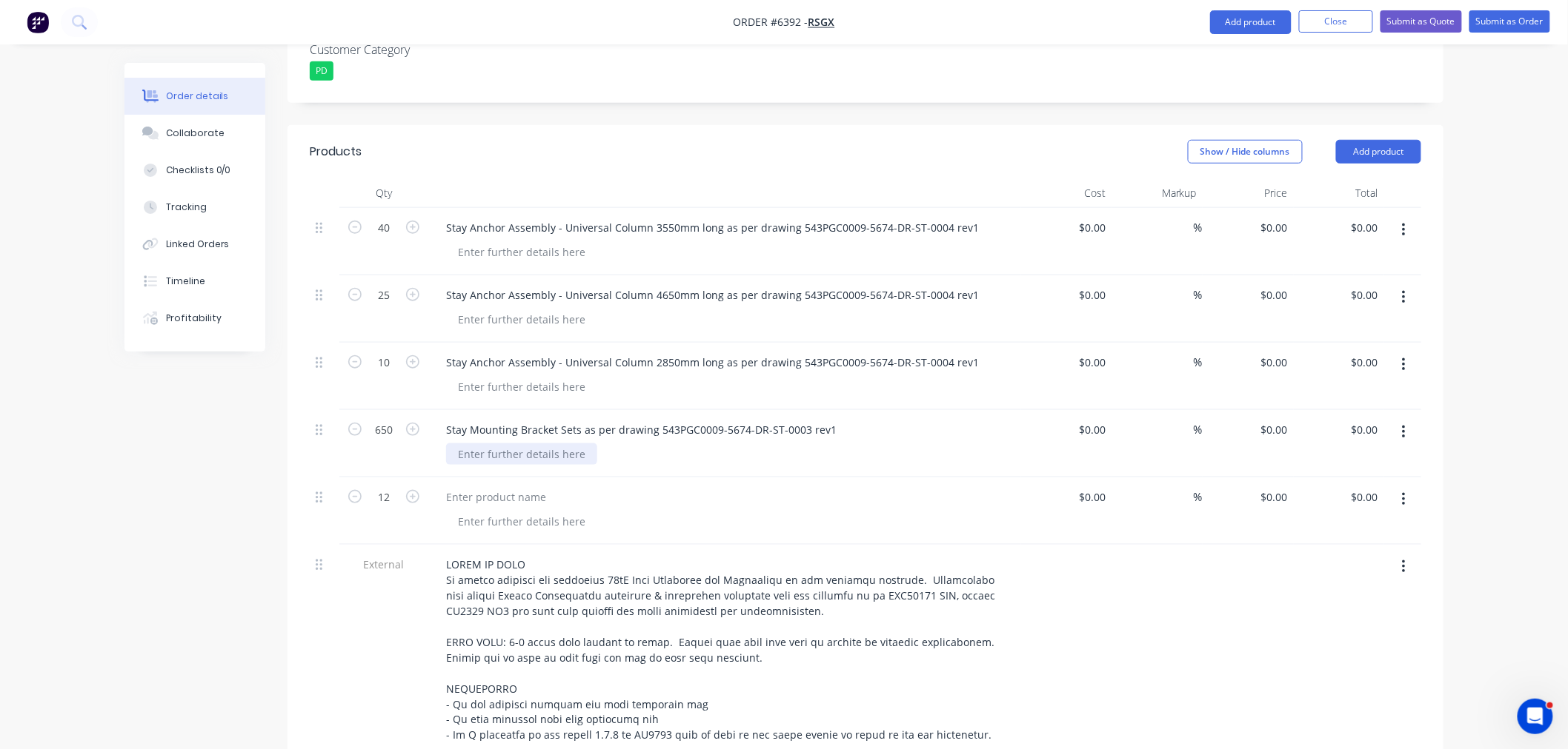
scroll to position [413, 0]
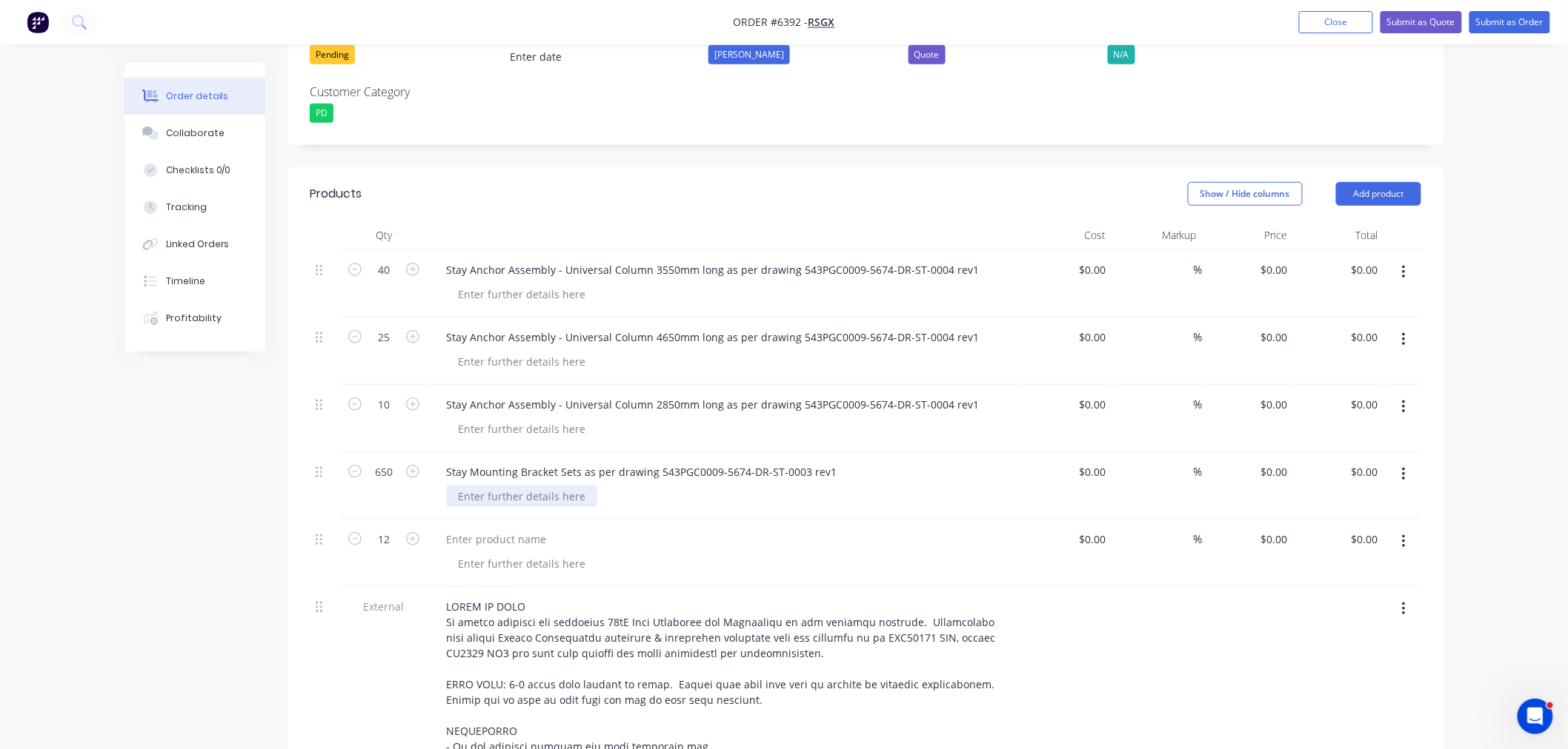
click at [493, 486] on div at bounding box center [522, 496] width 151 height 22
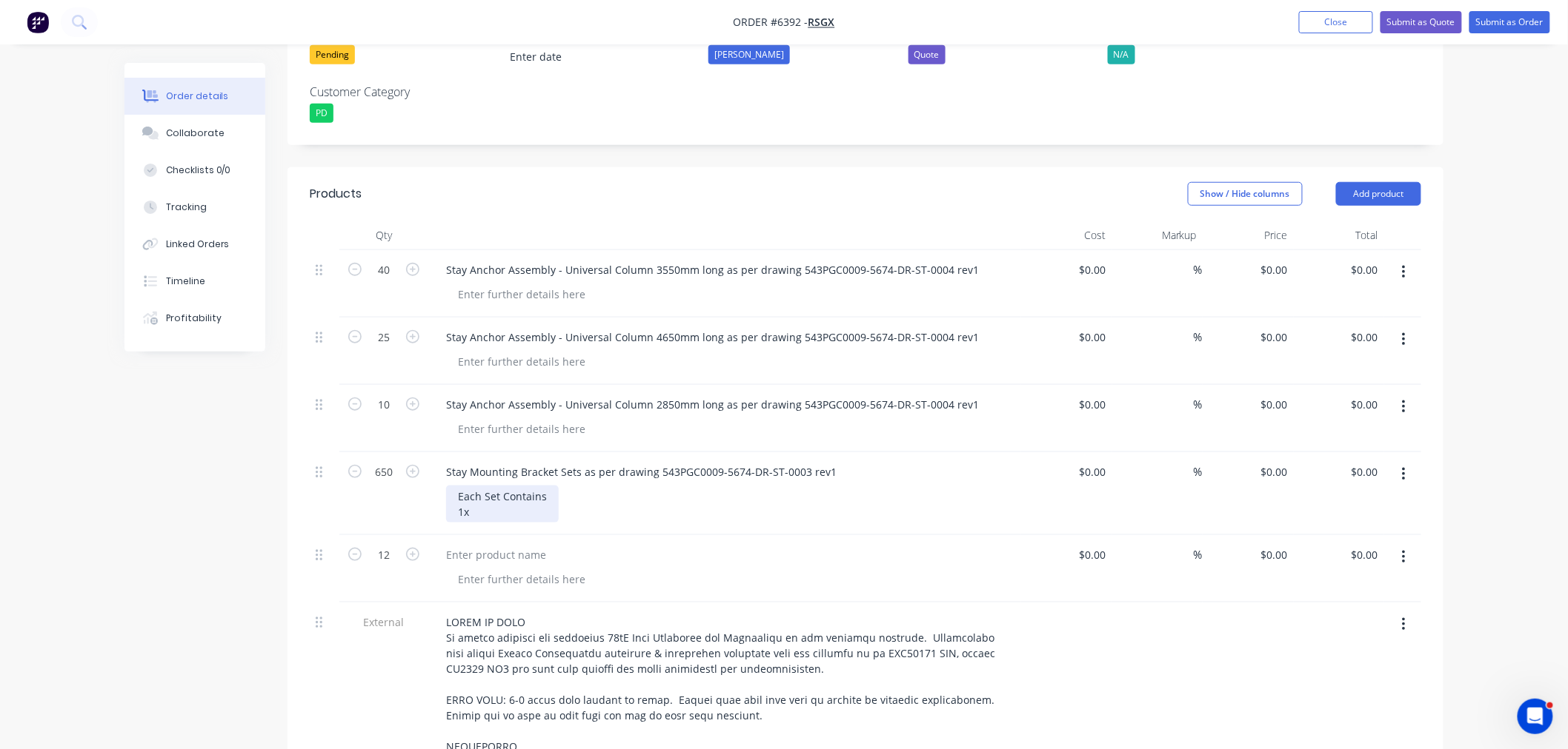
click at [516, 498] on div "Each Set Contains 1x" at bounding box center [502, 504] width 113 height 37
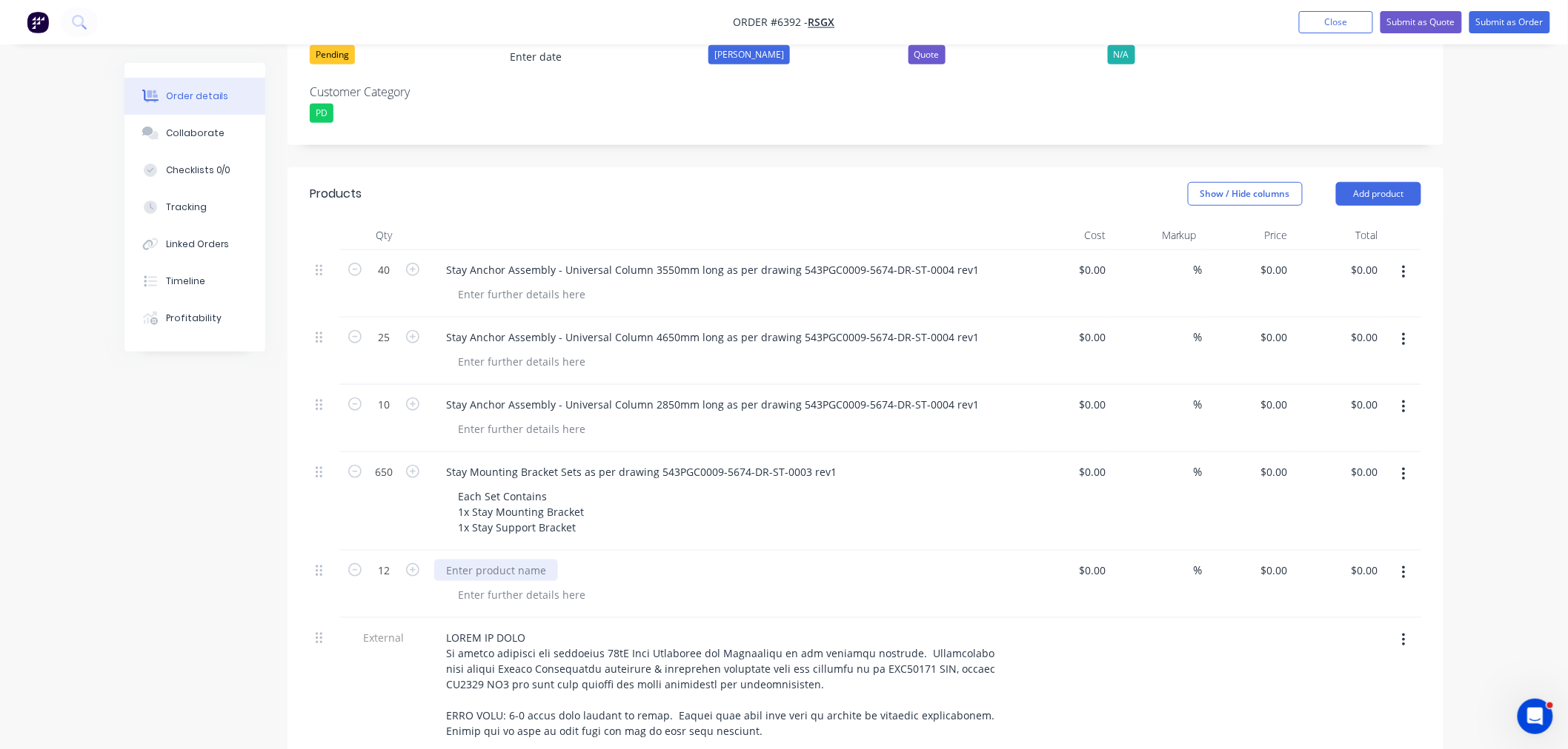
click at [510, 560] on div at bounding box center [496, 570] width 124 height 22
drag, startPoint x: 480, startPoint y: 551, endPoint x: 489, endPoint y: 570, distance: 21.0
click at [480, 560] on div "Road Corssing Sign" at bounding box center [493, 570] width 119 height 22
click at [617, 560] on div "Road Crossing Sign as per drawing" at bounding box center [532, 570] width 197 height 22
click at [446, 560] on div "Road Crossing Sign as per drawing 543PGC0009-5674-DR-EL-0008" at bounding box center [609, 570] width 349 height 22
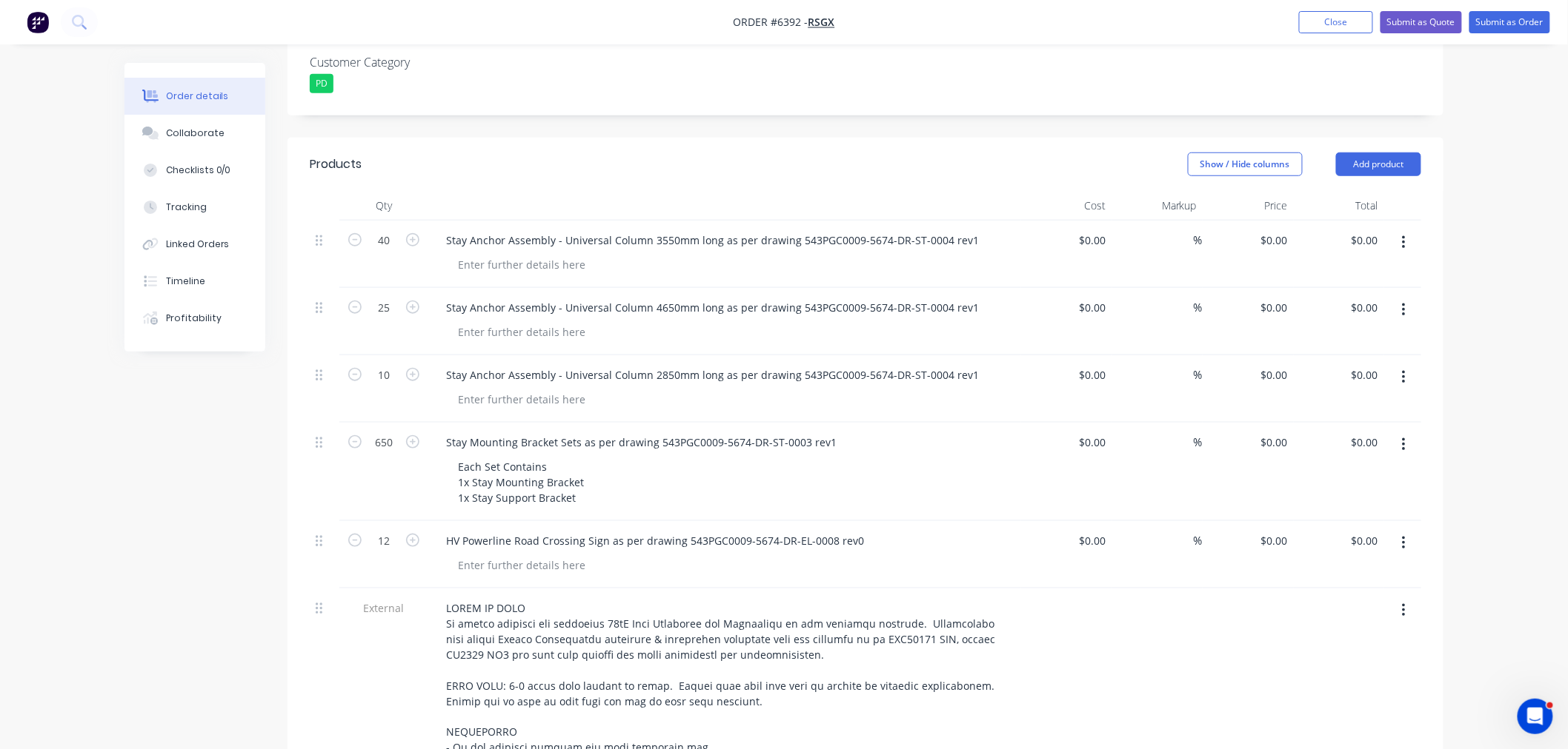
scroll to position [495, 0]
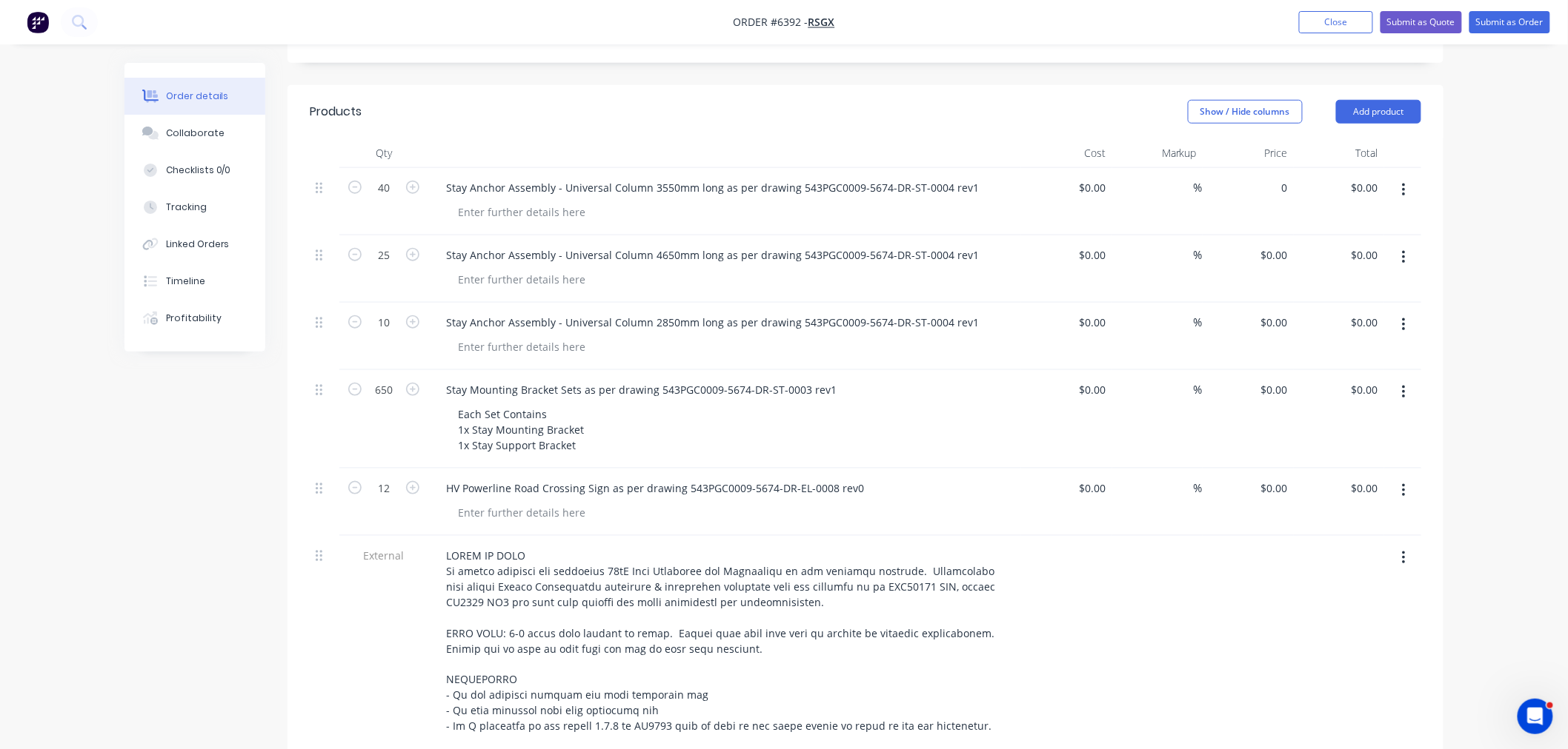
drag, startPoint x: 1267, startPoint y: 166, endPoint x: 1258, endPoint y: 183, distance: 19.2
click at [1267, 168] on div "0 $0.00" at bounding box center [1248, 202] width 91 height 68
click at [1275, 177] on div "0 $0.00" at bounding box center [1273, 187] width 40 height 22
type input "$1,460.00"
type input "$58,400.00"
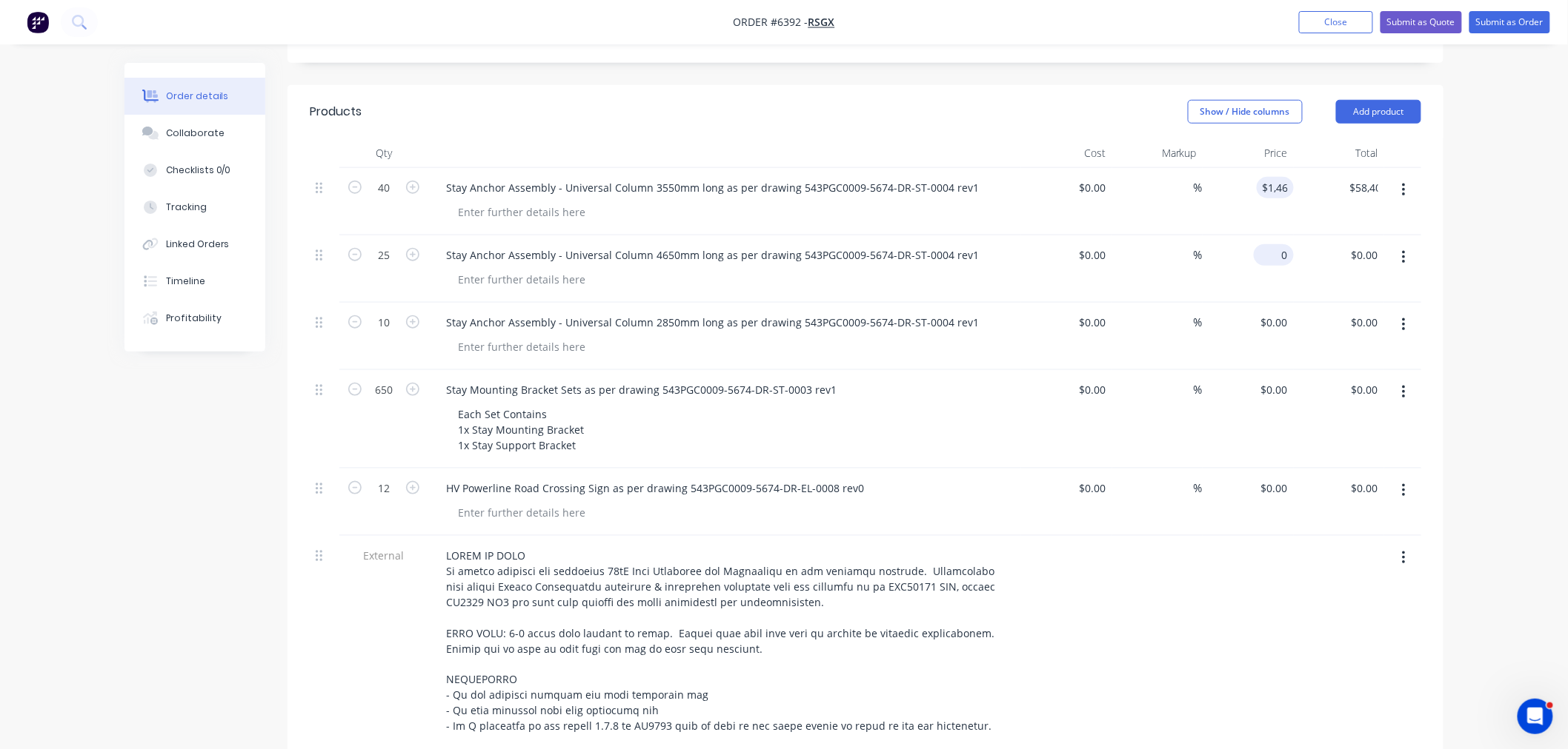
click at [1275, 245] on div "0 $0.00" at bounding box center [1273, 255] width 40 height 22
click at [1284, 245] on input "0" at bounding box center [1277, 255] width 34 height 22
type input "0"
type input "1460"
type input "$0.00"
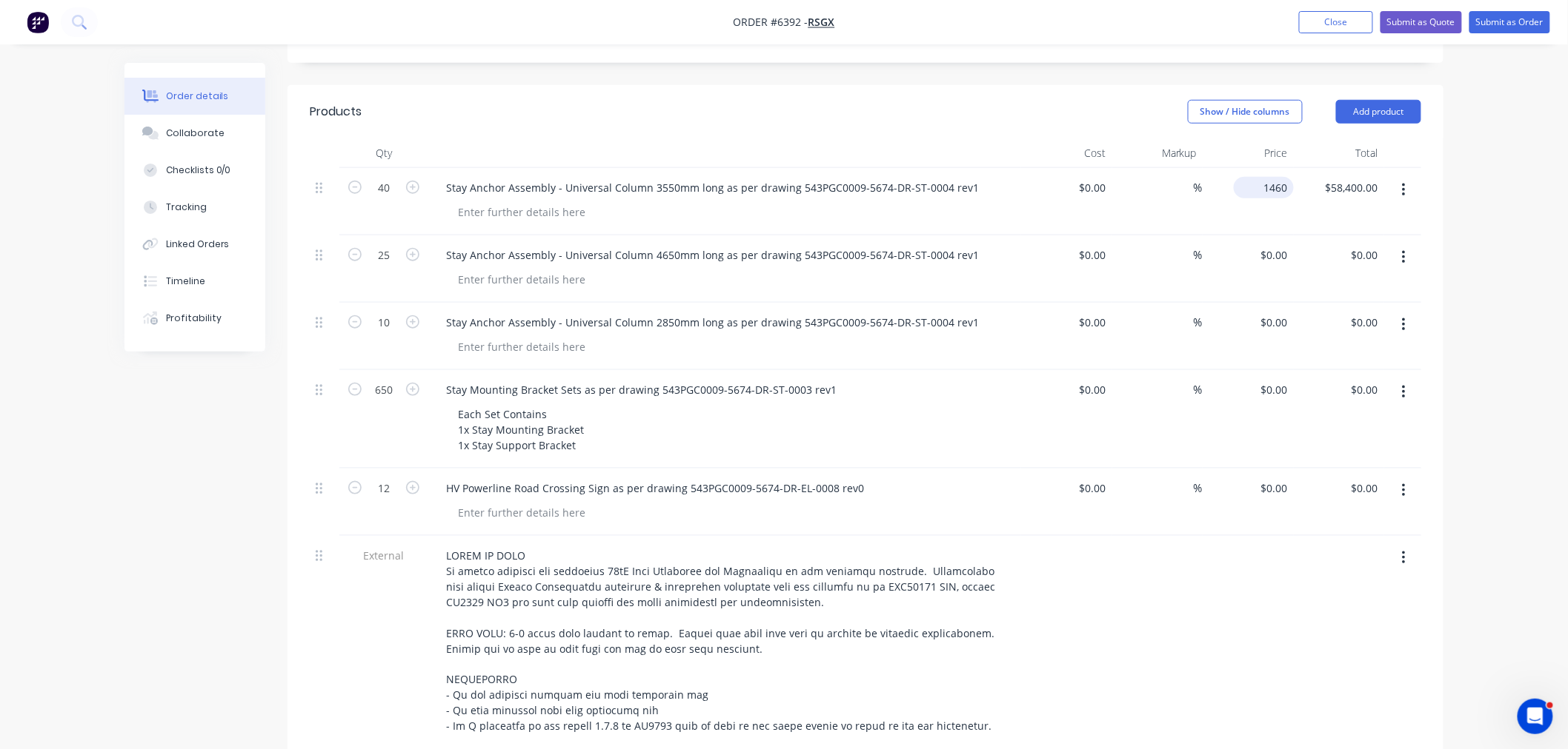
click at [1261, 177] on div "1460 $1,460.00" at bounding box center [1264, 187] width 60 height 22
type input "$1,459.21"
type input "$58,368.40"
click at [1287, 245] on input "0" at bounding box center [1277, 255] width 34 height 22
type input "$1,808.25"
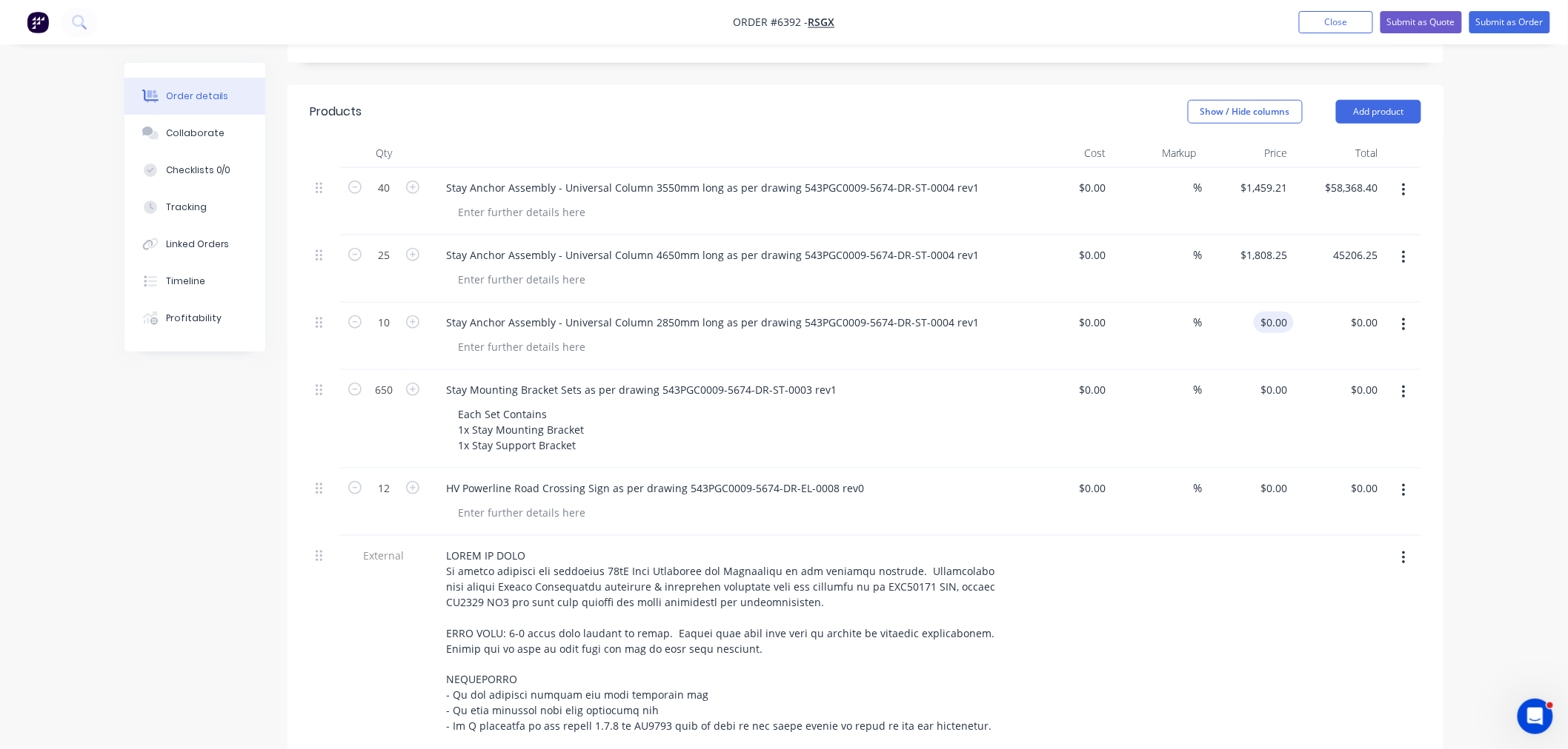
type input "$45,206.25"
click at [1280, 312] on input "0" at bounding box center [1277, 323] width 34 height 22
type input "$1,283.80"
type input "$12,838.00"
click at [1271, 379] on div "0 $0.00" at bounding box center [1273, 389] width 40 height 22
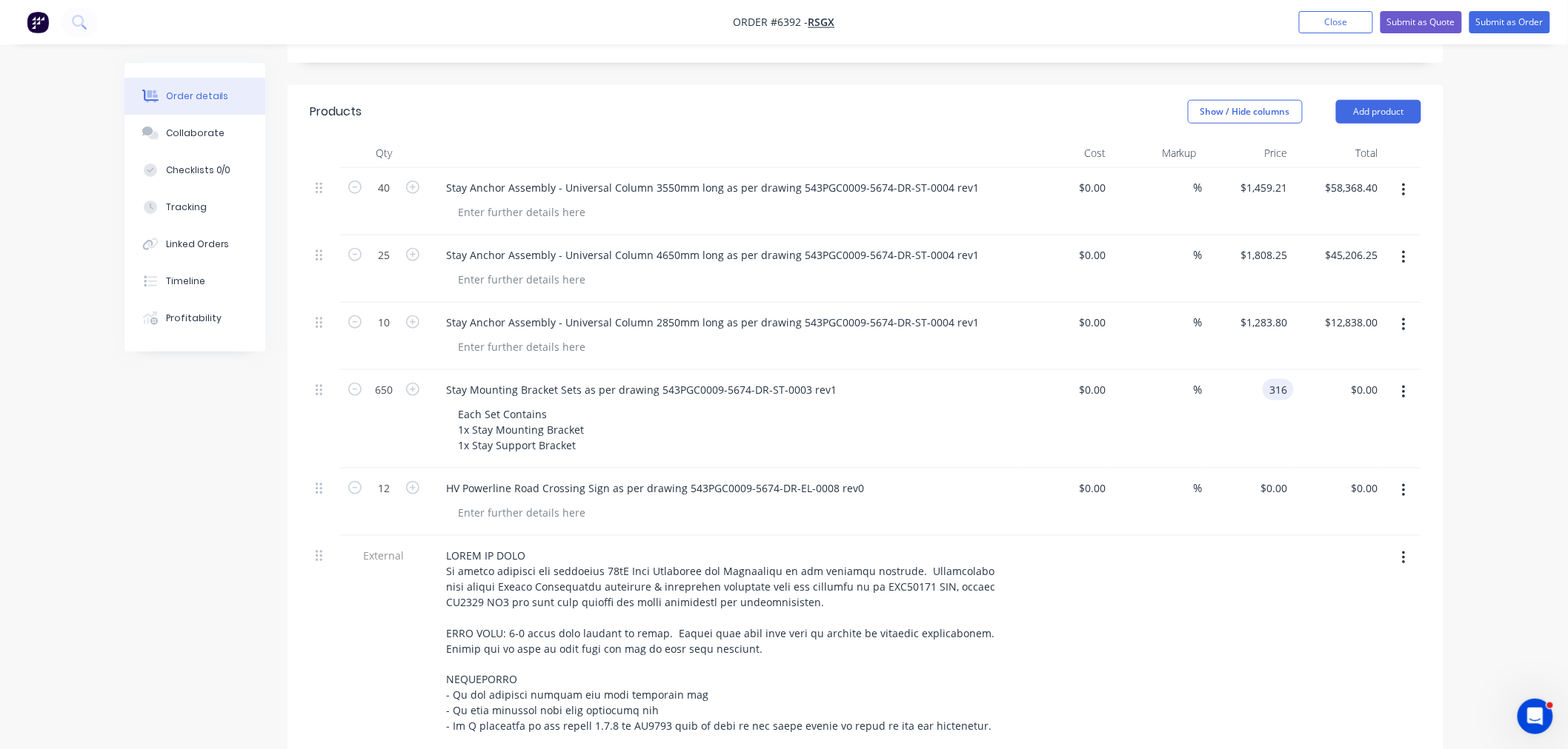
type input "$316.00"
type input "$205,400.00"
click at [1286, 478] on input "0" at bounding box center [1285, 488] width 17 height 22
type input "$276.83"
type input "$3,321.96"
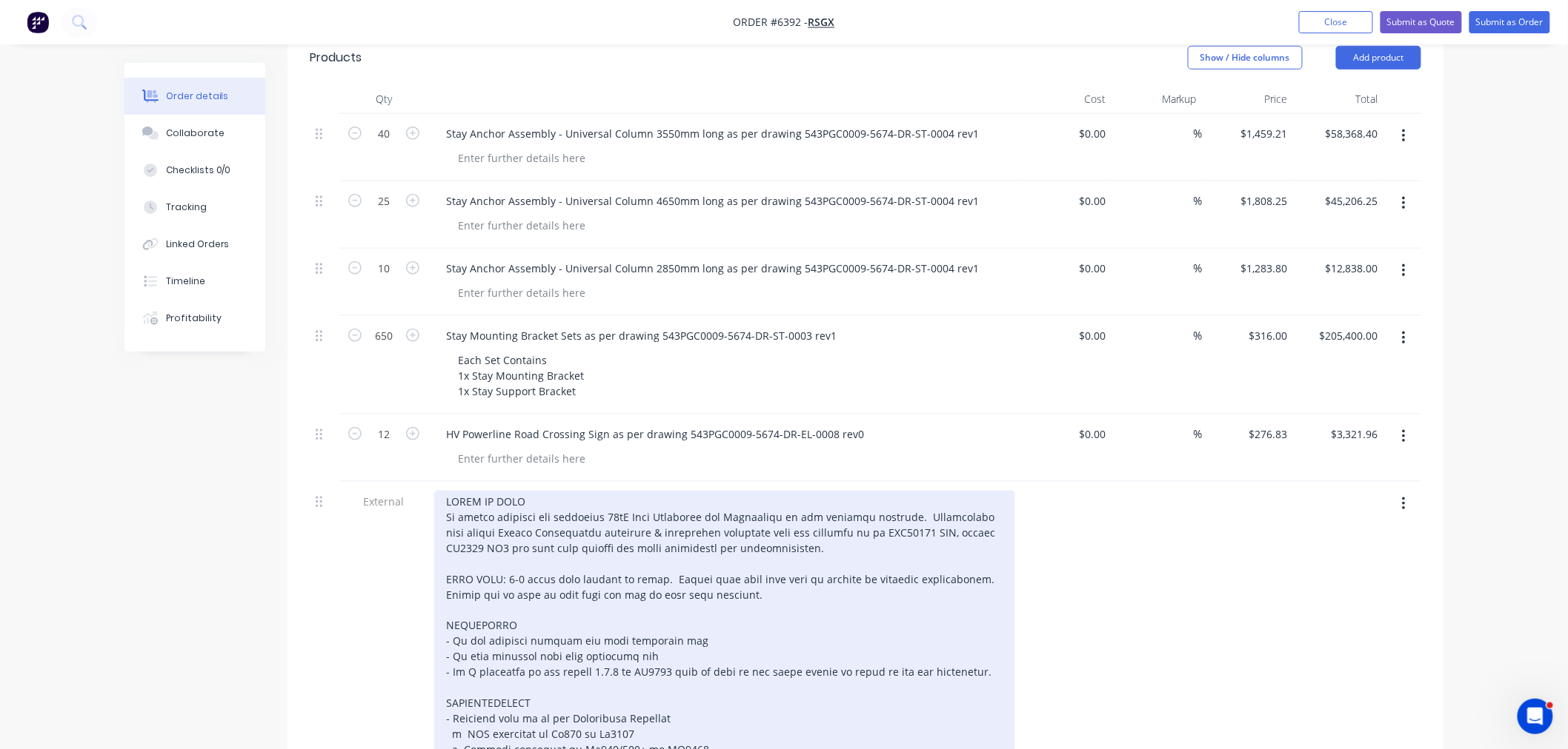
scroll to position [578, 0]
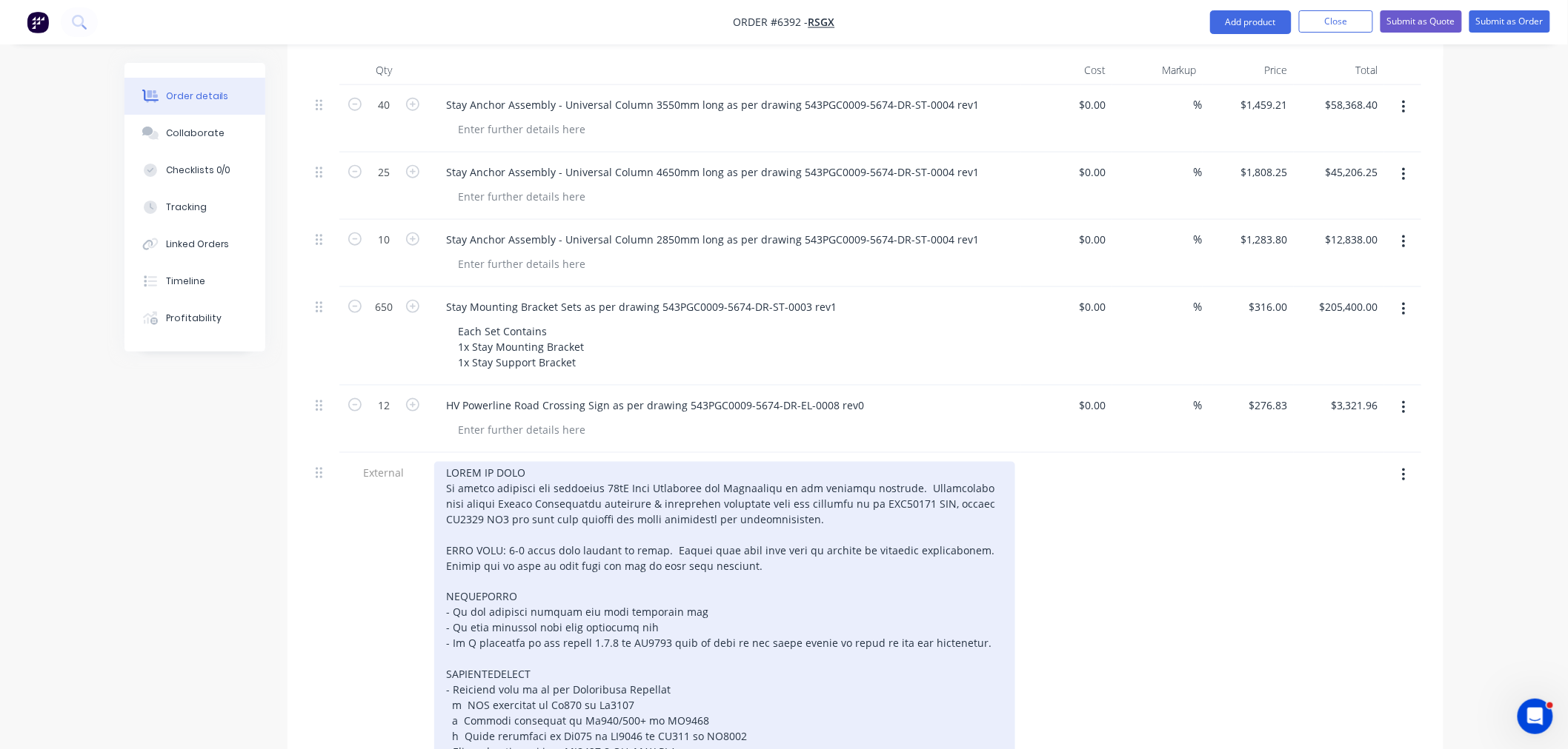
click at [505, 530] on div at bounding box center [724, 698] width 581 height 472
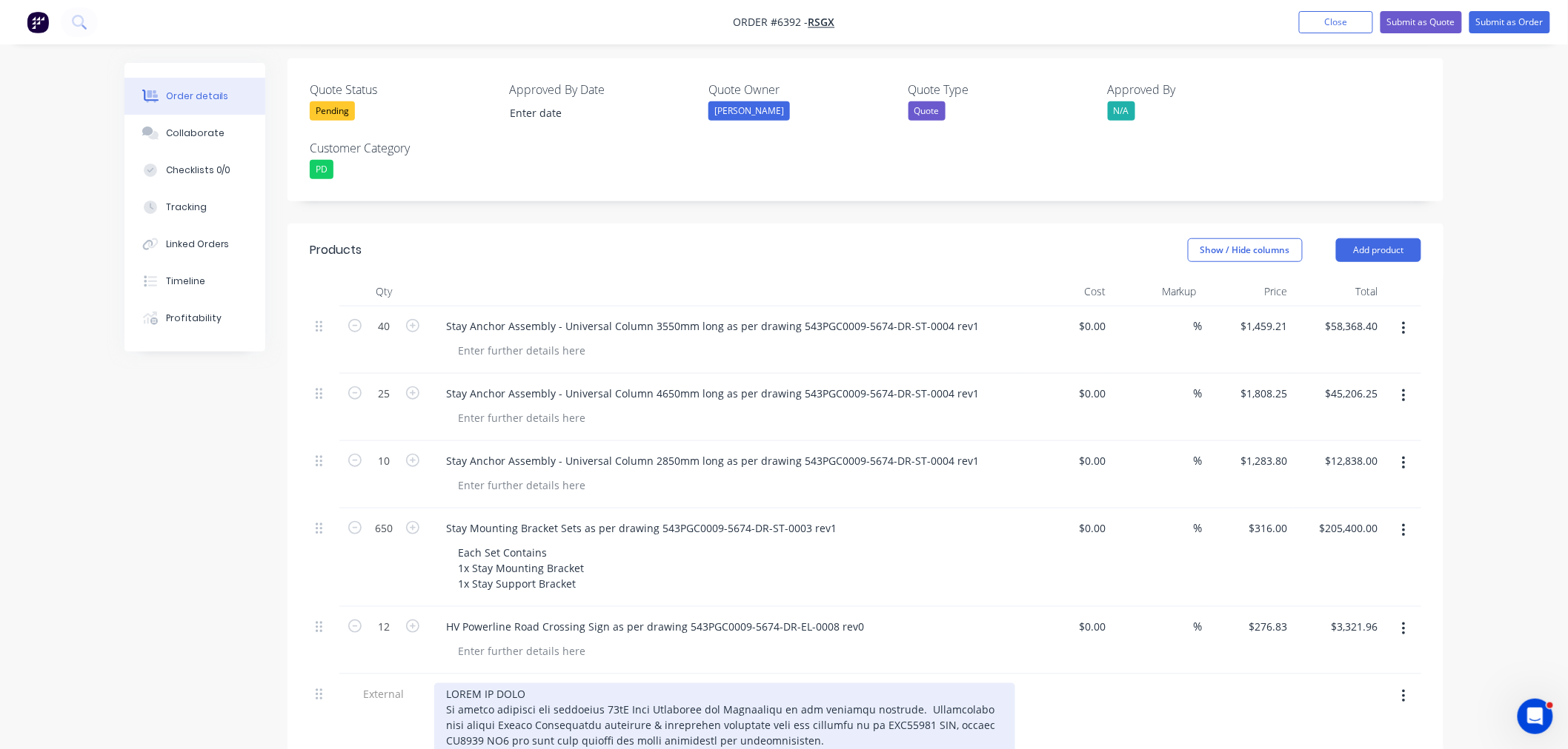
scroll to position [413, 0]
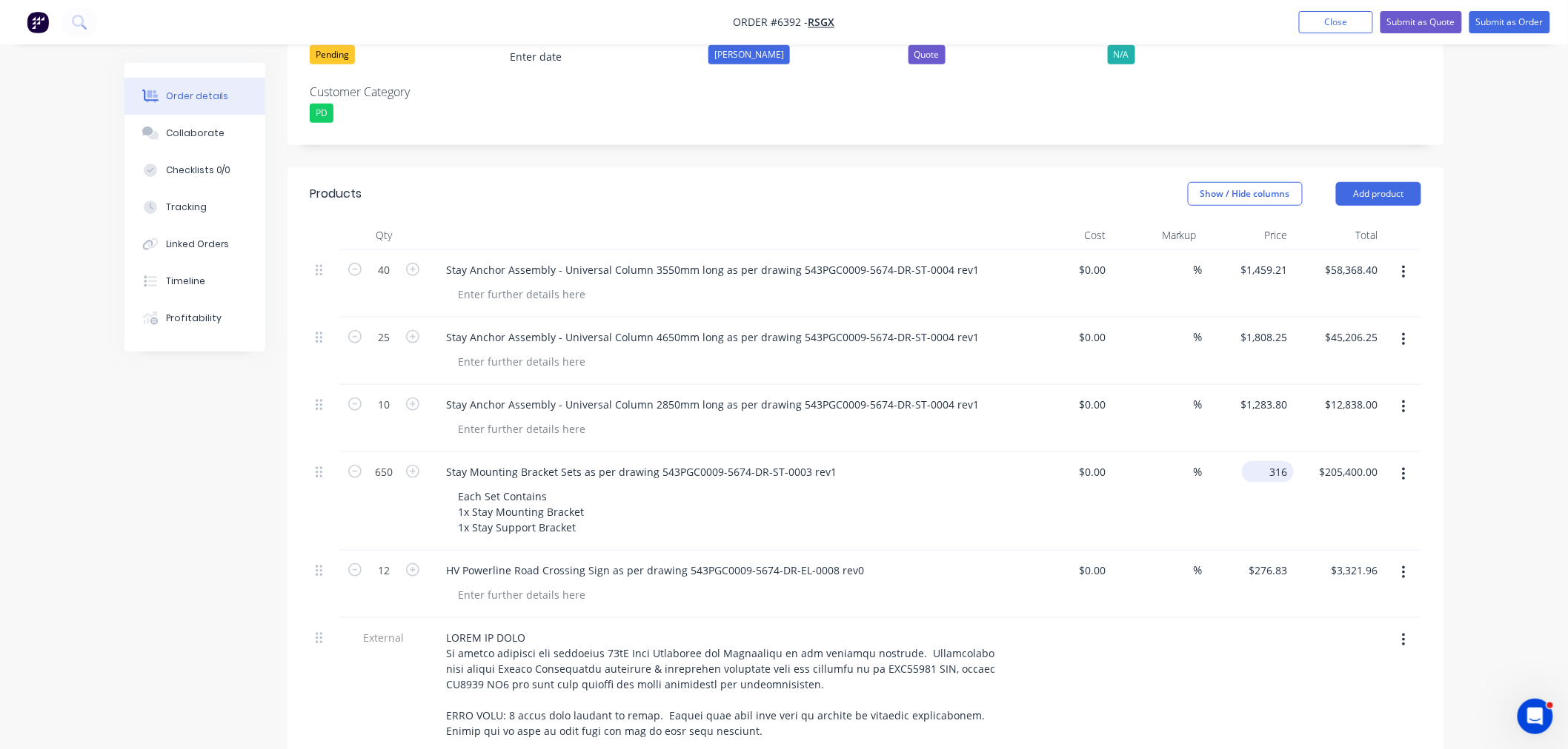
click at [1272, 461] on input "316" at bounding box center [1270, 471] width 46 height 22
type input "$304.72"
type input "$198,068.00"
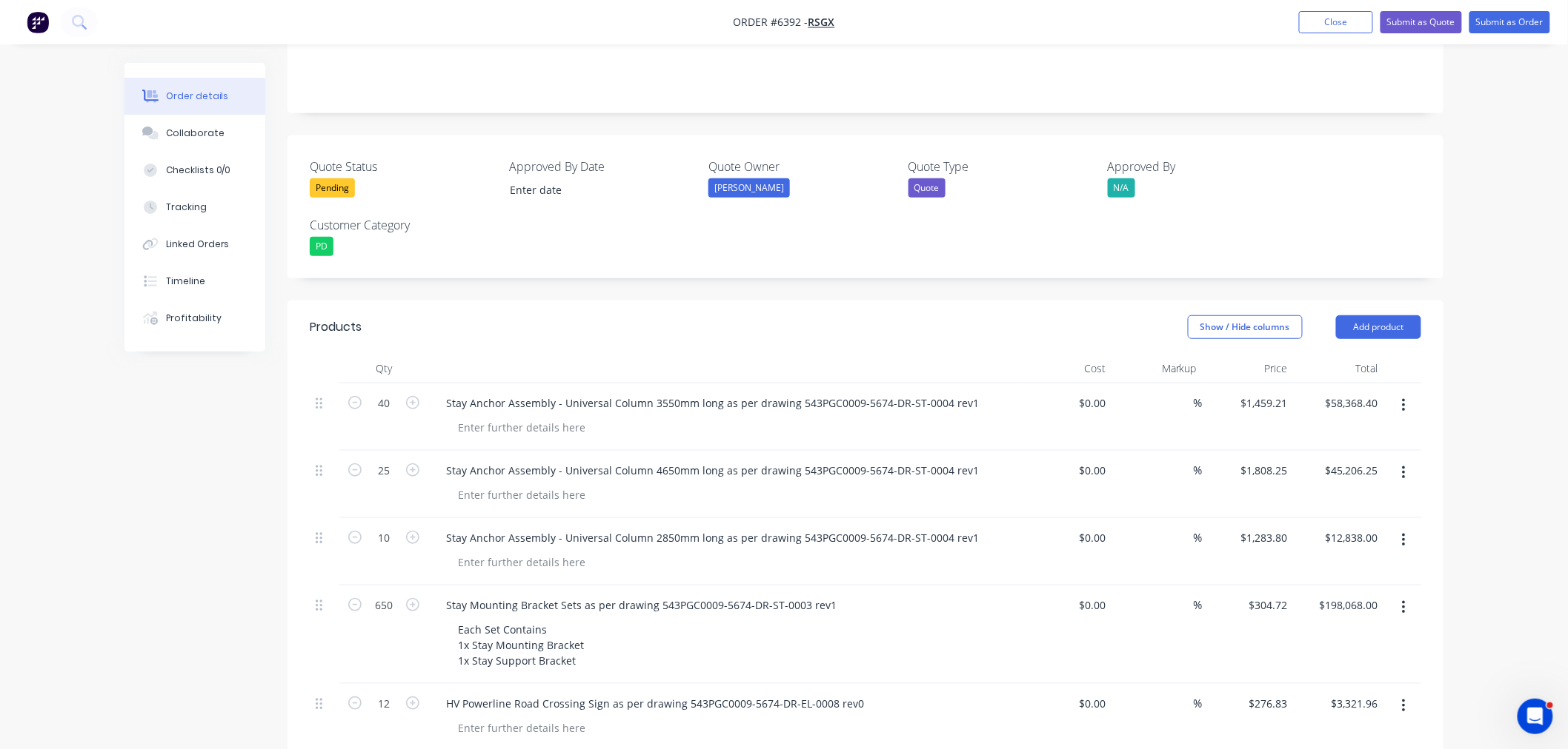
scroll to position [361, 0]
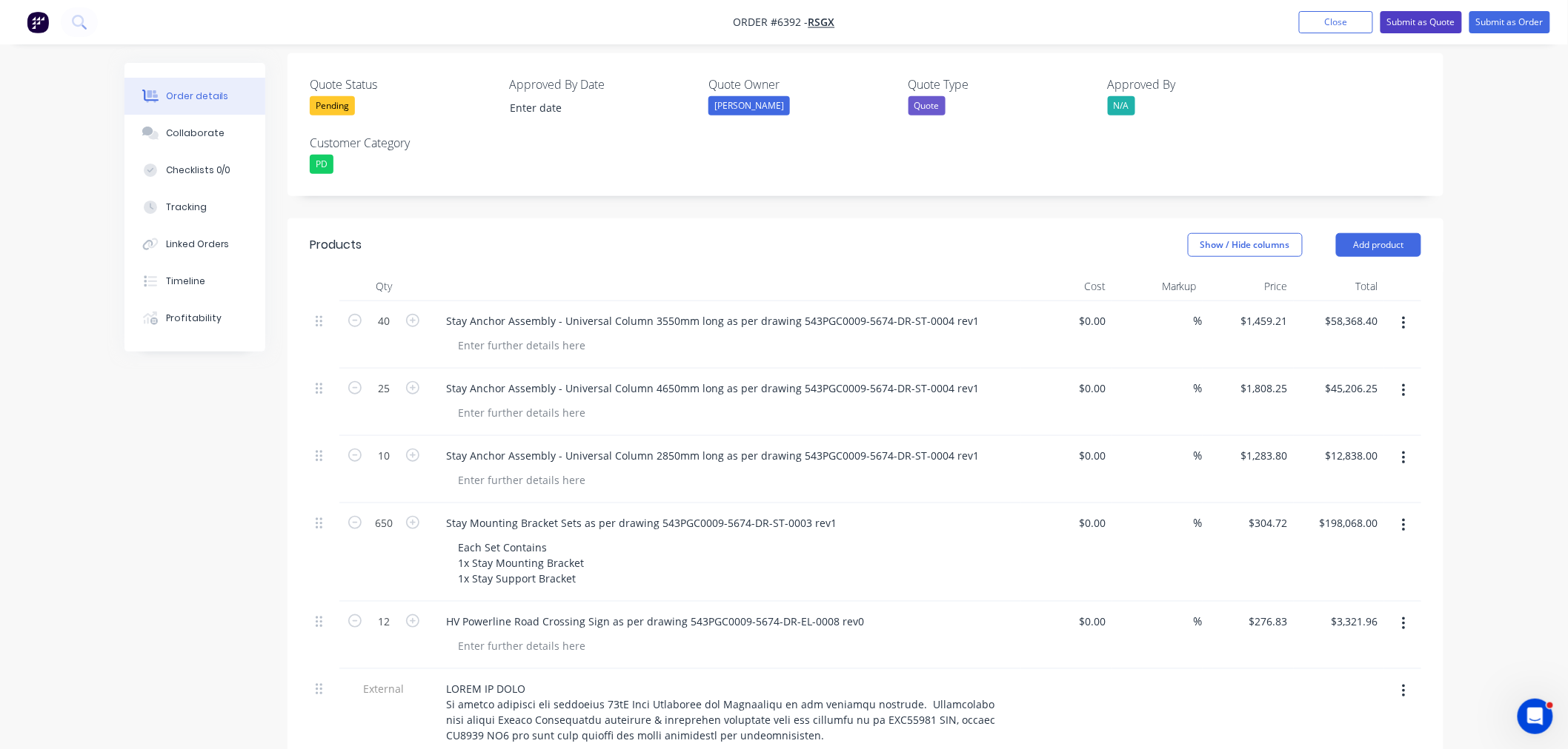
click at [1434, 31] on button "Submit as Quote" at bounding box center [1421, 23] width 81 height 23
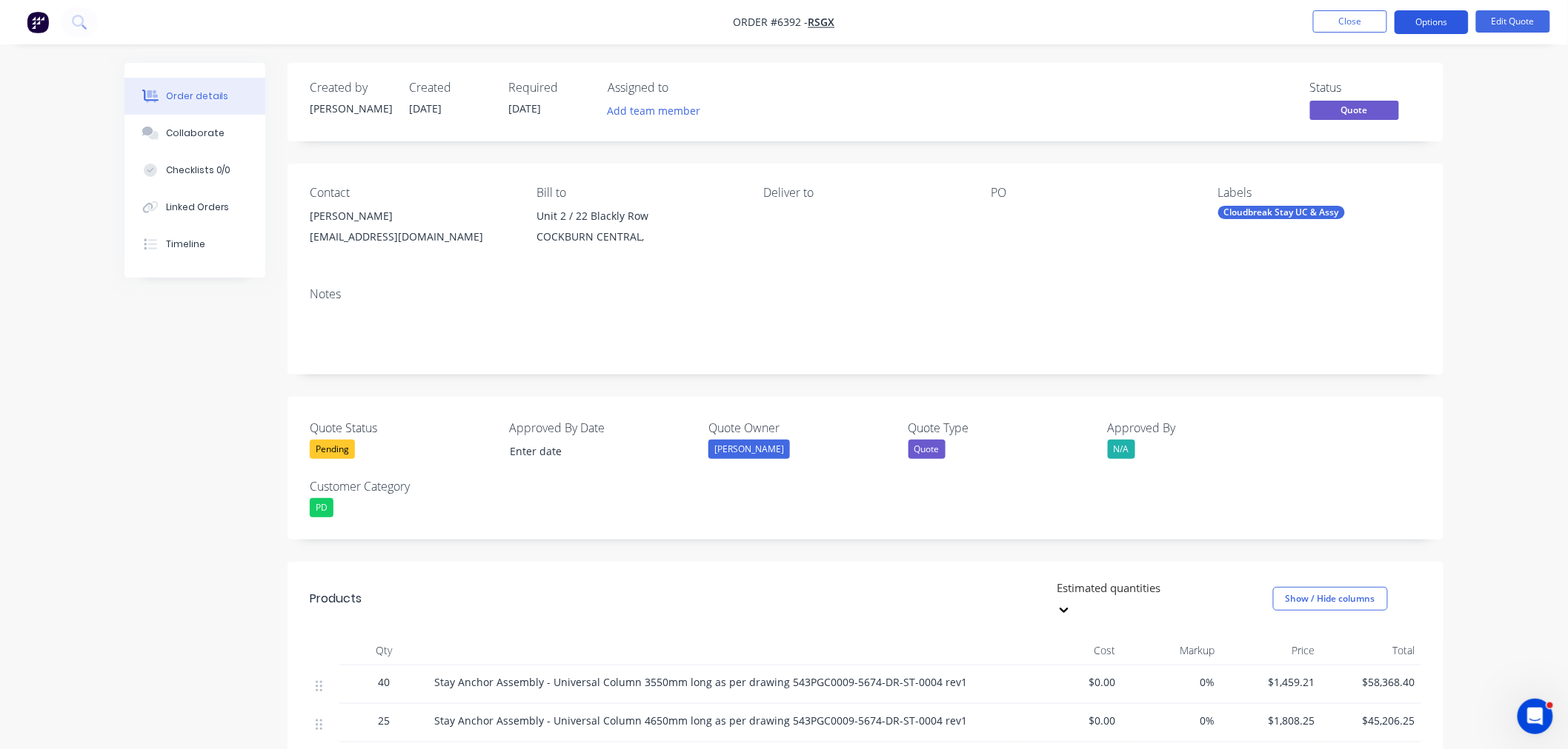
click at [1436, 23] on button "Options" at bounding box center [1431, 22] width 74 height 23
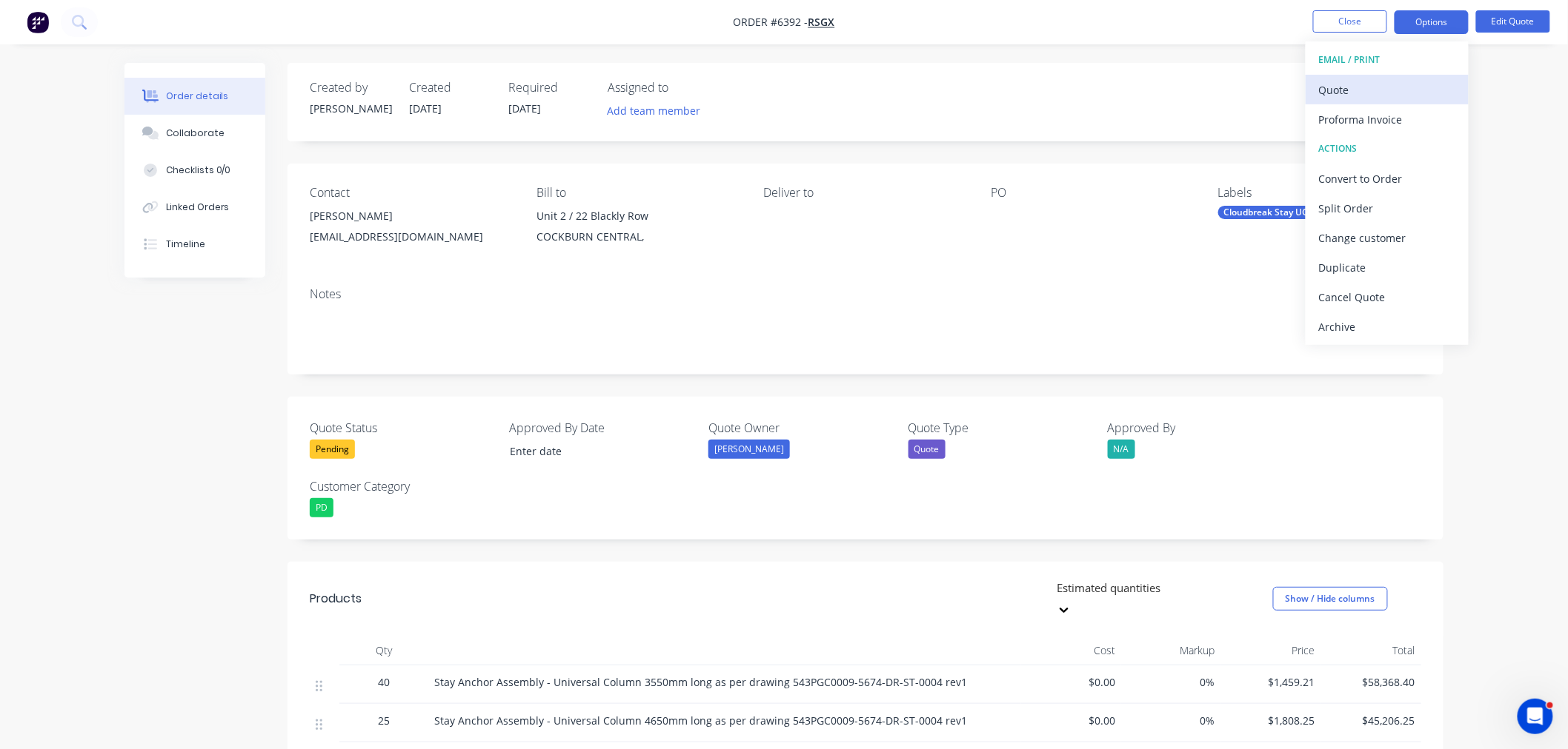
click at [1352, 86] on div "Quote" at bounding box center [1386, 89] width 136 height 22
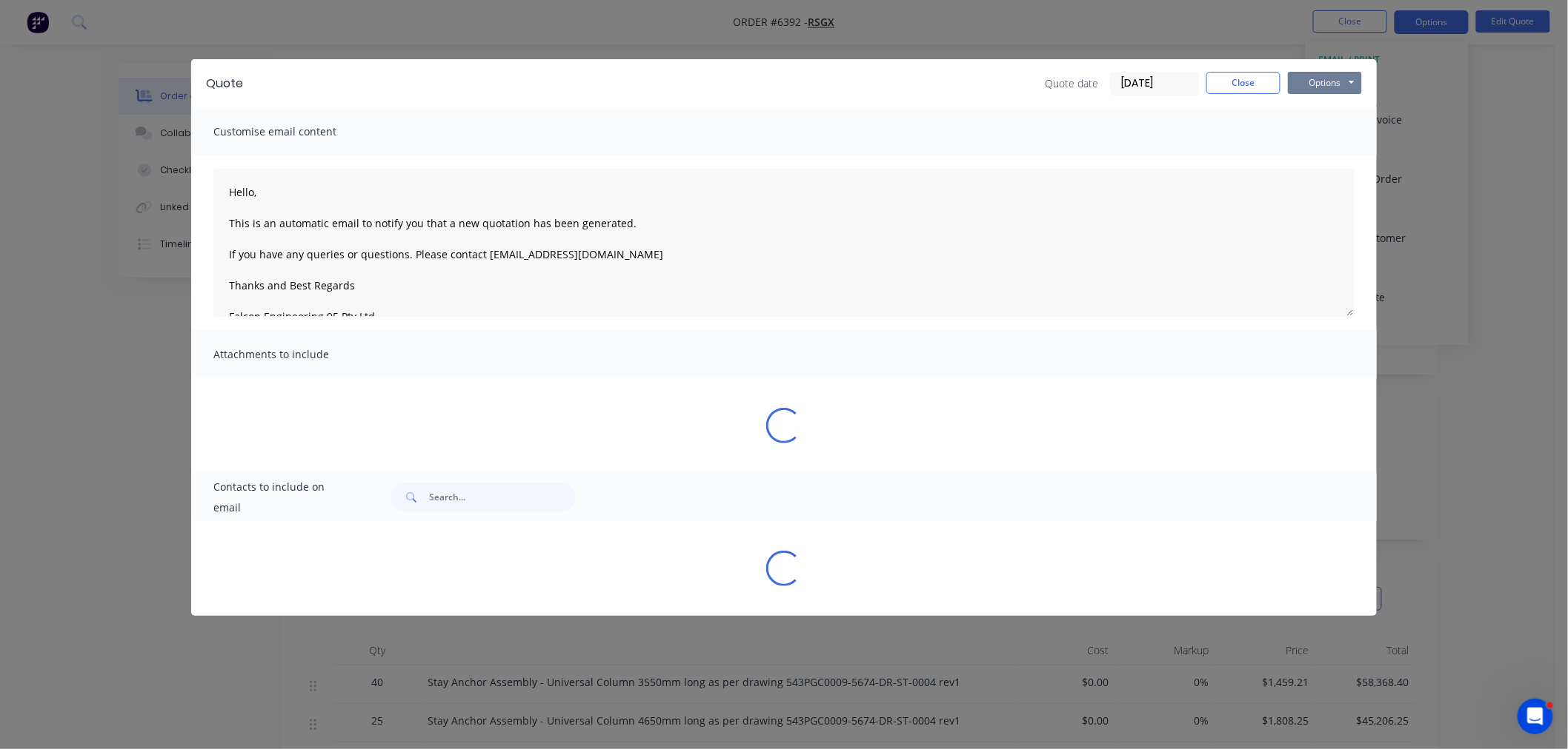
click at [1314, 79] on button "Options" at bounding box center [1325, 83] width 74 height 23
click at [1312, 107] on button "Preview" at bounding box center [1335, 109] width 95 height 24
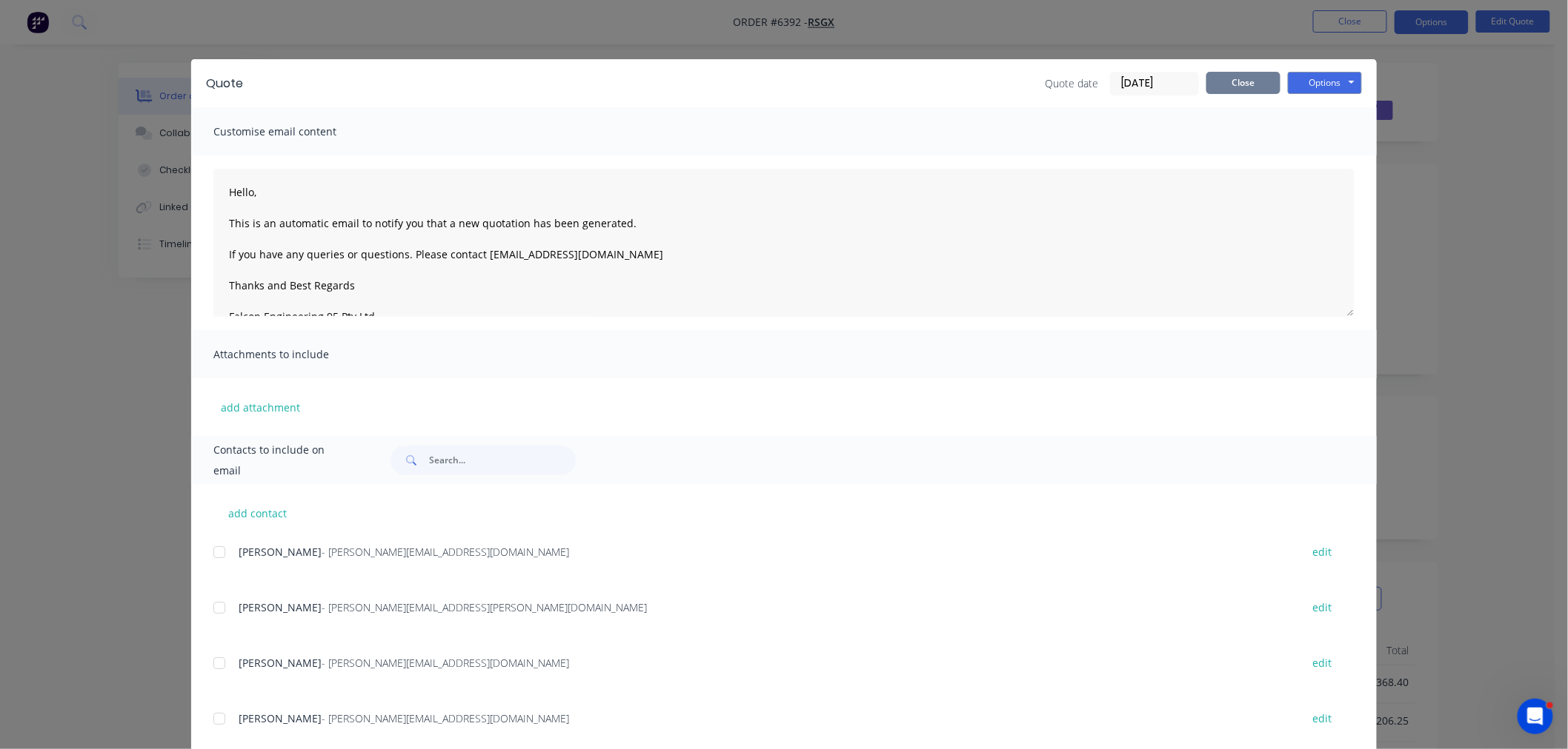
click at [1244, 84] on button "Close" at bounding box center [1243, 83] width 74 height 23
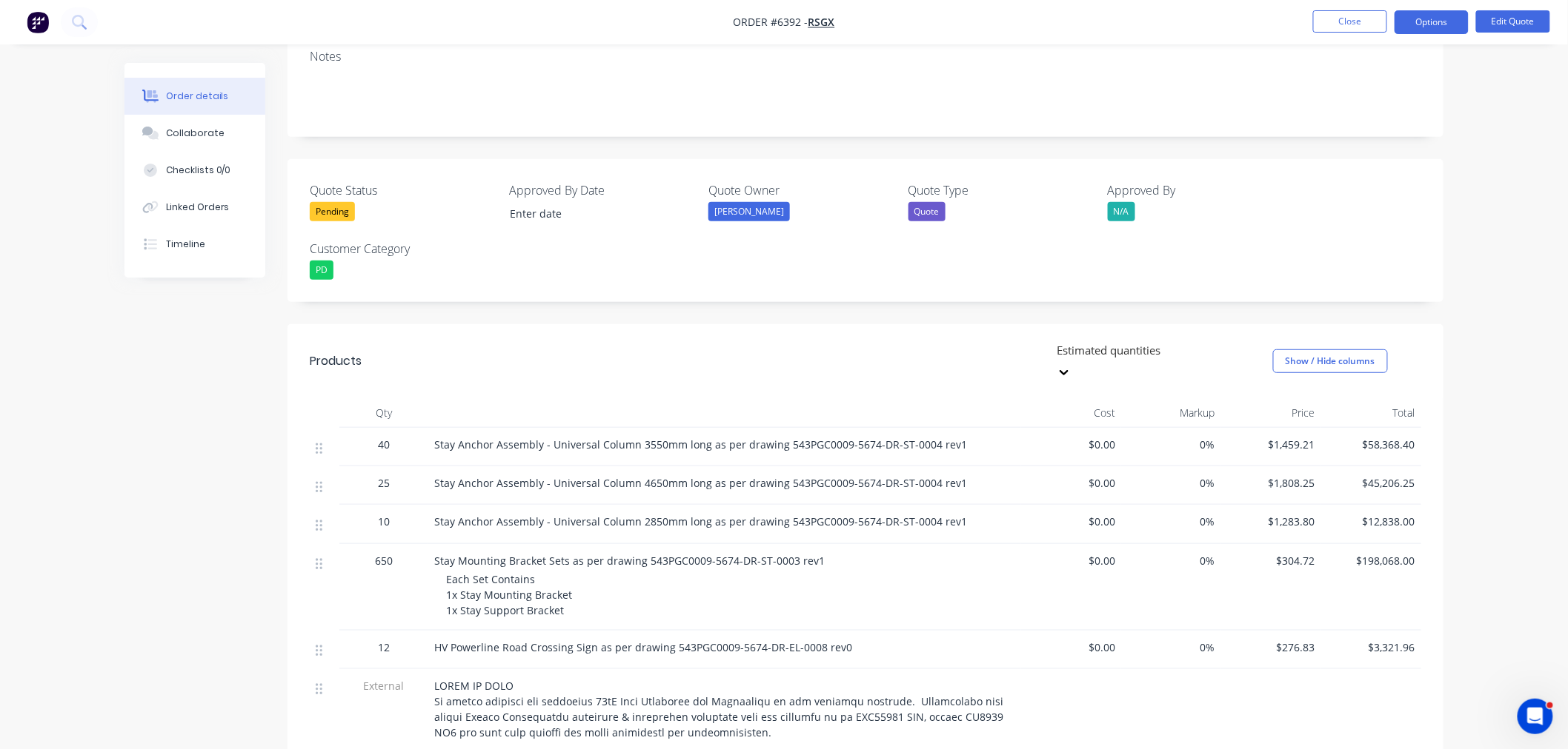
scroll to position [247, 0]
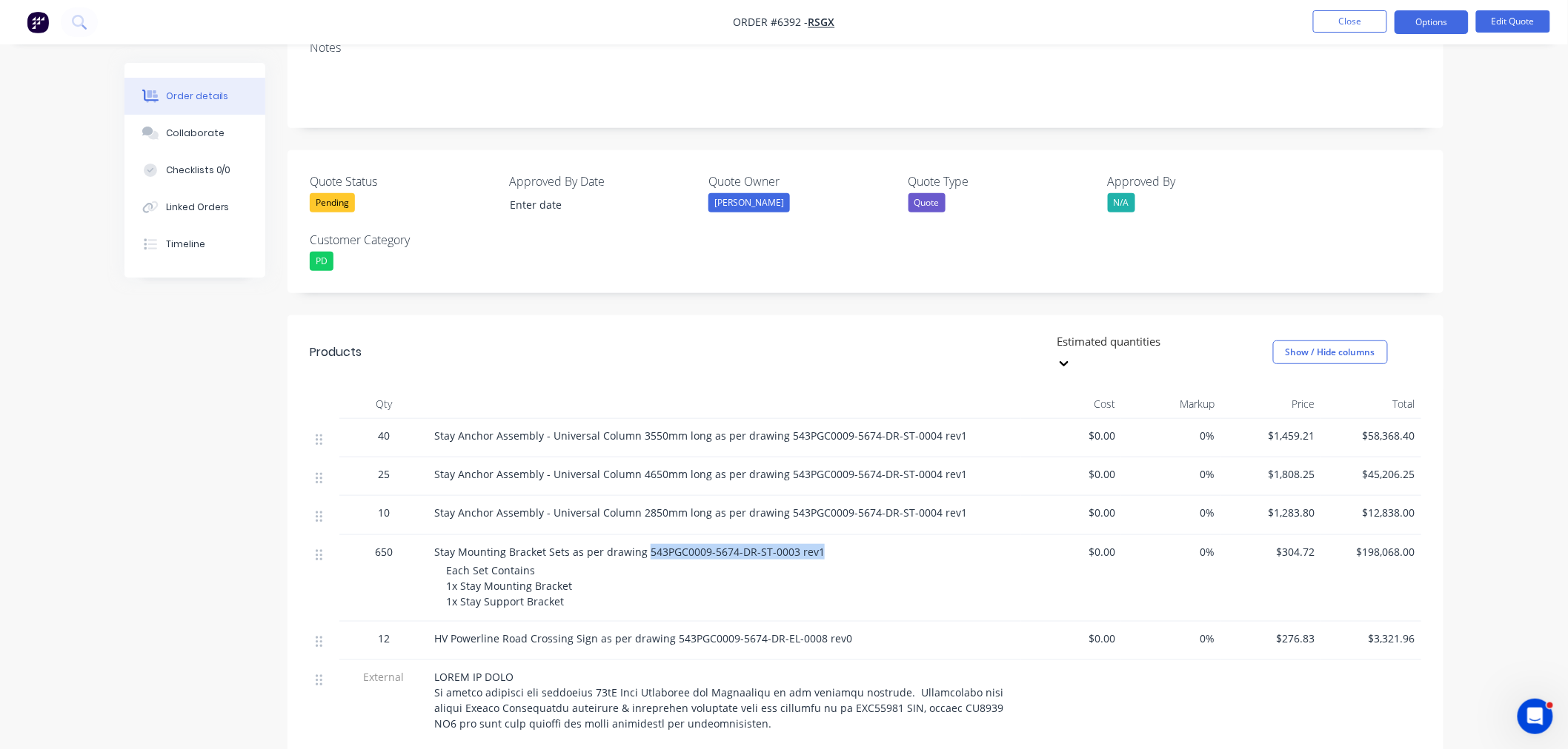
drag, startPoint x: 645, startPoint y: 535, endPoint x: 819, endPoint y: 531, distance: 174.0
click at [819, 545] on div "Stay Mounting Bracket Sets as per drawing 543PGC0009-5674-DR-ST-0003 rev1" at bounding box center [724, 552] width 581 height 15
copy span "543PGC0009-5674-DR-ST-0003 rev1"
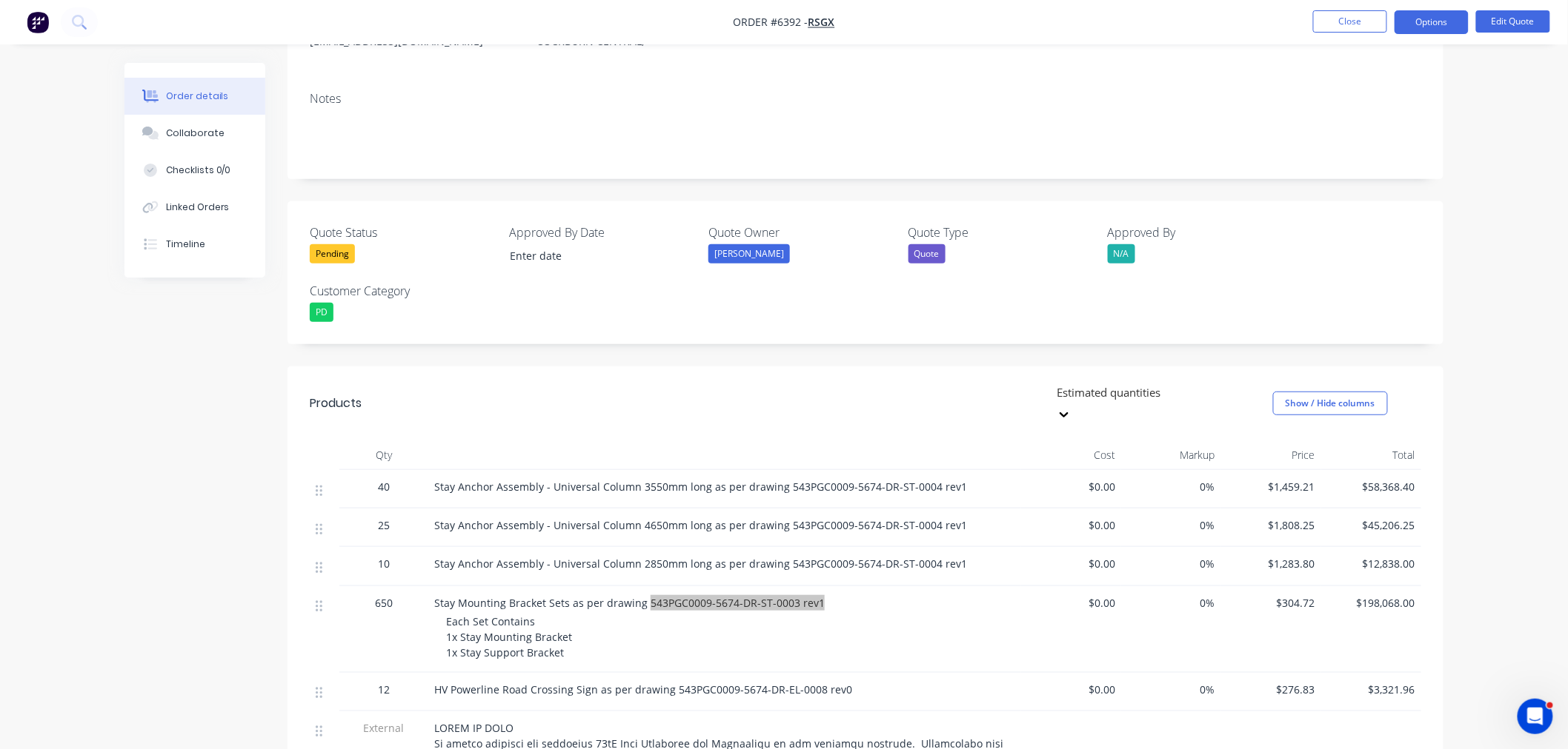
scroll to position [236, 0]
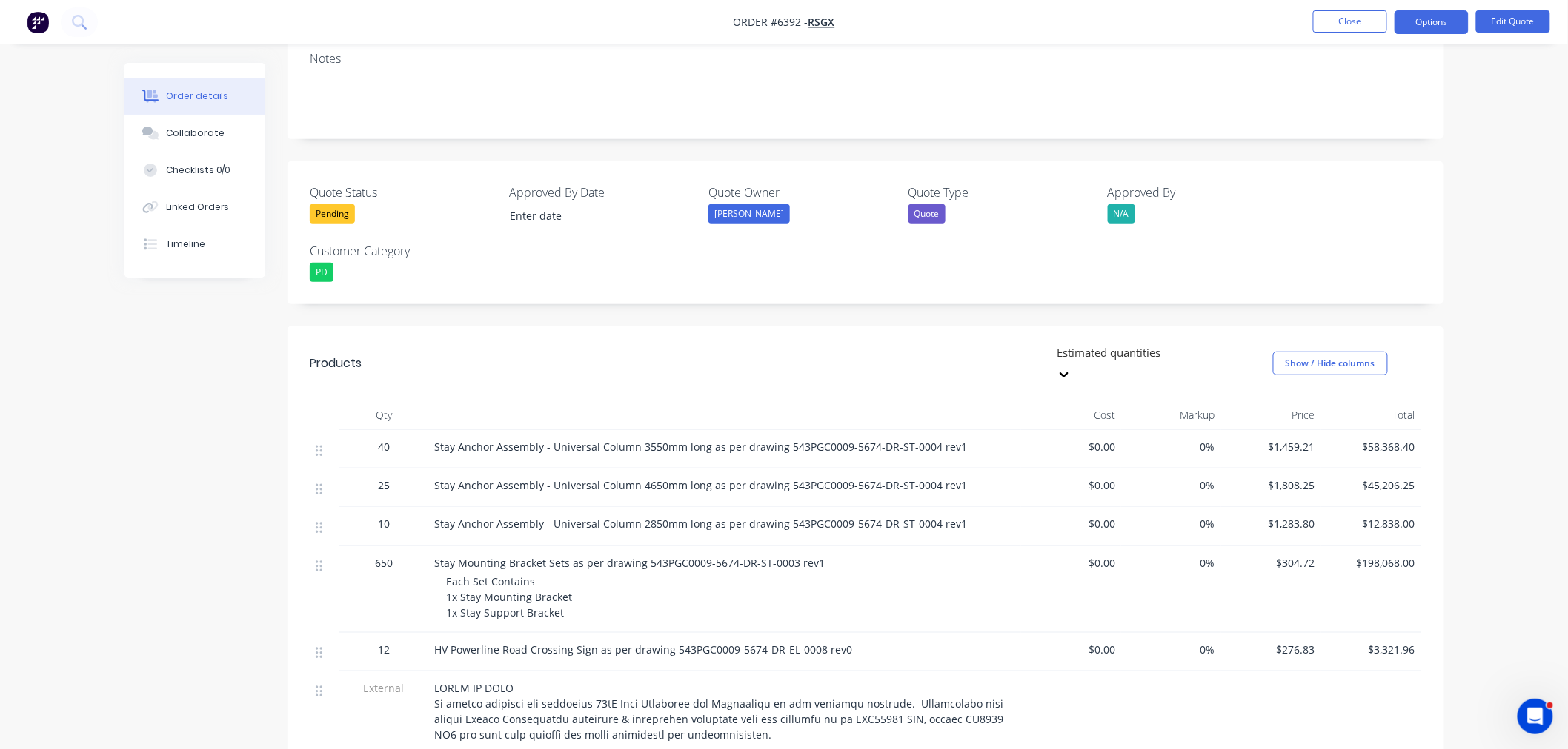
click at [1354, 23] on button "Close" at bounding box center [1350, 22] width 74 height 23
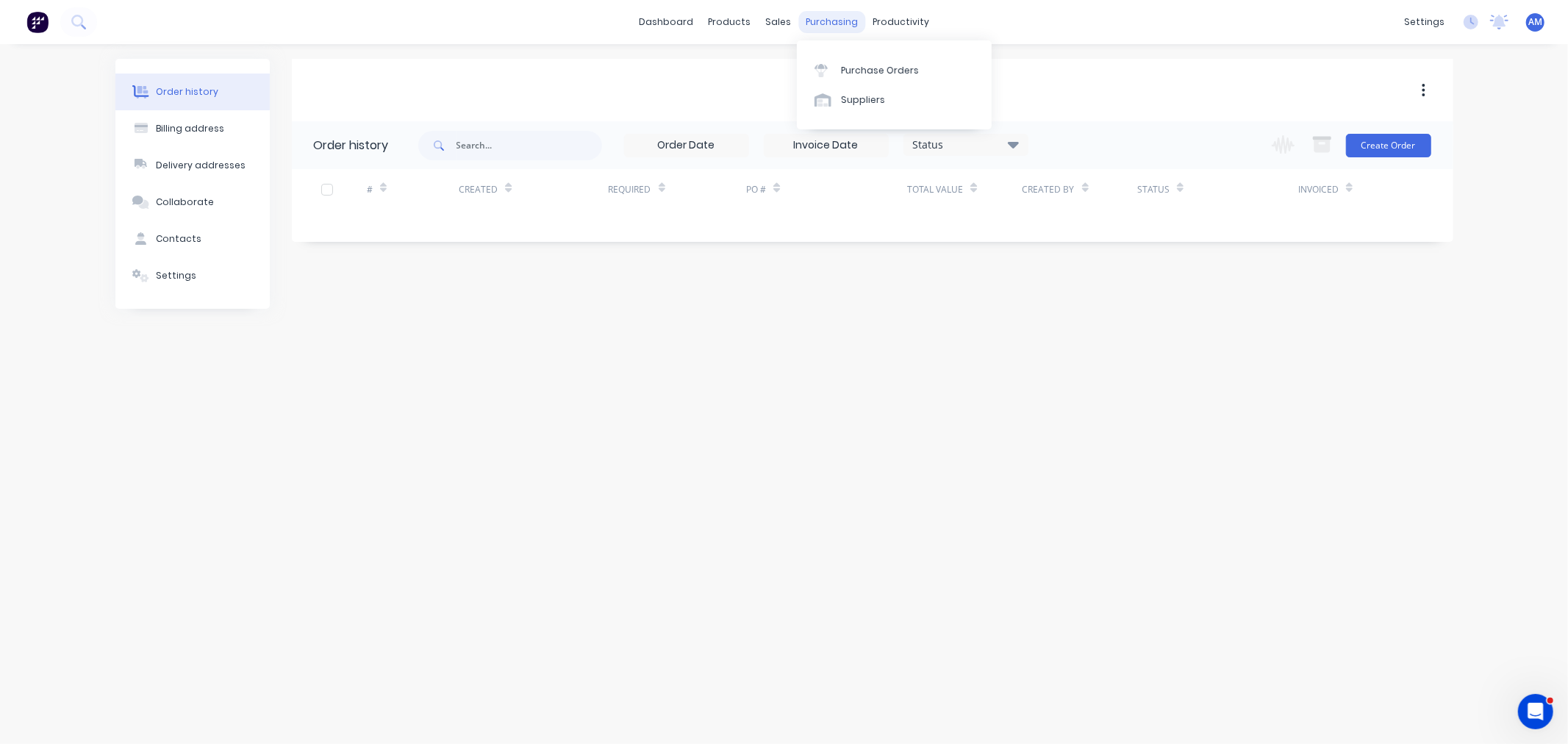
click at [820, 25] on div "purchasing" at bounding box center [832, 22] width 67 height 22
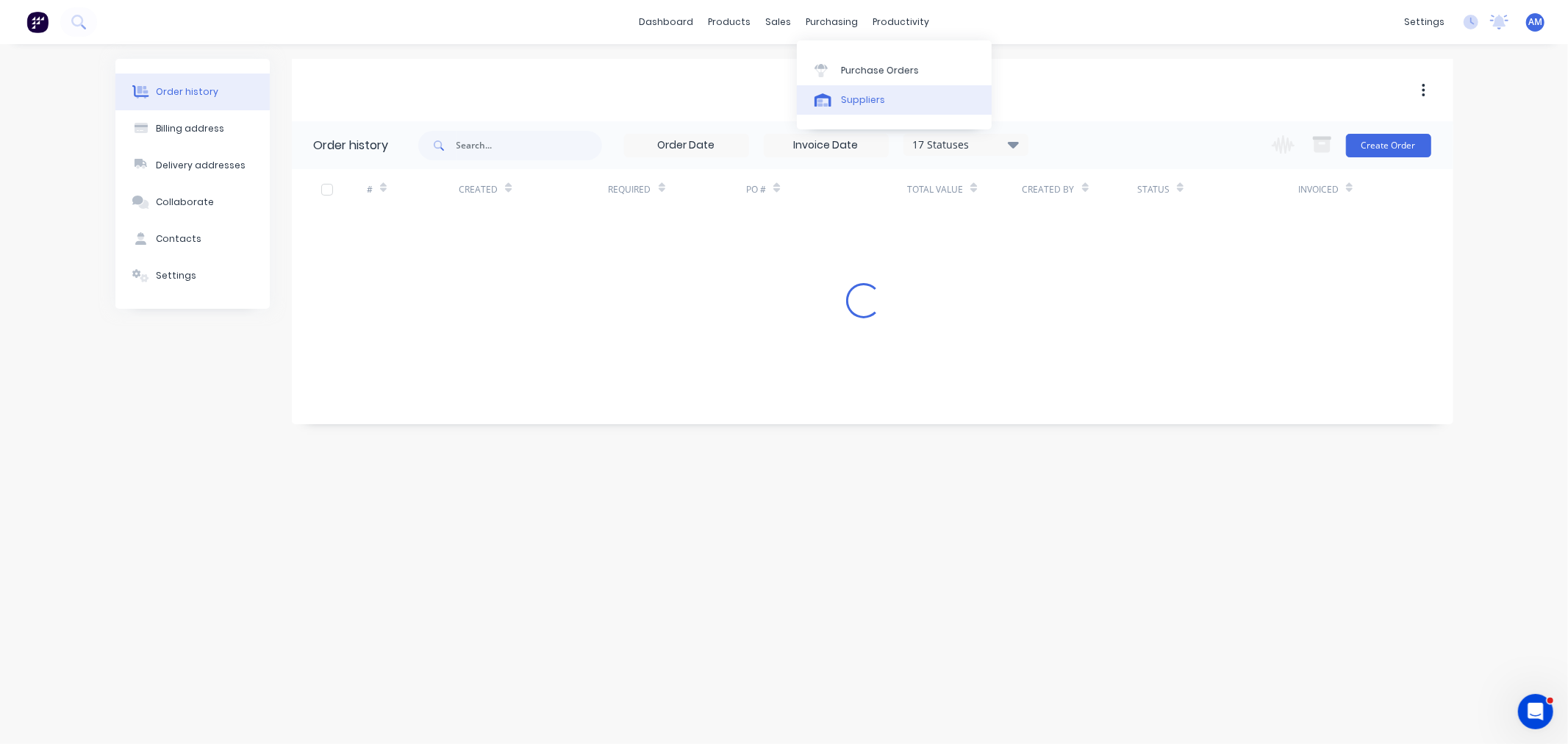
drag, startPoint x: 849, startPoint y: 74, endPoint x: 836, endPoint y: 109, distance: 37.3
click at [849, 75] on div "Purchase Orders" at bounding box center [880, 70] width 78 height 14
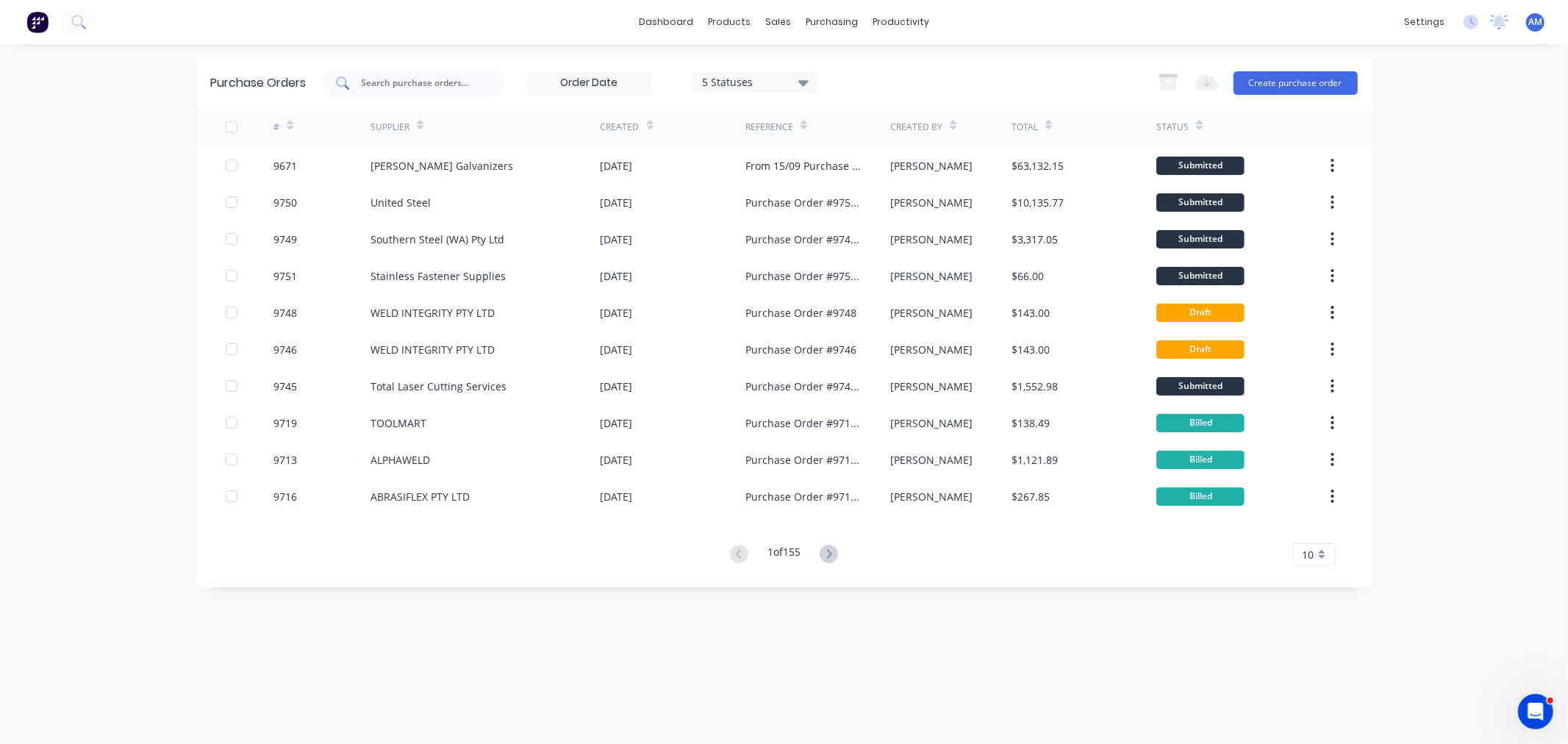
click at [394, 78] on input "text" at bounding box center [421, 83] width 122 height 14
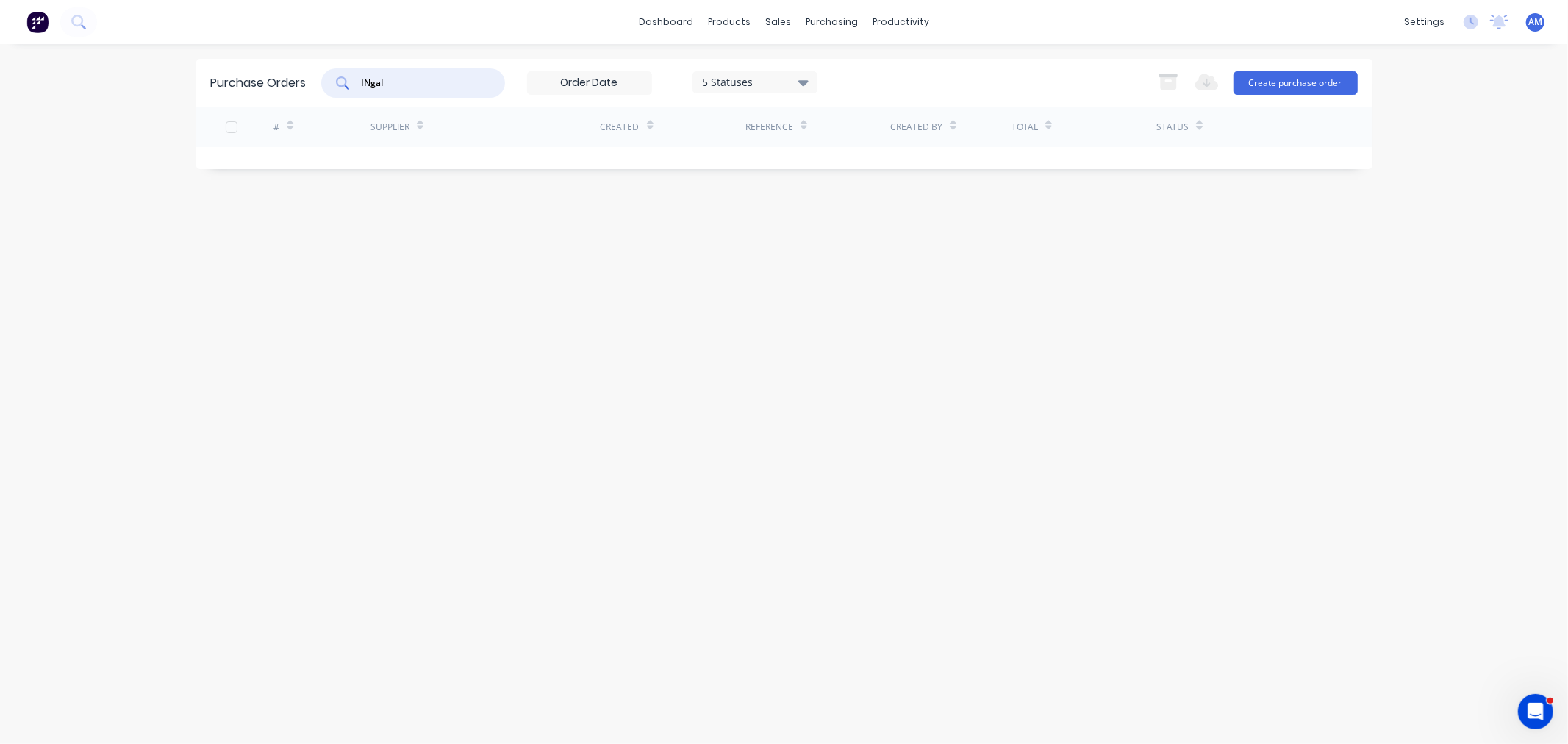
drag, startPoint x: 400, startPoint y: 78, endPoint x: 328, endPoint y: 89, distance: 72.8
click at [328, 88] on div "INgal" at bounding box center [413, 83] width 184 height 30
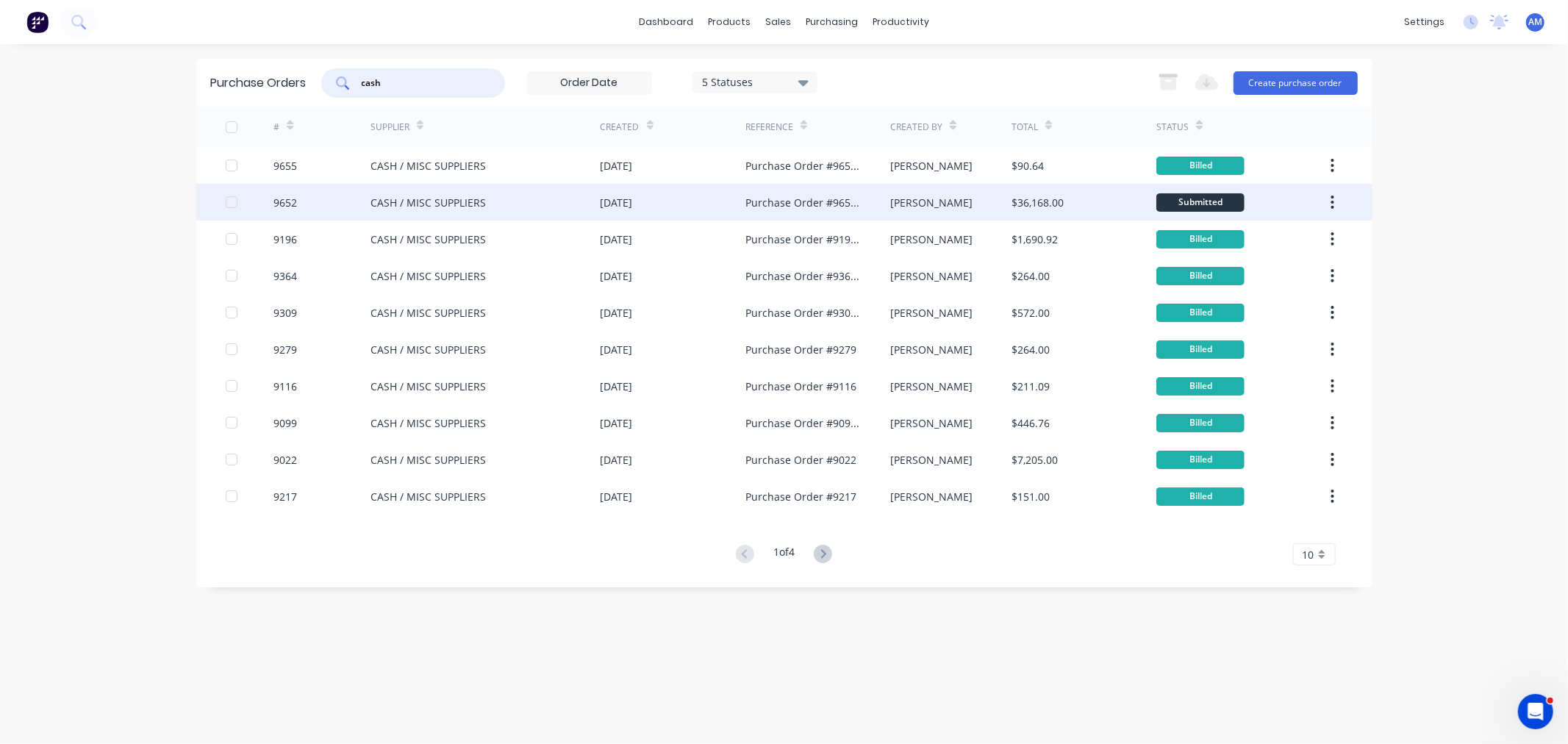
type input "cash"
click at [380, 197] on div "CASH / MISC SUPPLIERS" at bounding box center [428, 202] width 116 height 15
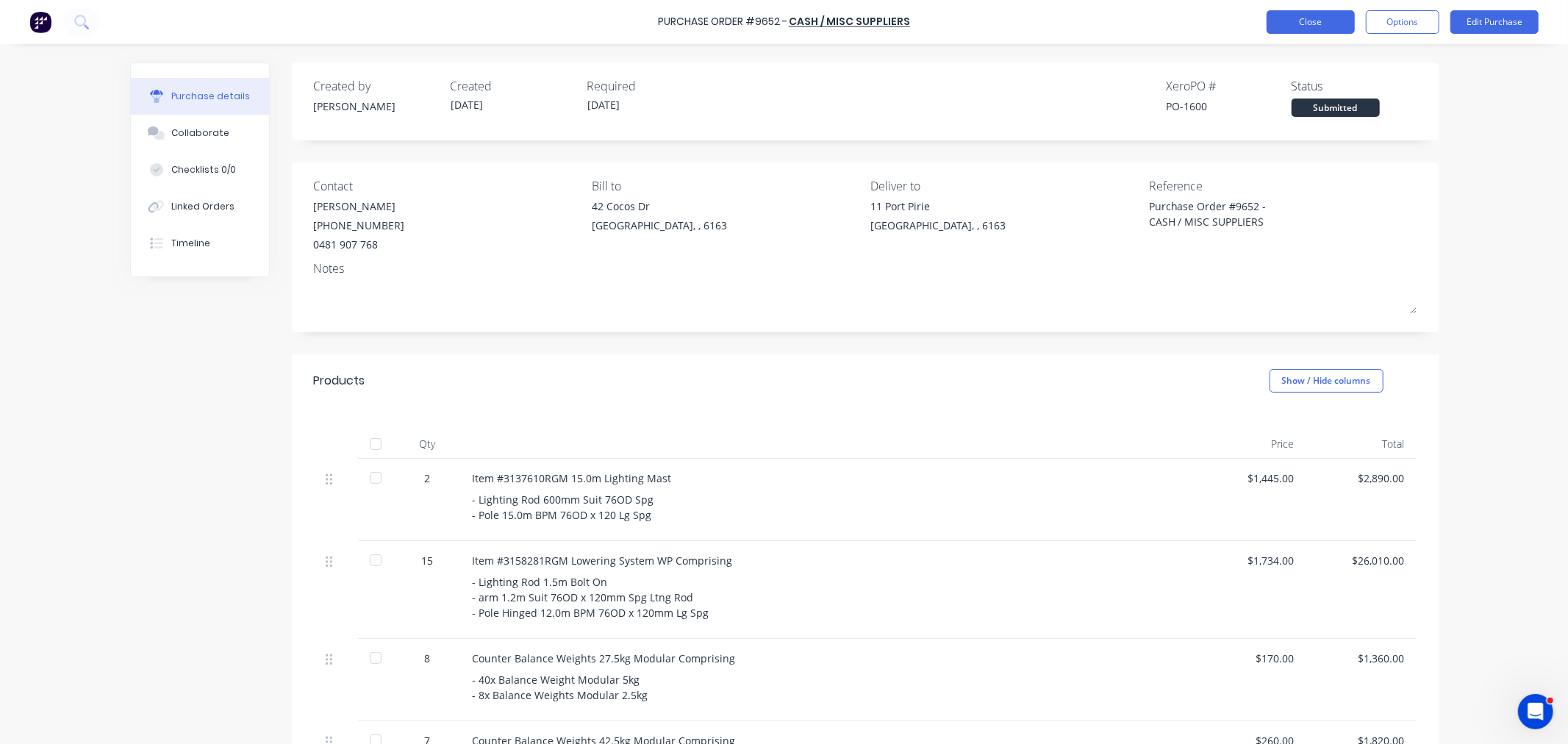
click at [1322, 19] on button "Close" at bounding box center [1311, 22] width 88 height 23
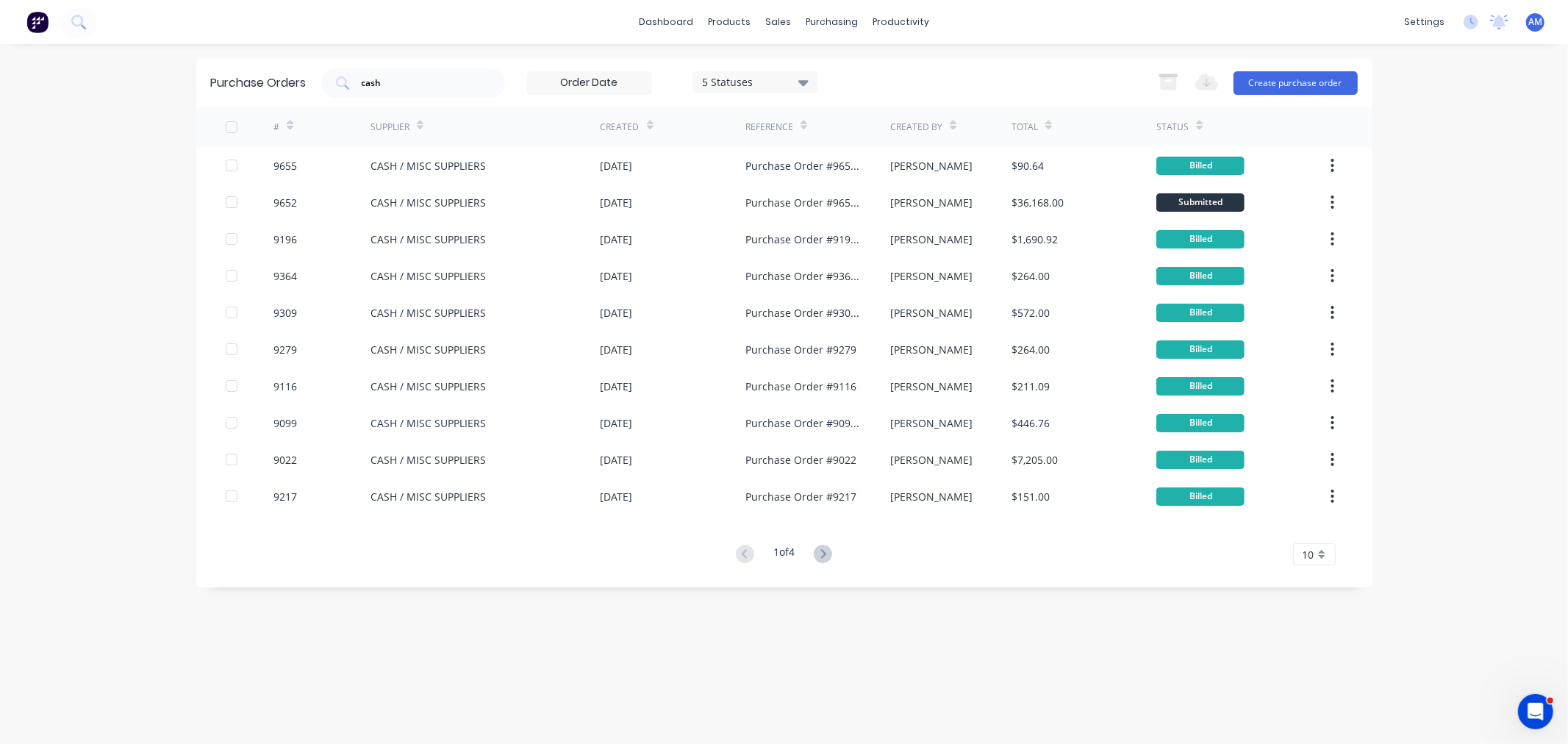
click at [657, 638] on div "Purchase Orders cash 5 Statuses 5 Statuses Export to Excel (XLSX) Create purcha…" at bounding box center [784, 394] width 1177 height 670
click at [806, 58] on link "Sales Orders" at bounding box center [856, 70] width 195 height 30
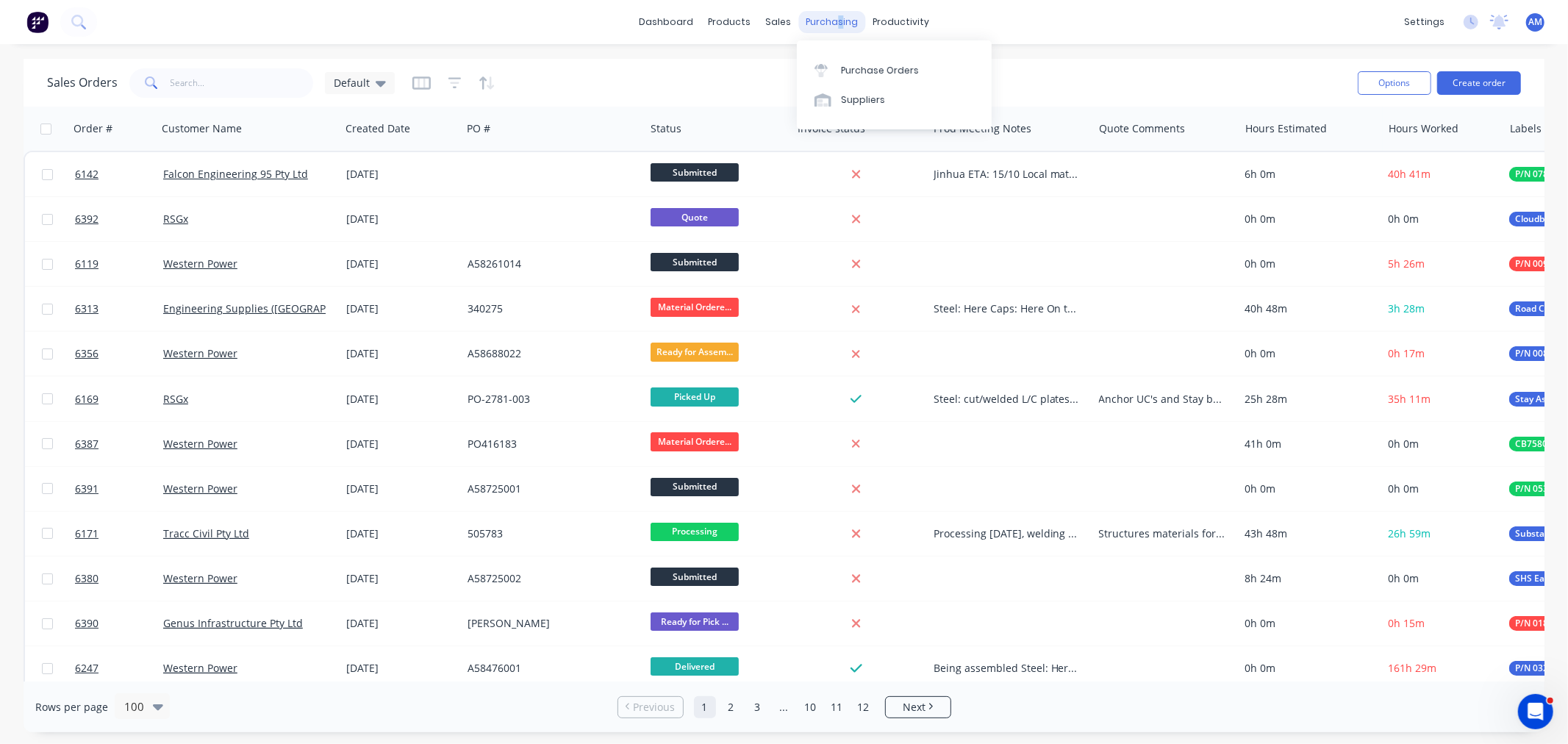
click at [836, 18] on div "purchasing" at bounding box center [832, 22] width 67 height 22
click at [864, 70] on div "Purchase Orders" at bounding box center [880, 70] width 78 height 14
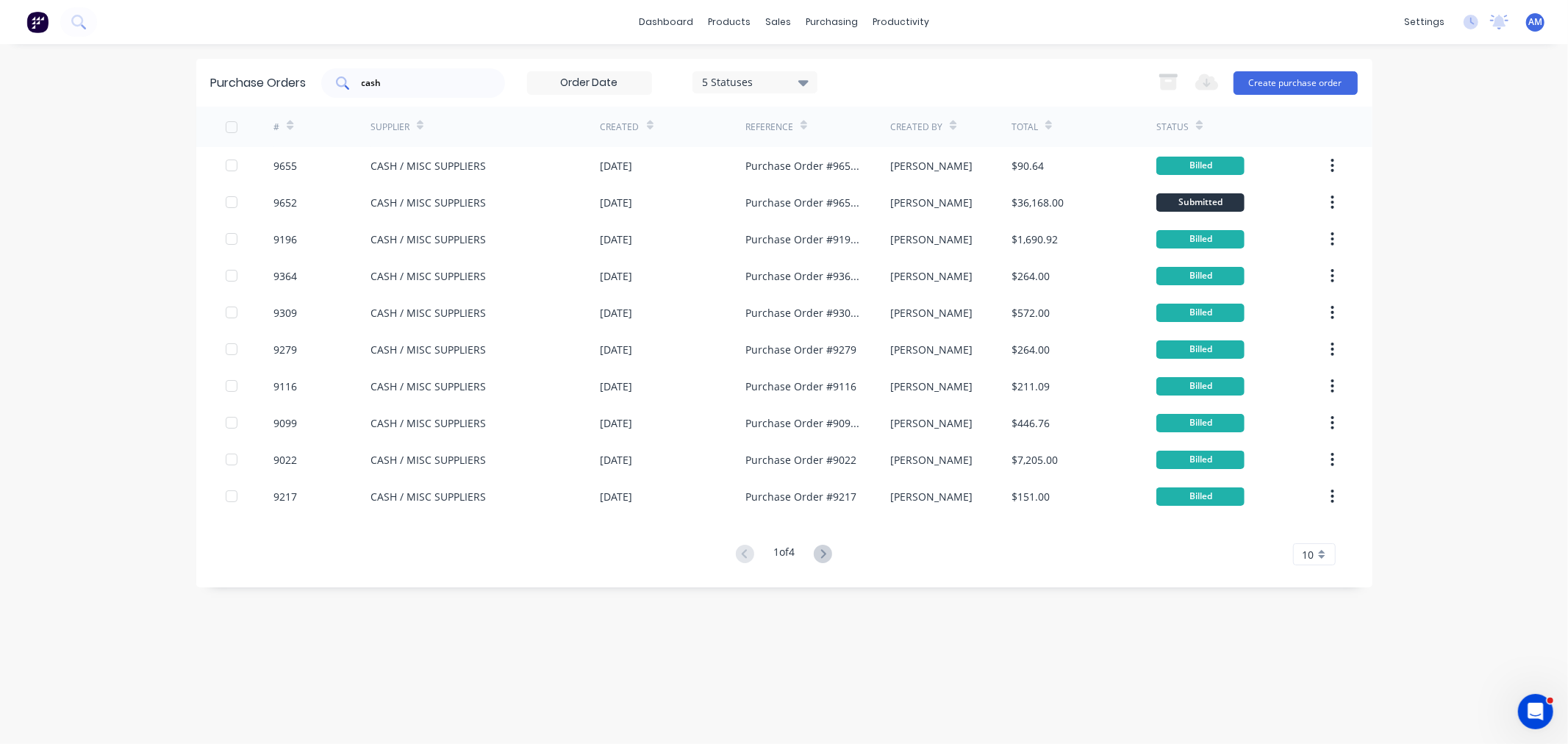
click at [384, 82] on input "cash" at bounding box center [421, 83] width 122 height 14
drag, startPoint x: 328, startPoint y: 90, endPoint x: 244, endPoint y: 116, distance: 87.9
click at [244, 116] on div "Purchase Orders cash 5 Statuses 5 Statuses Export to Excel (XLSX) Create purcha…" at bounding box center [784, 324] width 1177 height 529
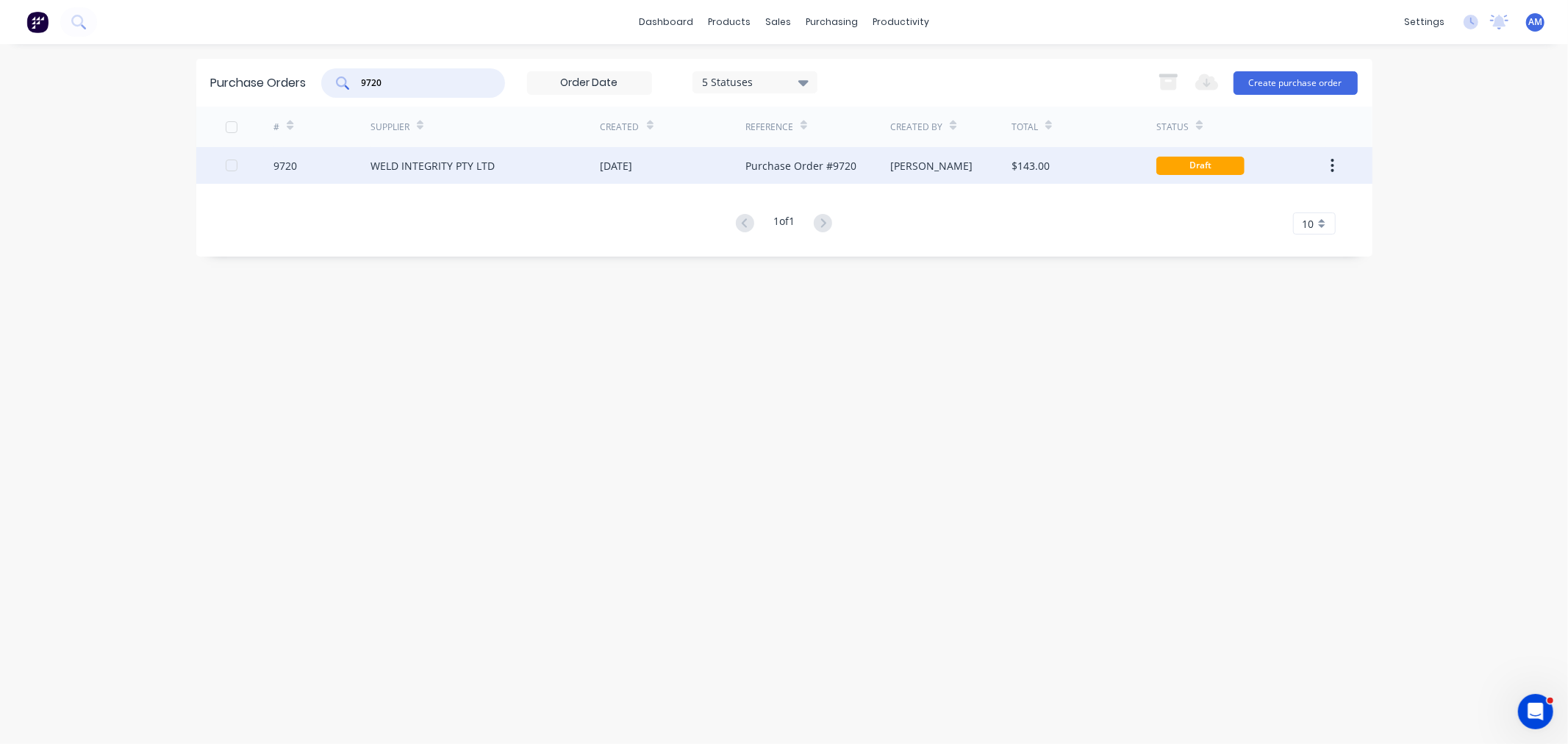
type input "9720"
click at [315, 162] on div "9720" at bounding box center [321, 165] width 97 height 37
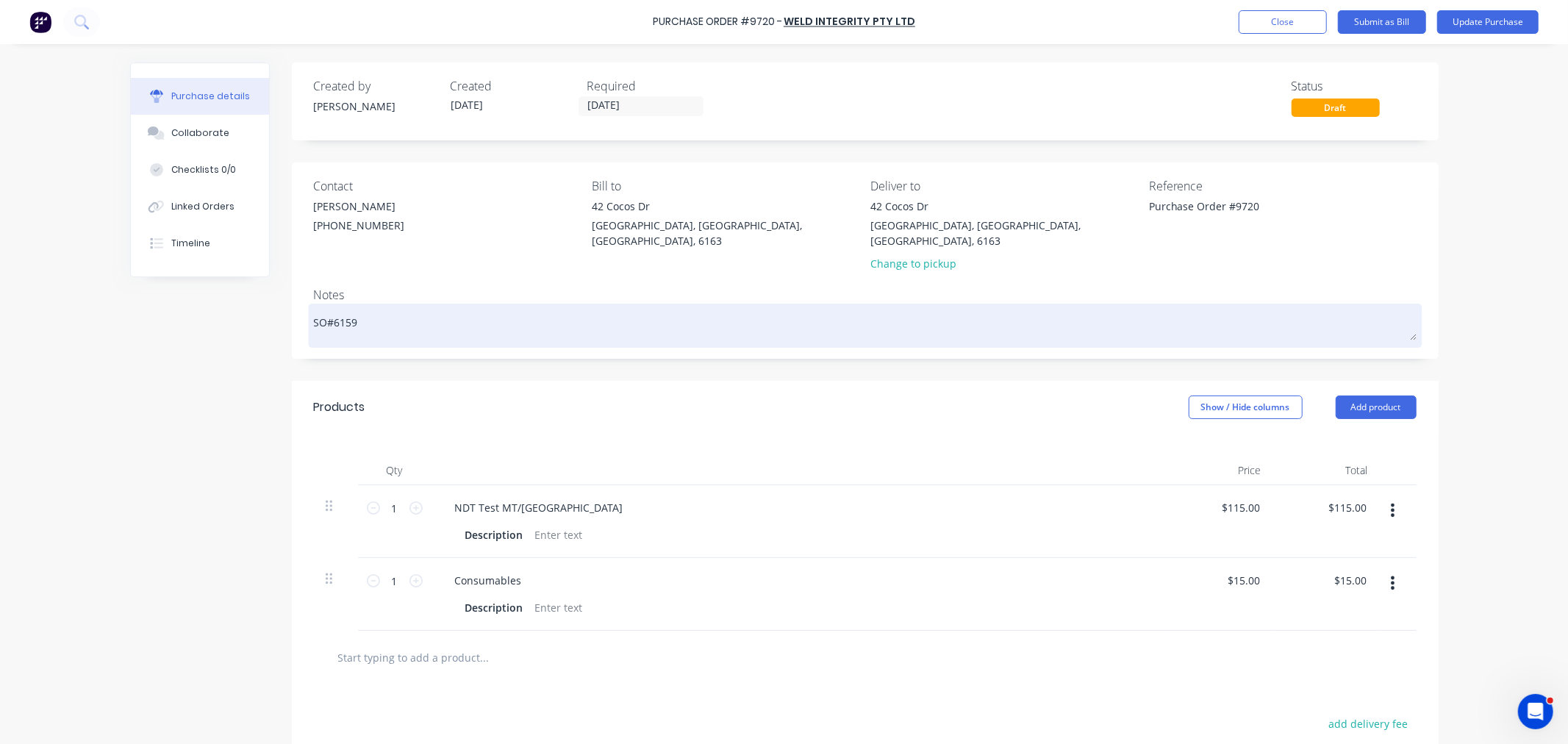
click at [391, 311] on textarea "SO#6159" at bounding box center [865, 324] width 1103 height 33
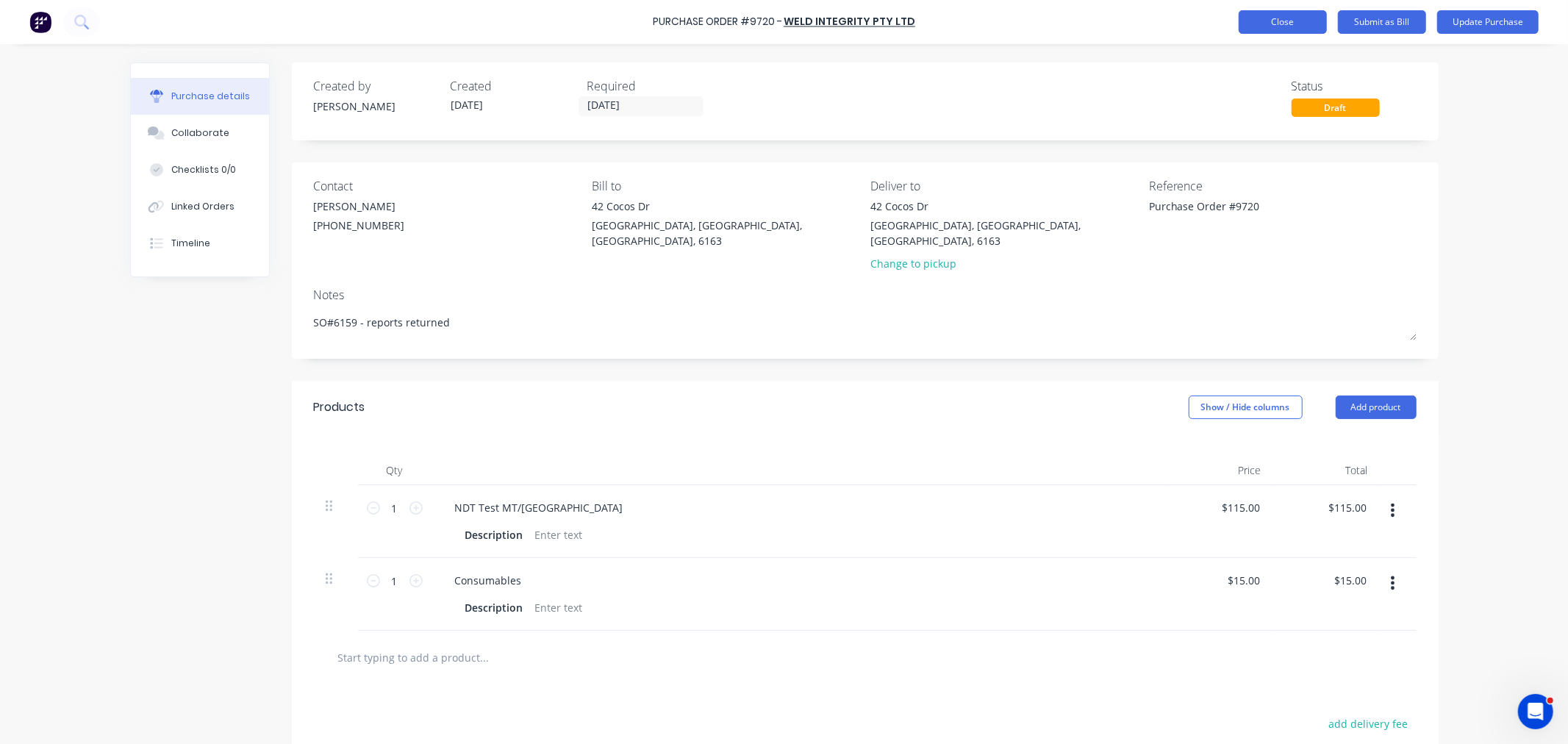
type textarea "SO#6159 - reports returned"
click at [1298, 24] on button "Close" at bounding box center [1283, 22] width 88 height 23
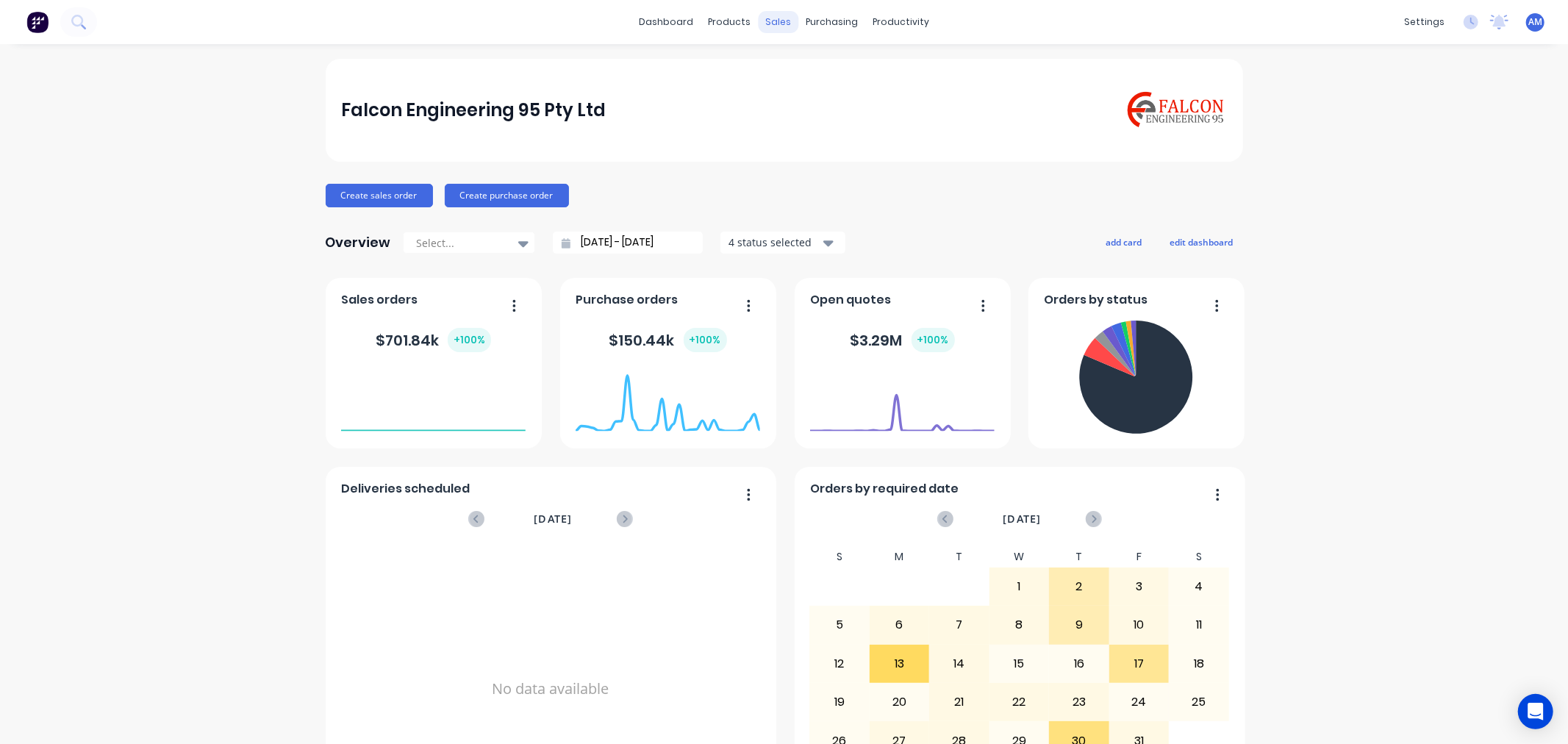
click at [763, 23] on div "sales" at bounding box center [778, 22] width 41 height 22
click at [800, 67] on div "Sales Orders" at bounding box center [827, 70] width 60 height 14
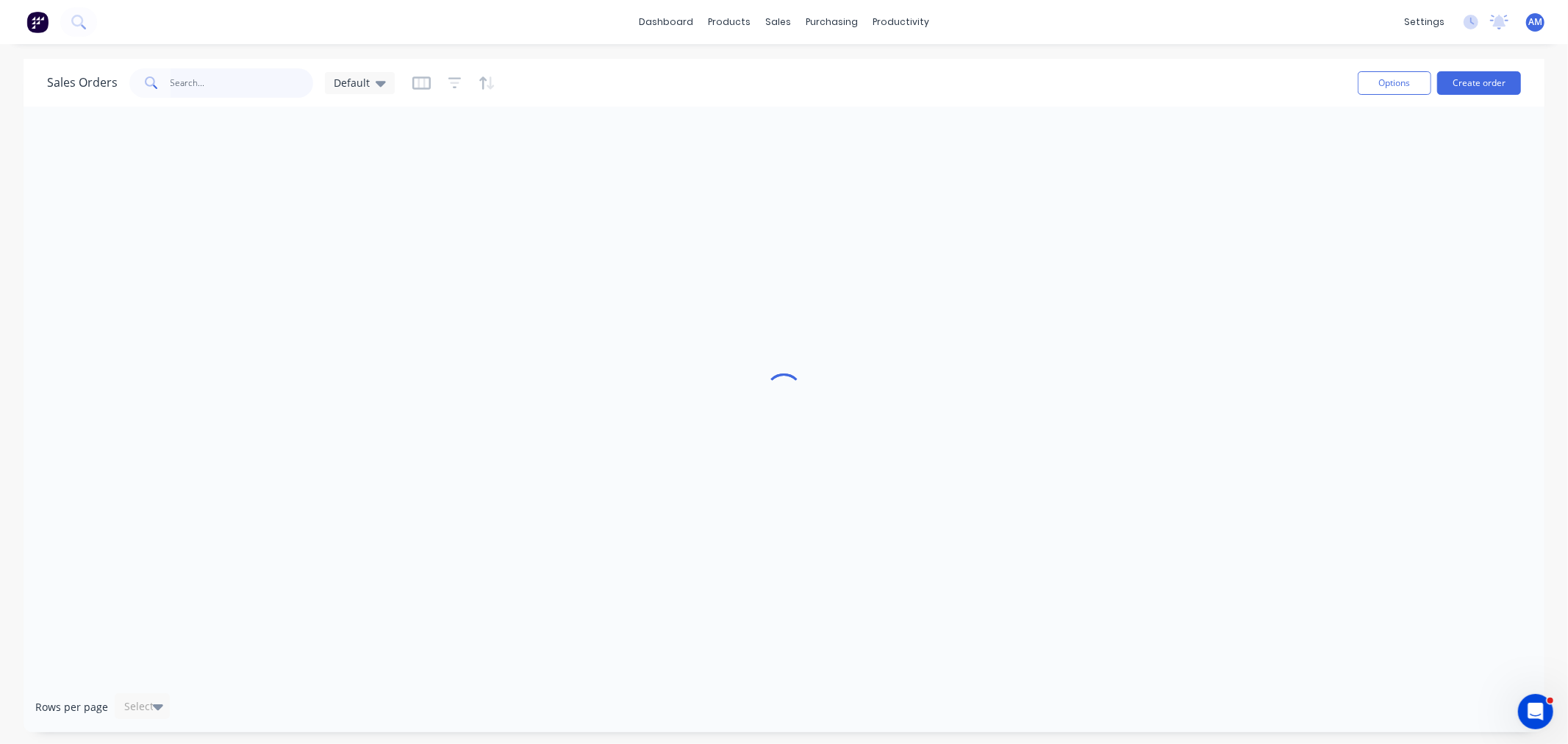
click at [260, 82] on input "text" at bounding box center [242, 83] width 143 height 30
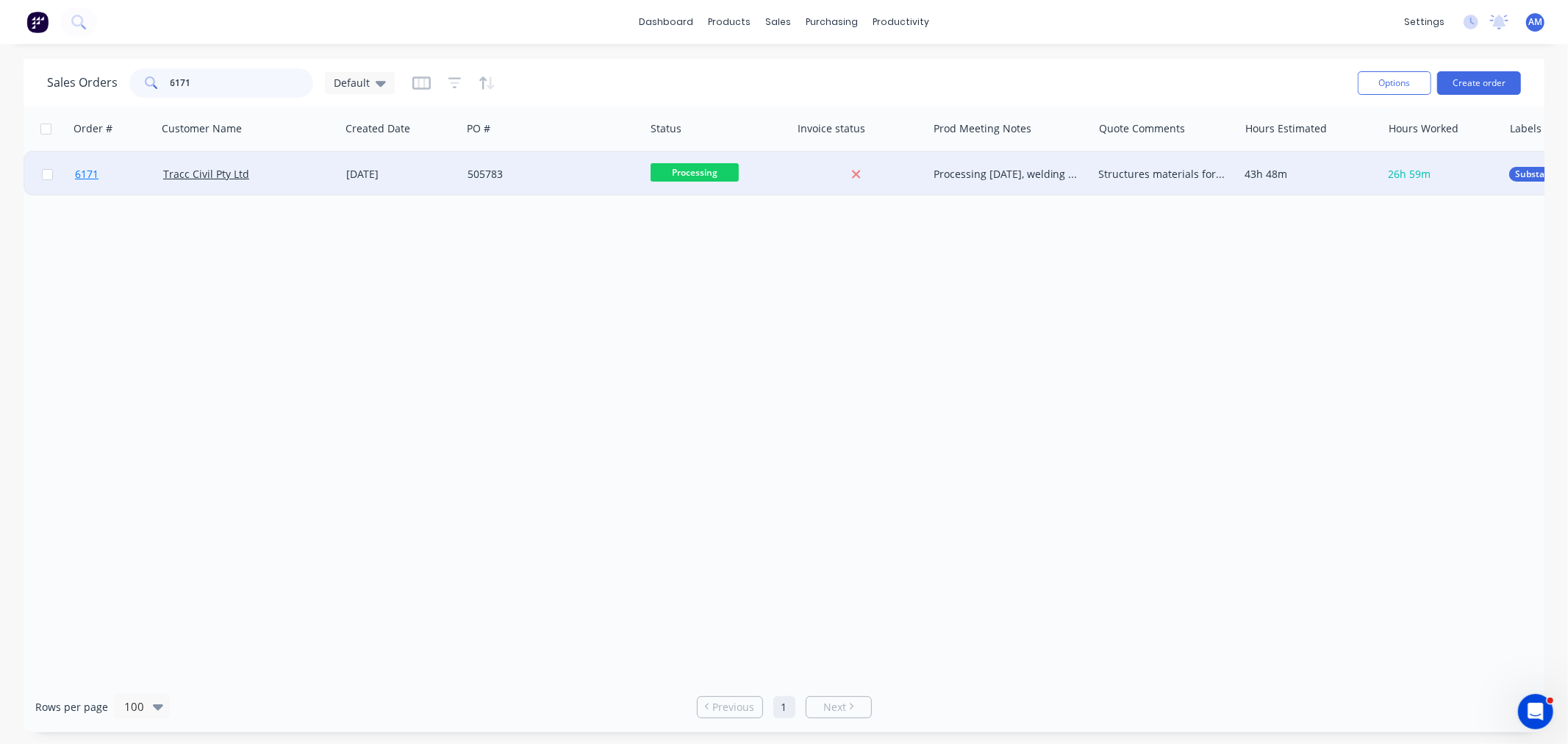
type input "6171"
click at [121, 171] on link "6171" at bounding box center [119, 174] width 88 height 44
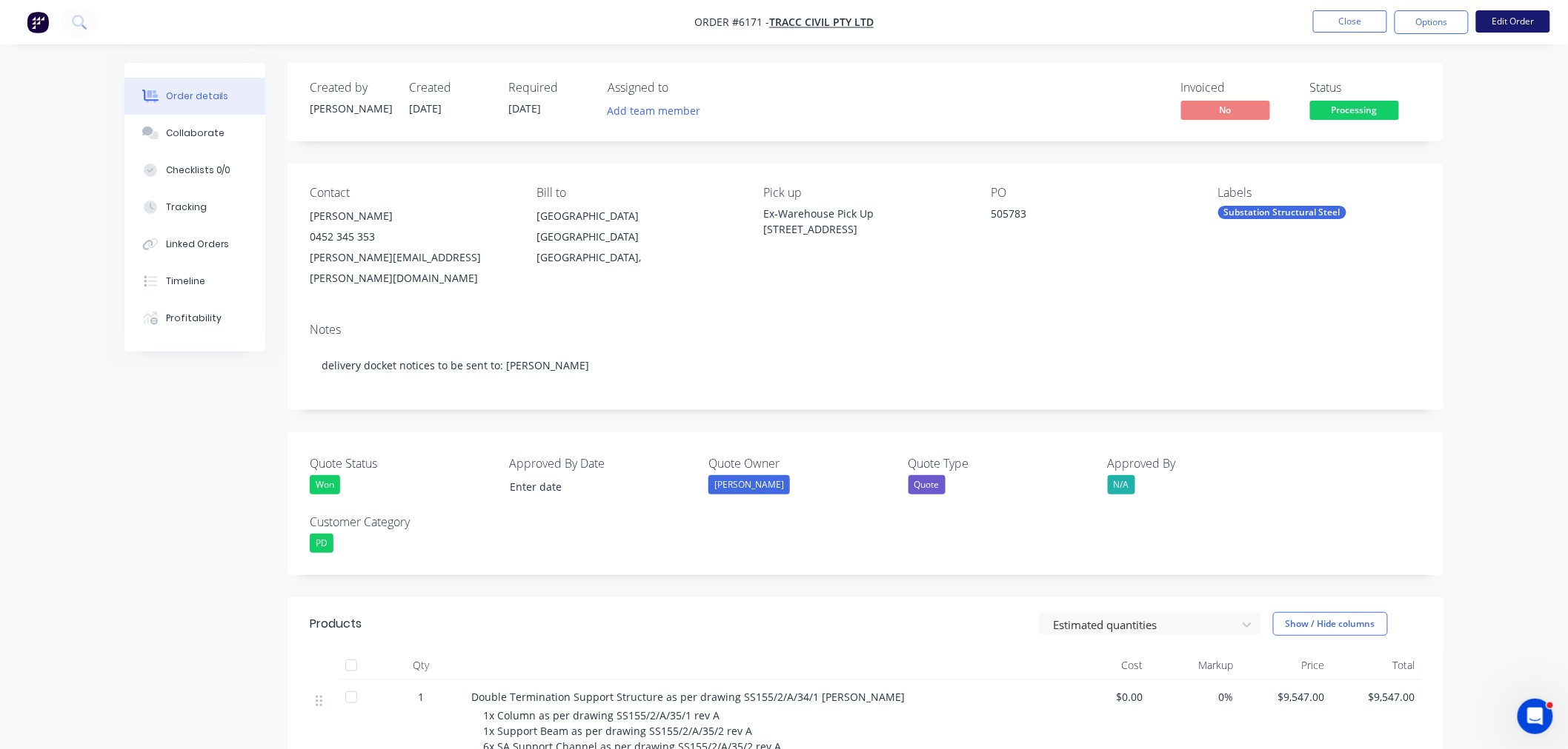
click at [1541, 23] on button "Edit Order" at bounding box center [1513, 22] width 74 height 23
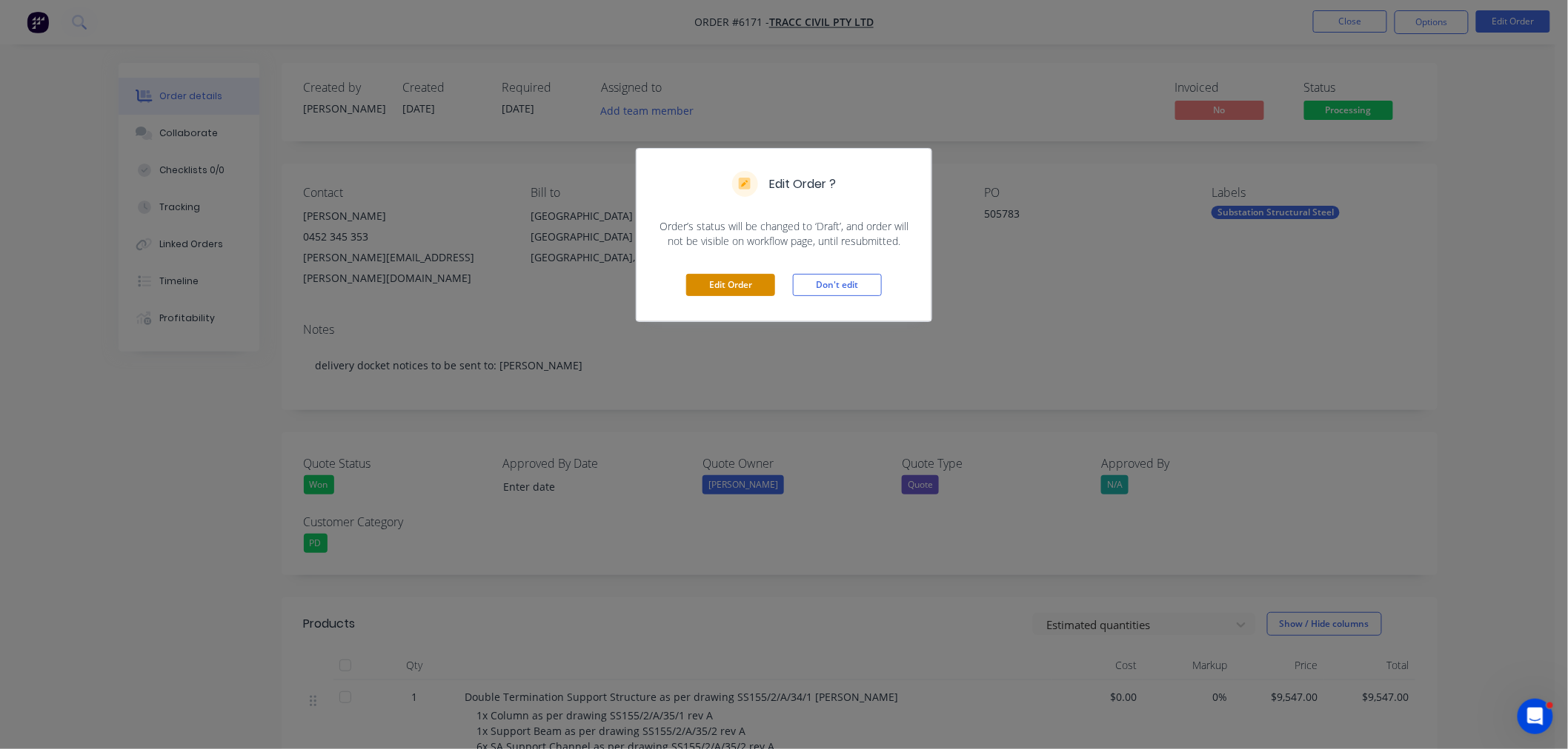
click at [749, 274] on button "Edit Order" at bounding box center [730, 286] width 89 height 23
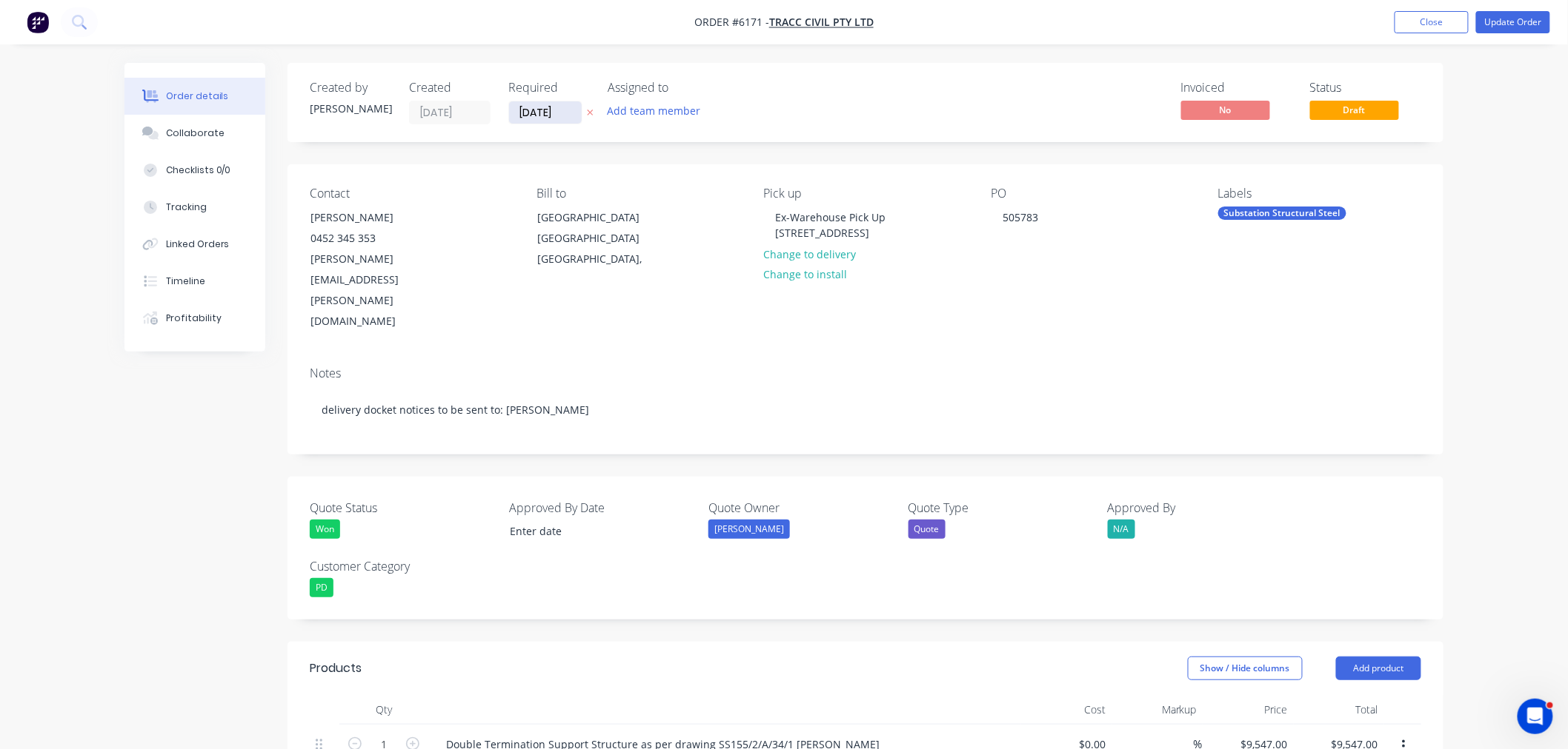
click at [560, 111] on input "10/10/25" at bounding box center [545, 113] width 72 height 23
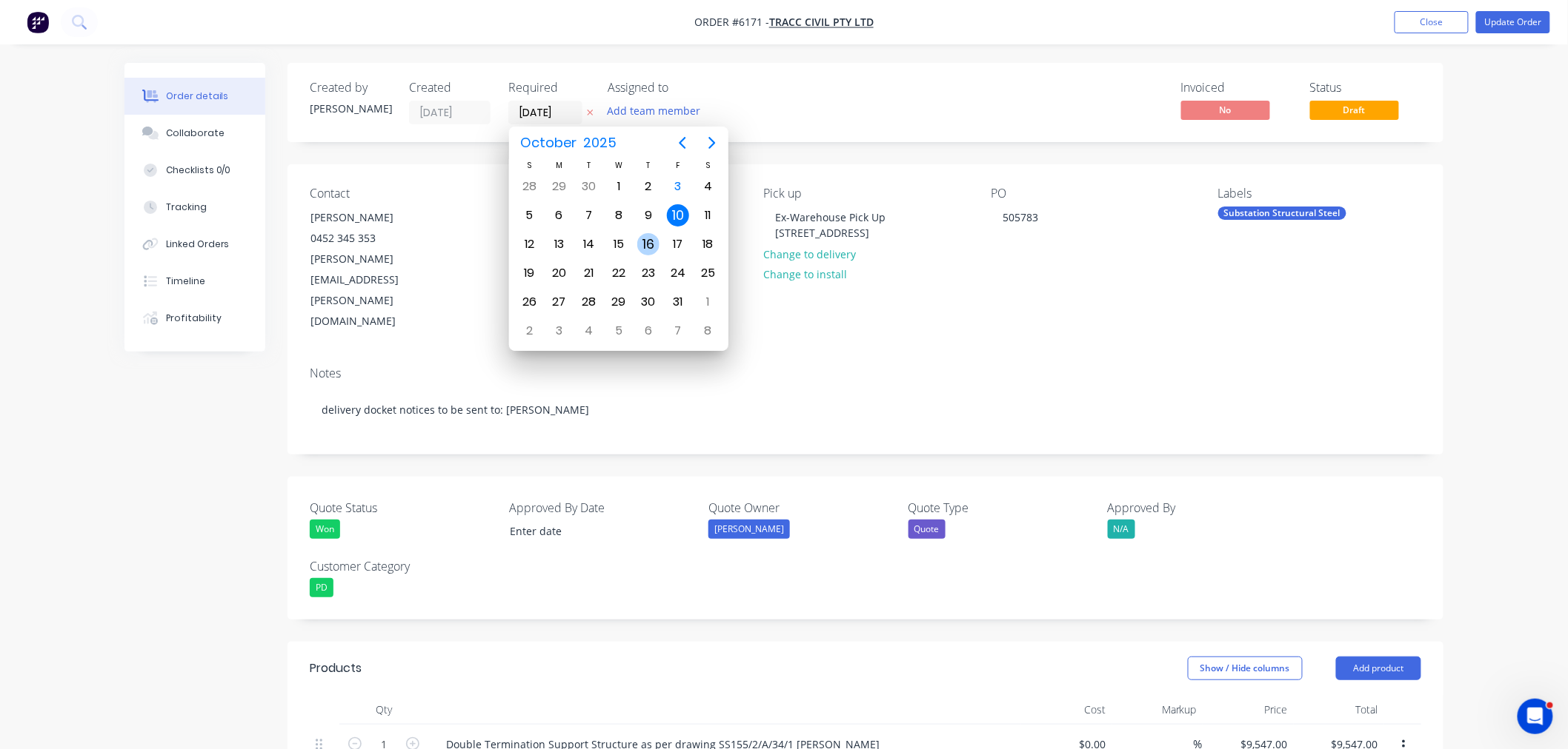
click at [657, 245] on div "16" at bounding box center [649, 245] width 23 height 23
type input "16/10/25"
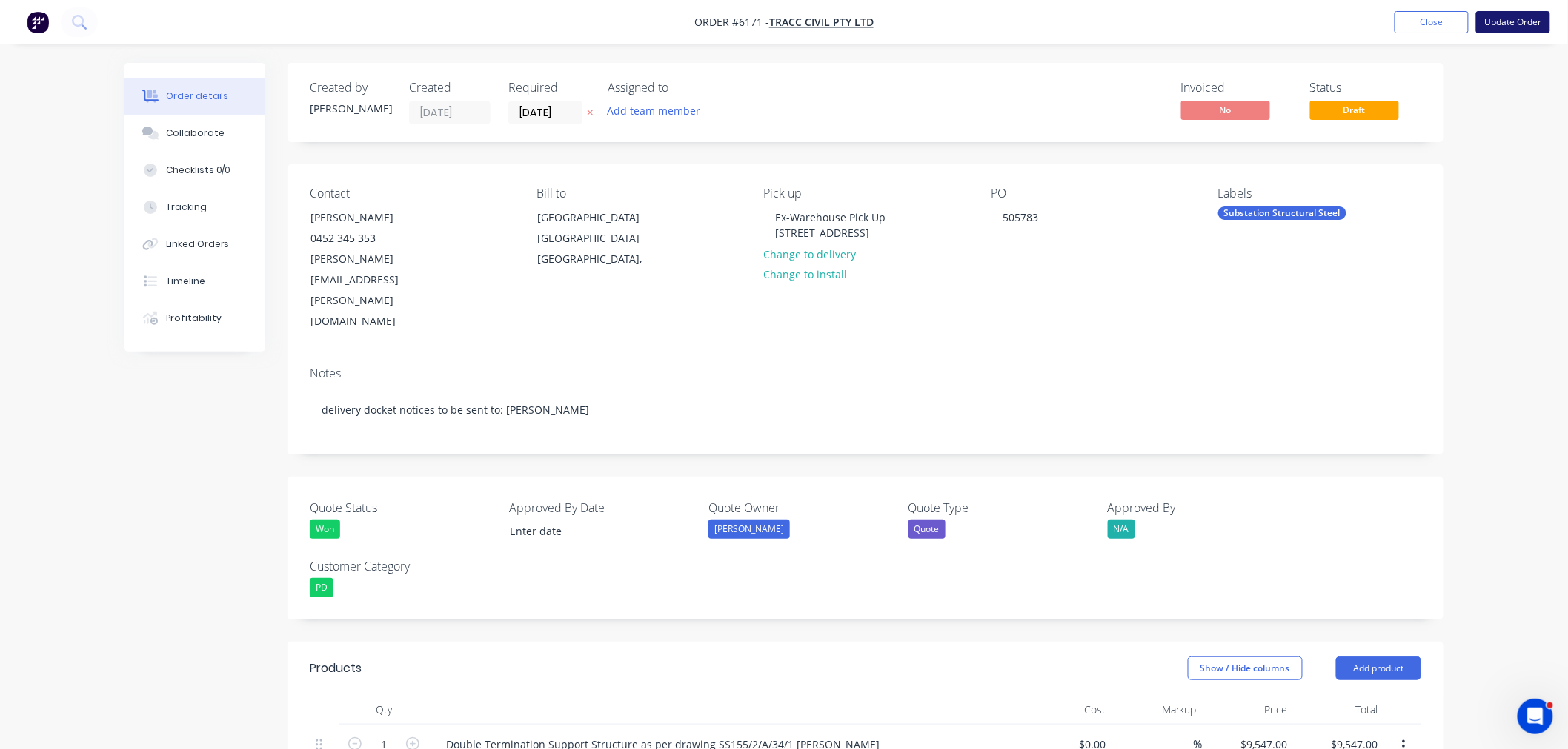
click at [1505, 23] on button "Update Order" at bounding box center [1513, 23] width 74 height 23
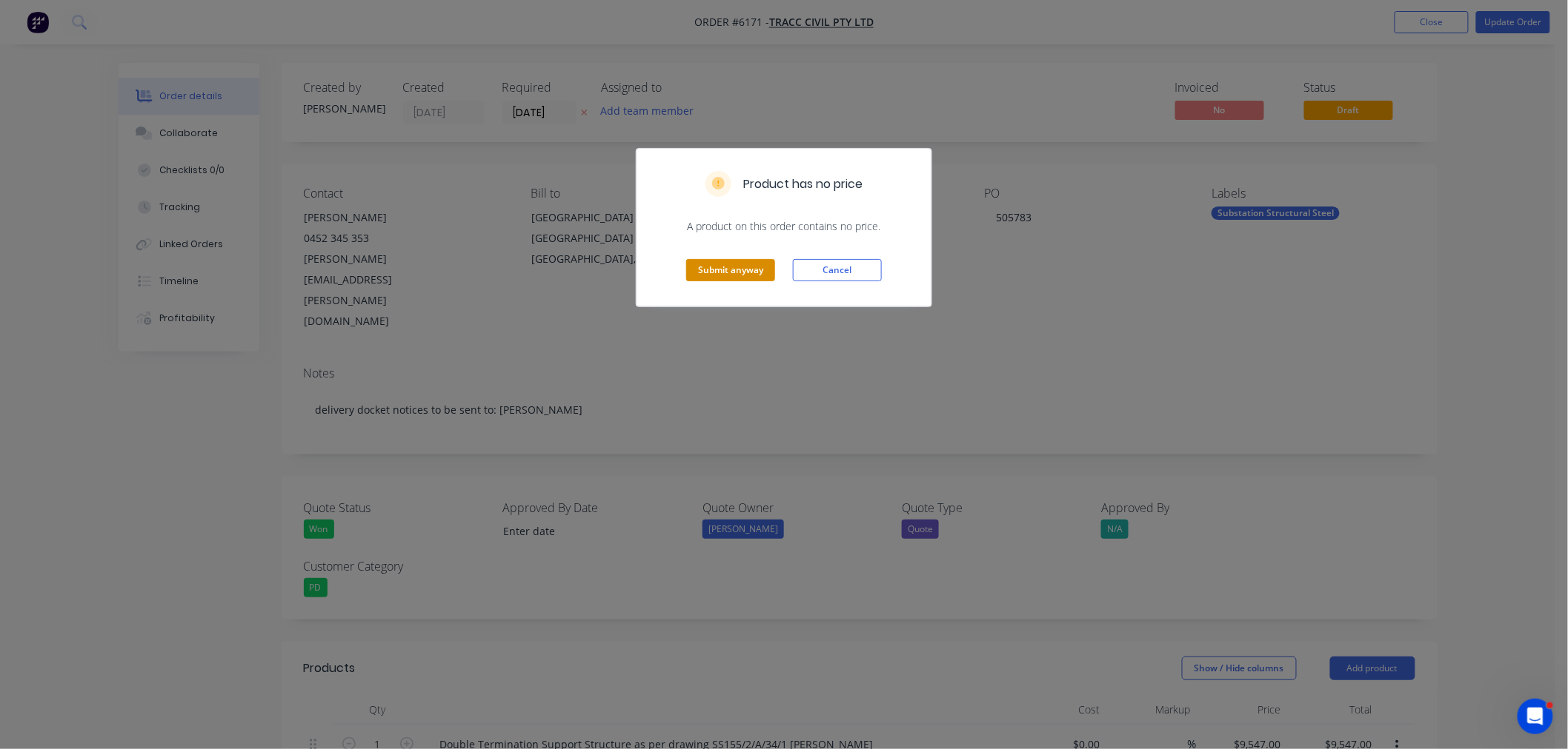
click at [734, 272] on button "Submit anyway" at bounding box center [730, 270] width 89 height 23
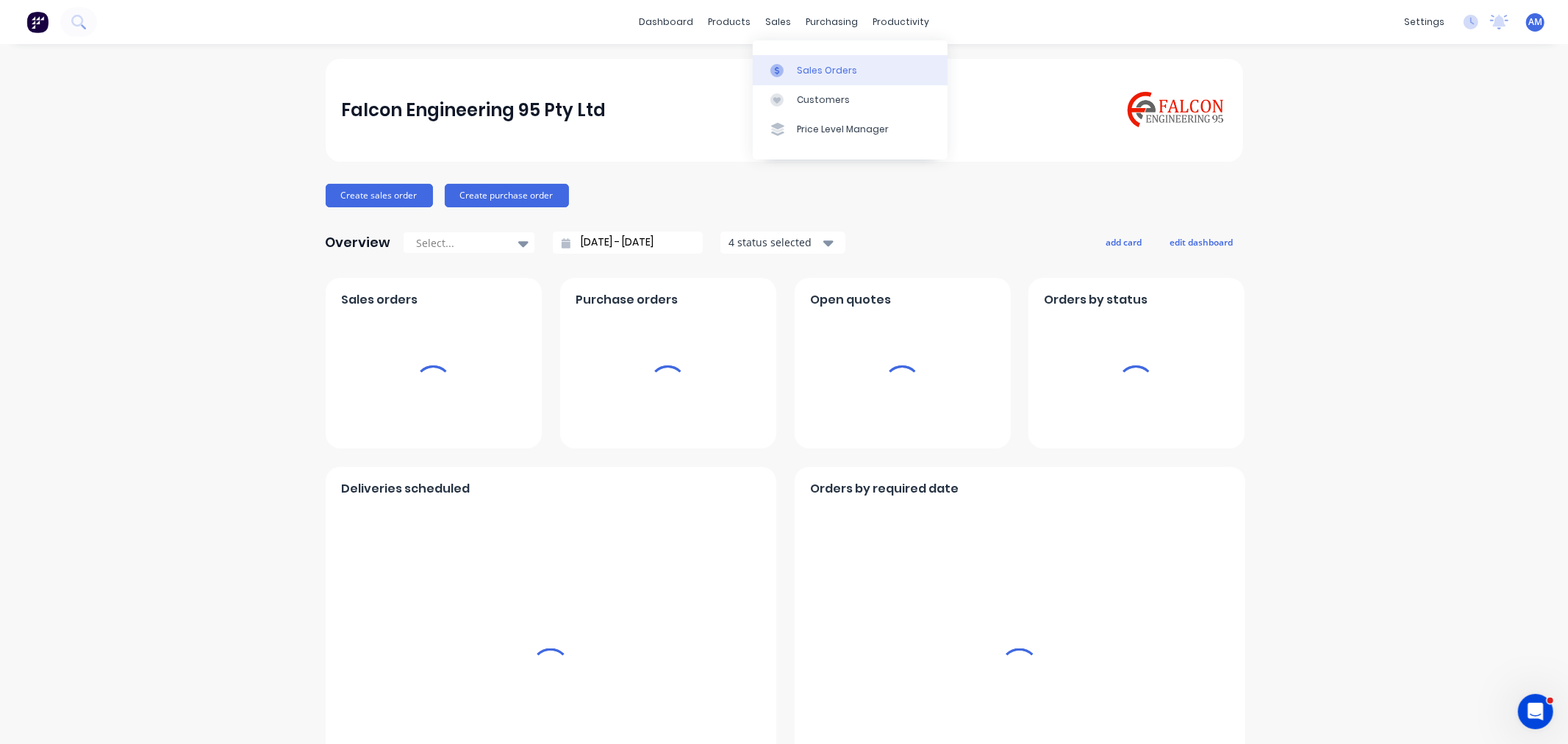
click at [814, 61] on link "Sales Orders" at bounding box center [851, 70] width 195 height 30
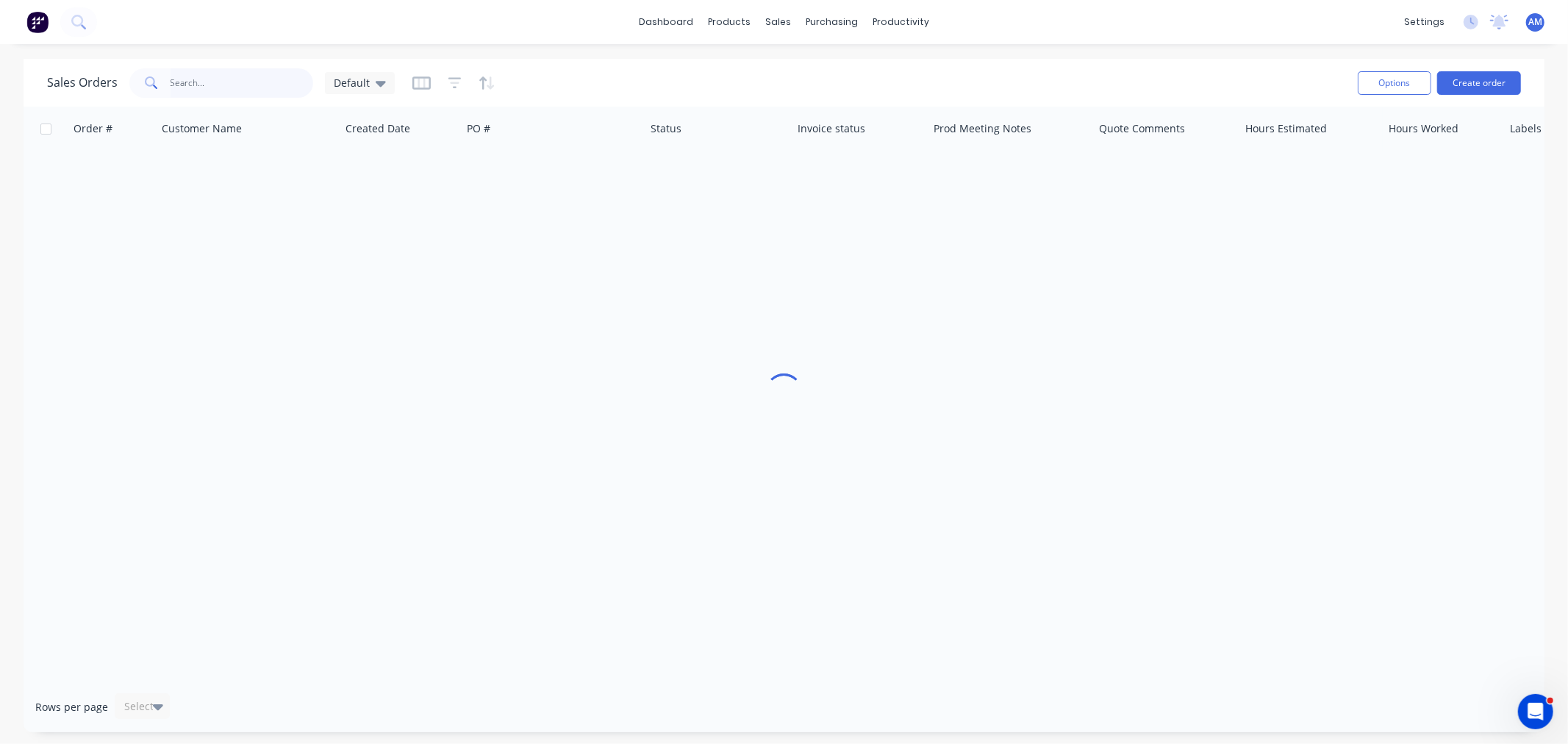
click at [217, 86] on input "text" at bounding box center [242, 83] width 143 height 30
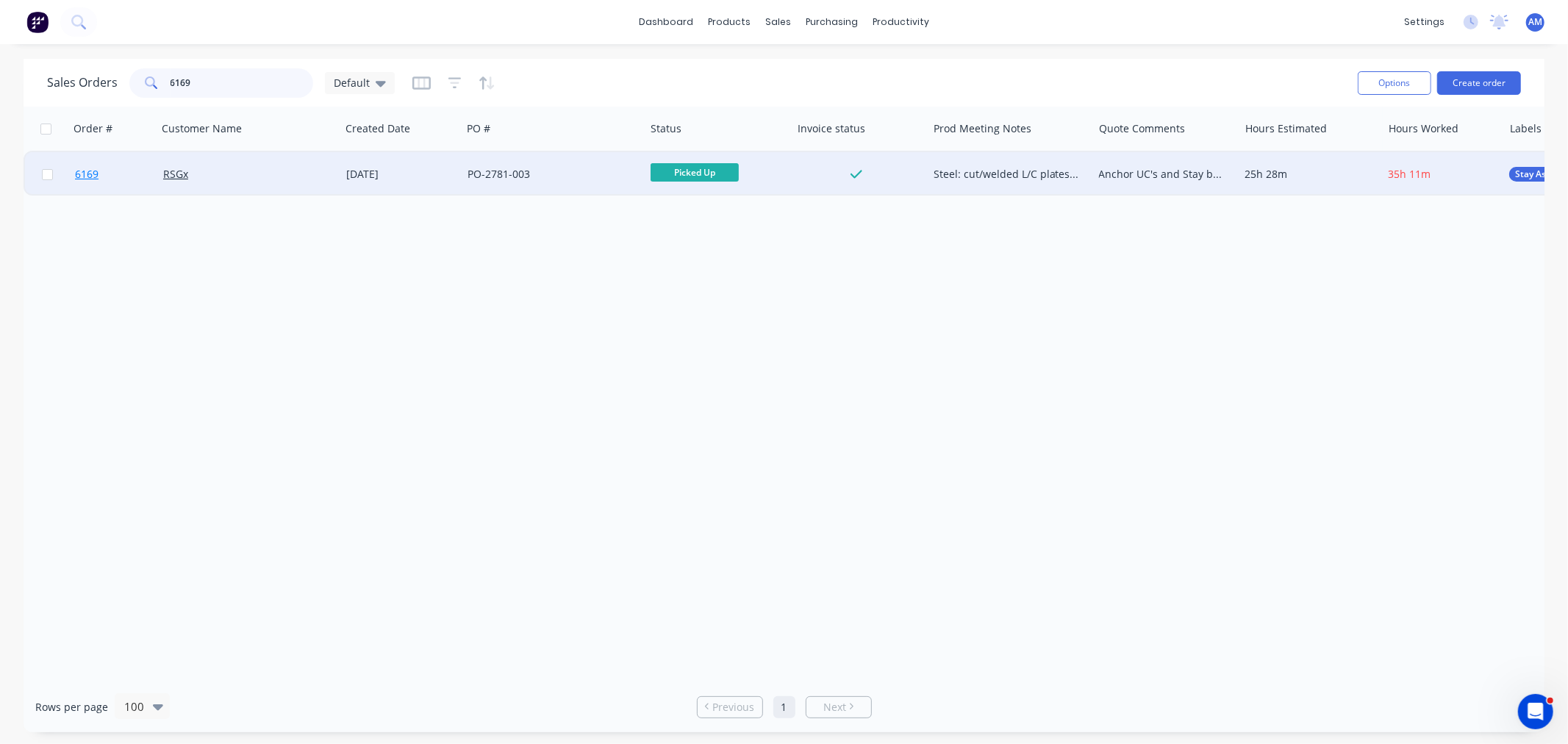
type input "6169"
click at [124, 181] on link "6169" at bounding box center [119, 174] width 88 height 44
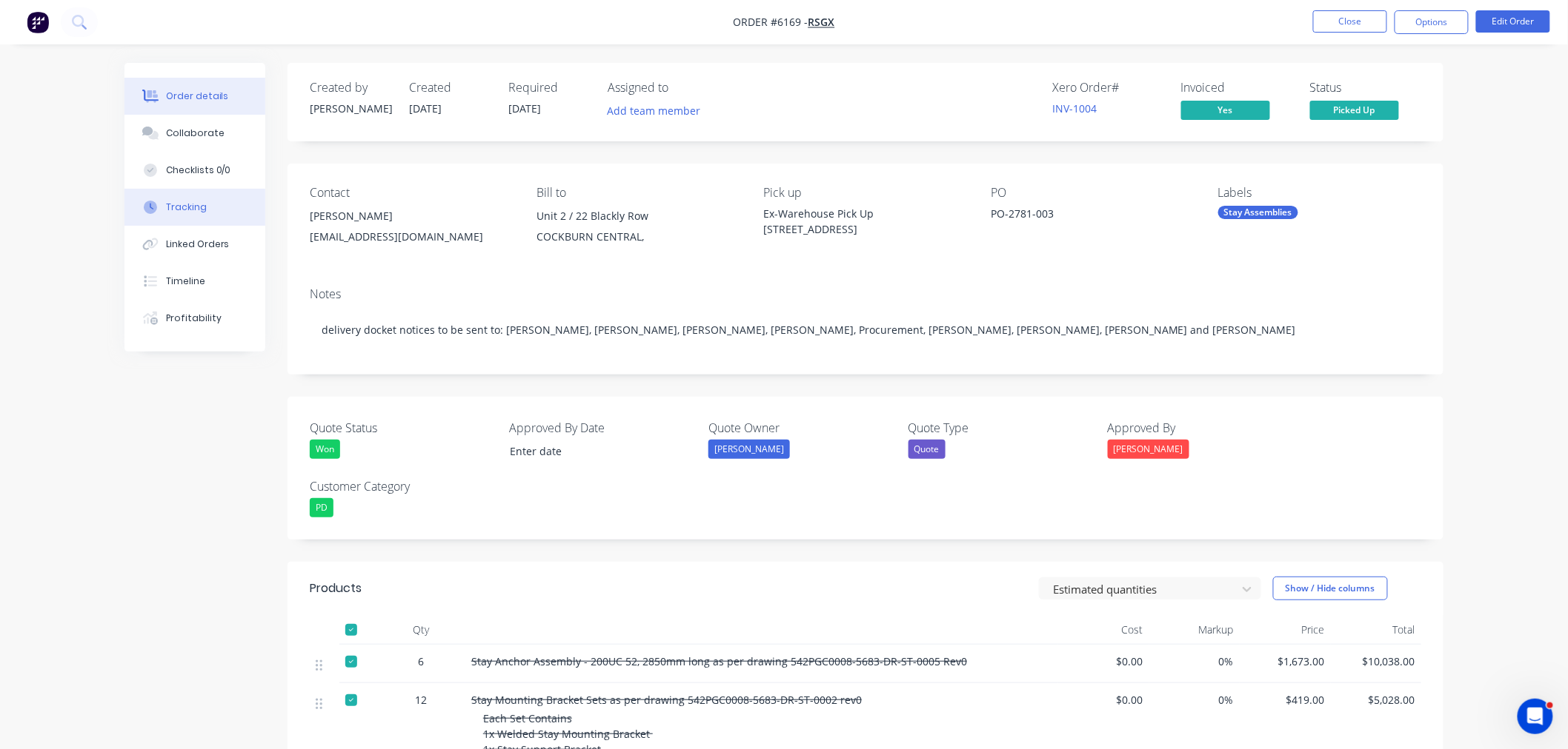
click at [184, 201] on div "Tracking" at bounding box center [186, 207] width 41 height 14
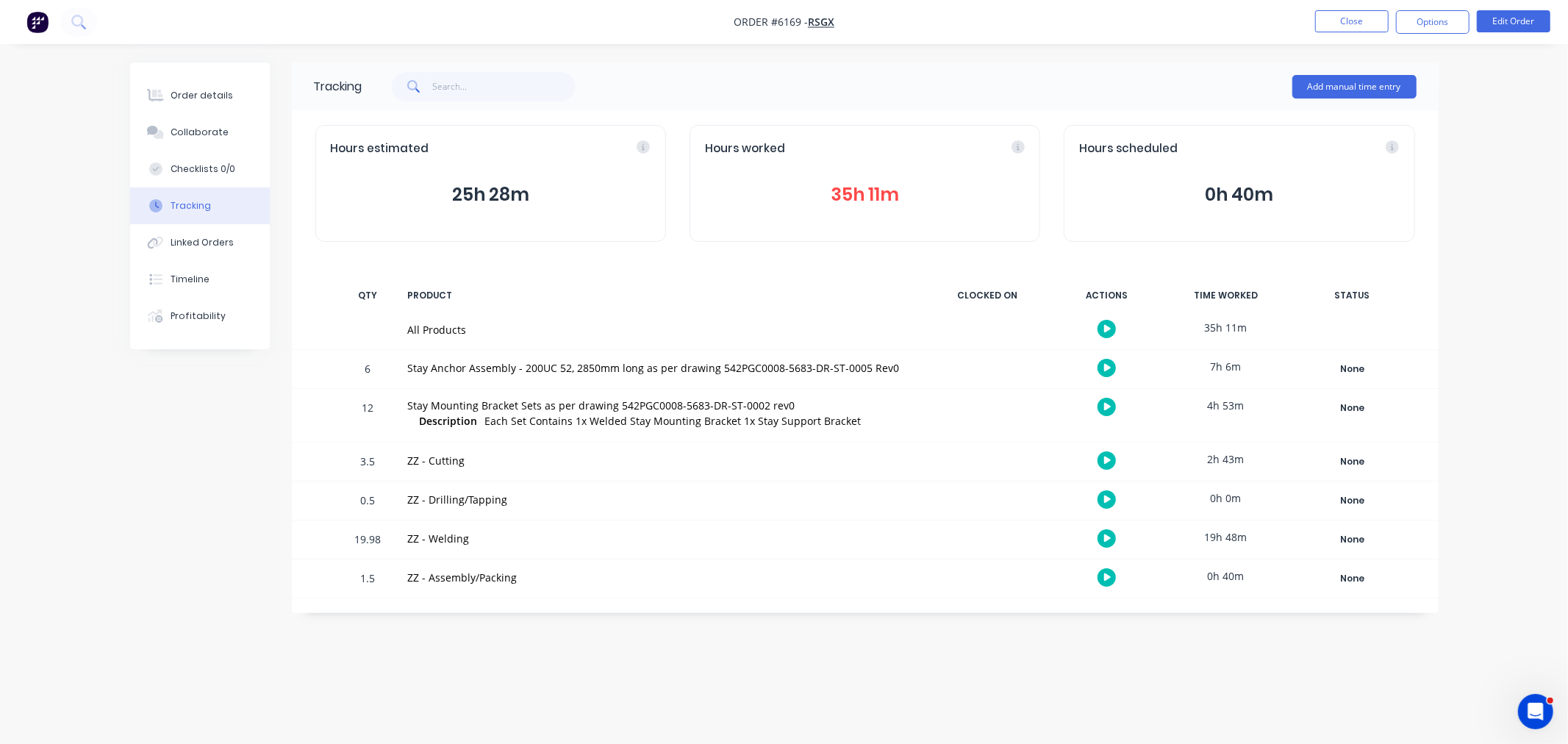
click at [885, 189] on button "35h 11m" at bounding box center [865, 194] width 320 height 28
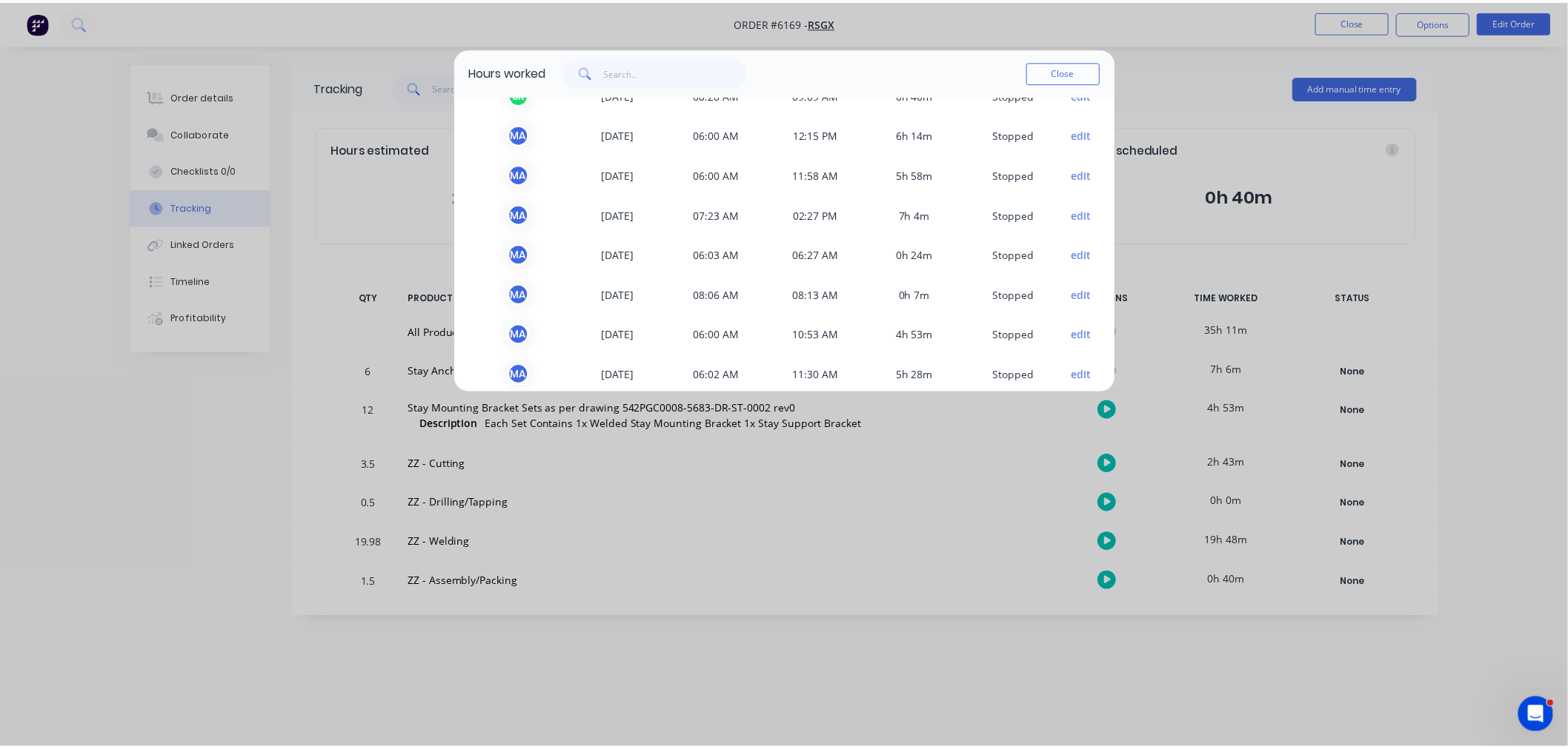
scroll to position [40, 0]
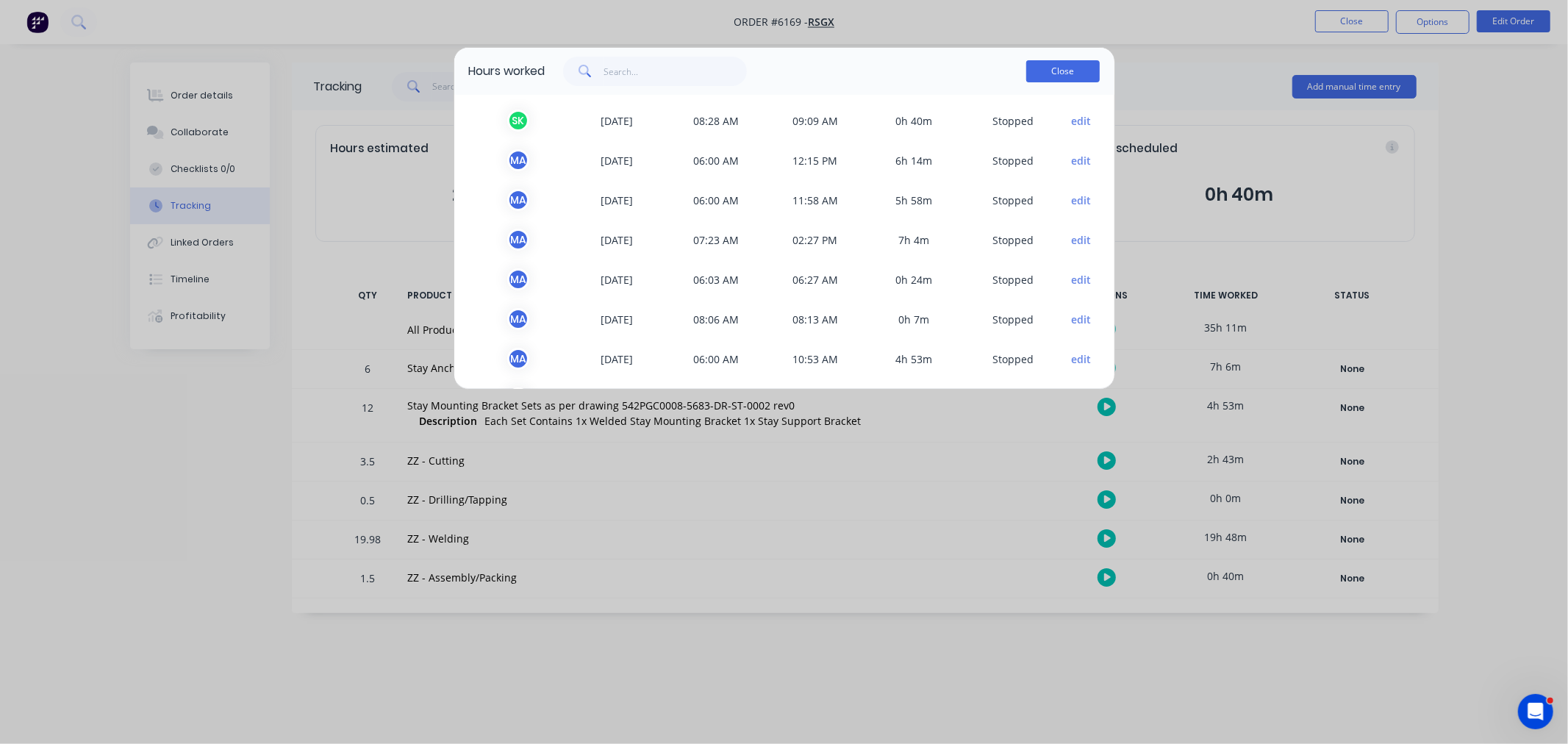
click at [1067, 78] on button "Close" at bounding box center [1063, 71] width 73 height 22
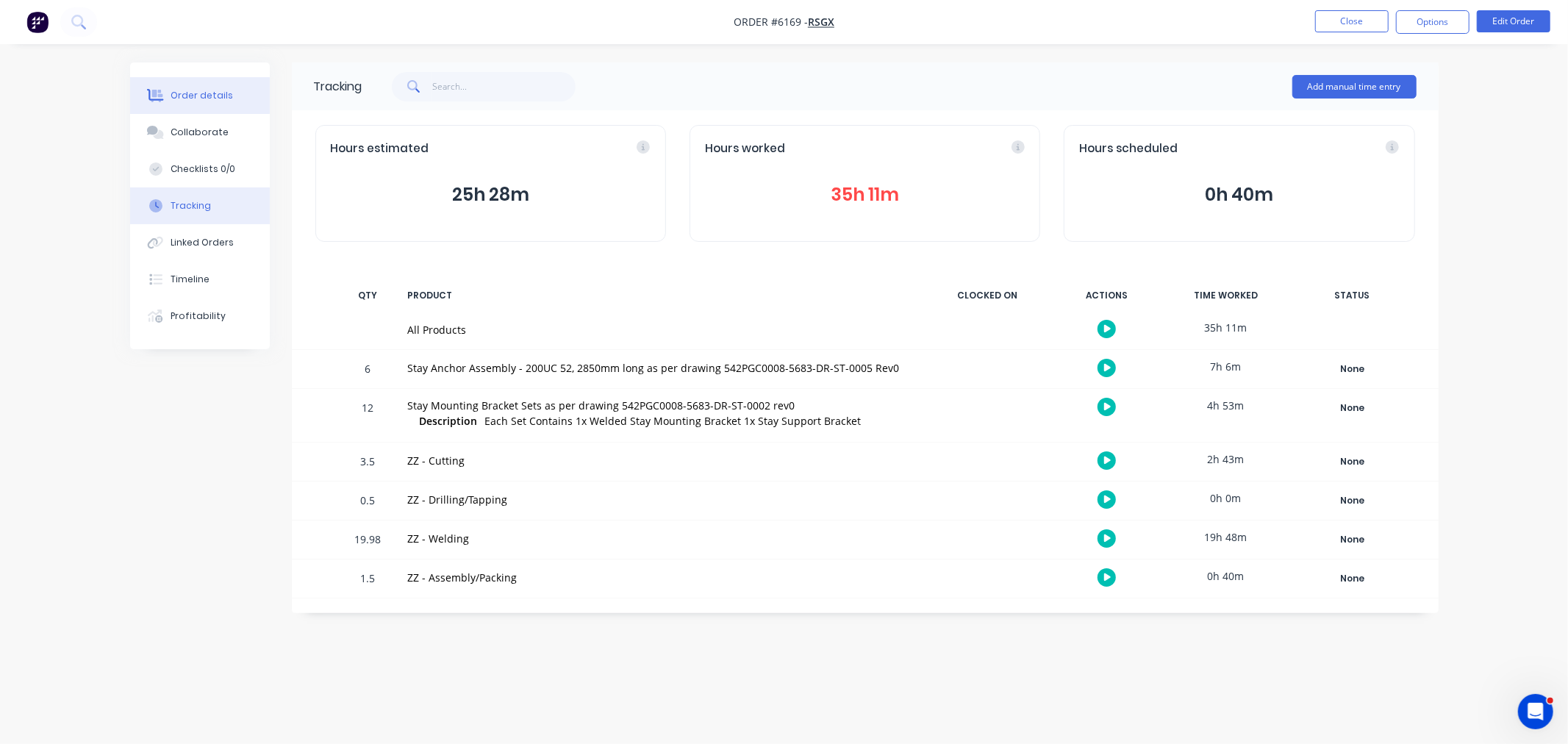
click at [192, 105] on button "Order details" at bounding box center [200, 96] width 140 height 37
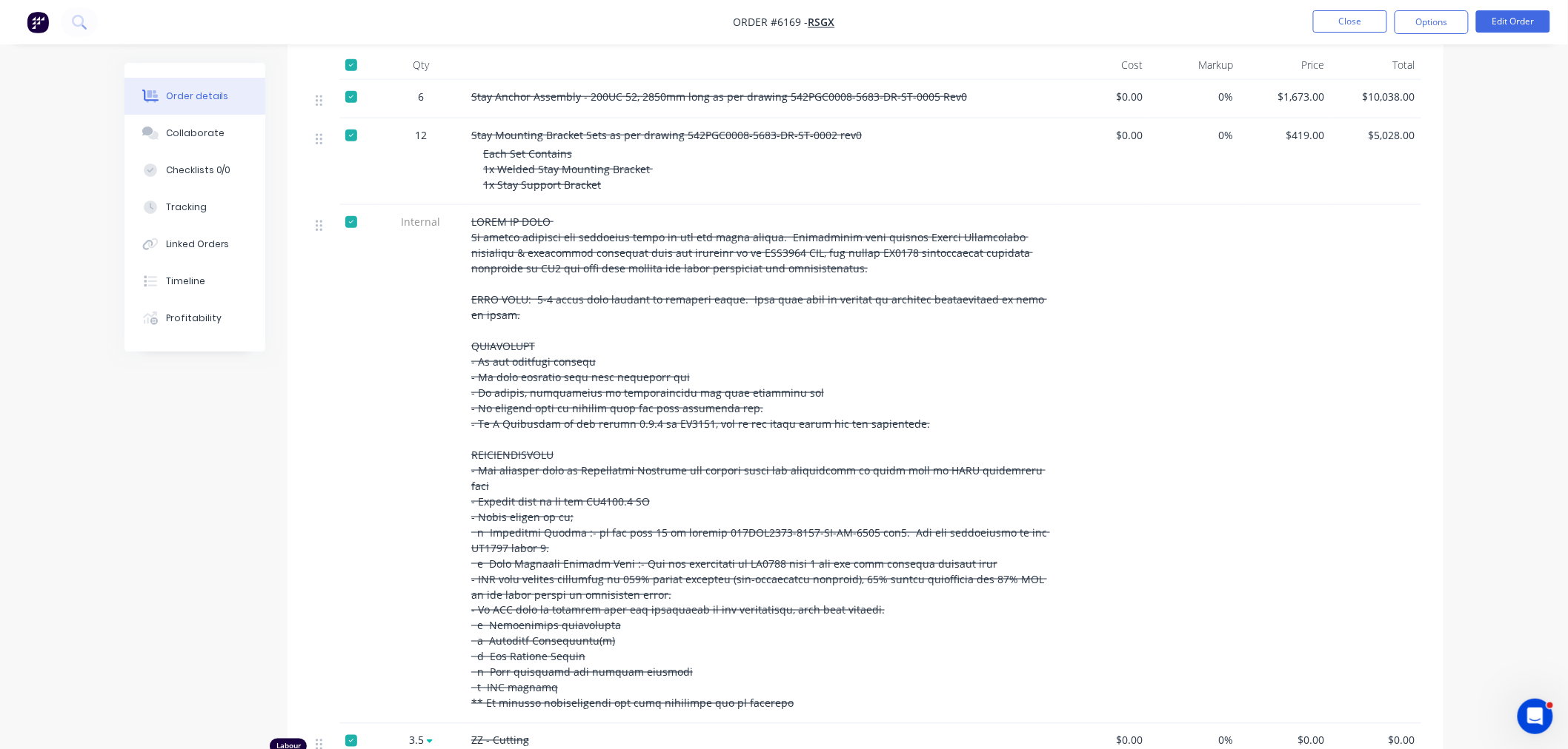
scroll to position [604, 0]
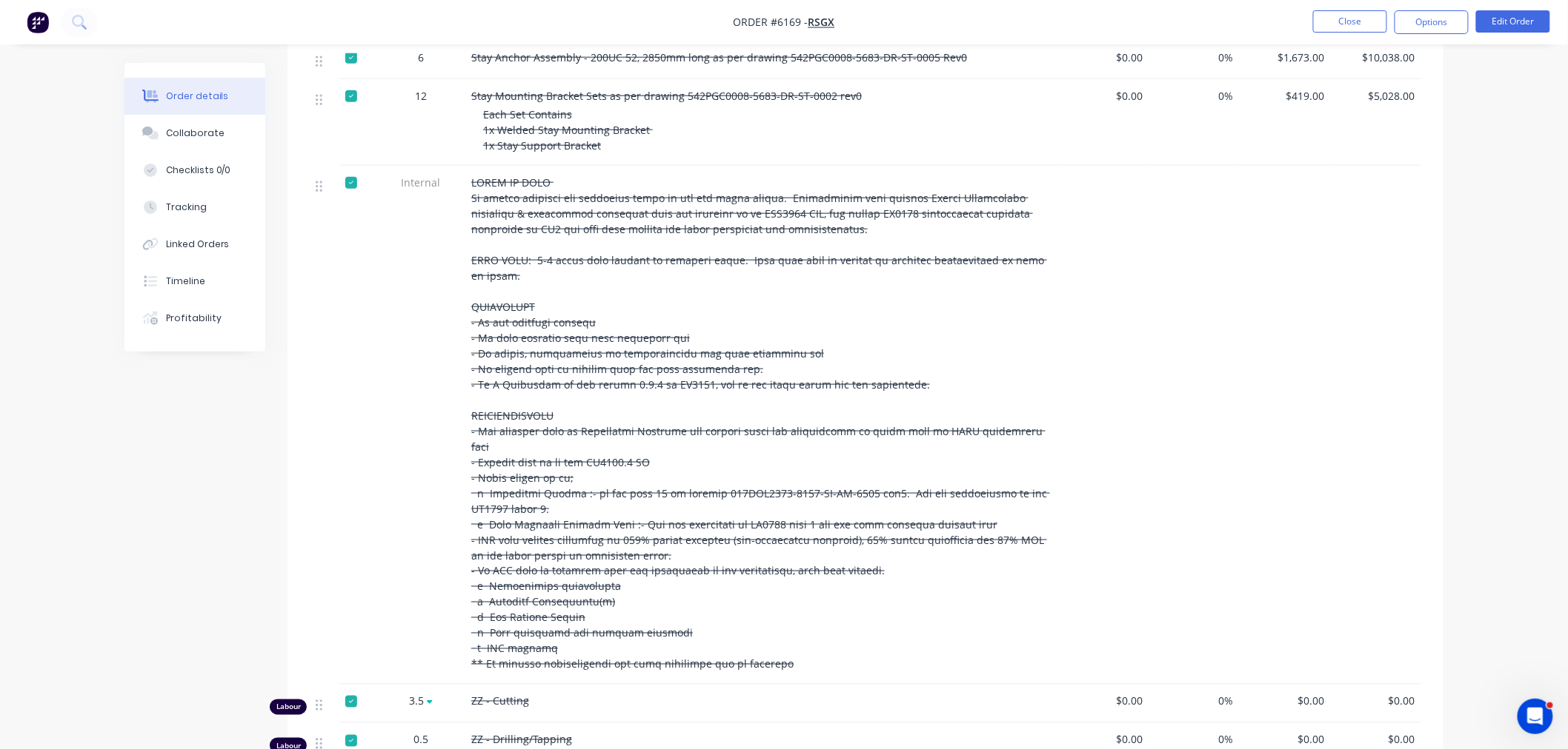
click at [352, 183] on div at bounding box center [351, 183] width 30 height 30
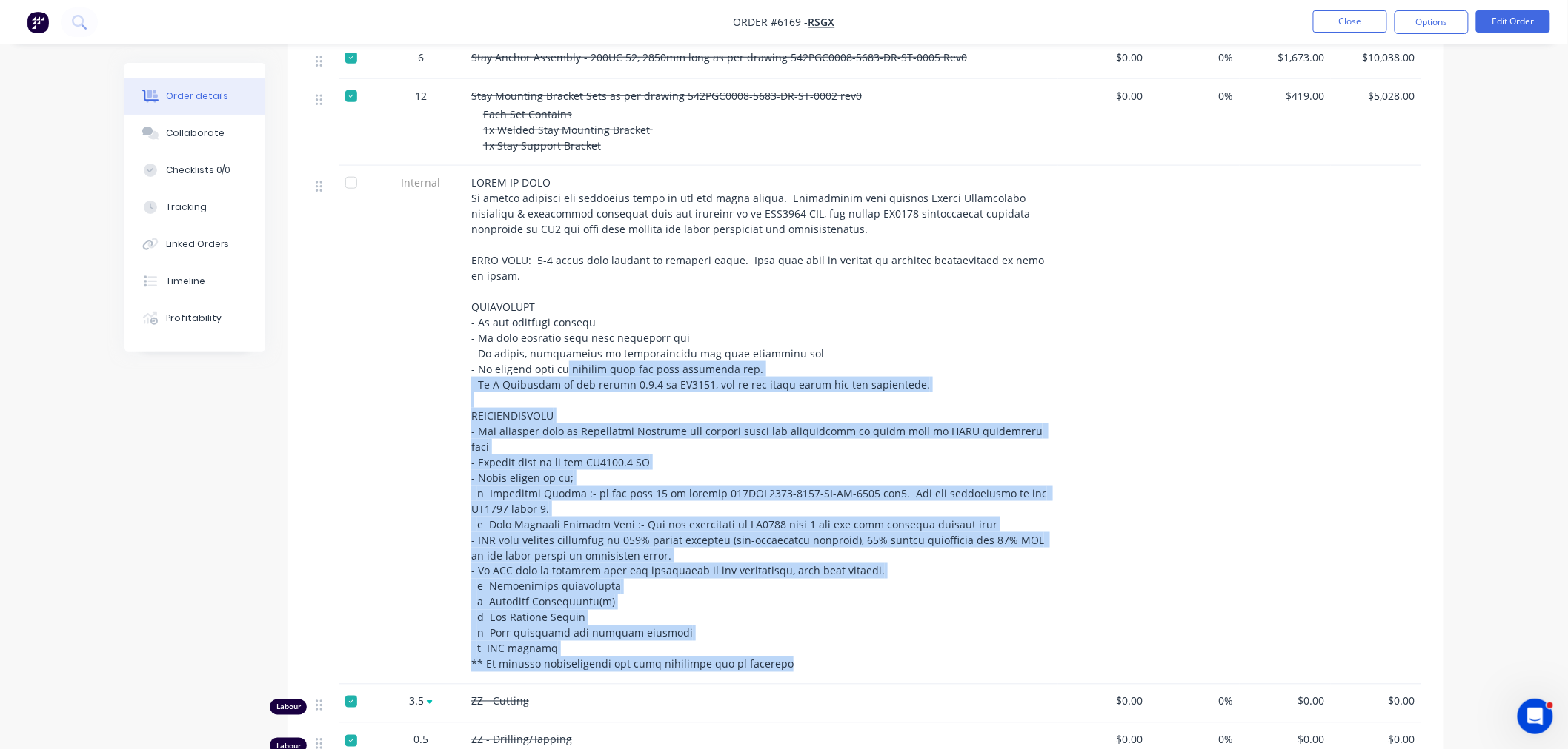
drag, startPoint x: 786, startPoint y: 636, endPoint x: 562, endPoint y: 360, distance: 355.5
click at [562, 360] on div at bounding box center [761, 423] width 581 height 498
drag, startPoint x: 350, startPoint y: 185, endPoint x: 511, endPoint y: 256, distance: 176.0
click at [350, 186] on div at bounding box center [351, 183] width 30 height 30
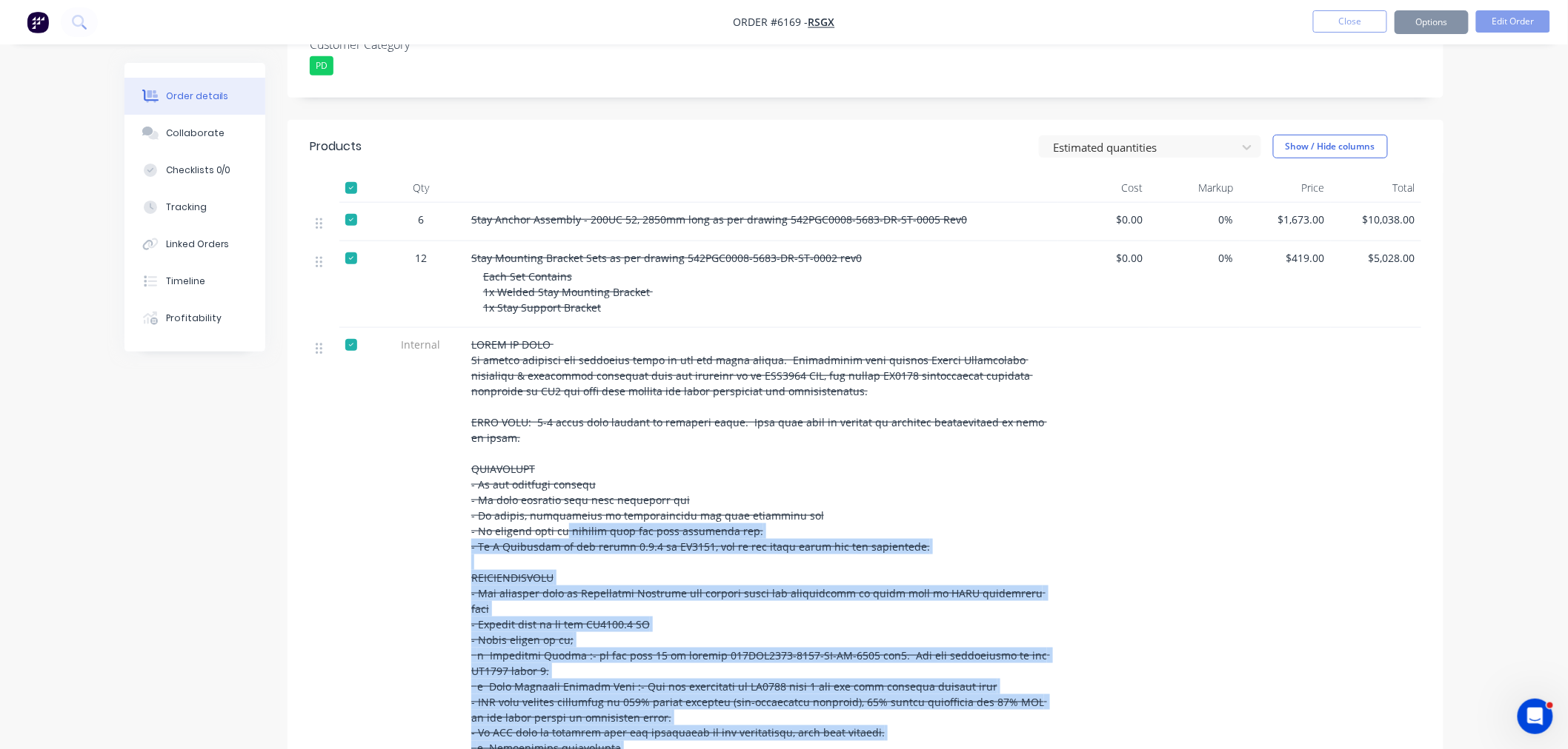
scroll to position [111, 0]
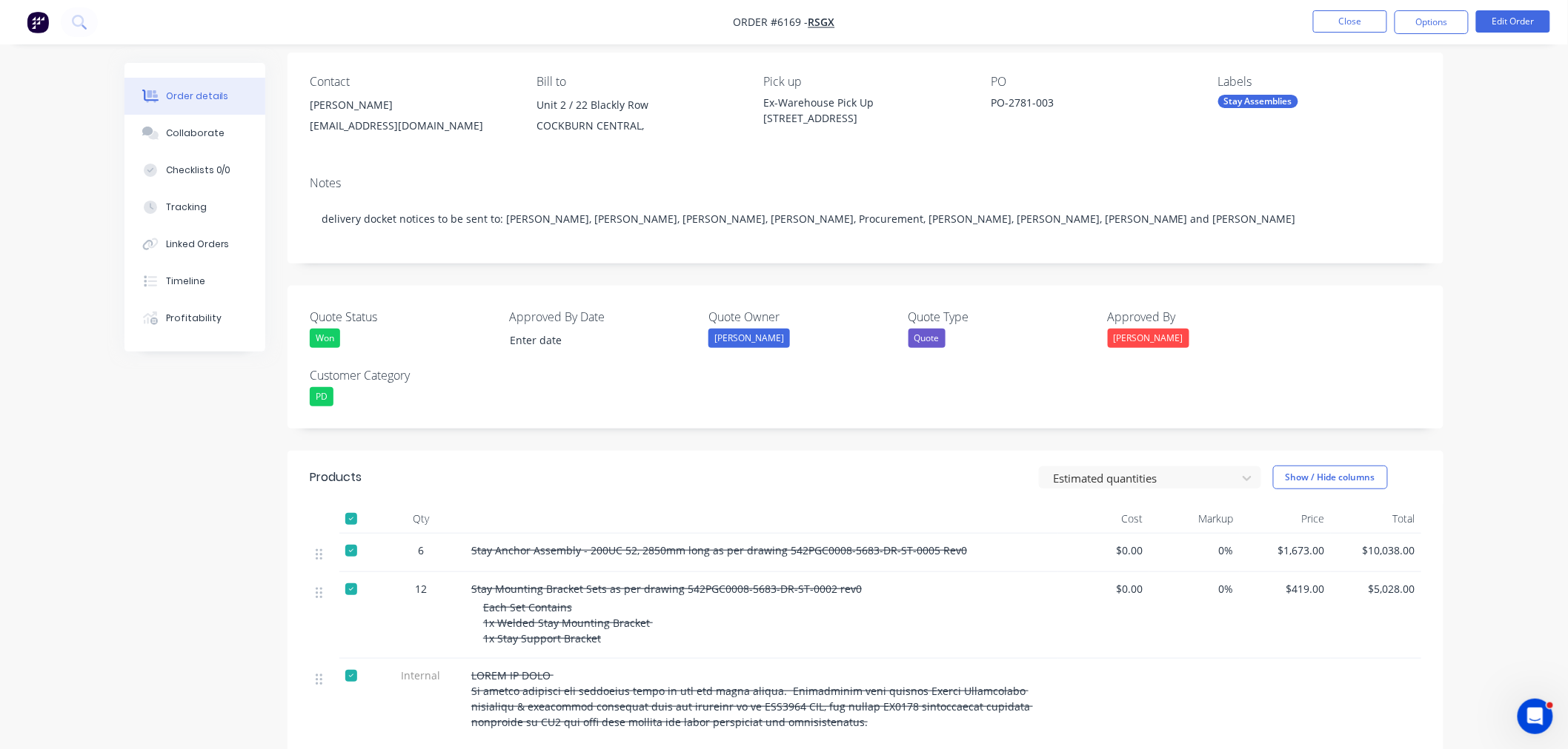
click at [993, 581] on div "Stay Mounting Bracket Sets as per drawing 542PGC0008-5683-DR-ST-0002 rev0 Each …" at bounding box center [761, 616] width 592 height 87
click at [1335, 18] on button "Close" at bounding box center [1350, 22] width 74 height 23
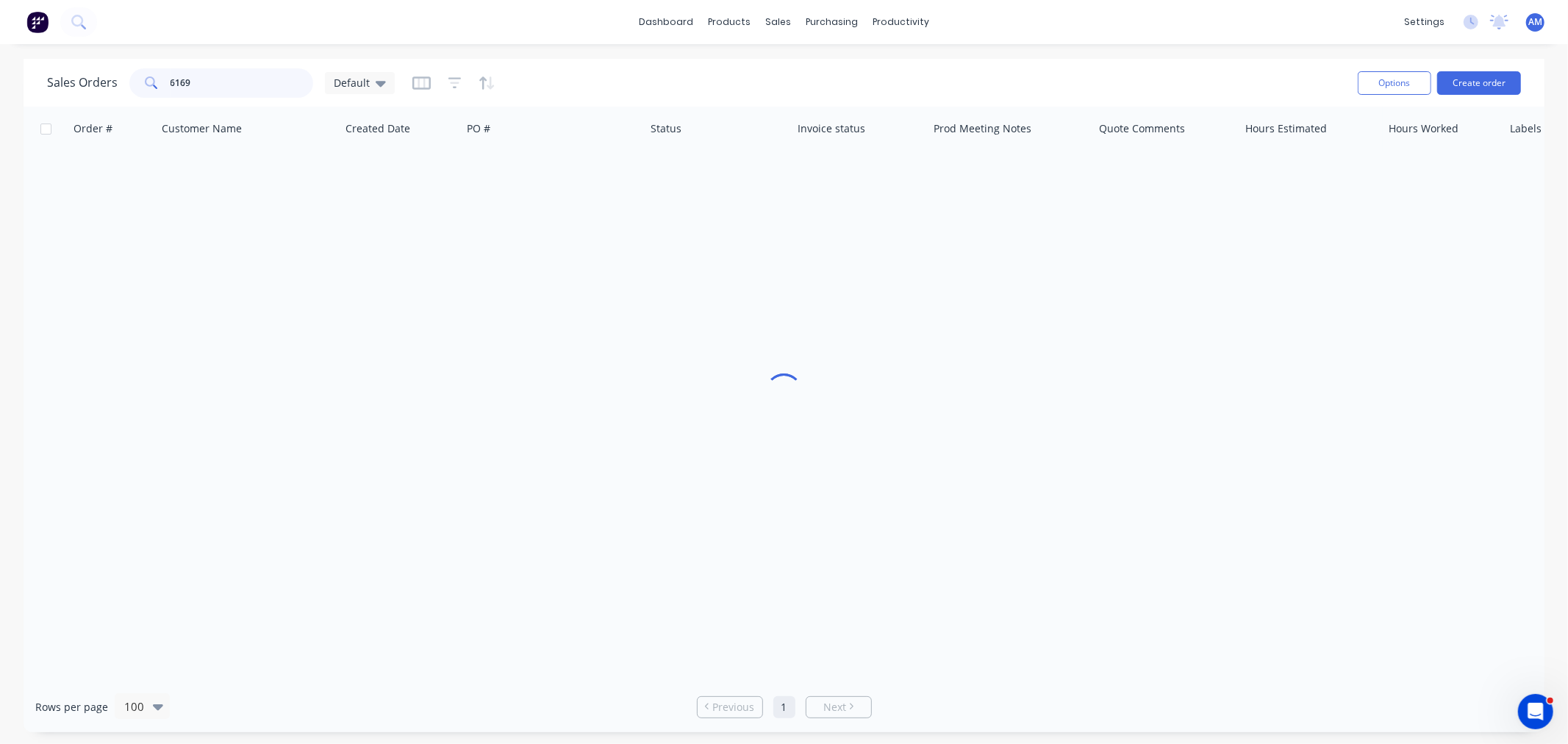
drag, startPoint x: 196, startPoint y: 81, endPoint x: 101, endPoint y: 92, distance: 95.6
click at [103, 91] on div "Sales Orders 6169 Default" at bounding box center [220, 83] width 347 height 30
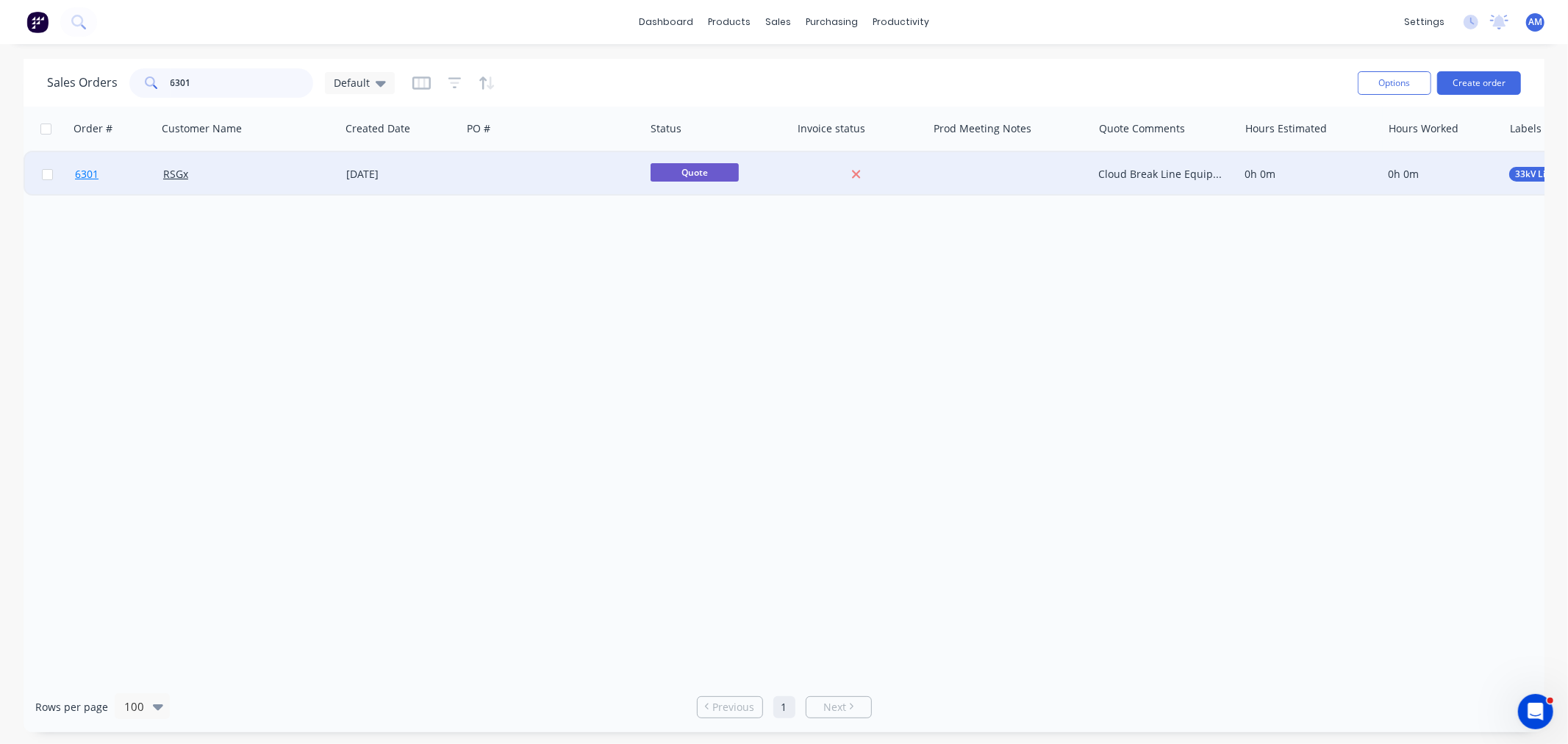
type input "6301"
click at [125, 189] on link "6301" at bounding box center [119, 174] width 88 height 44
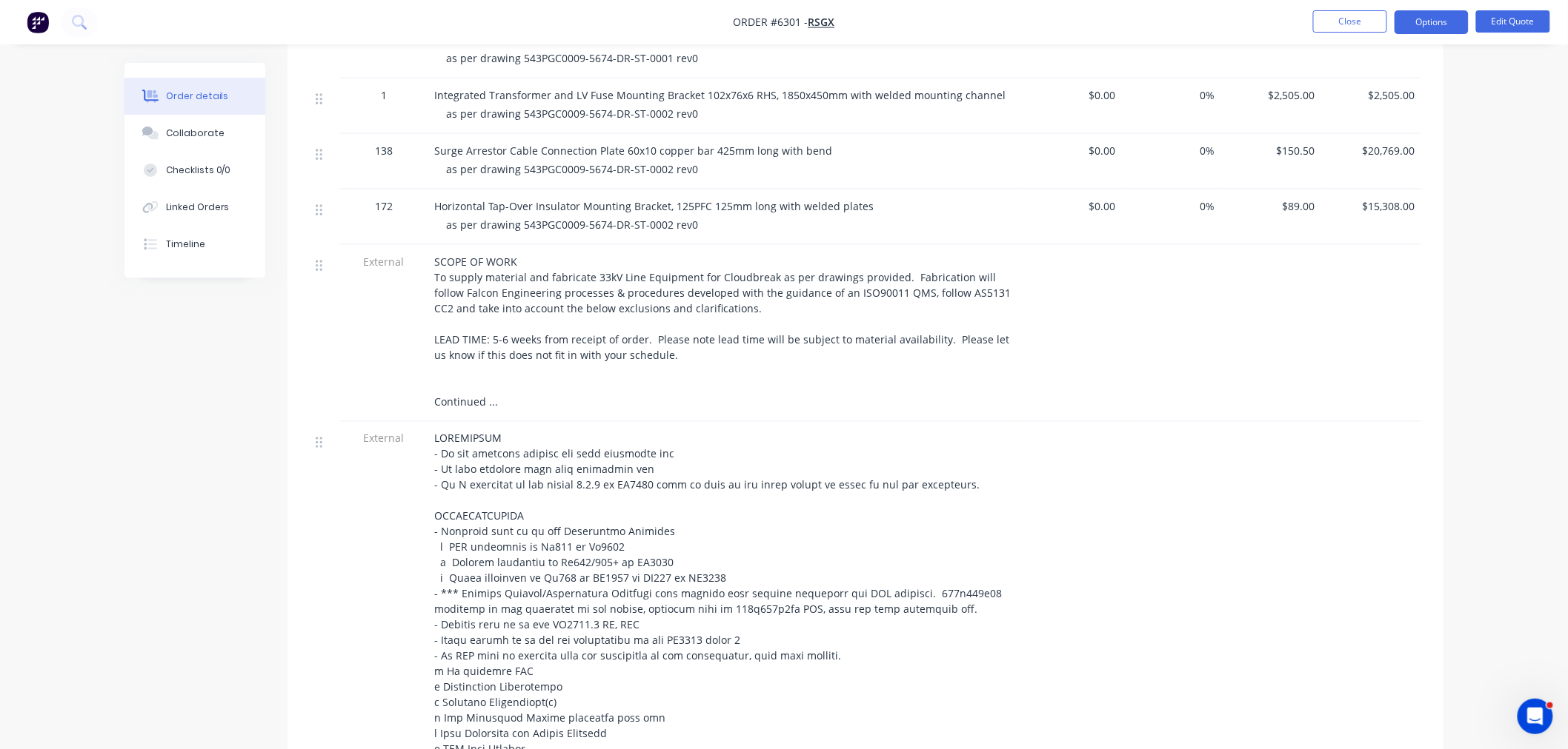
scroll to position [740, 0]
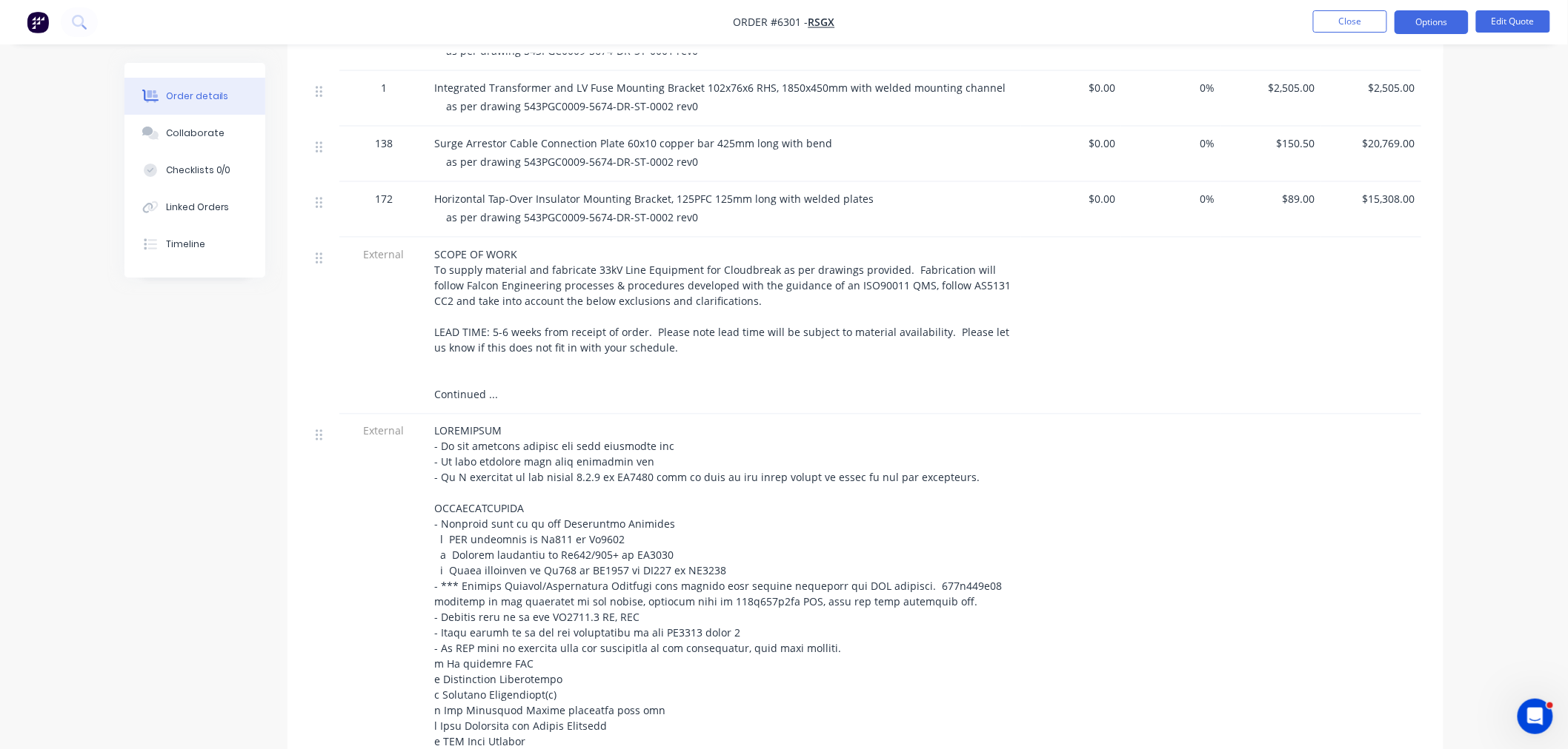
click at [666, 349] on div "SCOPE OF WORK To supply material and fabricate 33kV Line Equipment for Cloudbre…" at bounding box center [724, 324] width 581 height 155
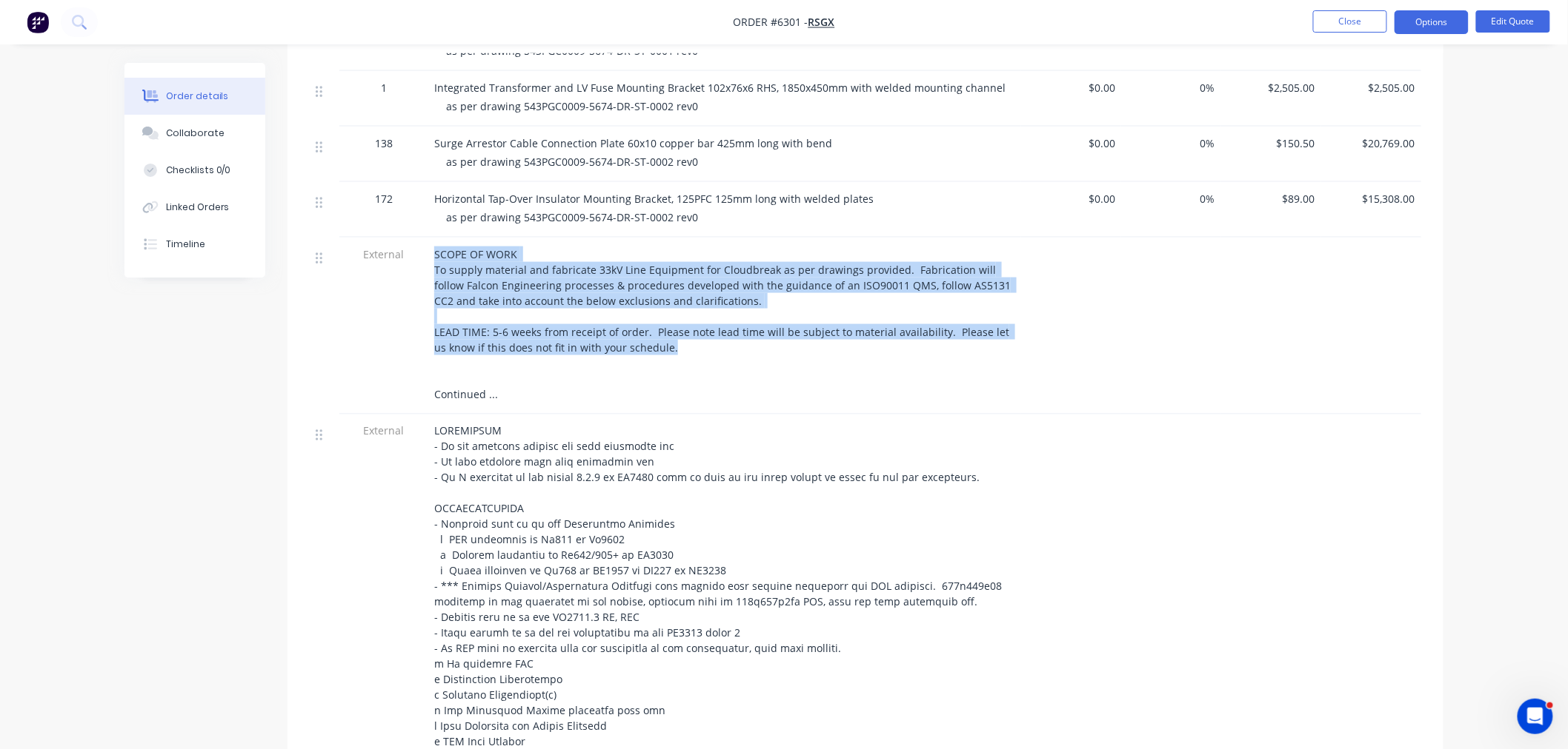
drag, startPoint x: 656, startPoint y: 348, endPoint x: 416, endPoint y: 262, distance: 254.9
click at [416, 262] on div "External SCOPE OF WORK To supply material and fabricate 33kV Line Equipment for…" at bounding box center [865, 326] width 1112 height 177
copy div "SCOPE OF WORK To supply material and fabricate 33kV Line Equipment for Cloudbre…"
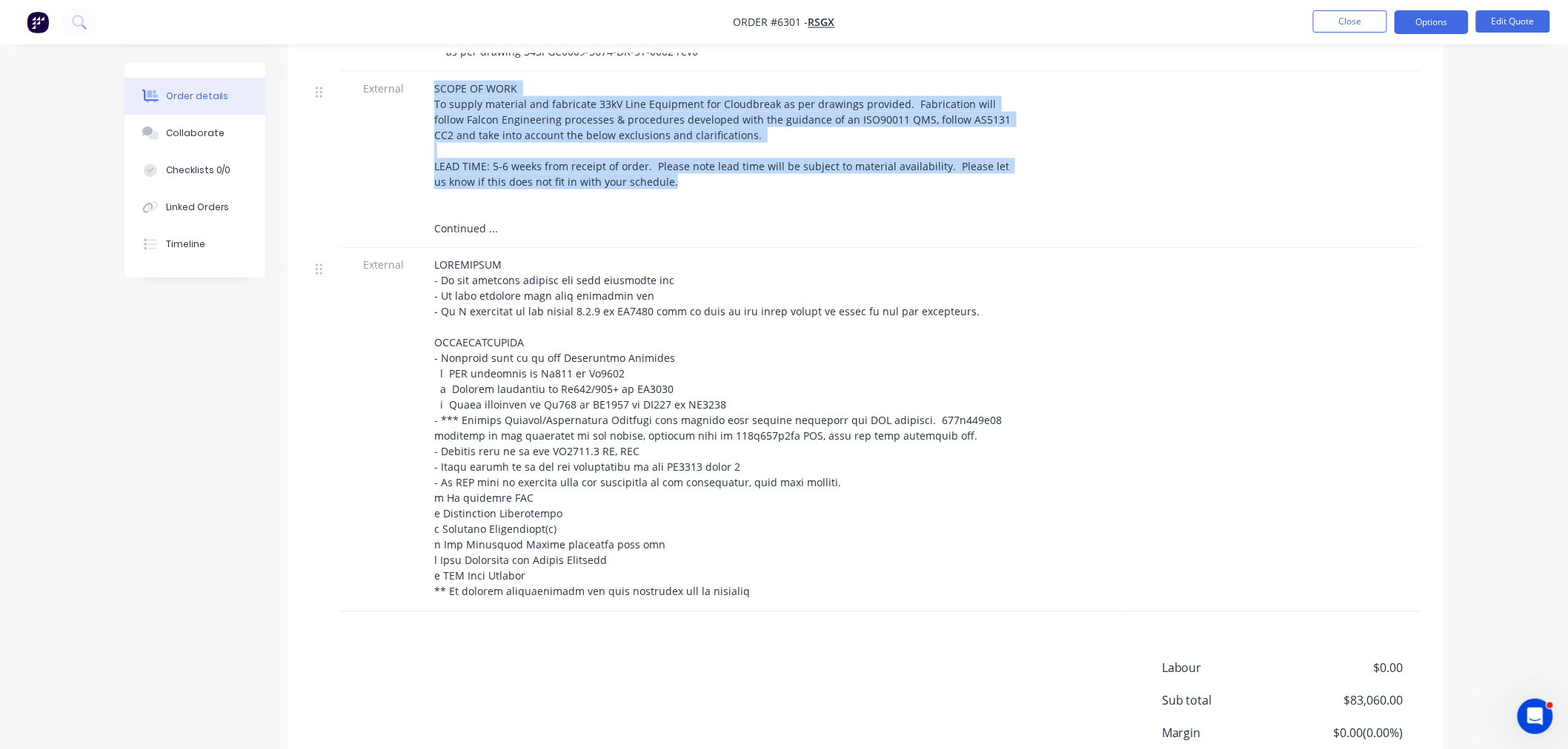
scroll to position [987, 0]
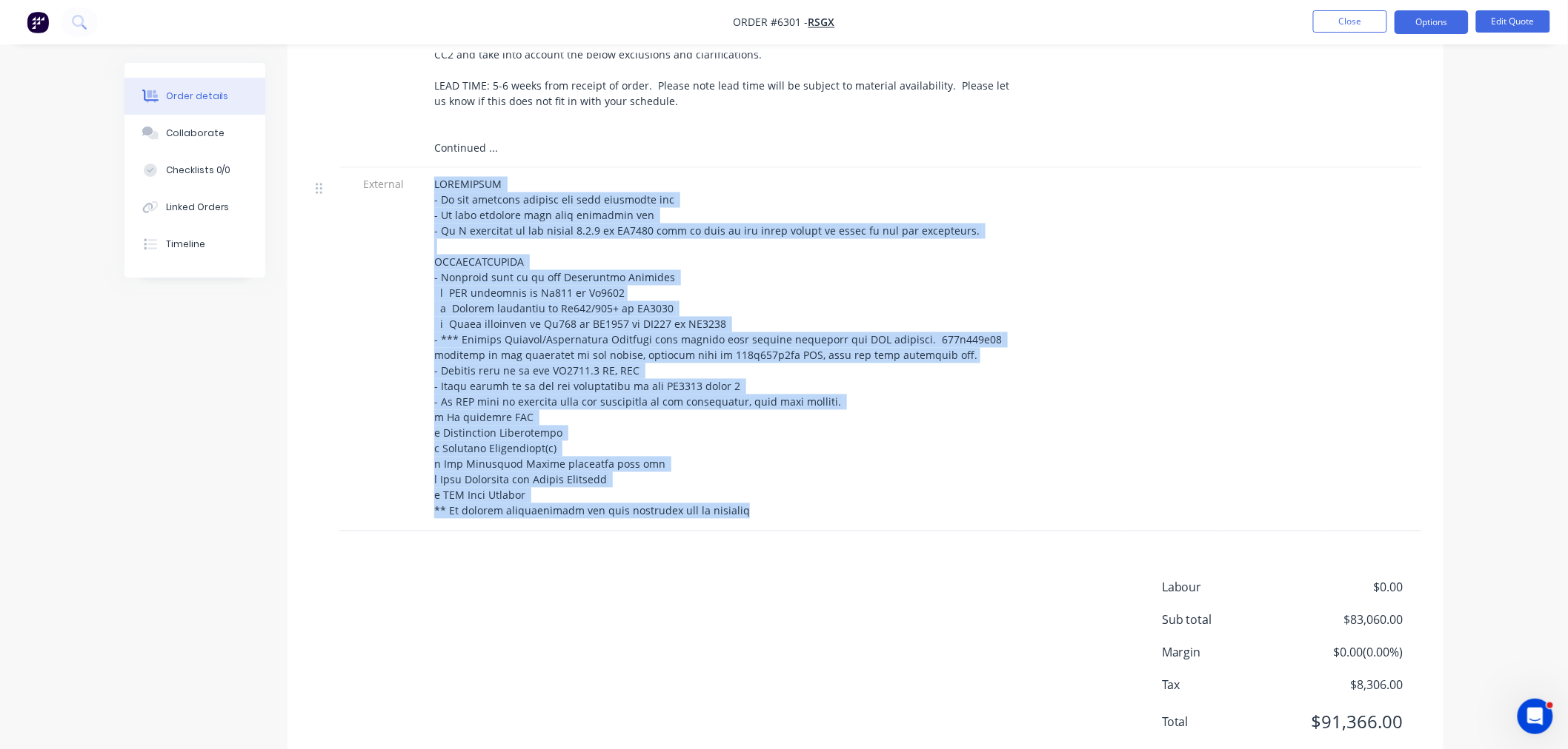
drag, startPoint x: 749, startPoint y: 516, endPoint x: 426, endPoint y: 242, distance: 423.6
click at [413, 231] on div "External" at bounding box center [865, 350] width 1112 height 364
copy div "EXCLUSIONS - No raw material testing has been allocated for - No shop drawings …"
